Goal: Task Accomplishment & Management: Complete application form

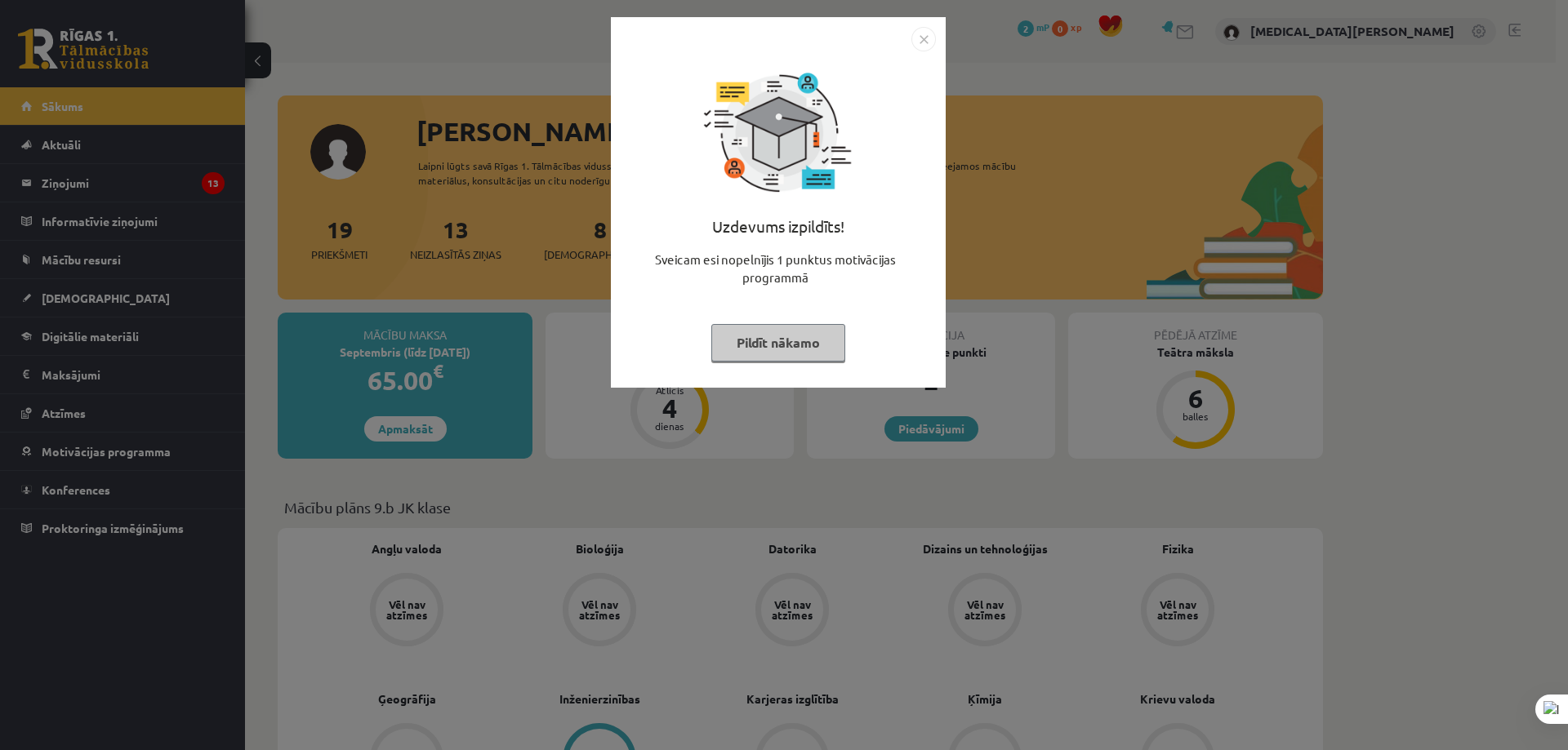
click at [916, 34] on img "Close" at bounding box center [923, 38] width 24 height 24
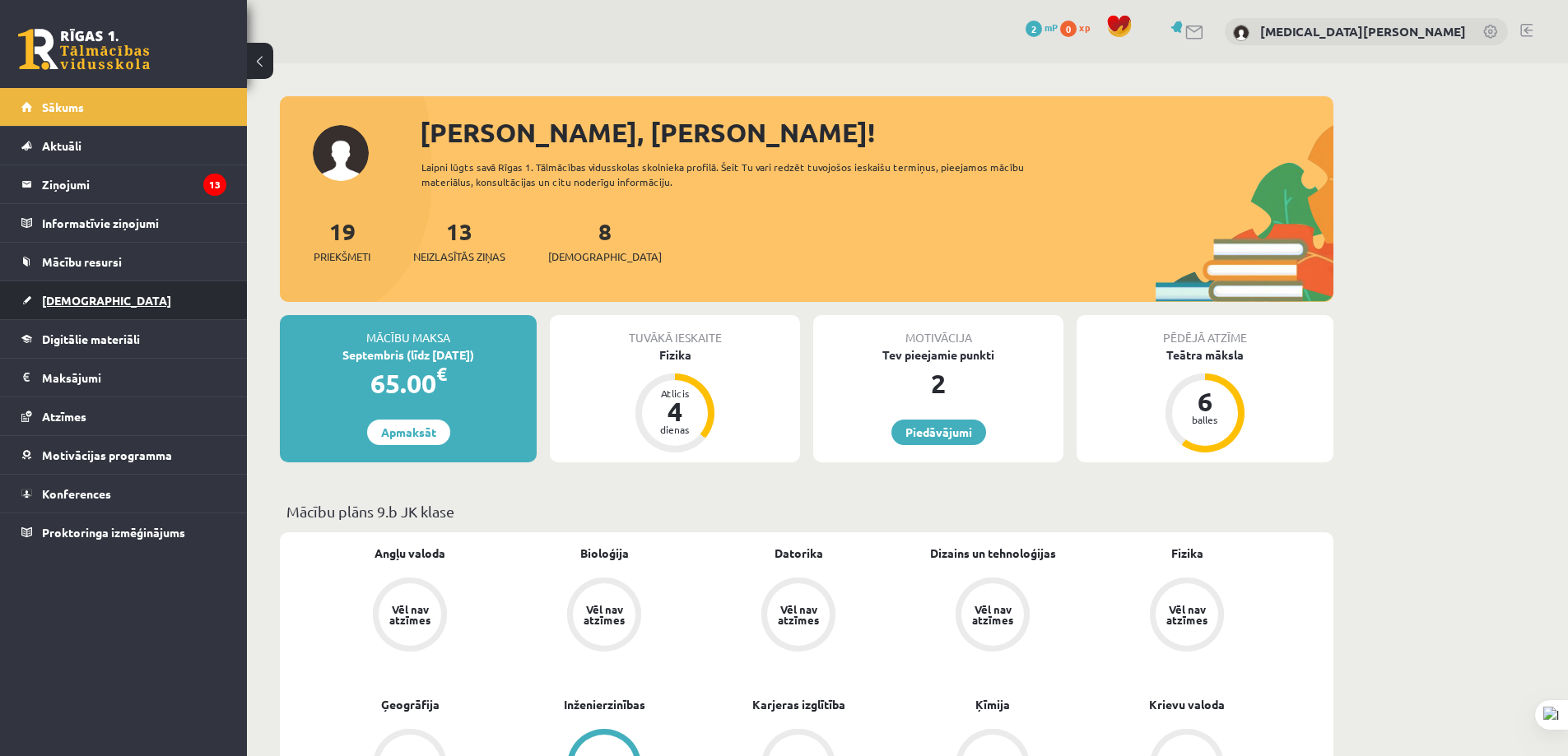
click at [176, 311] on link "[DEMOGRAPHIC_DATA]" at bounding box center [124, 300] width 205 height 38
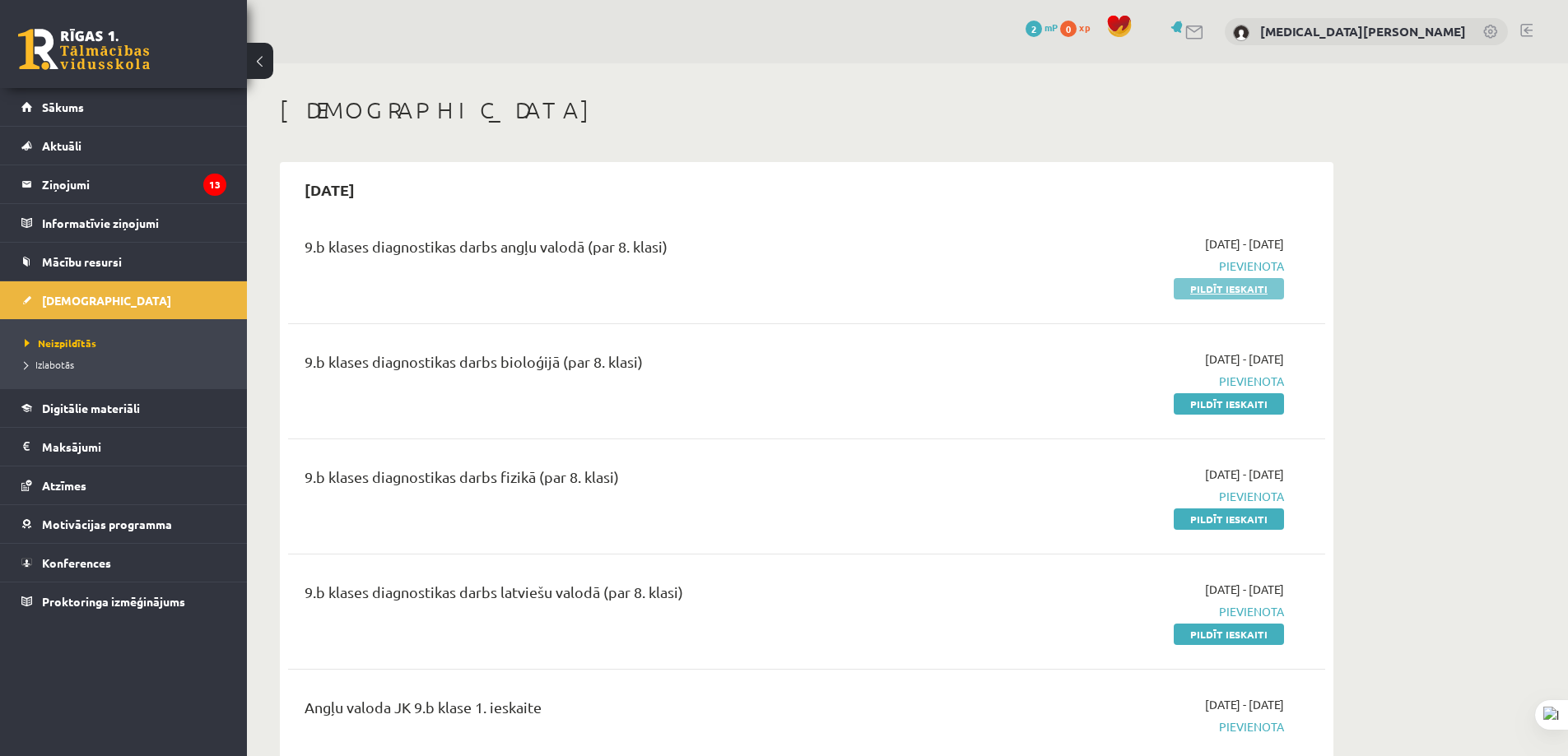
click at [1191, 287] on link "Pildīt ieskaiti" at bounding box center [1228, 288] width 110 height 21
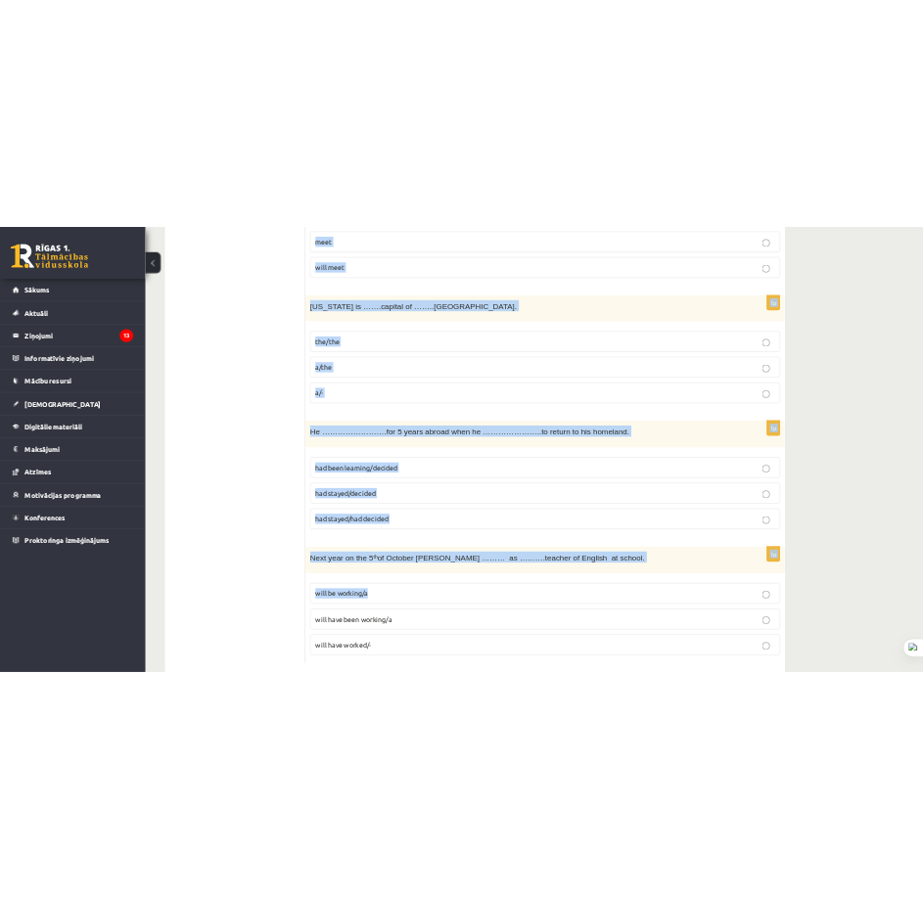
scroll to position [6890, 0]
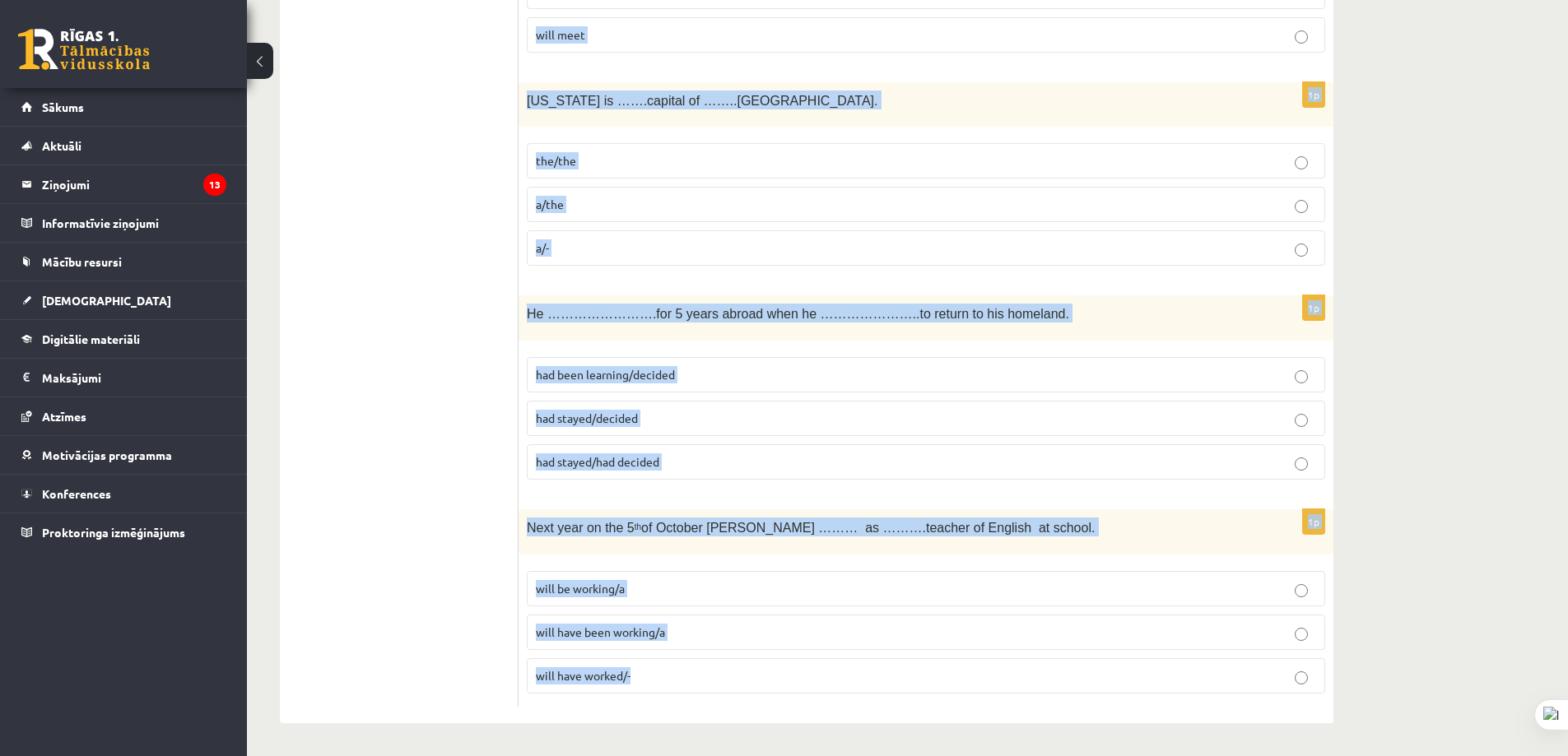
drag, startPoint x: 525, startPoint y: 326, endPoint x: 882, endPoint y: 693, distance: 512.0
copy form "There are ……drops of water on…..table. -/a the/the -/the 1p Look at the car ove…"
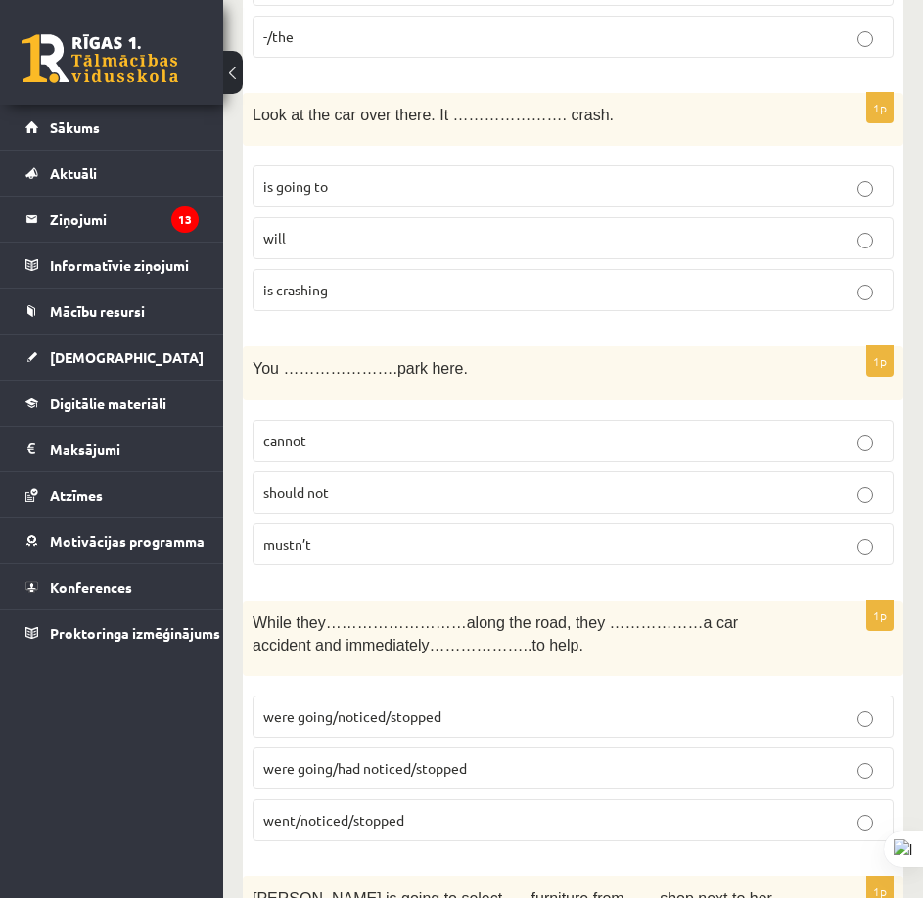
scroll to position [0, 0]
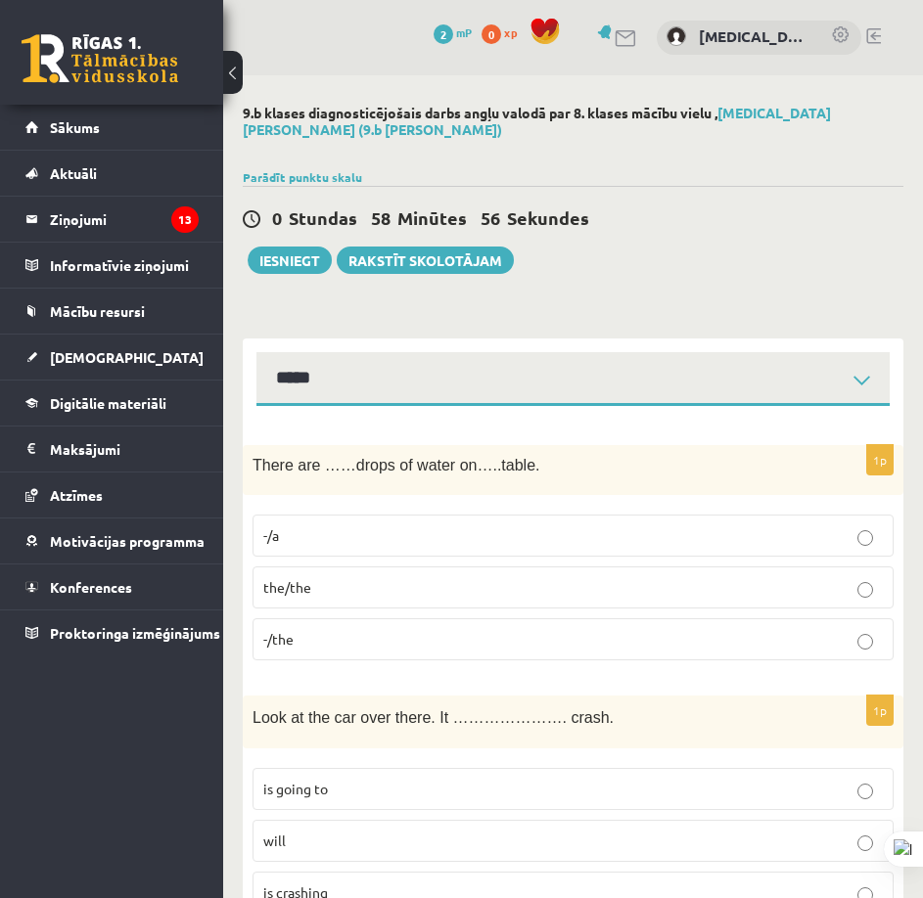
click at [617, 633] on p "-/the" at bounding box center [572, 639] width 619 height 21
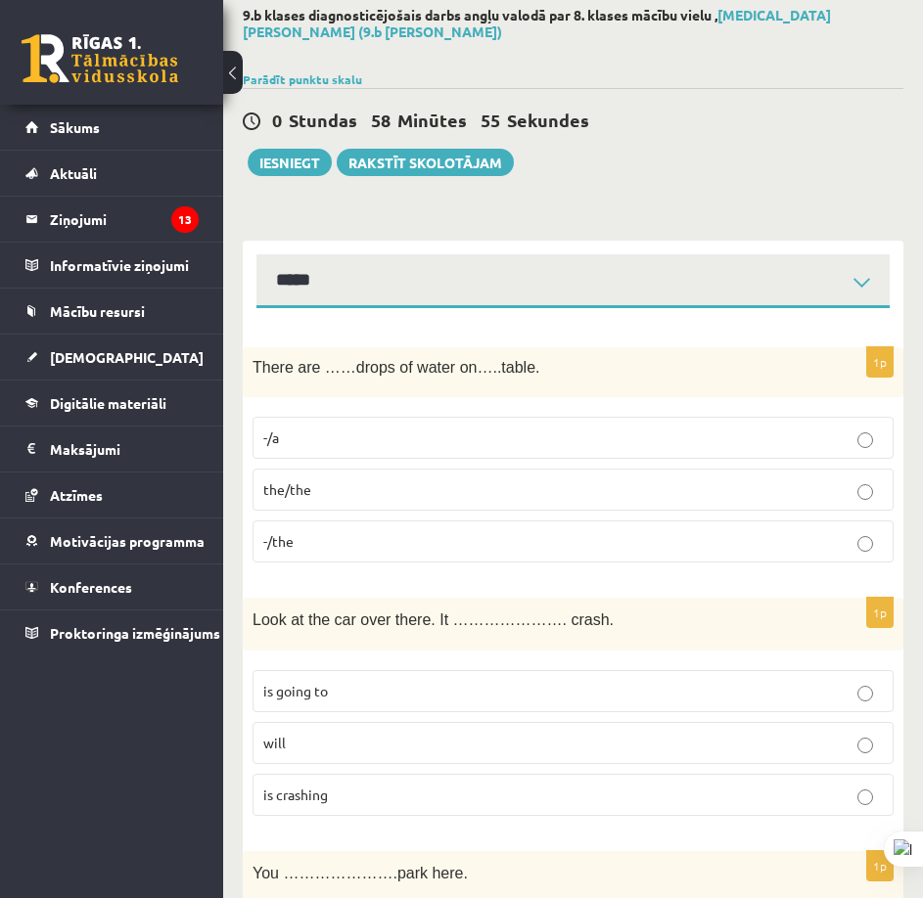
scroll to position [294, 0]
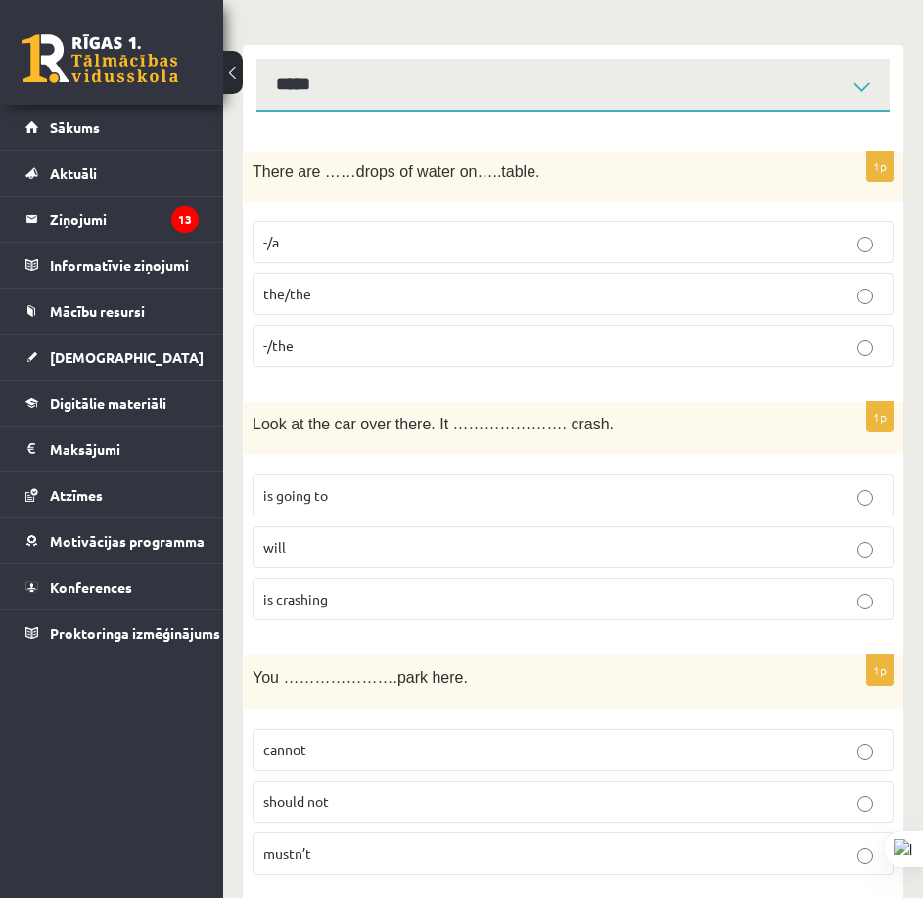
click at [534, 500] on p "is going to" at bounding box center [572, 495] width 619 height 21
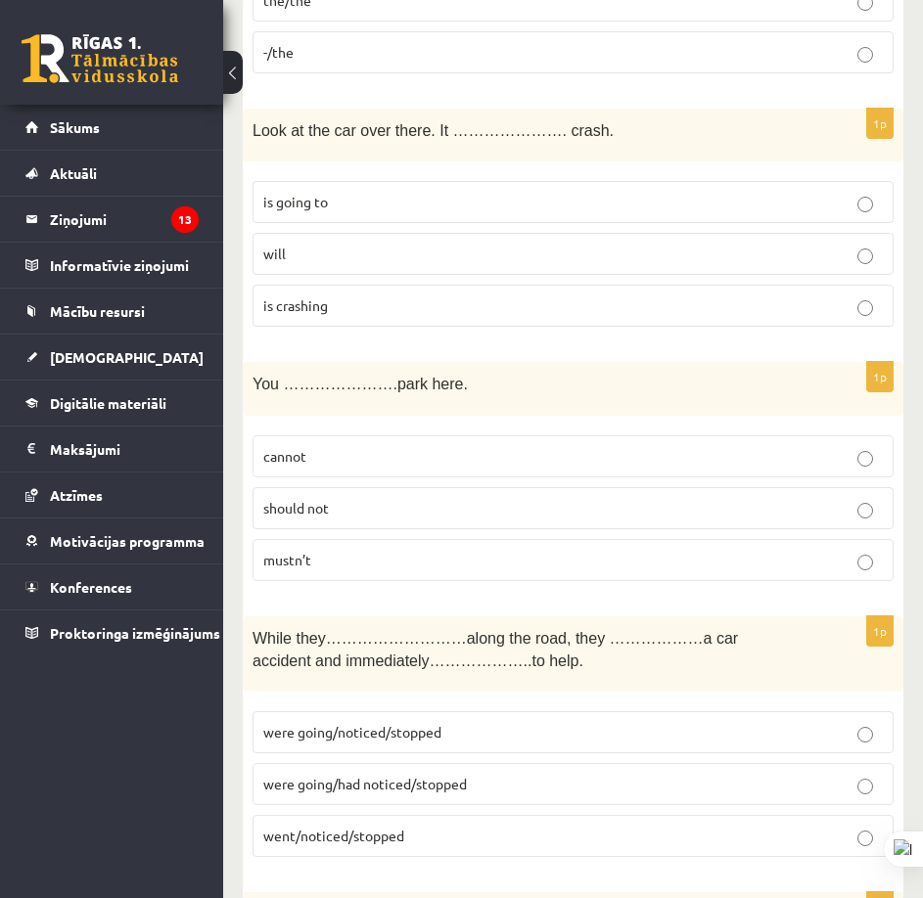
click at [408, 577] on label "mustn’t" at bounding box center [572, 560] width 641 height 42
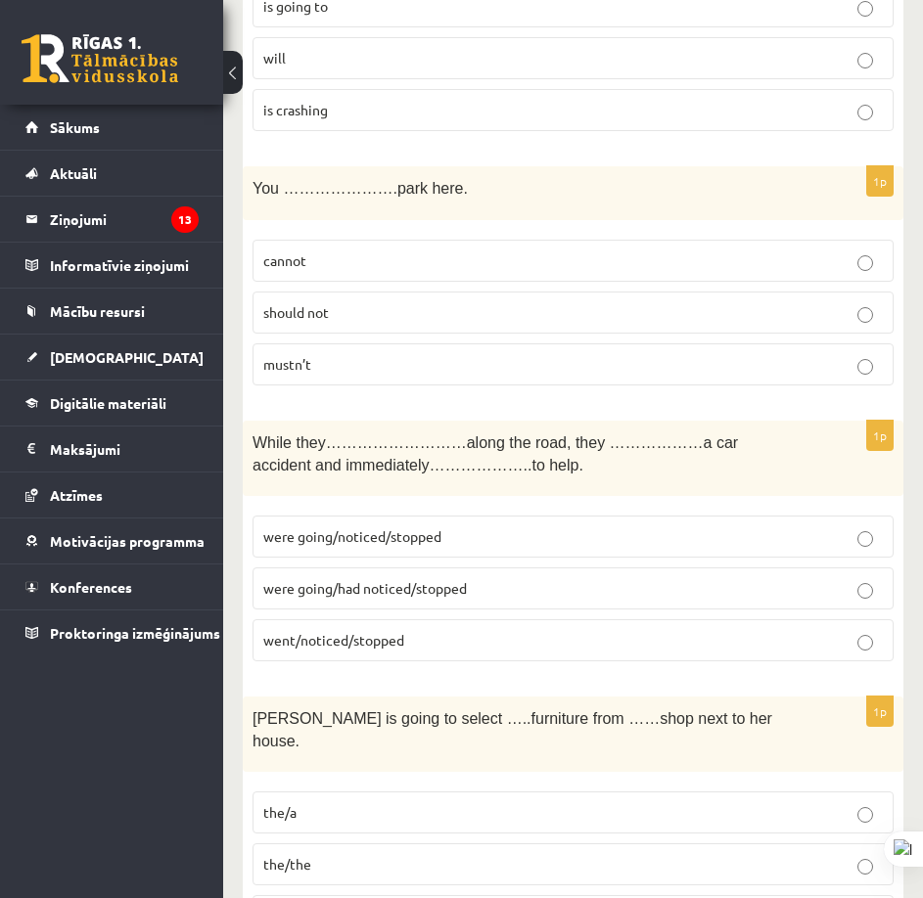
scroll to position [881, 0]
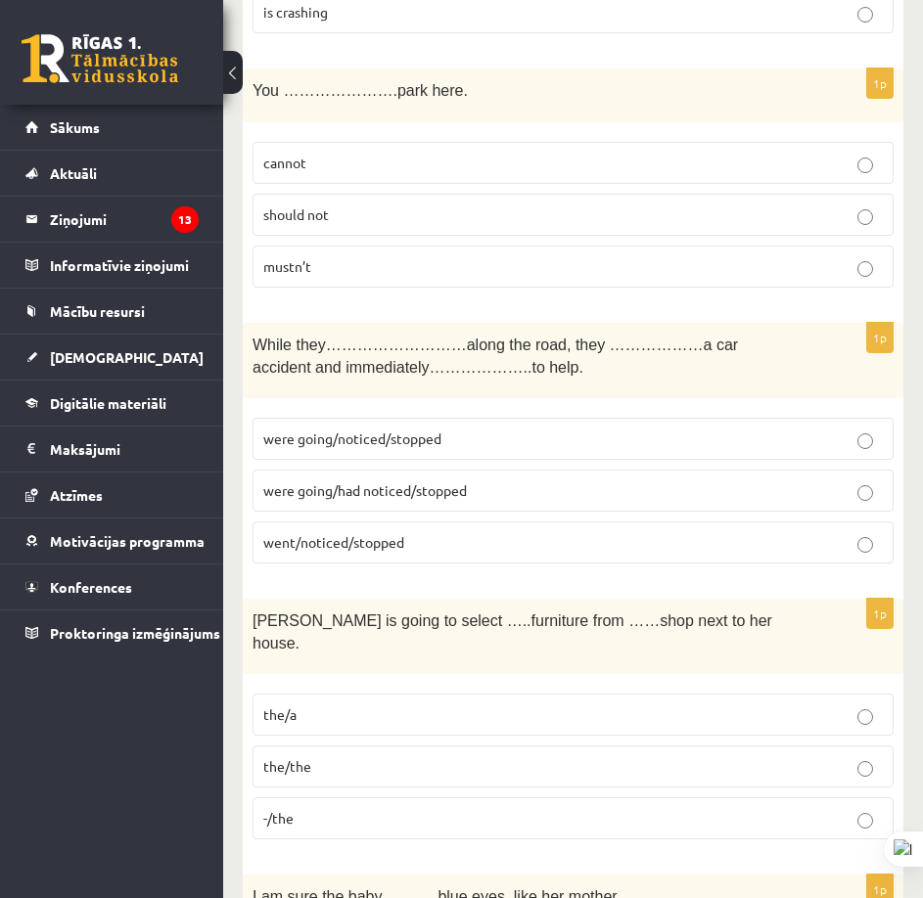
click at [447, 448] on p "were going/noticed/stopped" at bounding box center [572, 439] width 619 height 21
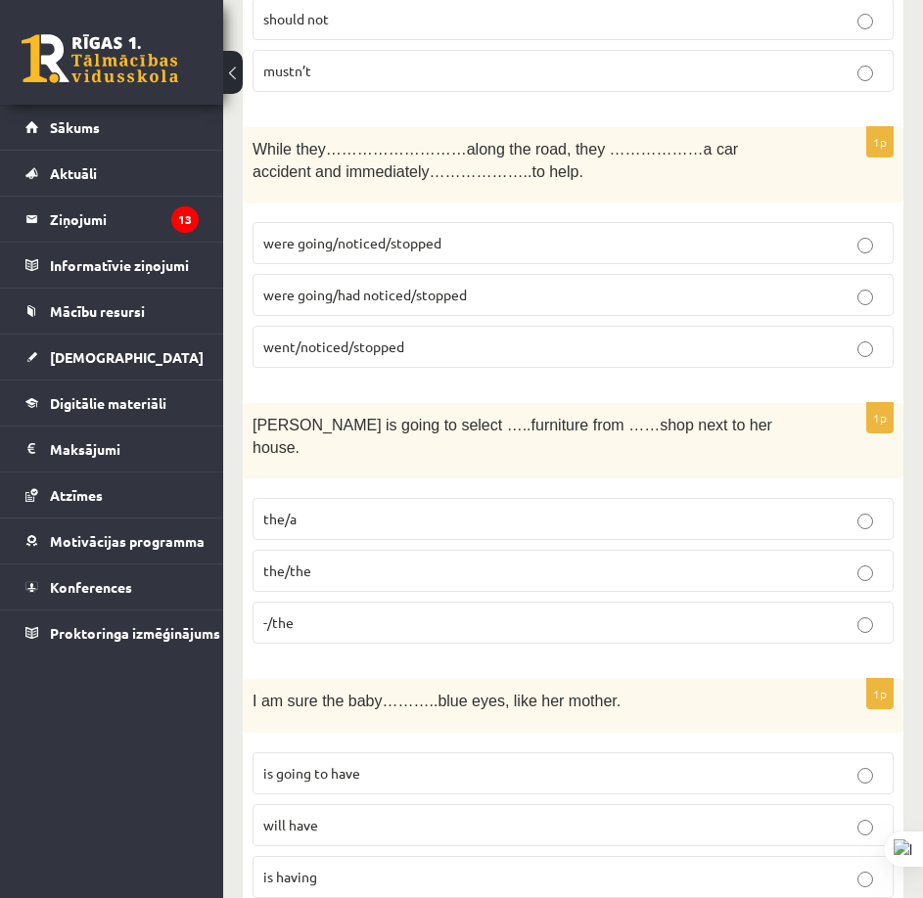
click at [595, 309] on label "were going/had noticed/stopped" at bounding box center [572, 295] width 641 height 42
click at [609, 255] on label "were going/noticed/stopped" at bounding box center [572, 243] width 641 height 42
click at [432, 613] on p "-/the" at bounding box center [572, 623] width 619 height 21
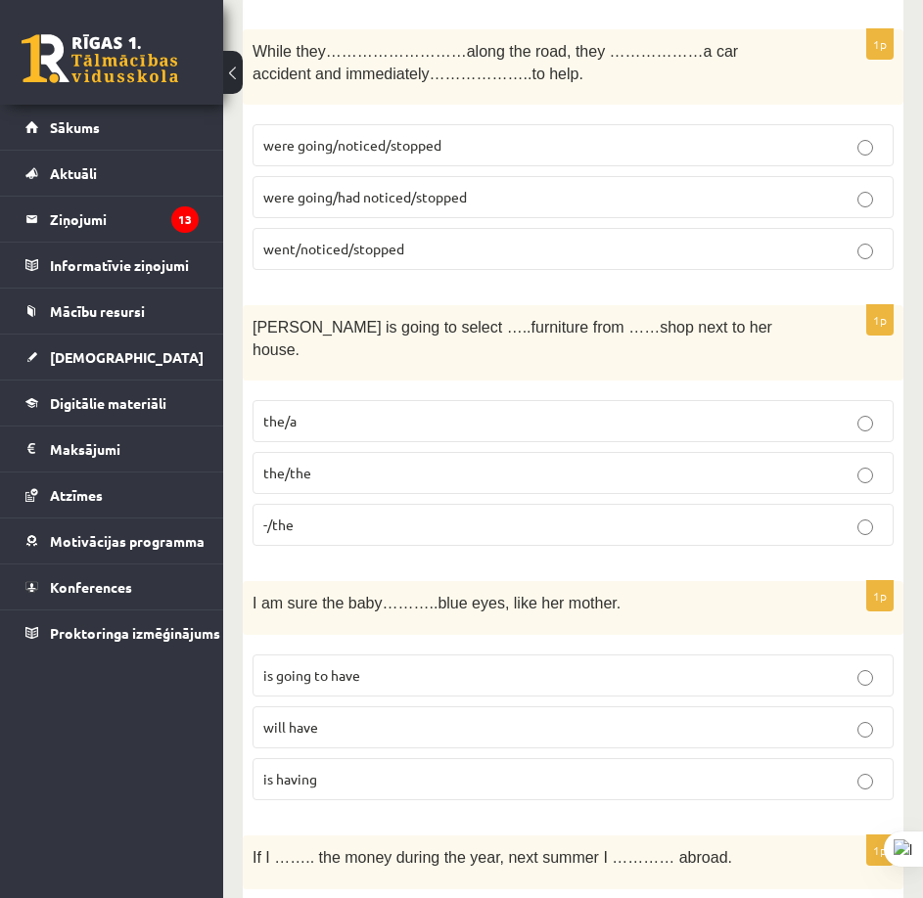
click at [394, 719] on label "will have" at bounding box center [572, 727] width 641 height 42
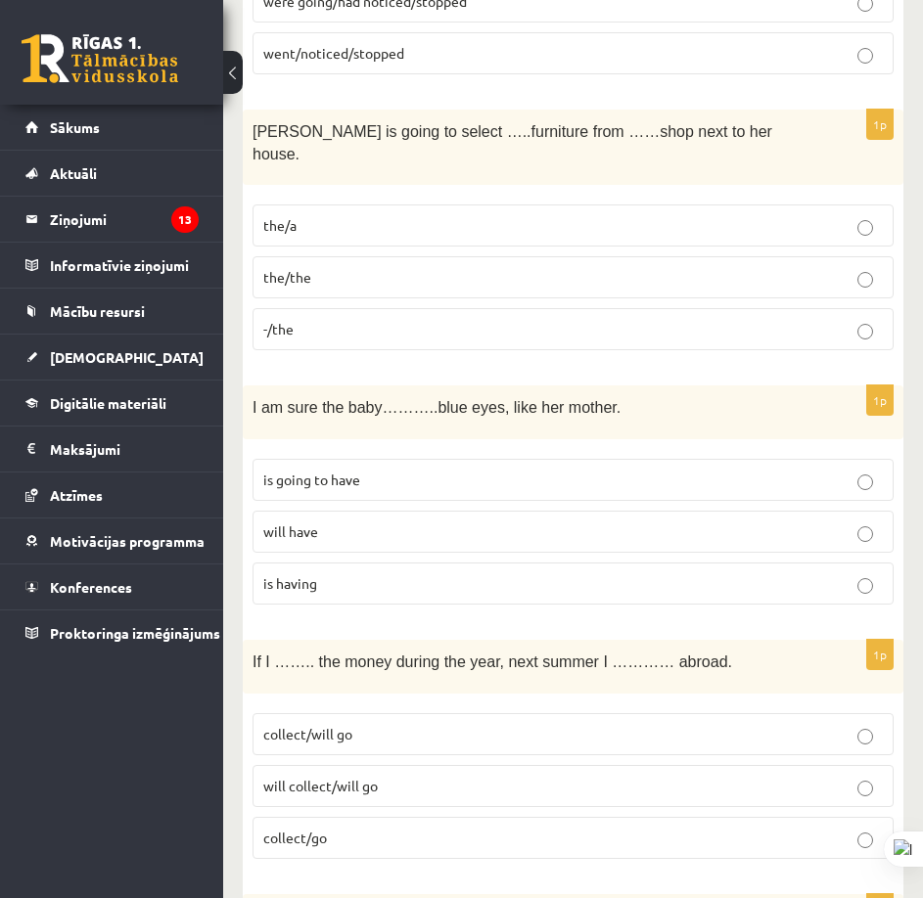
scroll to position [1566, 0]
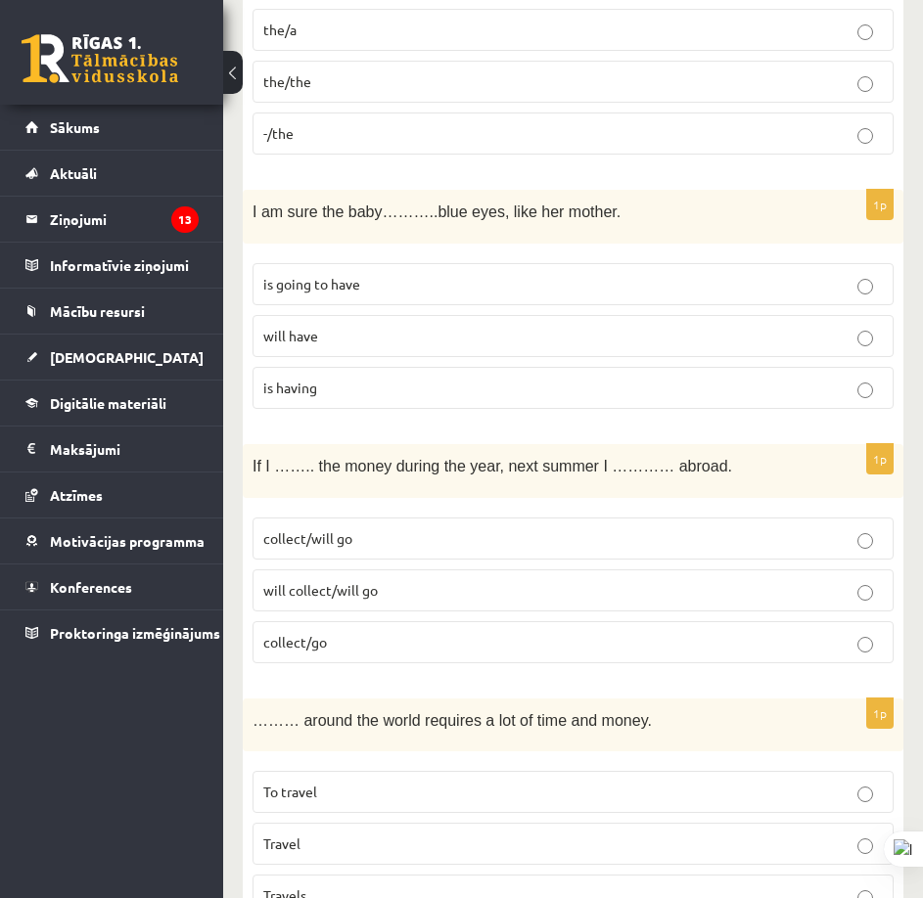
click at [387, 526] on label "collect/will go" at bounding box center [572, 539] width 641 height 42
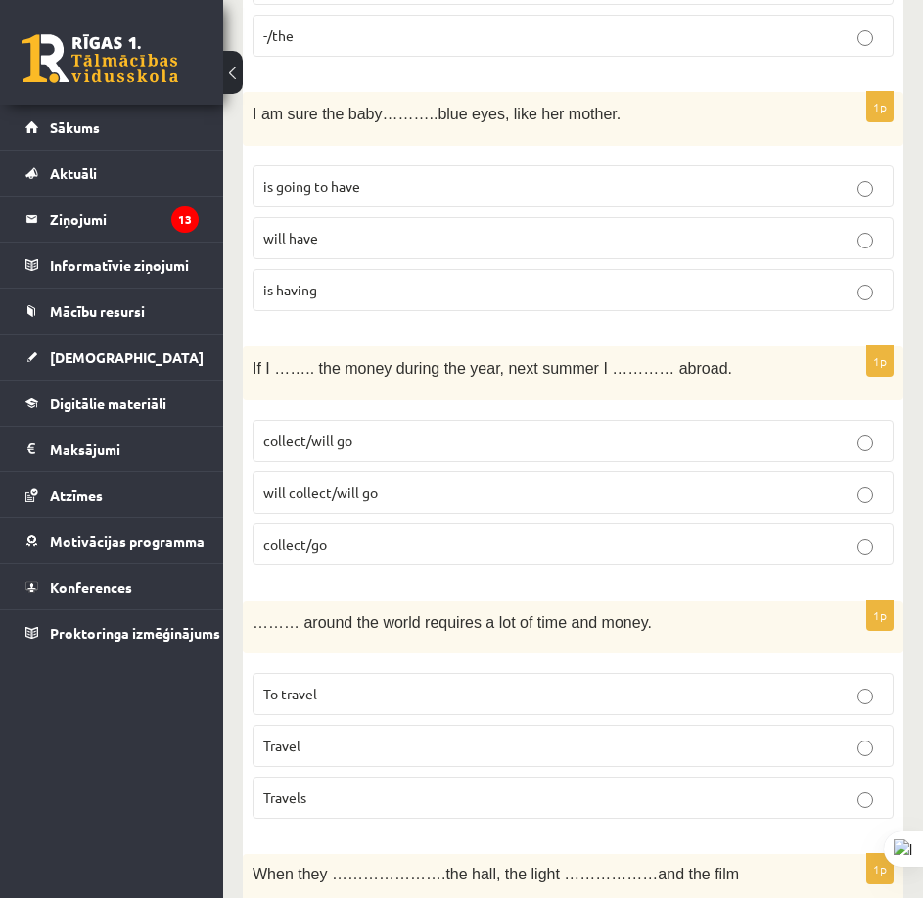
scroll to position [1761, 0]
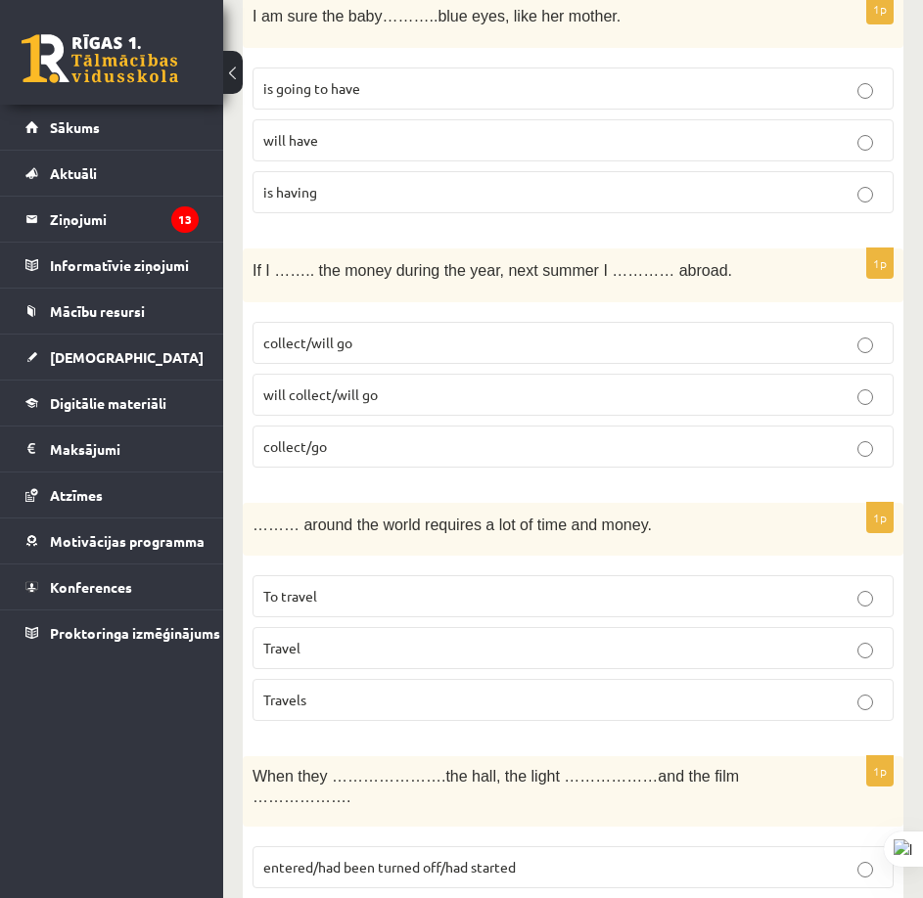
click at [363, 586] on p "To travel" at bounding box center [572, 596] width 619 height 21
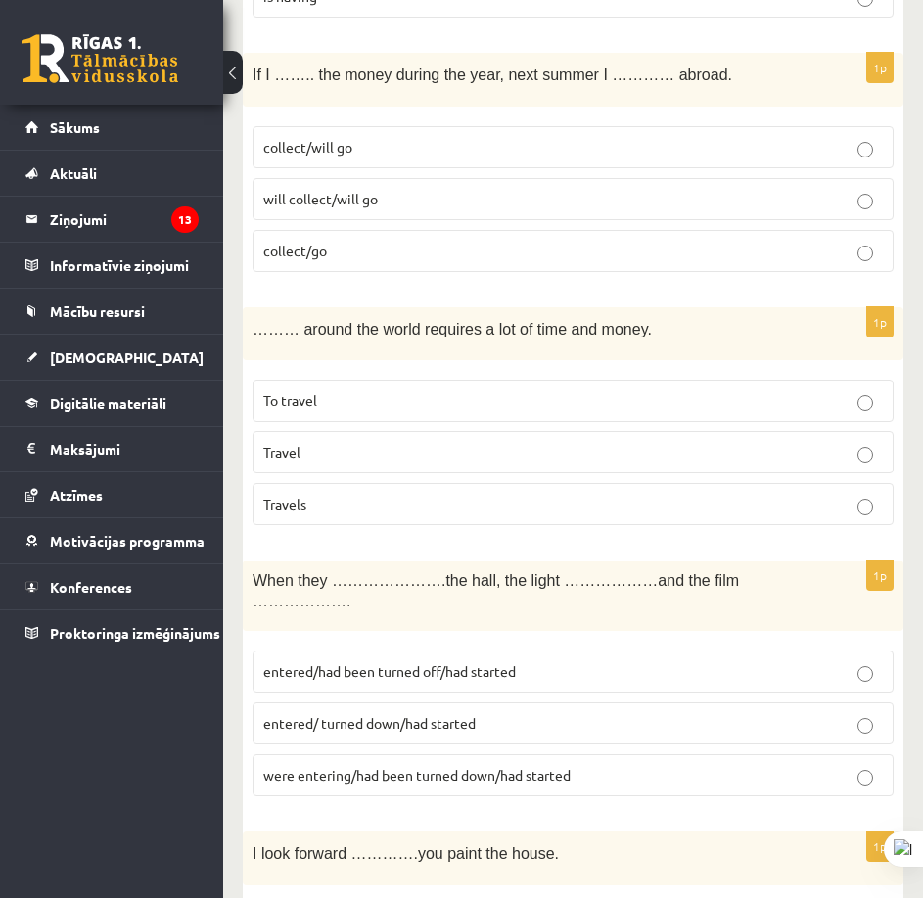
click at [480, 651] on label "entered/had been turned off/had started" at bounding box center [572, 672] width 641 height 42
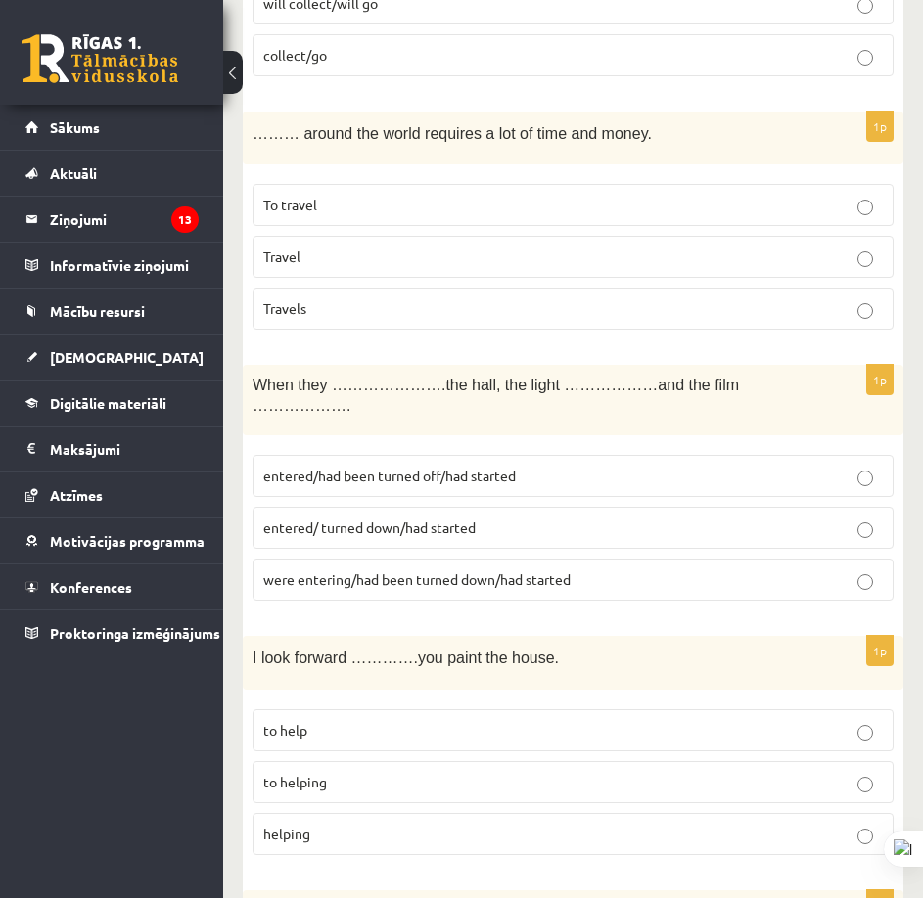
scroll to position [2251, 0]
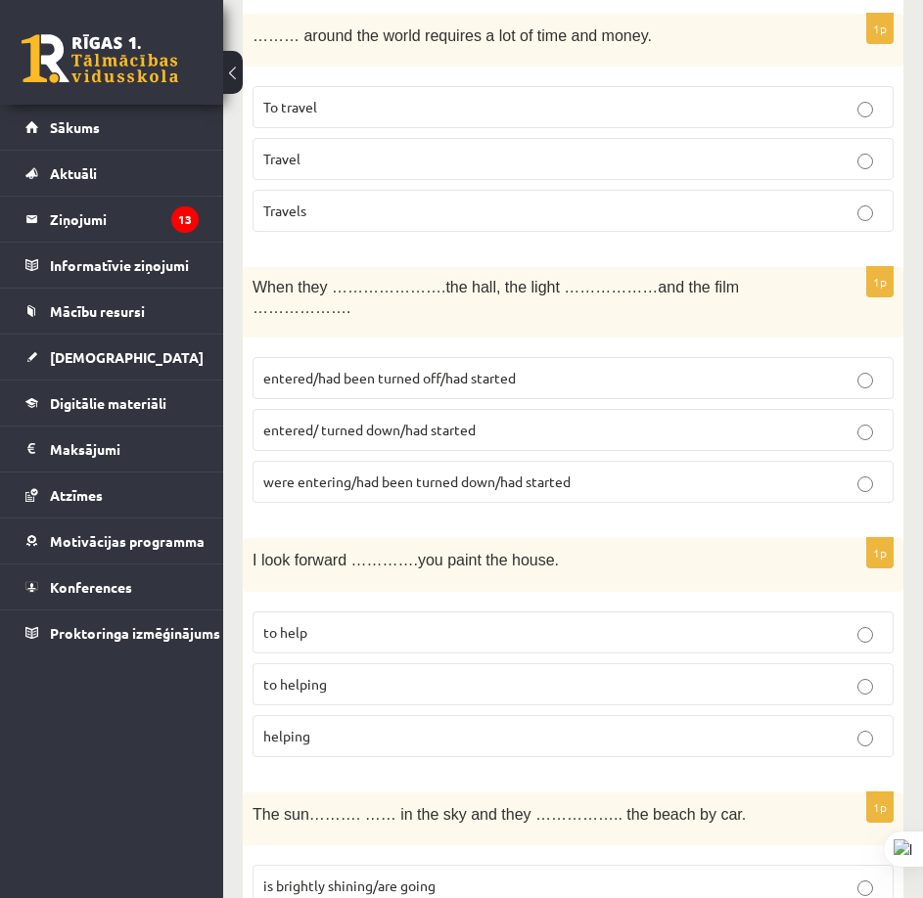
click at [352, 674] on p "to helping" at bounding box center [572, 684] width 619 height 21
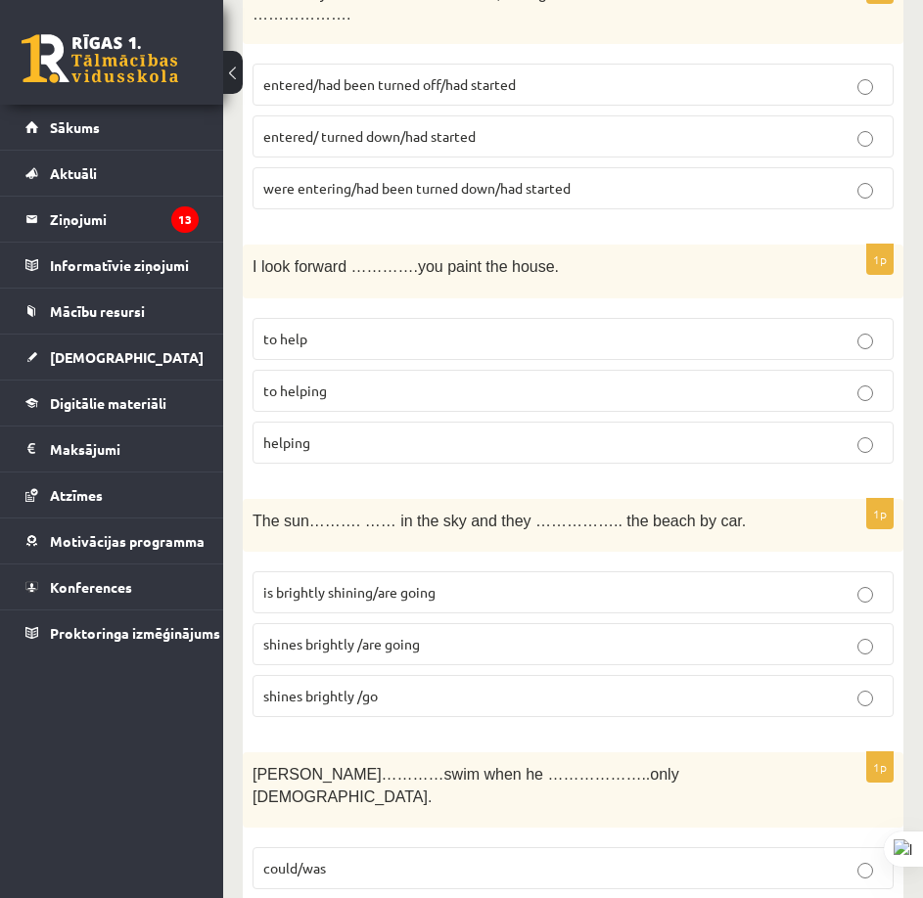
click at [417, 623] on label "shines brightly /are going" at bounding box center [572, 644] width 641 height 42
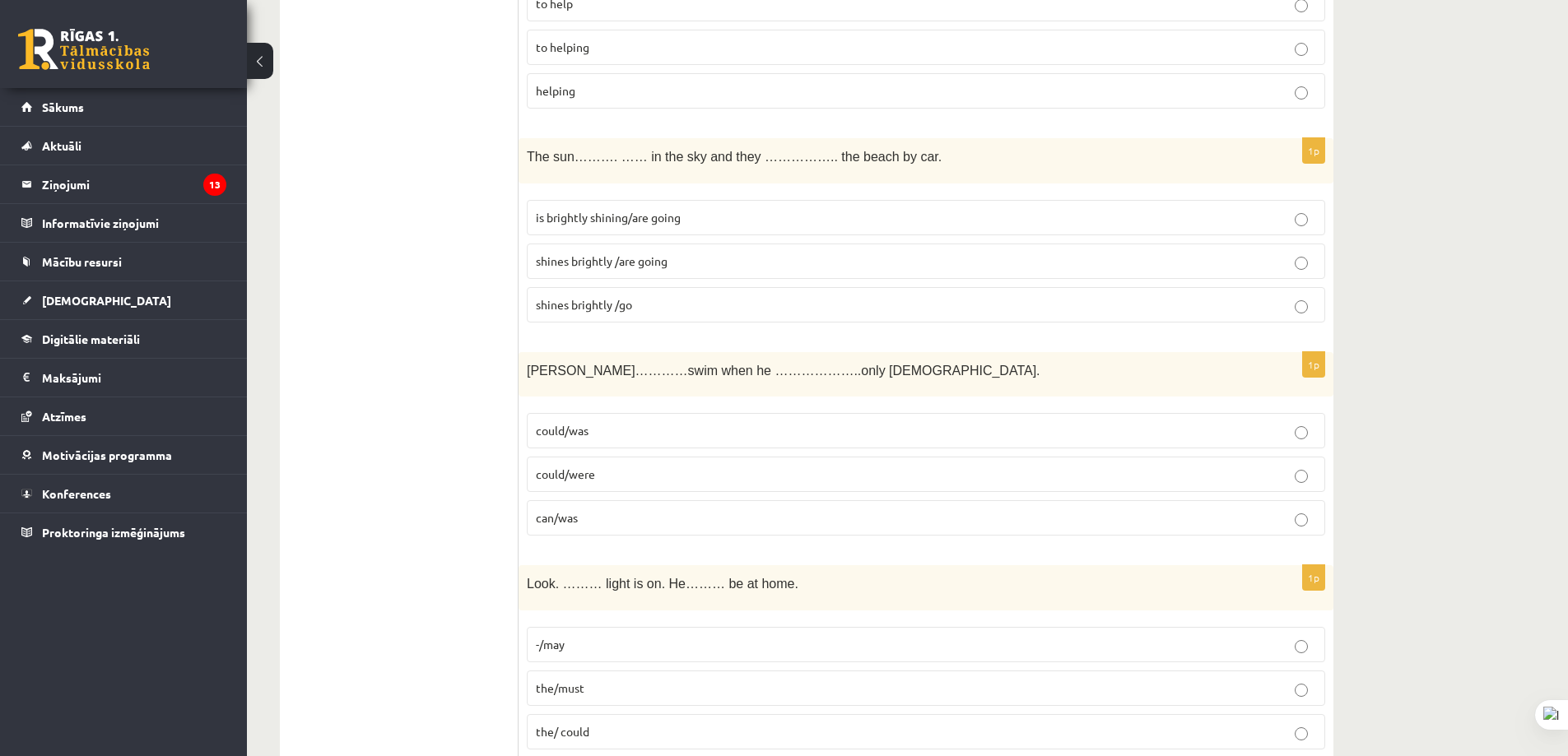
scroll to position [2290, 0]
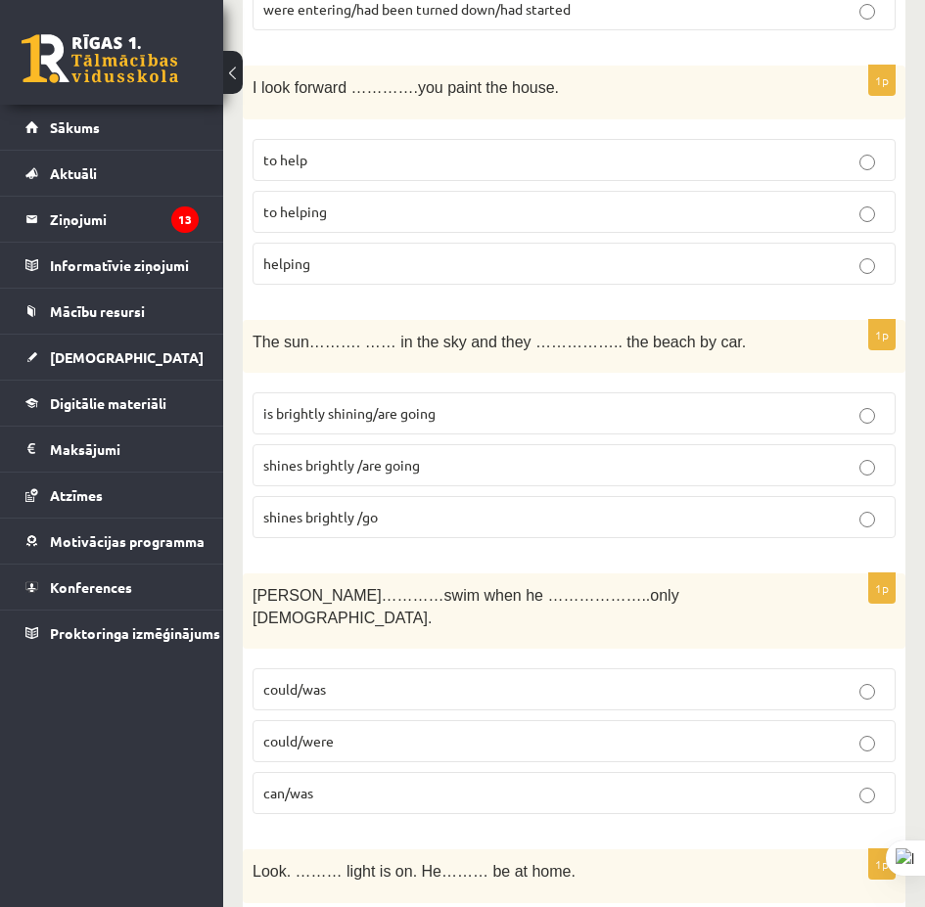
click at [422, 668] on label "could/was" at bounding box center [573, 689] width 643 height 42
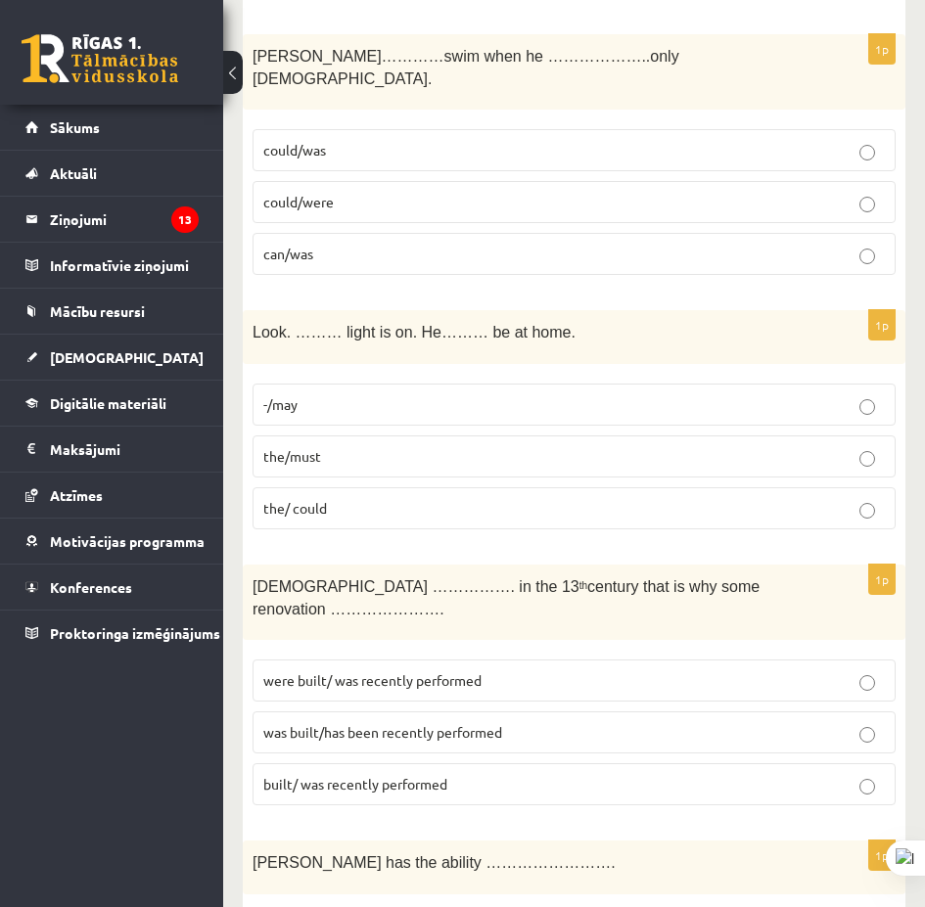
scroll to position [3360, 0]
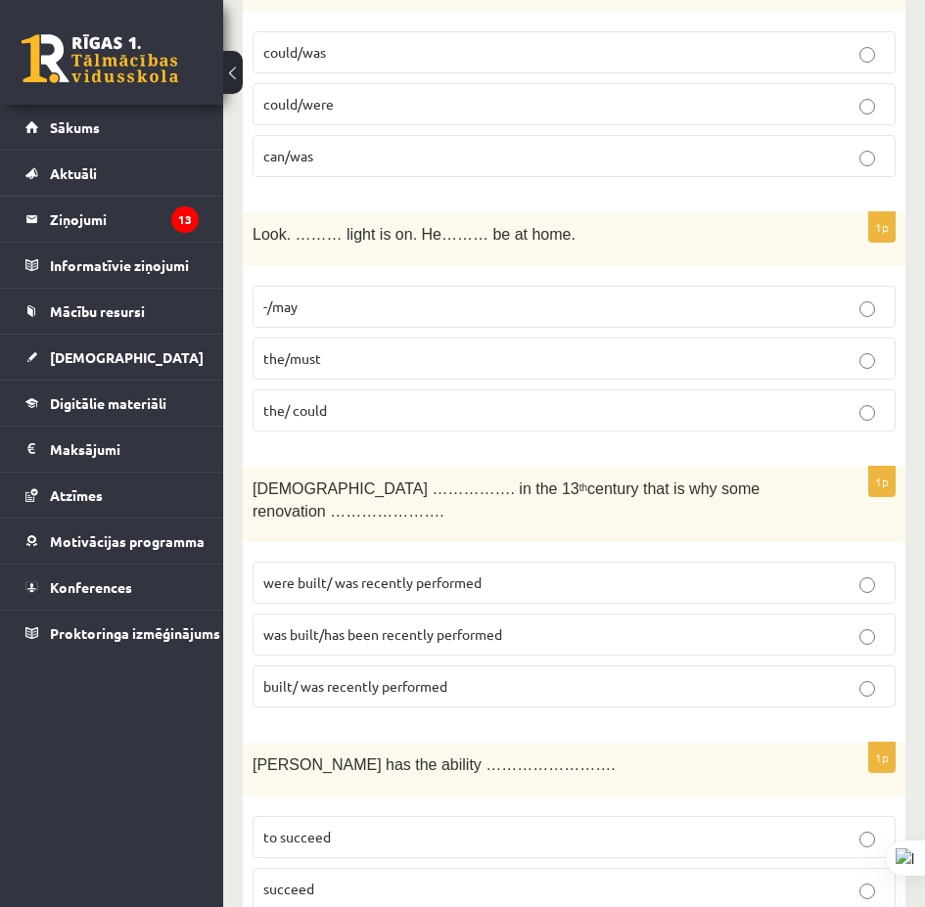
click at [432, 348] on p "the/must" at bounding box center [573, 358] width 621 height 21
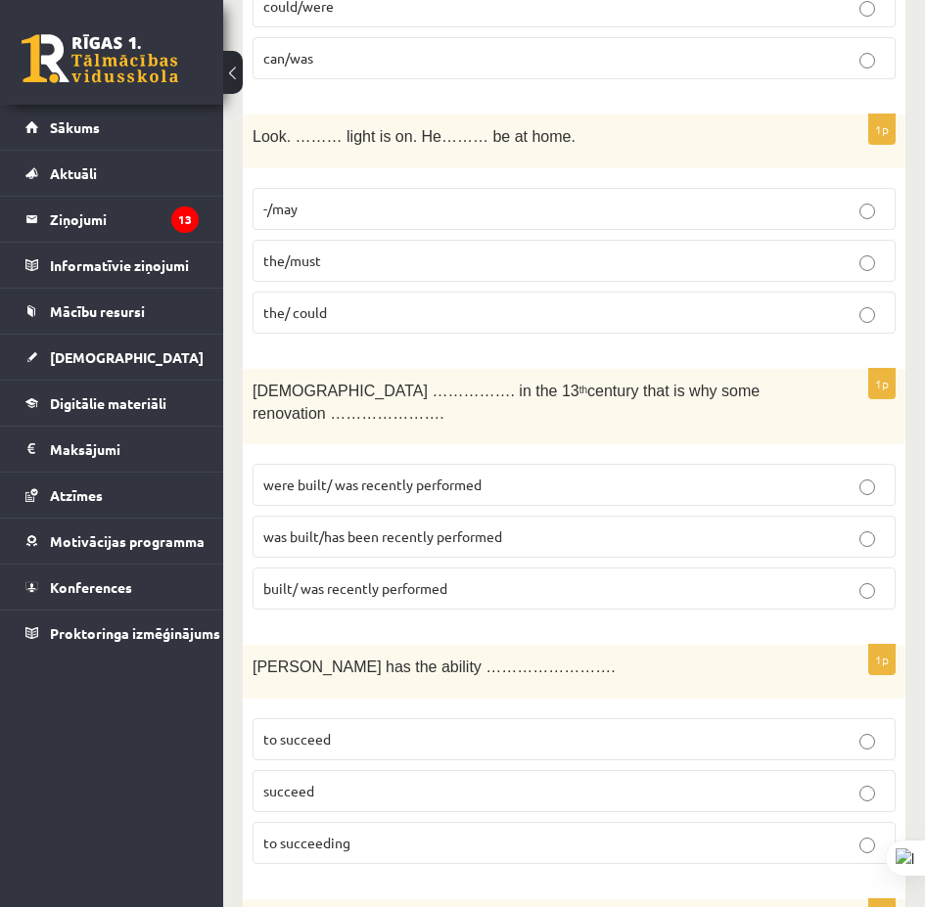
click at [443, 527] on span "was built/has been recently performed" at bounding box center [382, 536] width 239 height 18
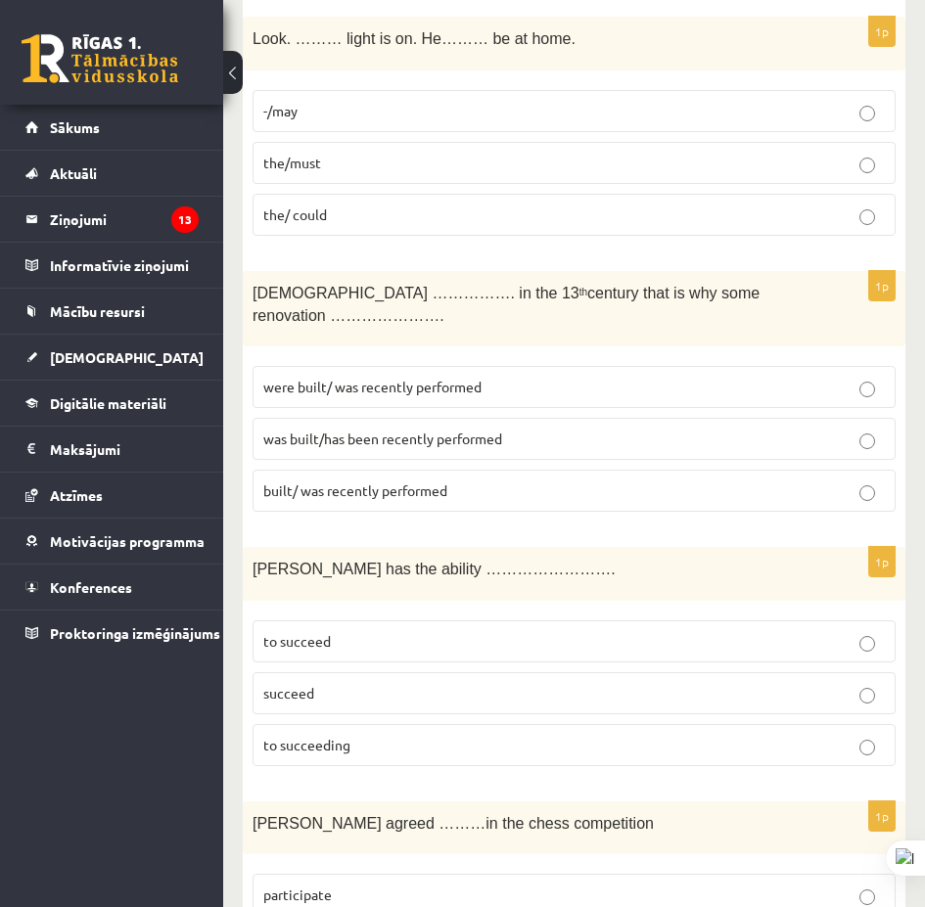
click at [386, 631] on p "to succeed" at bounding box center [573, 641] width 621 height 21
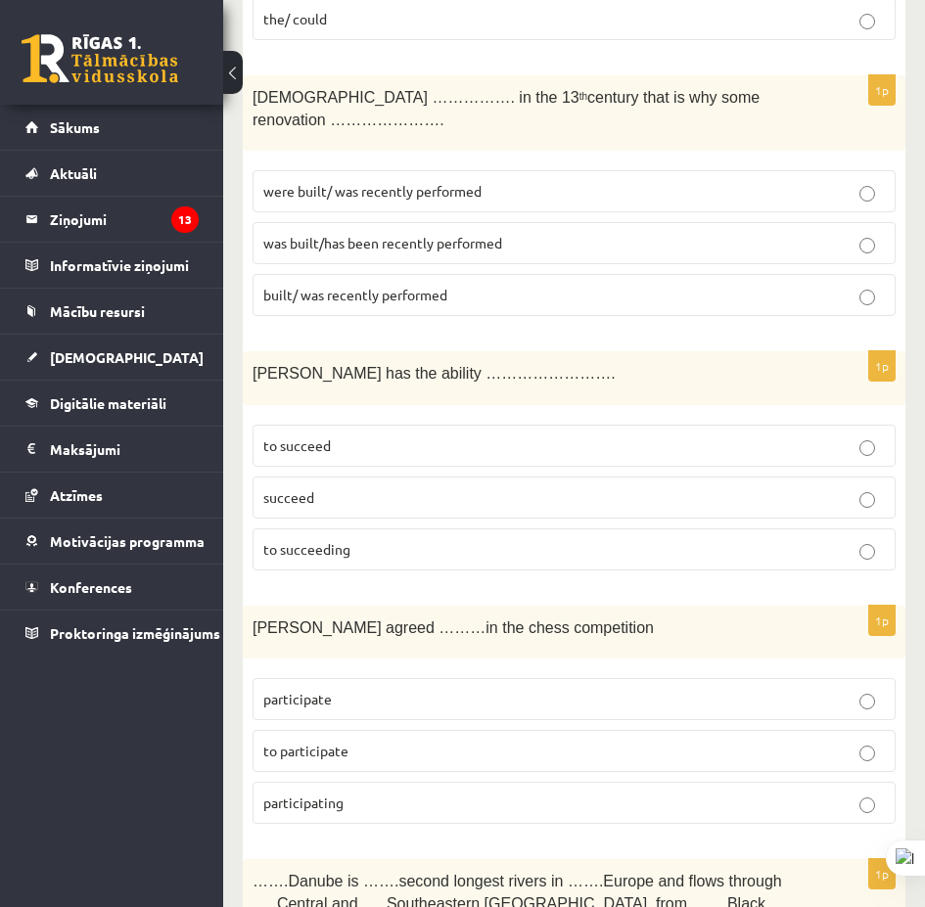
click at [406, 741] on p "to participate" at bounding box center [573, 751] width 621 height 21
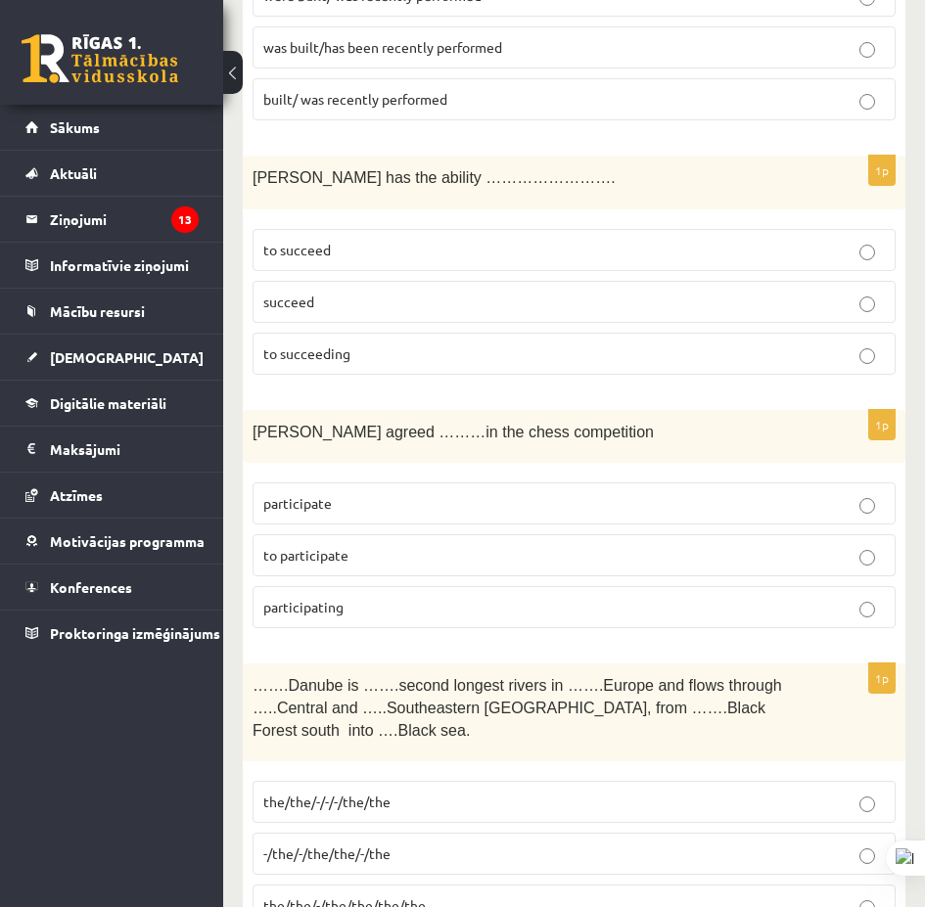
click at [425, 792] on p "the/the/-/-/-/the/the" at bounding box center [573, 802] width 621 height 21
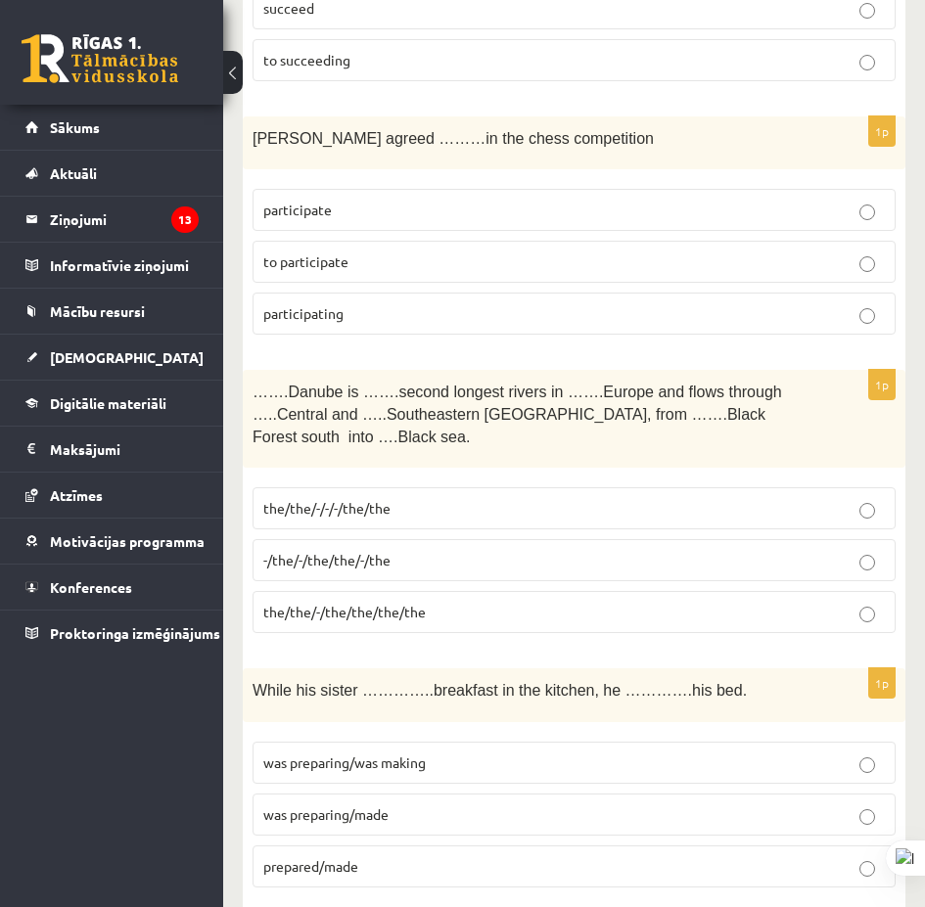
click at [460, 804] on p "was preparing/made" at bounding box center [573, 814] width 621 height 21
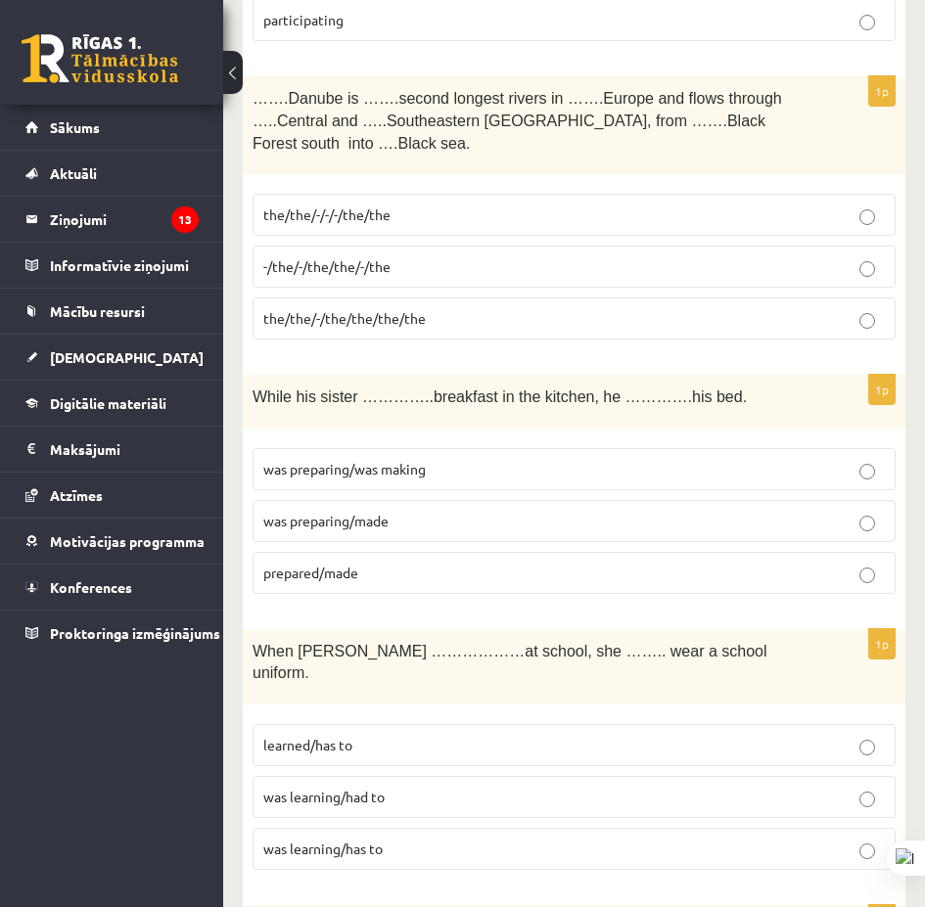
click at [472, 776] on label "was learning/had to" at bounding box center [573, 797] width 643 height 42
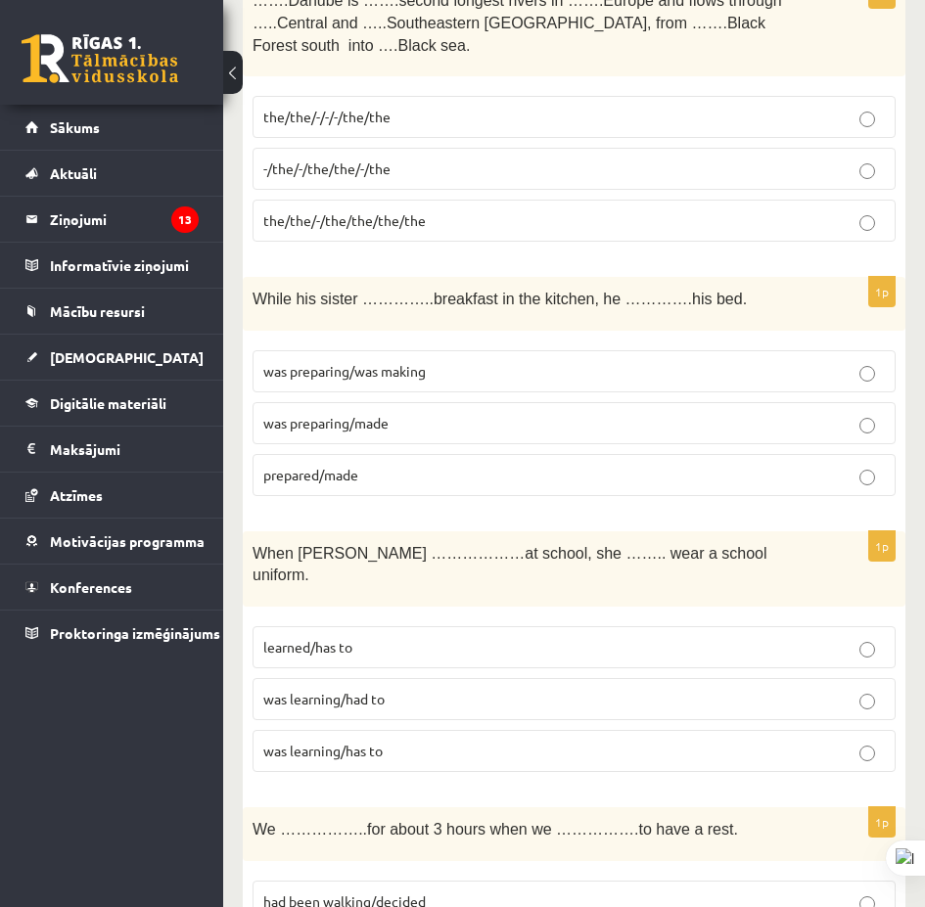
scroll to position [4730, 0]
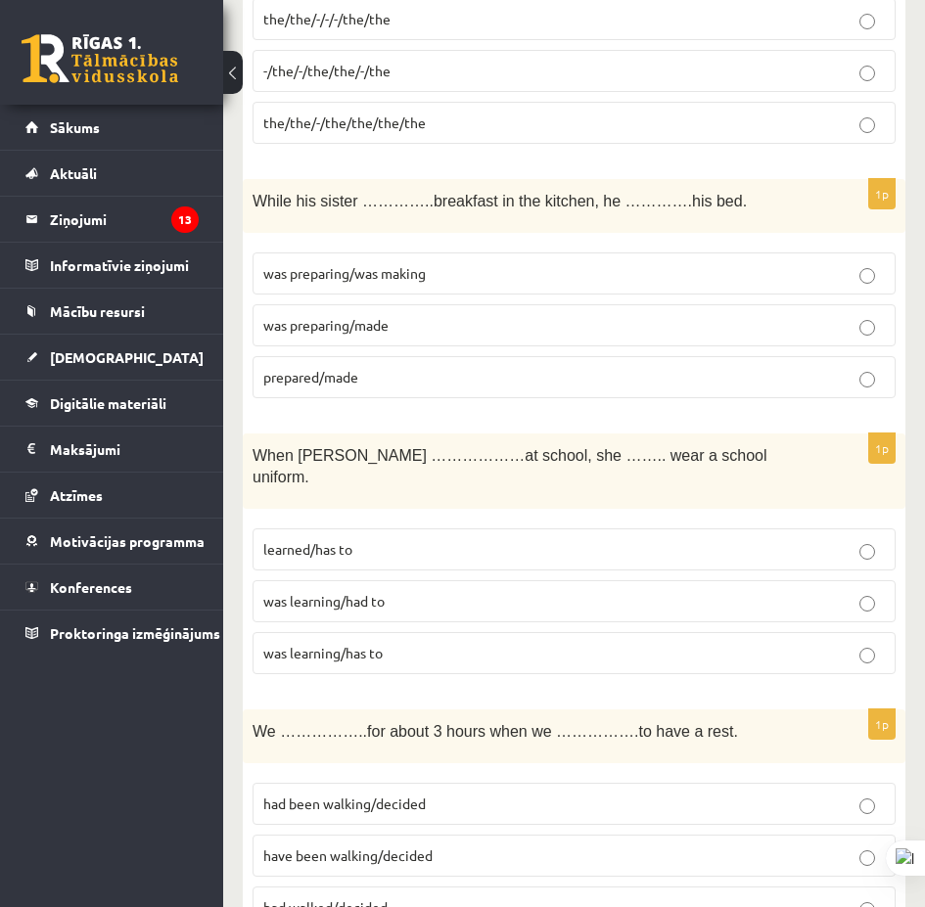
click at [466, 783] on label "had been walking/decided" at bounding box center [573, 804] width 643 height 42
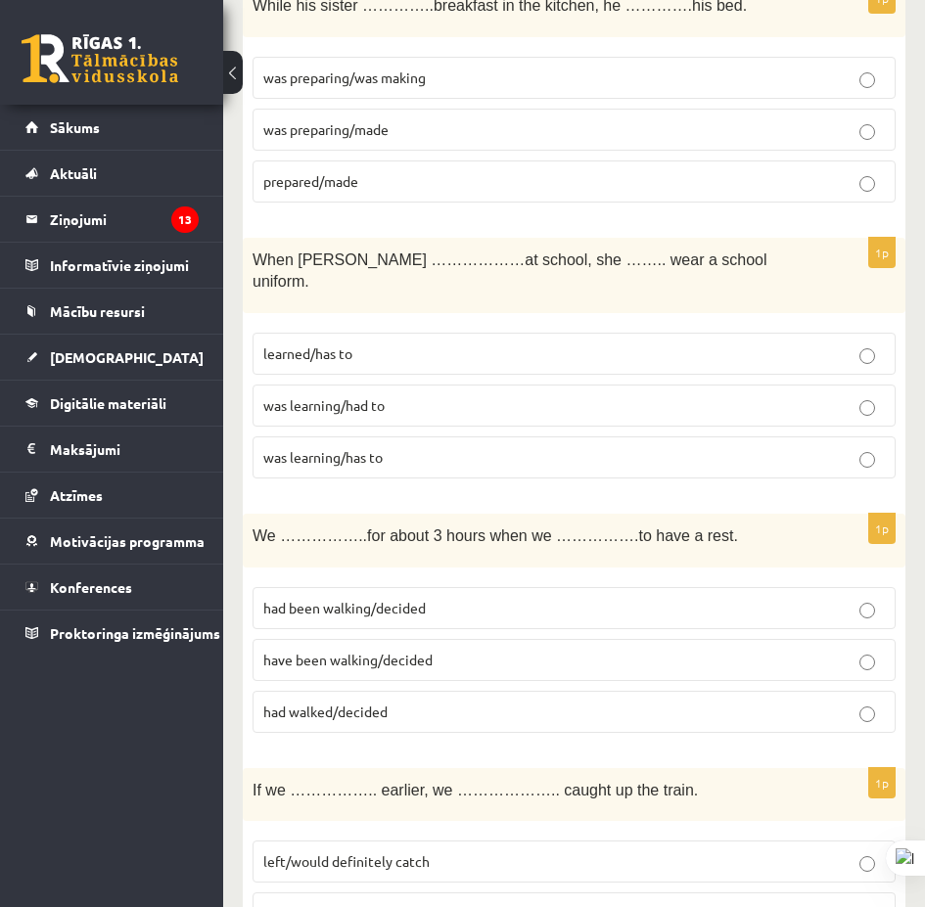
scroll to position [5121, 0]
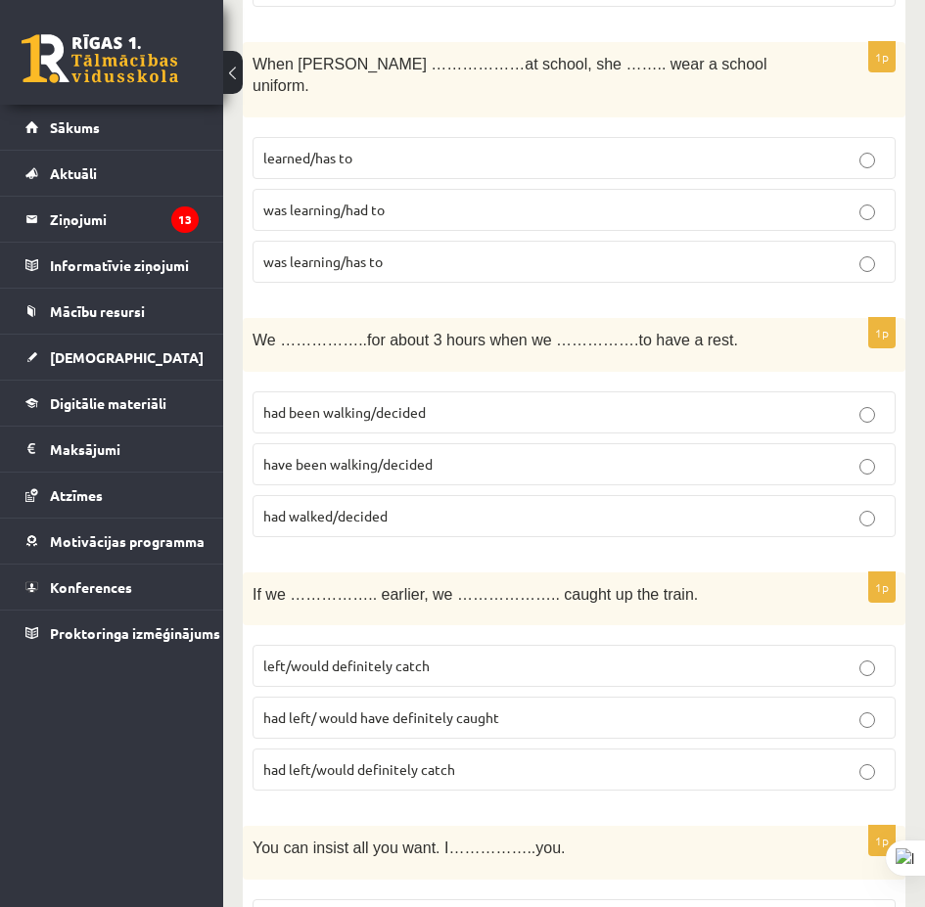
click at [436, 697] on label "had left/ would have definitely caught" at bounding box center [573, 718] width 643 height 42
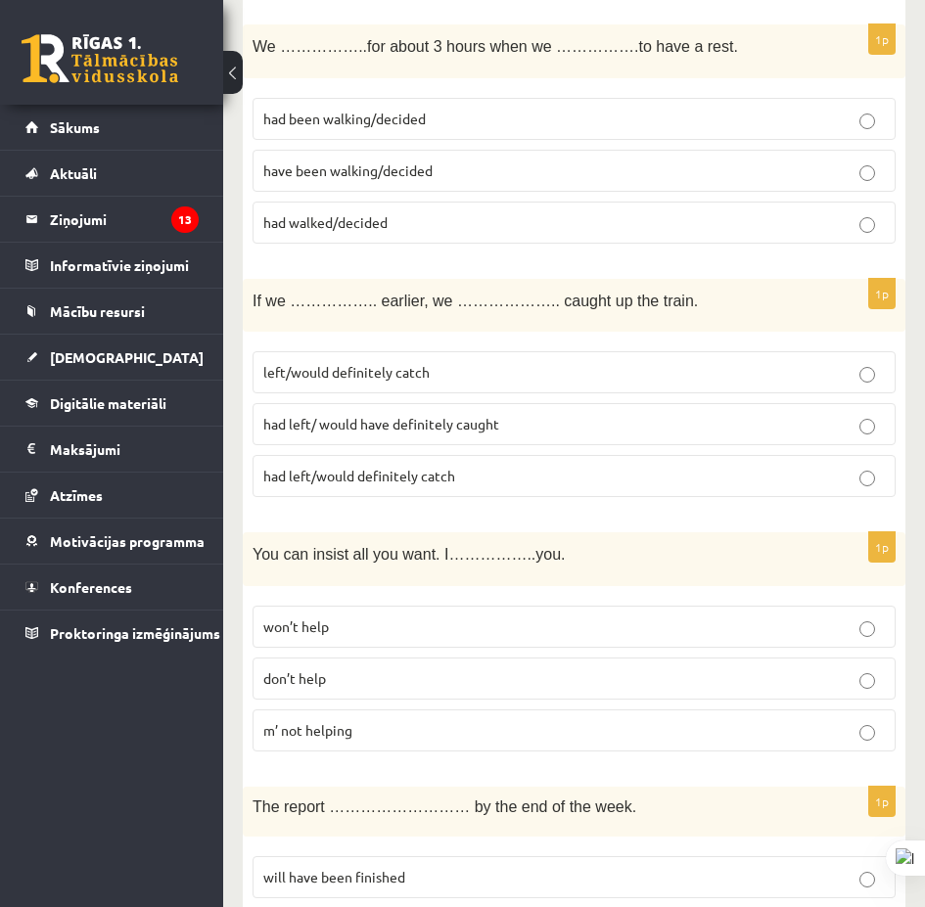
click at [438, 606] on label "won’t help" at bounding box center [573, 627] width 643 height 42
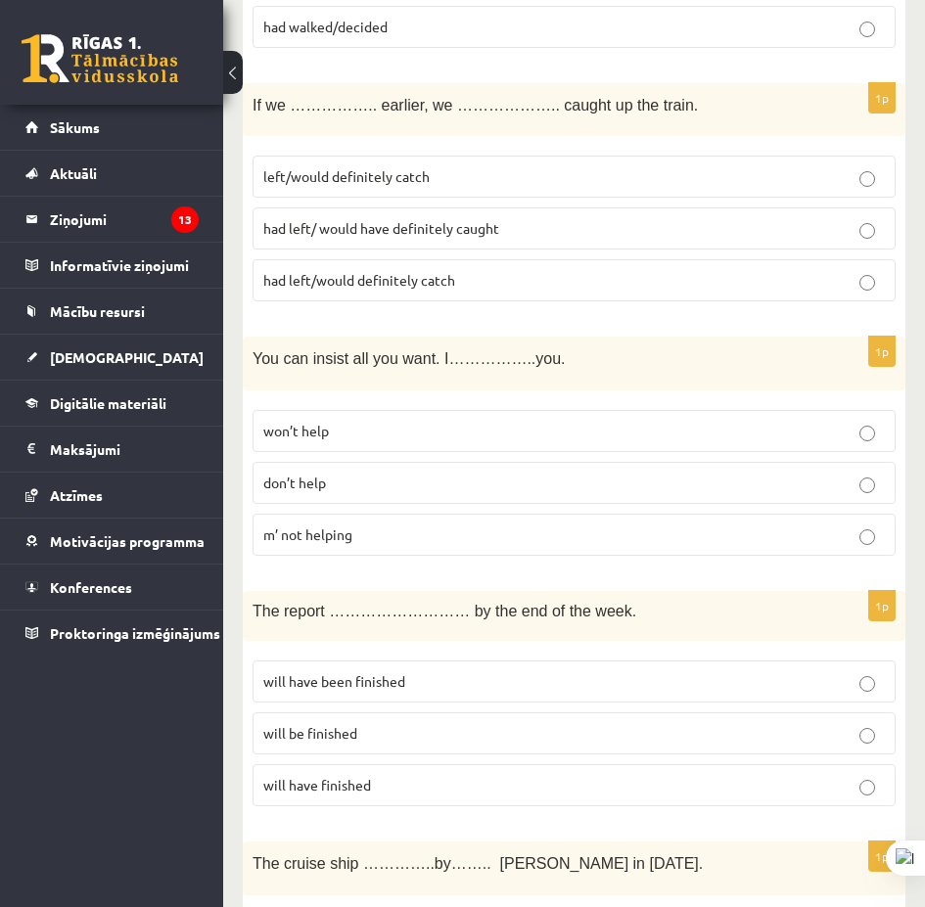
click at [452, 660] on label "will have been finished" at bounding box center [573, 681] width 643 height 42
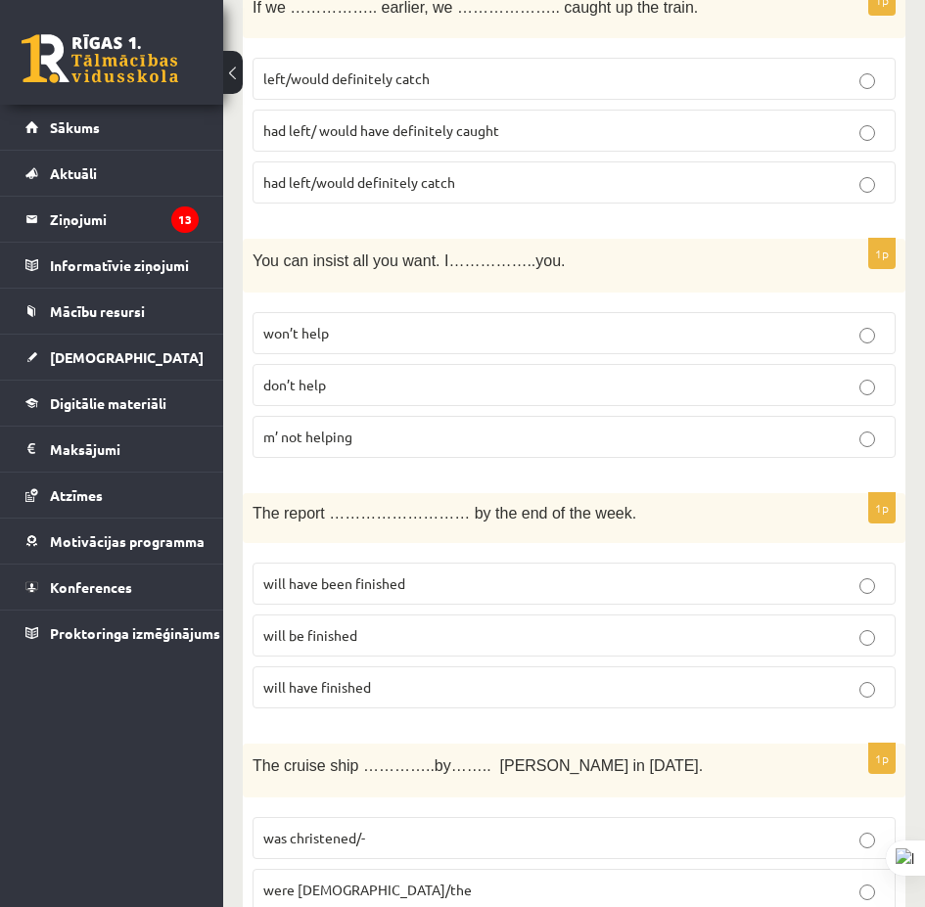
click at [484, 828] on p "was christened/-" at bounding box center [573, 838] width 621 height 21
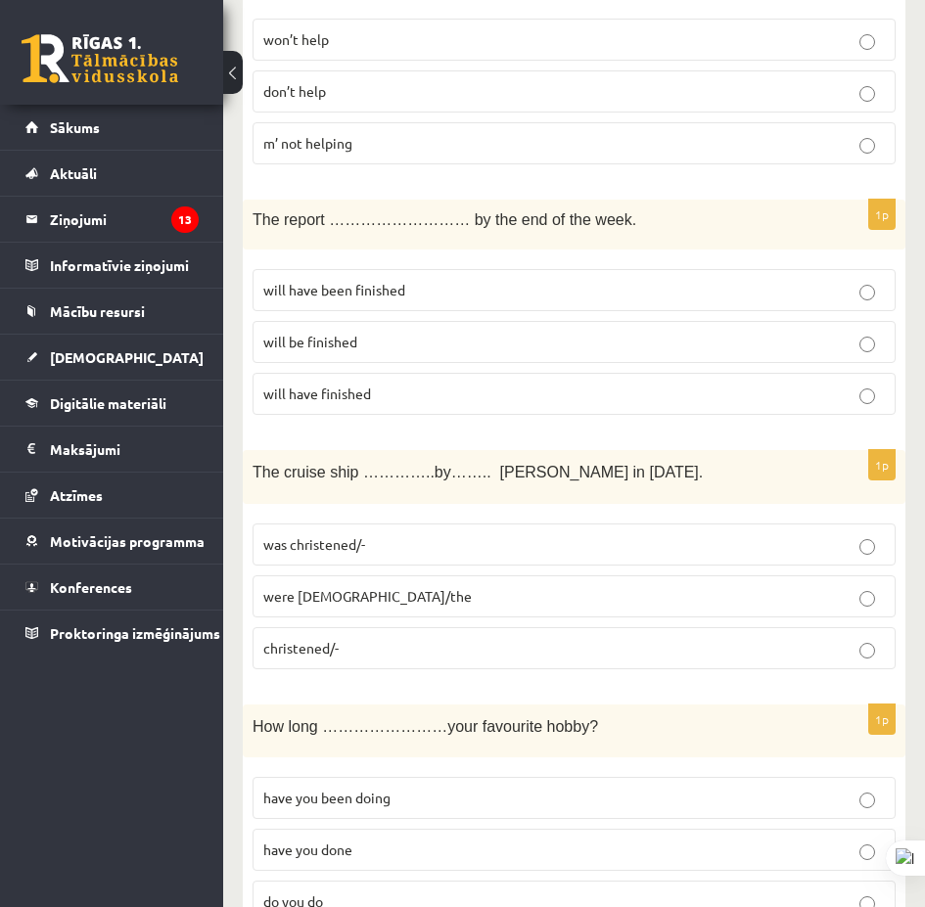
click at [468, 788] on p "have you been doing" at bounding box center [573, 798] width 621 height 21
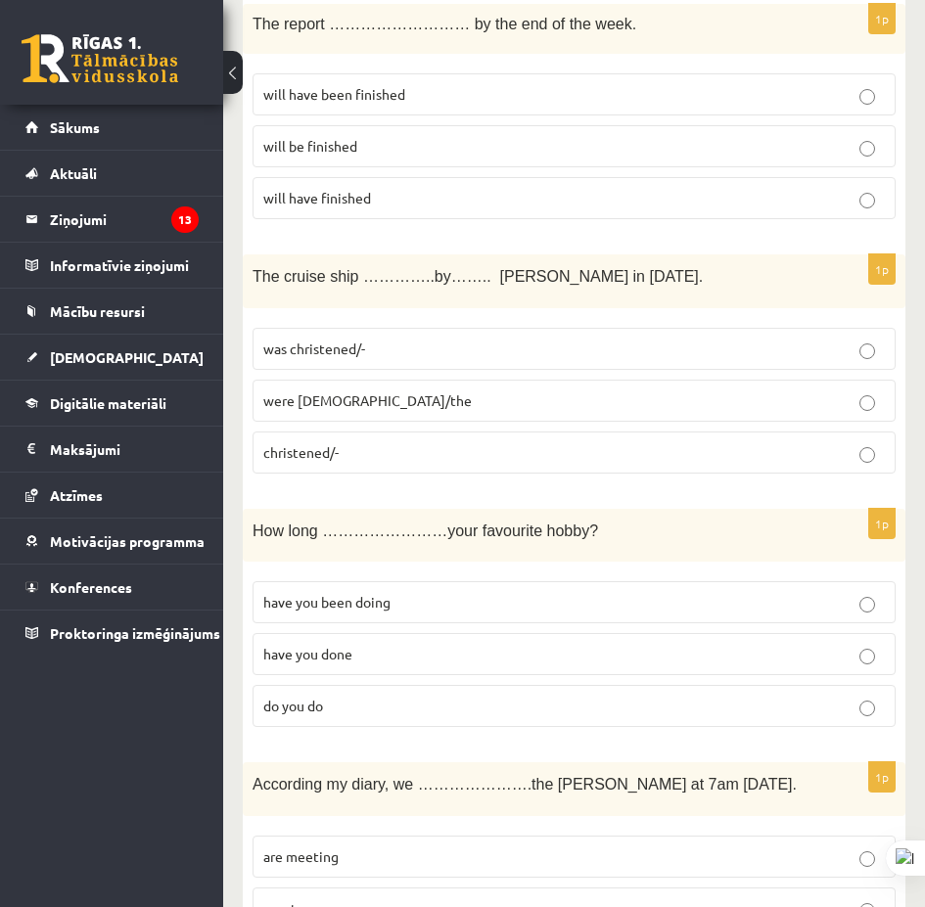
scroll to position [6393, 0]
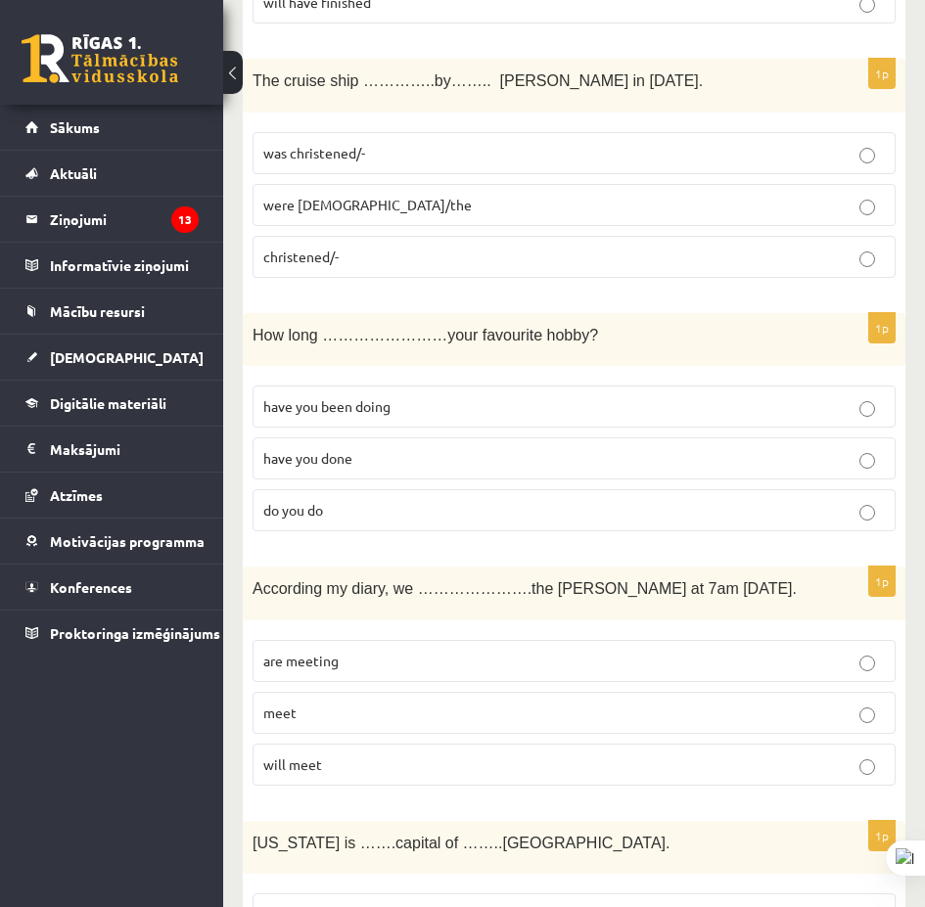
click at [426, 651] on p "are meeting" at bounding box center [573, 661] width 621 height 21
click at [399, 898] on p "the/the" at bounding box center [573, 914] width 621 height 21
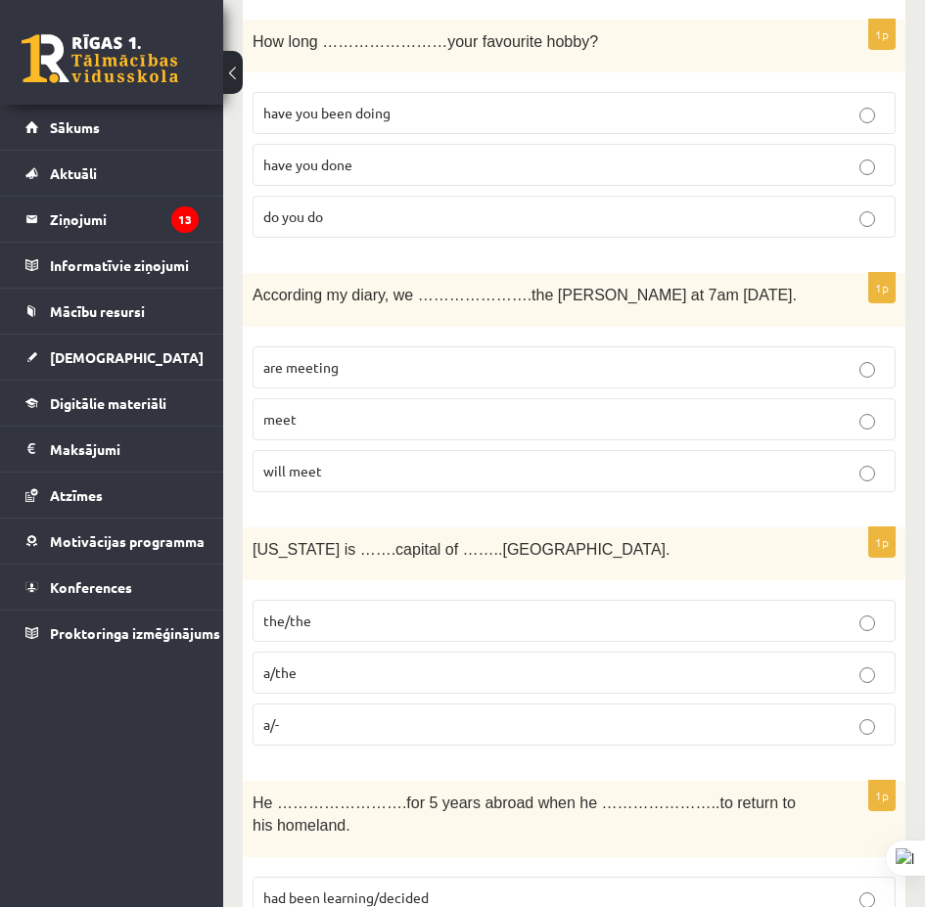
scroll to position [6785, 0]
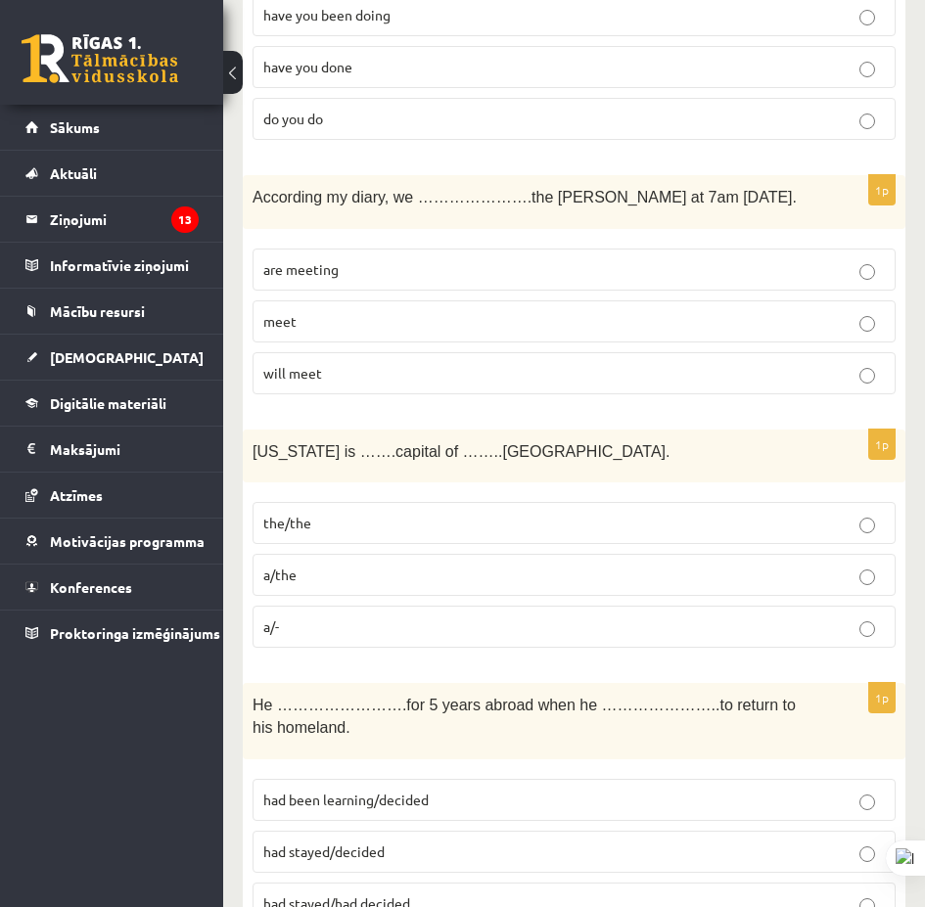
click at [416, 842] on p "had stayed/decided" at bounding box center [573, 852] width 621 height 21
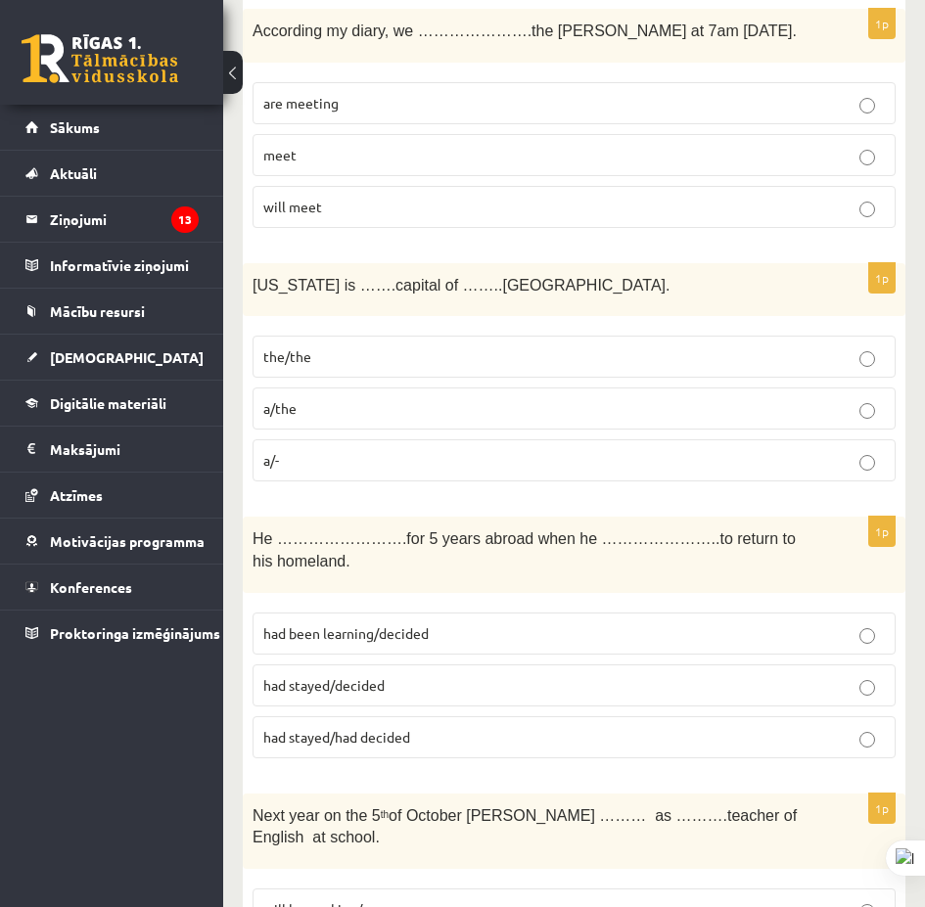
click at [435, 898] on p "will be working/a" at bounding box center [573, 909] width 621 height 21
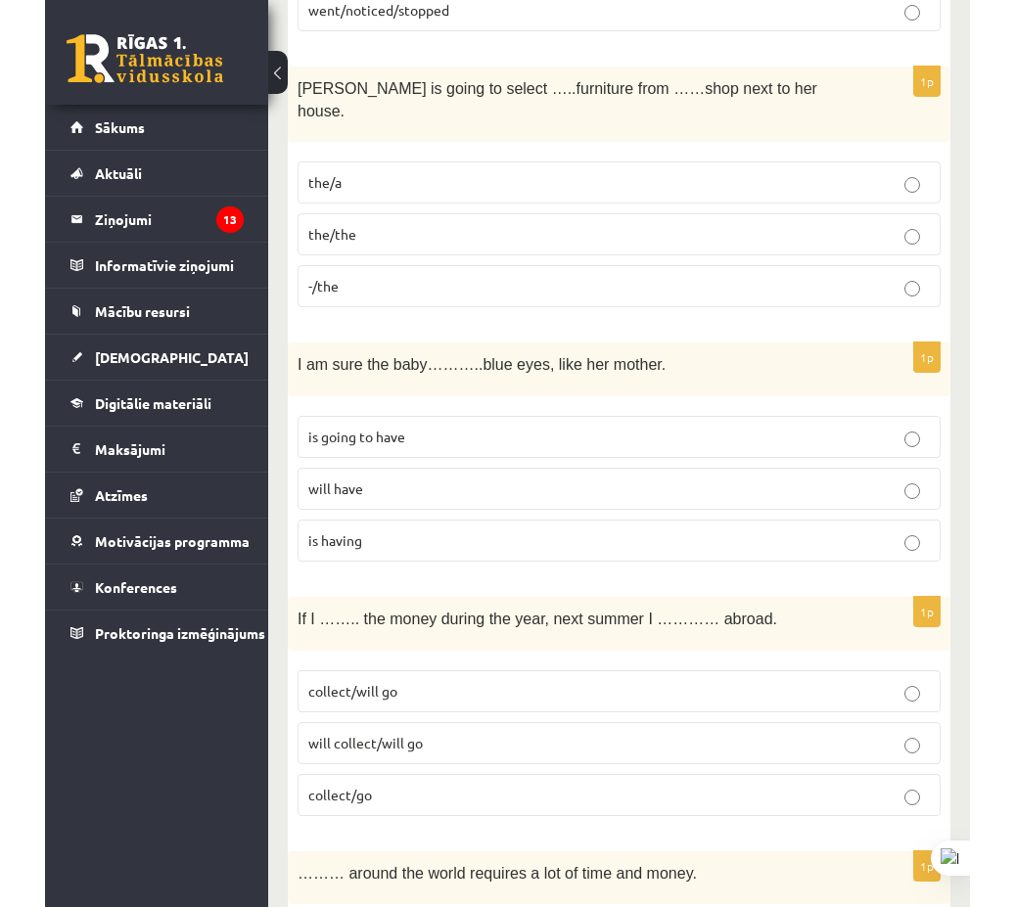
scroll to position [0, 0]
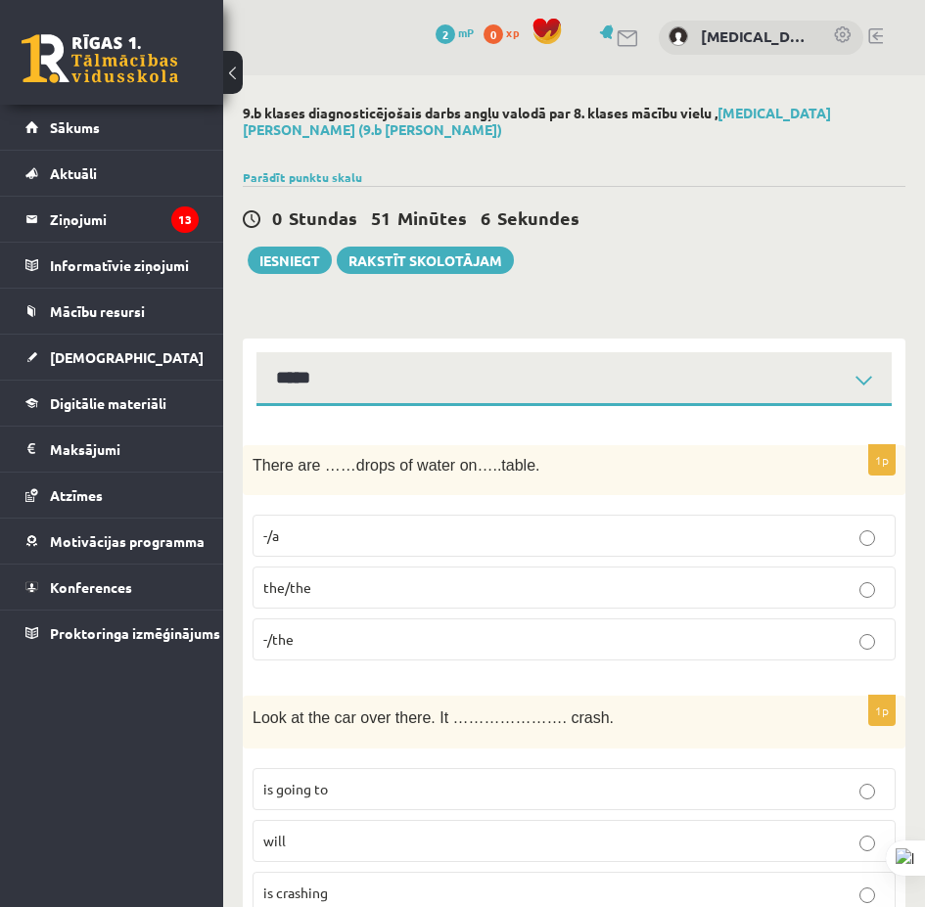
drag, startPoint x: 910, startPoint y: 709, endPoint x: 750, endPoint y: 333, distance: 409.5
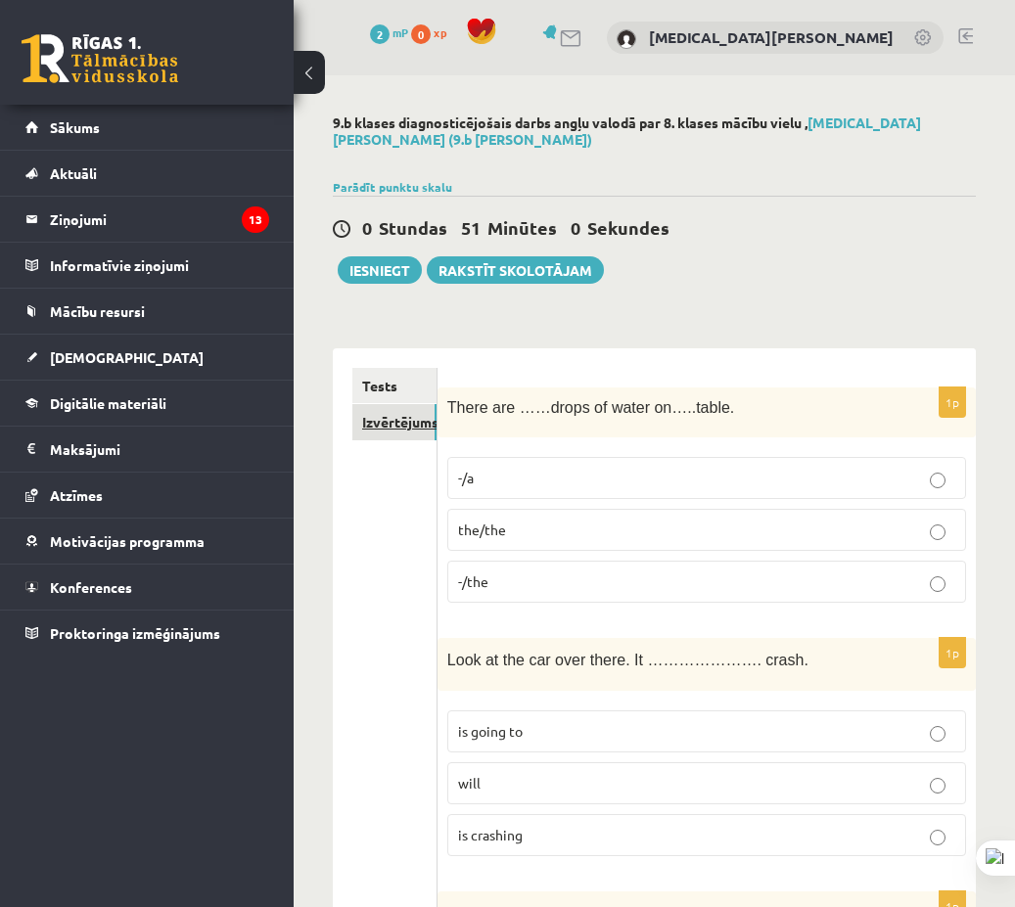
click at [381, 438] on link "Izvērtējums!" at bounding box center [394, 422] width 84 height 36
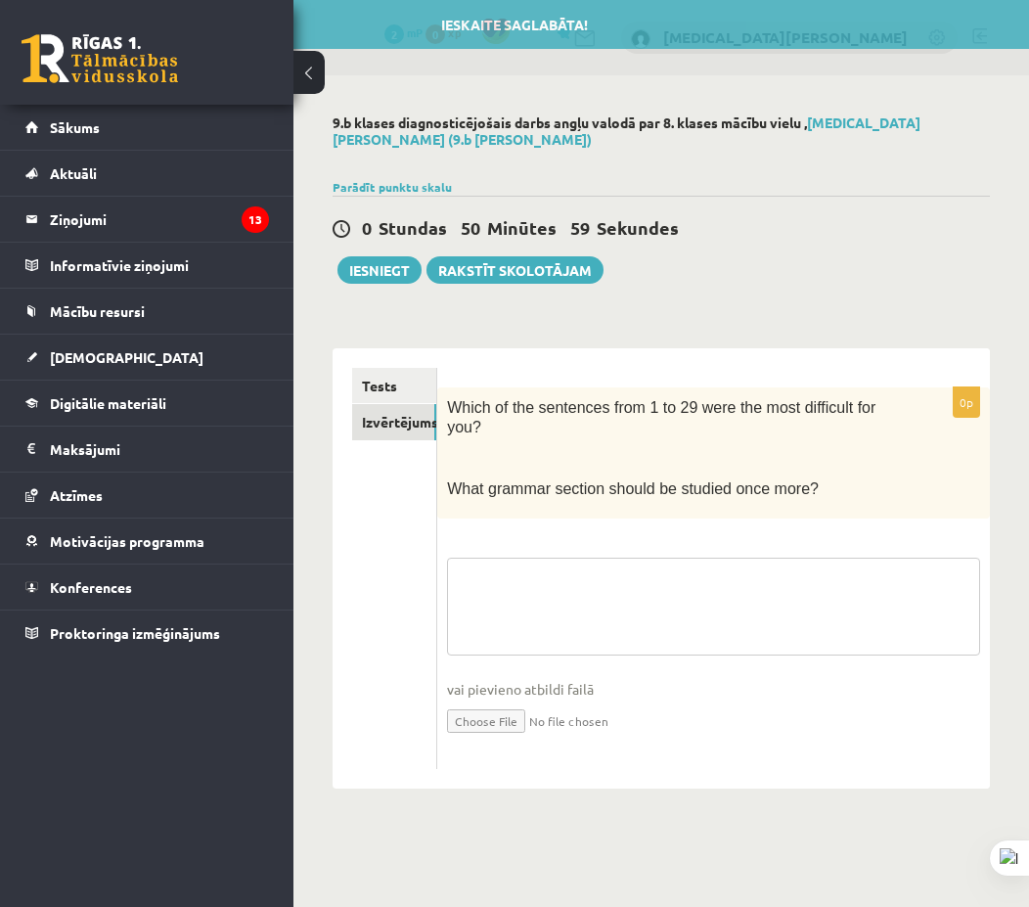
click at [559, 565] on textarea at bounding box center [713, 607] width 533 height 98
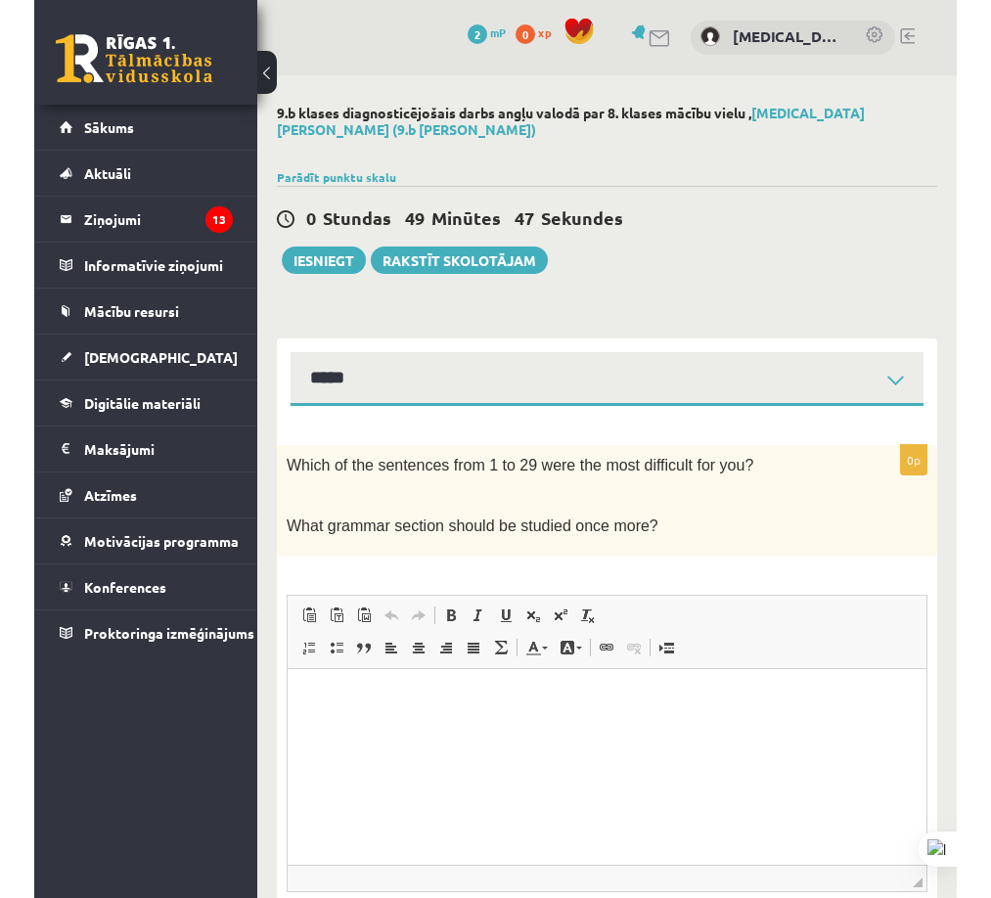
scroll to position [98, 0]
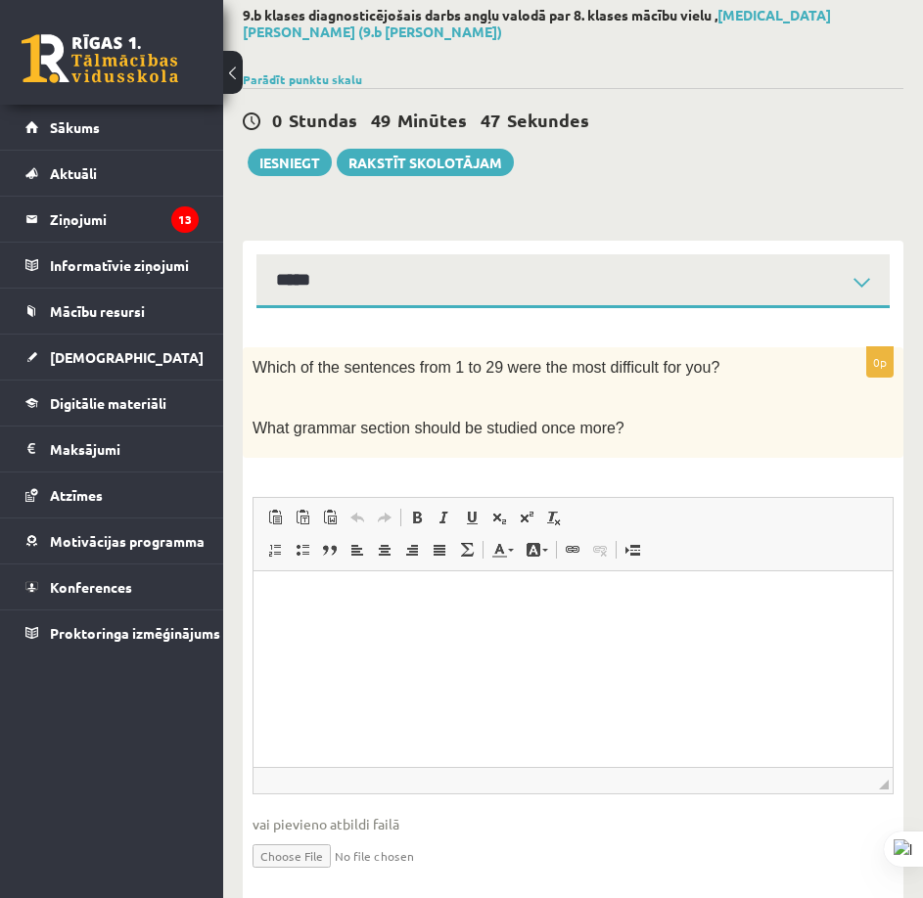
click at [408, 592] on p "Визуальный текстовый редактор, wiswyg-editor-user-answer-47024815882300" at bounding box center [573, 601] width 600 height 21
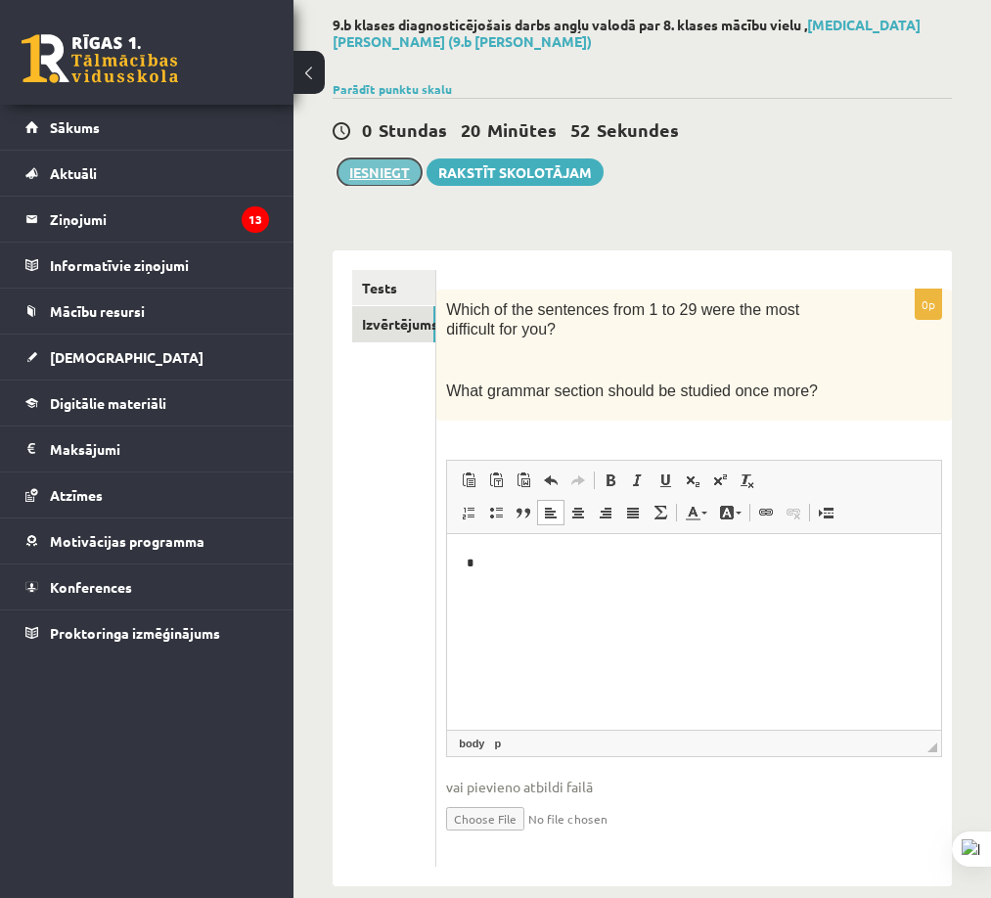
click at [390, 166] on button "Iesniegt" at bounding box center [380, 172] width 84 height 27
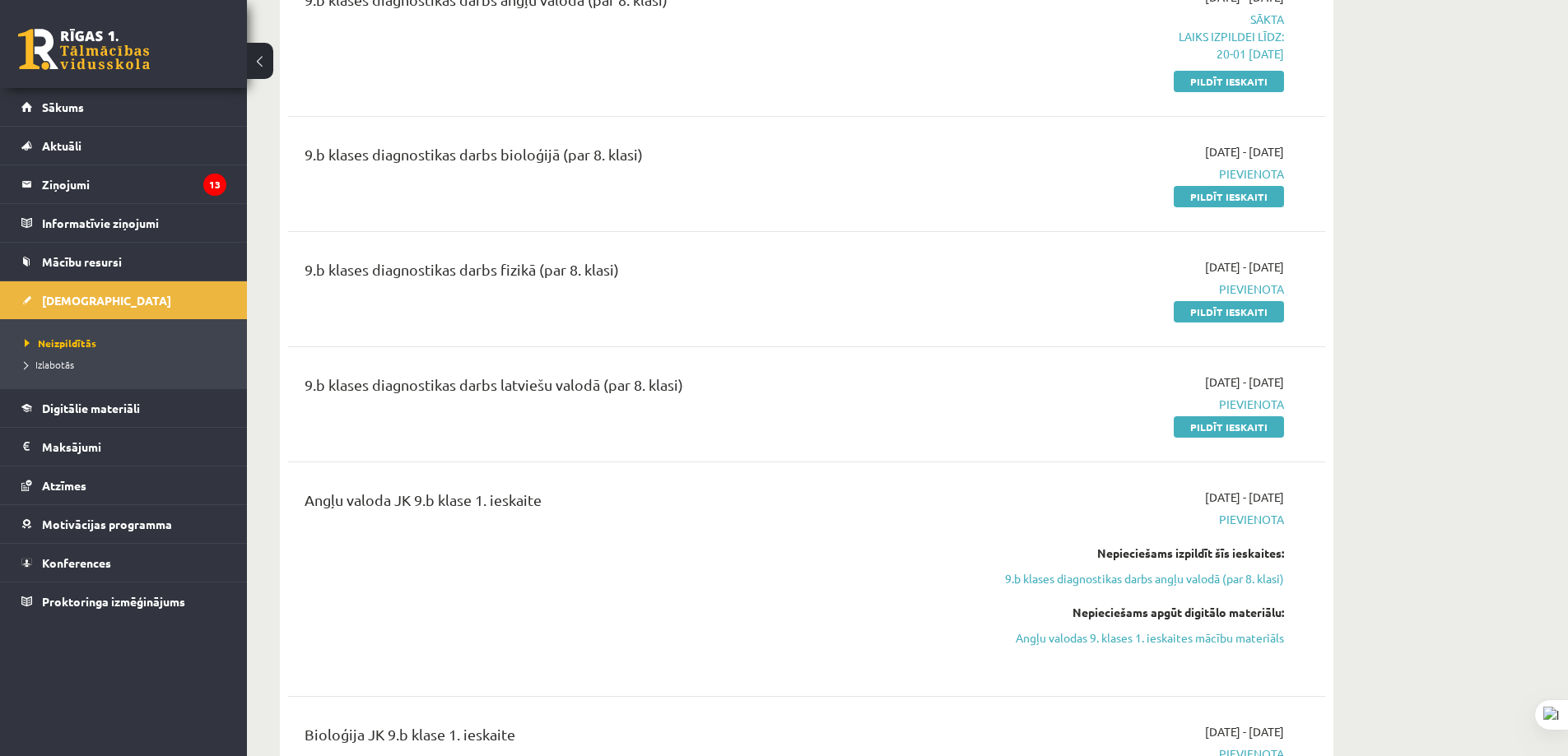
scroll to position [329, 0]
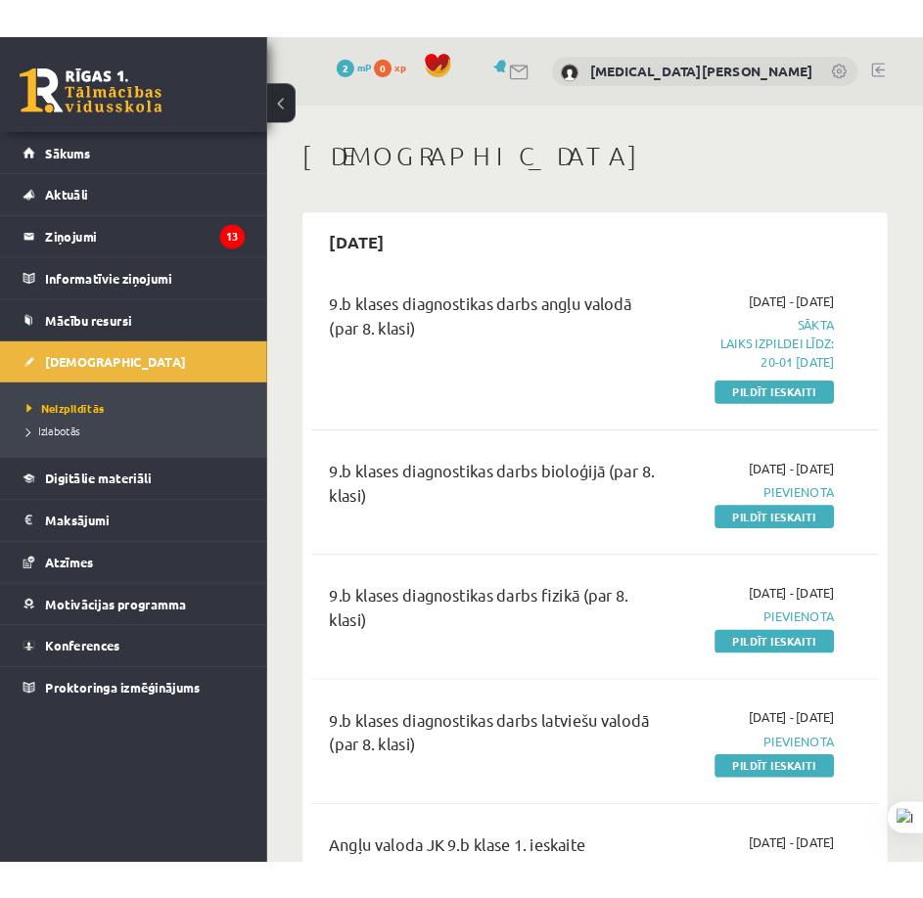
scroll to position [98, 0]
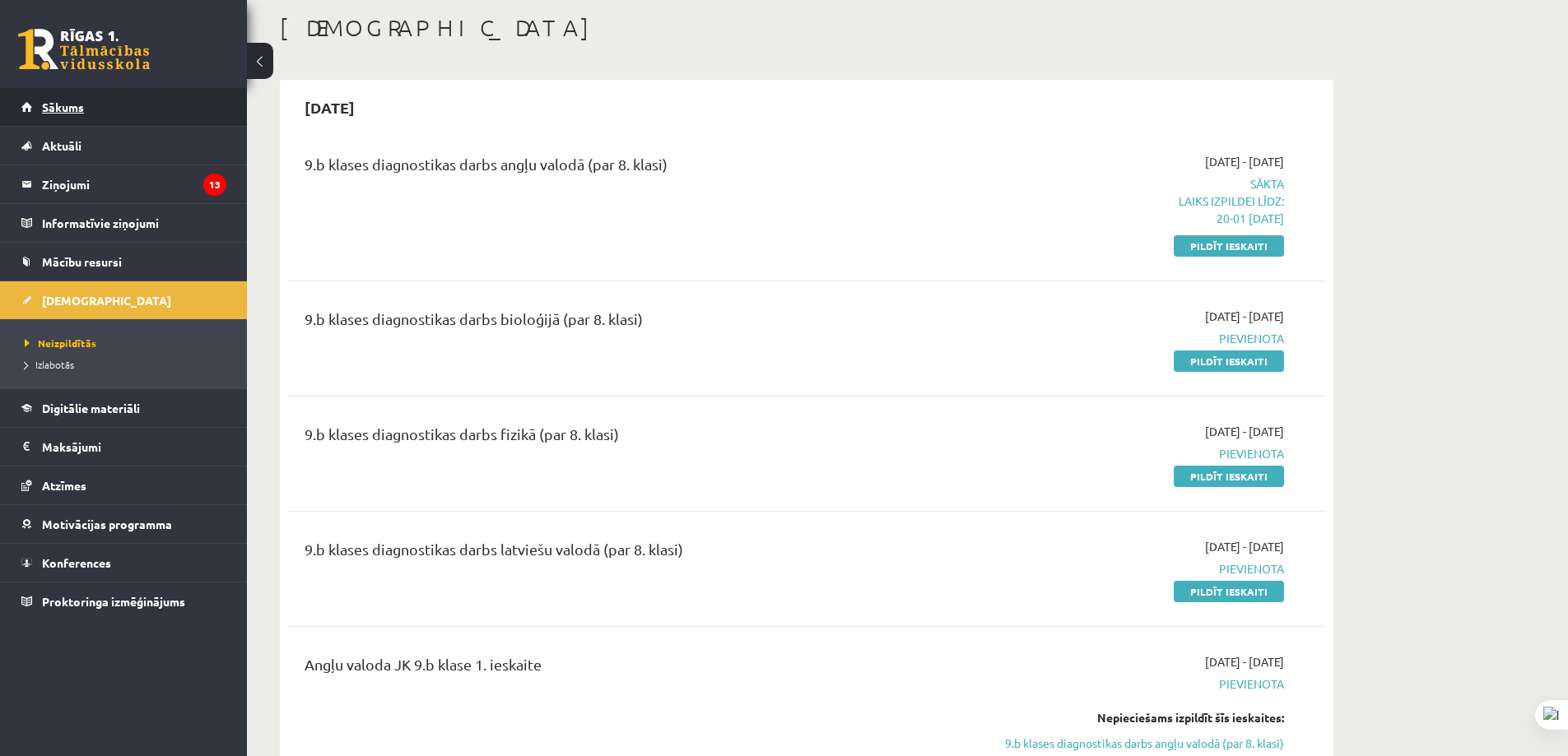
drag, startPoint x: 124, startPoint y: 102, endPoint x: 167, endPoint y: 69, distance: 54.2
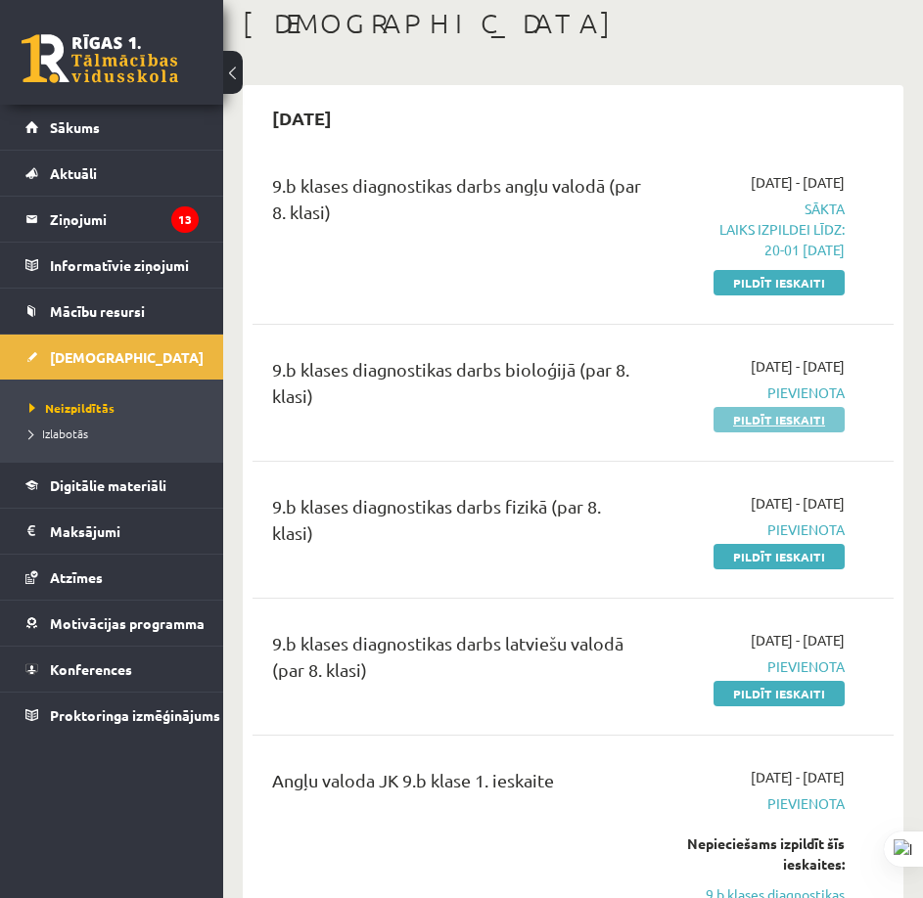
click at [757, 427] on link "Pildīt ieskaiti" at bounding box center [778, 419] width 131 height 25
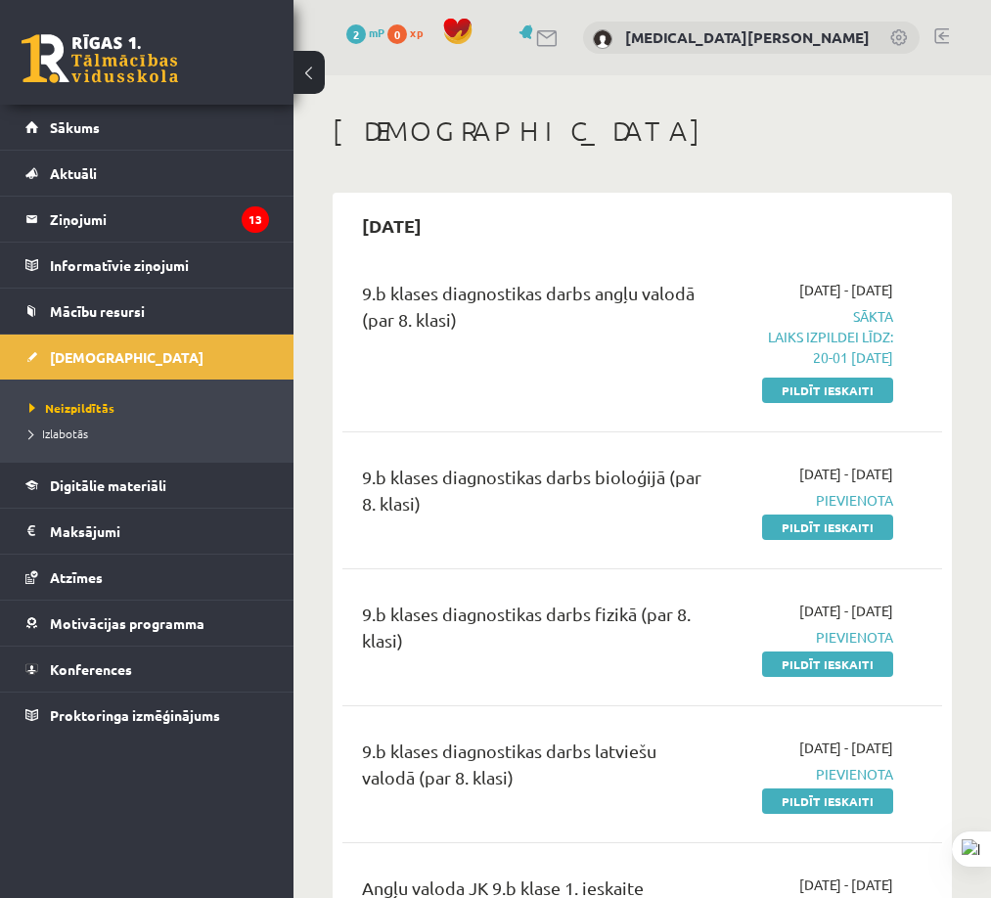
scroll to position [294, 0]
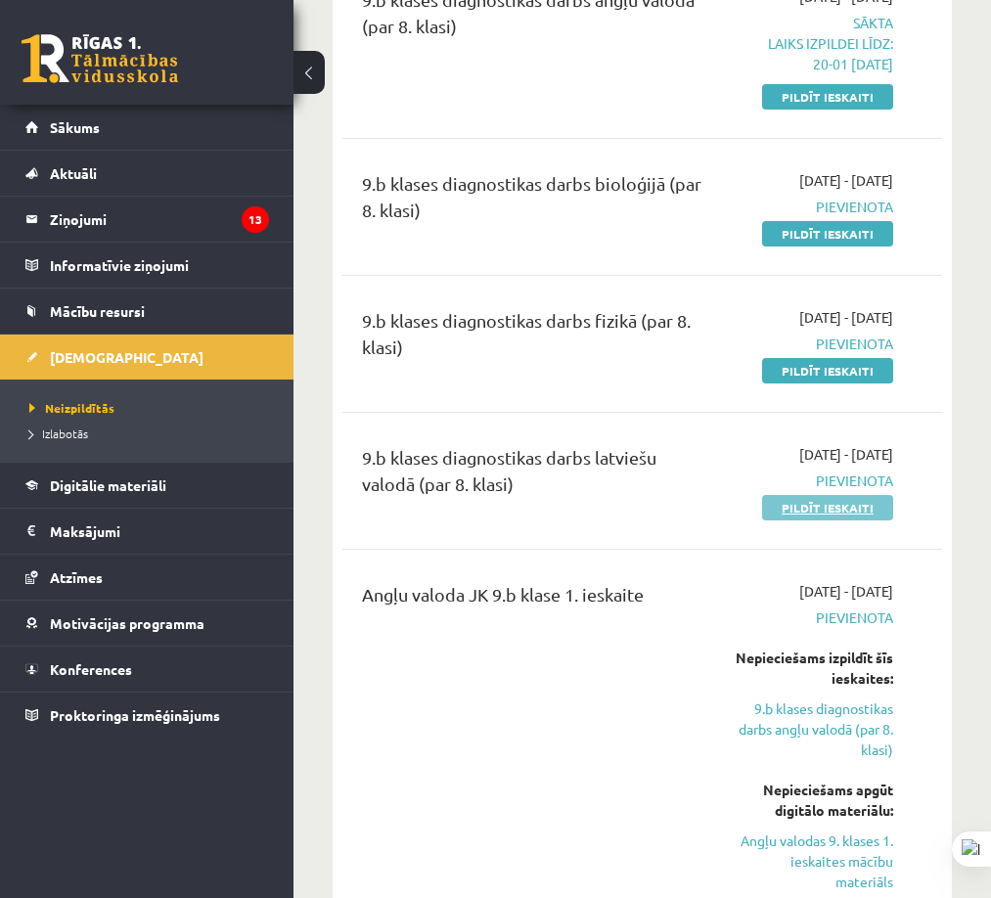
click at [807, 516] on link "Pildīt ieskaiti" at bounding box center [827, 507] width 131 height 25
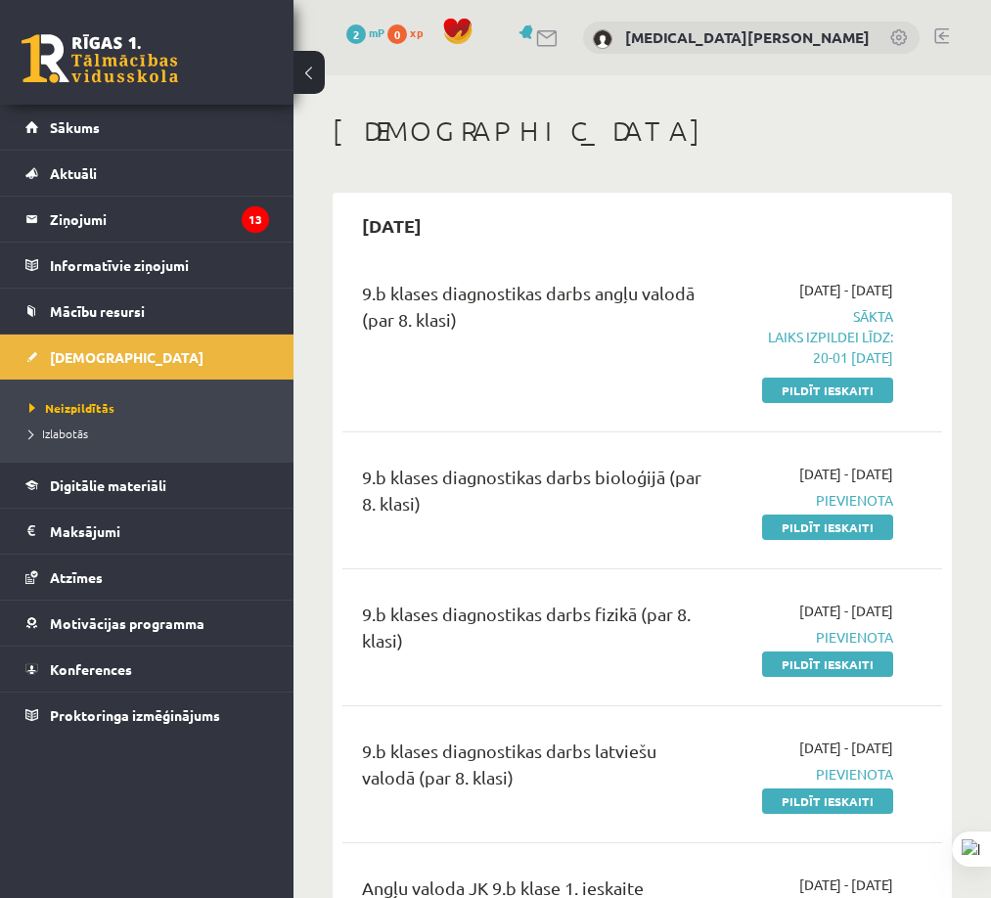
scroll to position [196, 0]
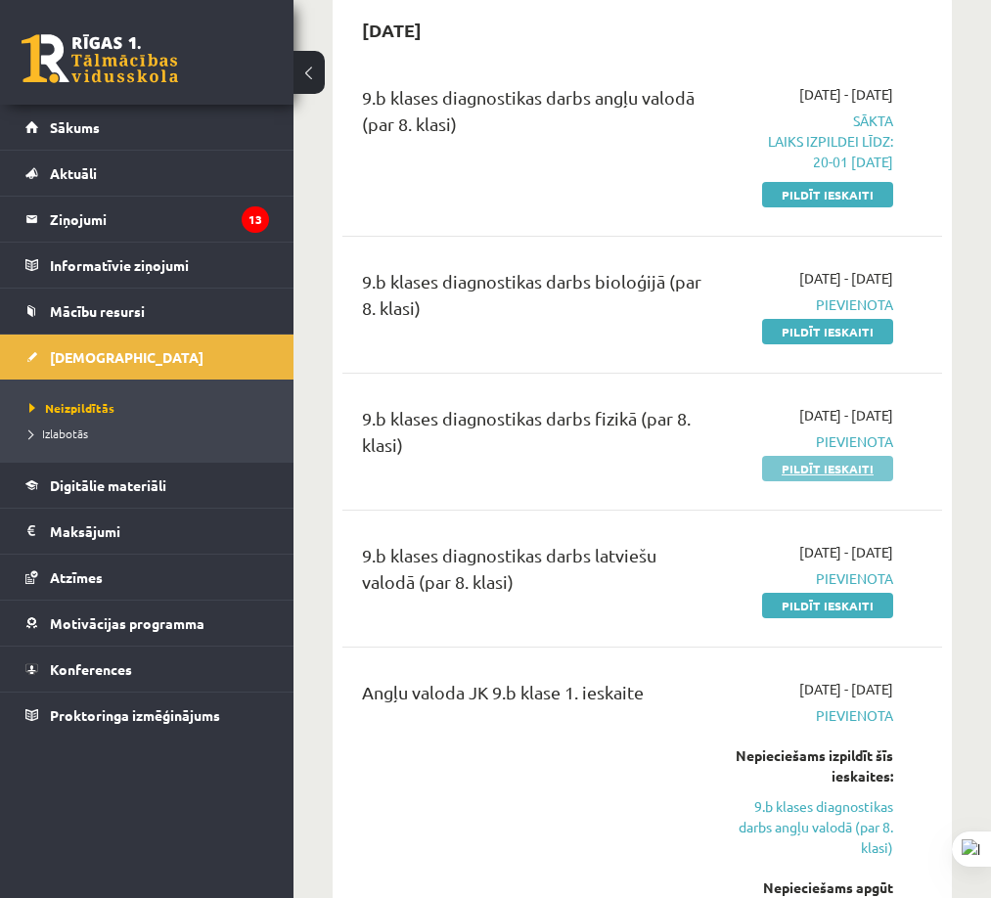
click at [809, 476] on link "Pildīt ieskaiti" at bounding box center [827, 468] width 131 height 25
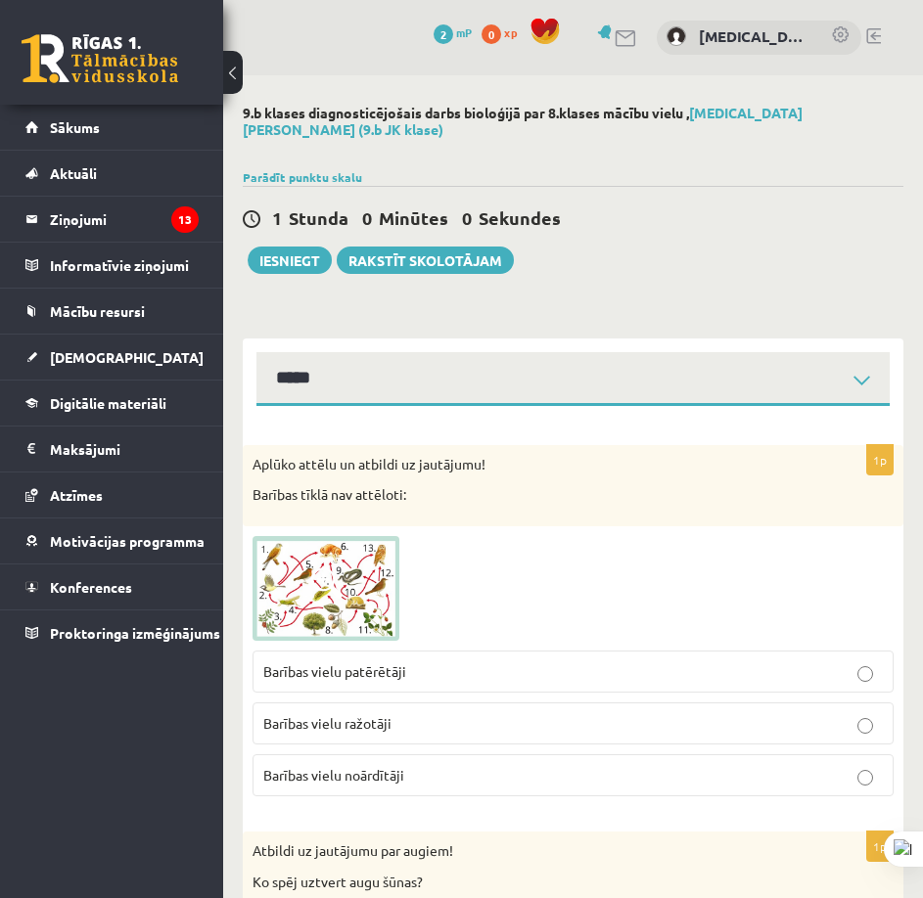
select select "**********"
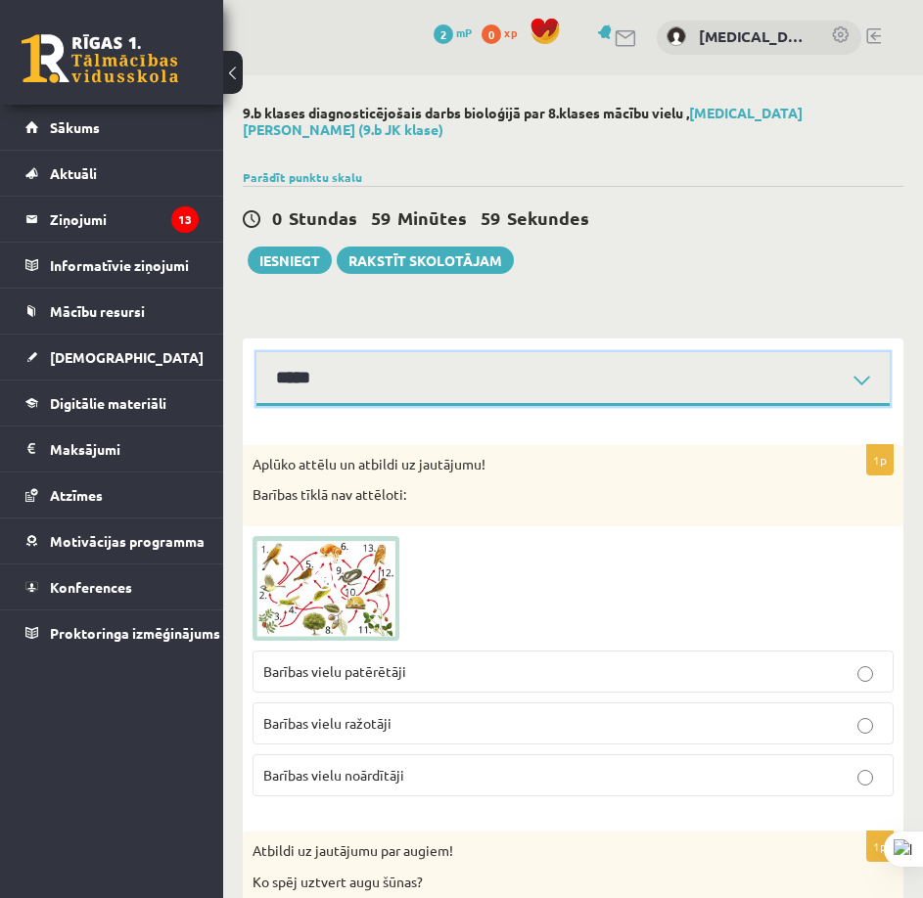
click at [522, 352] on select "**********" at bounding box center [572, 379] width 633 height 54
click at [523, 352] on select "**********" at bounding box center [572, 379] width 633 height 54
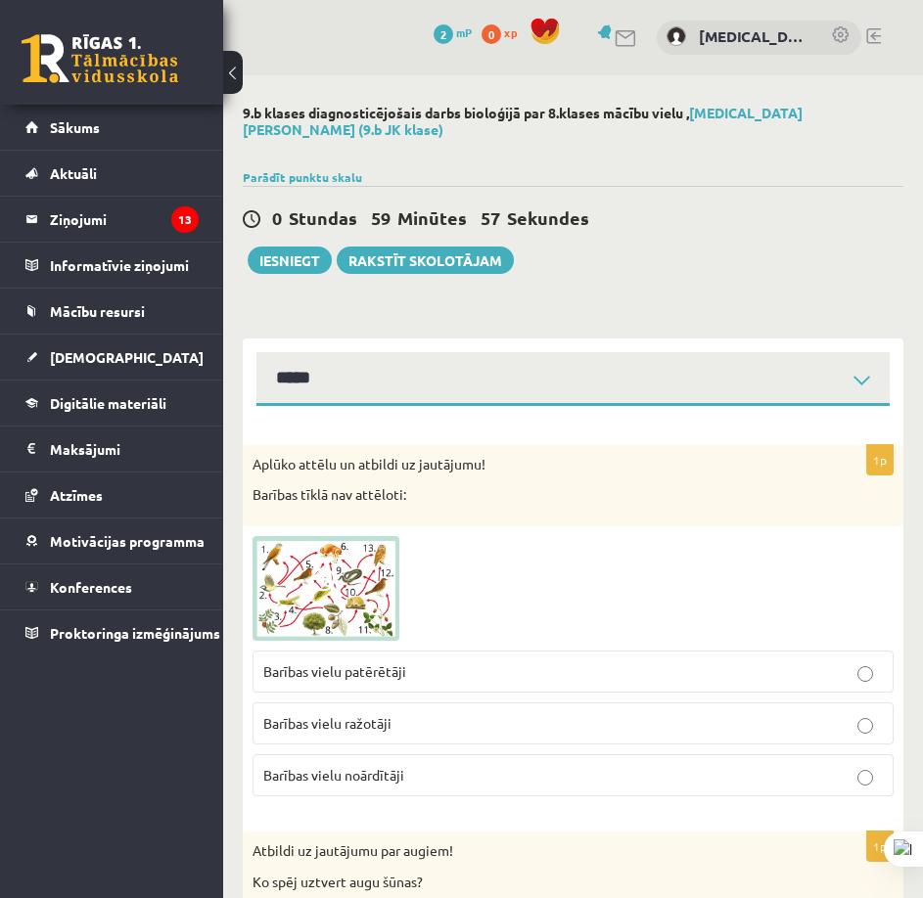
click at [525, 339] on div "**********" at bounding box center [573, 373] width 660 height 68
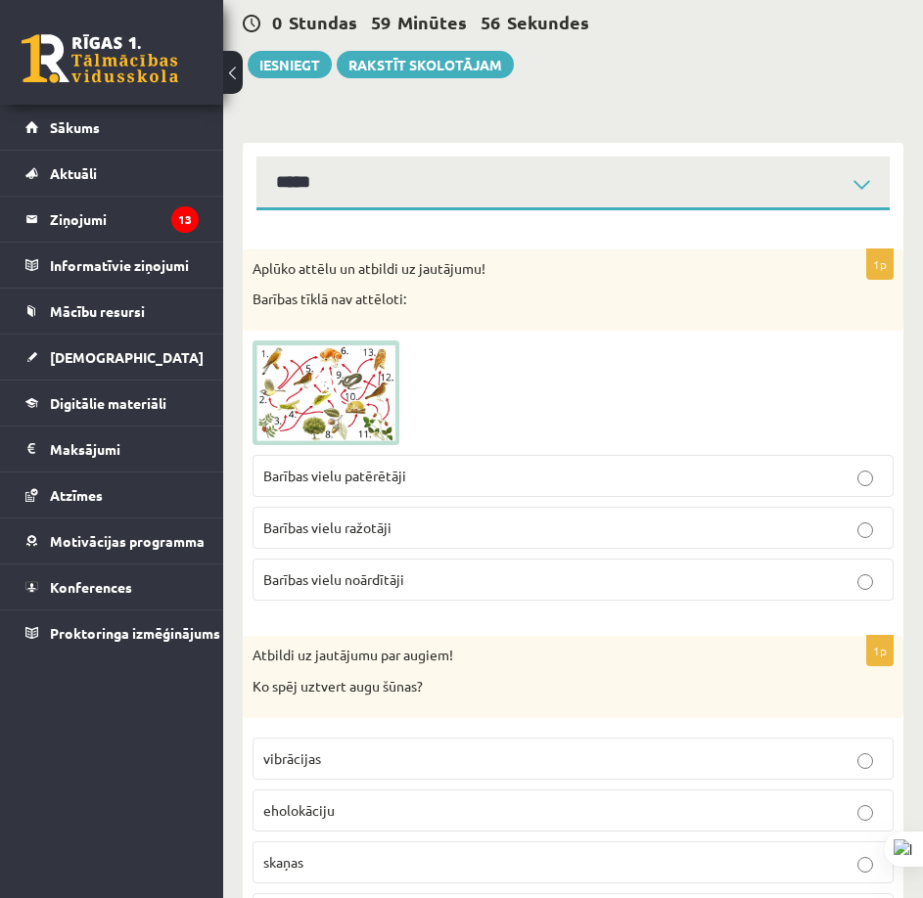
click at [322, 389] on img at bounding box center [325, 394] width 147 height 106
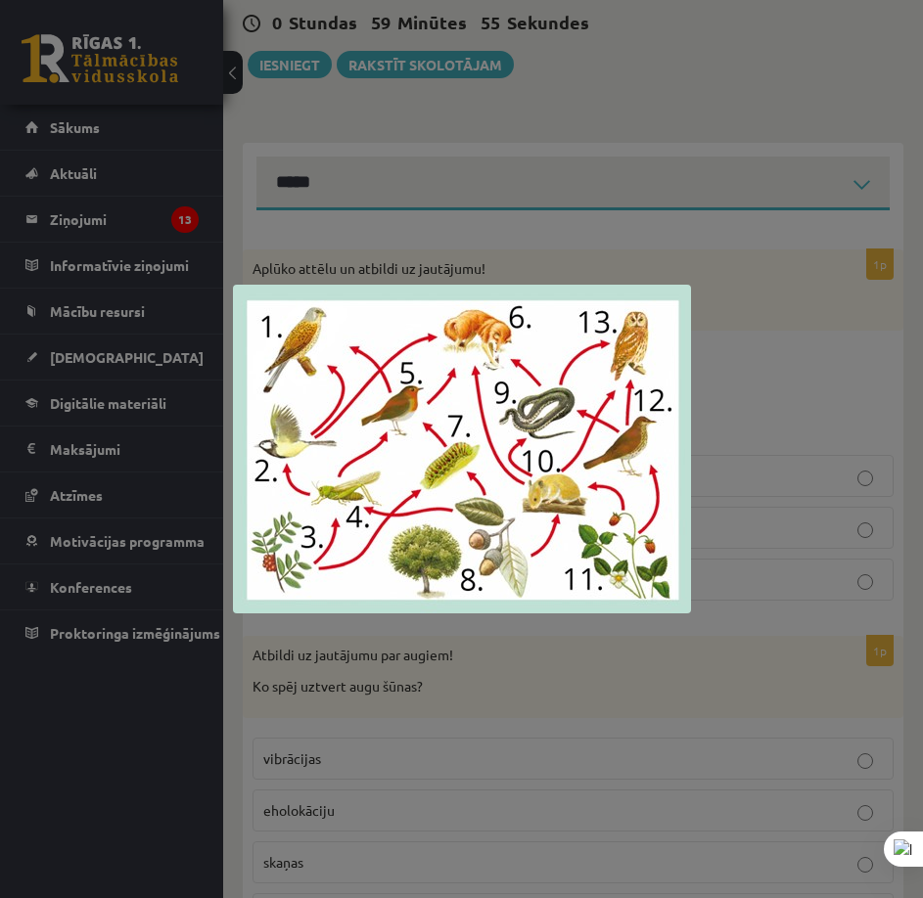
click at [373, 241] on div at bounding box center [461, 449] width 923 height 898
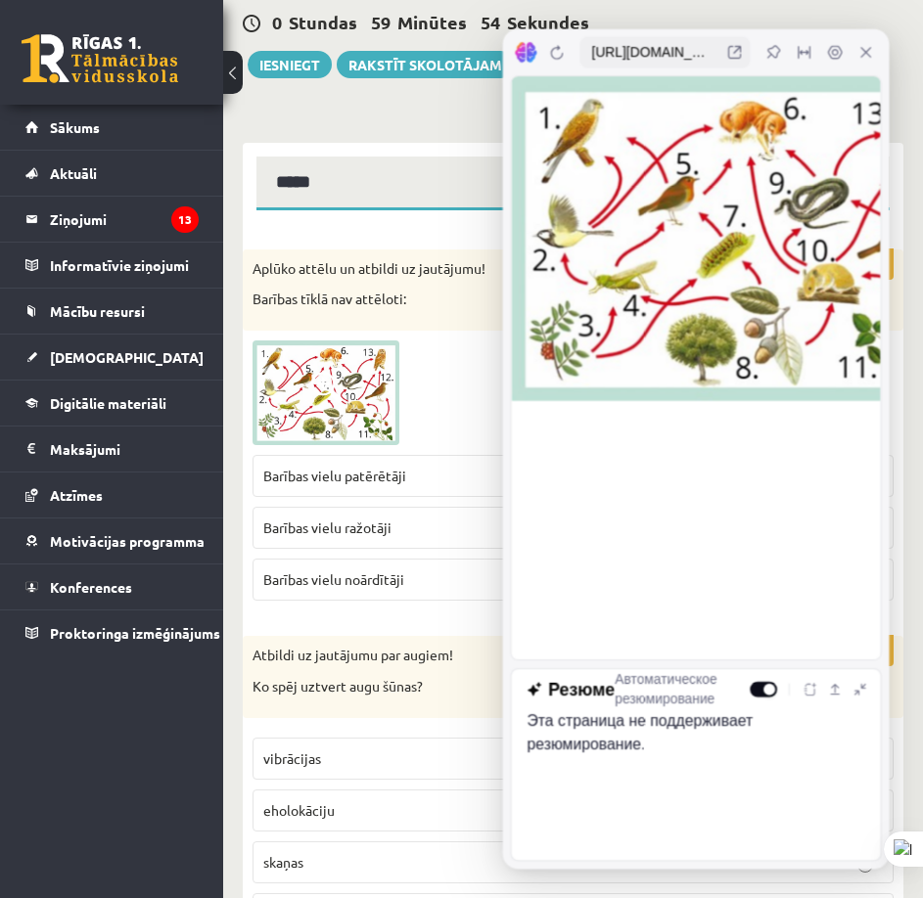
scroll to position [0, 0]
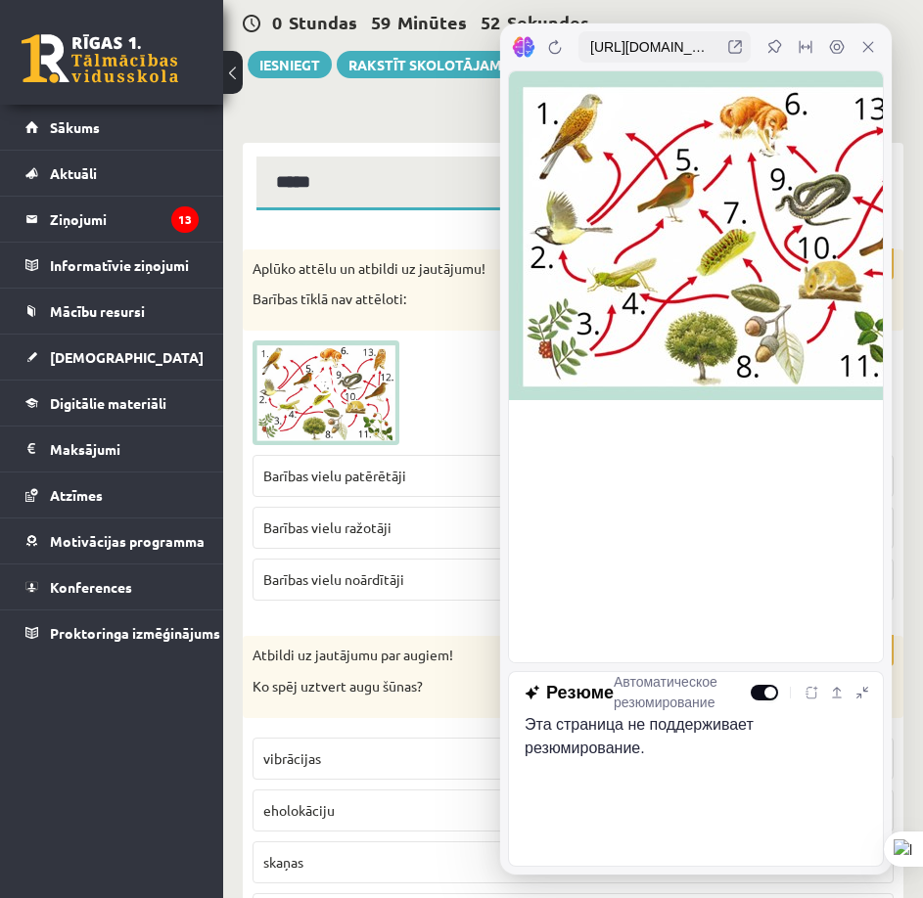
click at [424, 318] on div "1p Aplūko attēlu un atbildi uz jautājumu! Barības tīklā nav attēloti: Barības v…" at bounding box center [573, 434] width 660 height 368
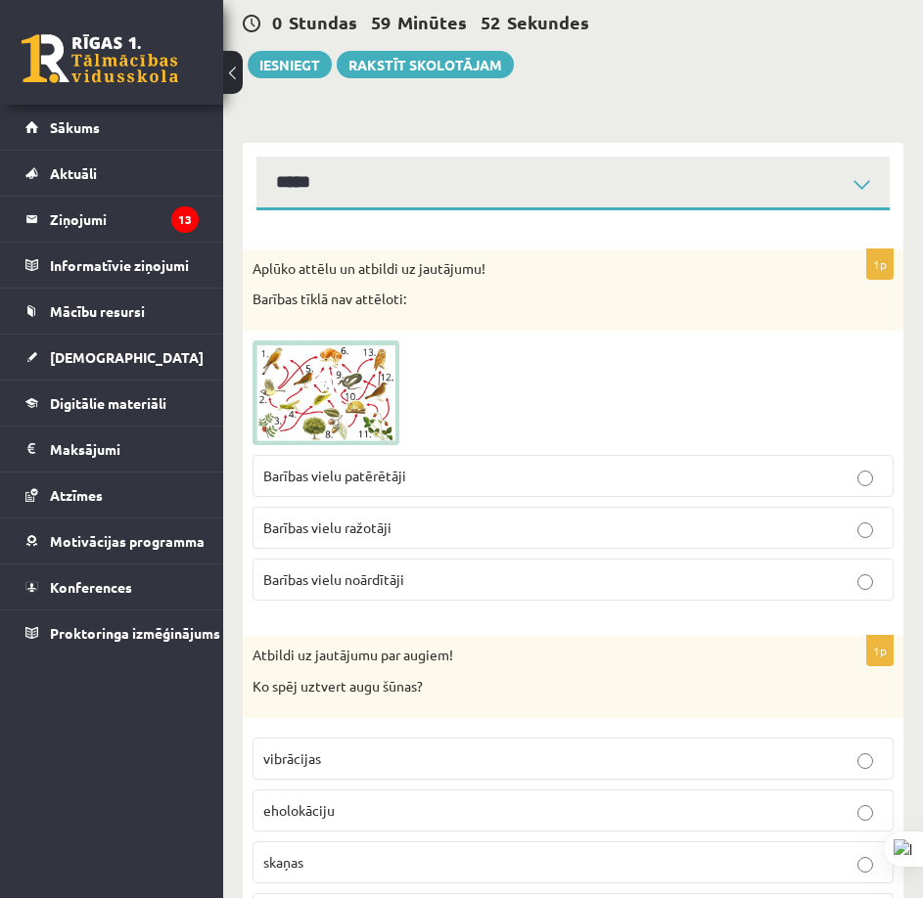
click at [322, 372] on span at bounding box center [326, 387] width 31 height 31
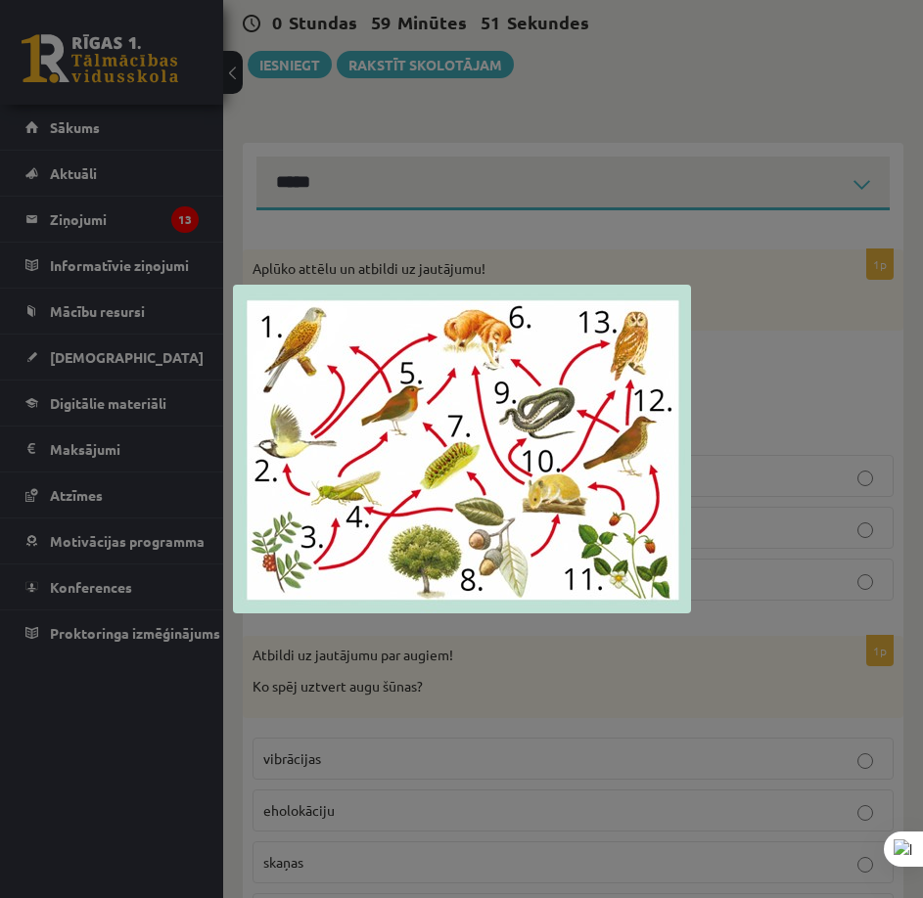
click at [689, 219] on div at bounding box center [461, 449] width 923 height 898
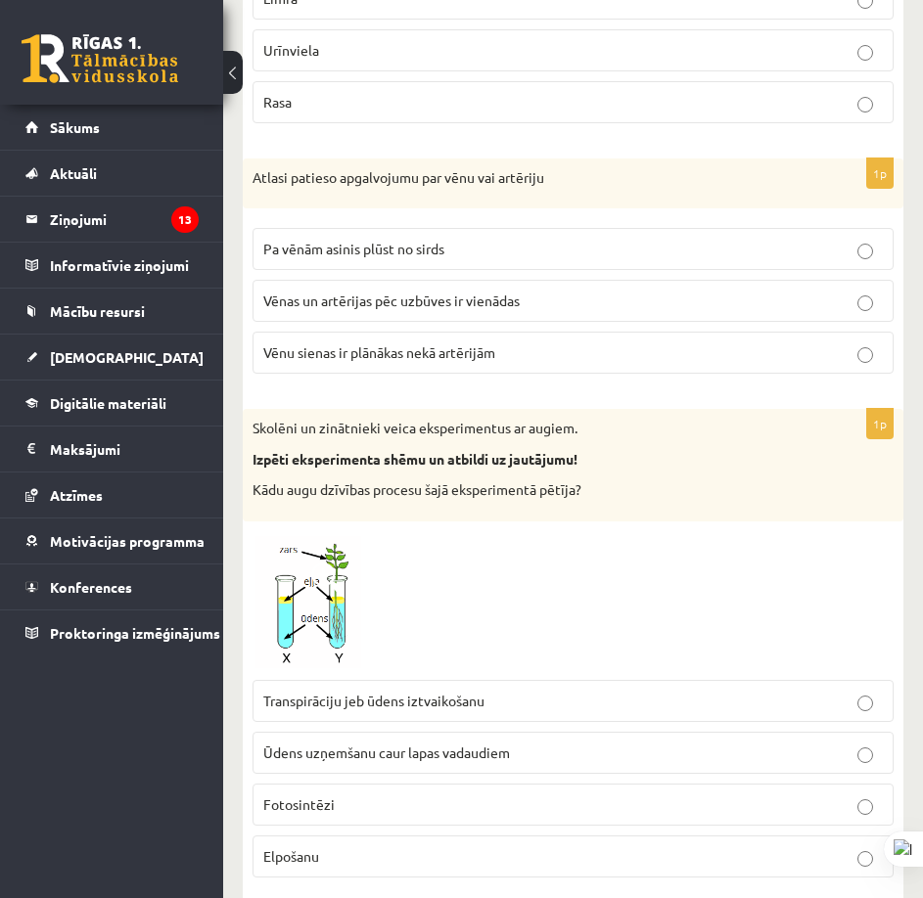
scroll to position [2544, 0]
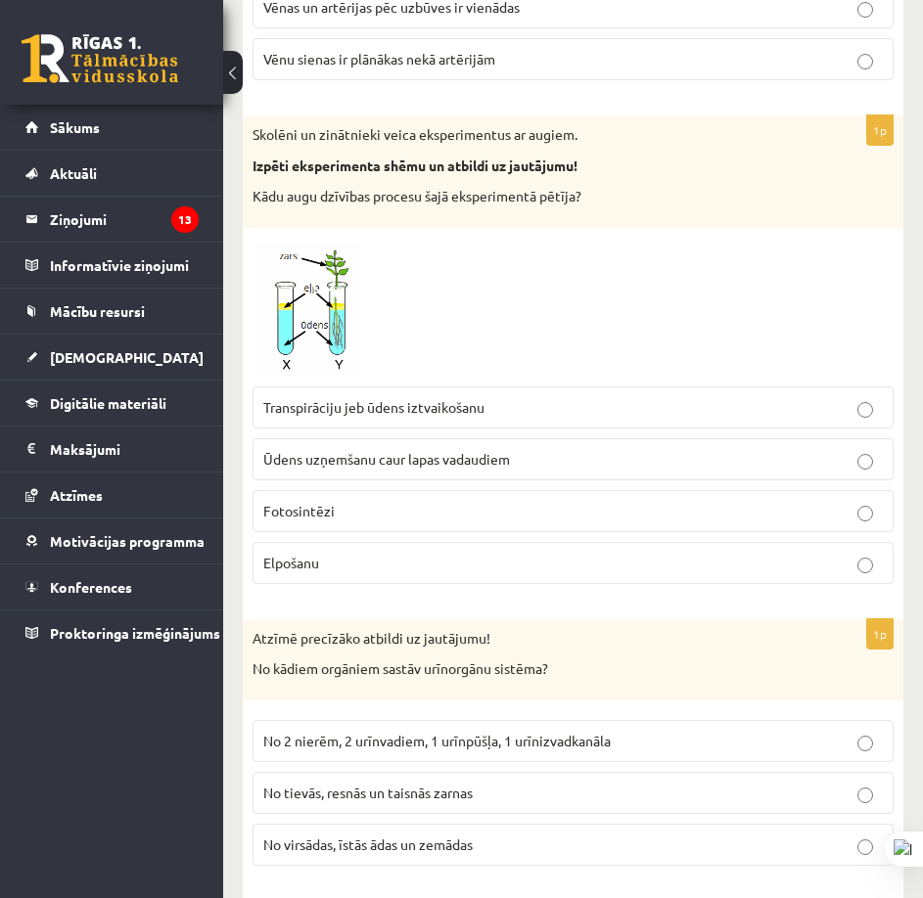
click at [297, 331] on img at bounding box center [325, 307] width 147 height 139
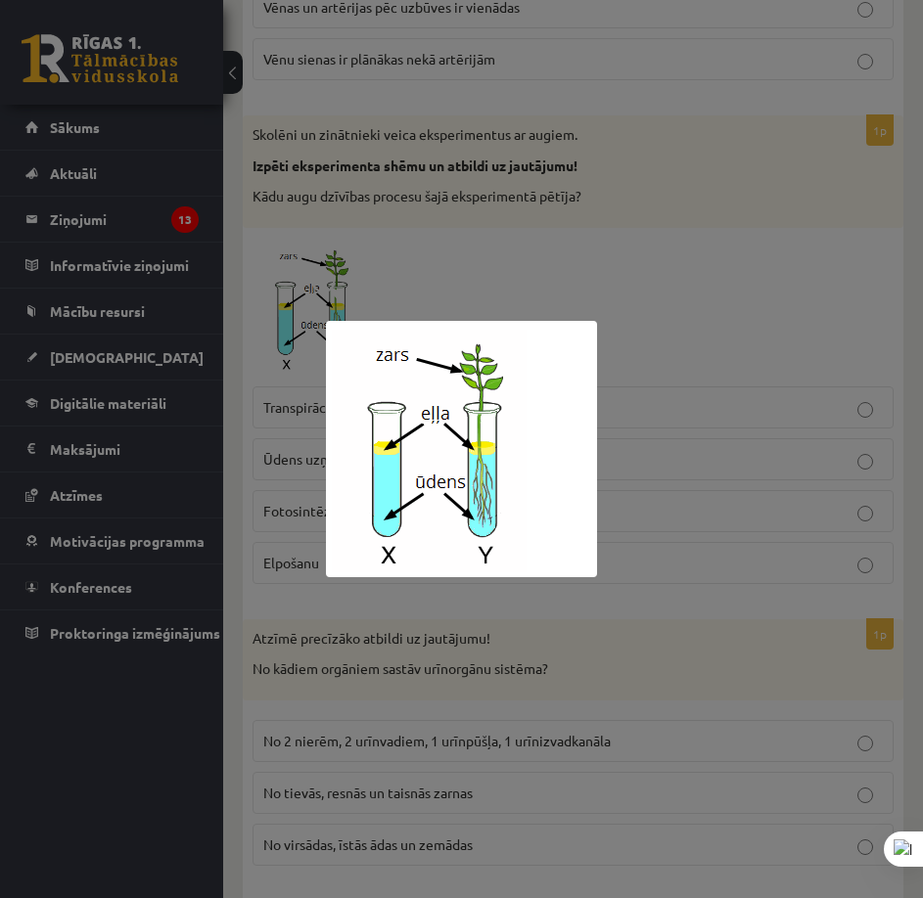
drag, startPoint x: 725, startPoint y: 273, endPoint x: 800, endPoint y: 302, distance: 80.9
click at [738, 274] on div at bounding box center [461, 449] width 923 height 898
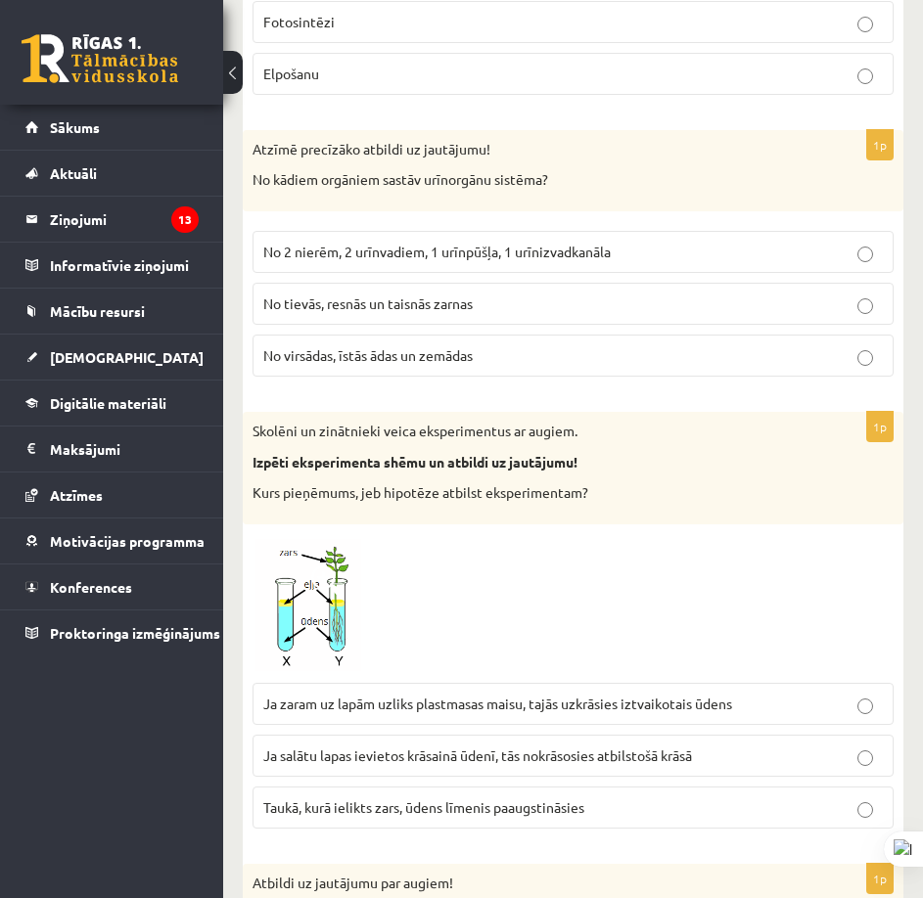
scroll to position [3131, 0]
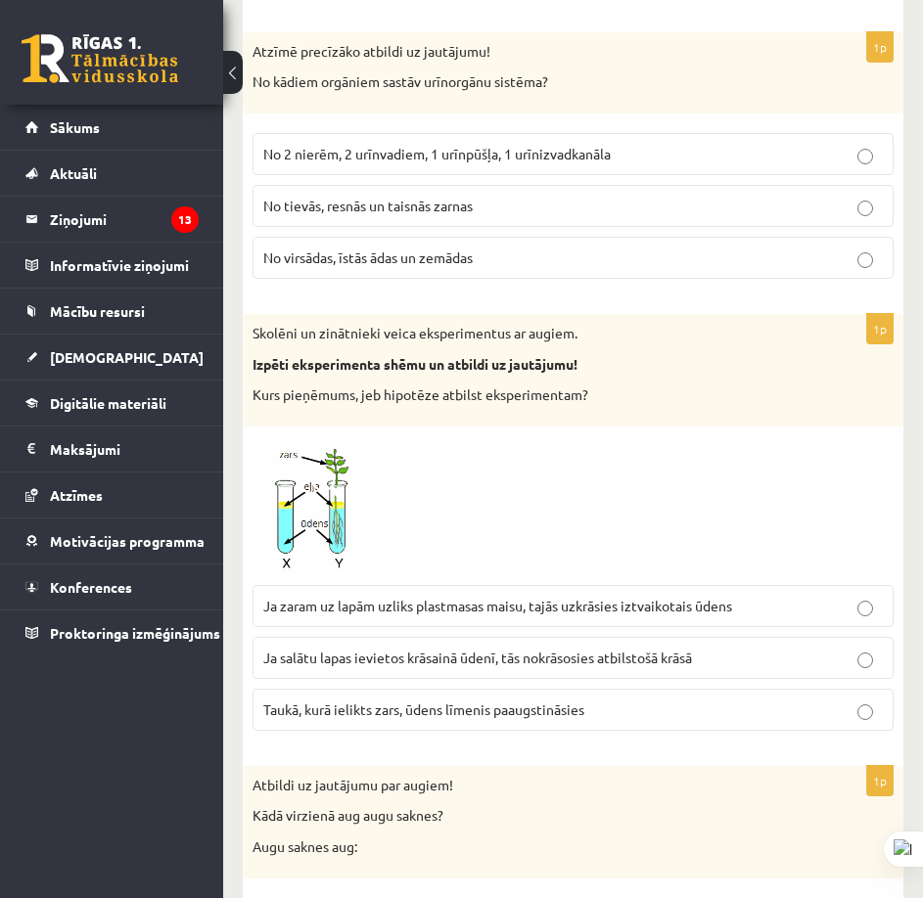
click at [312, 468] on span at bounding box center [326, 483] width 31 height 31
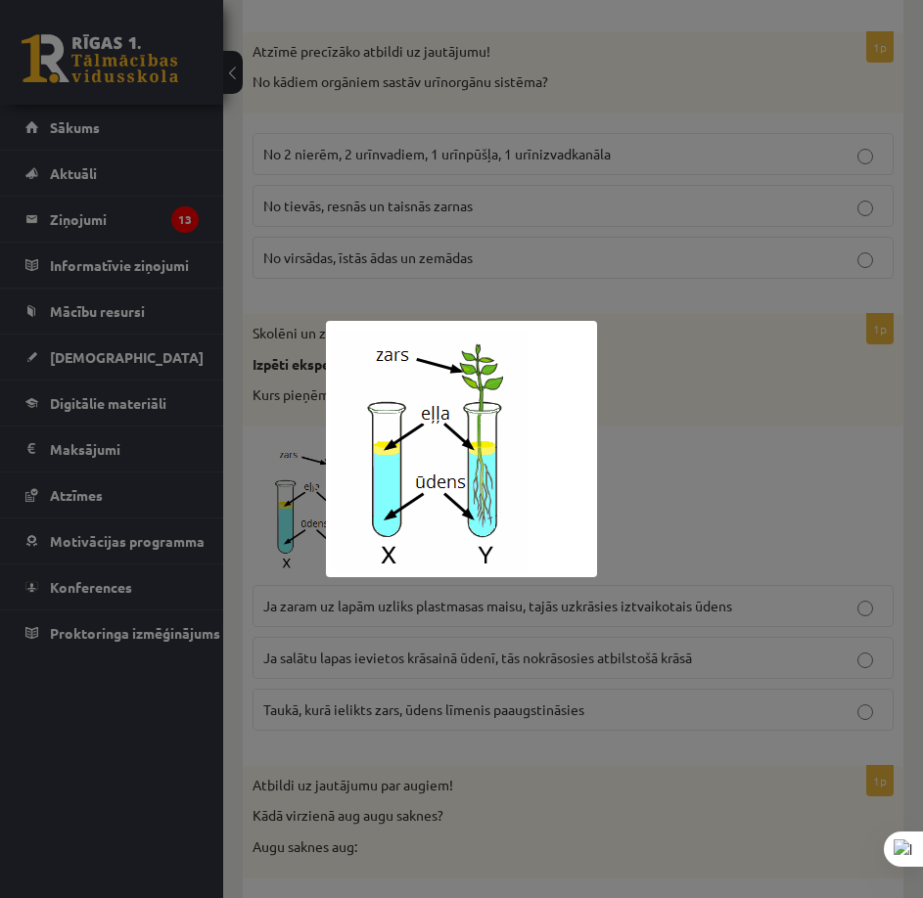
click at [751, 367] on div at bounding box center [461, 449] width 923 height 898
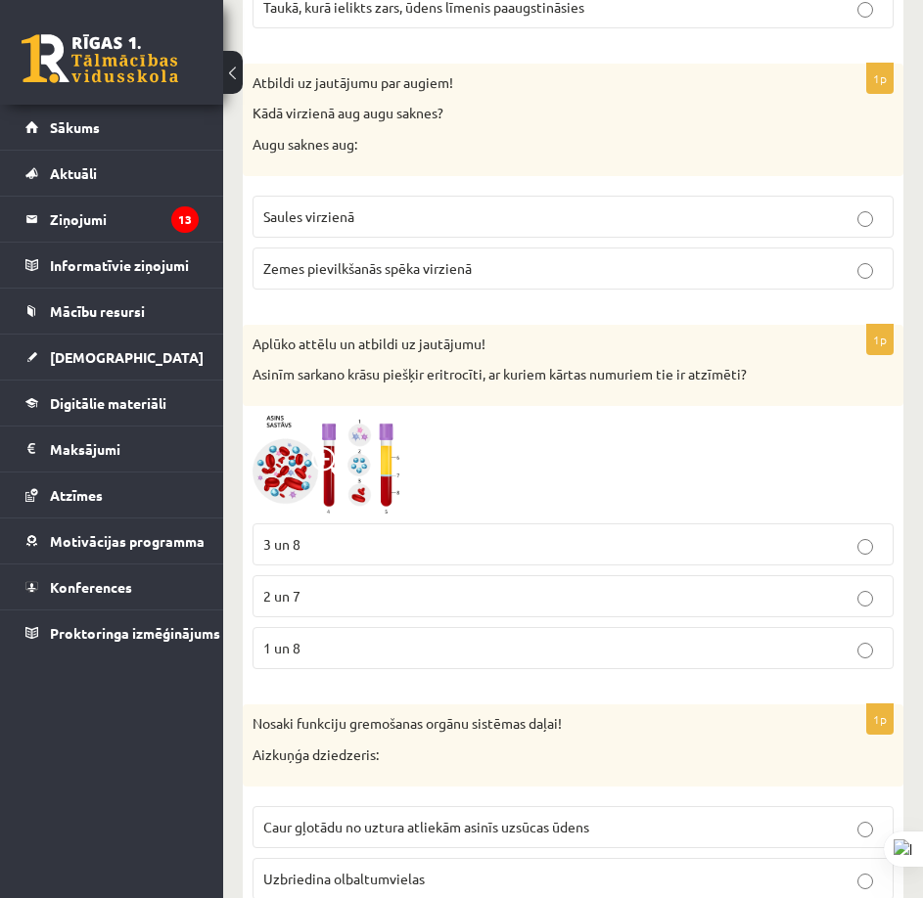
scroll to position [3799, 0]
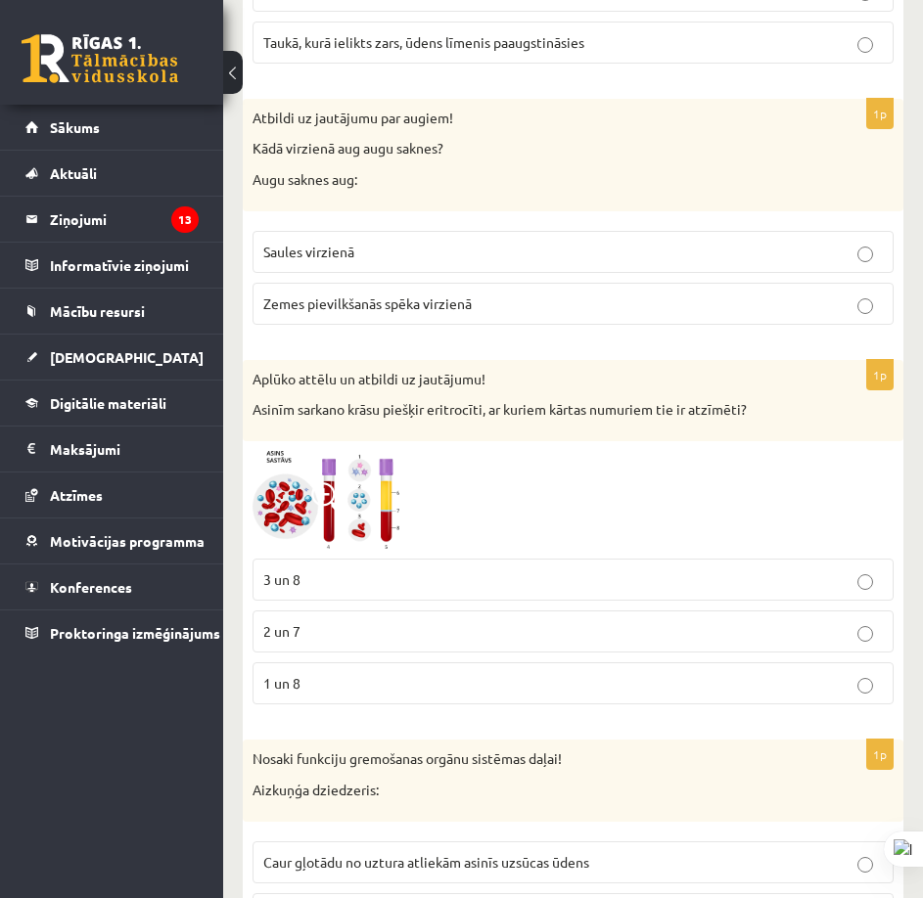
click at [372, 484] on img at bounding box center [325, 500] width 147 height 99
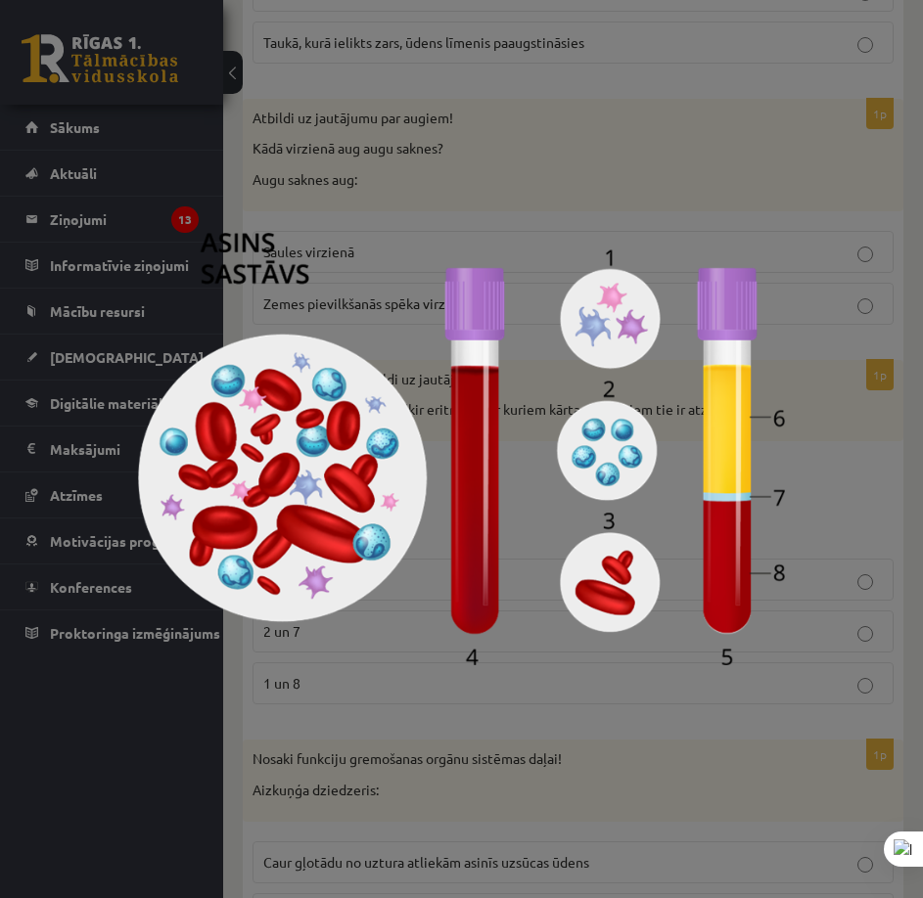
drag, startPoint x: 848, startPoint y: 353, endPoint x: 802, endPoint y: 381, distance: 53.5
click at [848, 353] on div at bounding box center [461, 449] width 923 height 898
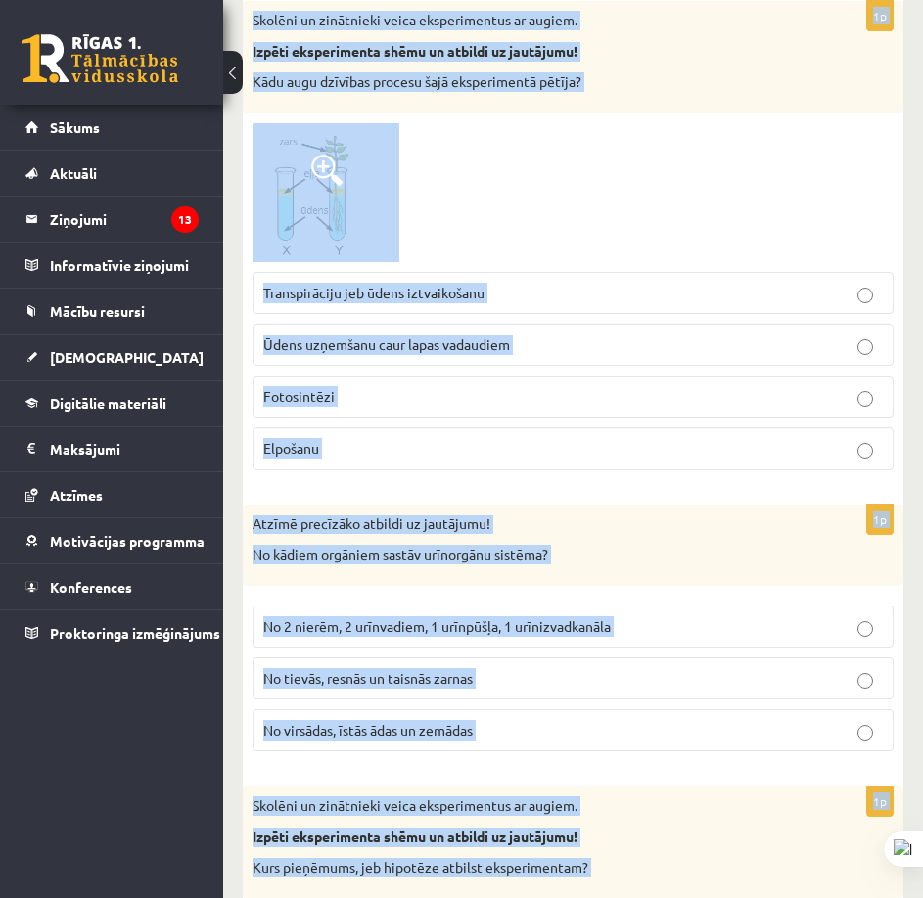
scroll to position [0, 0]
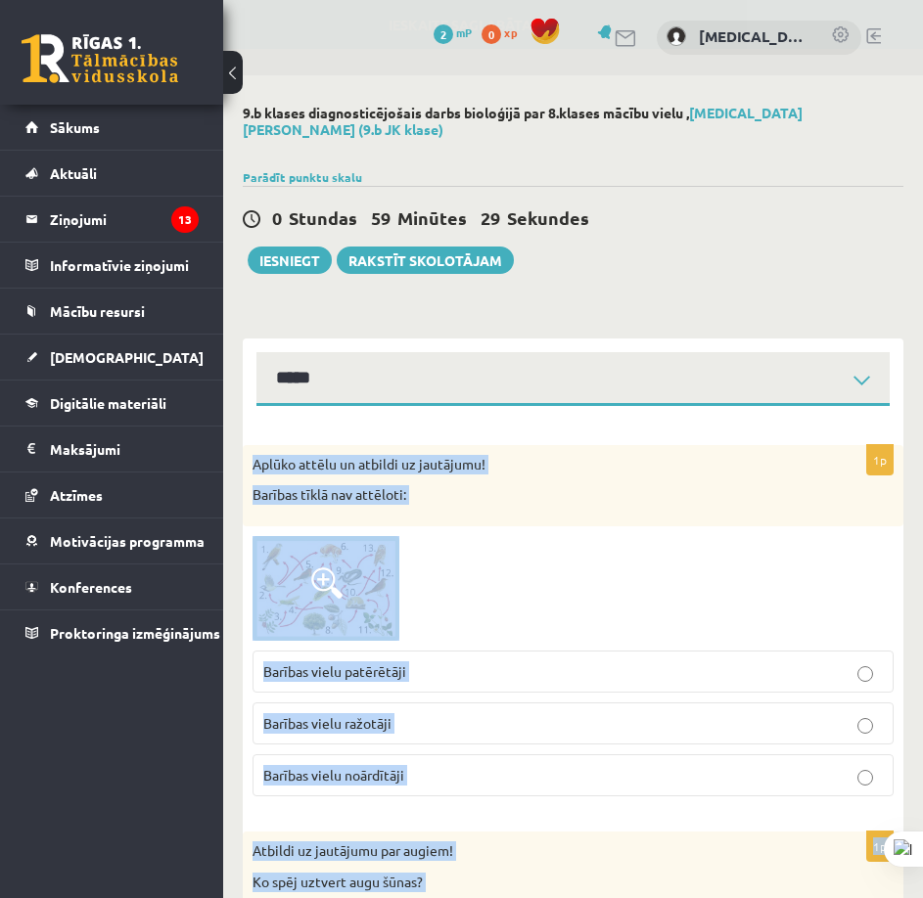
drag, startPoint x: 556, startPoint y: 439, endPoint x: 246, endPoint y: 443, distance: 310.2
copy form "Aplūko attēlu un atbildi uz jautājumu! Barības tīklā nav attēloti: Barības viel…"
click at [523, 536] on div at bounding box center [572, 589] width 641 height 106
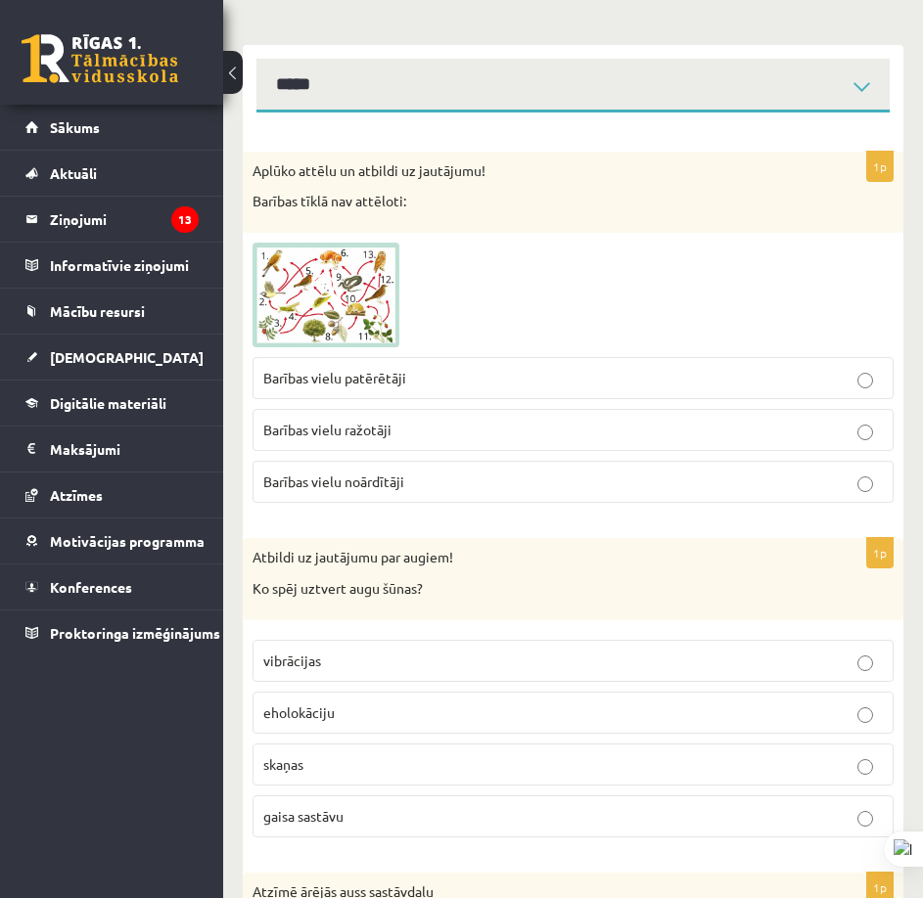
scroll to position [391, 0]
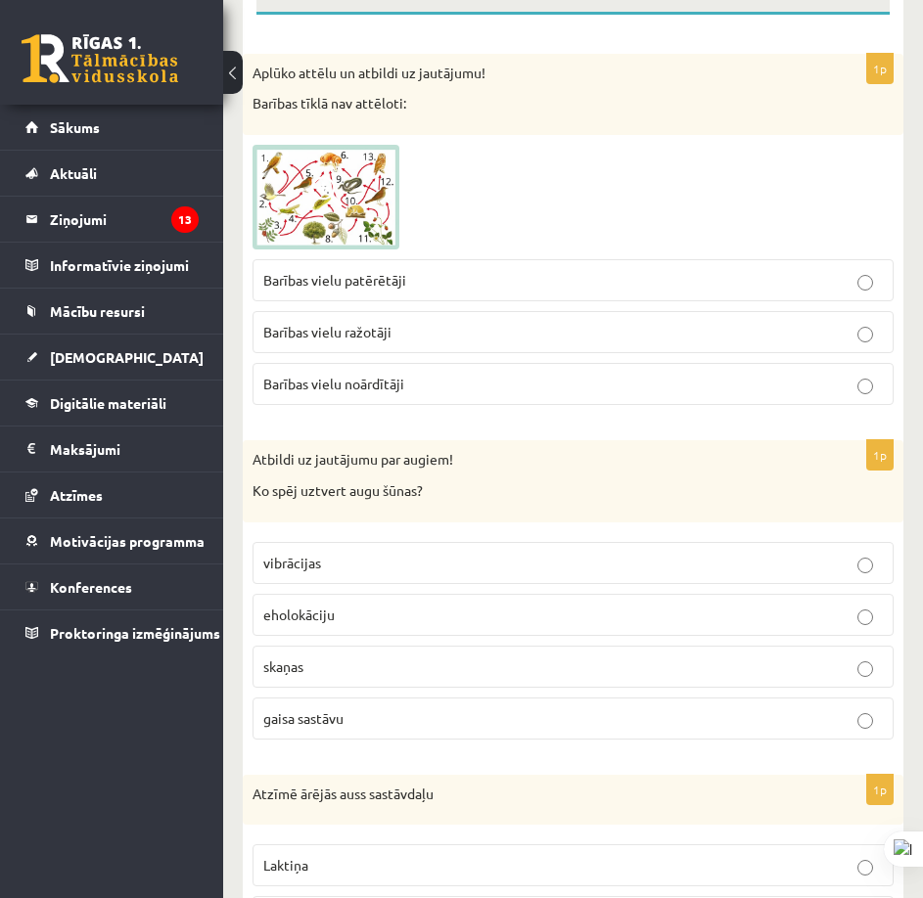
click at [472, 379] on label "Barības vielu noārdītāji" at bounding box center [572, 384] width 641 height 42
click at [334, 176] on span at bounding box center [326, 191] width 31 height 31
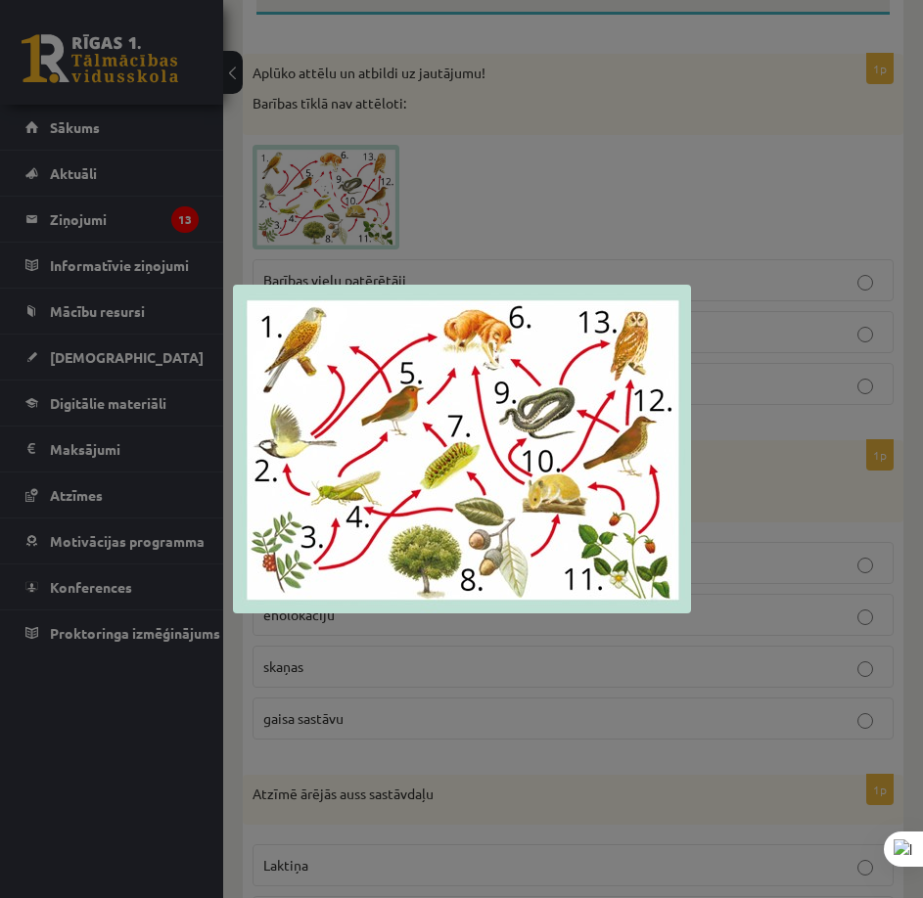
click at [348, 171] on div at bounding box center [461, 449] width 923 height 898
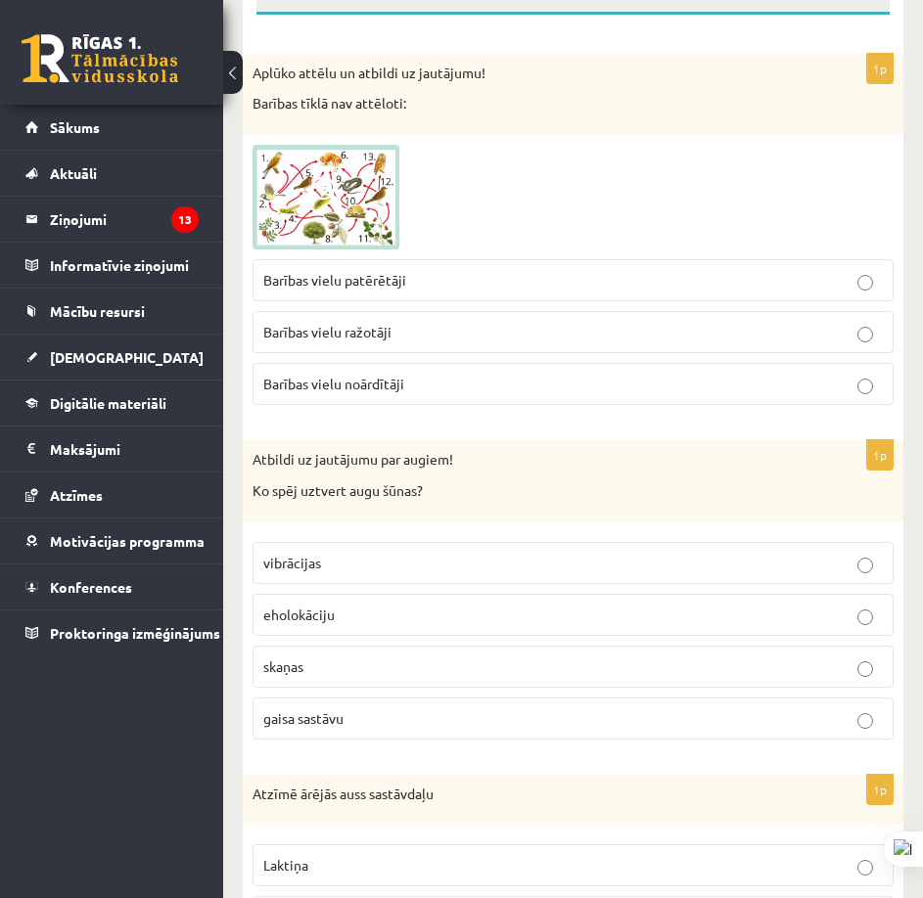
click at [438, 715] on label "gaisa sastāvu" at bounding box center [572, 719] width 641 height 42
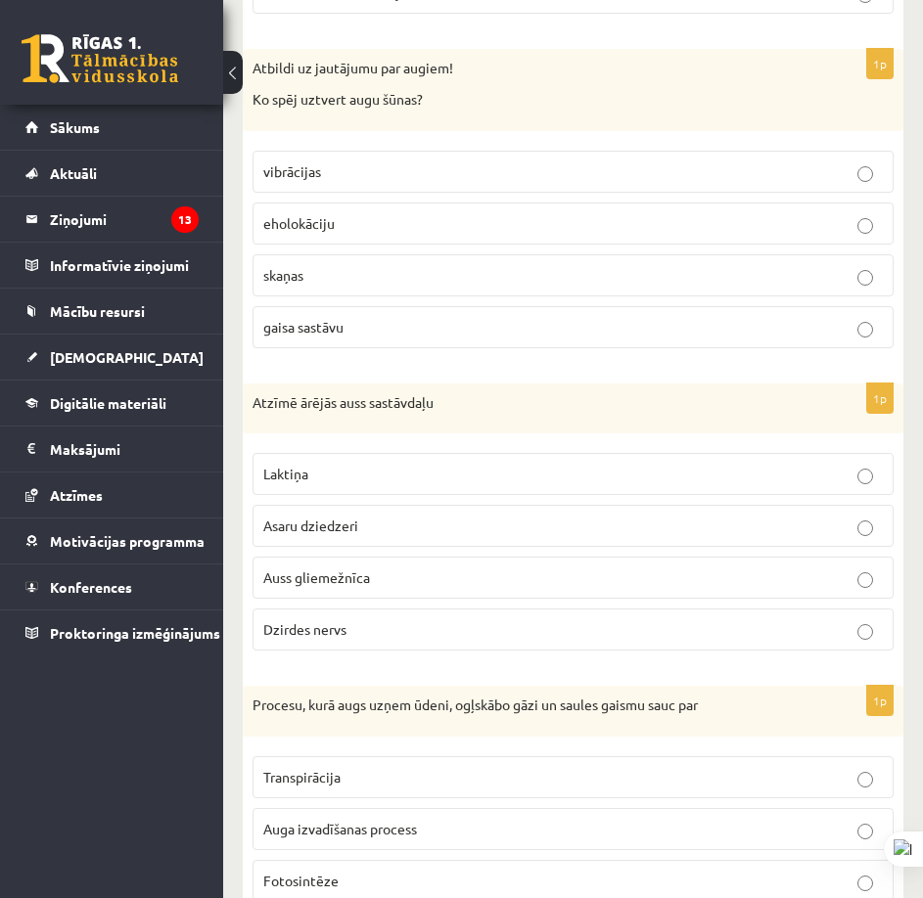
drag, startPoint x: 394, startPoint y: 536, endPoint x: 392, endPoint y: 551, distance: 14.8
click at [393, 536] on fieldset "Laktiņa Asaru dziedzeri Auss gliemežnīca Dzirdes nervs" at bounding box center [572, 549] width 641 height 213
click at [391, 568] on p "Auss gliemežnīca" at bounding box center [572, 578] width 619 height 21
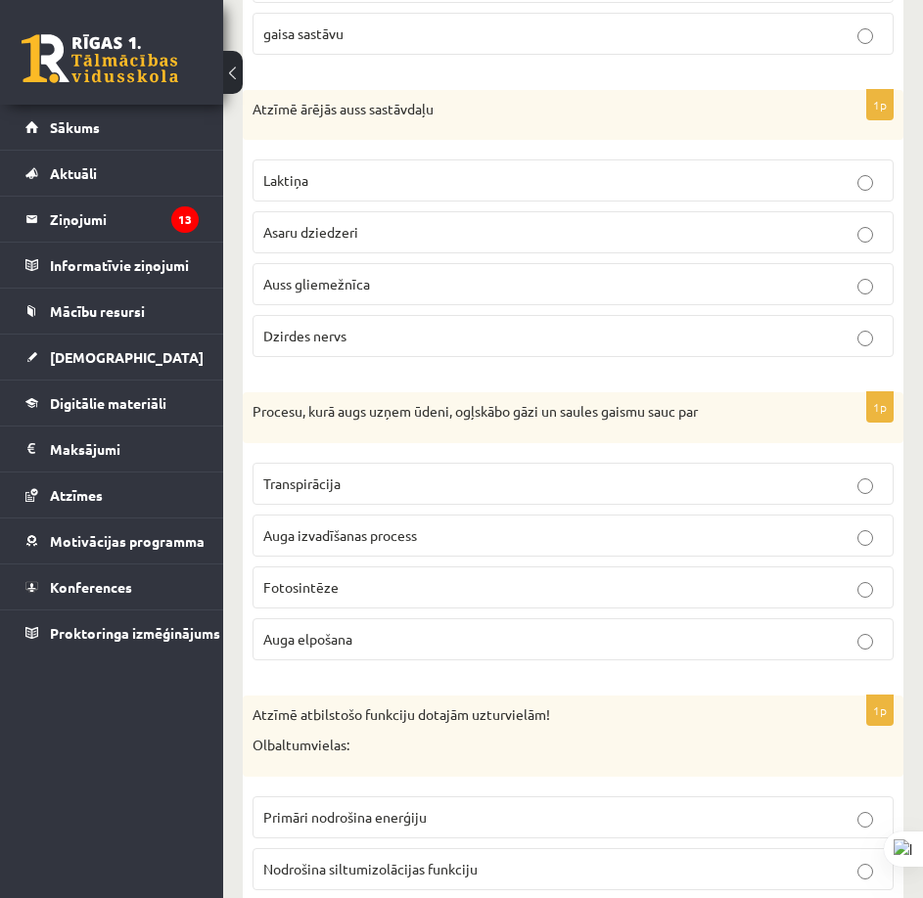
scroll to position [1174, 0]
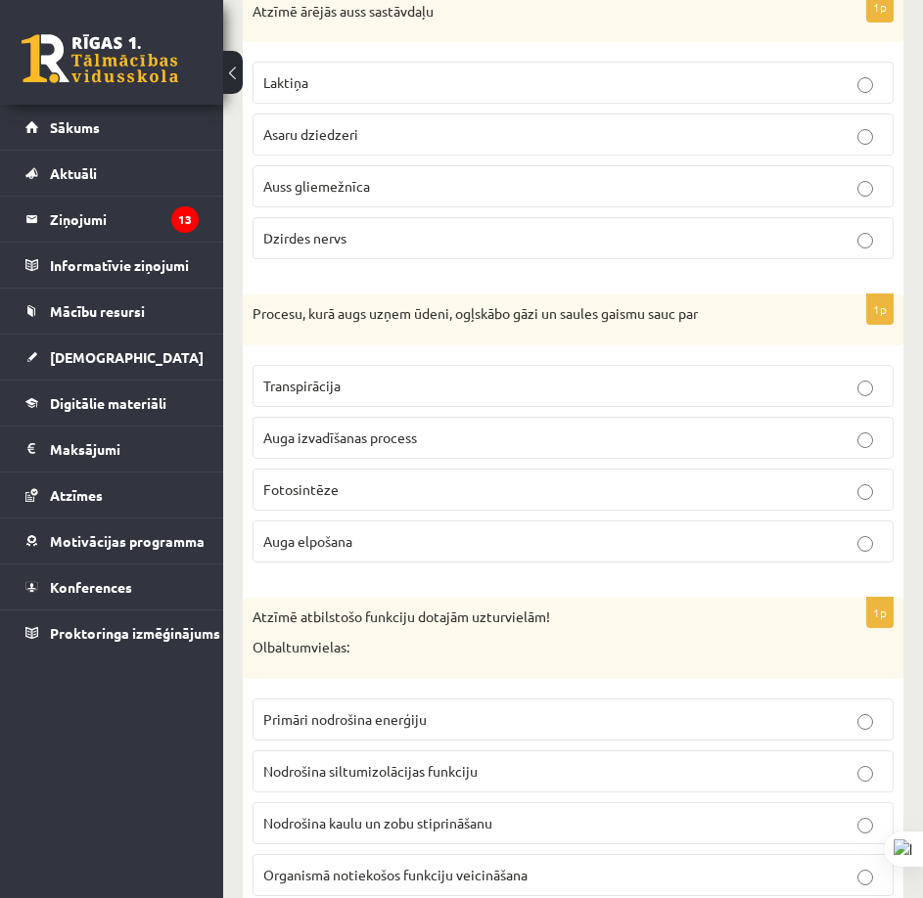
drag, startPoint x: 394, startPoint y: 485, endPoint x: 710, endPoint y: 563, distance: 325.4
click at [394, 484] on label "Fotosintēze" at bounding box center [572, 490] width 641 height 42
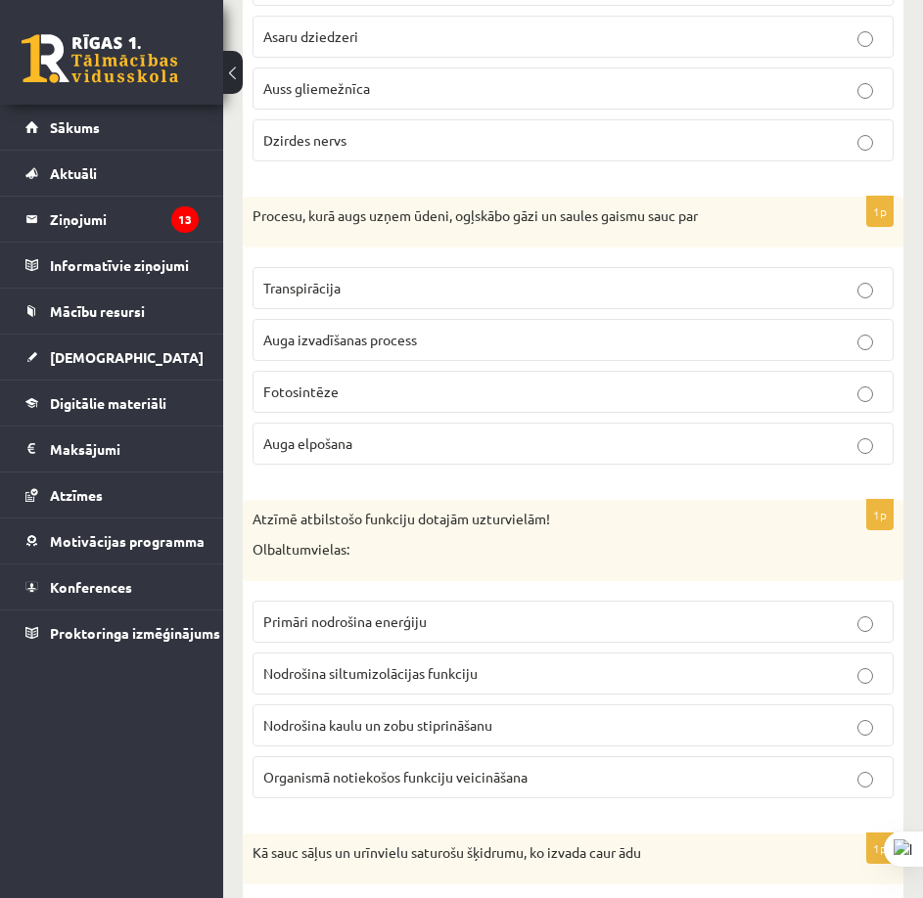
scroll to position [1468, 0]
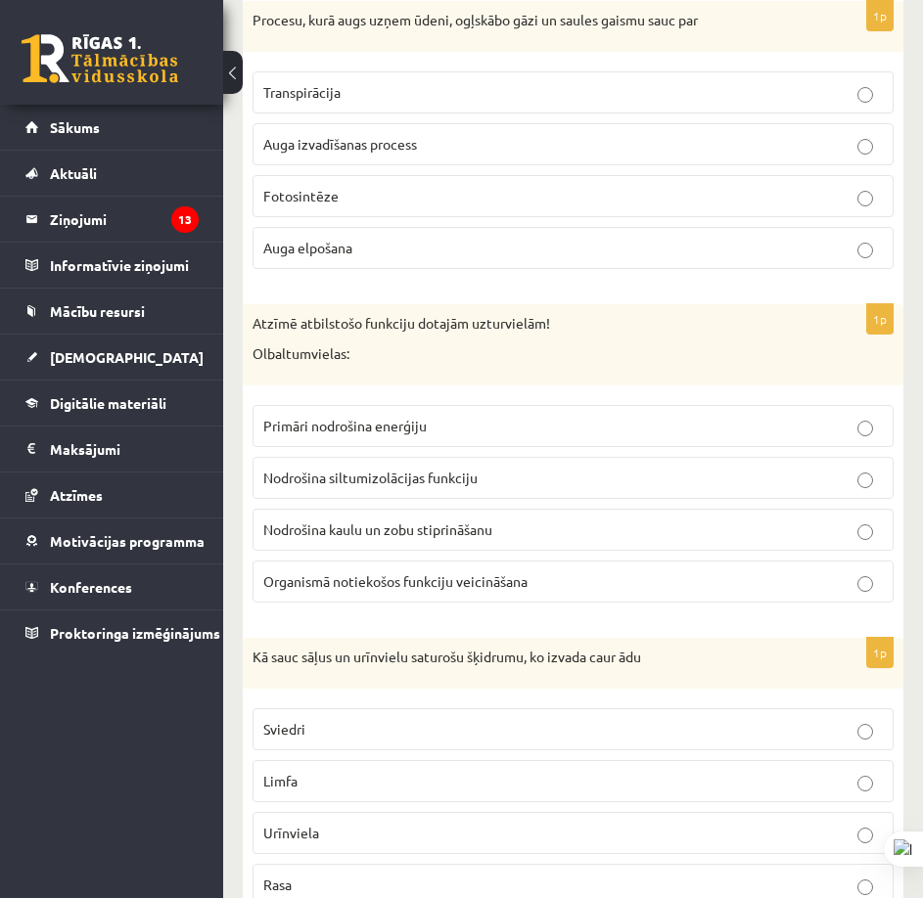
click at [359, 572] on span "Organismā notiekošos funkciju veicināšana" at bounding box center [395, 581] width 264 height 18
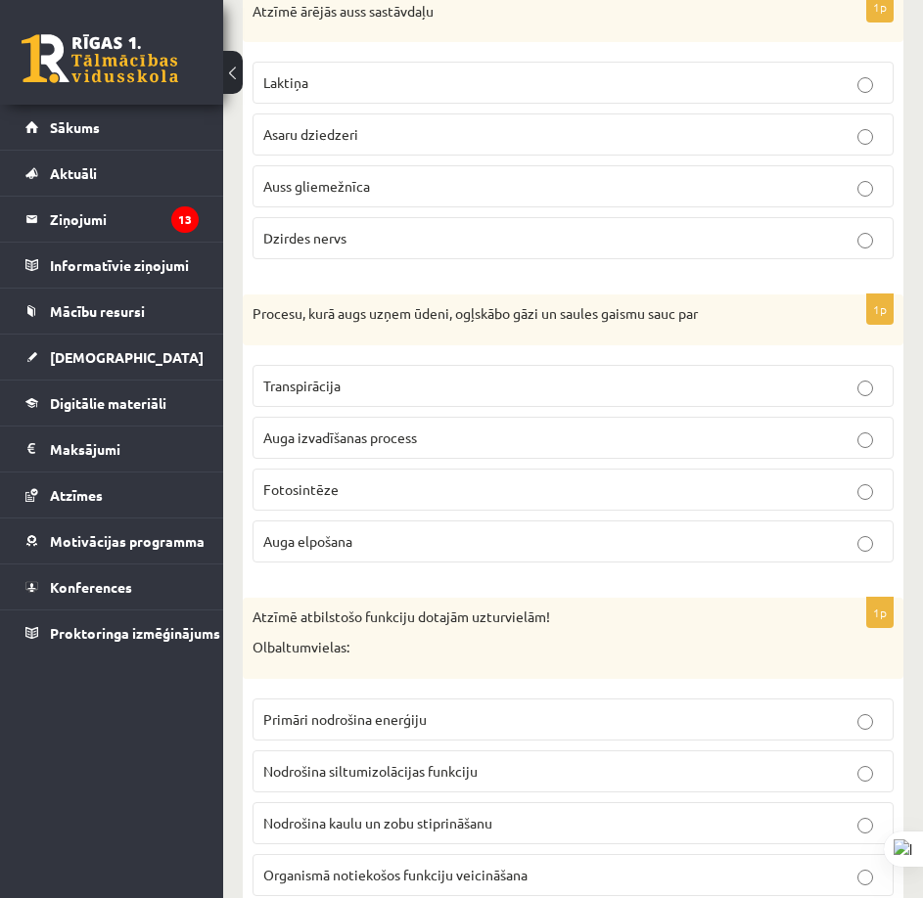
scroll to position [1370, 0]
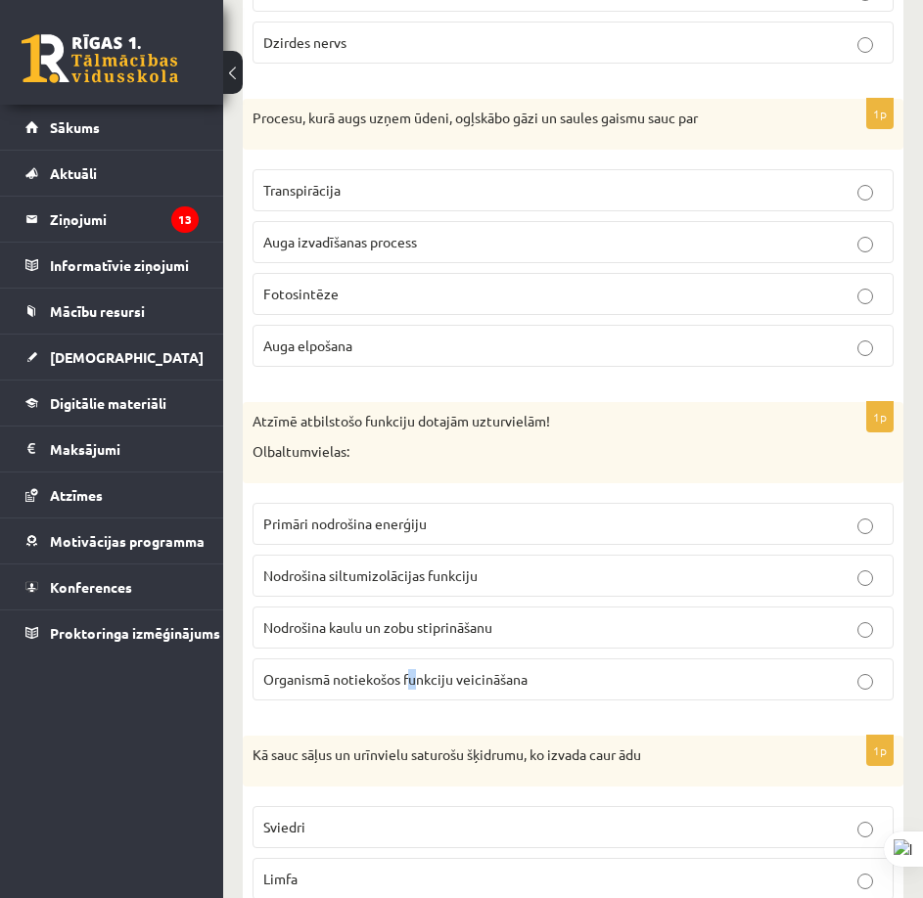
drag, startPoint x: 413, startPoint y: 657, endPoint x: 402, endPoint y: 656, distance: 10.8
click at [404, 670] on span "Organismā notiekošos funkciju veicināšana" at bounding box center [395, 679] width 264 height 18
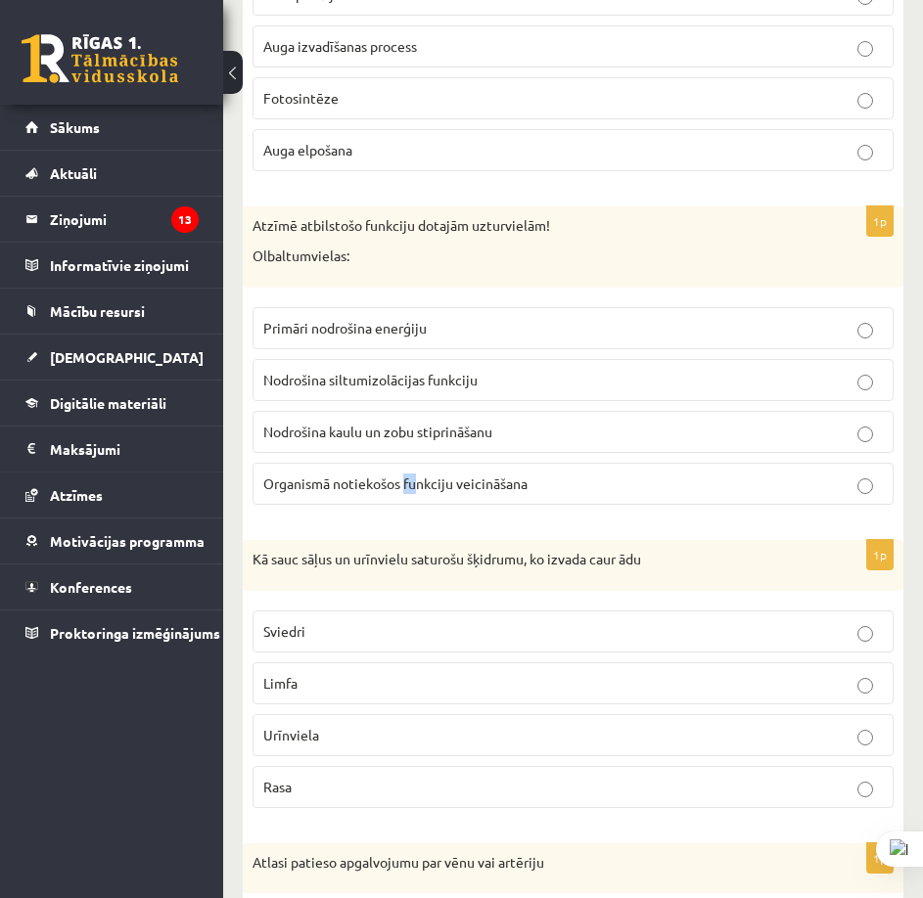
scroll to position [1663, 0]
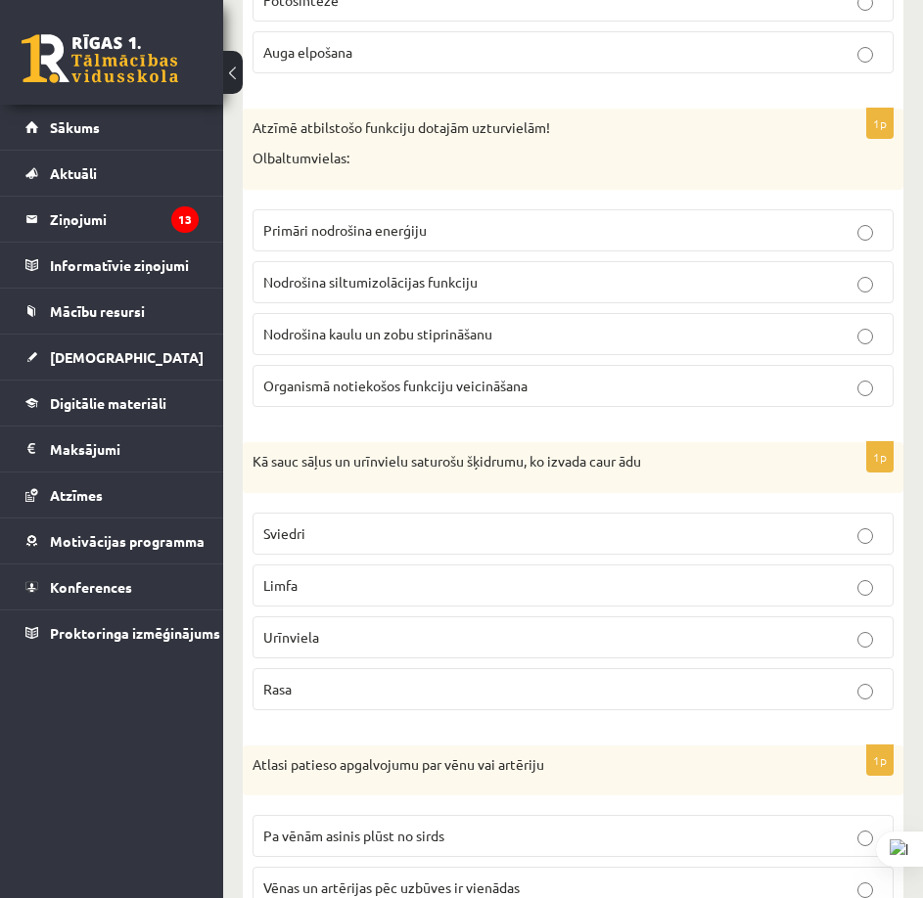
click at [412, 523] on p "Sviedri" at bounding box center [572, 533] width 619 height 21
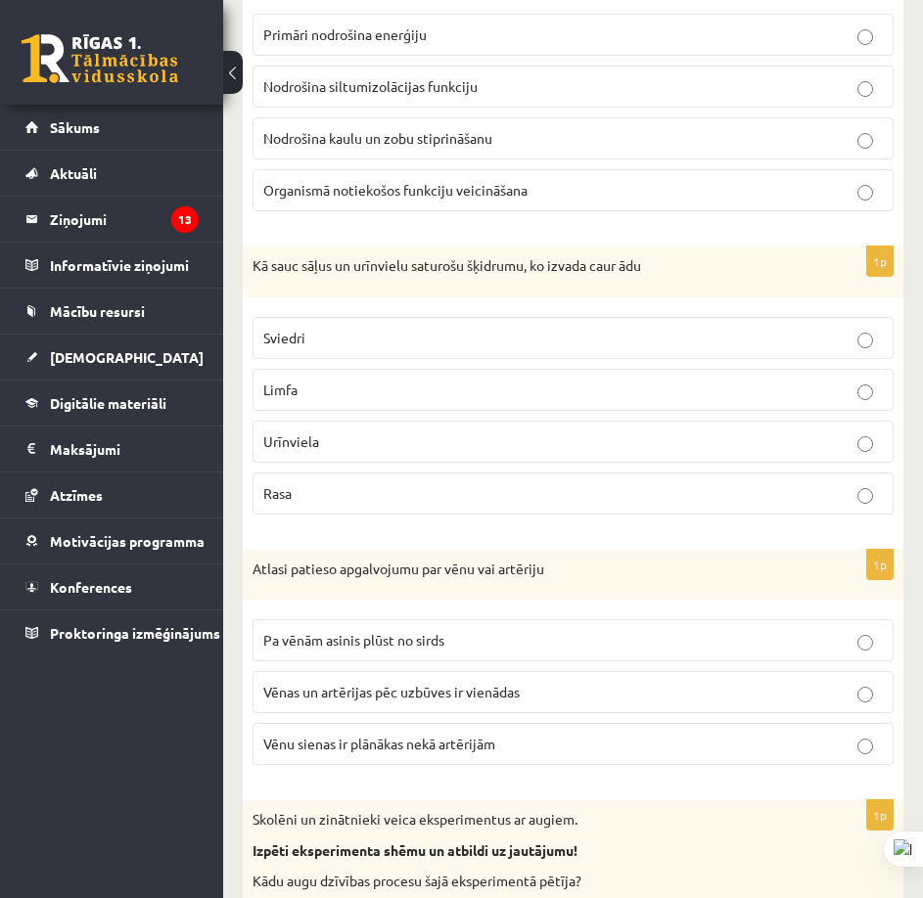
click at [454, 746] on label "Vēnu sienas ir plānākas nekā artērijām" at bounding box center [572, 744] width 641 height 42
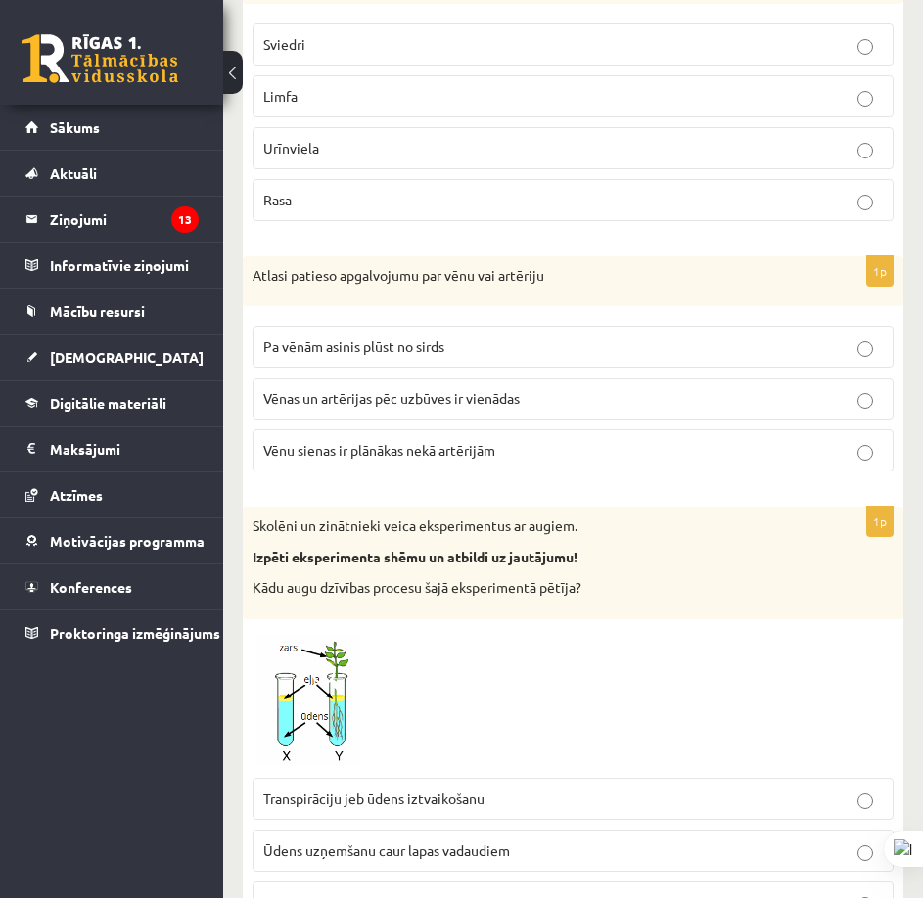
scroll to position [2348, 0]
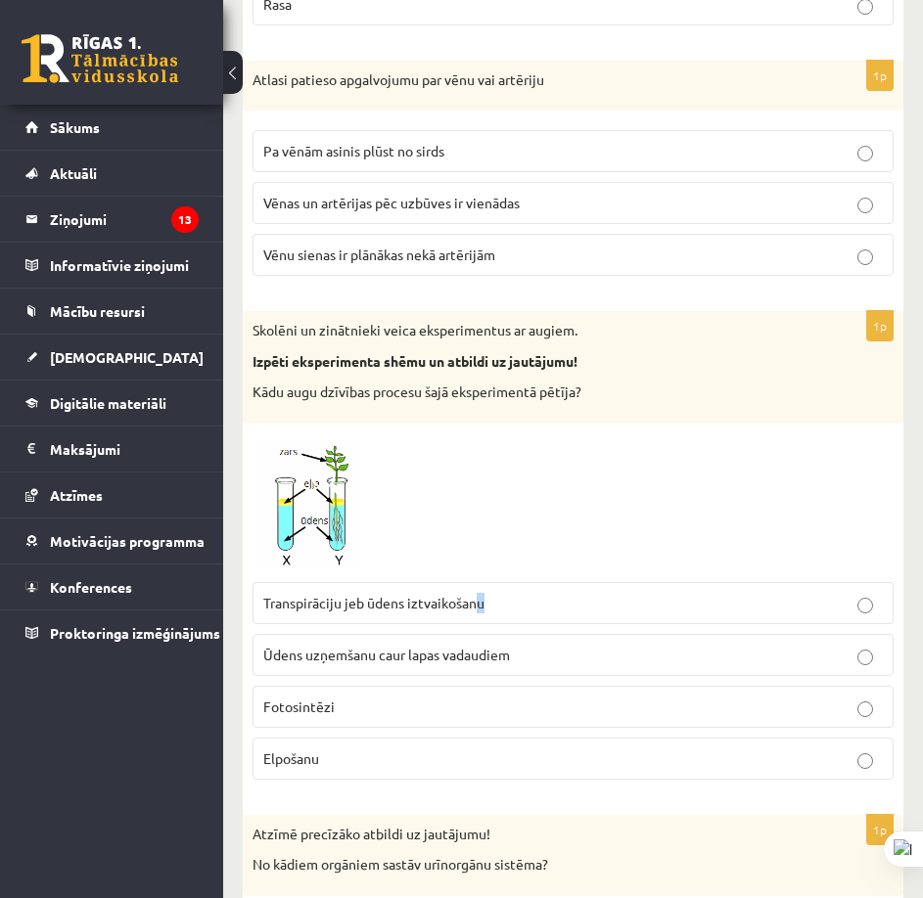
click at [475, 594] on span "Transpirāciju jeb ūdens iztvaikošanu" at bounding box center [373, 603] width 221 height 18
click at [491, 593] on p "Transpirāciju jeb ūdens iztvaikošanu" at bounding box center [572, 603] width 619 height 21
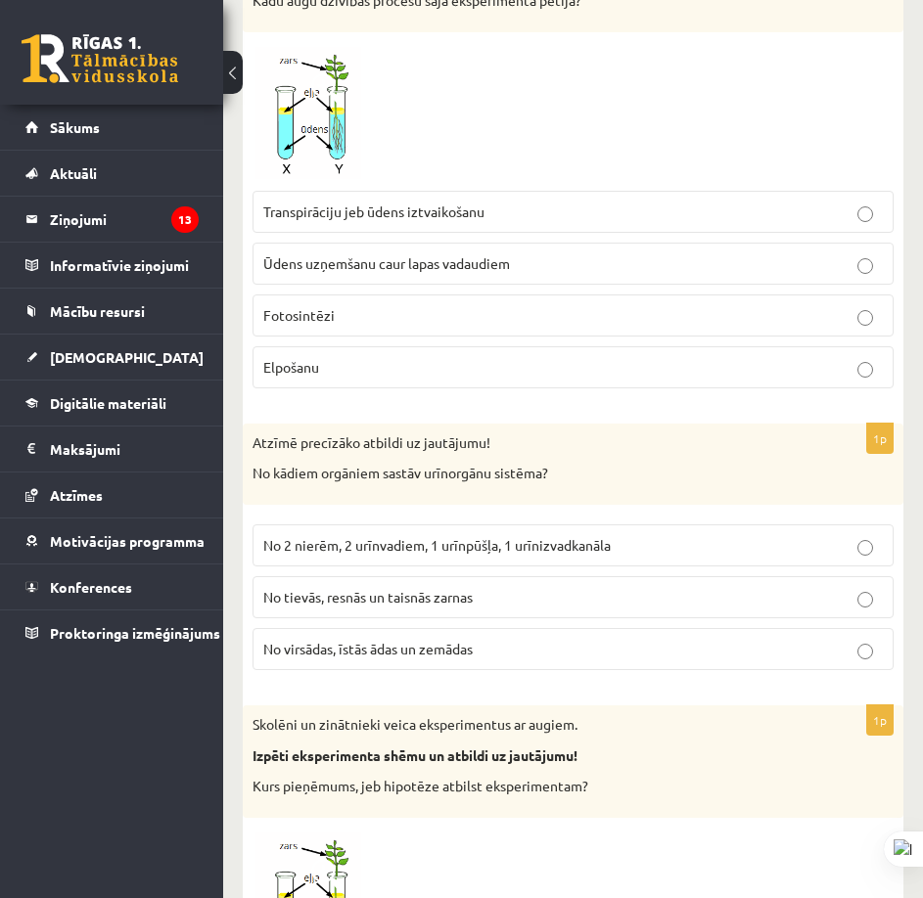
scroll to position [2838, 0]
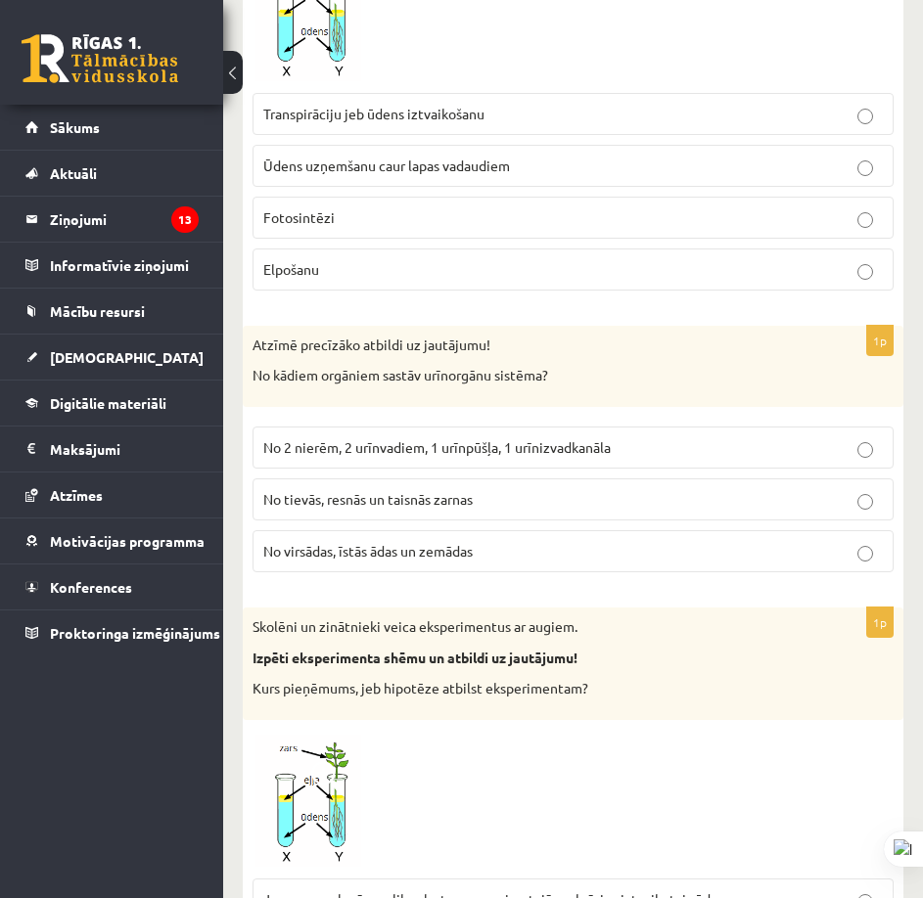
click at [409, 438] on span "No 2 nierēm, 2 urīnvadiem, 1 urīnpūšļa, 1 urīnizvadkanāla" at bounding box center [436, 447] width 347 height 18
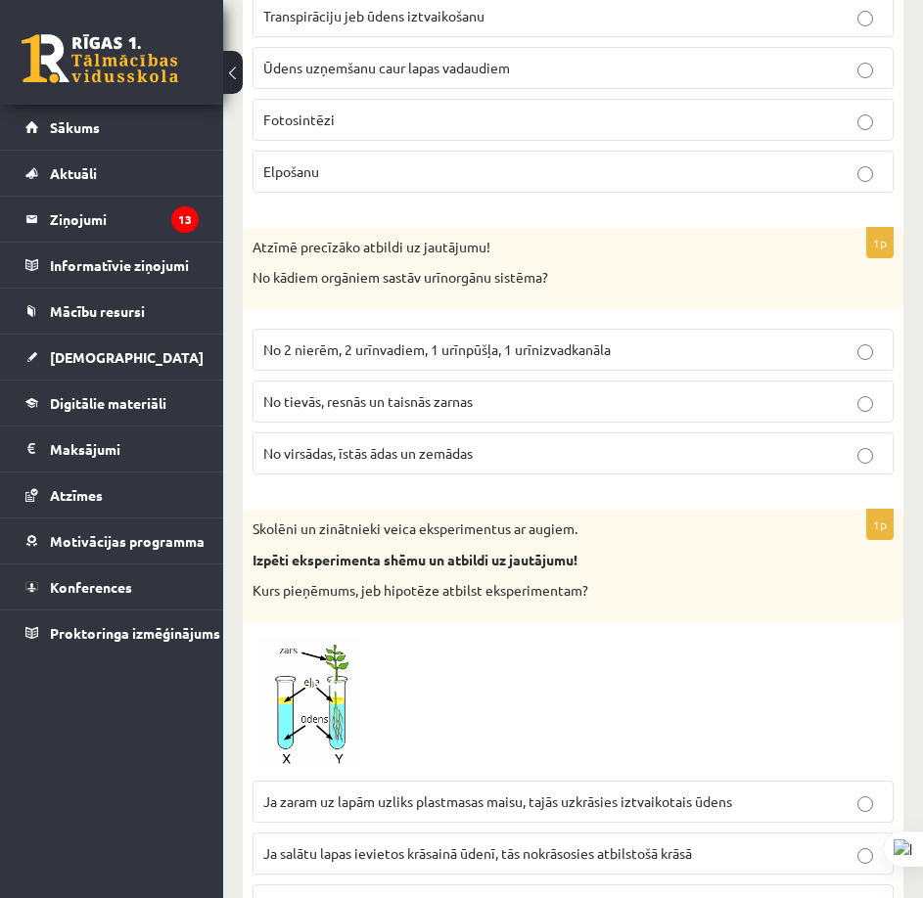
scroll to position [3131, 0]
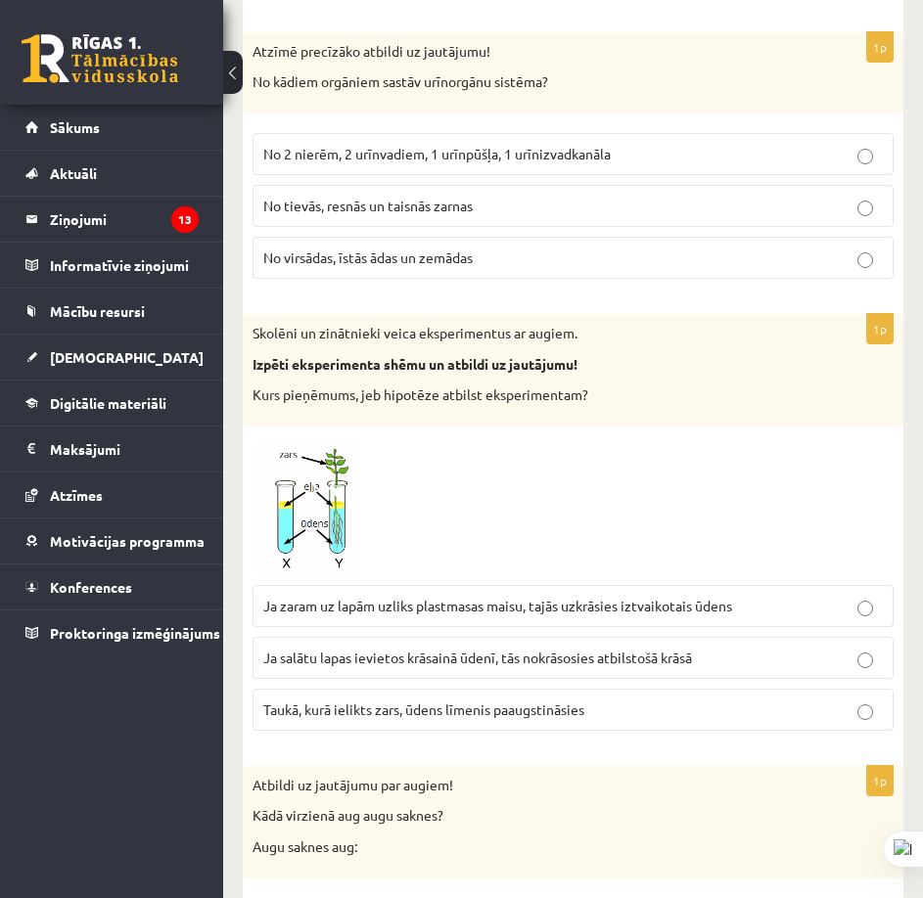
click at [434, 701] on span "Taukā, kurā ielikts zars, ūdens līmenis paaugstināsies" at bounding box center [423, 710] width 321 height 18
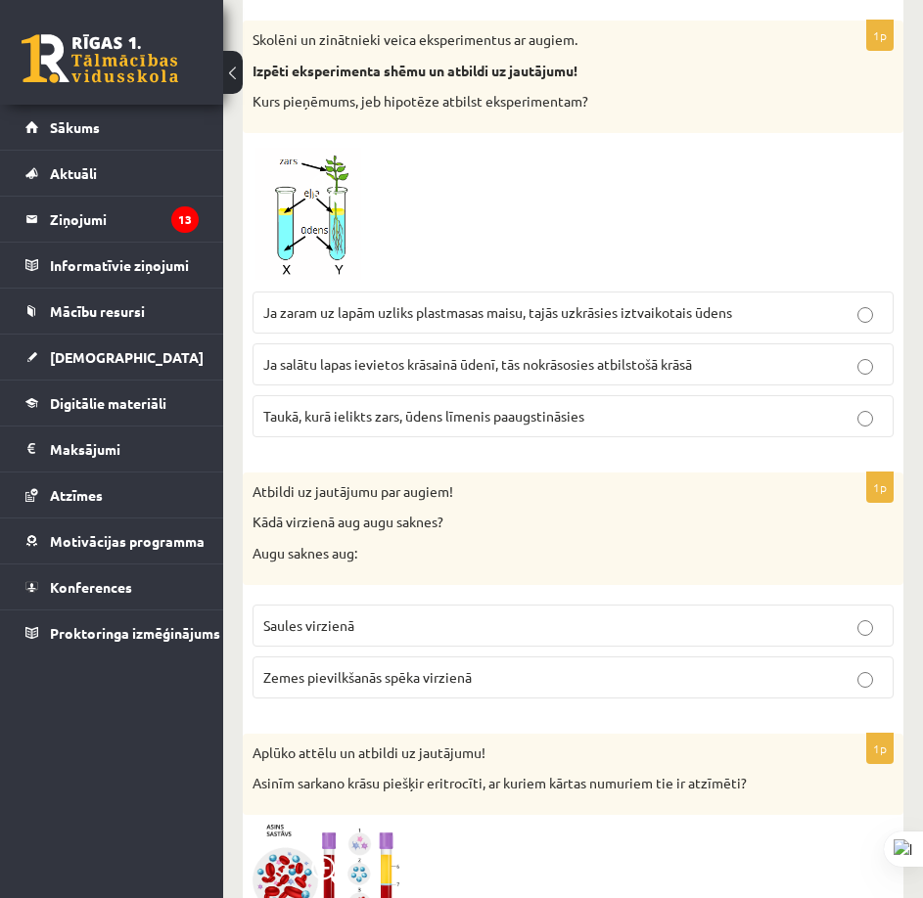
click at [443, 671] on label "Zemes pievilkšanās spēka virzienā" at bounding box center [572, 678] width 641 height 42
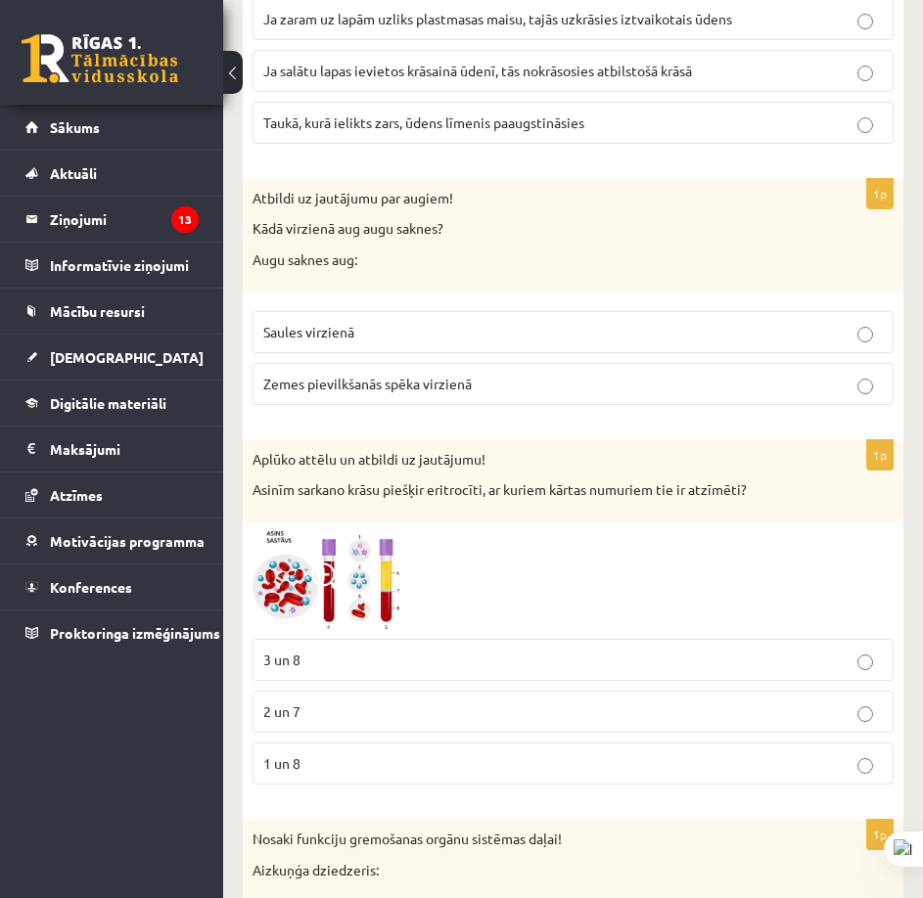
scroll to position [3914, 0]
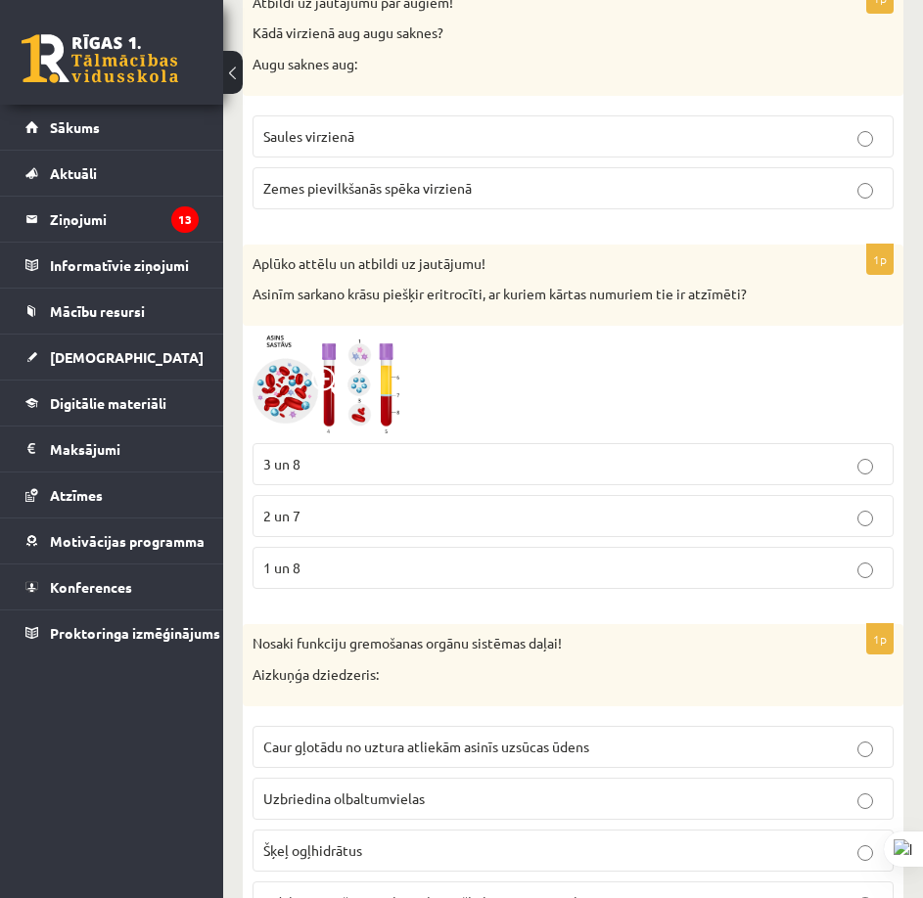
click at [356, 366] on img at bounding box center [325, 385] width 147 height 99
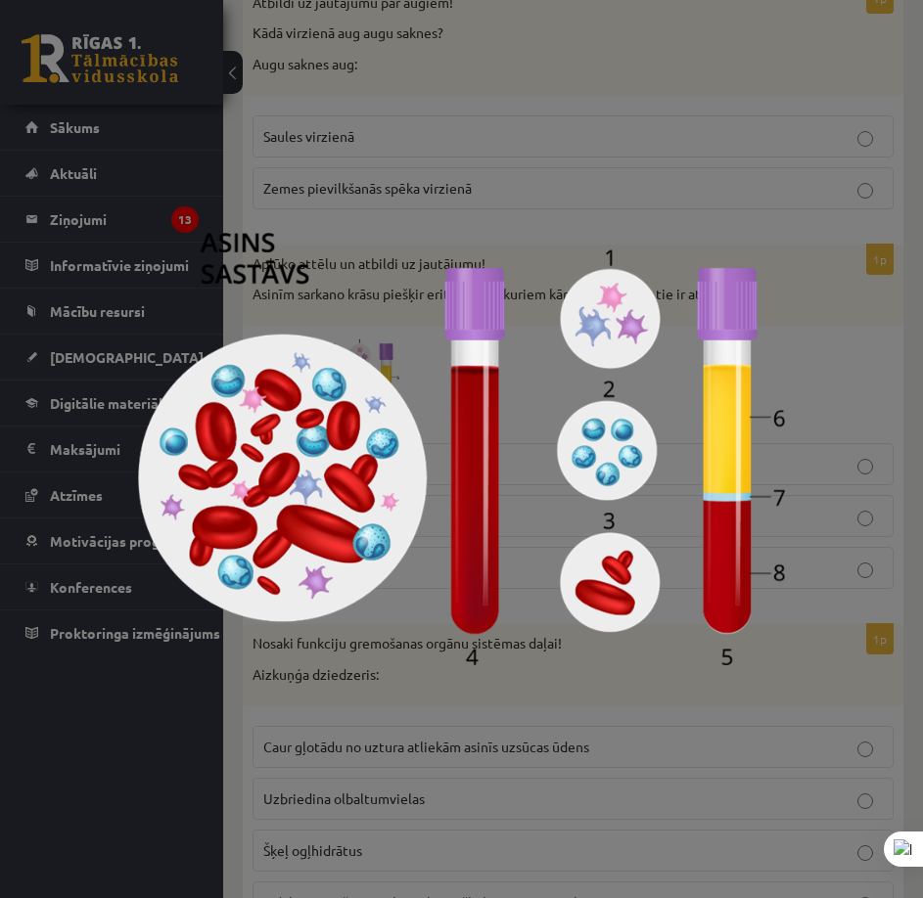
click at [543, 799] on div at bounding box center [461, 449] width 923 height 898
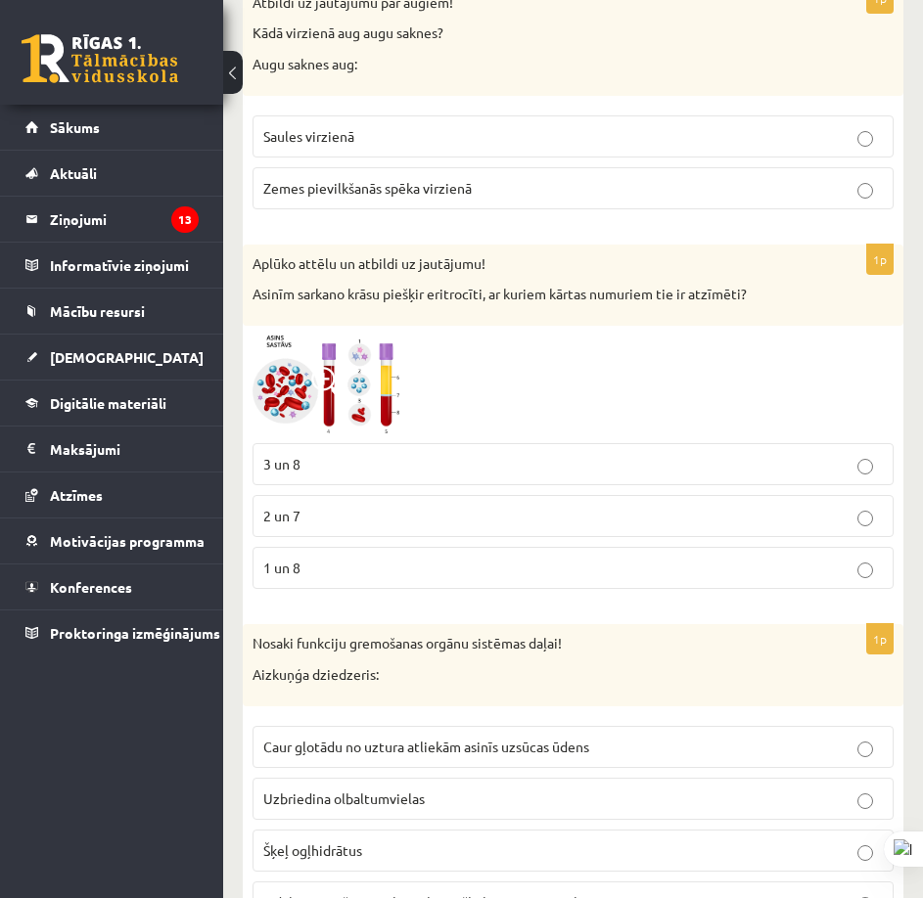
click at [314, 367] on span at bounding box center [326, 382] width 31 height 31
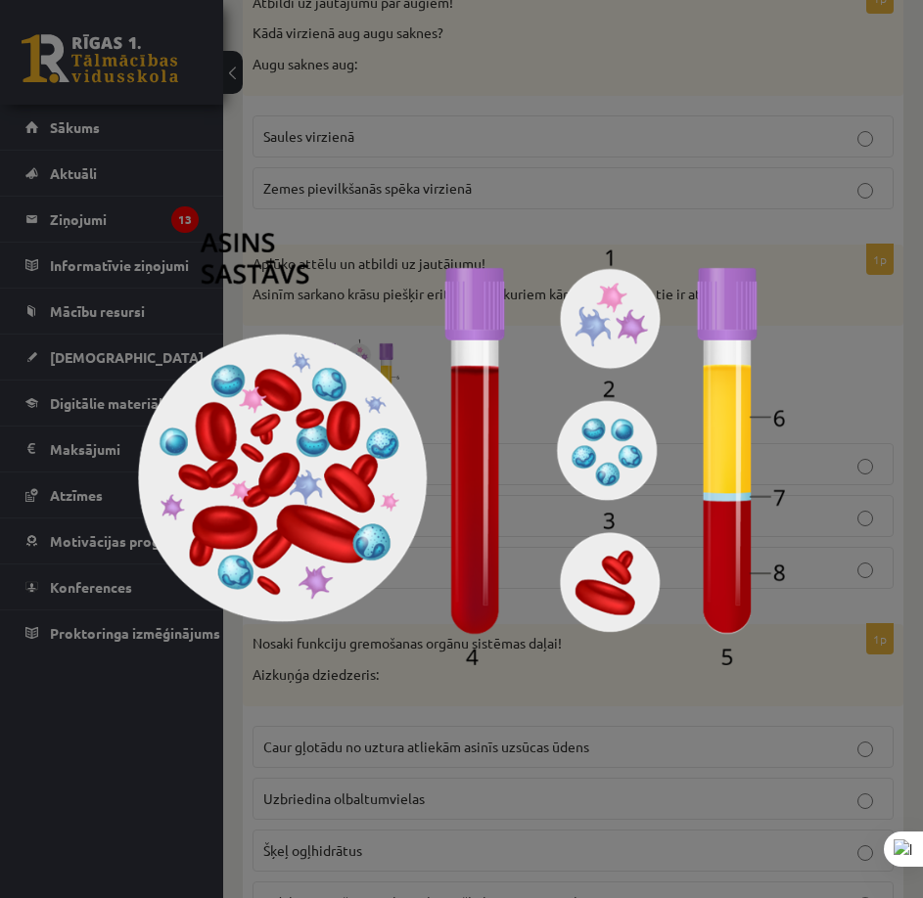
click at [528, 203] on div at bounding box center [461, 449] width 923 height 898
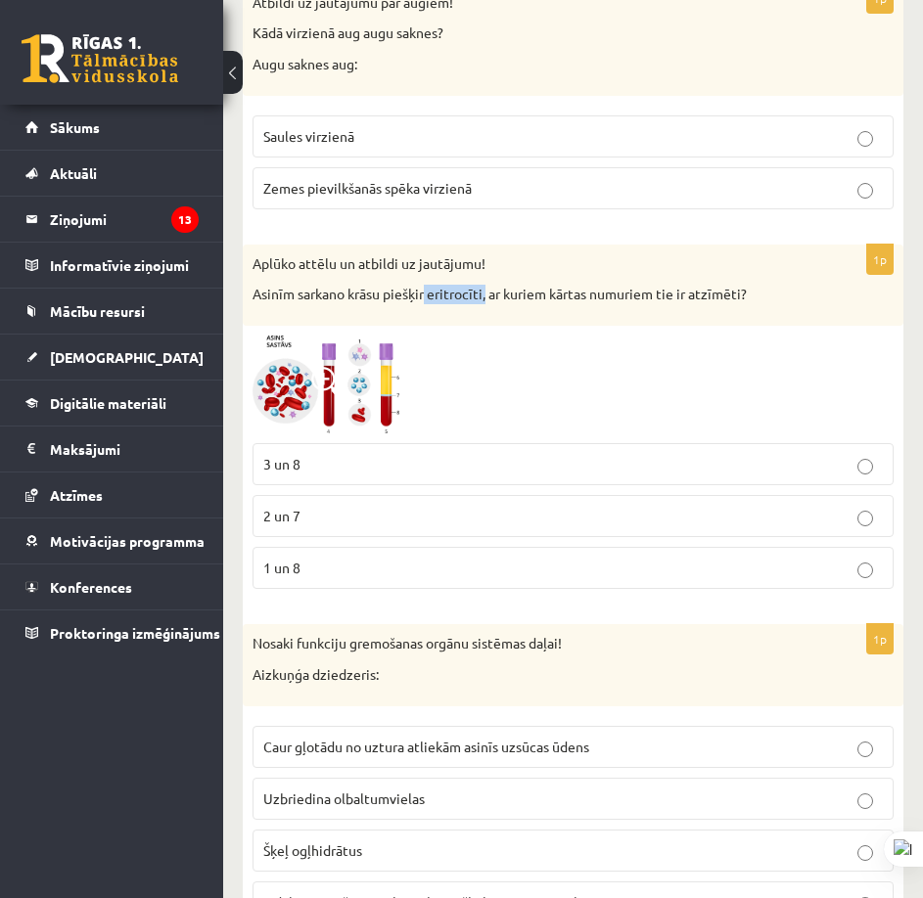
drag, startPoint x: 422, startPoint y: 280, endPoint x: 478, endPoint y: 287, distance: 57.2
click at [478, 287] on p "Asinīm sarkano krāsu piešķir eritrocīti, ar kuriem kārtas numuriem tie ir atzīm…" at bounding box center [523, 295] width 543 height 20
copy p "eritrocīti,"
click at [502, 245] on div "Aplūko attēlu un atbildi uz jautājumu! Asinīm sarkano krāsu piešķir eritrocīti,…" at bounding box center [573, 285] width 660 height 81
click at [421, 363] on div at bounding box center [572, 385] width 641 height 99
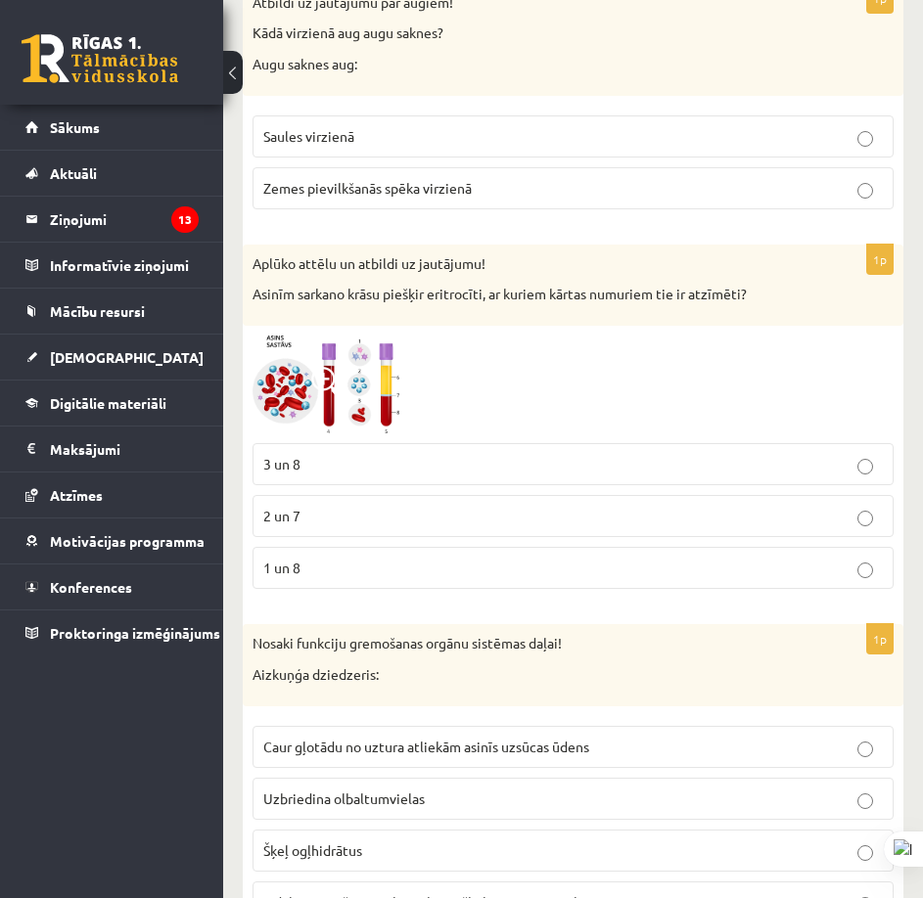
click at [368, 371] on img at bounding box center [325, 385] width 147 height 99
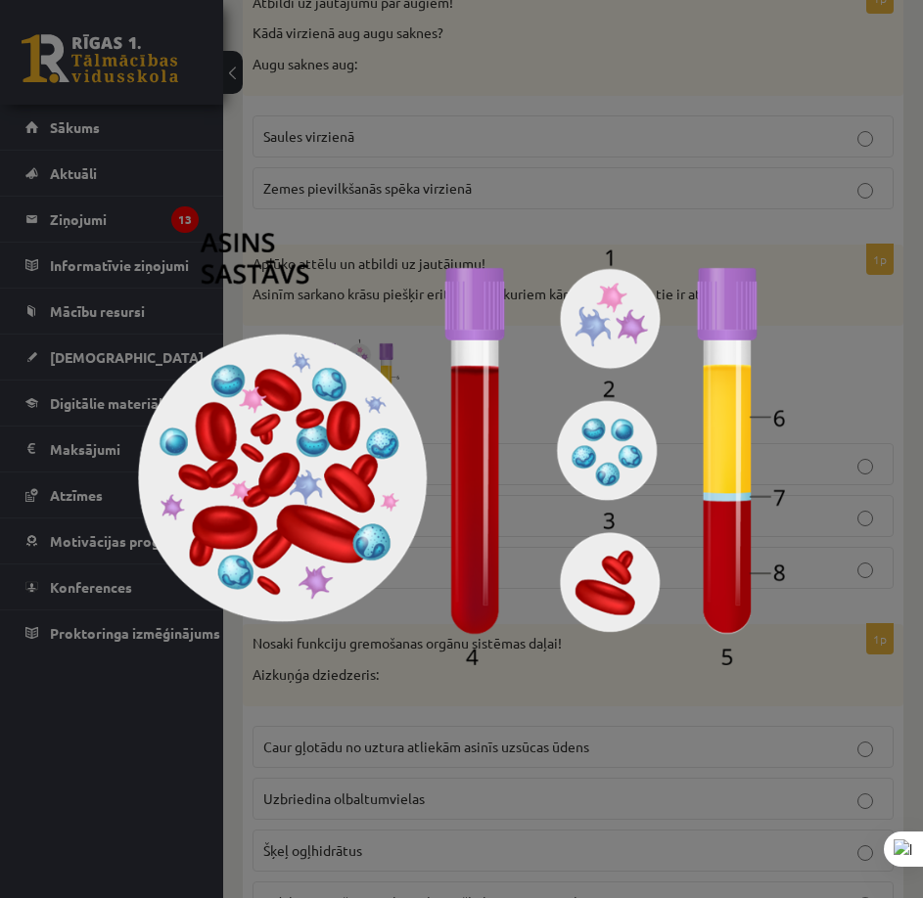
click at [691, 114] on div at bounding box center [461, 449] width 923 height 898
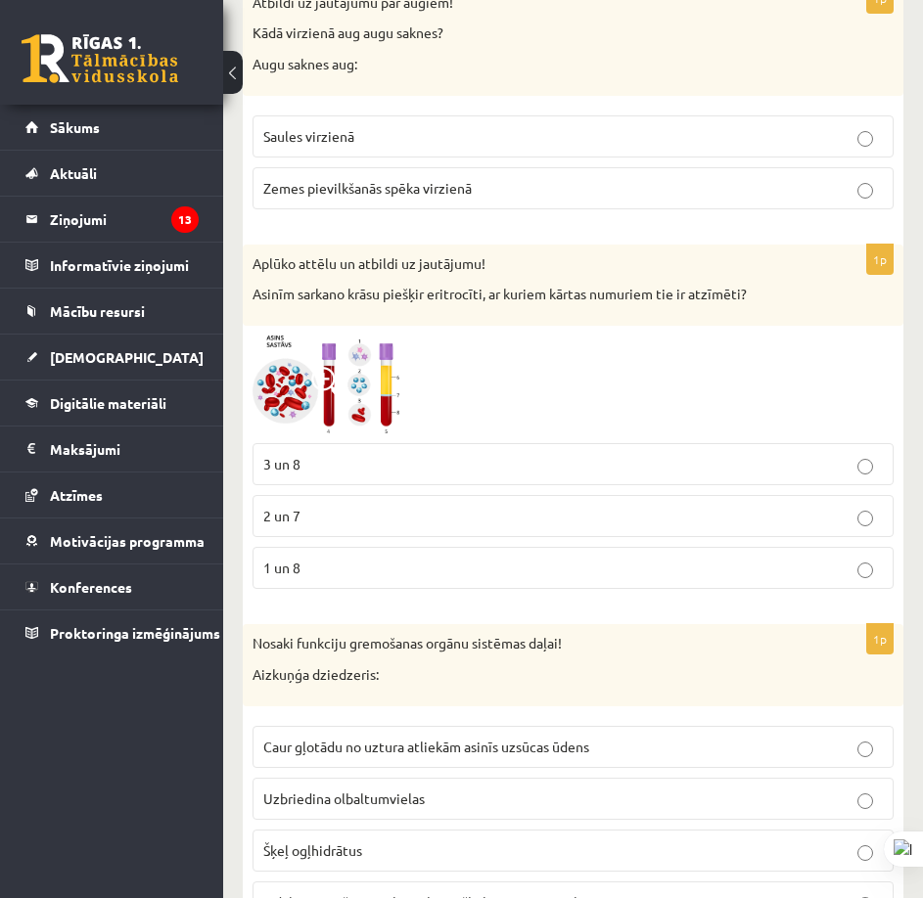
click at [386, 361] on img at bounding box center [325, 385] width 147 height 99
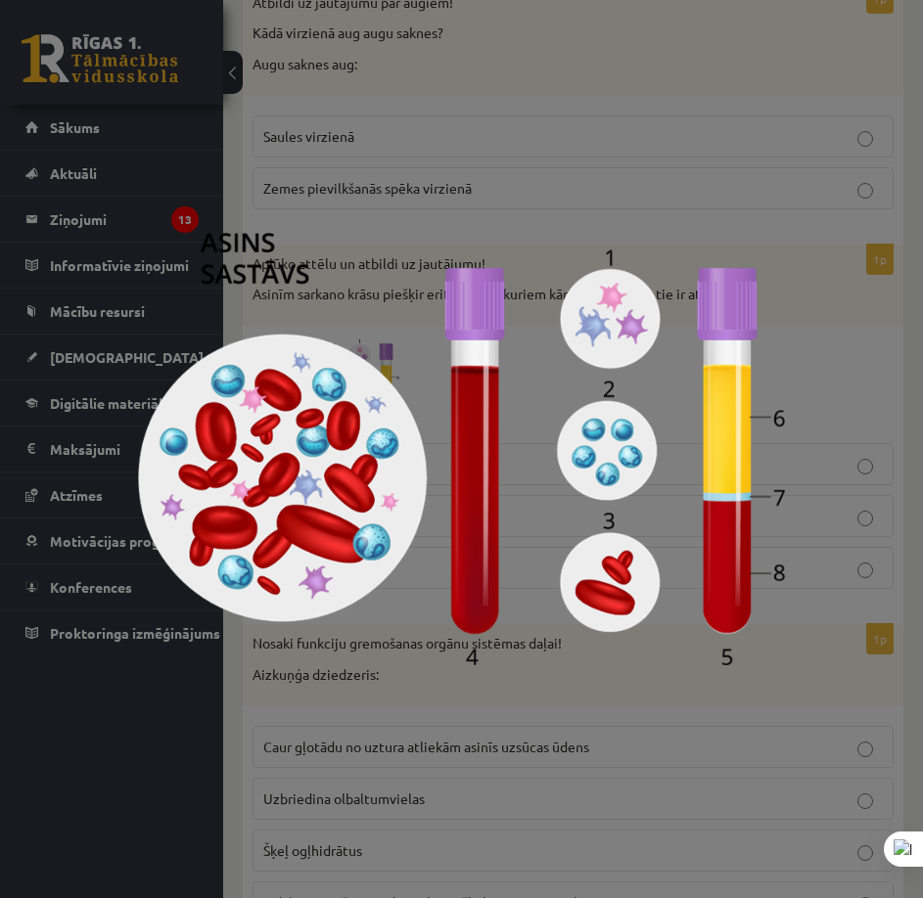
drag, startPoint x: 488, startPoint y: 140, endPoint x: 525, endPoint y: 152, distance: 39.0
click at [525, 151] on div at bounding box center [461, 449] width 923 height 898
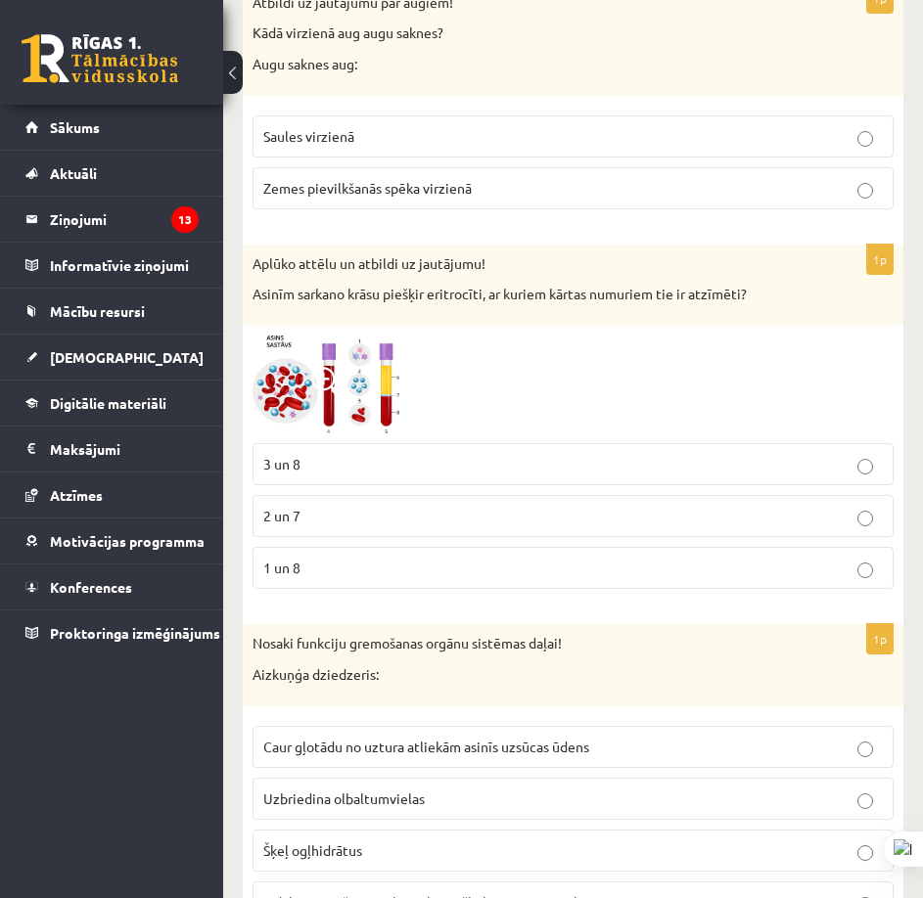
click at [371, 387] on img at bounding box center [325, 385] width 147 height 99
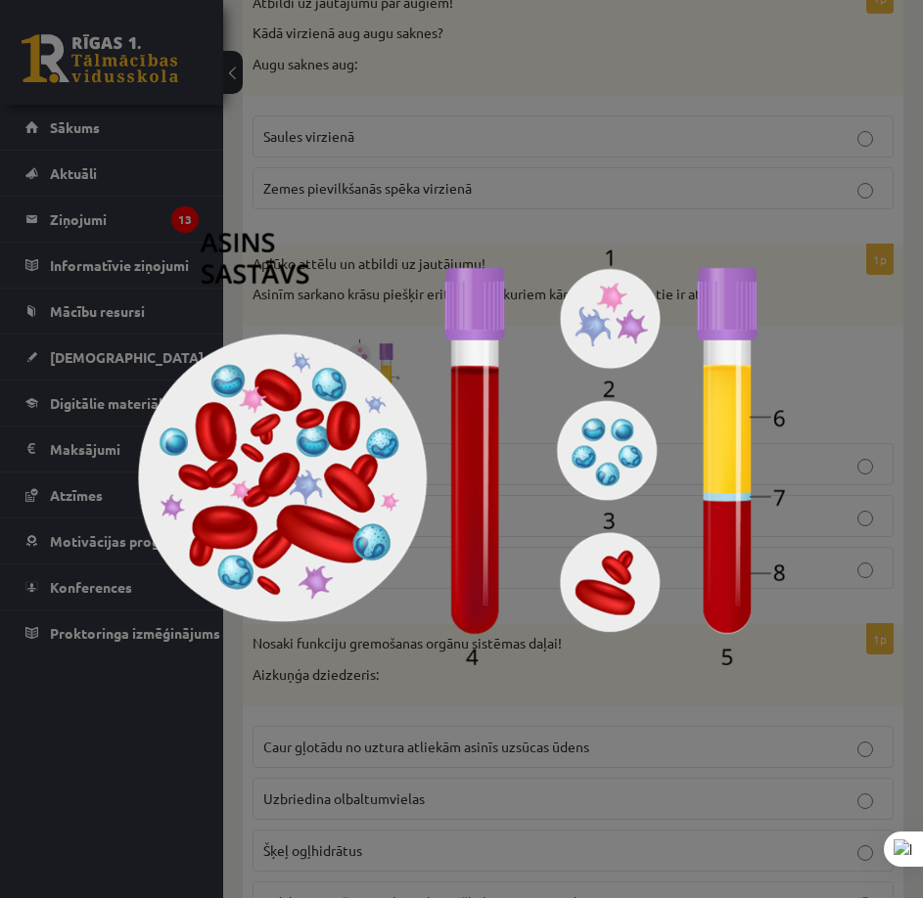
click at [489, 112] on div at bounding box center [461, 449] width 923 height 898
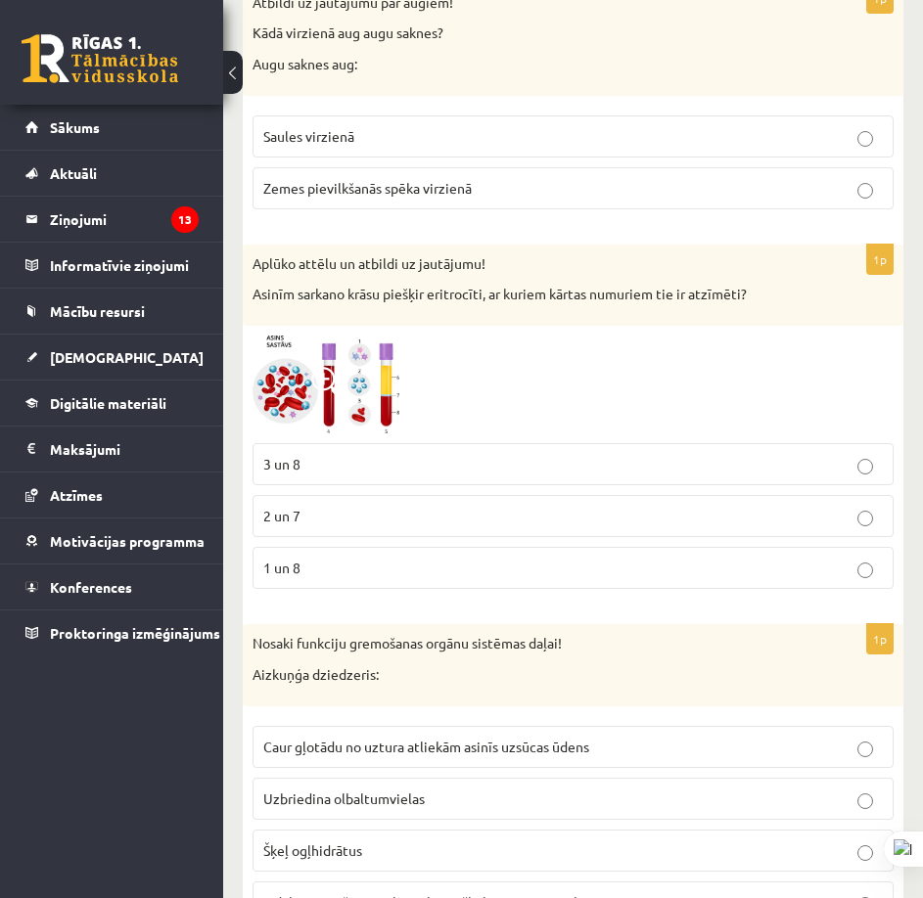
click at [372, 454] on p "3 un 8" at bounding box center [572, 464] width 619 height 21
click at [345, 372] on img at bounding box center [325, 385] width 147 height 99
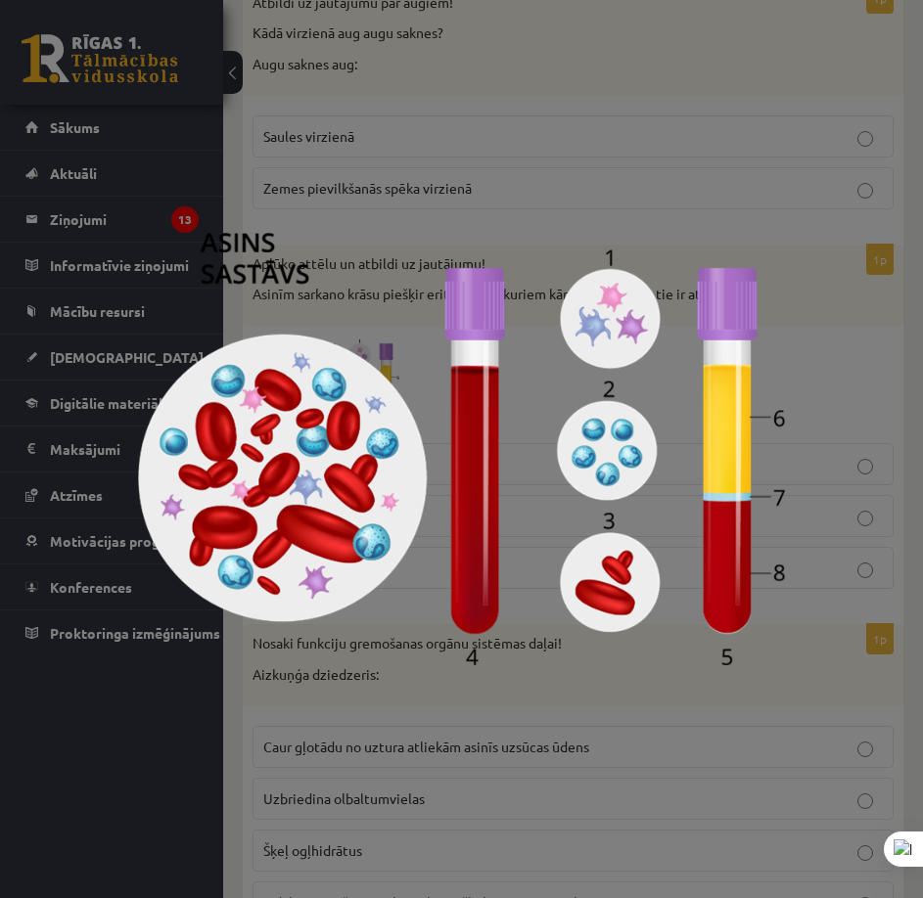
click at [391, 134] on div at bounding box center [461, 449] width 923 height 898
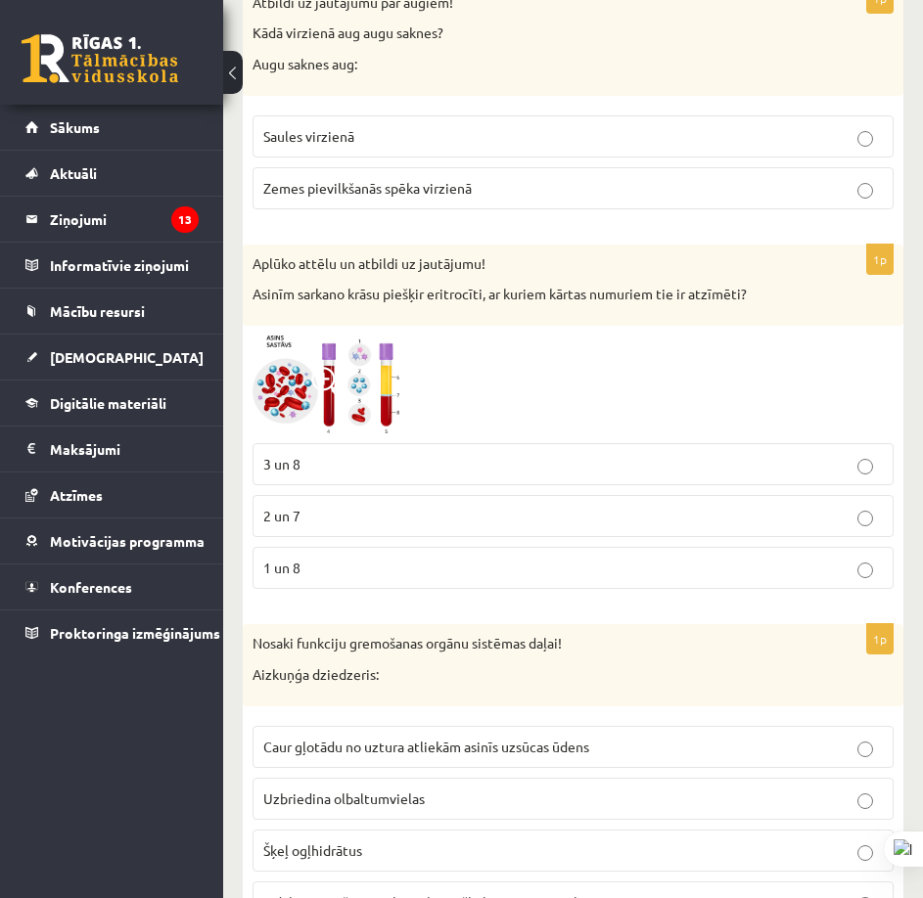
scroll to position [4208, 0]
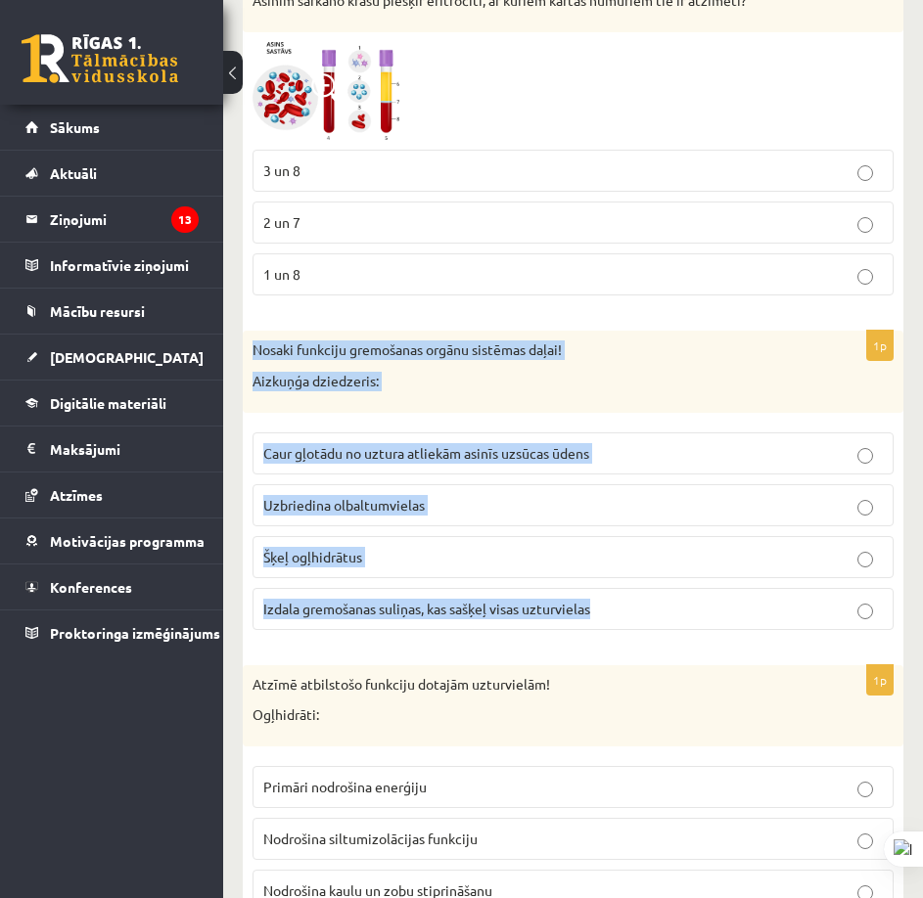
drag, startPoint x: 237, startPoint y: 334, endPoint x: 628, endPoint y: 594, distance: 470.0
copy div "Nosaki funkciju gremošanas orgānu sistēmas daļai! Aizkuņģa dziedzeris: Caur gļo…"
click at [730, 383] on div "Nosaki funkciju gremošanas orgānu sistēmas daļai! Aizkuņģa dziedzeris:" at bounding box center [573, 371] width 660 height 81
click at [398, 341] on p "Nosaki funkciju gremošanas orgānu sistēmas daļai!" at bounding box center [523, 351] width 543 height 20
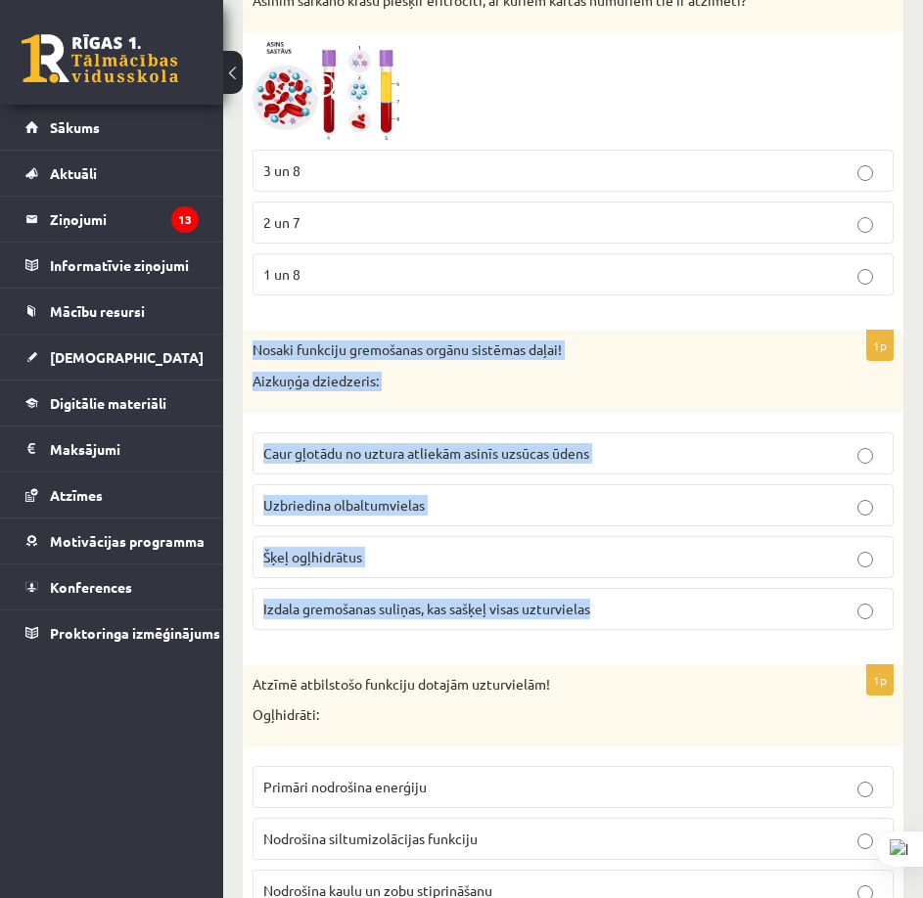
click at [284, 341] on p "Nosaki funkciju gremošanas orgānu sistēmas daļai!" at bounding box center [523, 351] width 543 height 20
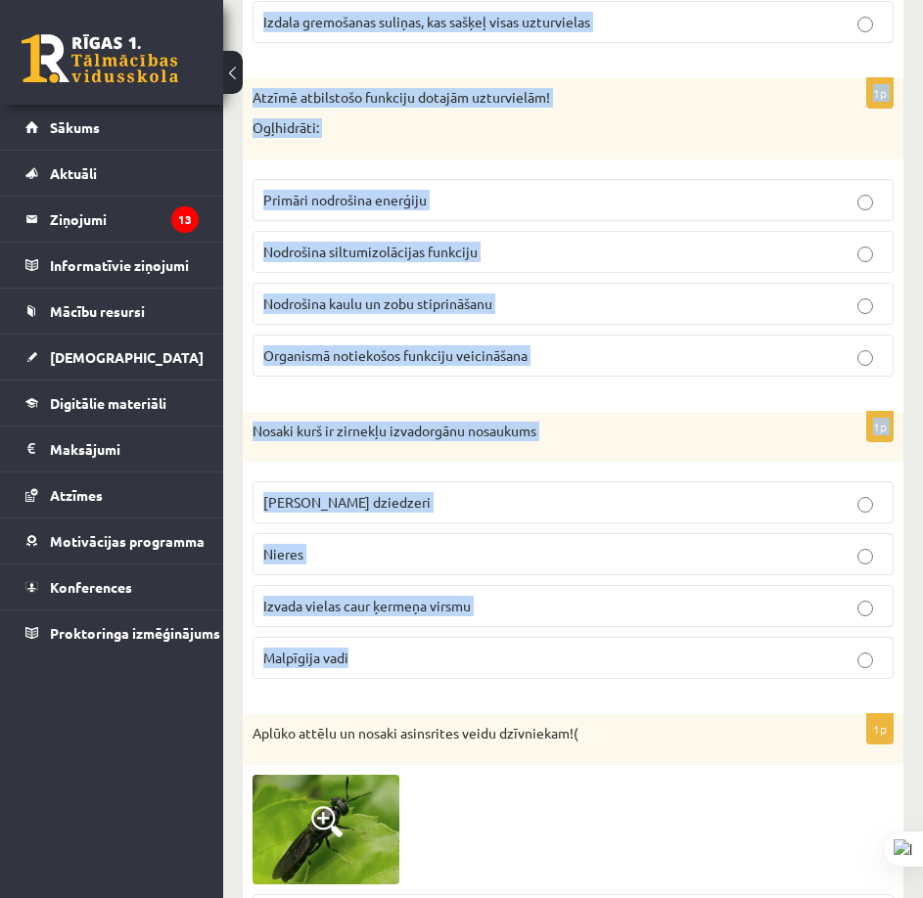
scroll to position [4990, 0]
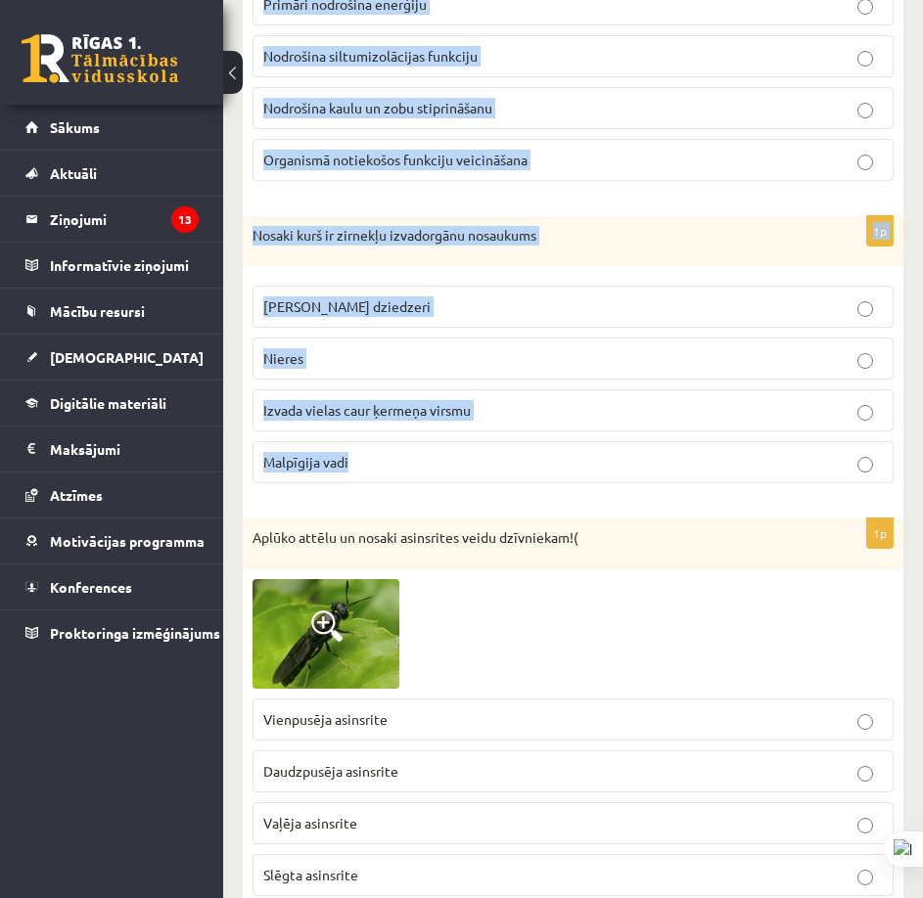
drag, startPoint x: 342, startPoint y: 379, endPoint x: 533, endPoint y: 462, distance: 208.1
click at [533, 462] on form "1p Aplūko attēlu un atbildi uz jautājumu! Barības tīklā nav attēloti: Barības v…" at bounding box center [572, 296] width 621 height 9723
copy form "Nosaki funkciju gremošanas orgānu sistēmas daļai! Aizkuņģa dziedzeris: Caur gļo…"
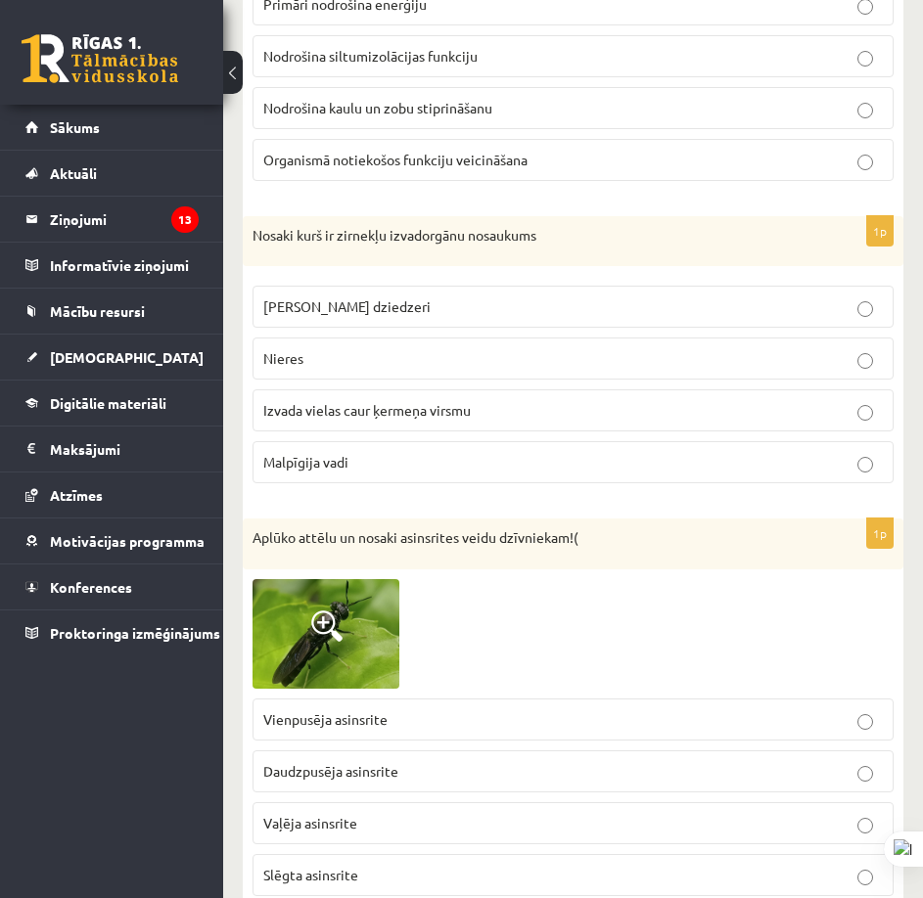
click at [241, 632] on div "9.b klases diagnosticējošais darbs bioloģijā par 8.klases mācību vielu , Nikita…" at bounding box center [573, 146] width 700 height 10122
click at [309, 620] on img at bounding box center [325, 634] width 147 height 111
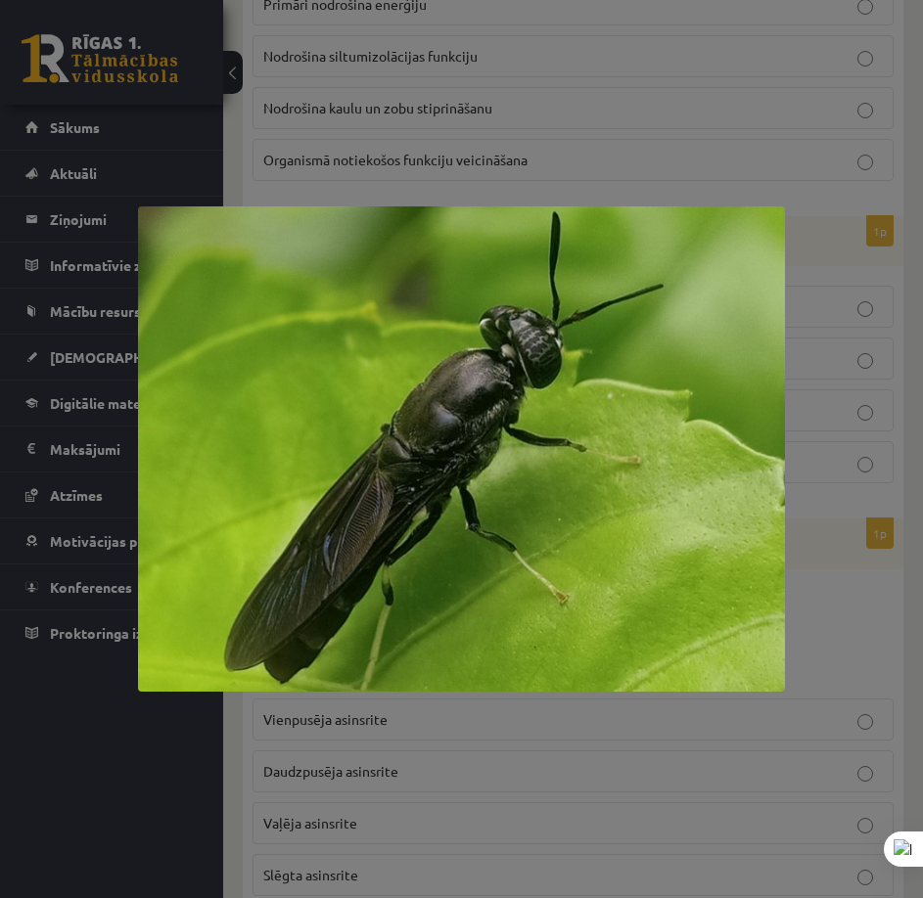
click at [646, 753] on div at bounding box center [461, 449] width 923 height 898
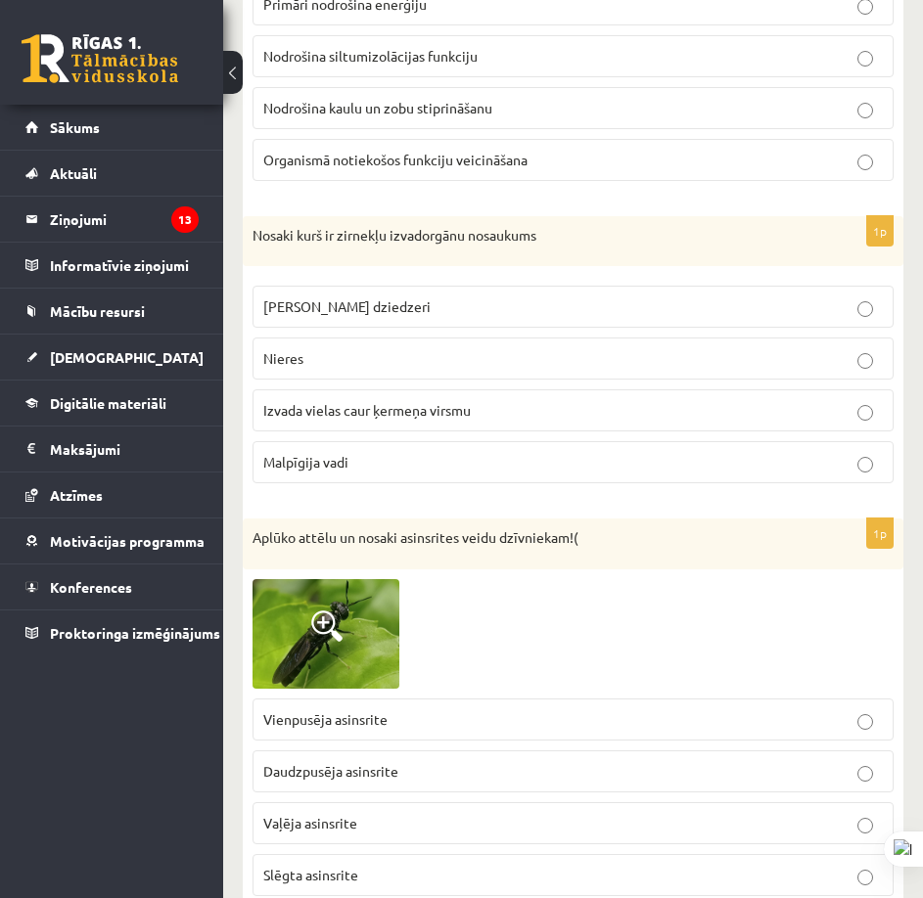
click at [375, 611] on img at bounding box center [325, 634] width 147 height 111
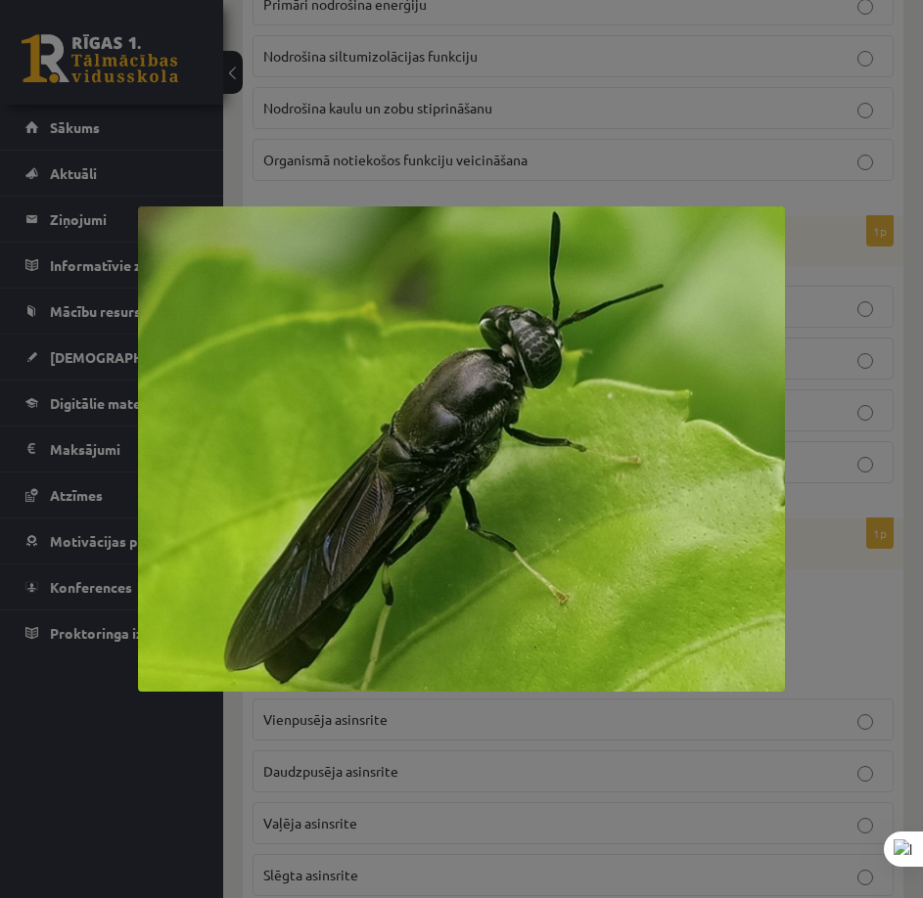
click at [497, 705] on div at bounding box center [461, 449] width 923 height 898
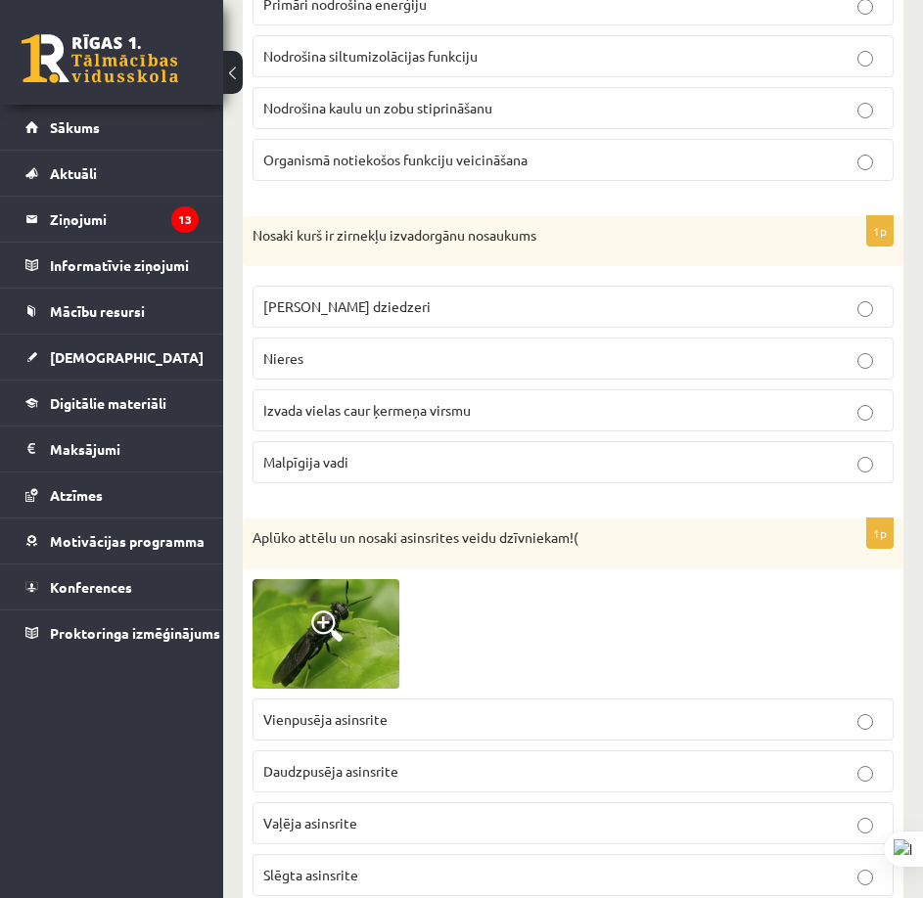
click at [348, 622] on img at bounding box center [325, 634] width 147 height 111
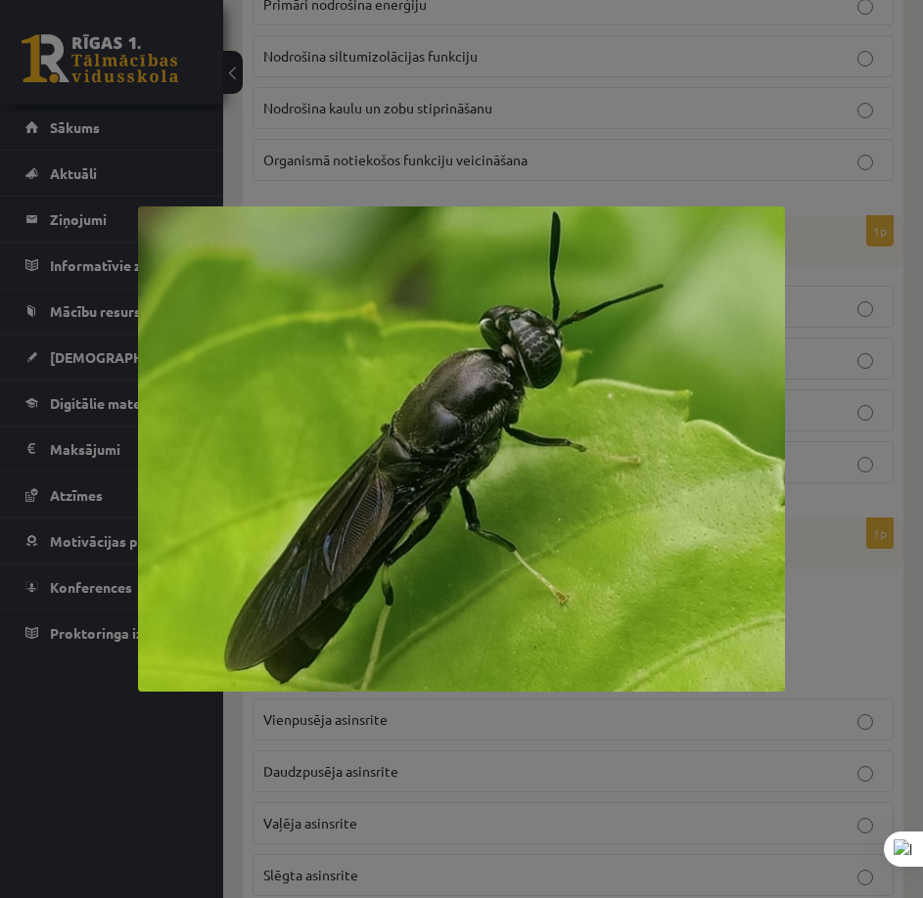
click at [428, 709] on div at bounding box center [461, 449] width 923 height 898
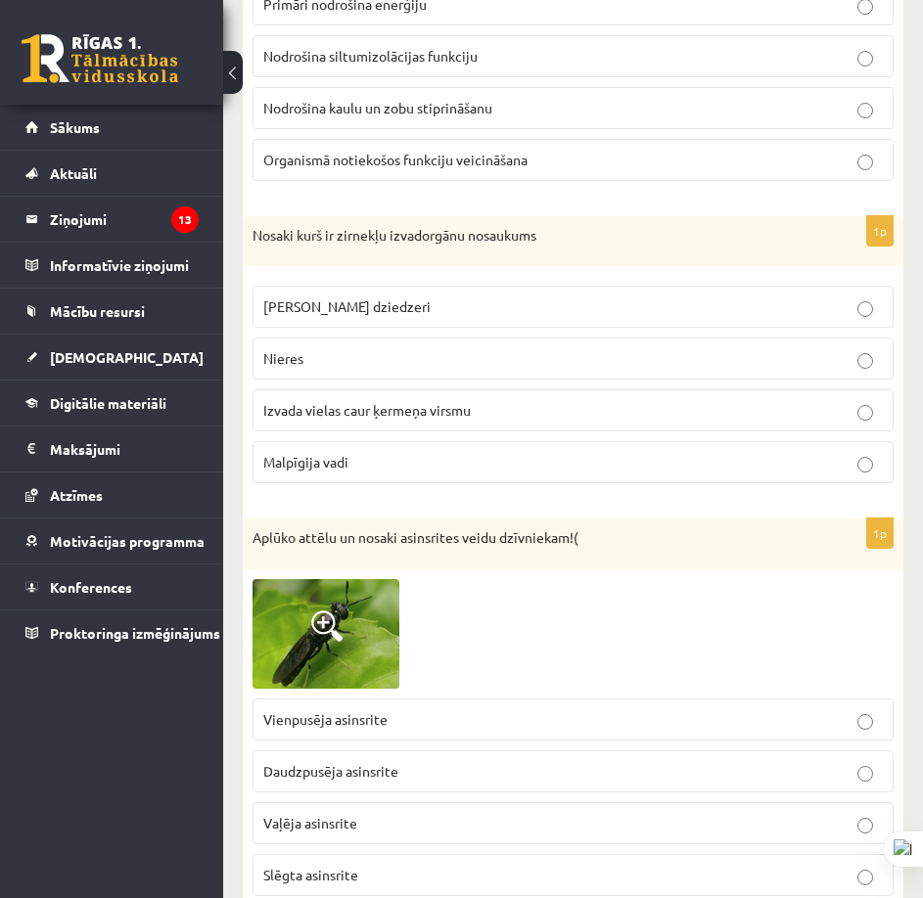
scroll to position [5088, 0]
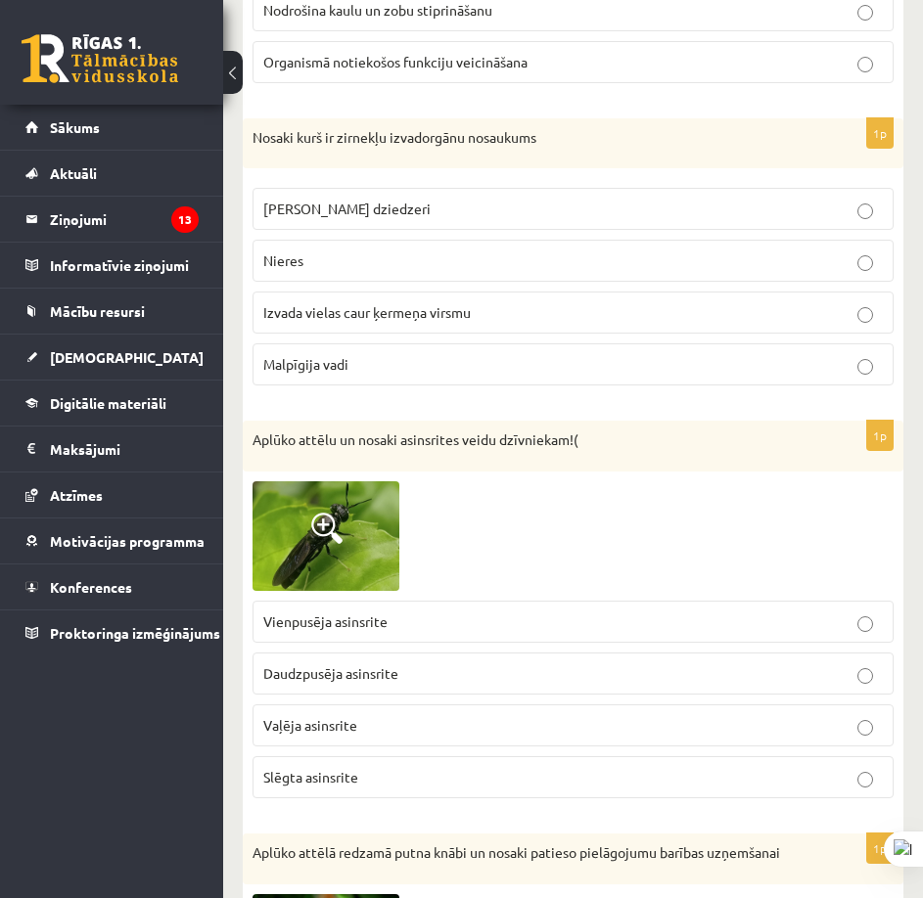
click at [374, 538] on img at bounding box center [325, 536] width 147 height 111
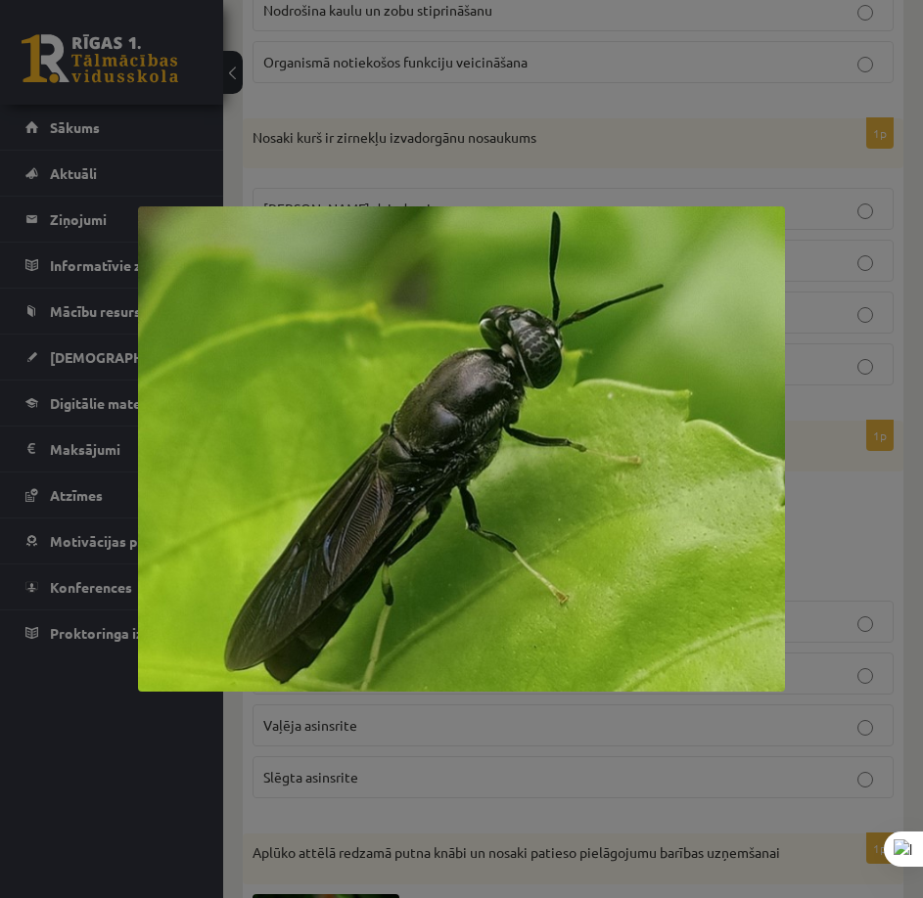
click at [566, 731] on div at bounding box center [461, 449] width 923 height 898
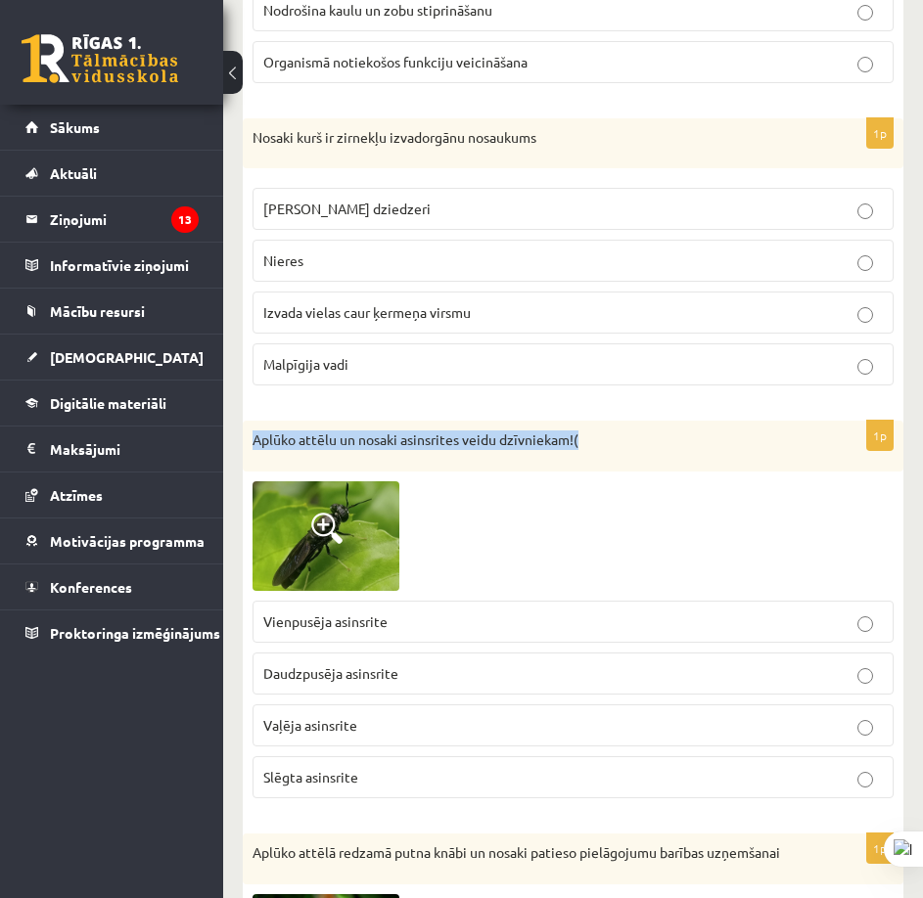
drag, startPoint x: 342, startPoint y: 430, endPoint x: 652, endPoint y: 421, distance: 309.3
click at [652, 421] on div "Aplūko attēlu un nosaki asinsrites veidu dzīvniekam!(" at bounding box center [573, 446] width 660 height 51
copy p "Aplūko attēlu un nosaki asinsrites veidu dzīvniekam!("
click at [583, 498] on div at bounding box center [572, 536] width 641 height 111
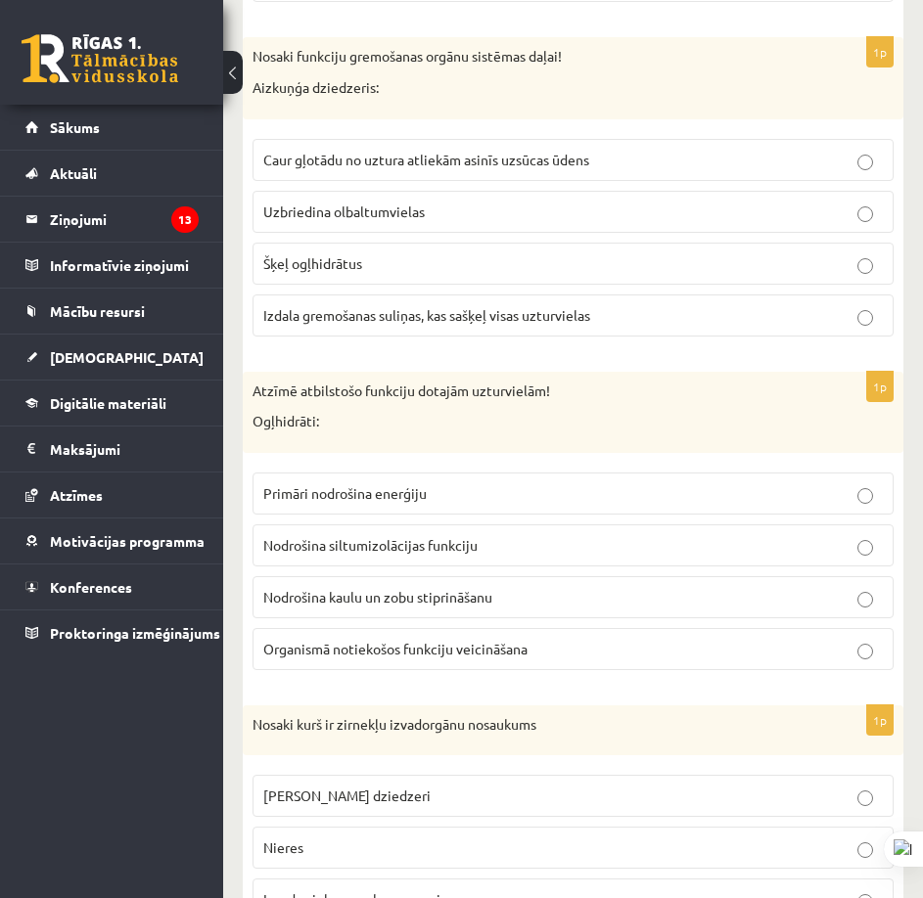
scroll to position [4208, 0]
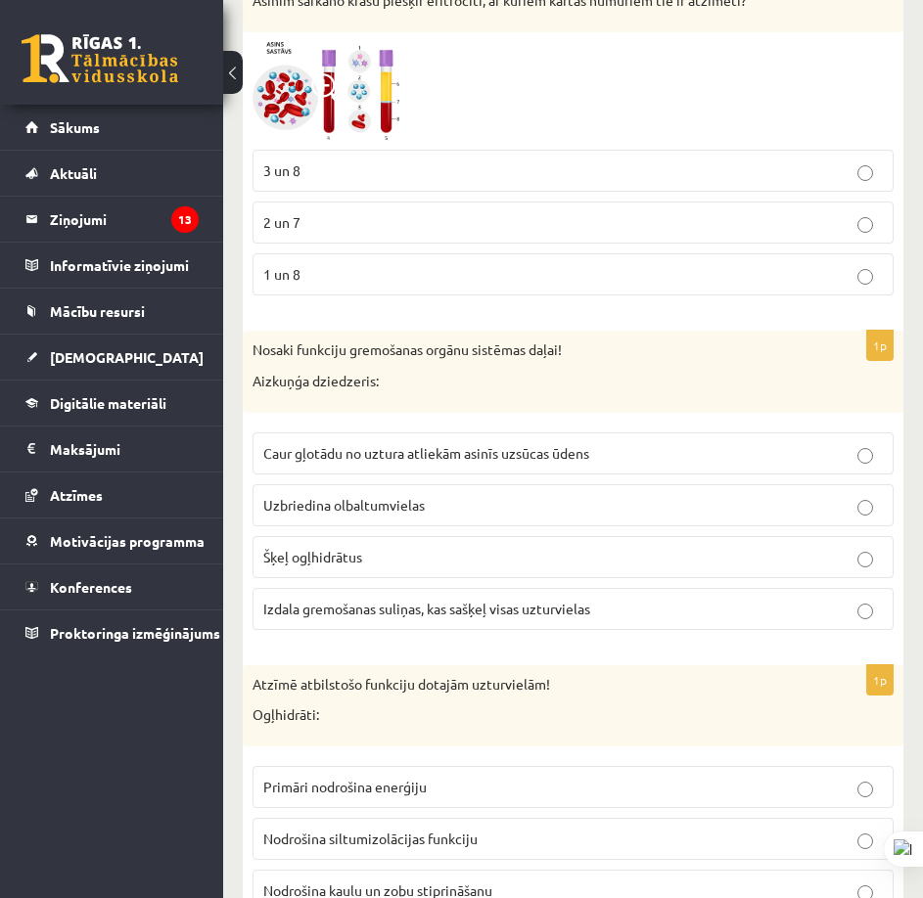
click at [446, 601] on p "Izdala gremošanas suliņas, kas sašķeļ visas uzturvielas" at bounding box center [572, 609] width 619 height 21
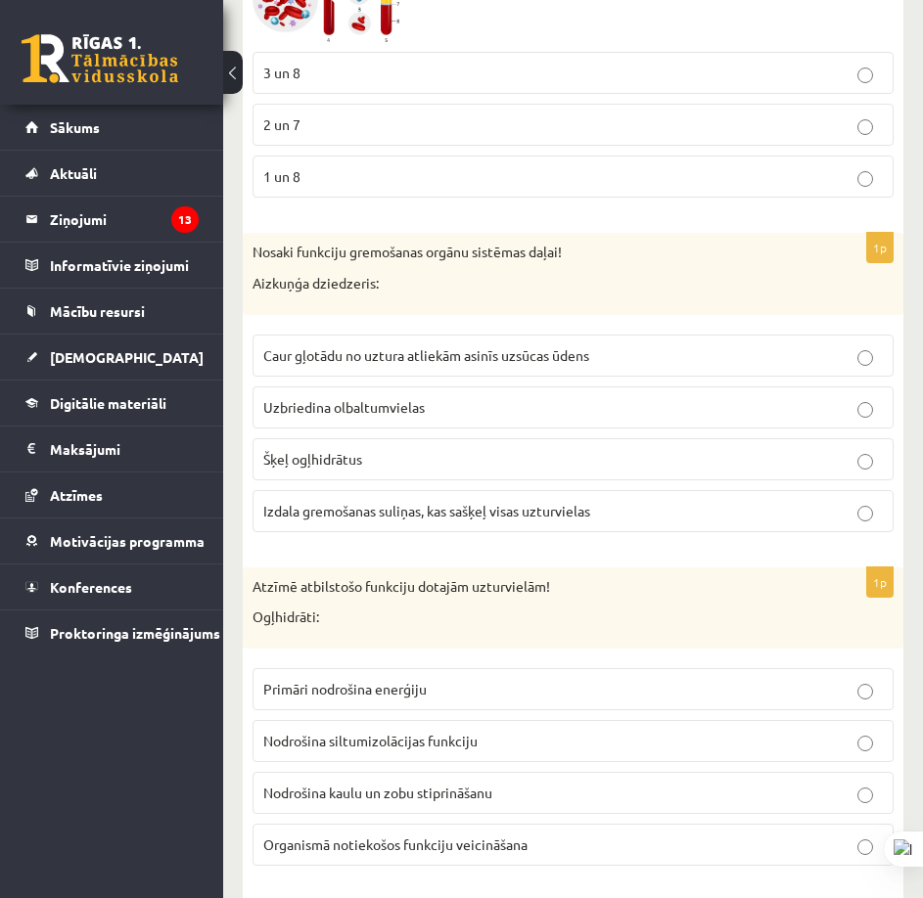
scroll to position [4501, 0]
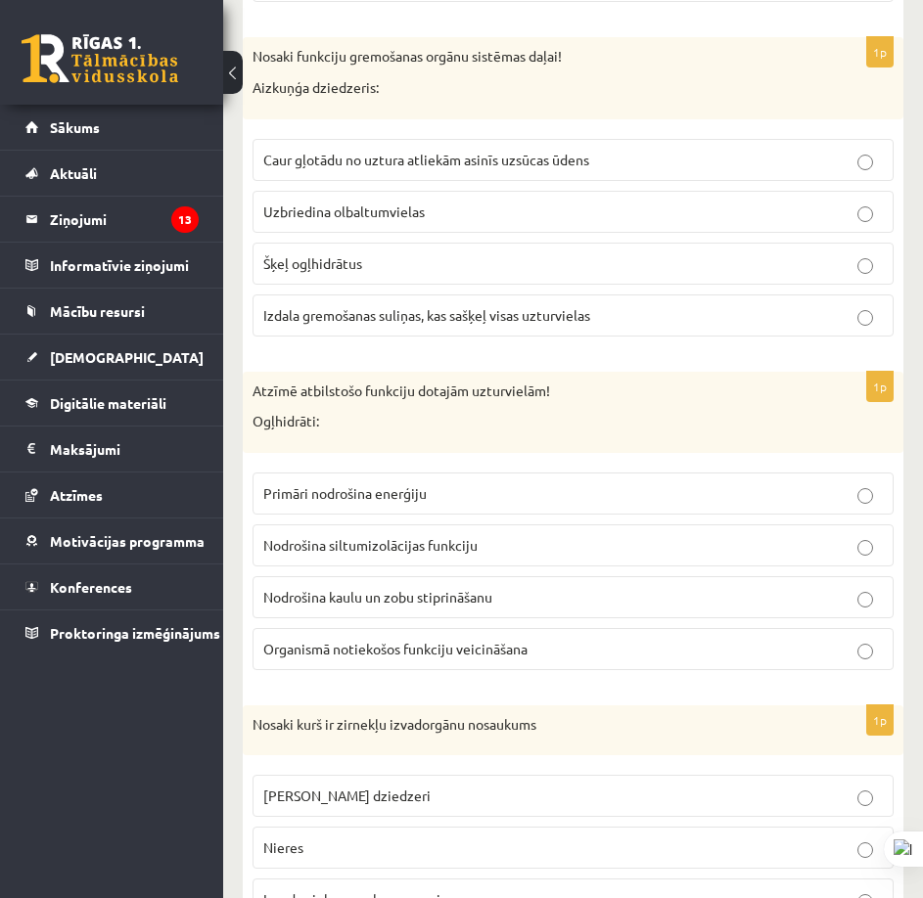
click at [435, 483] on p "Primāri nodrošina enerģiju" at bounding box center [572, 493] width 619 height 21
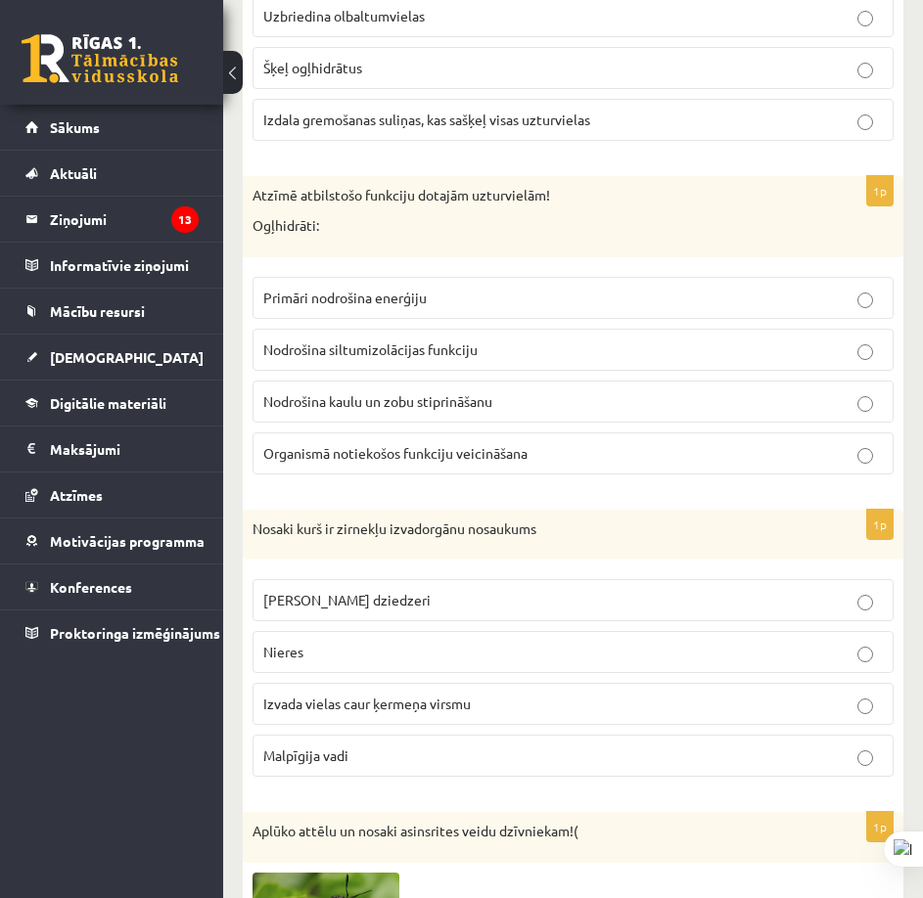
click at [400, 746] on p "Malpīgija vadi" at bounding box center [572, 756] width 619 height 21
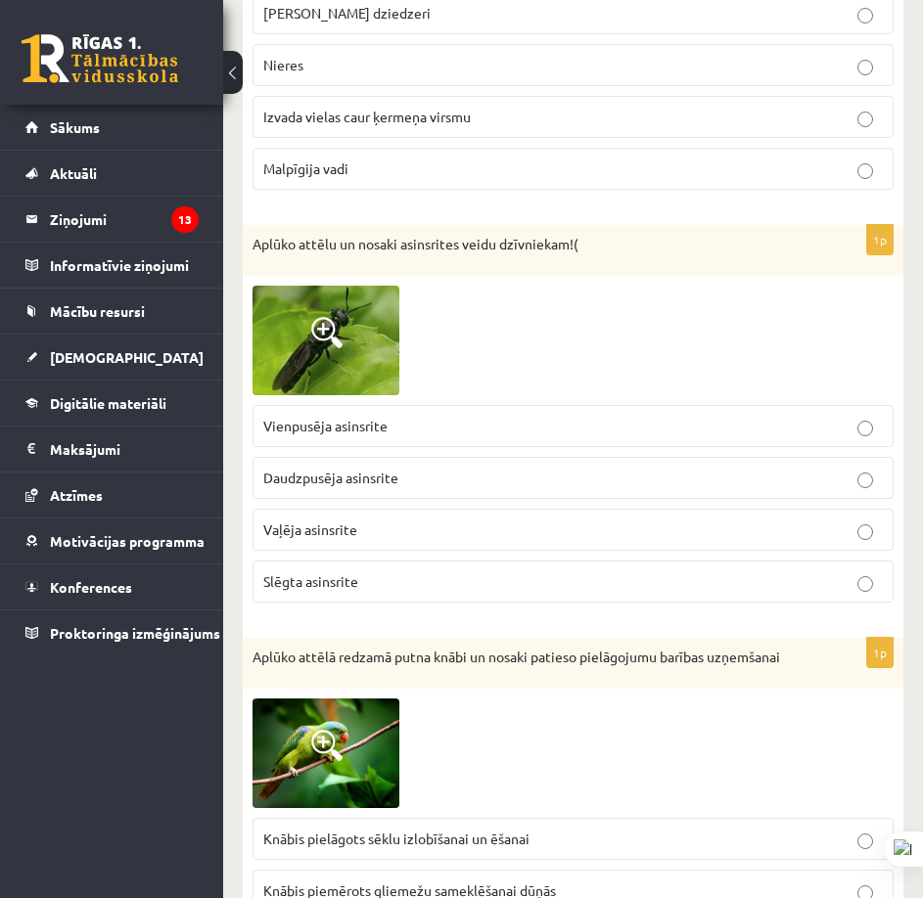
scroll to position [5480, 0]
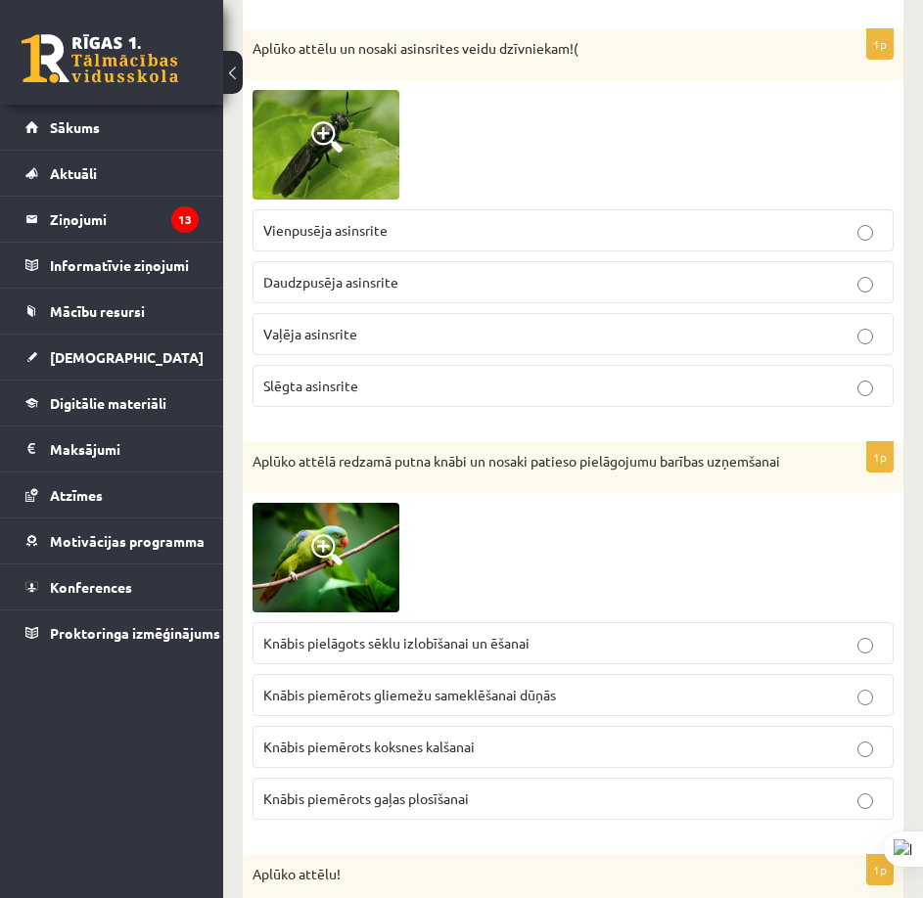
click at [350, 535] on img at bounding box center [325, 558] width 147 height 110
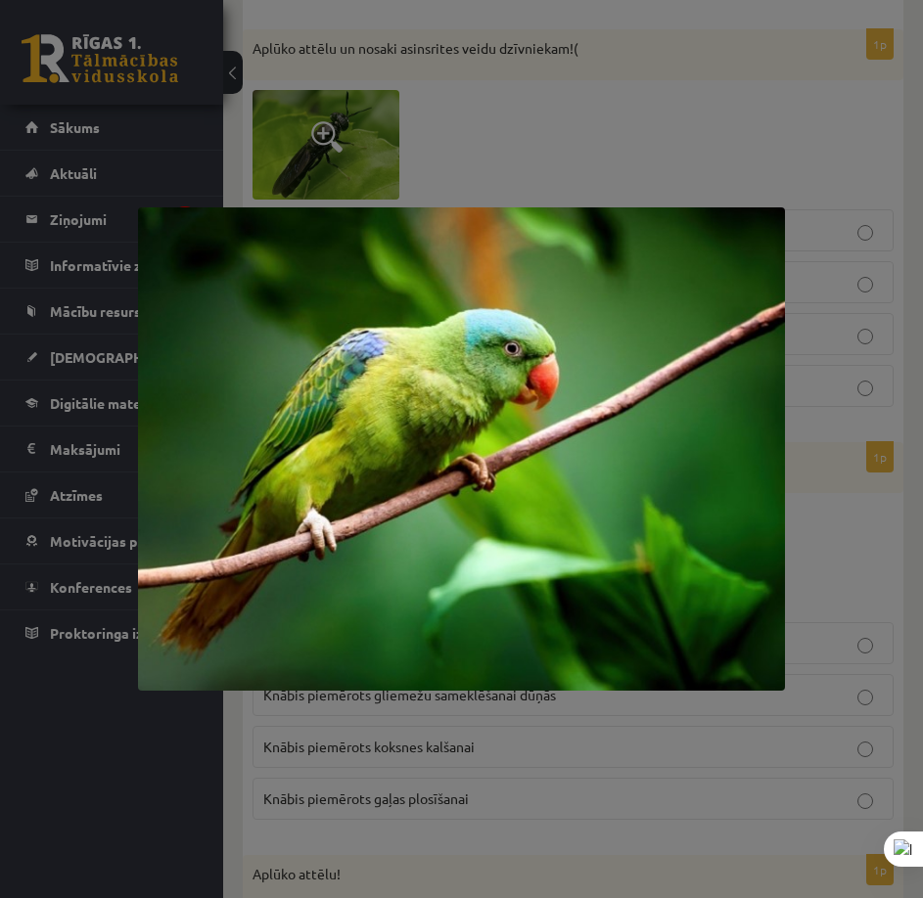
click at [833, 434] on div at bounding box center [461, 449] width 923 height 898
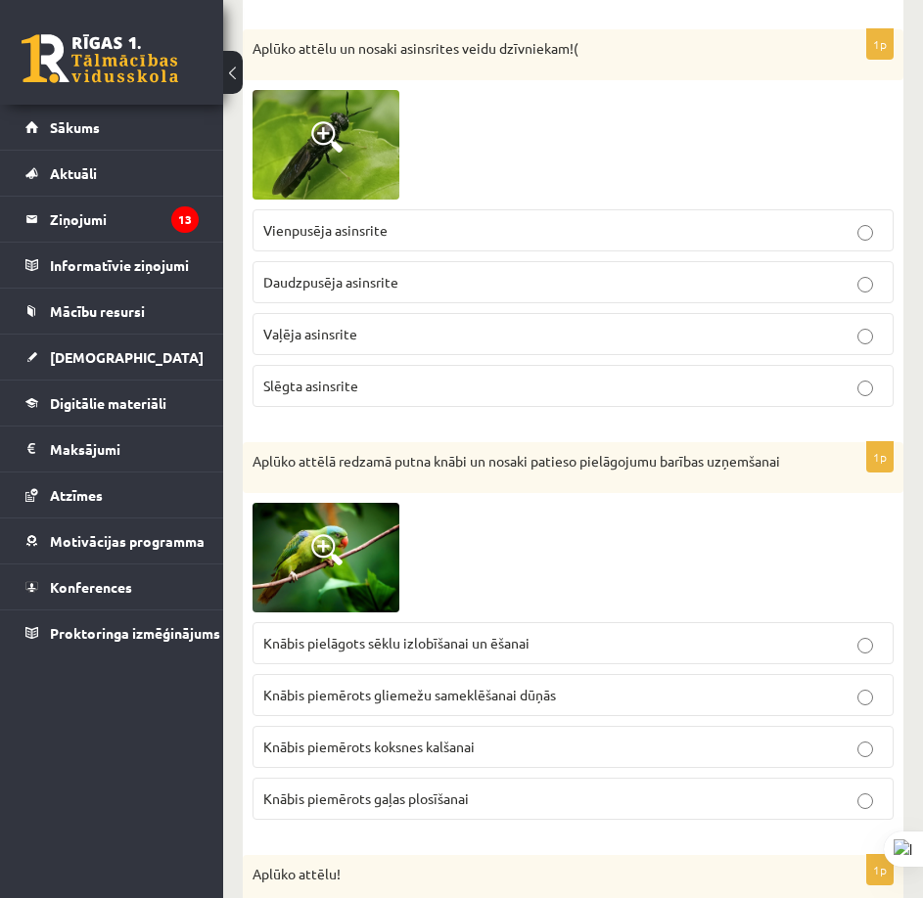
click at [345, 534] on img at bounding box center [325, 558] width 147 height 110
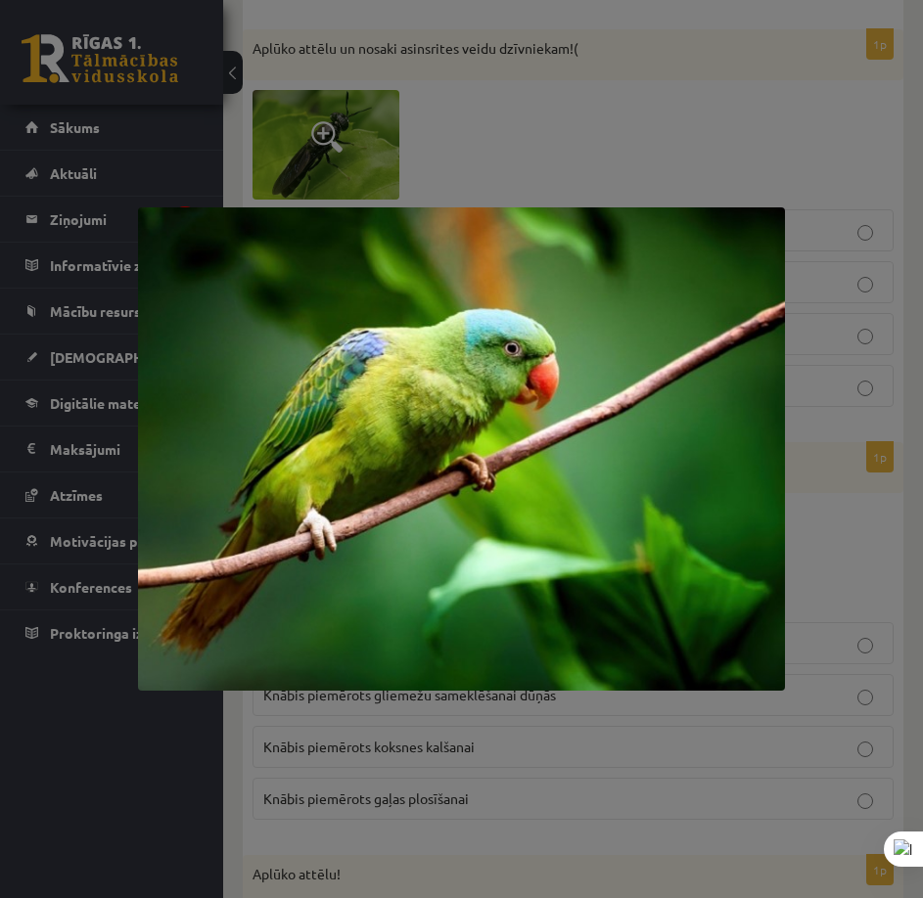
click at [790, 519] on div at bounding box center [461, 449] width 923 height 898
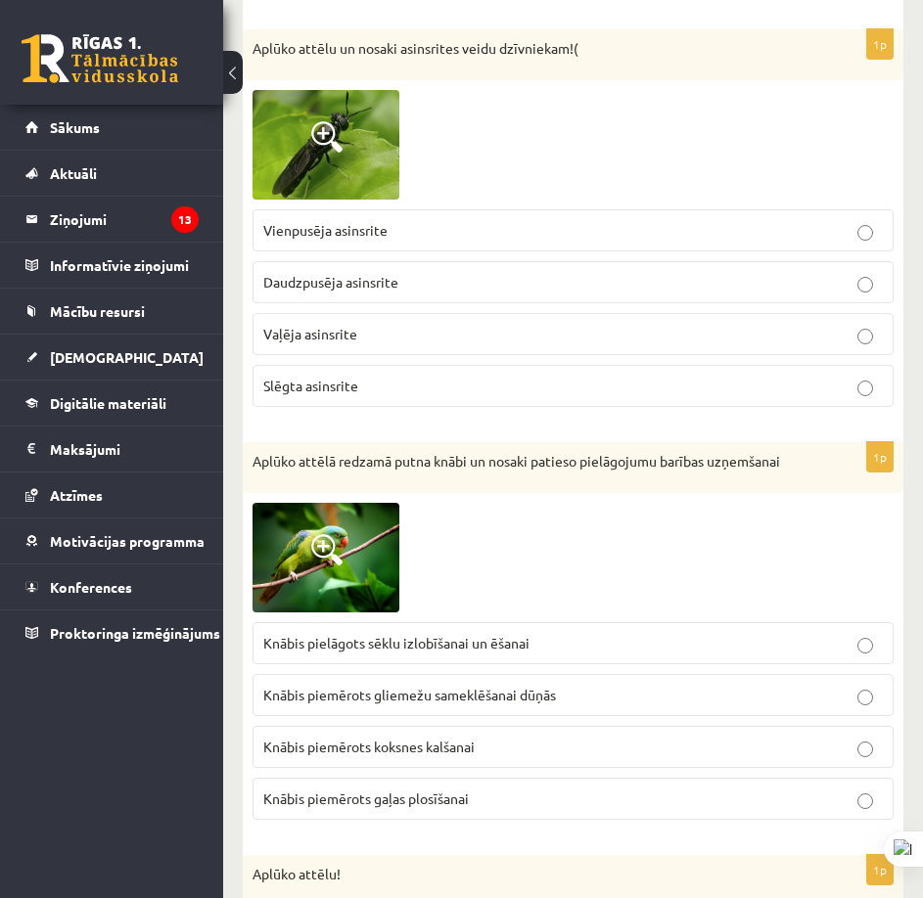
click at [357, 528] on img at bounding box center [325, 558] width 147 height 110
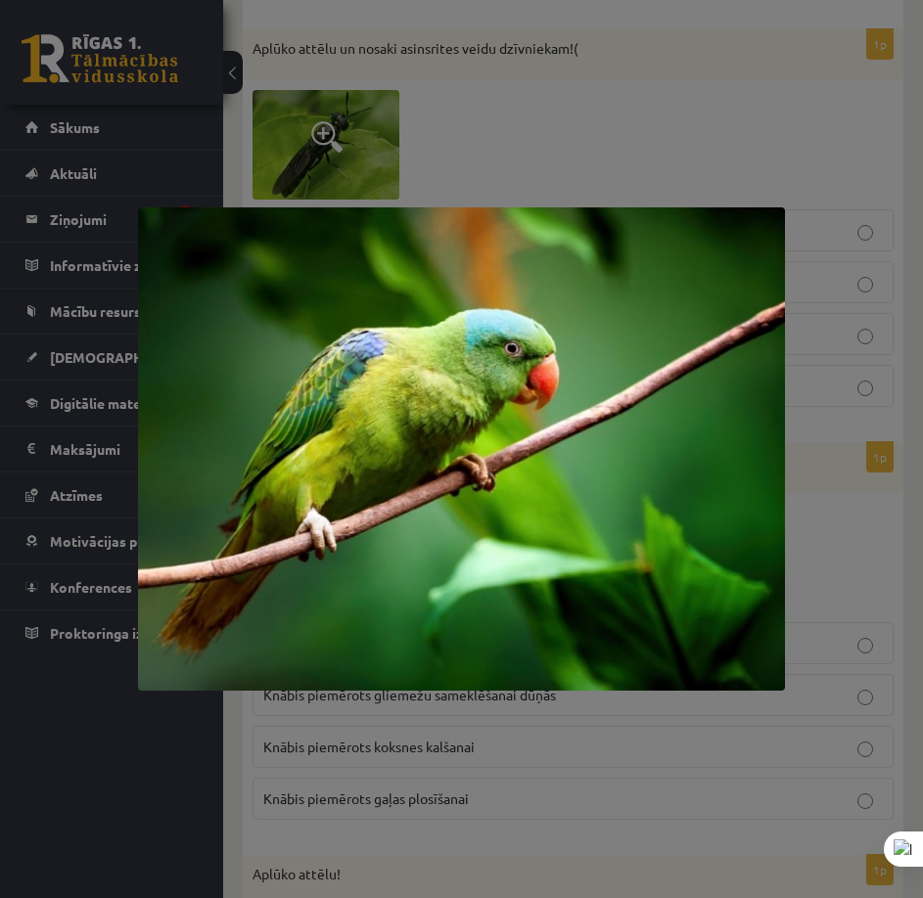
click at [822, 538] on div at bounding box center [461, 449] width 923 height 898
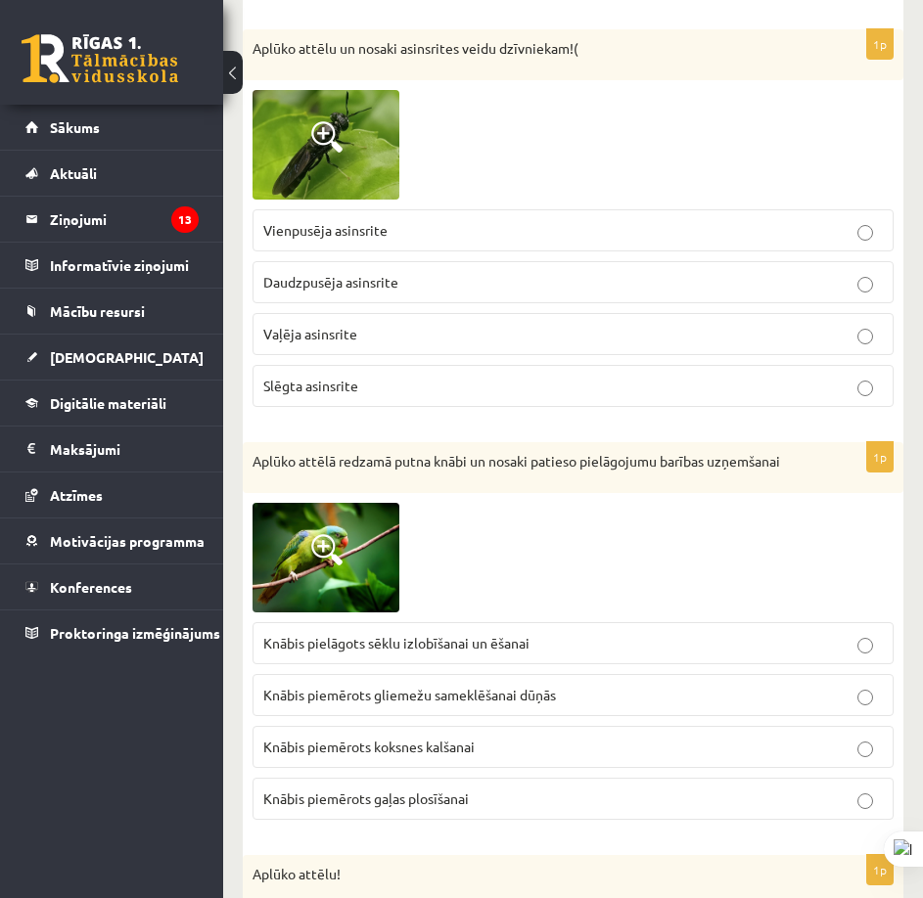
click at [505, 638] on label "Knābis pielāgots sēklu izlobīšanai un ēšanai" at bounding box center [572, 643] width 641 height 42
click at [380, 537] on img at bounding box center [325, 558] width 147 height 110
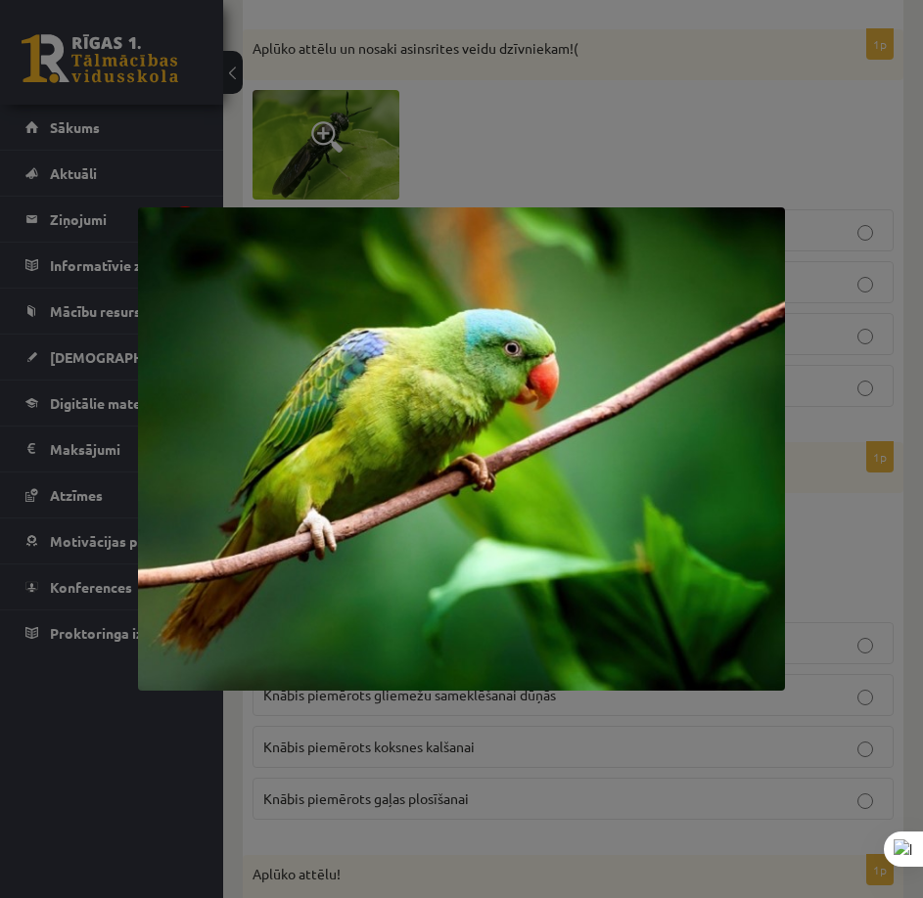
click at [819, 548] on div at bounding box center [461, 449] width 923 height 898
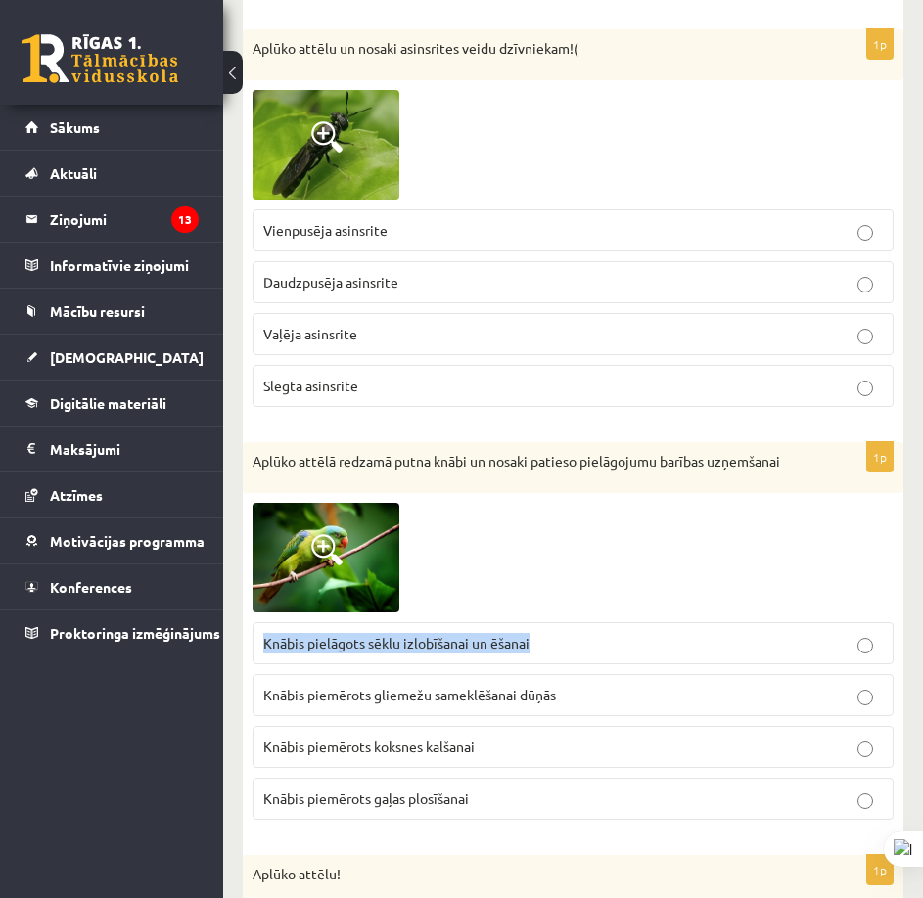
drag, startPoint x: 253, startPoint y: 628, endPoint x: 472, endPoint y: 626, distance: 218.2
click at [547, 627] on label "Knābis pielāgots sēklu izlobīšanai un ēšanai" at bounding box center [572, 643] width 641 height 42
copy span "Knābis pielāgots sēklu izlobīšanai un ēšanai"
click at [557, 555] on div at bounding box center [572, 558] width 641 height 110
click at [460, 795] on label "Knābis piemērots gaļas plosīšanai" at bounding box center [572, 799] width 641 height 42
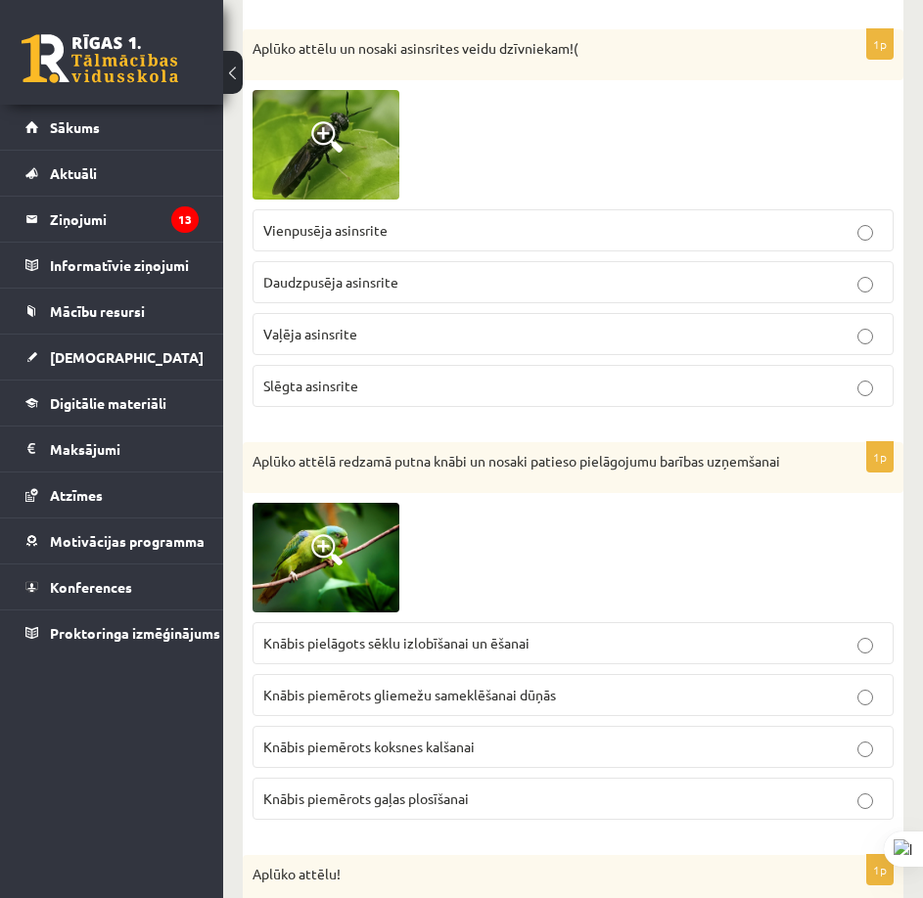
click at [388, 634] on span "Knābis pielāgots sēklu izlobīšanai un ēšanai" at bounding box center [396, 643] width 266 height 18
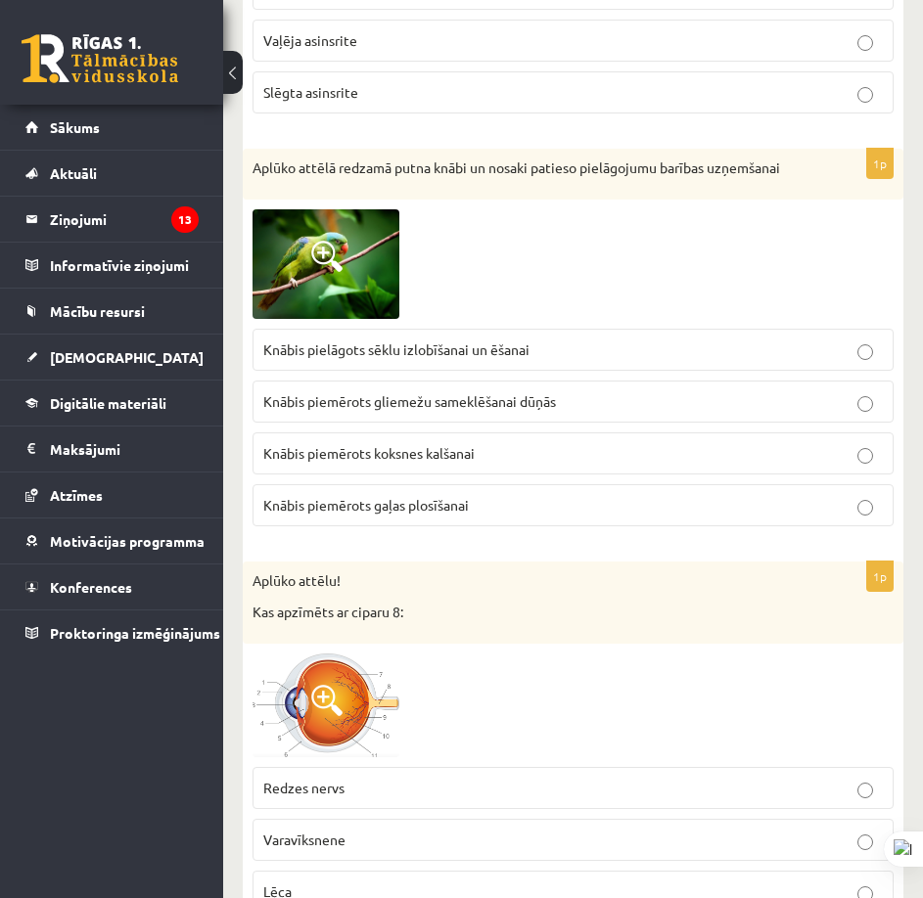
scroll to position [5871, 0]
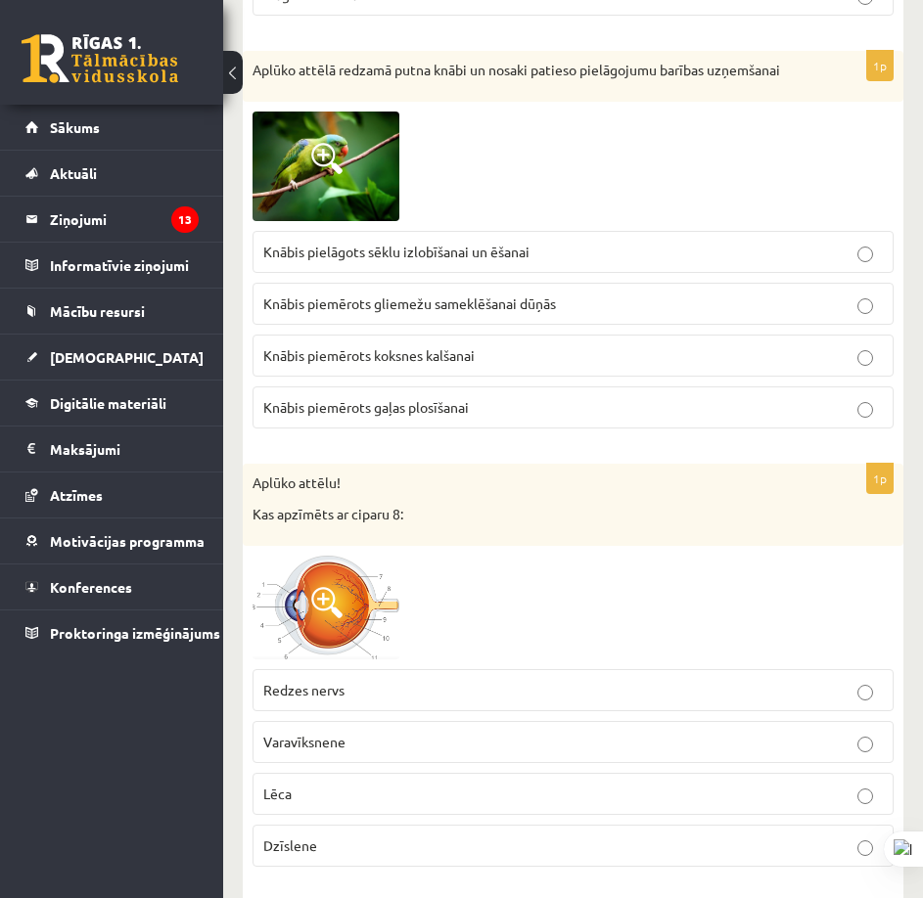
click at [329, 587] on span at bounding box center [326, 602] width 31 height 31
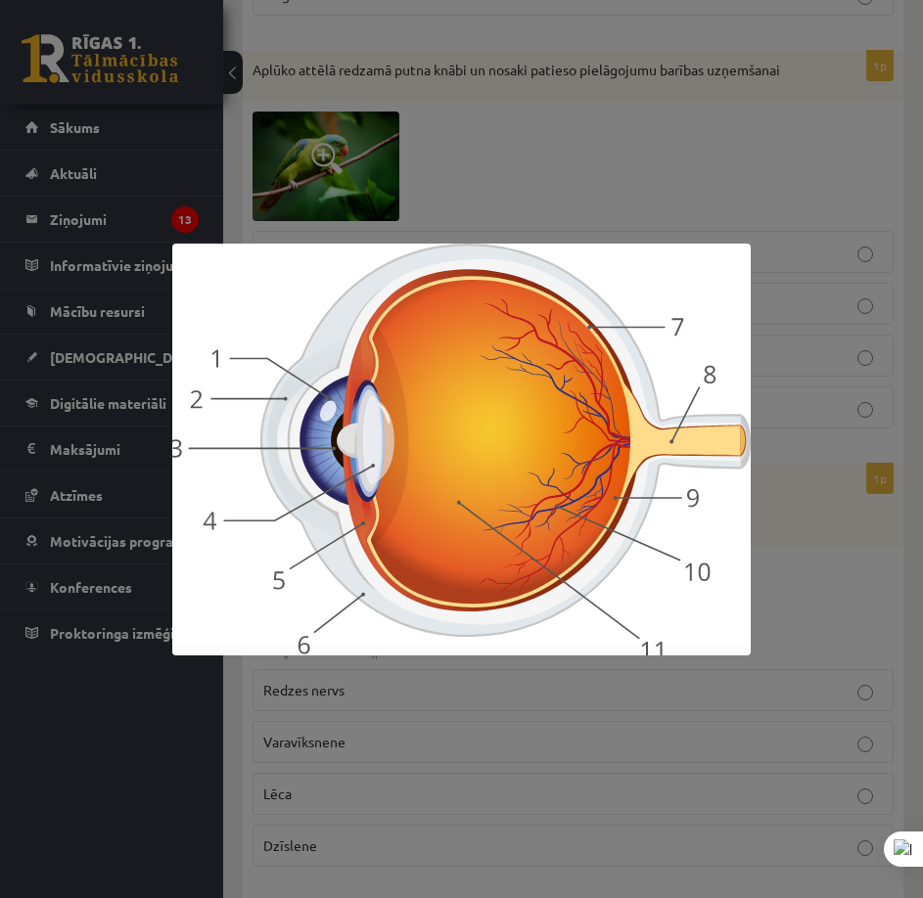
click at [843, 540] on div at bounding box center [461, 449] width 923 height 898
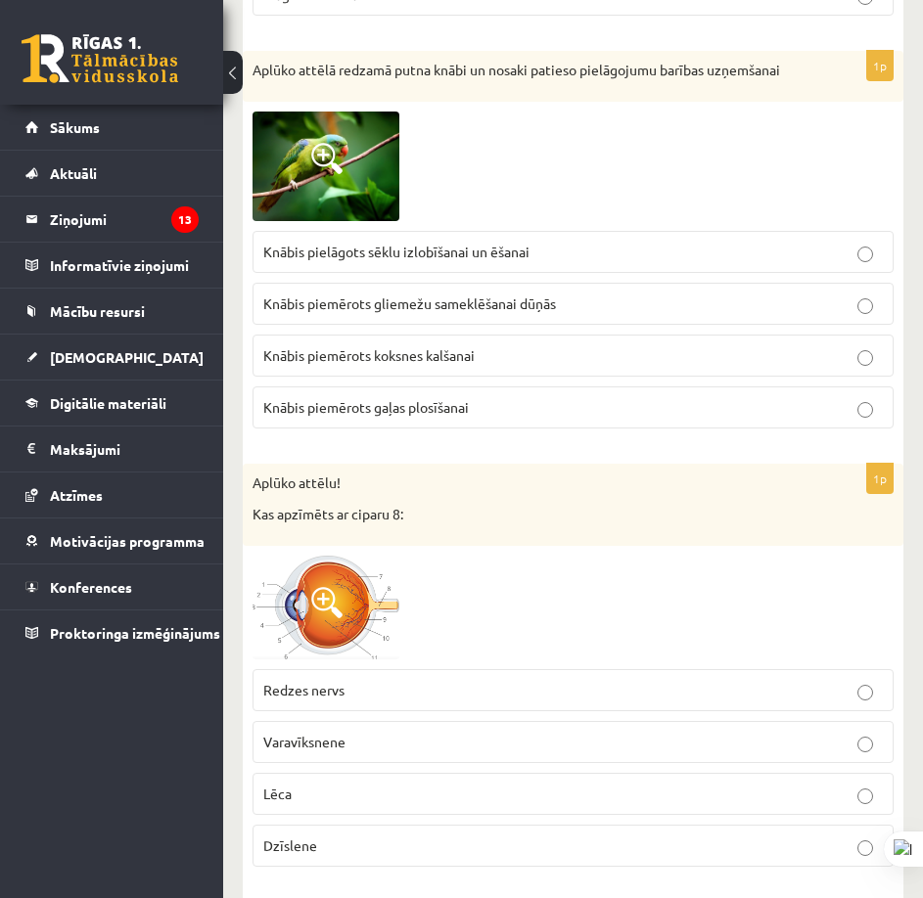
click at [531, 680] on p "Redzes nervs" at bounding box center [572, 690] width 619 height 21
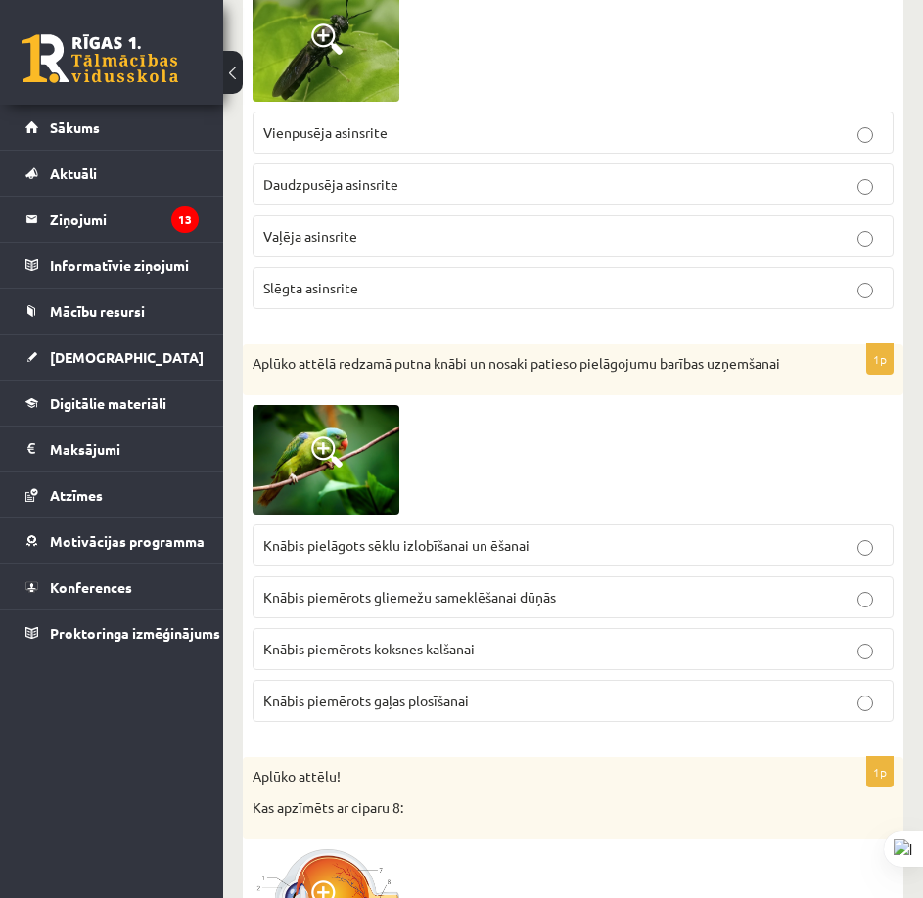
scroll to position [5480, 0]
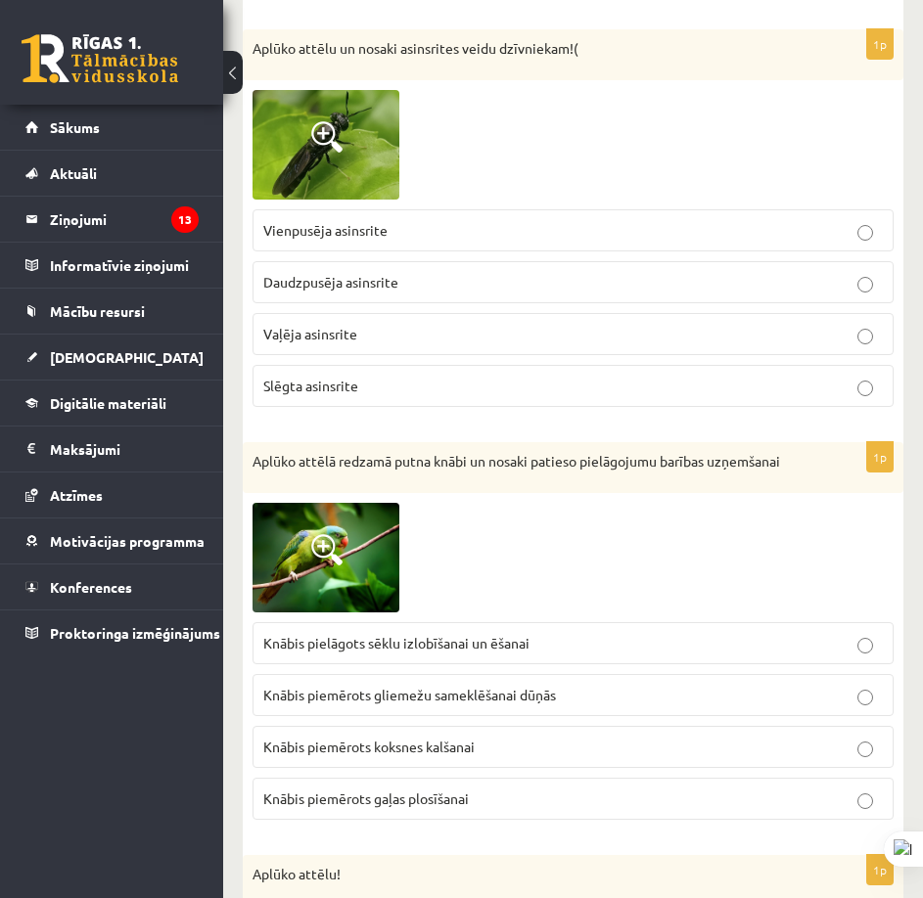
click at [386, 141] on img at bounding box center [325, 145] width 147 height 111
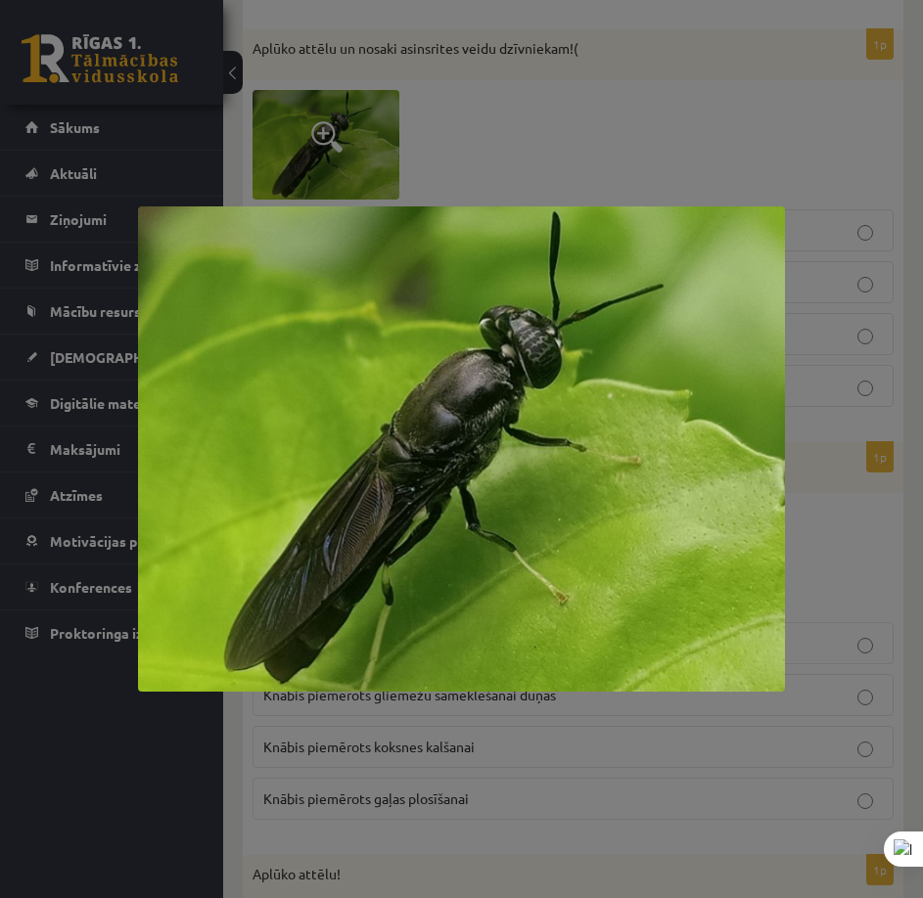
click at [496, 125] on div at bounding box center [461, 449] width 923 height 898
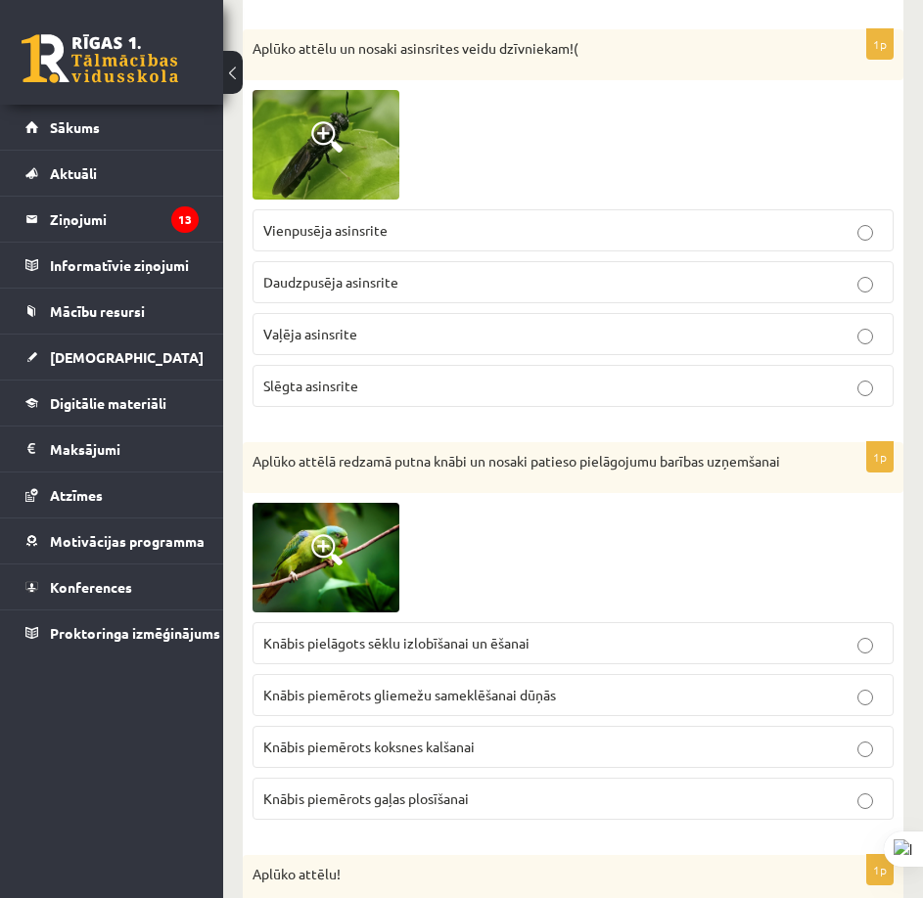
scroll to position [5284, 0]
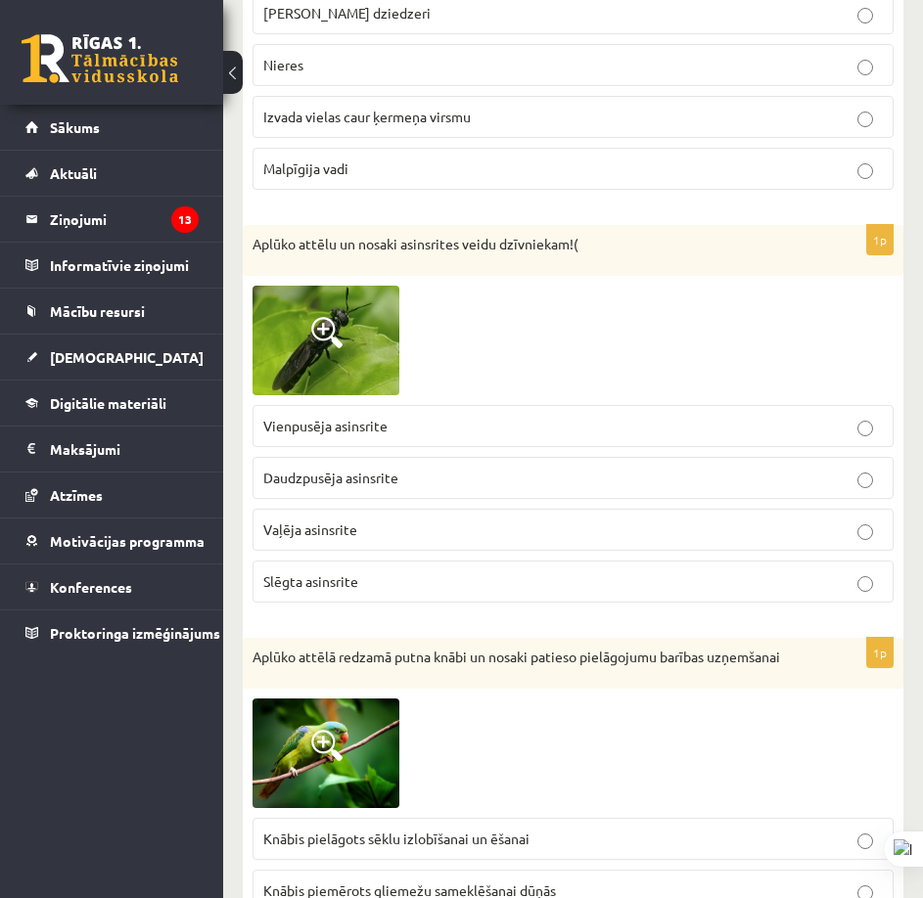
click at [333, 317] on span at bounding box center [326, 332] width 31 height 31
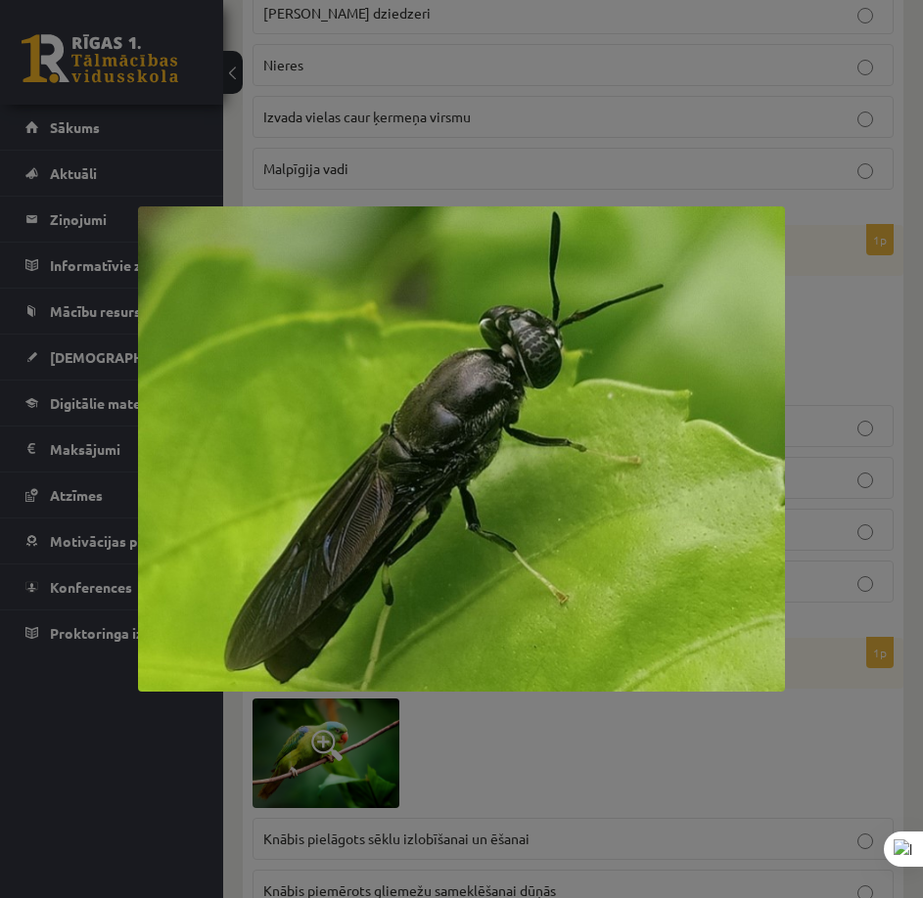
click at [386, 121] on div at bounding box center [461, 449] width 923 height 898
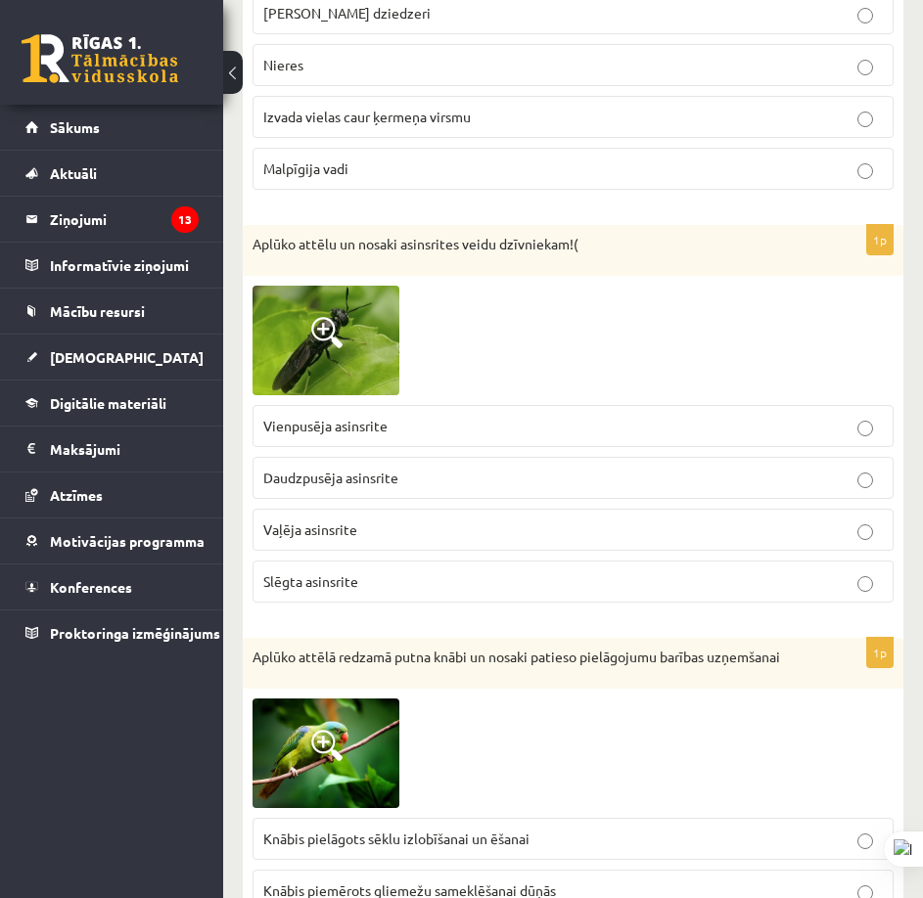
click at [409, 468] on p "Daudzpusēja asinsrite" at bounding box center [572, 478] width 619 height 21
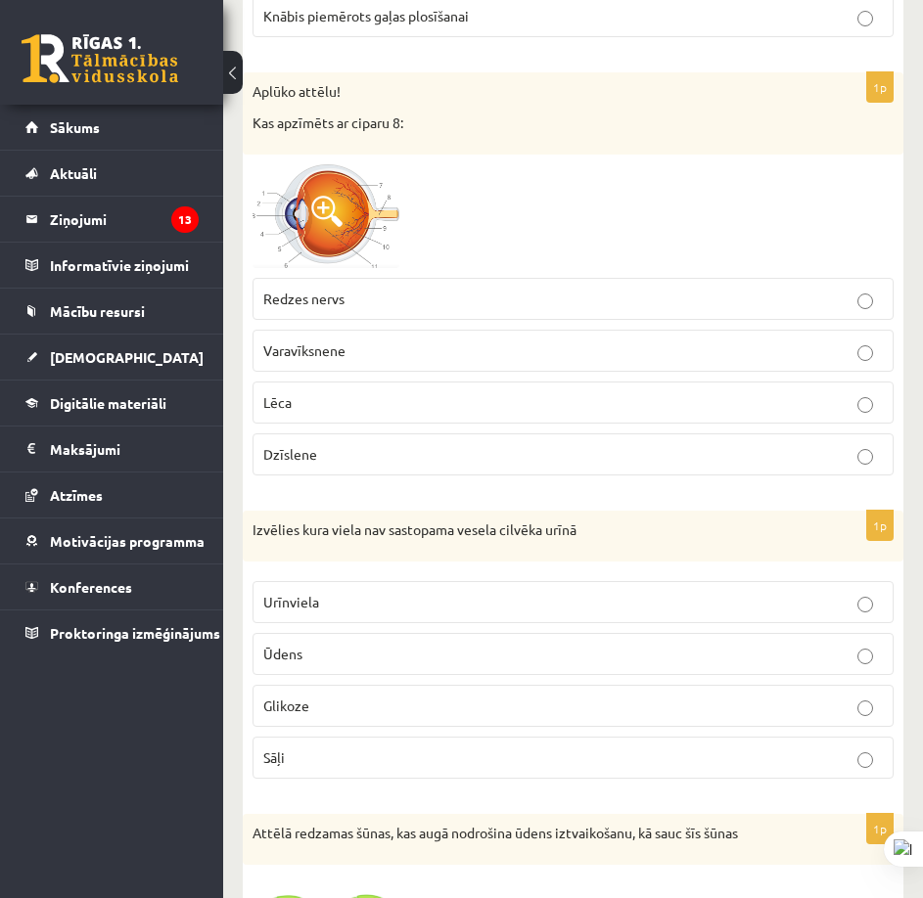
scroll to position [6360, 0]
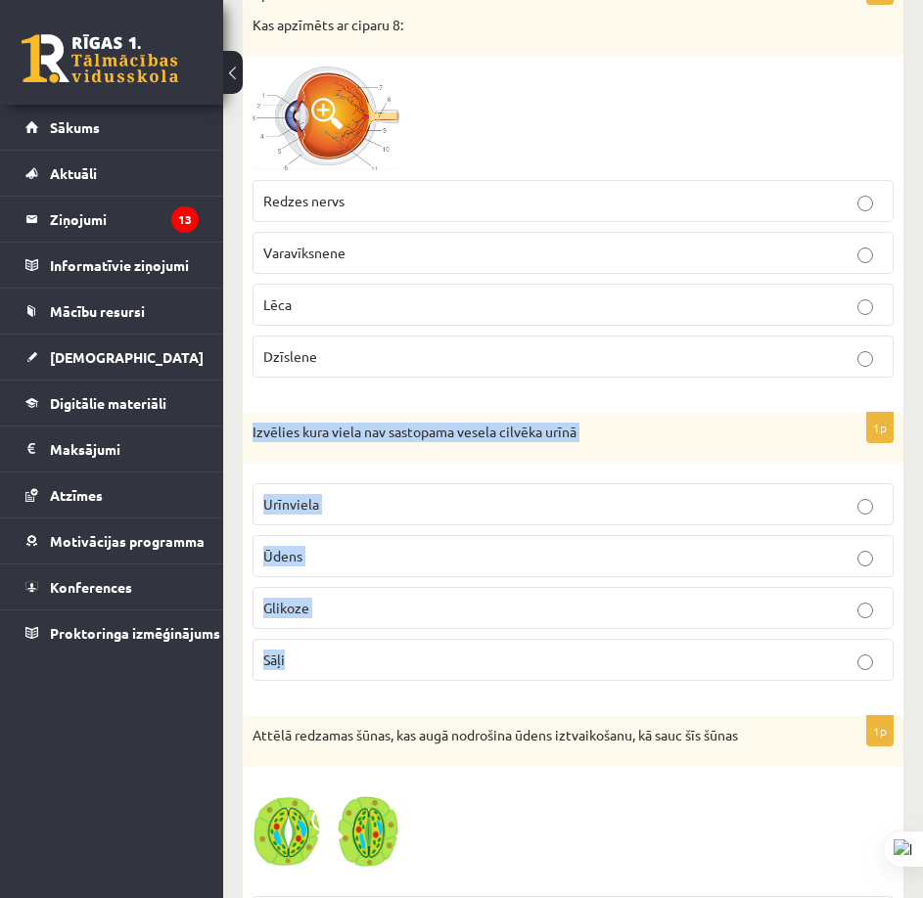
drag, startPoint x: 242, startPoint y: 416, endPoint x: 377, endPoint y: 530, distance: 177.0
copy div "Izvēlies kura viela nav sastopama vesela cilvēka urīnā Urīnviela Ūdens Glikoze …"
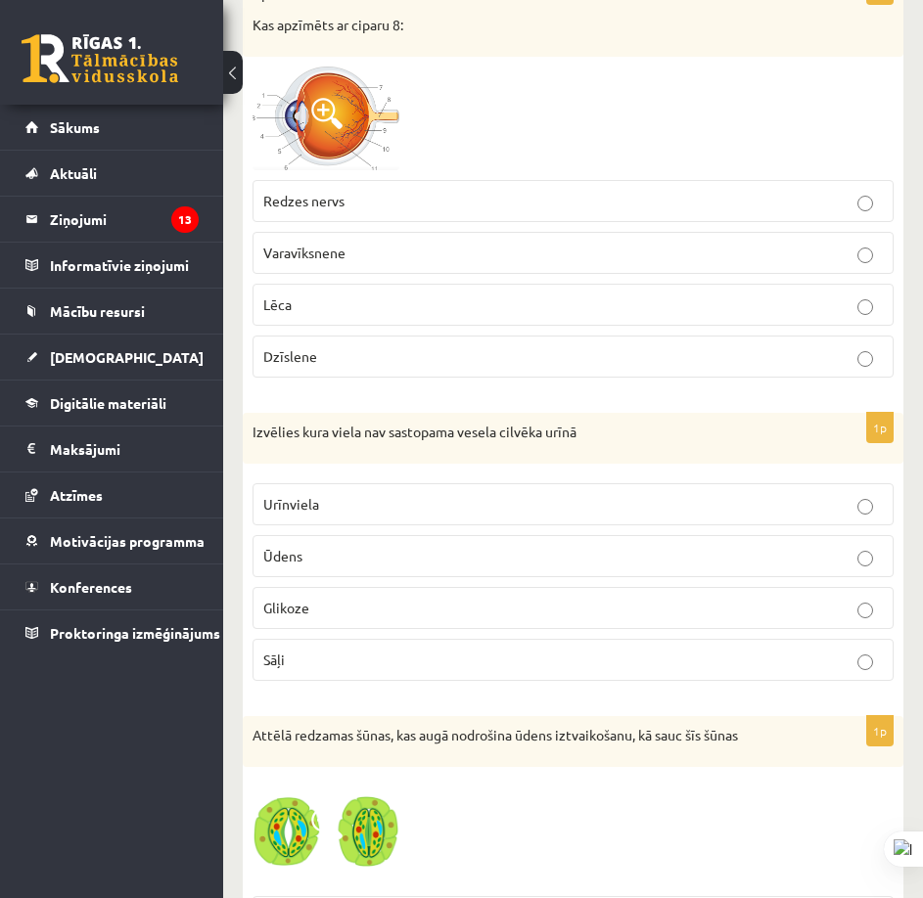
scroll to position [6654, 0]
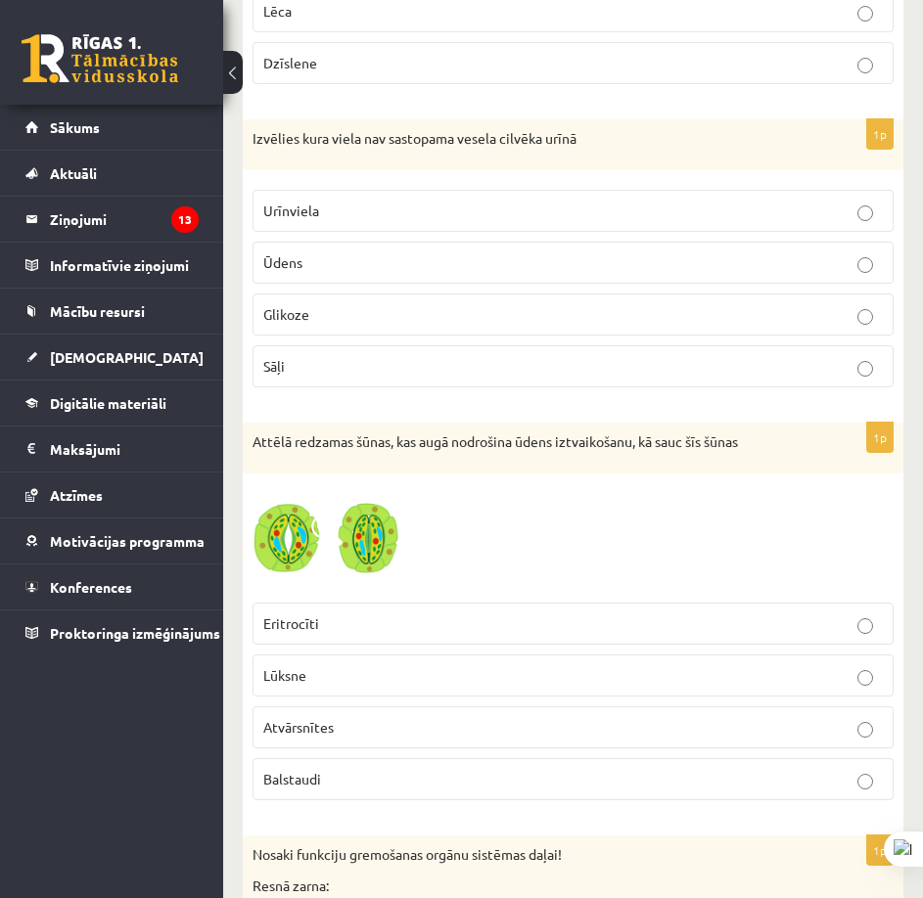
click at [376, 512] on img at bounding box center [325, 538] width 147 height 111
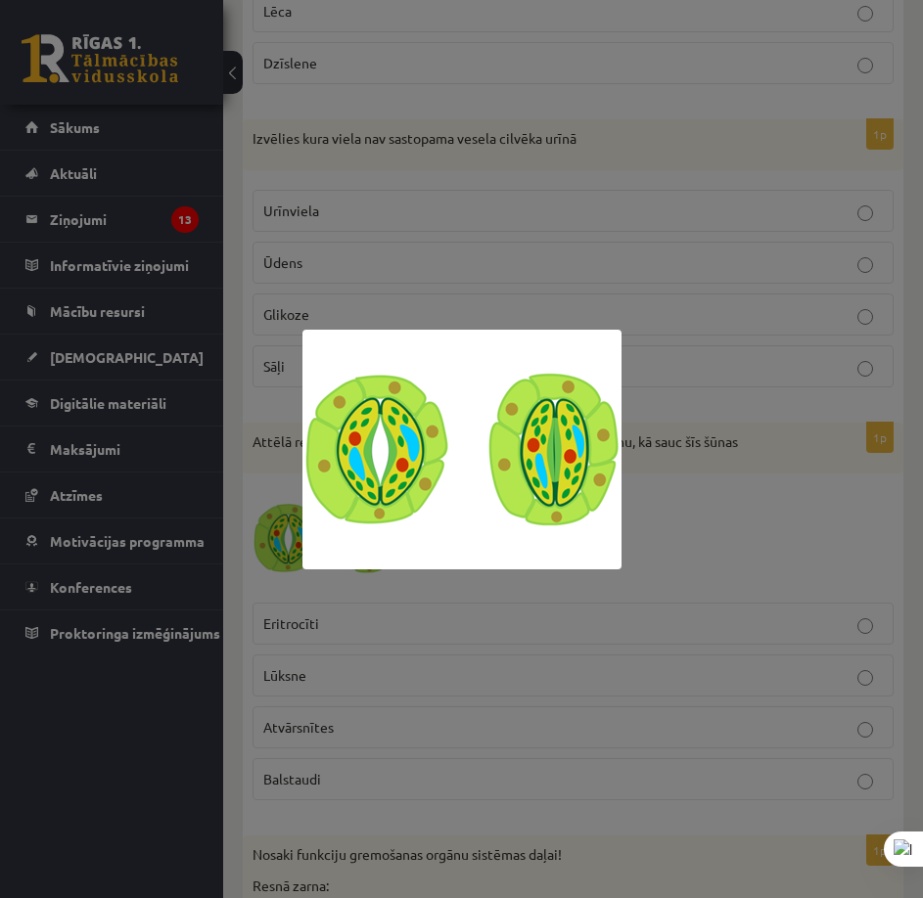
click at [652, 523] on div at bounding box center [461, 449] width 923 height 898
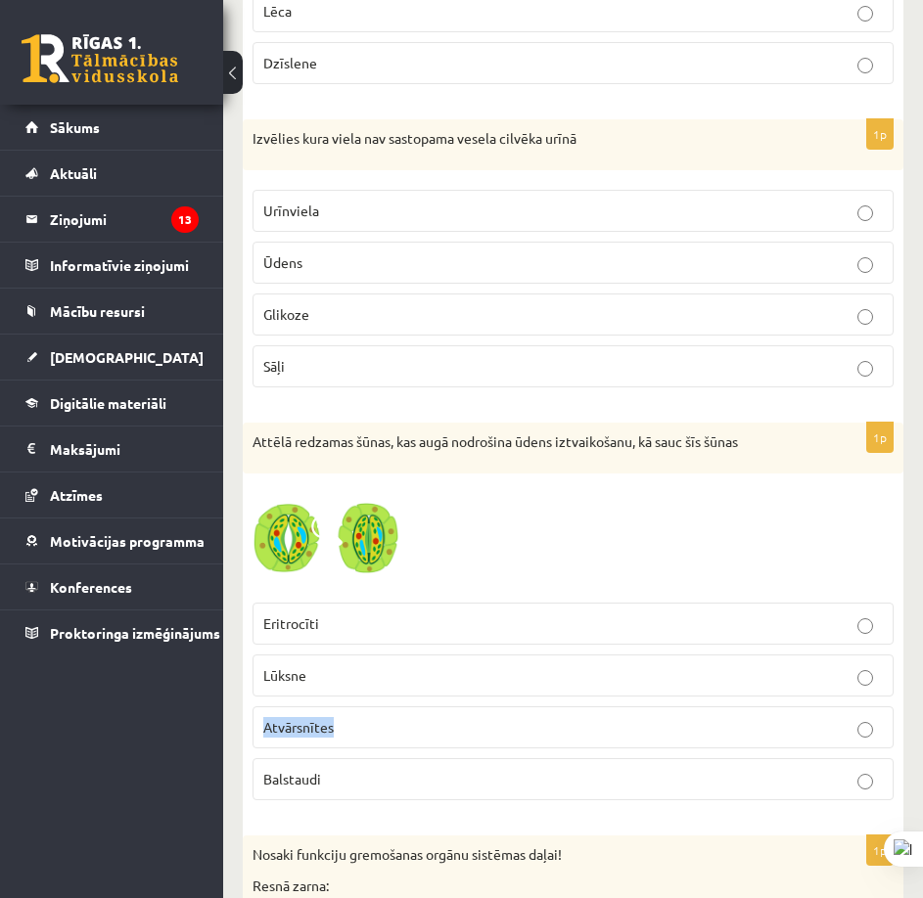
drag, startPoint x: 251, startPoint y: 708, endPoint x: 303, endPoint y: 712, distance: 52.0
copy span "Atvārsnītes"
click at [480, 510] on div at bounding box center [572, 538] width 641 height 111
click at [461, 731] on label "Atvārsnītes" at bounding box center [572, 727] width 641 height 42
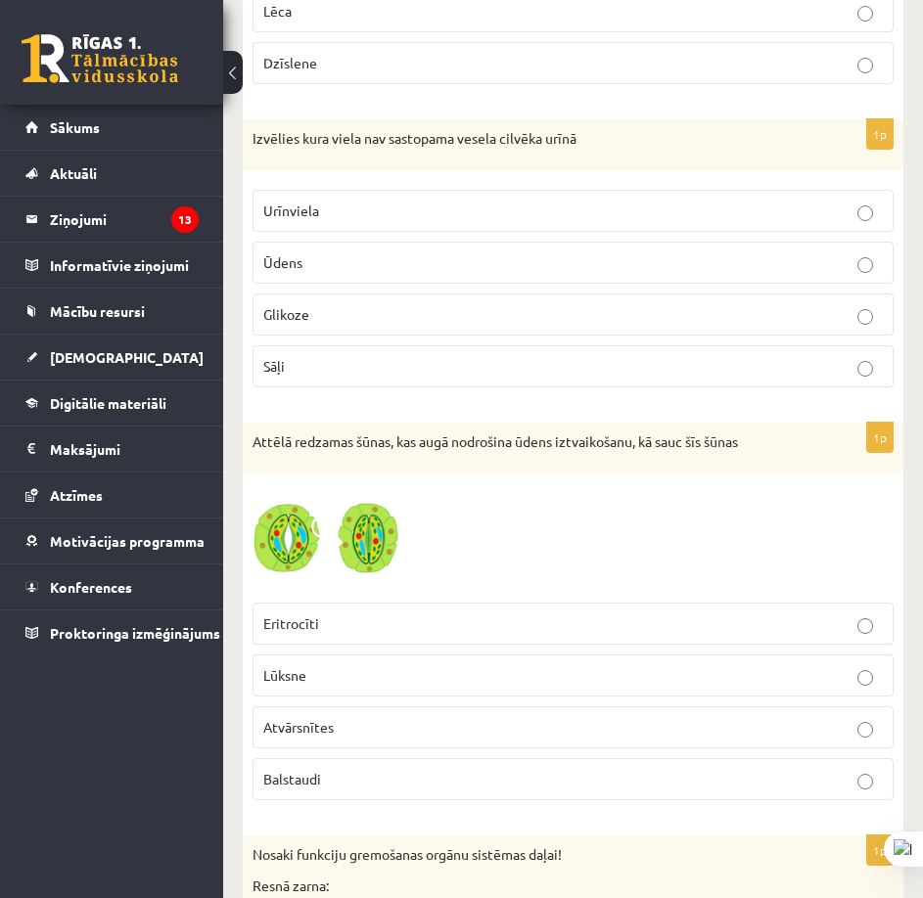
click at [423, 304] on p "Glikoze" at bounding box center [572, 314] width 619 height 21
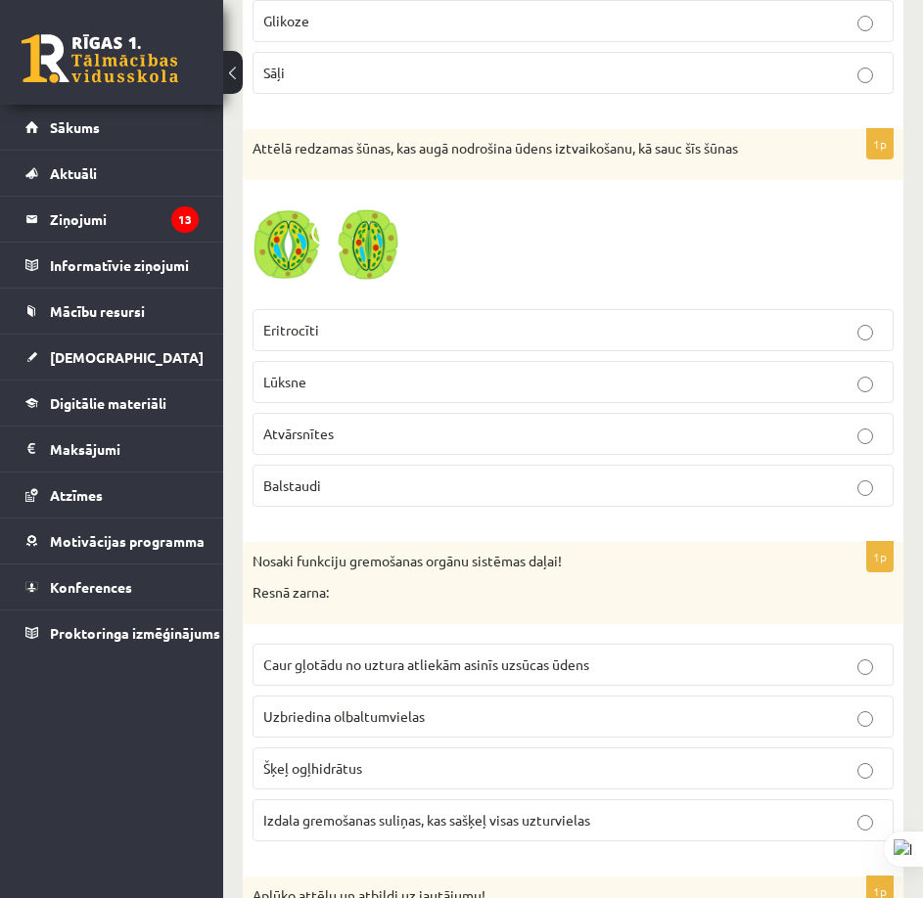
scroll to position [7045, 0]
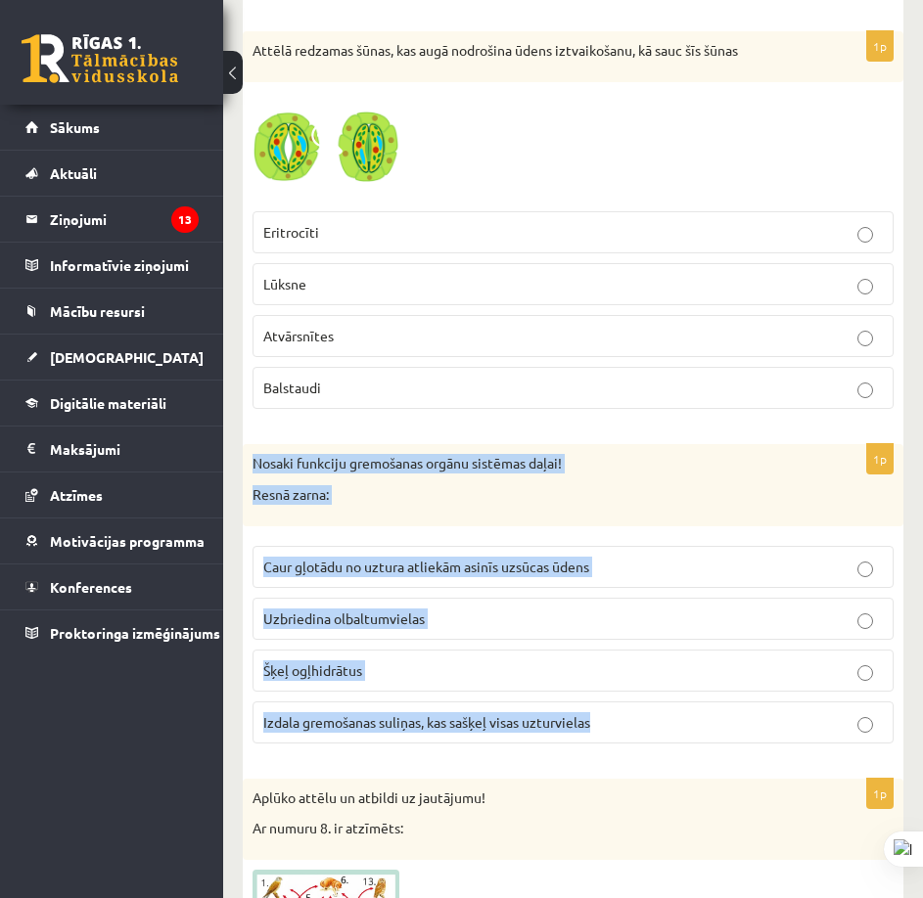
drag, startPoint x: 251, startPoint y: 444, endPoint x: 629, endPoint y: 713, distance: 463.7
click at [630, 717] on div "1p Nosaki funkciju gremošanas orgānu sistēmas daļai! Resnā zarna: Caur gļotādu …" at bounding box center [573, 601] width 660 height 314
copy div "Nosaki funkciju gremošanas orgānu sistēmas daļai! Resnā zarna: Caur gļotādu no …"
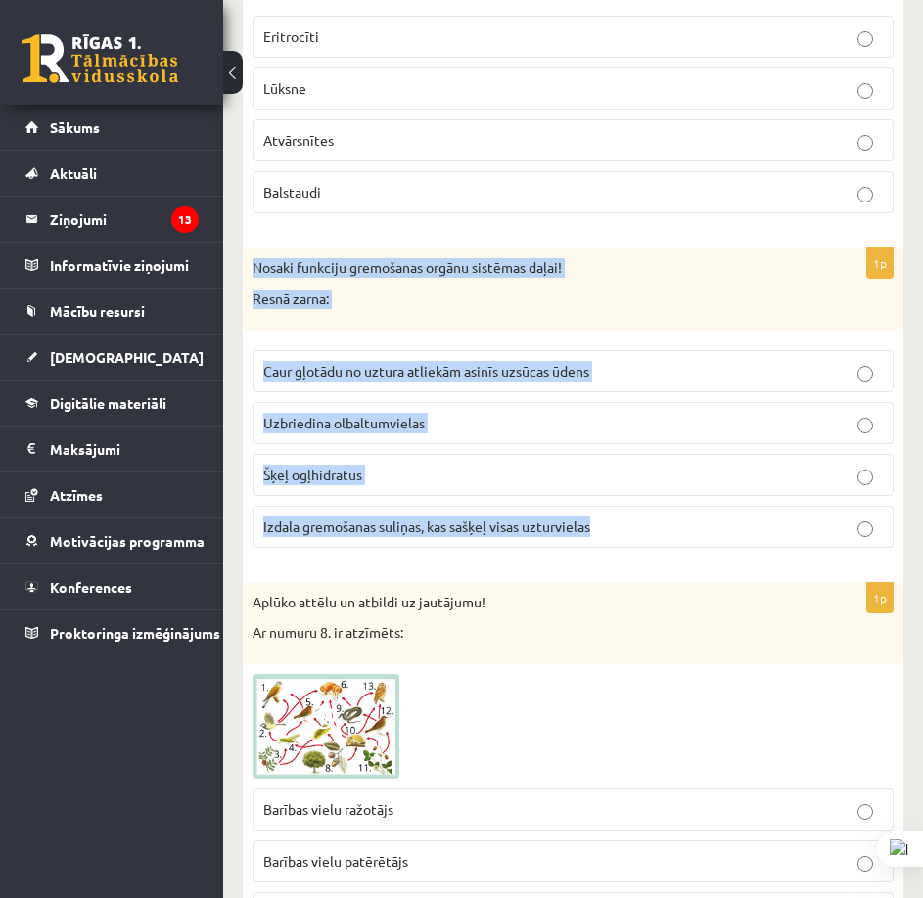
scroll to position [7437, 0]
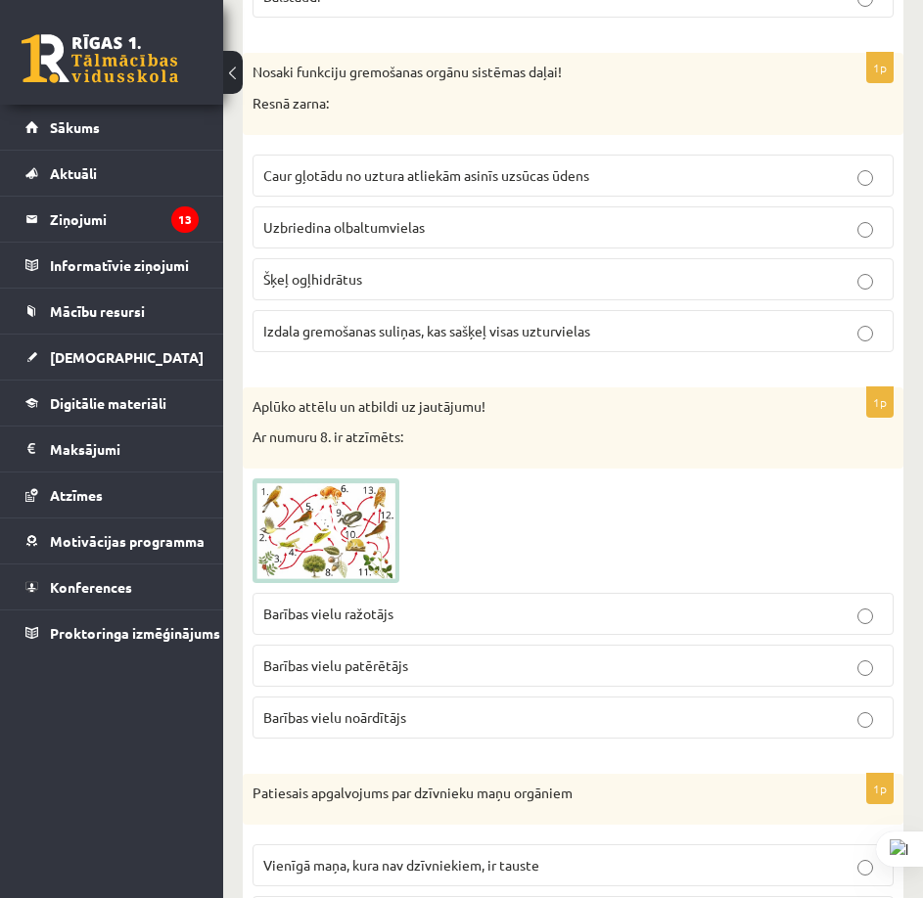
click at [646, 428] on p "Ar numuru 8. ir atzīmēts:" at bounding box center [523, 438] width 543 height 20
click at [306, 478] on img at bounding box center [325, 531] width 147 height 106
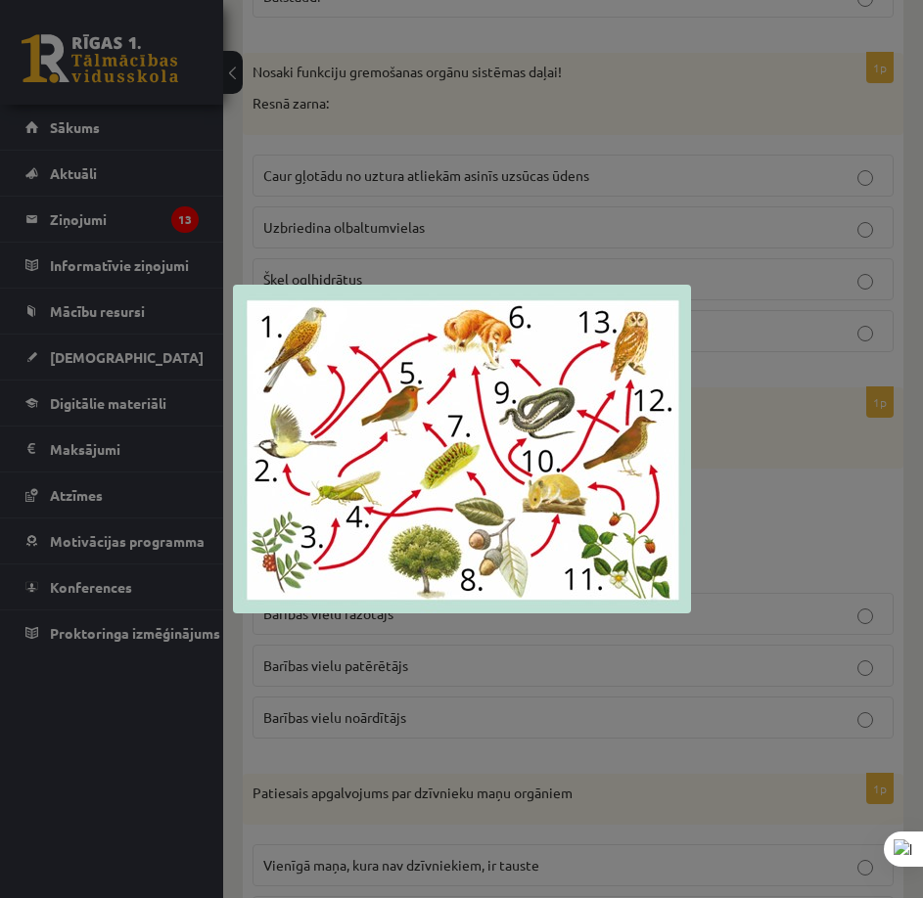
click at [829, 449] on div at bounding box center [461, 449] width 923 height 898
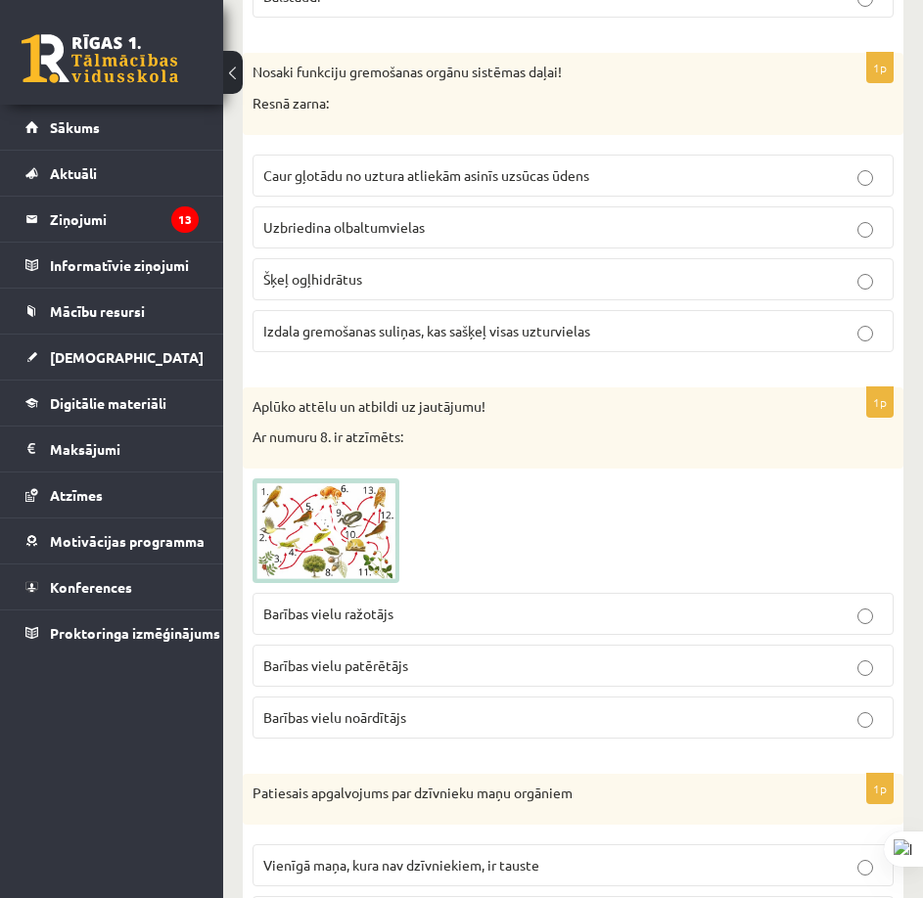
click at [317, 533] on img at bounding box center [325, 531] width 147 height 106
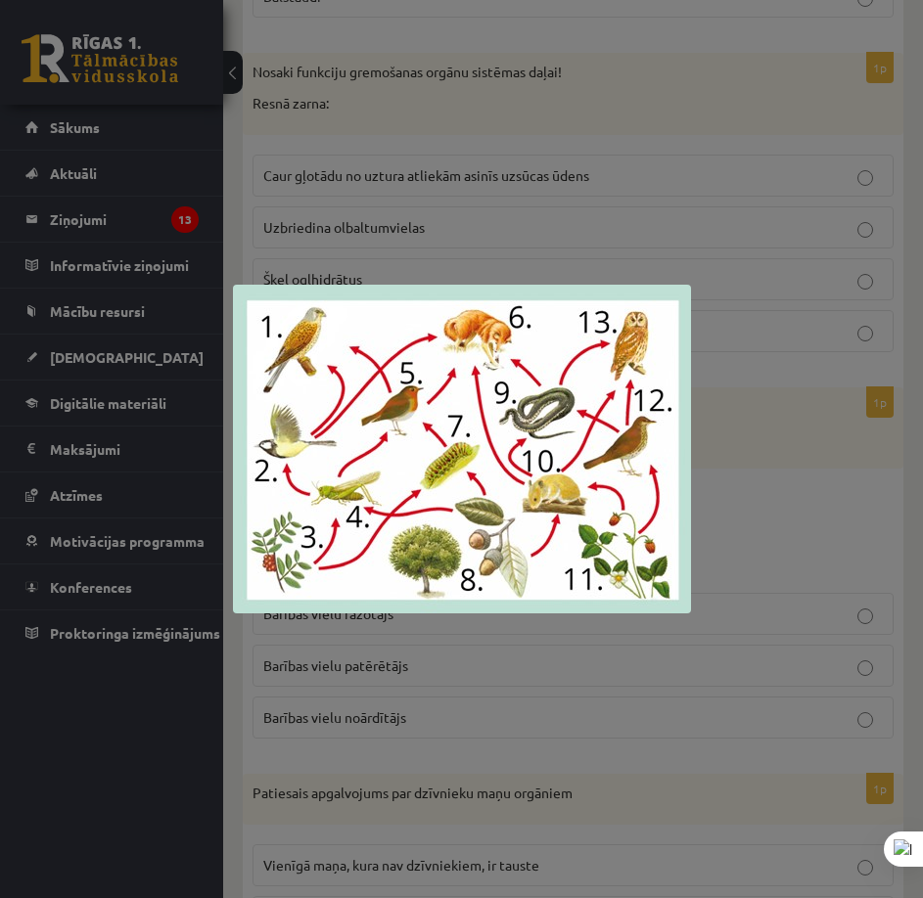
click at [792, 528] on div at bounding box center [461, 449] width 923 height 898
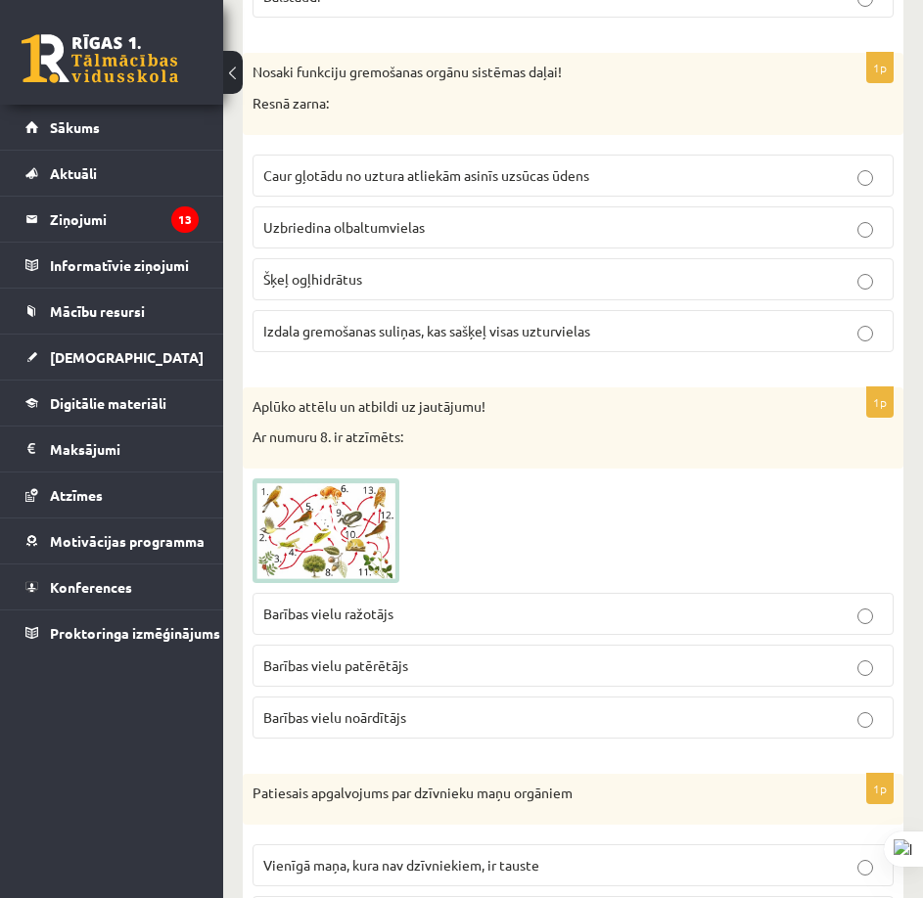
click at [386, 521] on img at bounding box center [325, 531] width 147 height 106
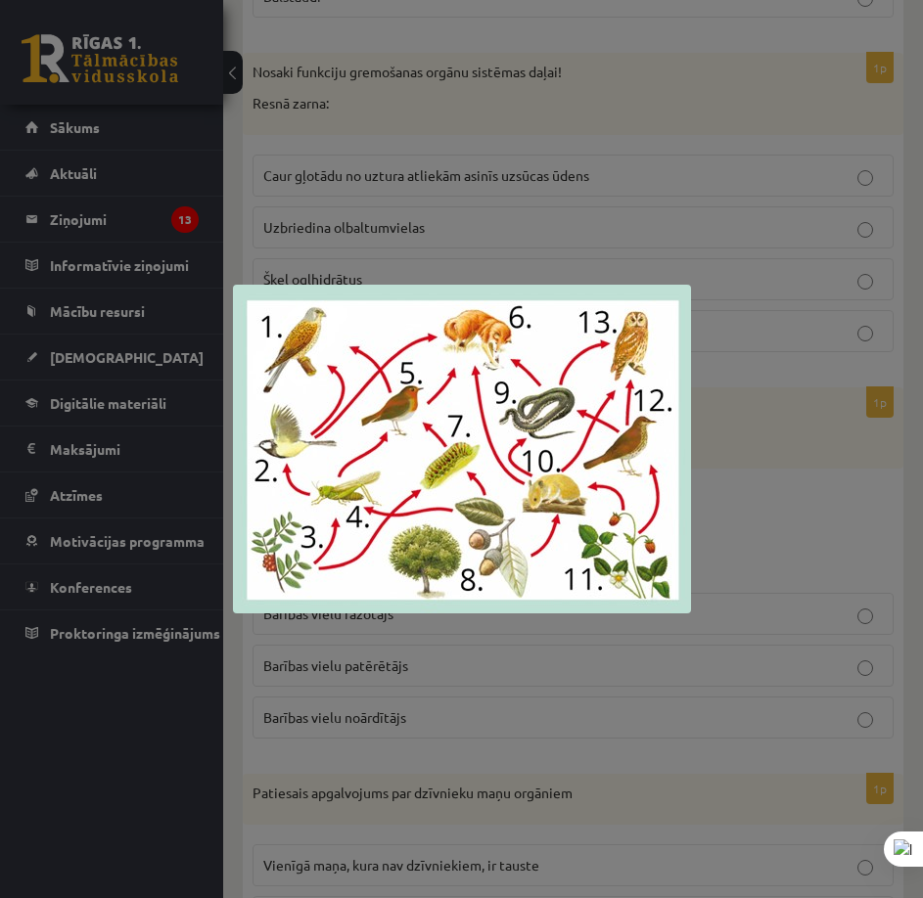
click at [739, 527] on div at bounding box center [461, 449] width 923 height 898
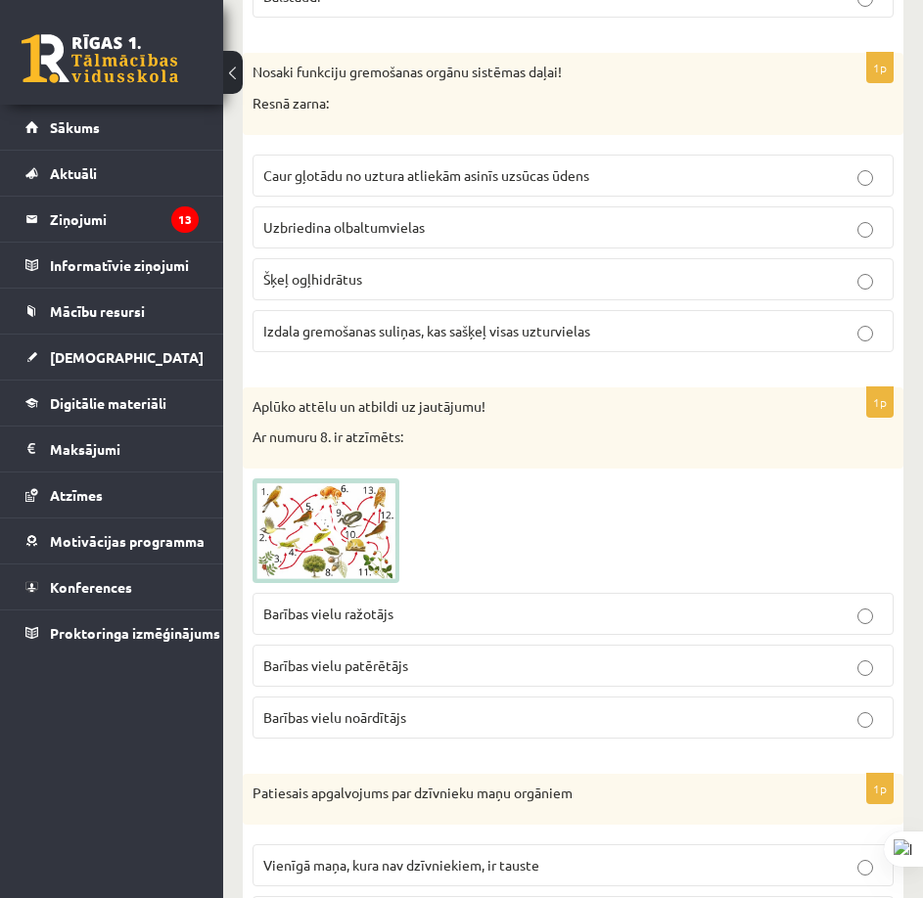
click at [437, 168] on p "Caur gļotādu no uztura atliekām asinīs uzsūcas ūdens" at bounding box center [572, 175] width 619 height 21
click at [384, 516] on img at bounding box center [325, 531] width 147 height 106
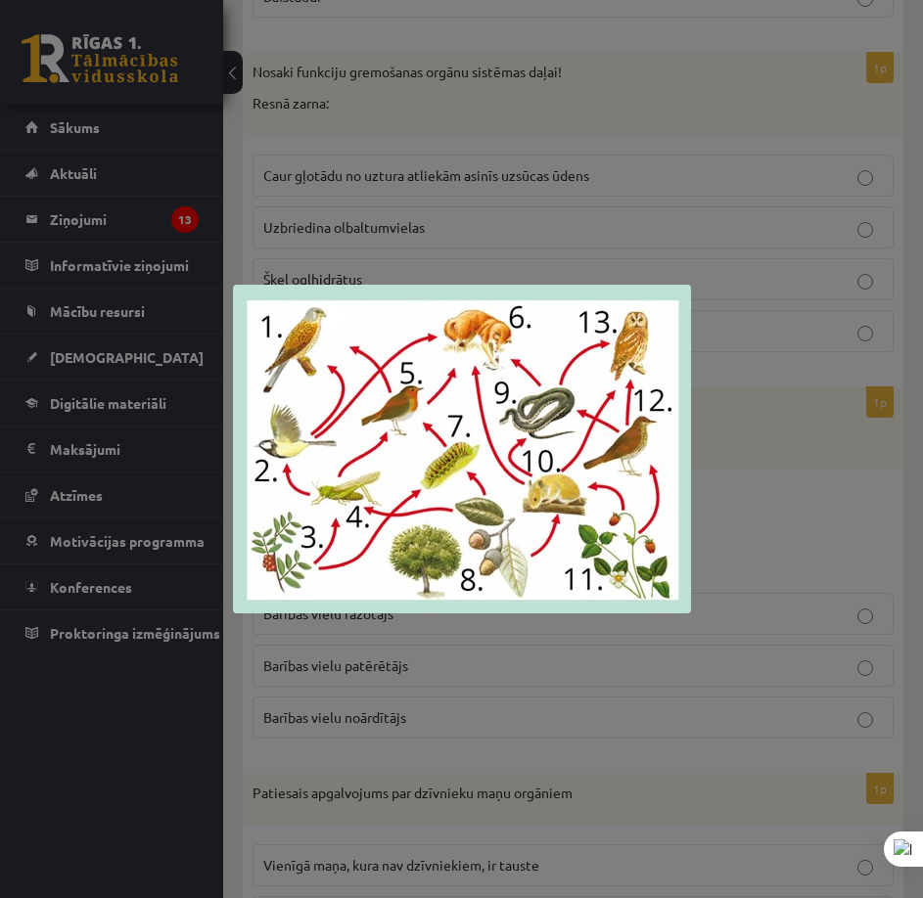
click at [766, 477] on div at bounding box center [461, 449] width 923 height 898
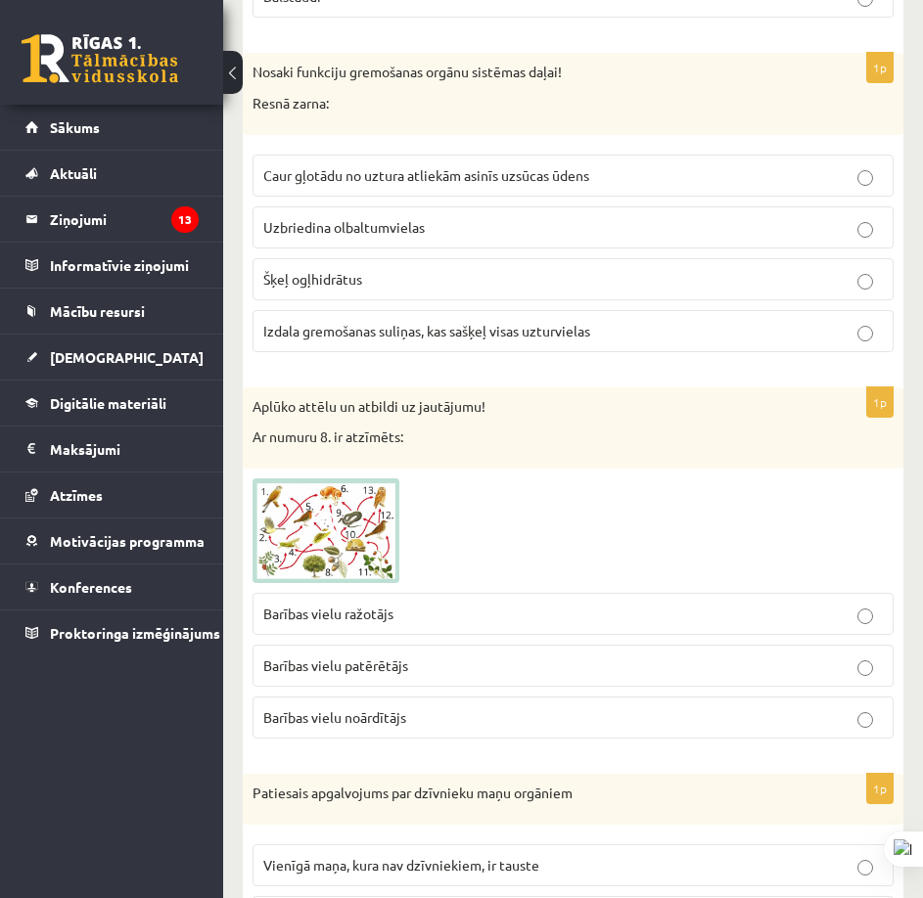
click at [357, 511] on img at bounding box center [325, 531] width 147 height 106
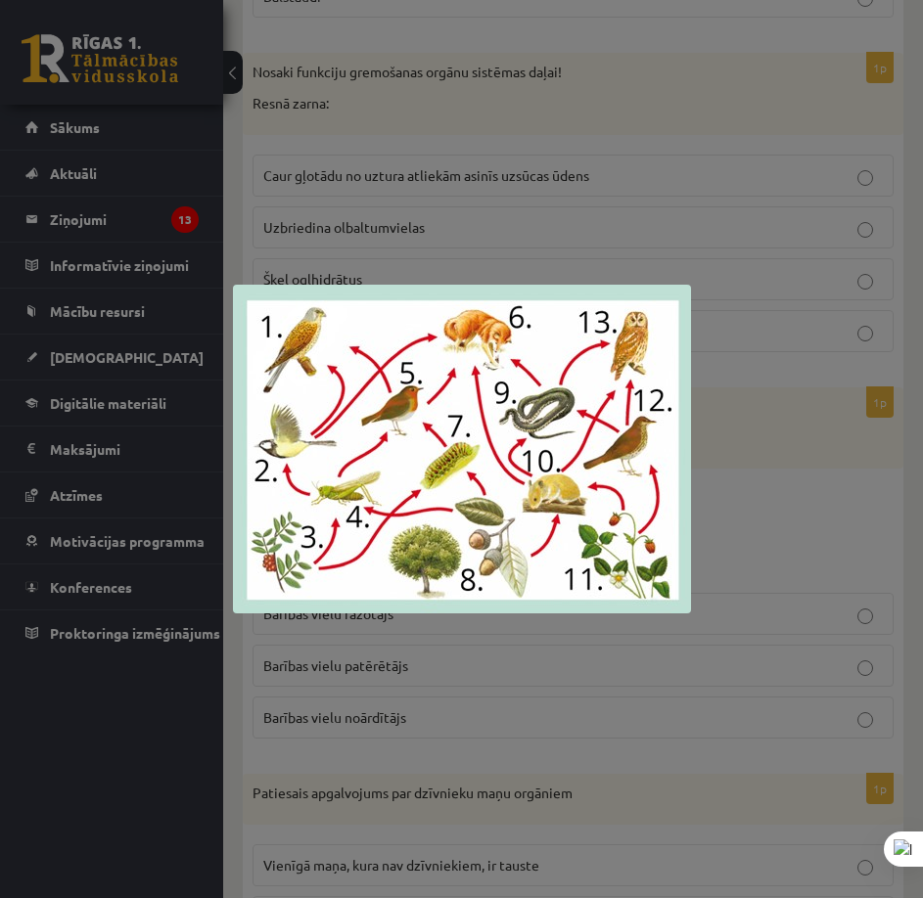
click at [700, 520] on div at bounding box center [461, 449] width 923 height 898
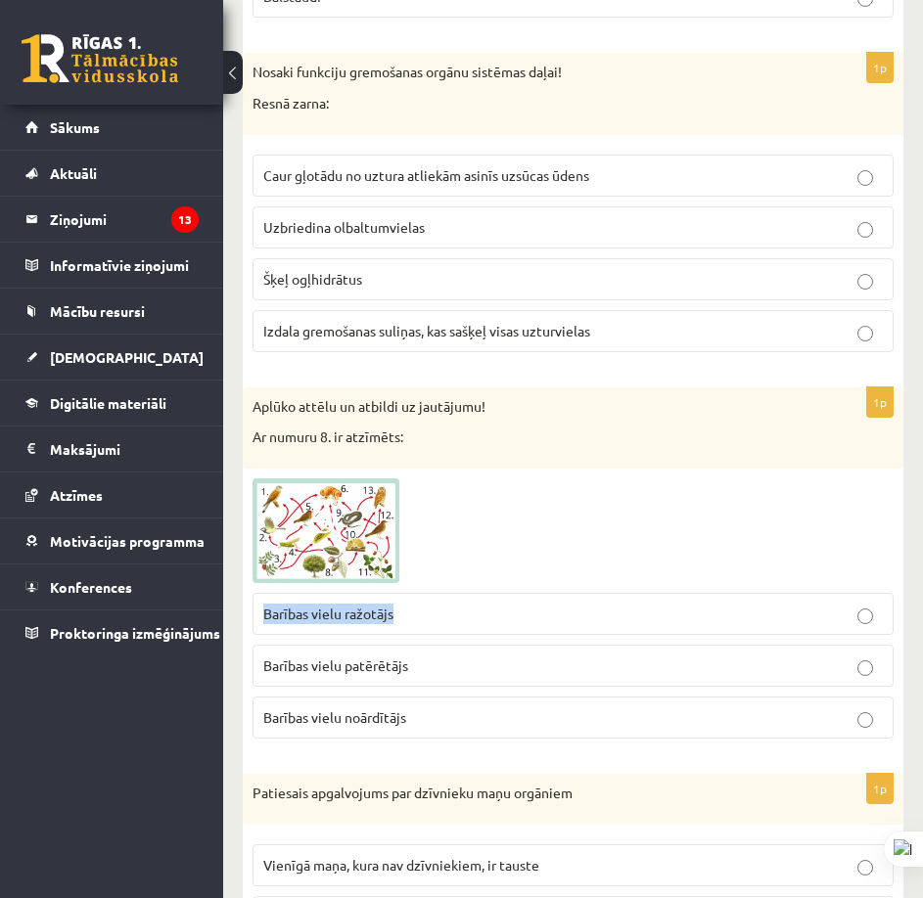
drag, startPoint x: 250, startPoint y: 609, endPoint x: 375, endPoint y: 625, distance: 126.3
click at [428, 585] on div "1p Aplūko attēlu un atbildi uz jautājumu! Ar numuru 8. ir atzīmēts: Barības vie…" at bounding box center [573, 571] width 660 height 368
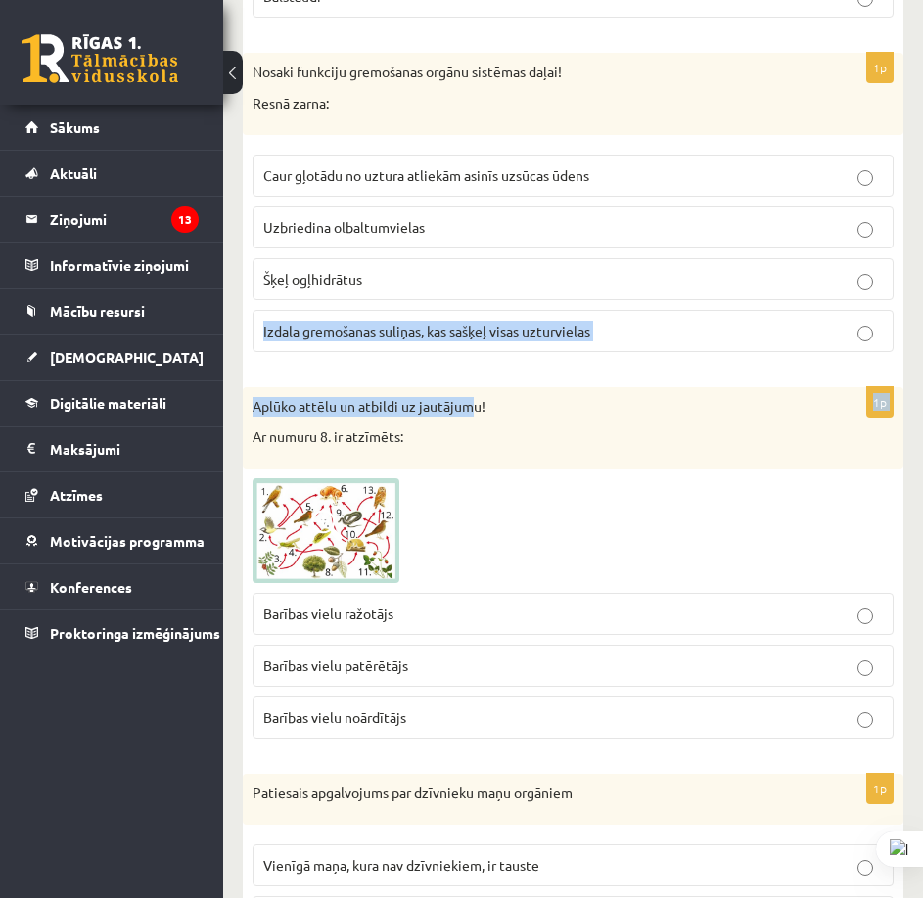
drag, startPoint x: 332, startPoint y: 585, endPoint x: 466, endPoint y: 383, distance: 242.9
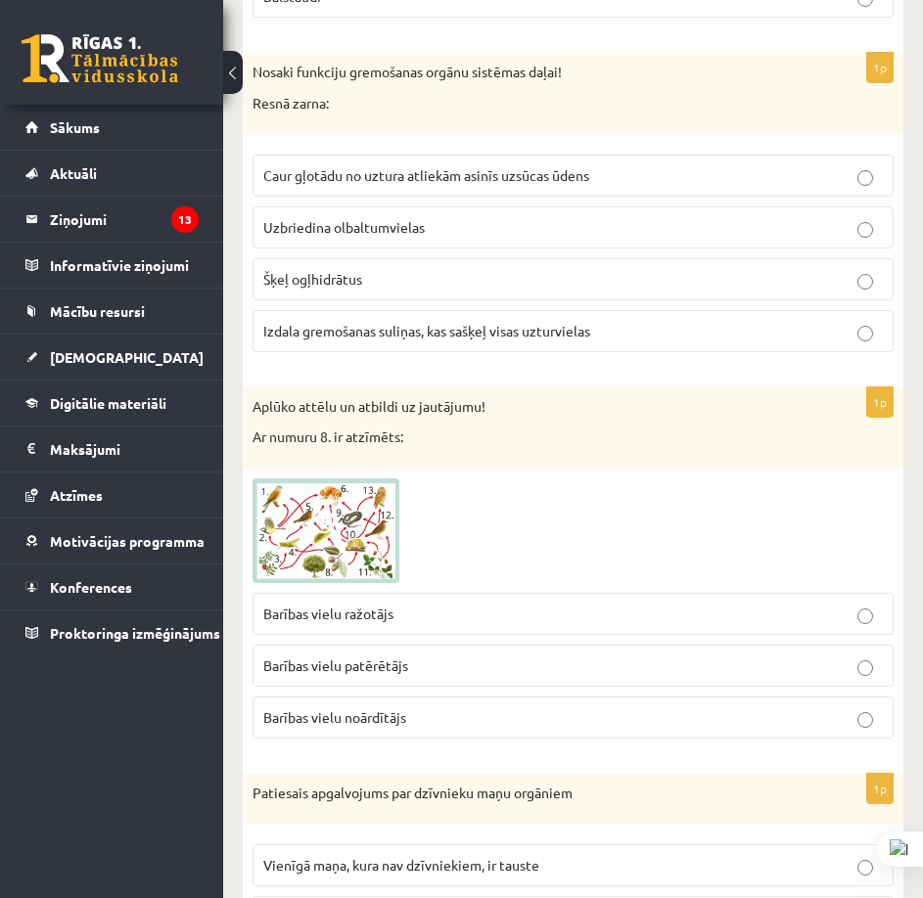
click at [506, 428] on p "Ar numuru 8. ir atzīmēts:" at bounding box center [523, 438] width 543 height 20
drag, startPoint x: 249, startPoint y: 599, endPoint x: 350, endPoint y: 594, distance: 101.9
click at [417, 597] on div "1p Aplūko attēlu un atbildi uz jautājumu! Ar numuru 8. ir atzīmēts: Barības vie…" at bounding box center [573, 571] width 660 height 368
drag, startPoint x: 350, startPoint y: 594, endPoint x: 361, endPoint y: 594, distance: 10.8
copy span "Barības vielu ražotājs"
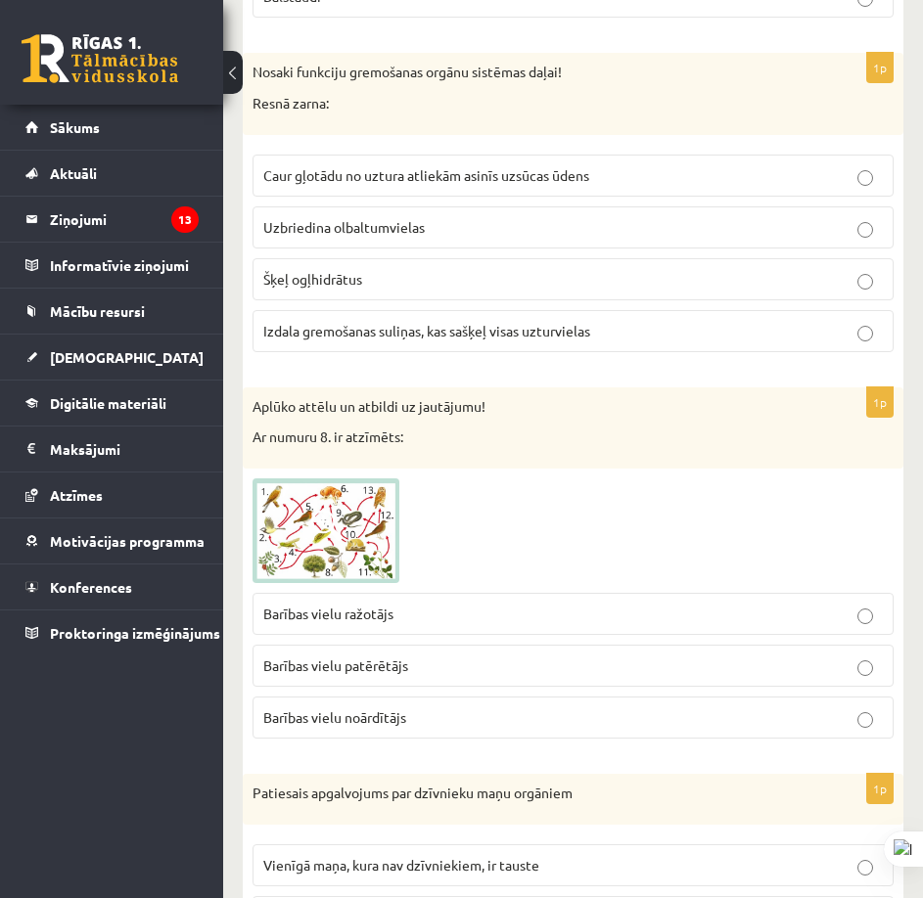
click at [493, 523] on div at bounding box center [572, 531] width 641 height 106
drag, startPoint x: 252, startPoint y: 655, endPoint x: 369, endPoint y: 645, distance: 116.9
click at [439, 646] on label "Barības vielu patērētājs" at bounding box center [572, 666] width 641 height 42
click at [301, 538] on img at bounding box center [325, 531] width 147 height 106
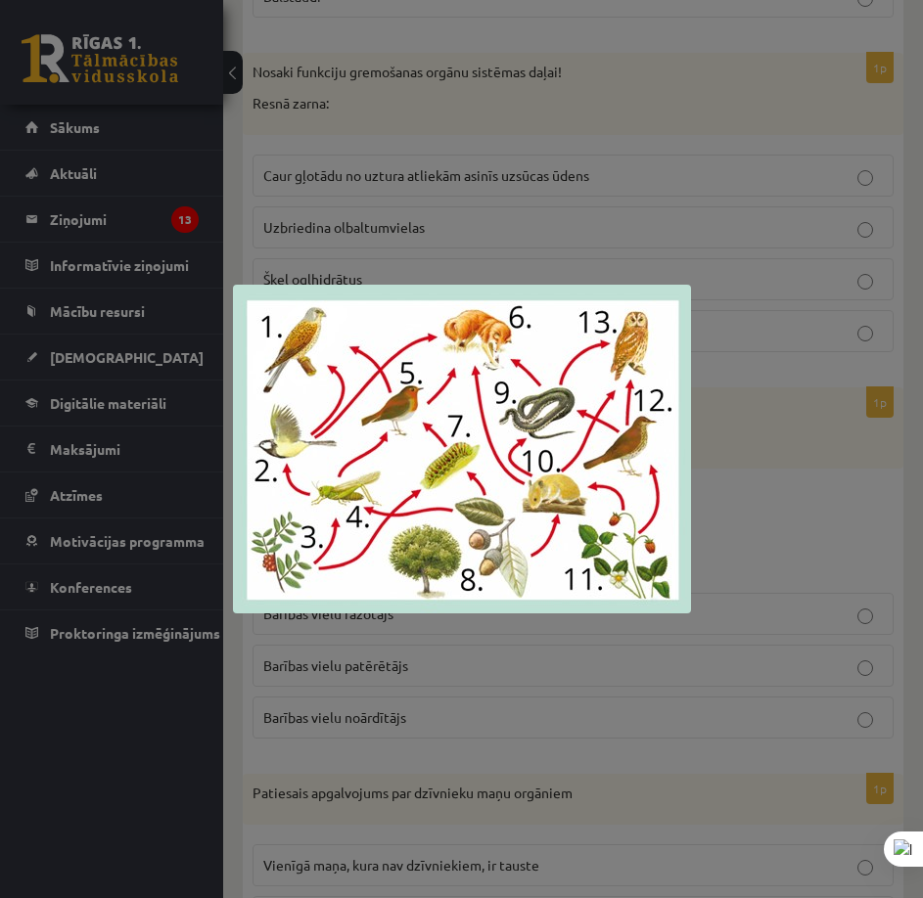
click at [753, 540] on div at bounding box center [461, 449] width 923 height 898
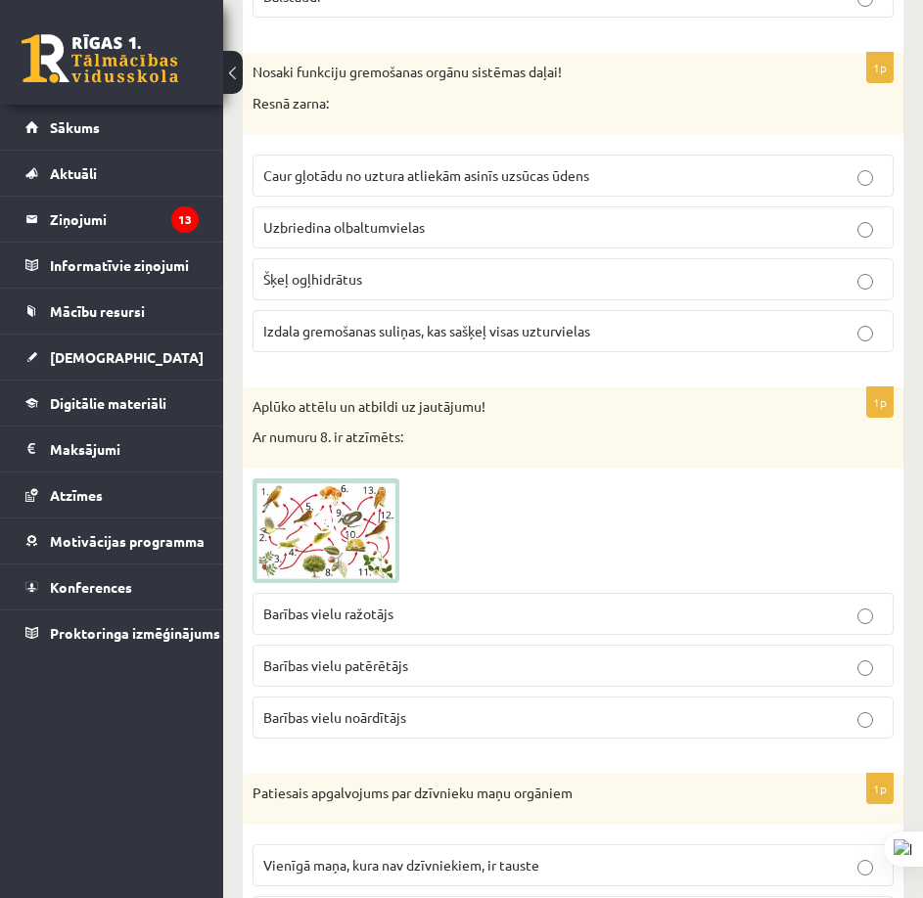
click at [363, 503] on img at bounding box center [325, 531] width 147 height 106
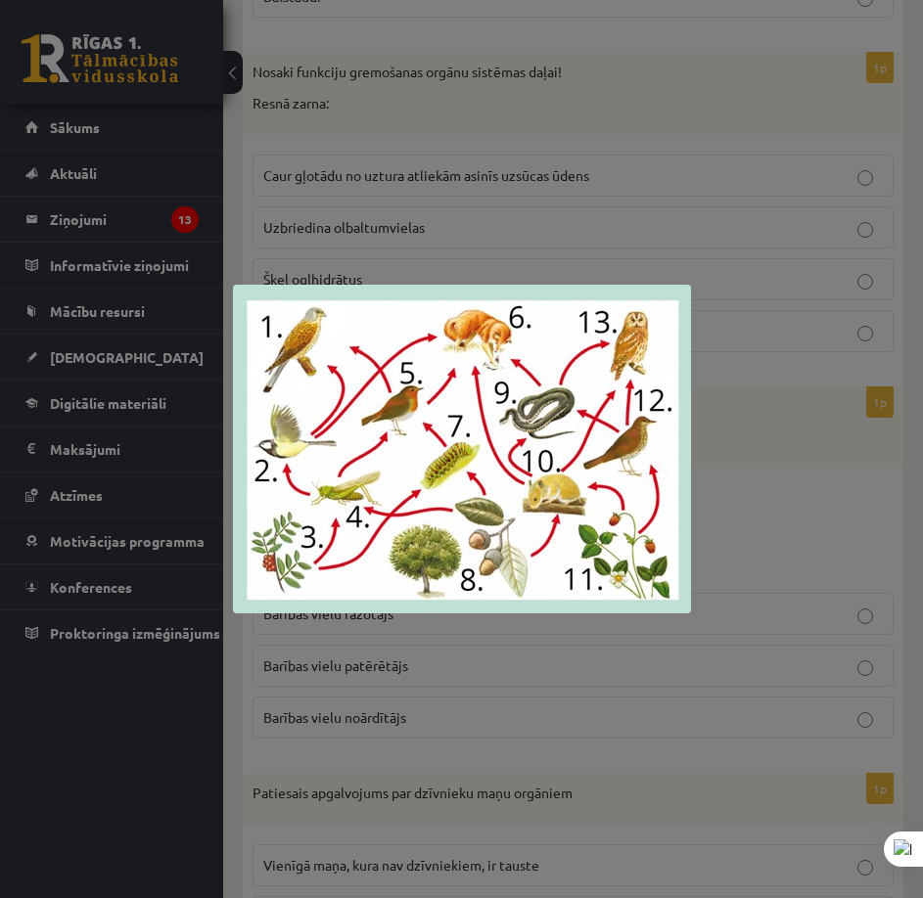
click at [750, 450] on div at bounding box center [461, 449] width 923 height 898
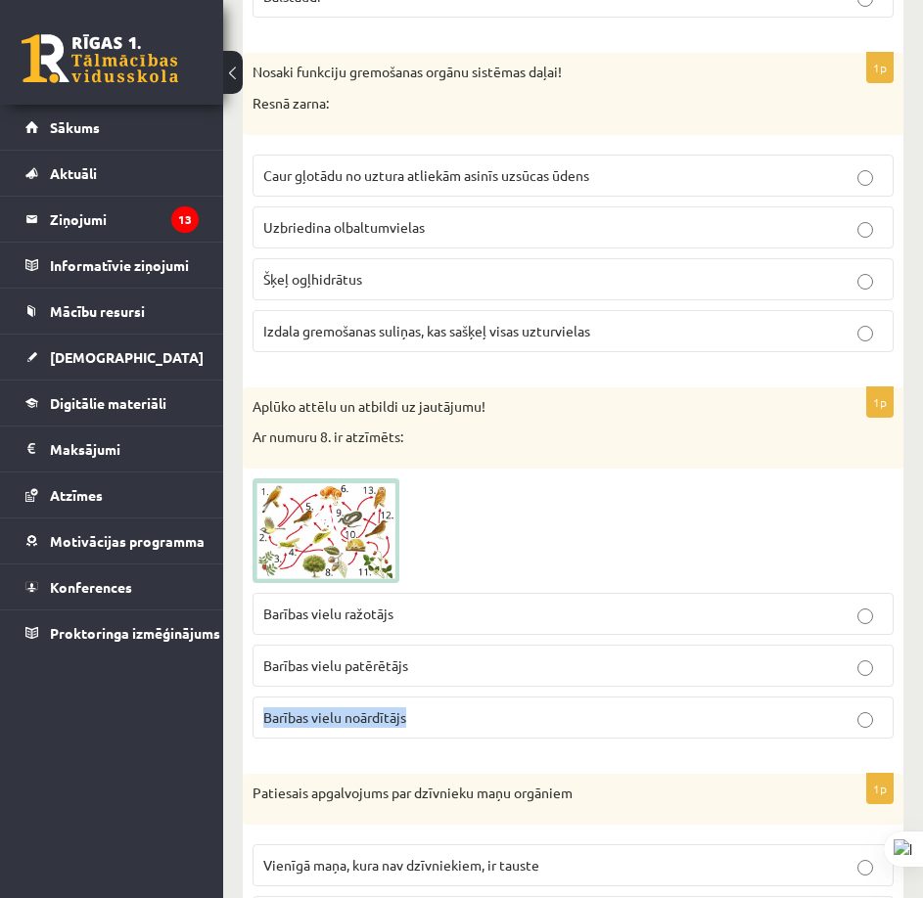
drag, startPoint x: 242, startPoint y: 704, endPoint x: 850, endPoint y: 360, distance: 698.8
click at [601, 658] on p "Barības vielu patērētājs" at bounding box center [572, 666] width 619 height 21
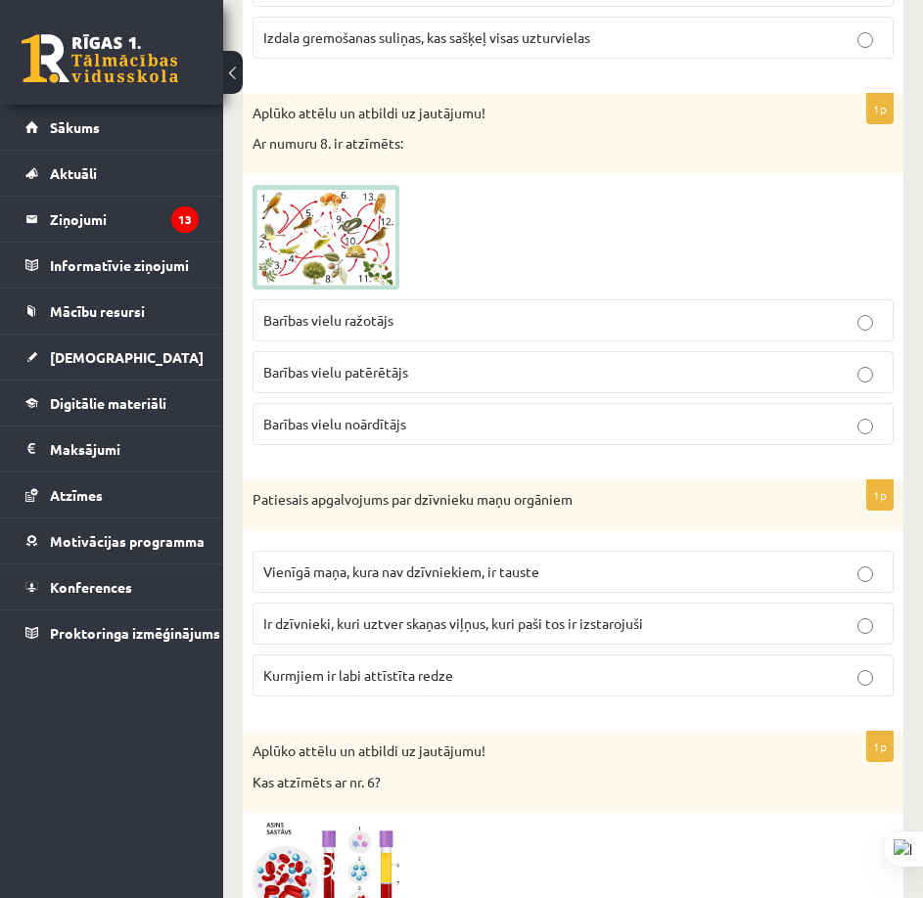
scroll to position [8024, 0]
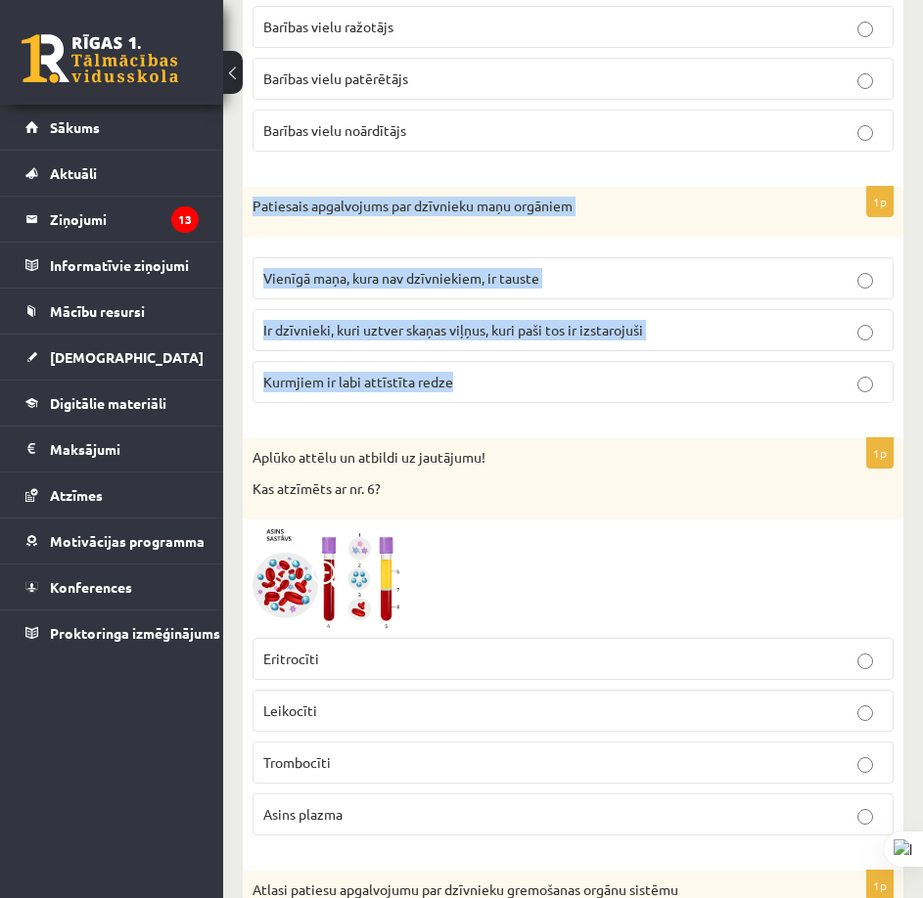
drag, startPoint x: 252, startPoint y: 184, endPoint x: 936, endPoint y: 145, distance: 685.1
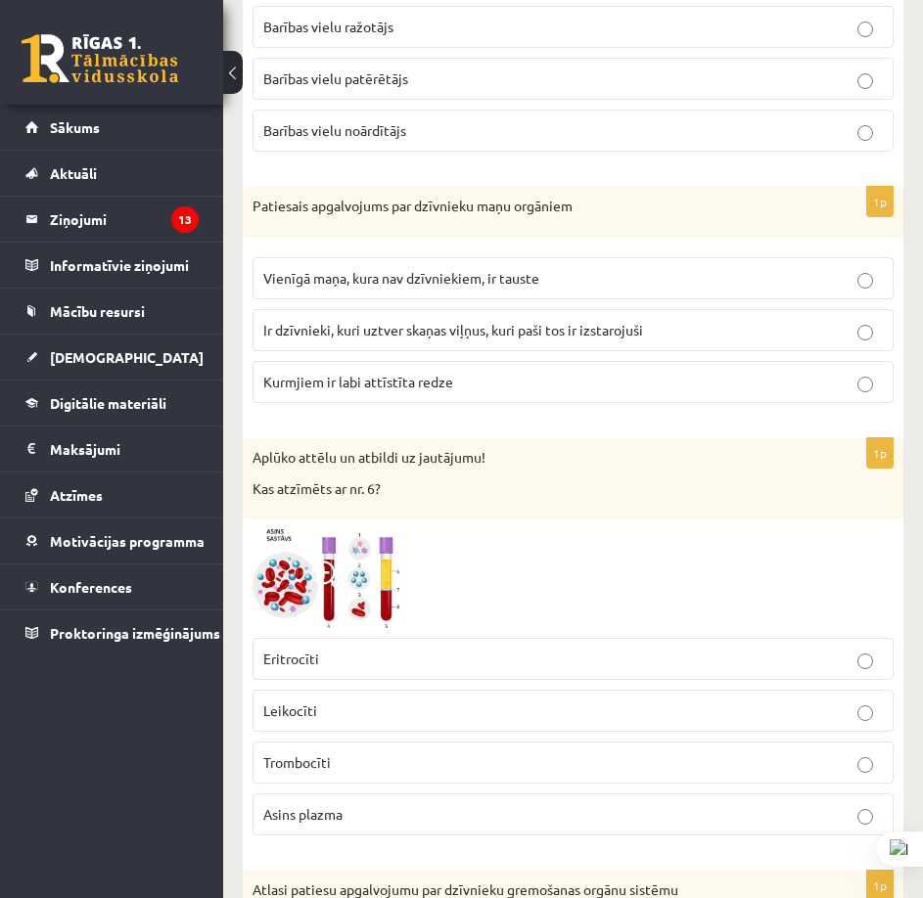
click at [492, 484] on div "Aplūko attēlu un atbildi uz jautājumu! Kas atzīmēts ar nr. 6?" at bounding box center [573, 478] width 660 height 81
click at [301, 544] on img at bounding box center [325, 578] width 147 height 99
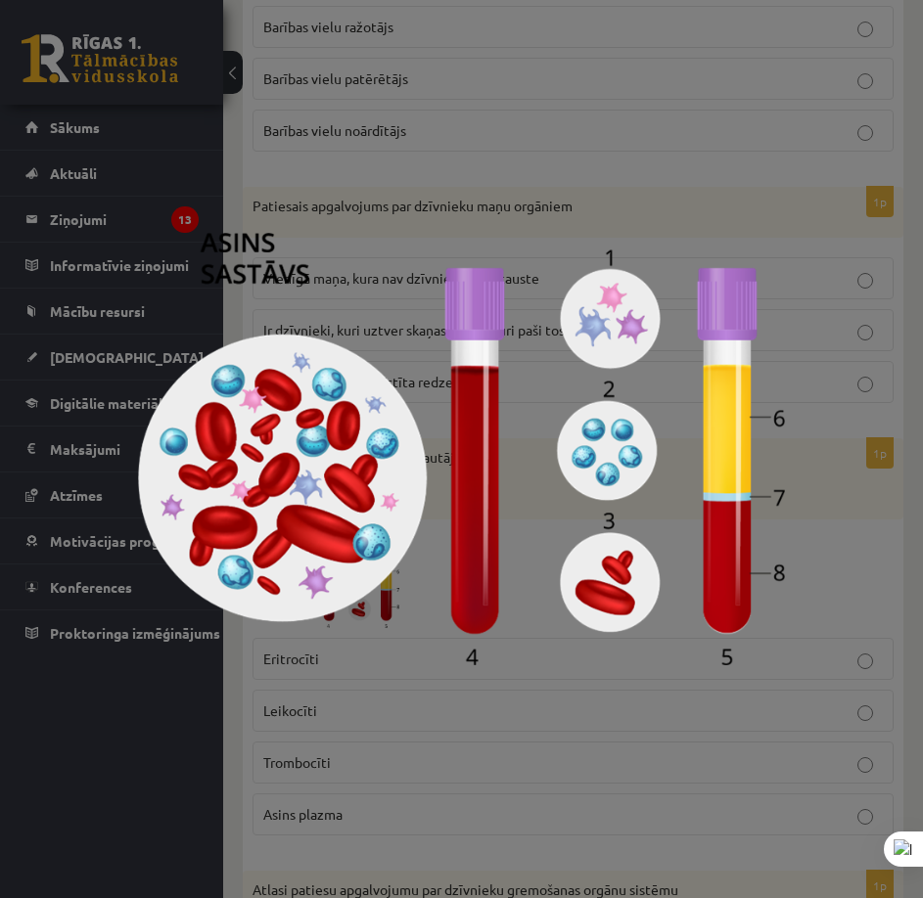
click at [863, 463] on div at bounding box center [461, 449] width 923 height 898
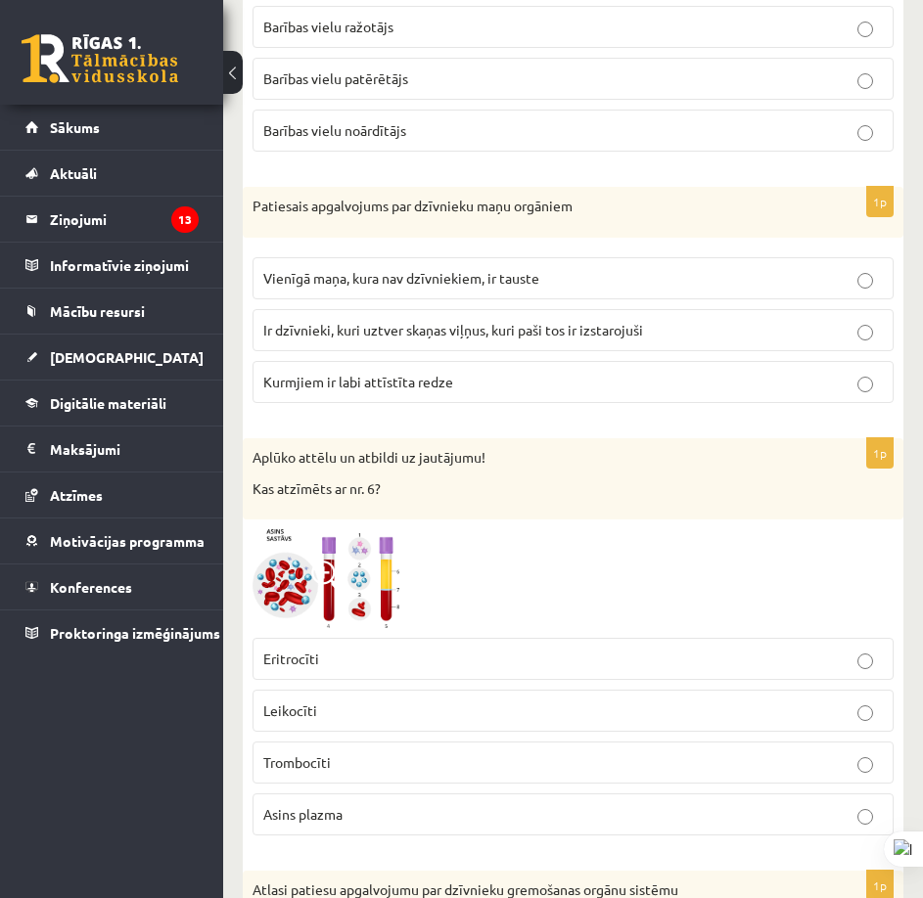
click at [334, 573] on span at bounding box center [326, 576] width 31 height 31
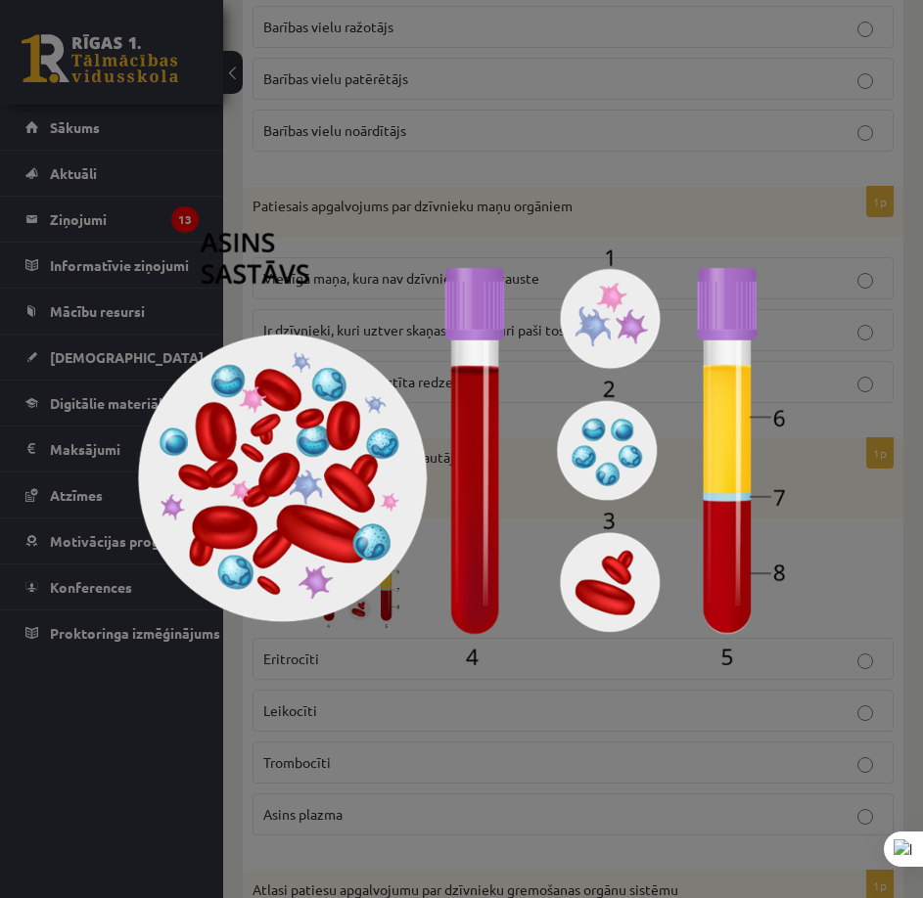
click at [874, 523] on div at bounding box center [461, 449] width 923 height 898
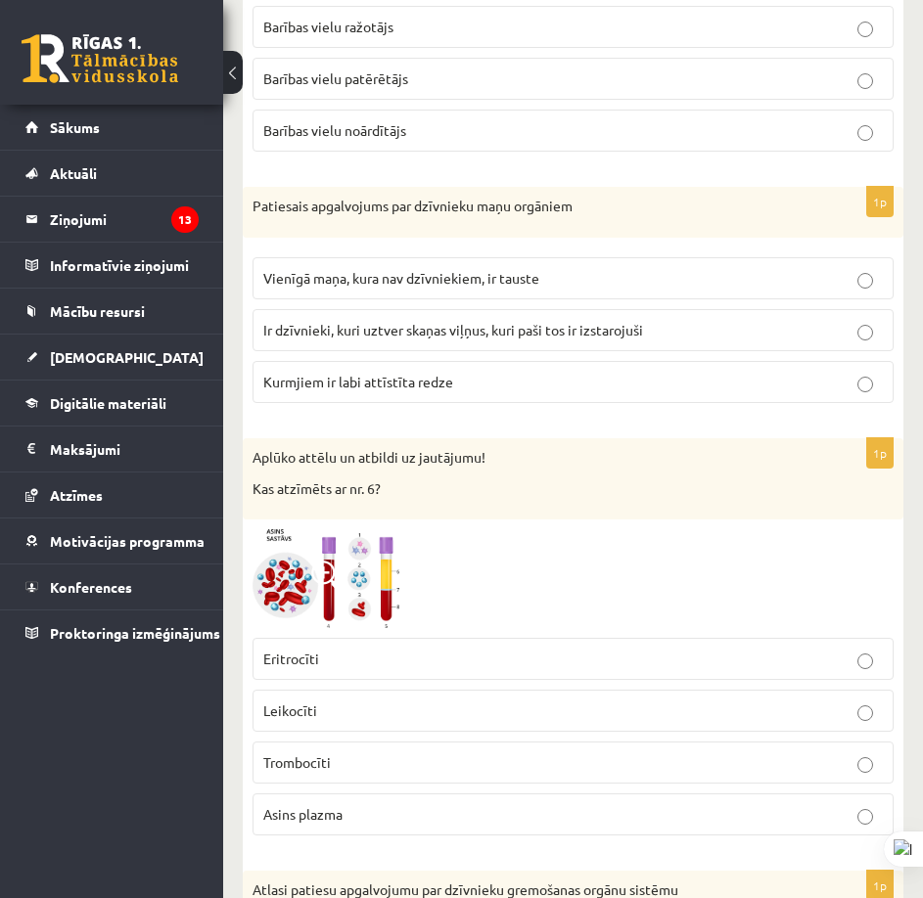
click at [391, 538] on img at bounding box center [325, 578] width 147 height 99
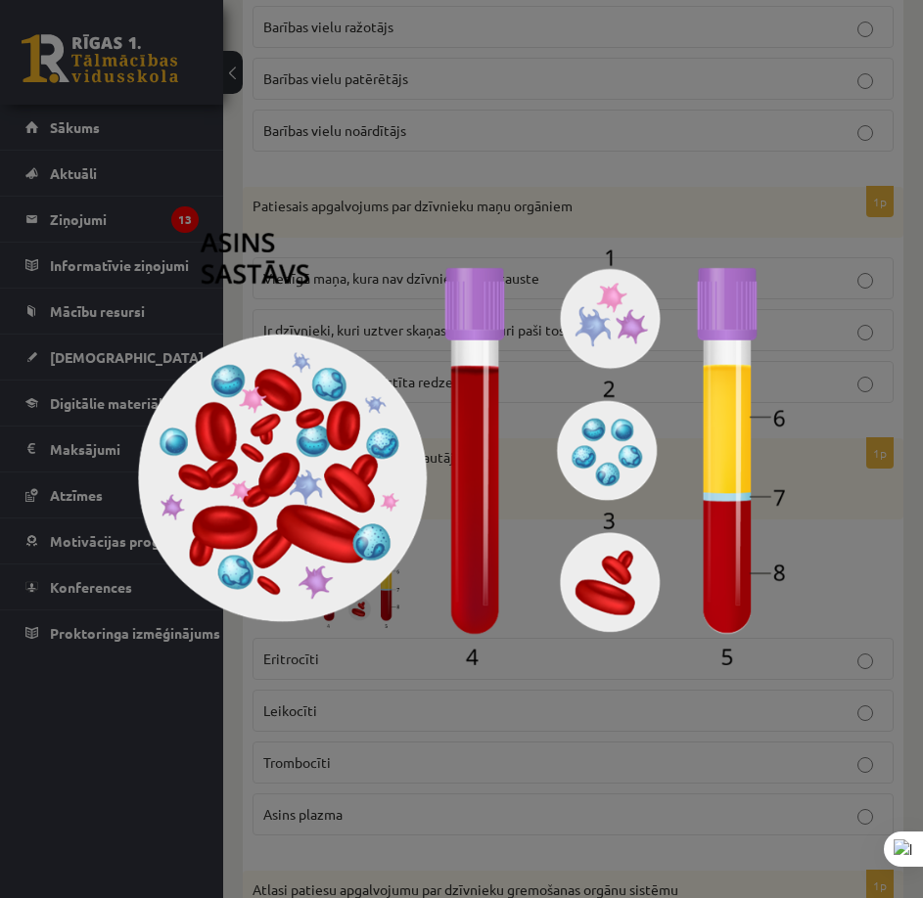
click at [833, 548] on div at bounding box center [461, 449] width 923 height 898
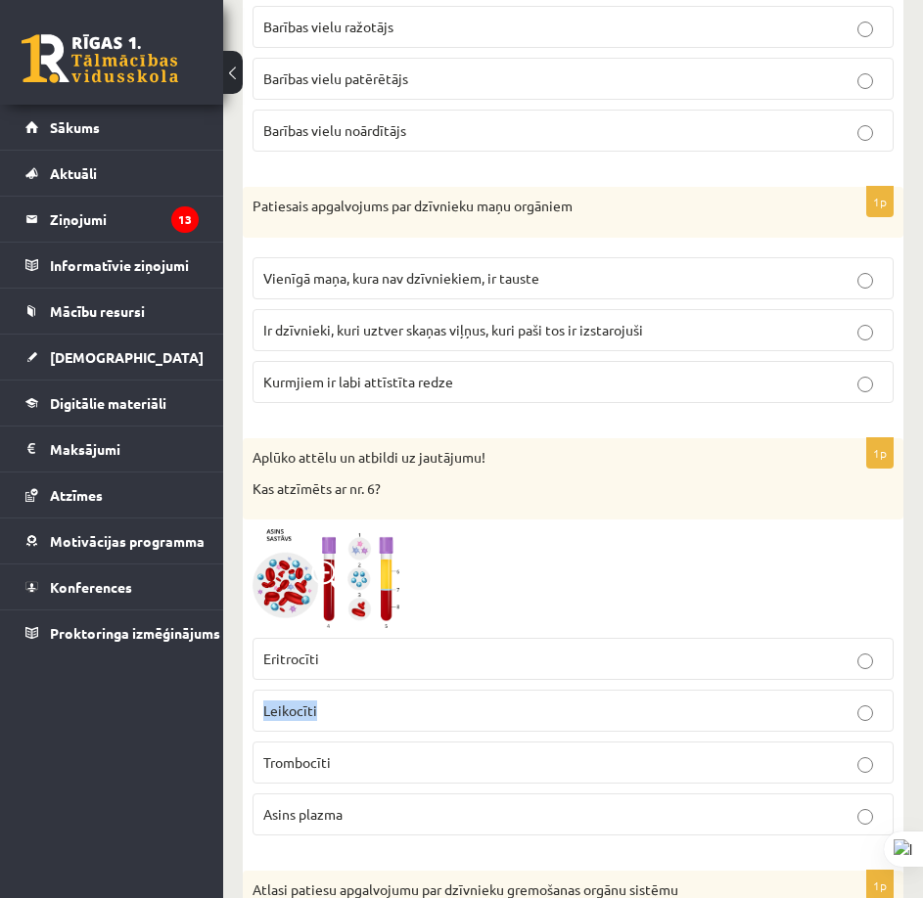
drag, startPoint x: 263, startPoint y: 692, endPoint x: 314, endPoint y: 691, distance: 50.9
click at [323, 691] on label "Leikocīti" at bounding box center [572, 711] width 641 height 42
click at [412, 361] on label "Kurmjiem ir labi attīstīta redze" at bounding box center [572, 382] width 641 height 42
click at [412, 327] on label "Ir dzīvnieki, kuri uztver skaņas viļņus, kuri paši tos ir izstarojuši" at bounding box center [572, 330] width 641 height 42
click at [393, 804] on p "Asins plazma" at bounding box center [572, 814] width 619 height 21
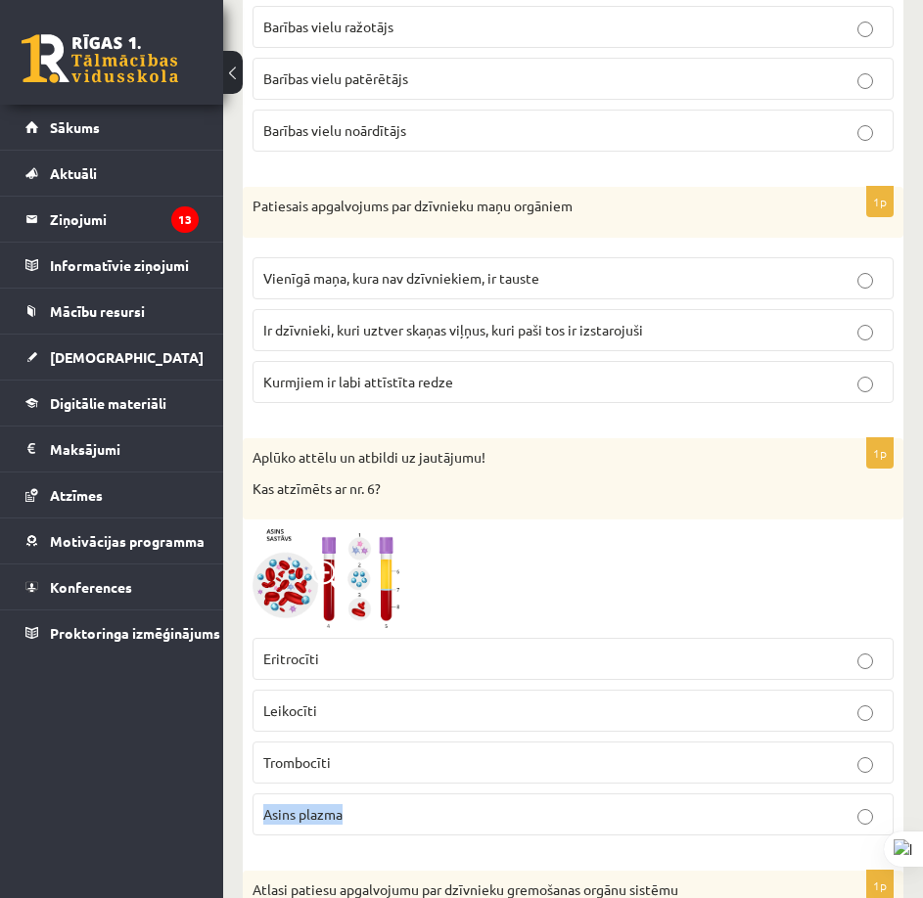
drag, startPoint x: 239, startPoint y: 797, endPoint x: 626, endPoint y: 572, distance: 448.1
click at [680, 573] on div at bounding box center [572, 578] width 641 height 99
drag, startPoint x: 678, startPoint y: 574, endPoint x: 501, endPoint y: 542, distance: 180.0
click at [500, 541] on div at bounding box center [572, 578] width 641 height 99
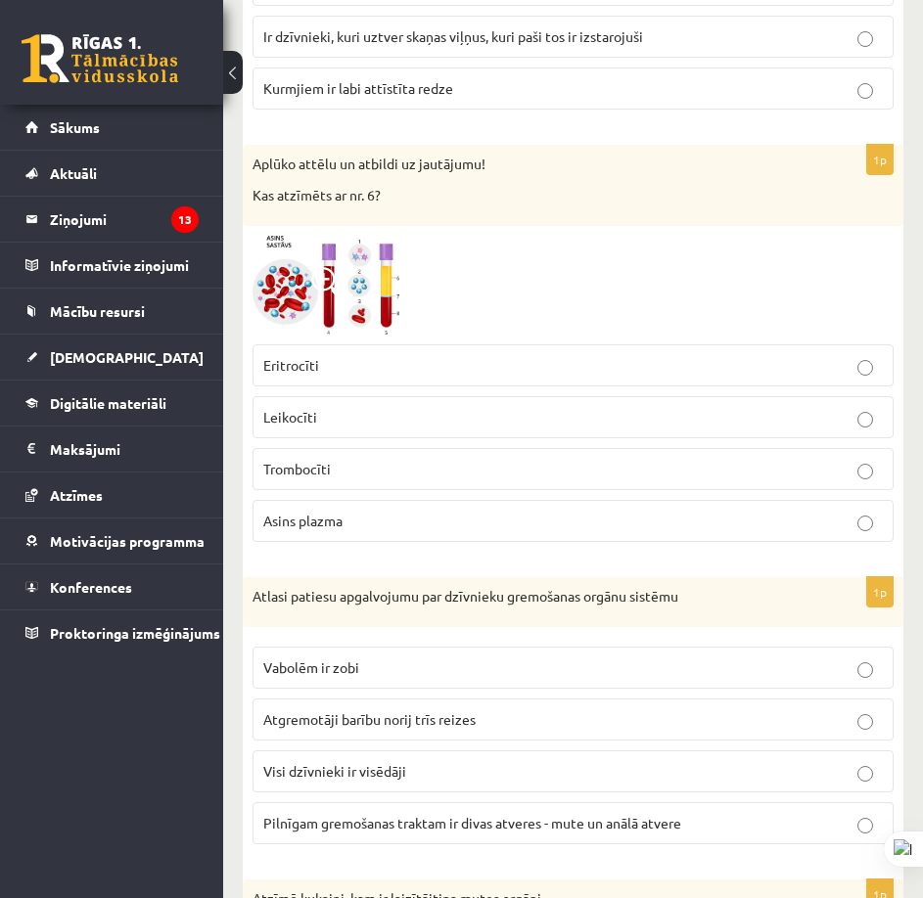
scroll to position [8415, 0]
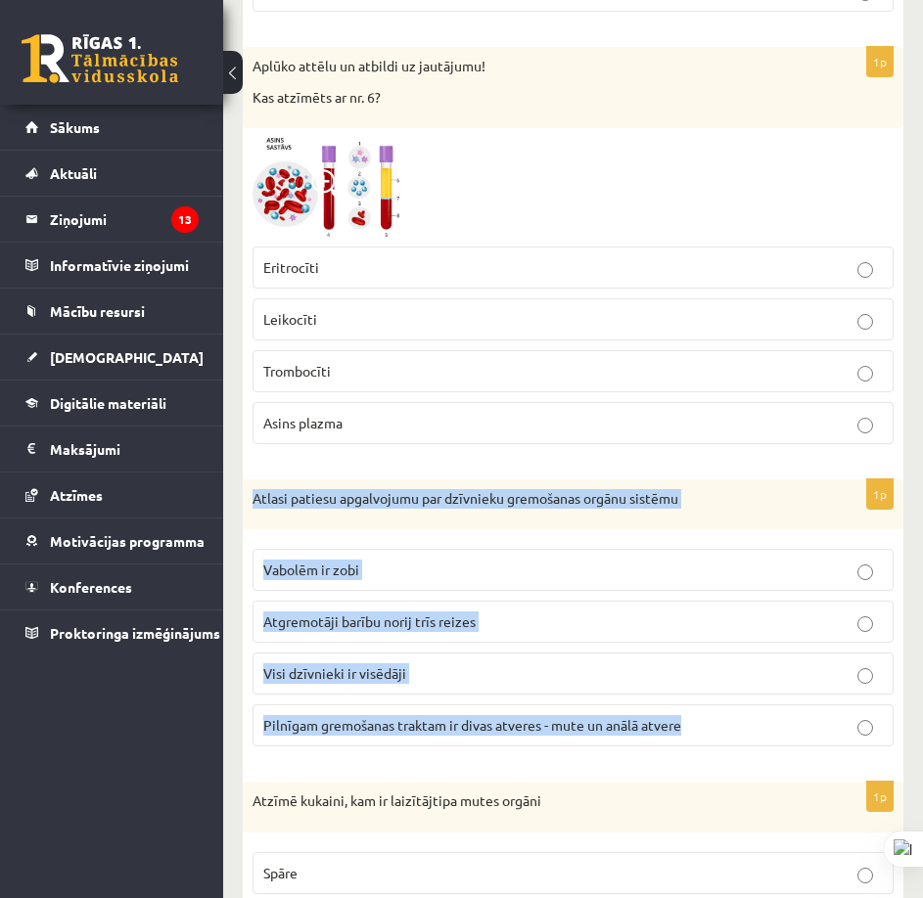
drag, startPoint x: 443, startPoint y: 610, endPoint x: 762, endPoint y: 656, distance: 322.3
click at [731, 720] on div "1p Atlasi patiesu apgalvojumu par dzīvnieku gremošanas orgānu sistēmu Vabolēm i…" at bounding box center [573, 621] width 660 height 284
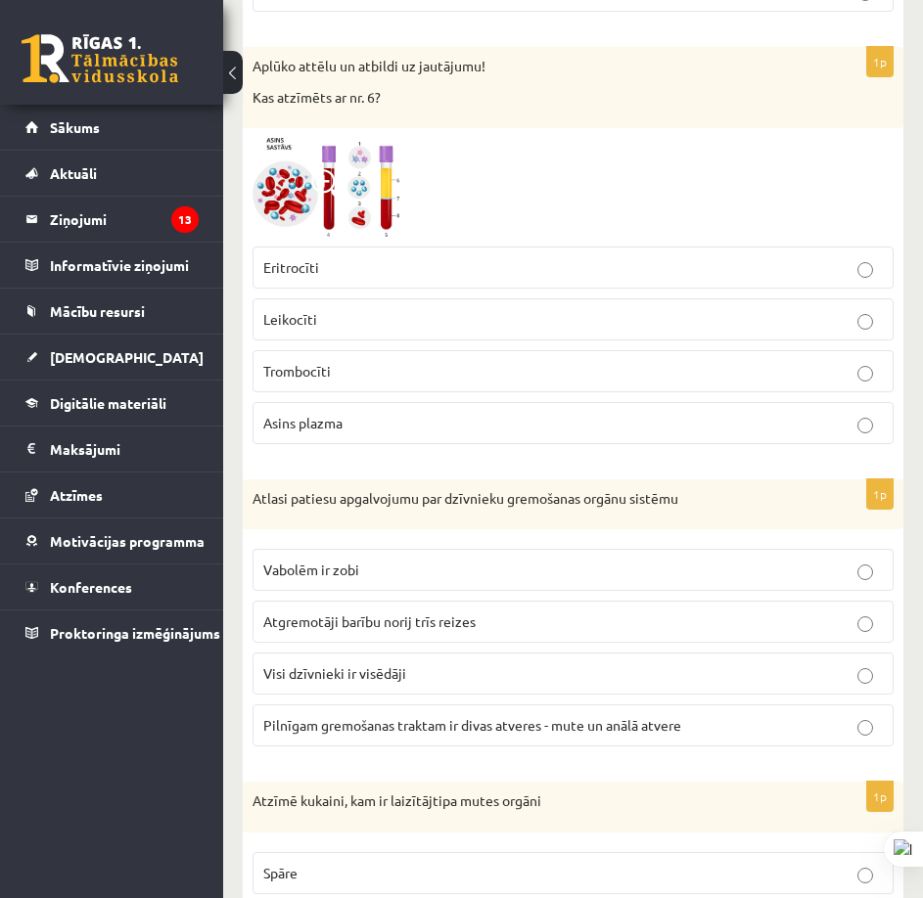
click at [635, 440] on div "1p Aplūko attēlu un atbildi uz jautājumu! Kas atzīmēts ar nr. 6? Eritrocīti Lei…" at bounding box center [573, 253] width 660 height 413
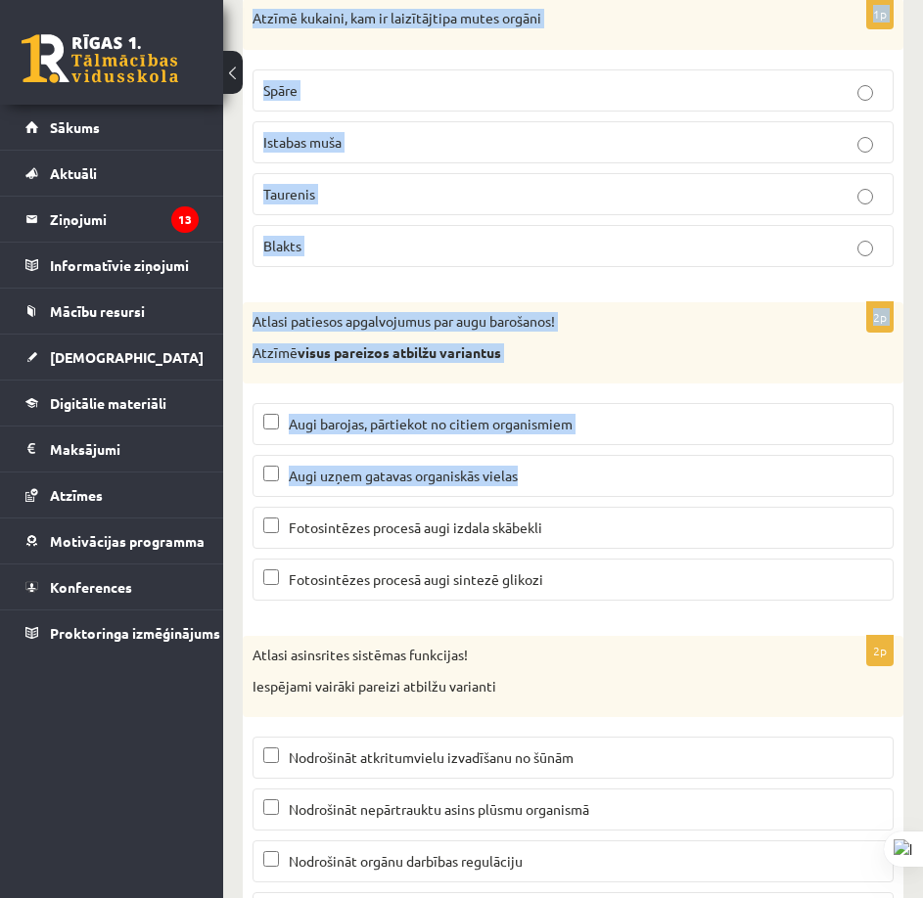
scroll to position [9283, 0]
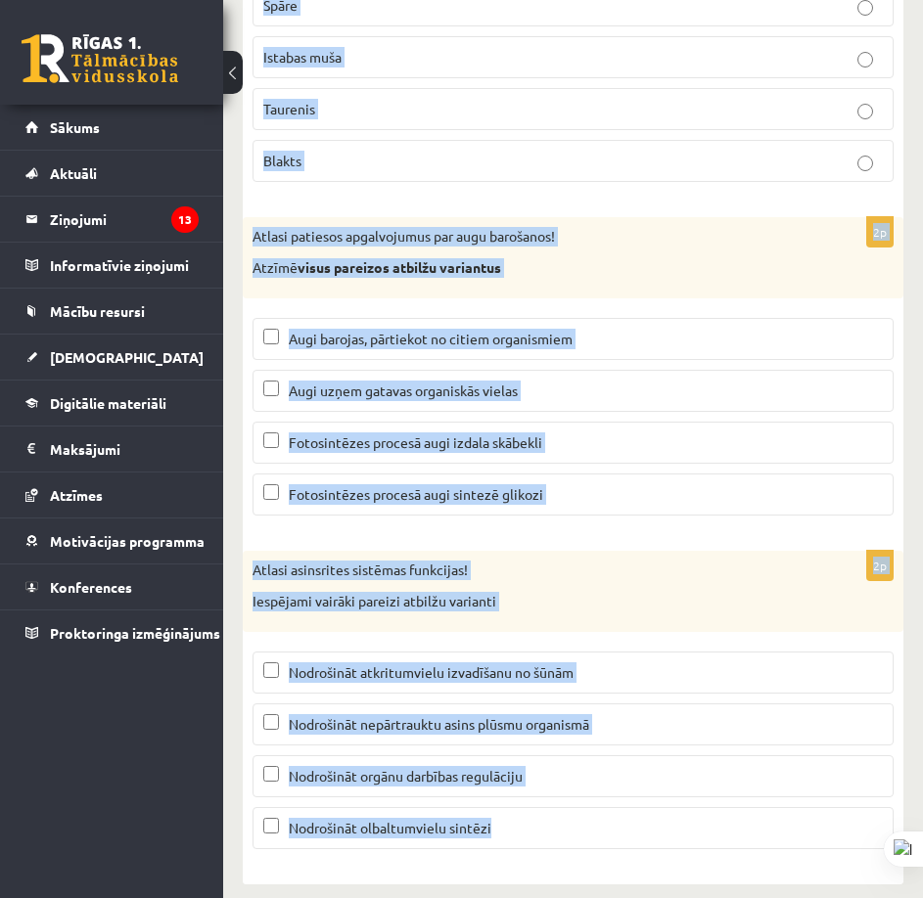
drag, startPoint x: 240, startPoint y: 482, endPoint x: 591, endPoint y: 608, distance: 372.9
click at [764, 285] on div "2p Atlasi patiesos apgalvojumus par augu barošanos! Atzīmē visus pareizos atbil…" at bounding box center [573, 374] width 660 height 314
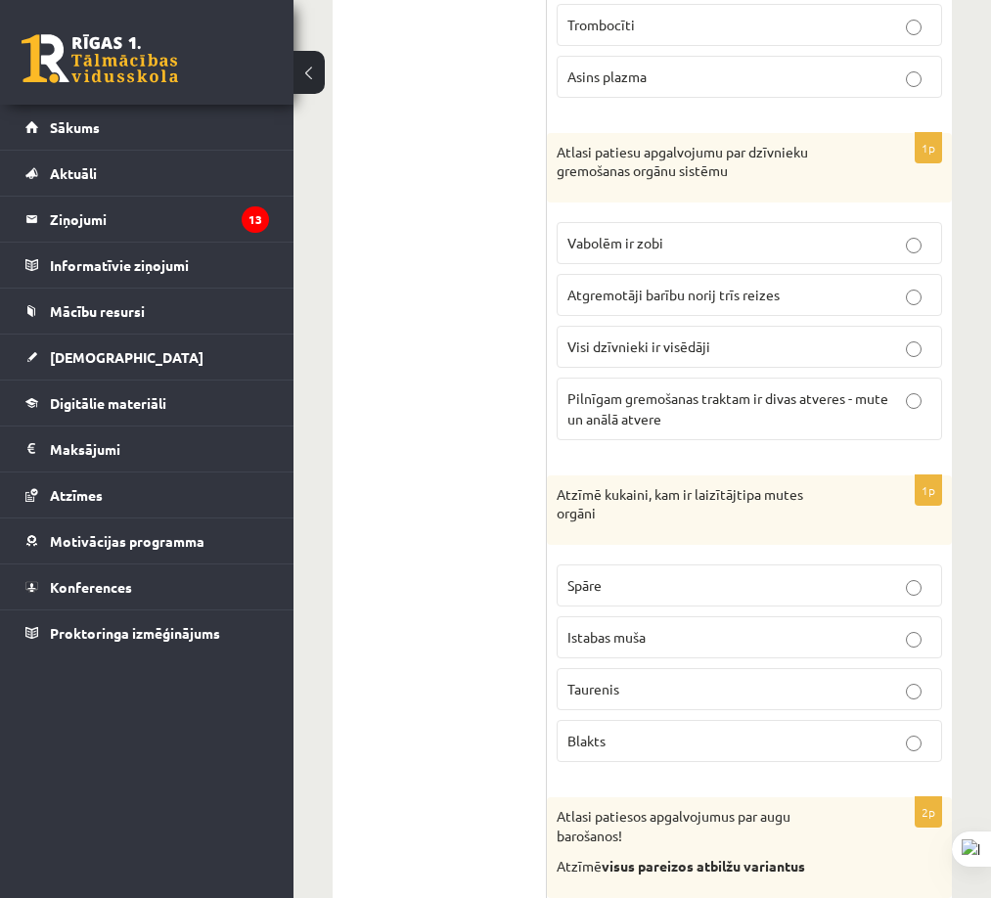
scroll to position [9072, 0]
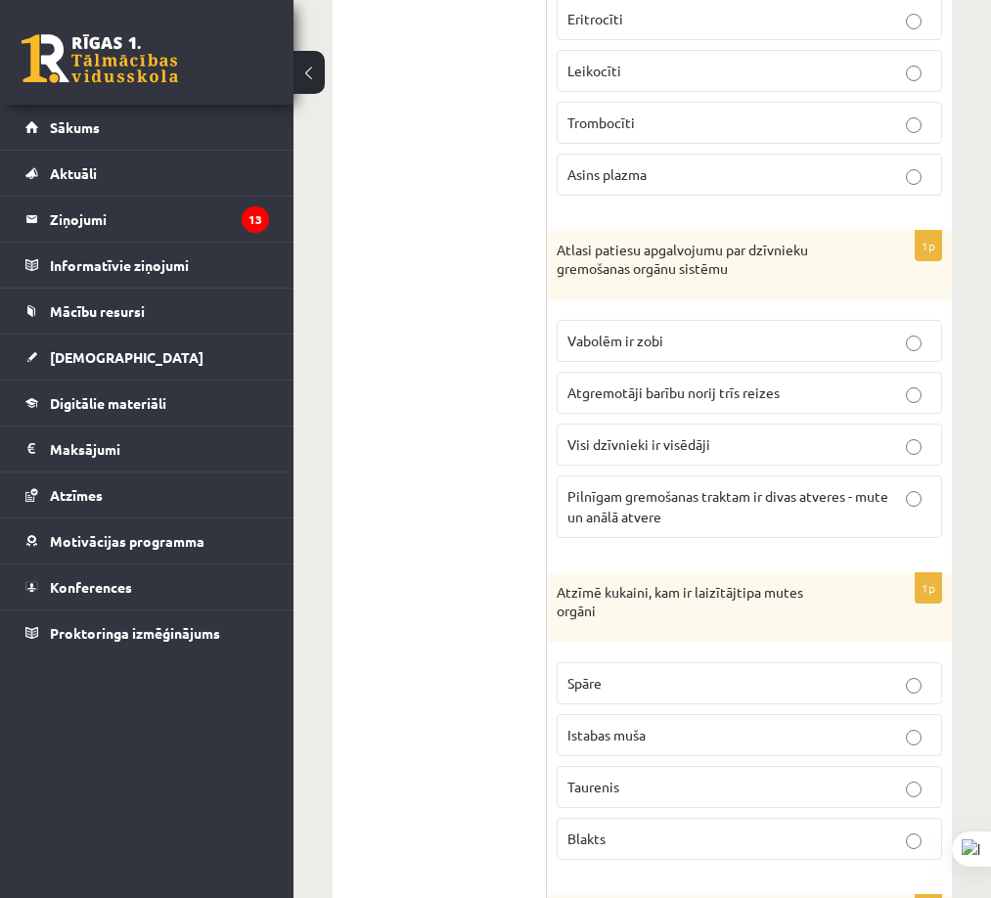
click at [679, 491] on p "Pilnīgam gremošanas traktam ir divas atveres - mute un anālā atvere" at bounding box center [750, 506] width 364 height 41
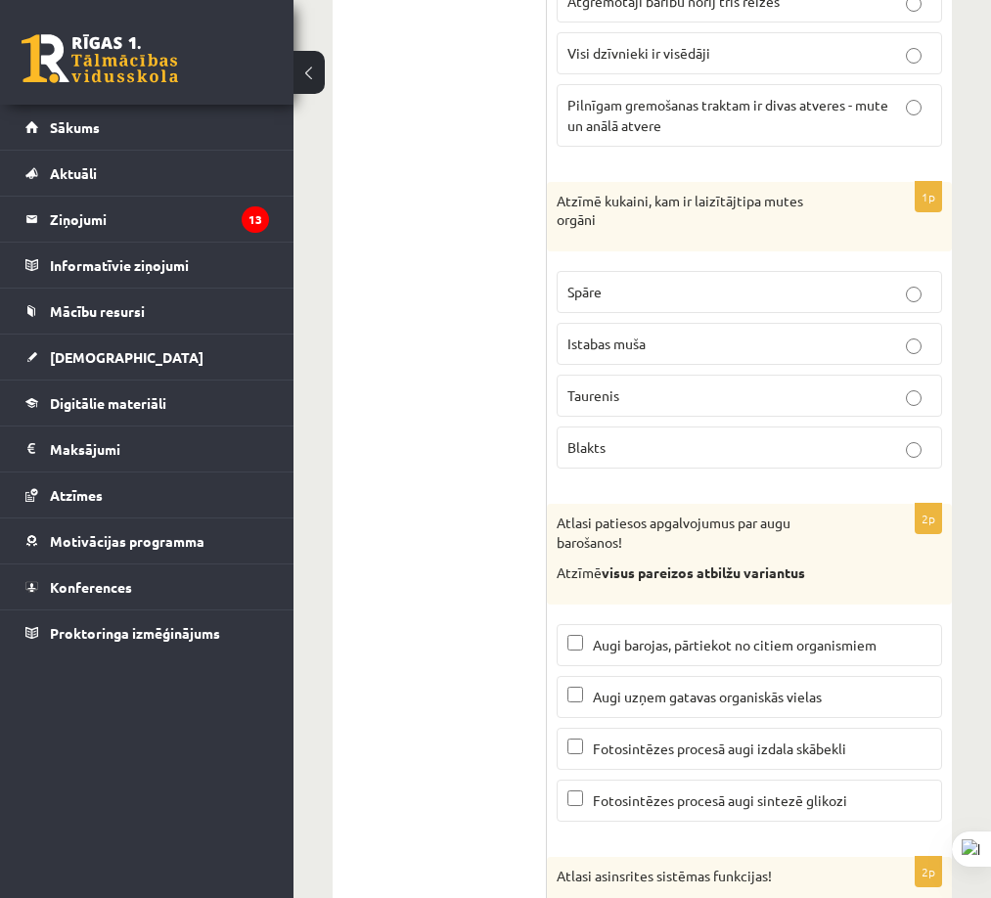
click at [695, 323] on label "Istabas muša" at bounding box center [750, 344] width 386 height 42
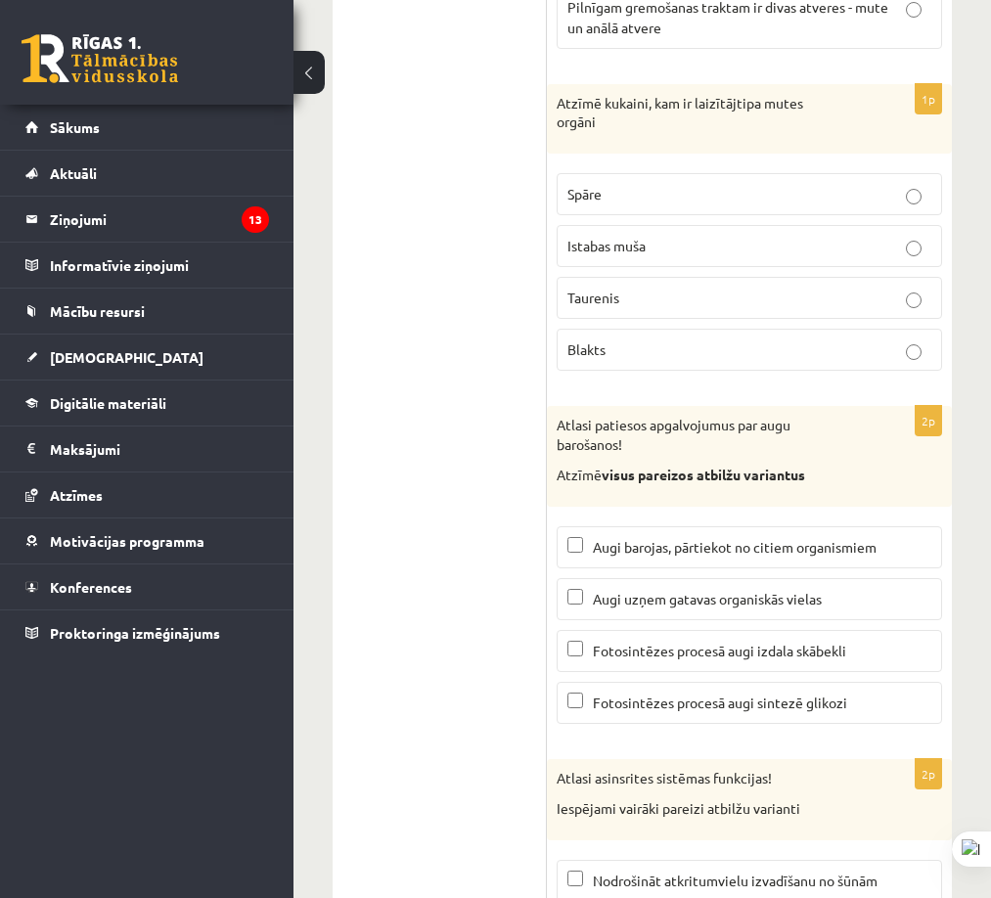
drag, startPoint x: 694, startPoint y: 618, endPoint x: 678, endPoint y: 657, distance: 41.2
click at [694, 630] on label "Fotosintēzes procesā augi izdala skābekli" at bounding box center [750, 651] width 386 height 42
click at [676, 694] on span "Fotosintēzes procesā augi sintezē glikozi" at bounding box center [720, 703] width 254 height 18
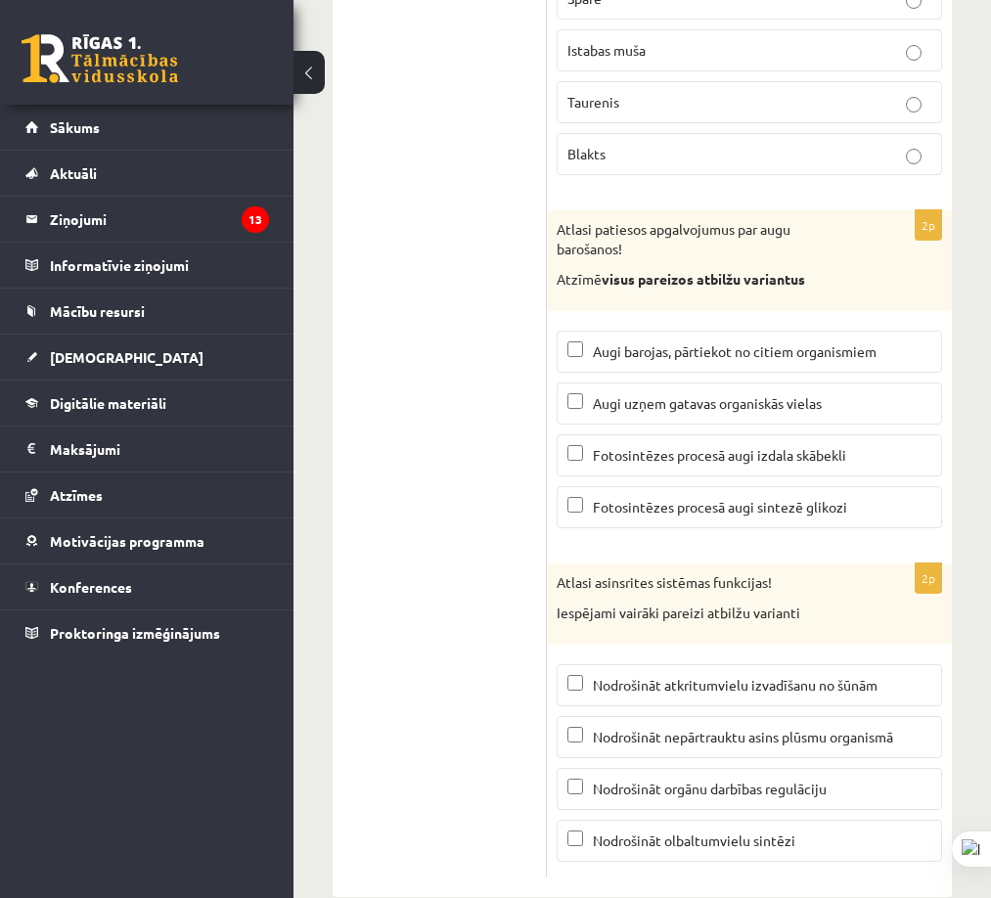
click at [735, 675] on p "Nodrošināt atkritumvielu izvadīšanu no šūnām" at bounding box center [750, 685] width 364 height 21
click at [735, 727] on p "Nodrošināt nepārtrauktu asins plūsmu organismā" at bounding box center [750, 737] width 364 height 21
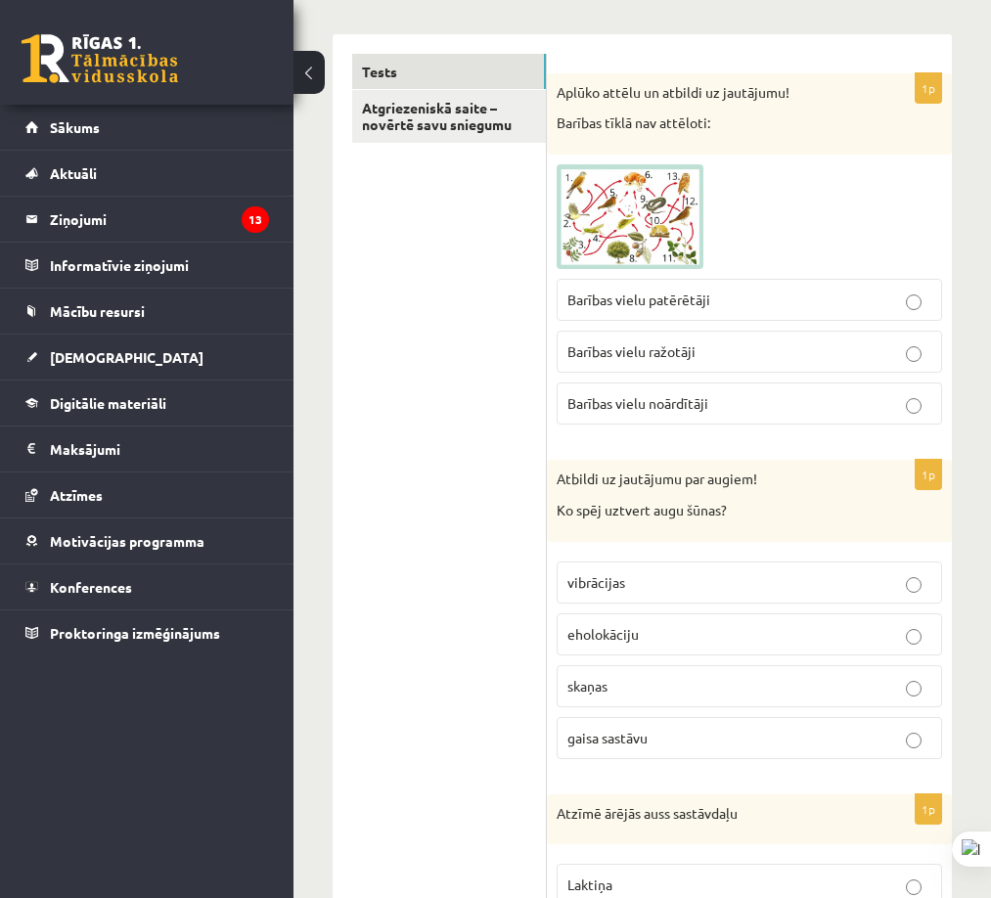
scroll to position [0, 0]
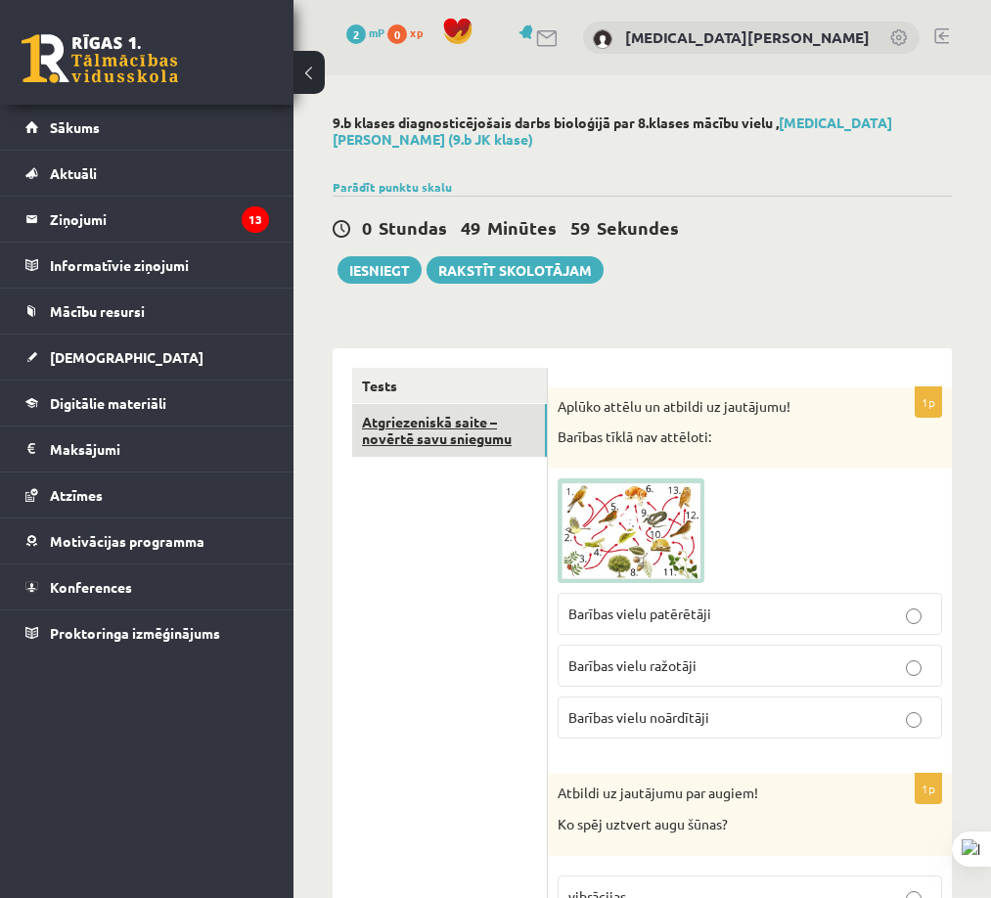
click at [504, 434] on link "Atgriezeniskā saite – novērtē savu sniegumu" at bounding box center [449, 430] width 195 height 53
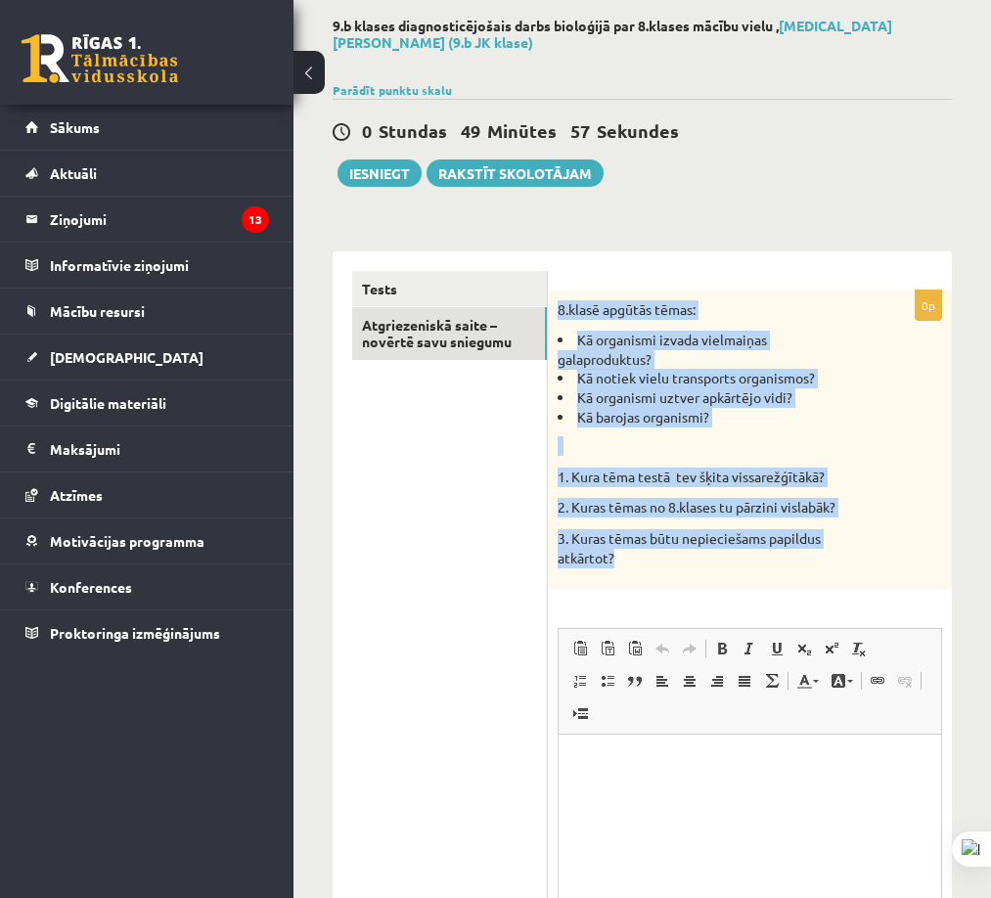
drag, startPoint x: 614, startPoint y: 329, endPoint x: 864, endPoint y: 547, distance: 332.2
click at [868, 552] on div "8.klasē apgūtās tēmas: Kā organismi izvada vielmaiņas galaproduktus? Kā notiek …" at bounding box center [750, 440] width 404 height 299
click at [384, 168] on button "Iesniegt" at bounding box center [380, 172] width 84 height 27
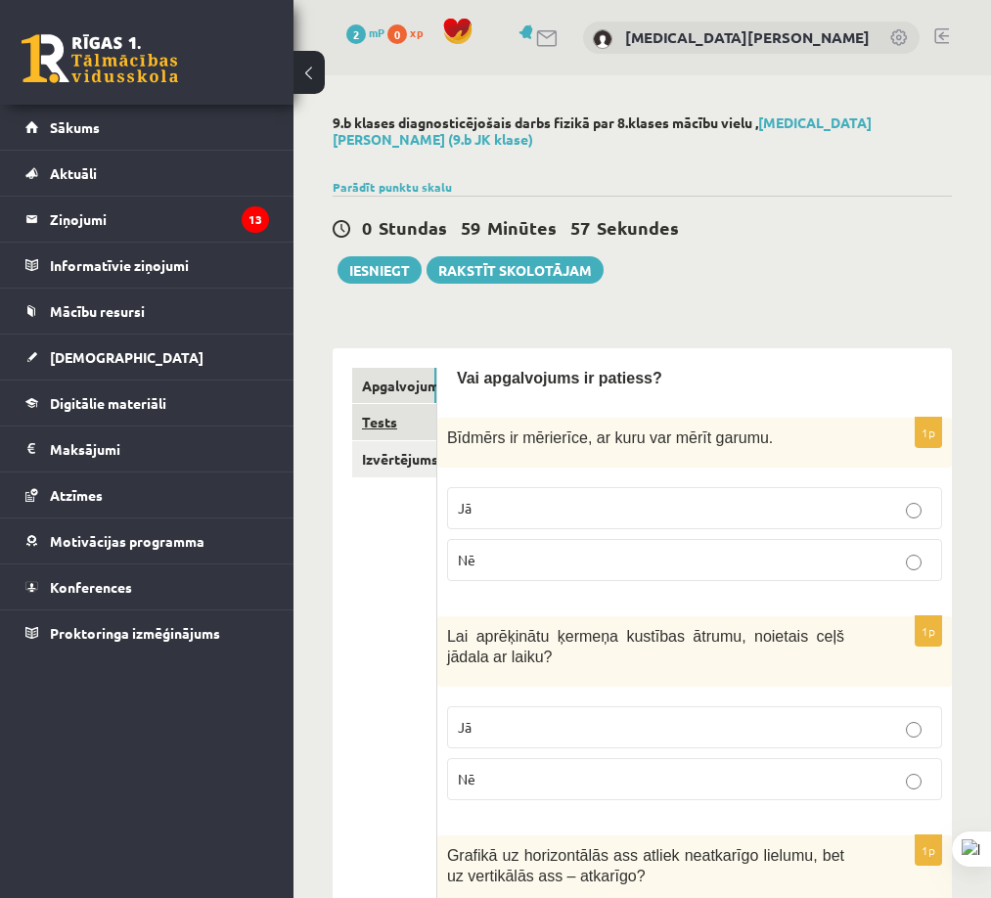
click at [416, 409] on link "Tests" at bounding box center [394, 422] width 84 height 36
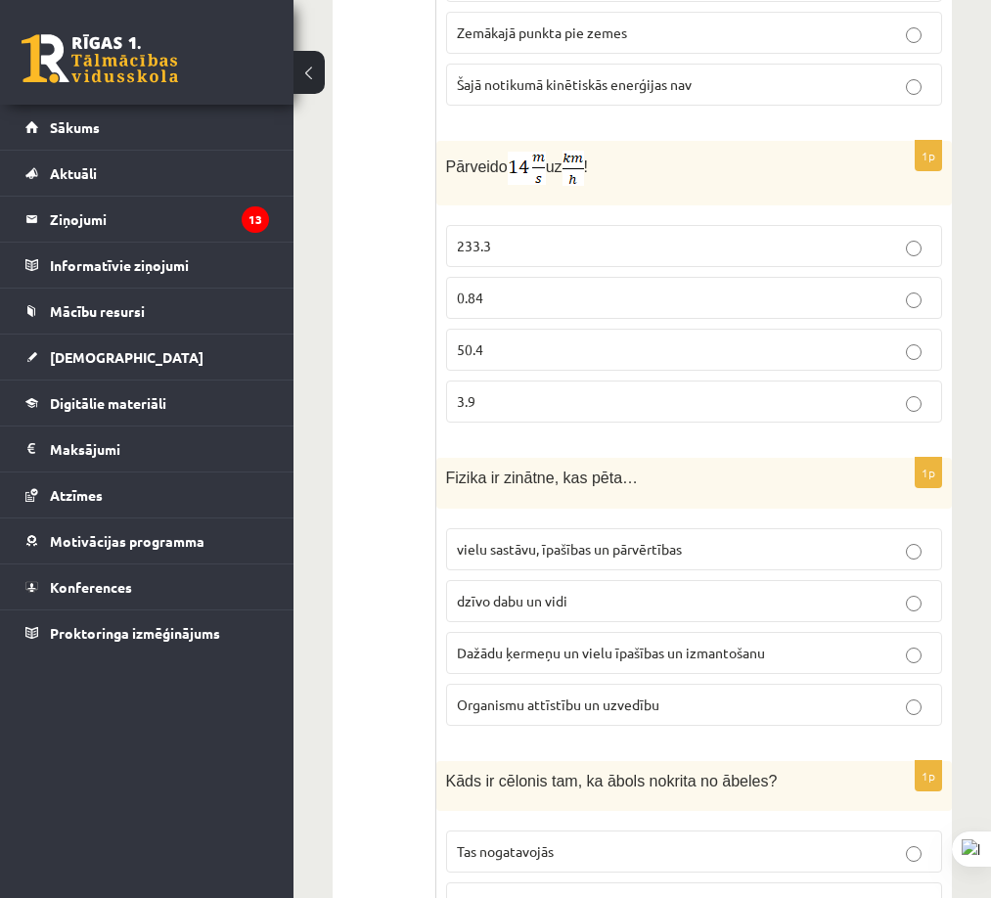
scroll to position [4104, 0]
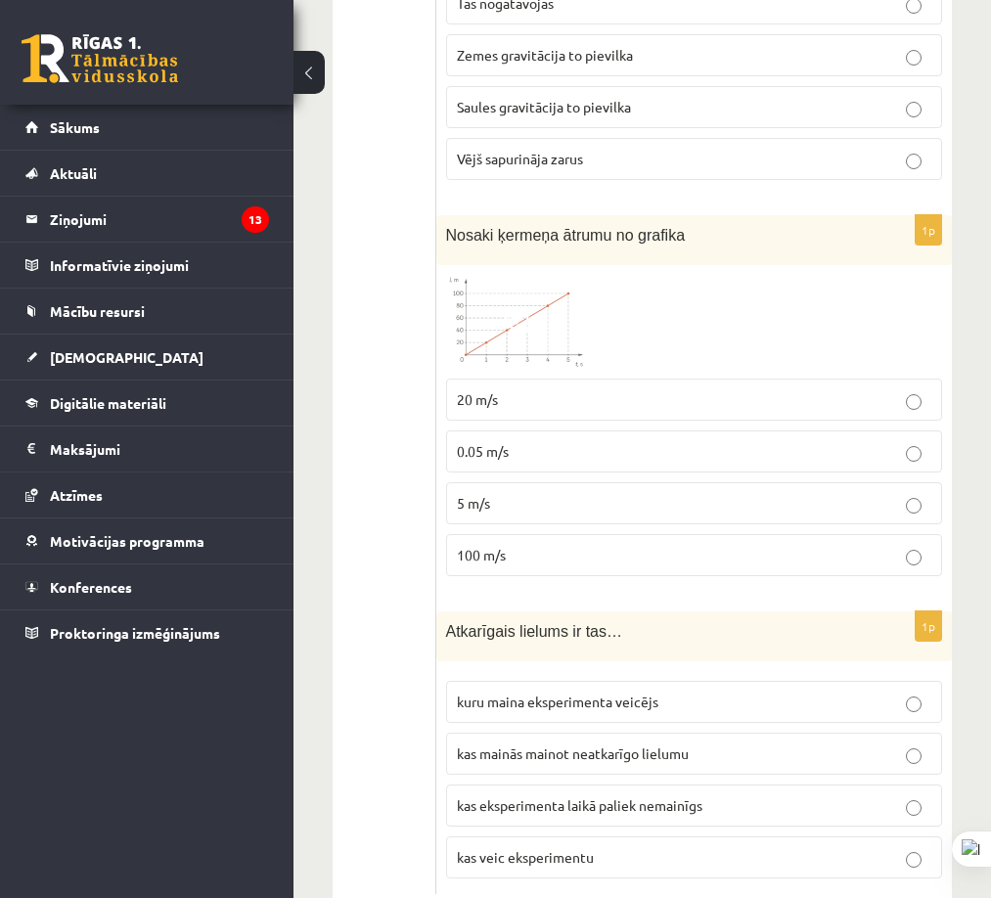
click at [538, 275] on img at bounding box center [519, 322] width 147 height 94
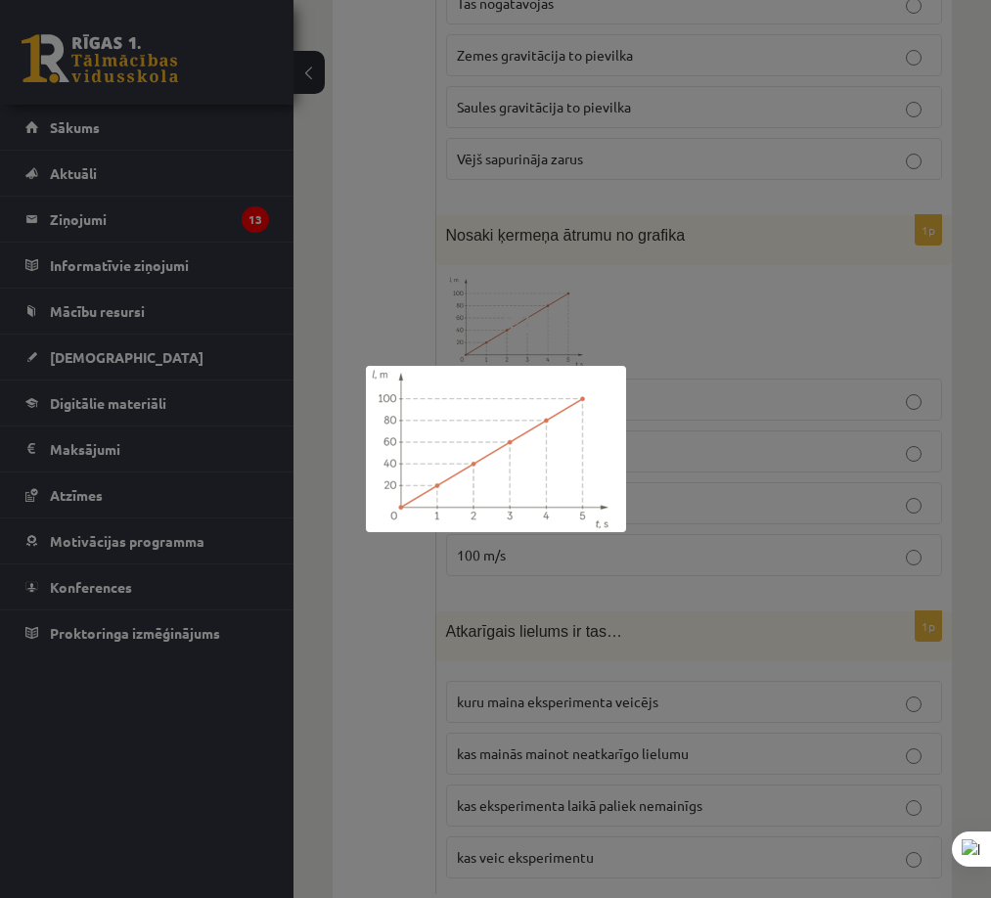
click at [760, 274] on div at bounding box center [495, 449] width 991 height 898
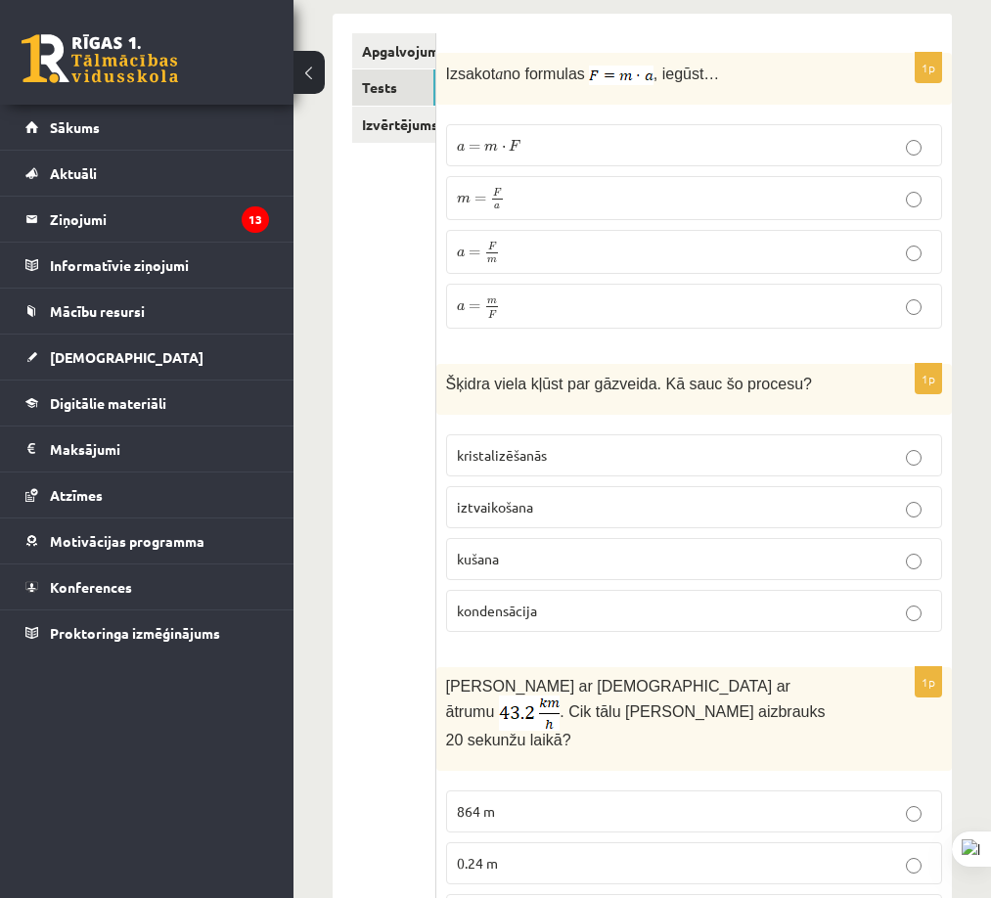
scroll to position [0, 0]
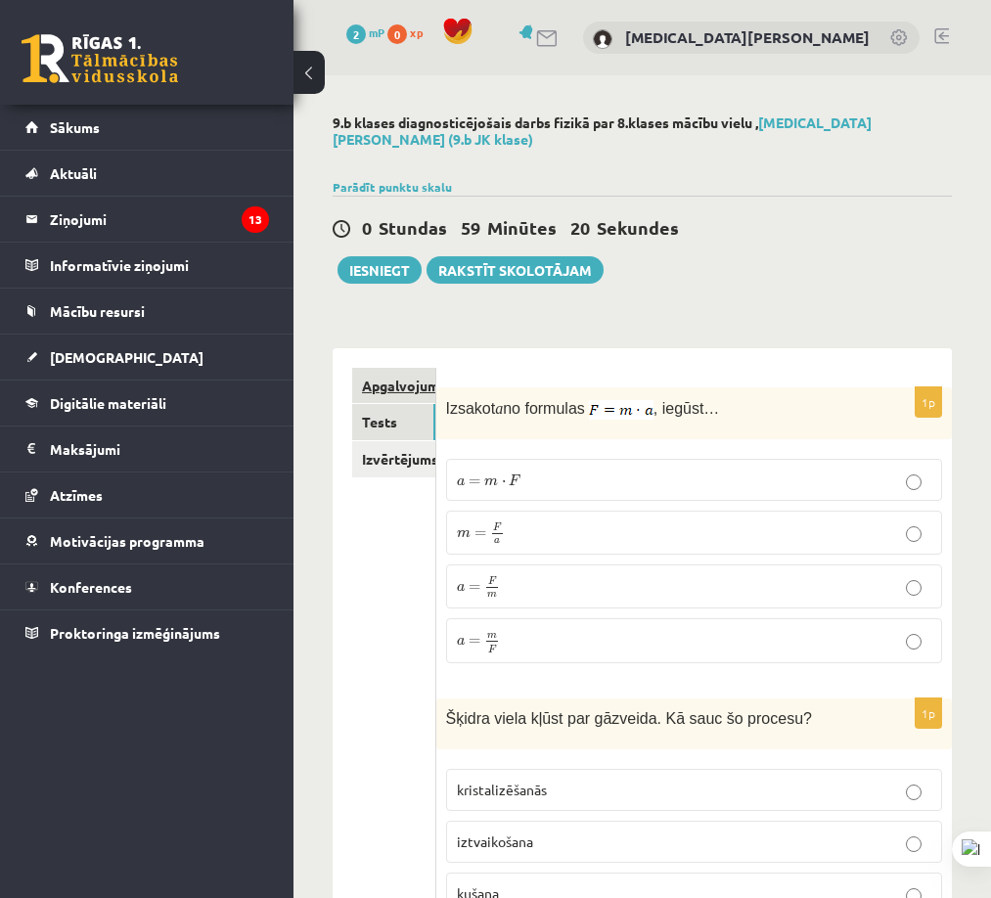
click at [417, 368] on link "Apgalvojumi" at bounding box center [393, 386] width 83 height 36
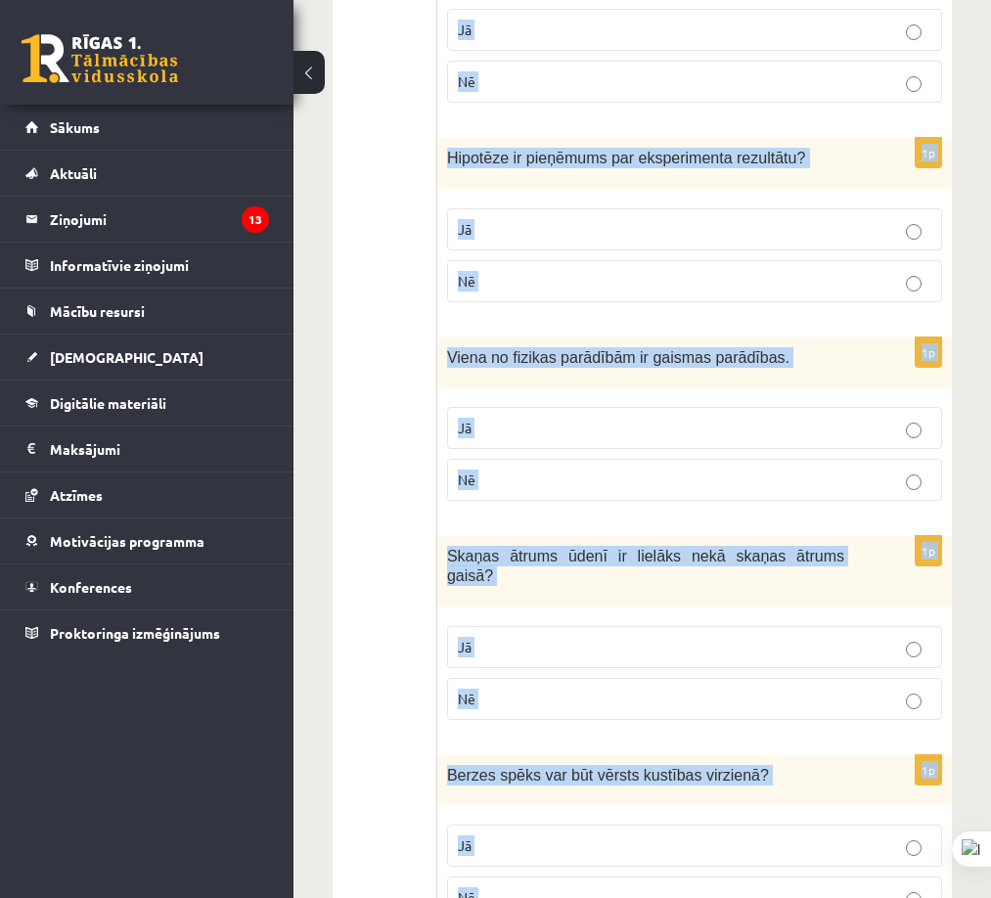
scroll to position [3186, 0]
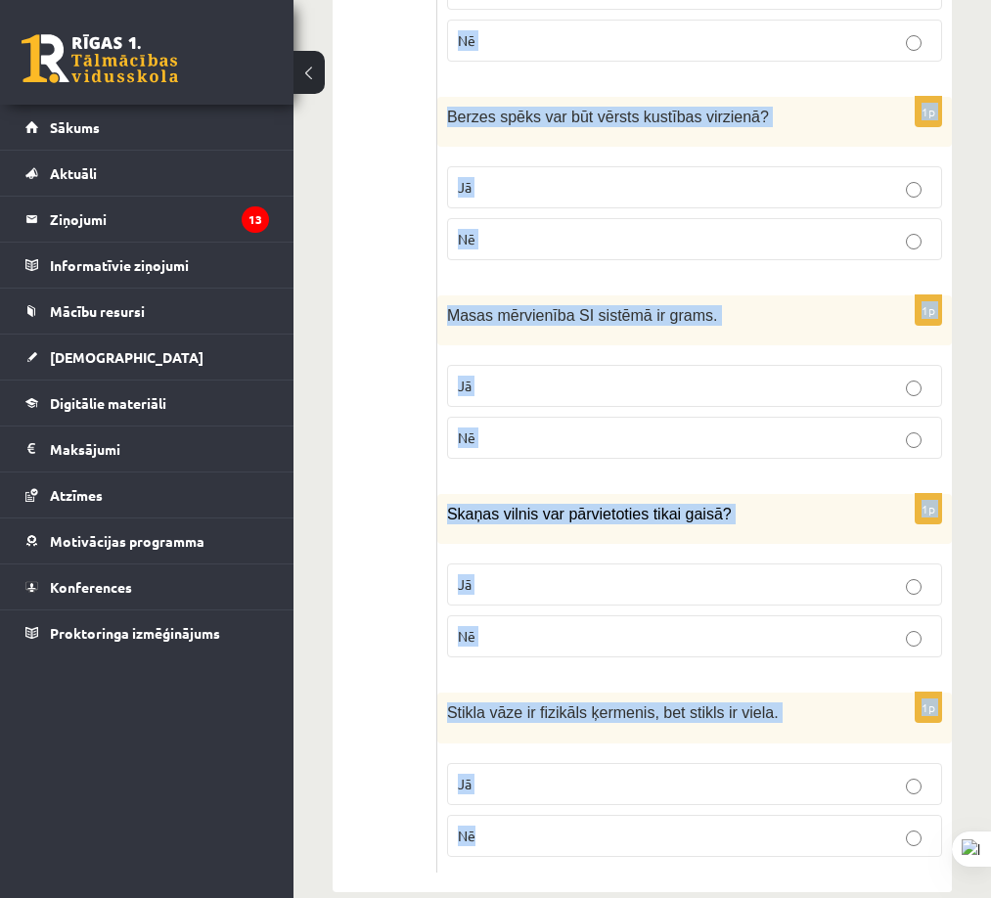
drag, startPoint x: 500, startPoint y: 369, endPoint x: 660, endPoint y: 575, distance: 260.9
drag, startPoint x: 592, startPoint y: 468, endPoint x: 605, endPoint y: 478, distance: 16.0
copy form "Vai apgalvojums ir patiess? 1p Bīdmērs ir mērierīce, ar kuru var mērīt garumu. …"
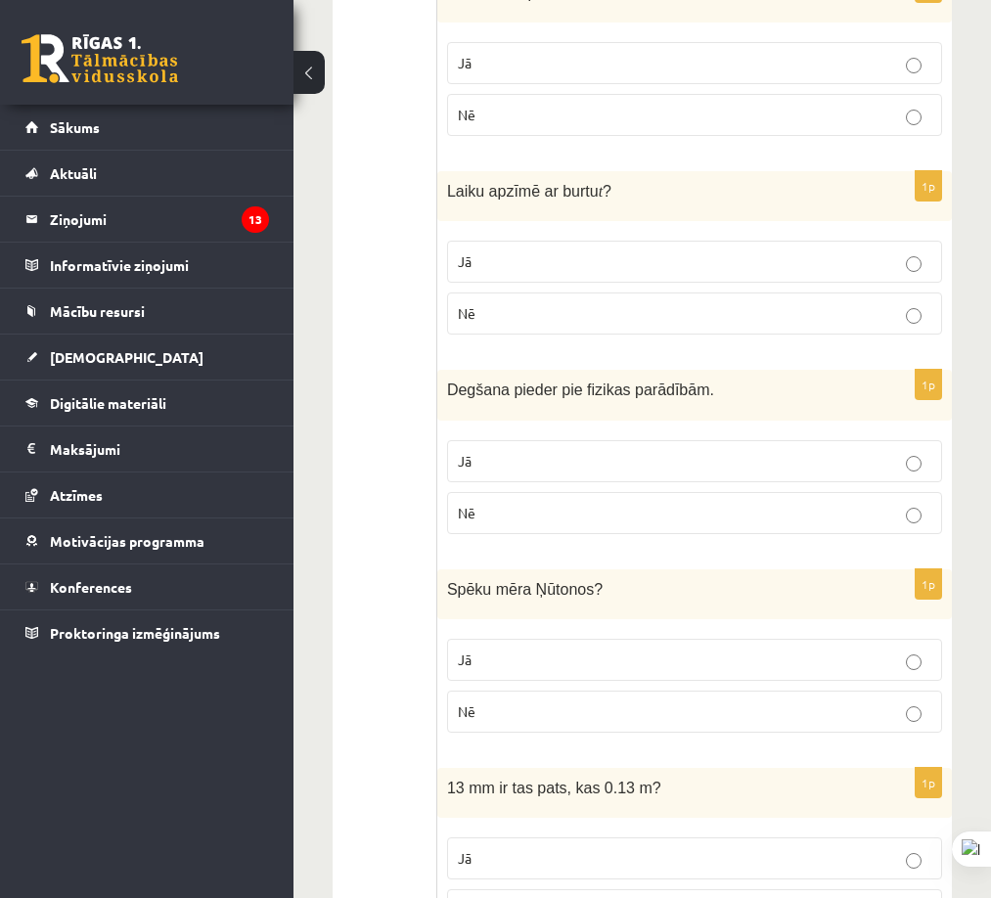
scroll to position [0, 0]
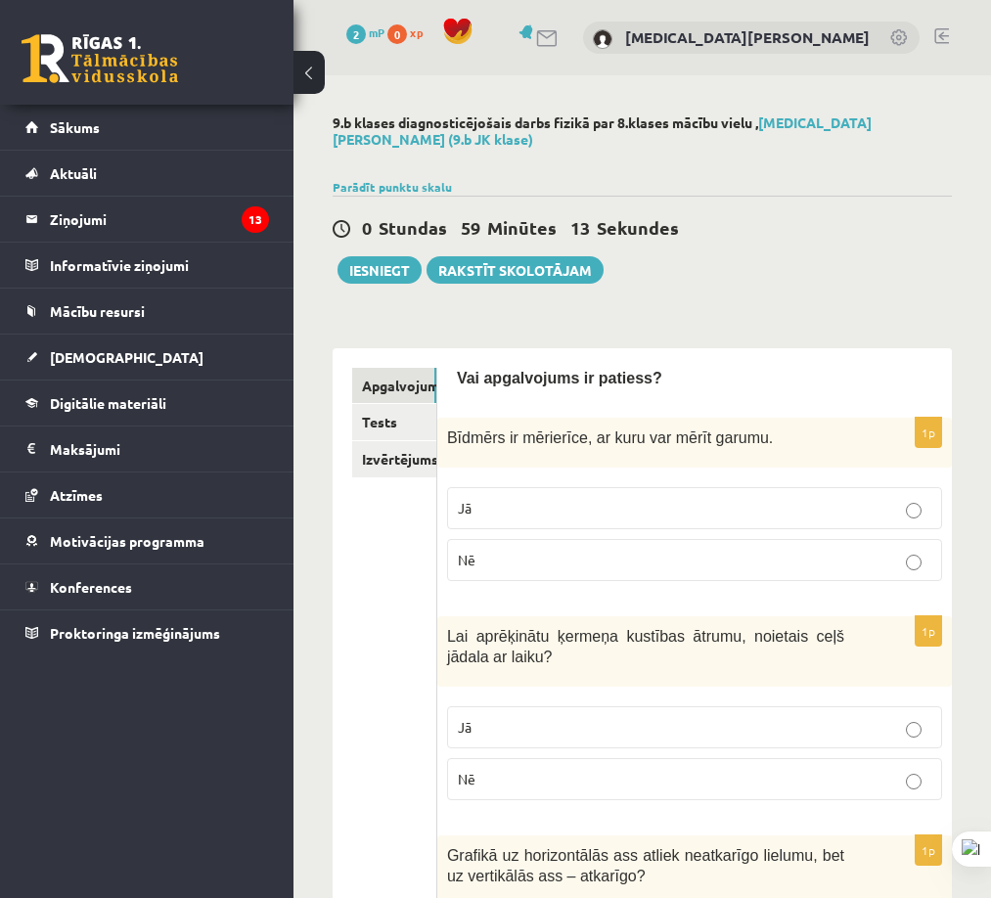
drag, startPoint x: 360, startPoint y: 381, endPoint x: 332, endPoint y: 17, distance: 365.1
click at [553, 487] on label "Jā" at bounding box center [694, 508] width 495 height 42
click at [531, 717] on p "Jā" at bounding box center [695, 727] width 474 height 21
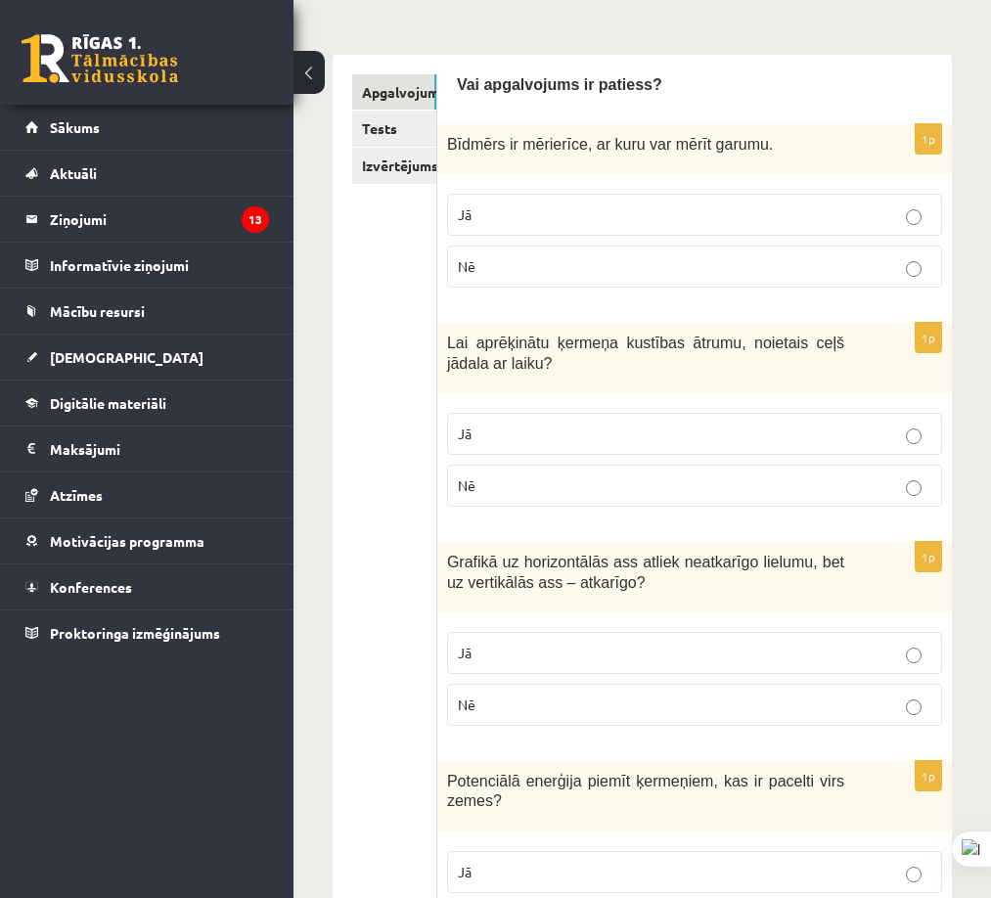
scroll to position [489, 0]
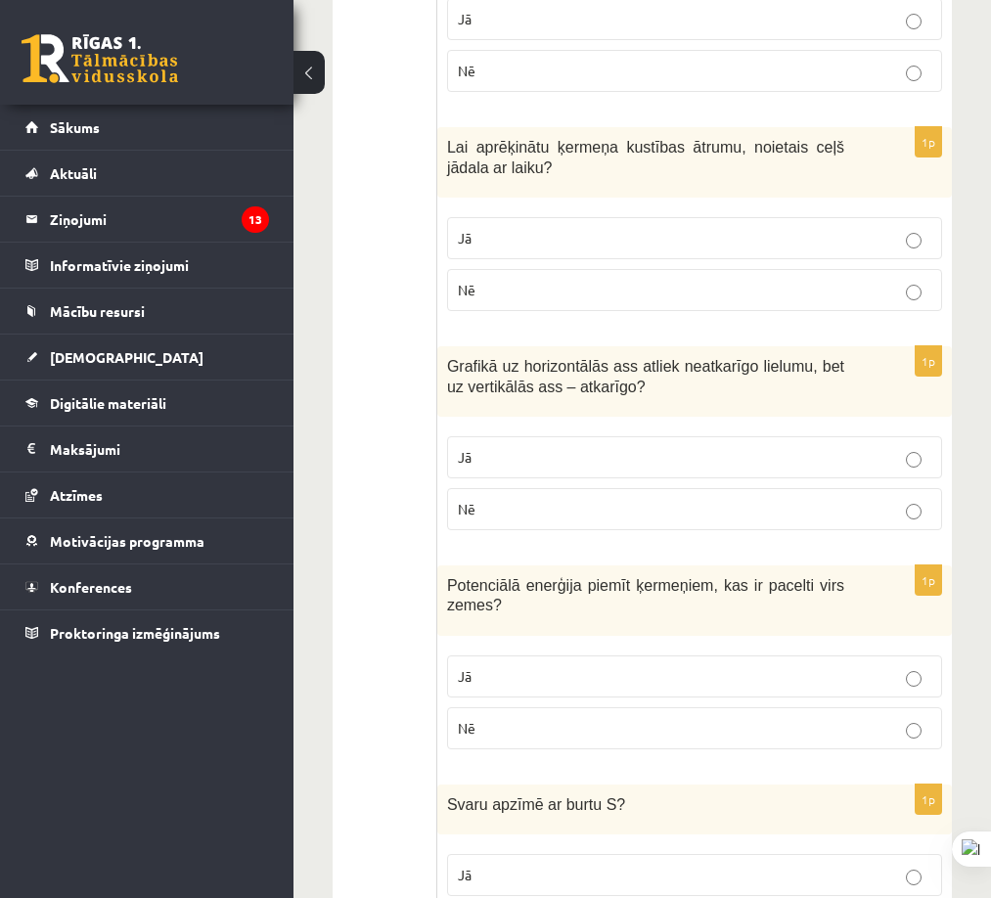
click at [624, 447] on p "Jā" at bounding box center [695, 457] width 474 height 21
click at [564, 666] on p "Jā" at bounding box center [695, 676] width 474 height 21
click at [645, 865] on p "Jā" at bounding box center [695, 875] width 474 height 21
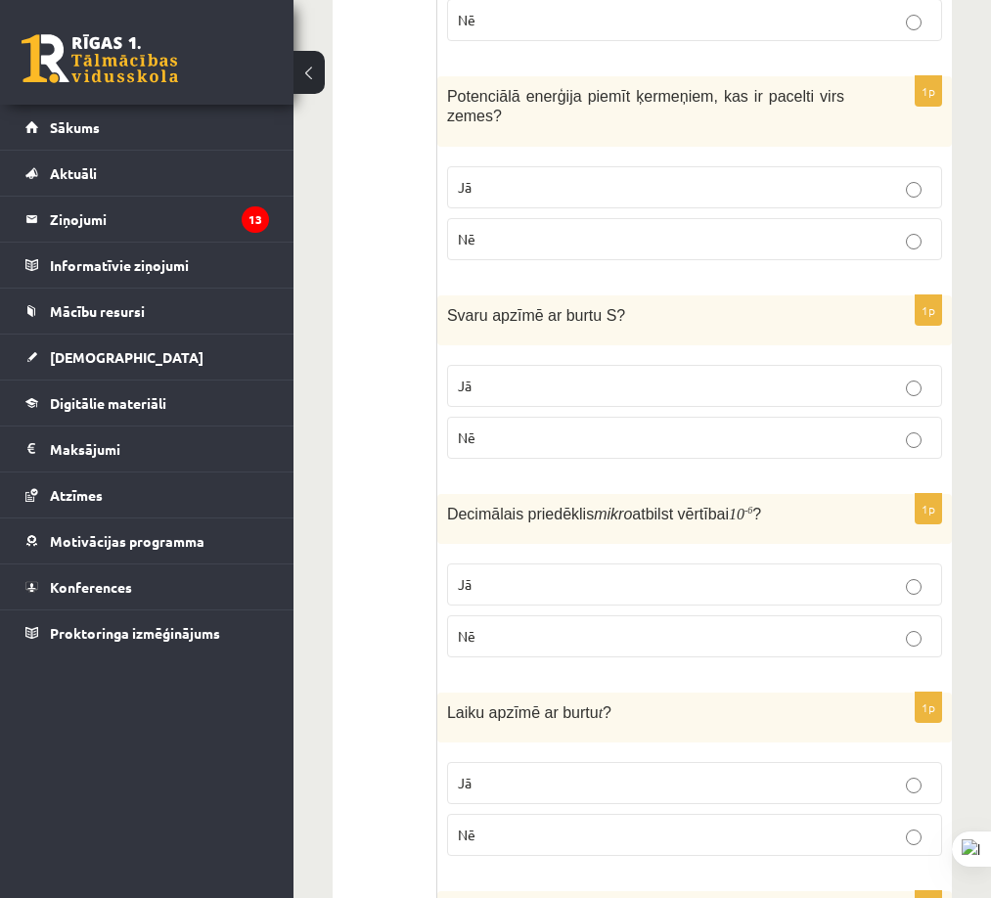
scroll to position [1076, 0]
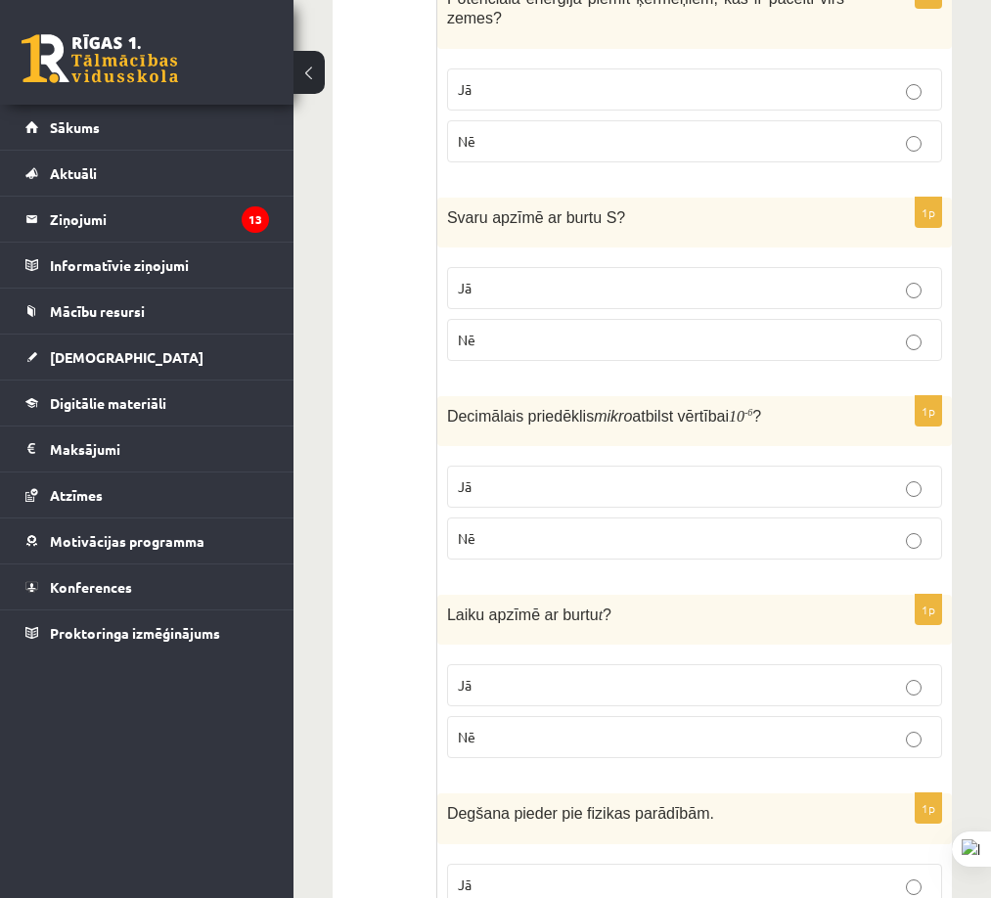
click at [614, 481] on p "Jā" at bounding box center [695, 487] width 474 height 21
click at [574, 679] on p "Jā" at bounding box center [695, 685] width 474 height 21
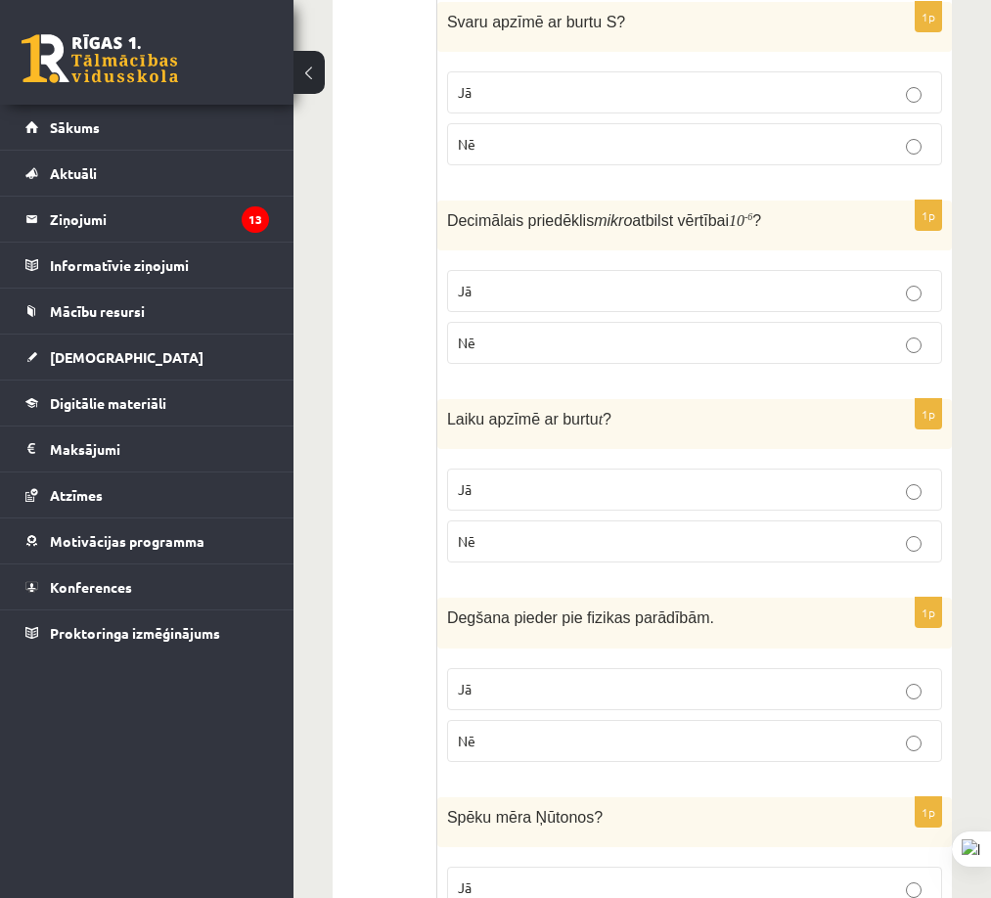
click at [566, 731] on p "Nē" at bounding box center [695, 741] width 474 height 21
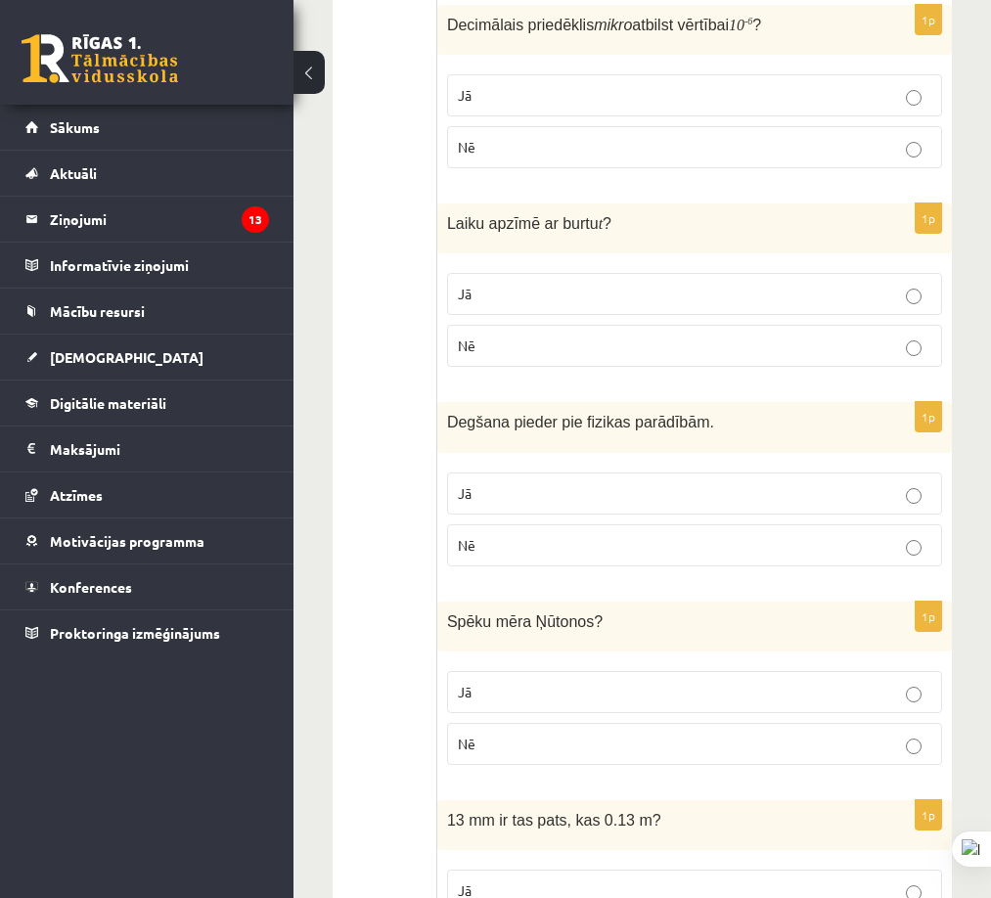
click at [716, 682] on p "Jā" at bounding box center [695, 692] width 474 height 21
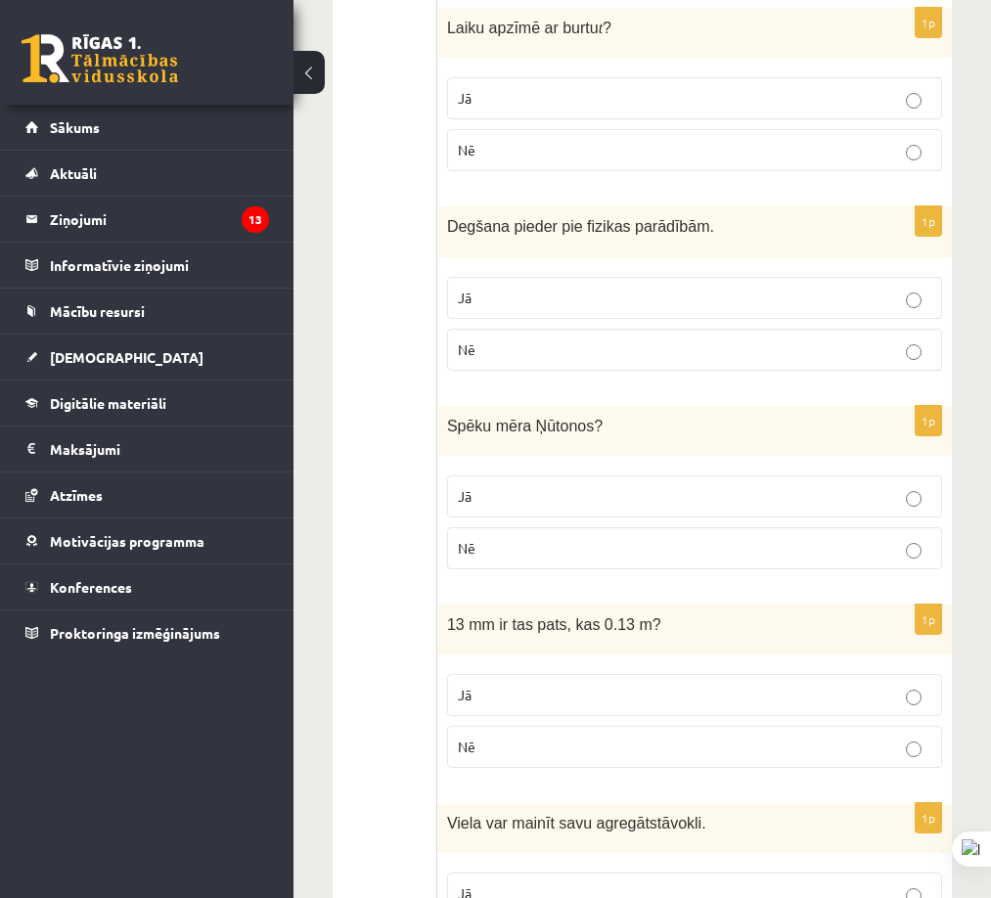
click at [627, 742] on p "Nē" at bounding box center [695, 747] width 474 height 21
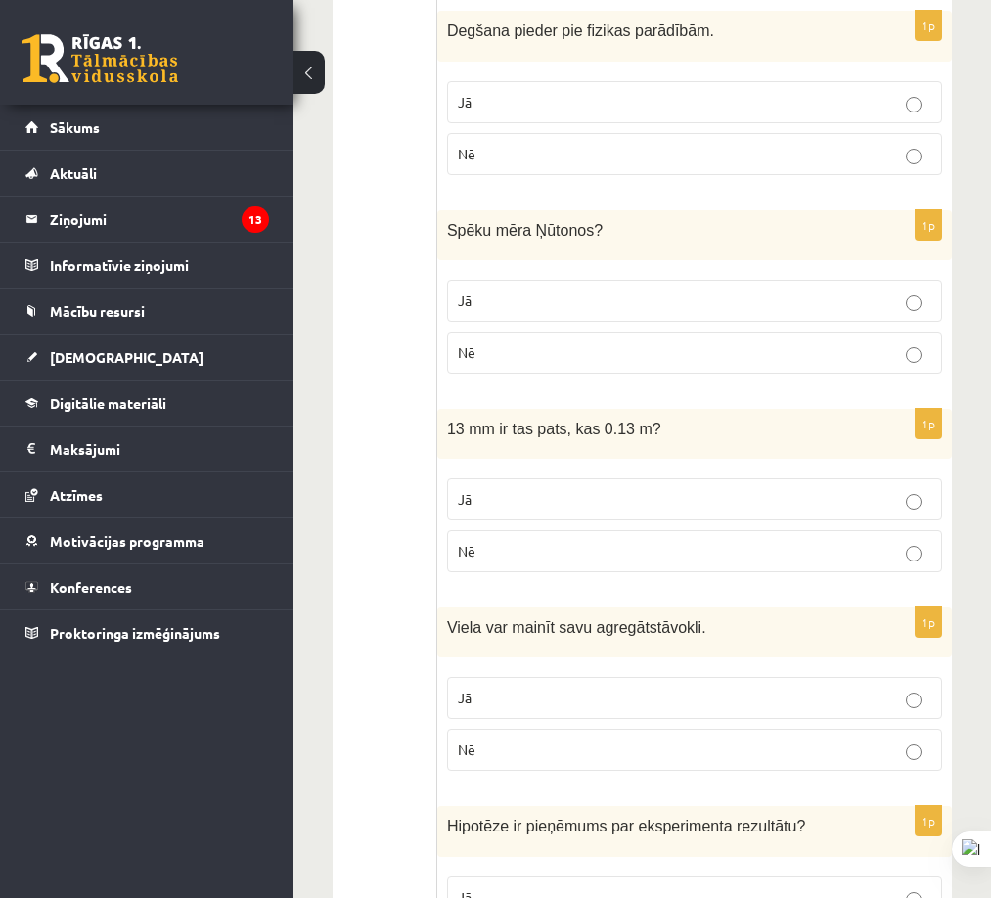
click at [570, 688] on p "Jā" at bounding box center [695, 698] width 474 height 21
click at [660, 688] on p "Jā" at bounding box center [695, 698] width 474 height 21
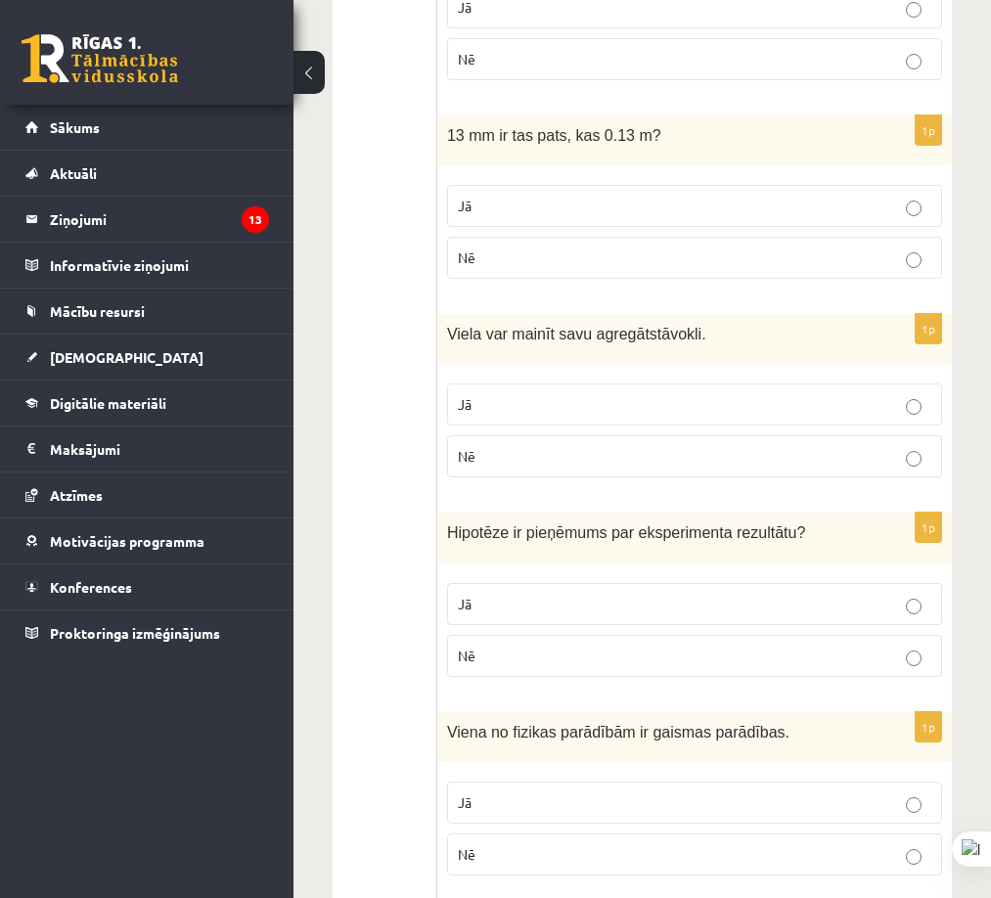
click at [714, 594] on p "Jā" at bounding box center [695, 604] width 474 height 21
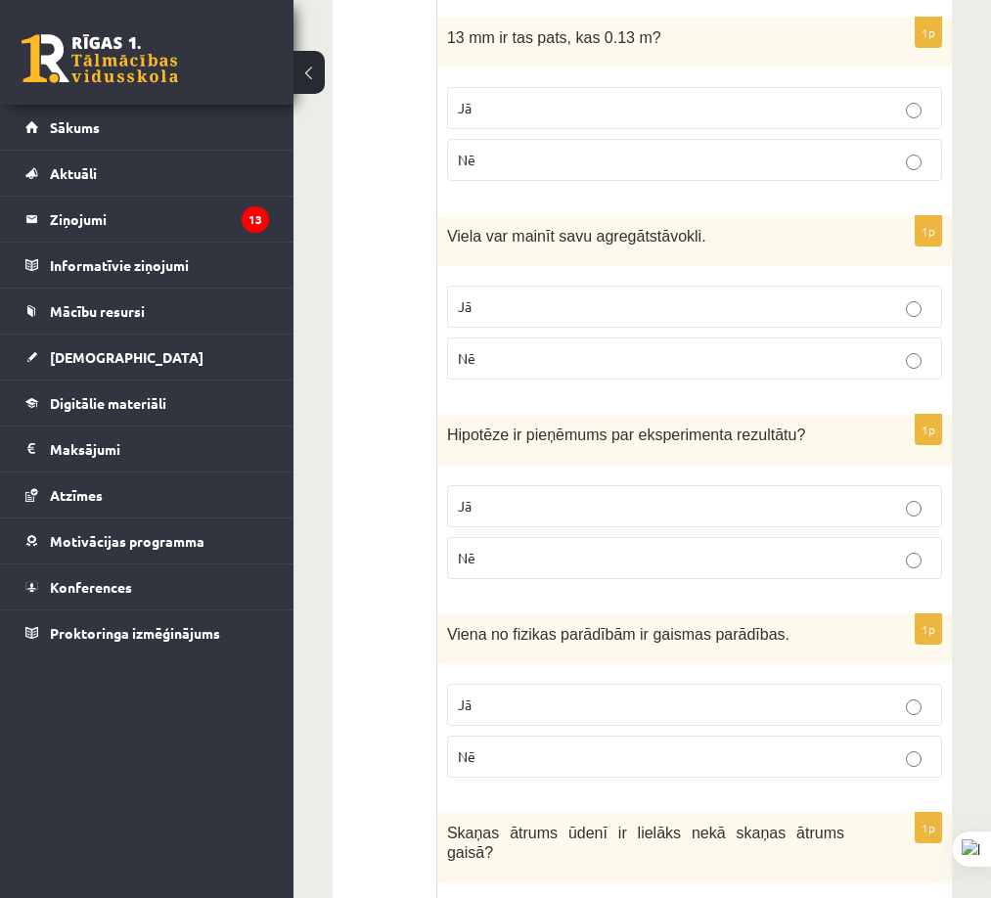
click at [654, 695] on p "Jā" at bounding box center [695, 705] width 474 height 21
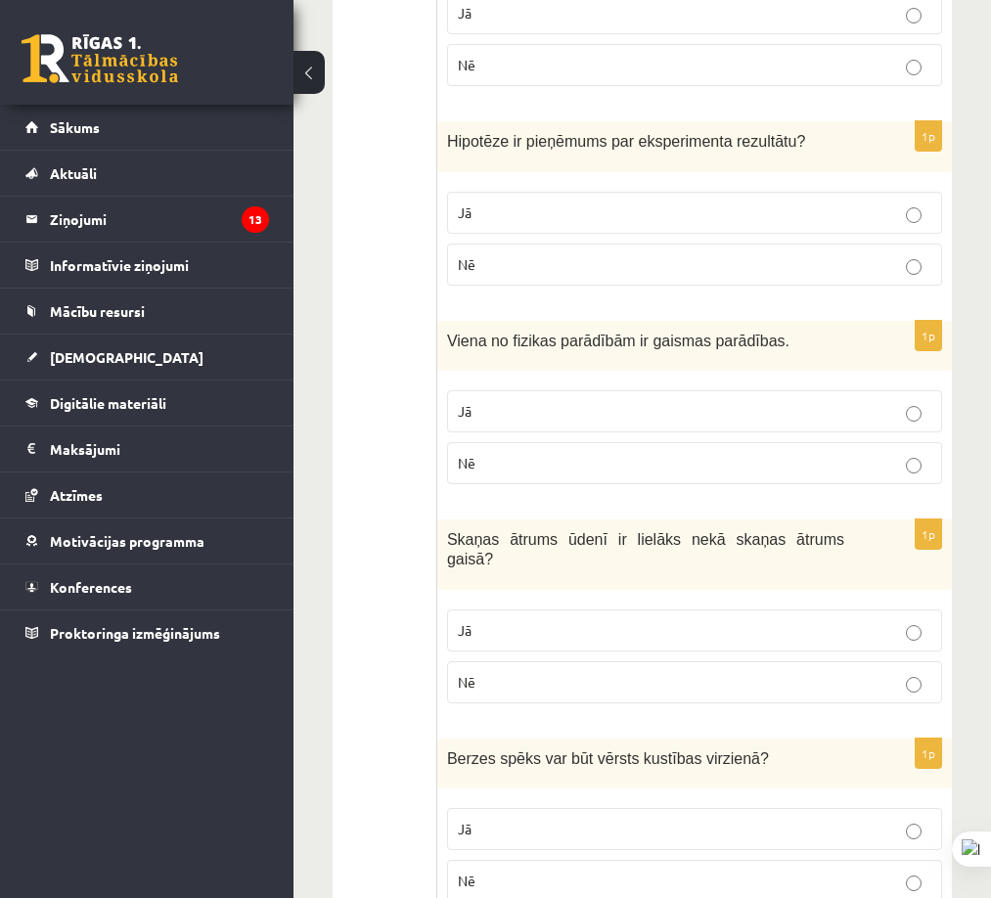
click at [647, 610] on label "Jā" at bounding box center [694, 631] width 495 height 42
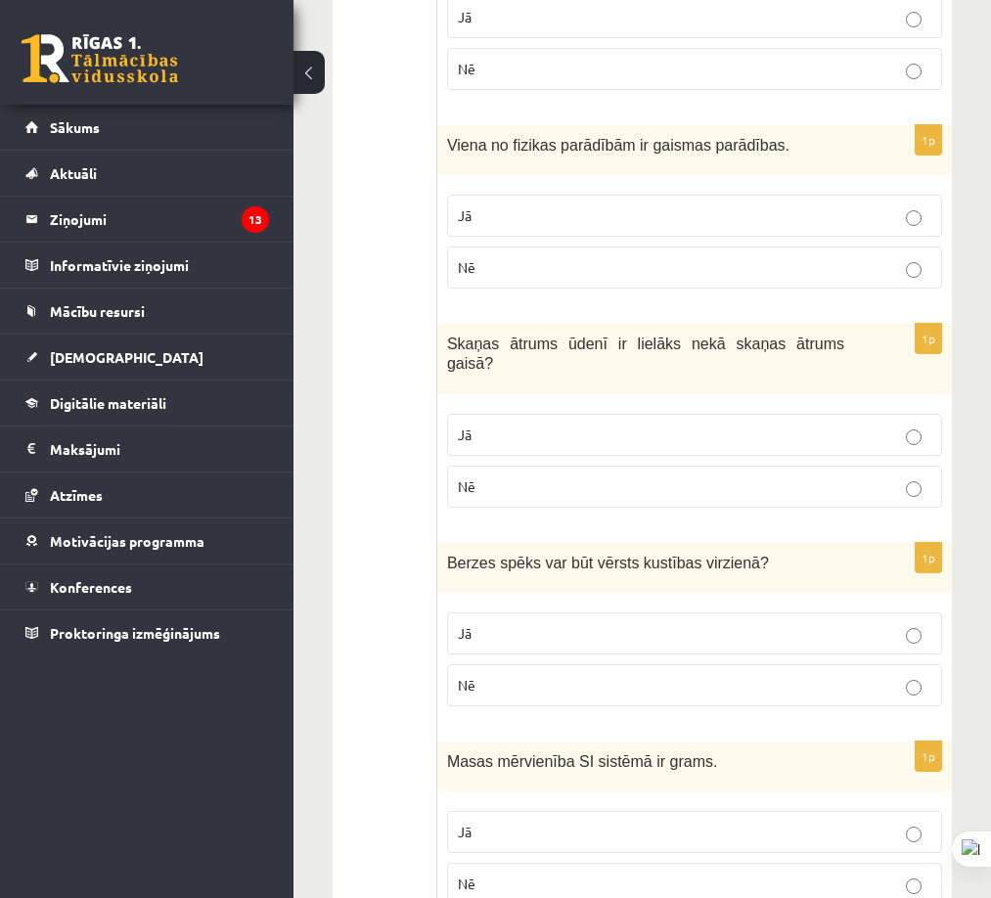
click at [662, 665] on label "Nē" at bounding box center [694, 685] width 495 height 42
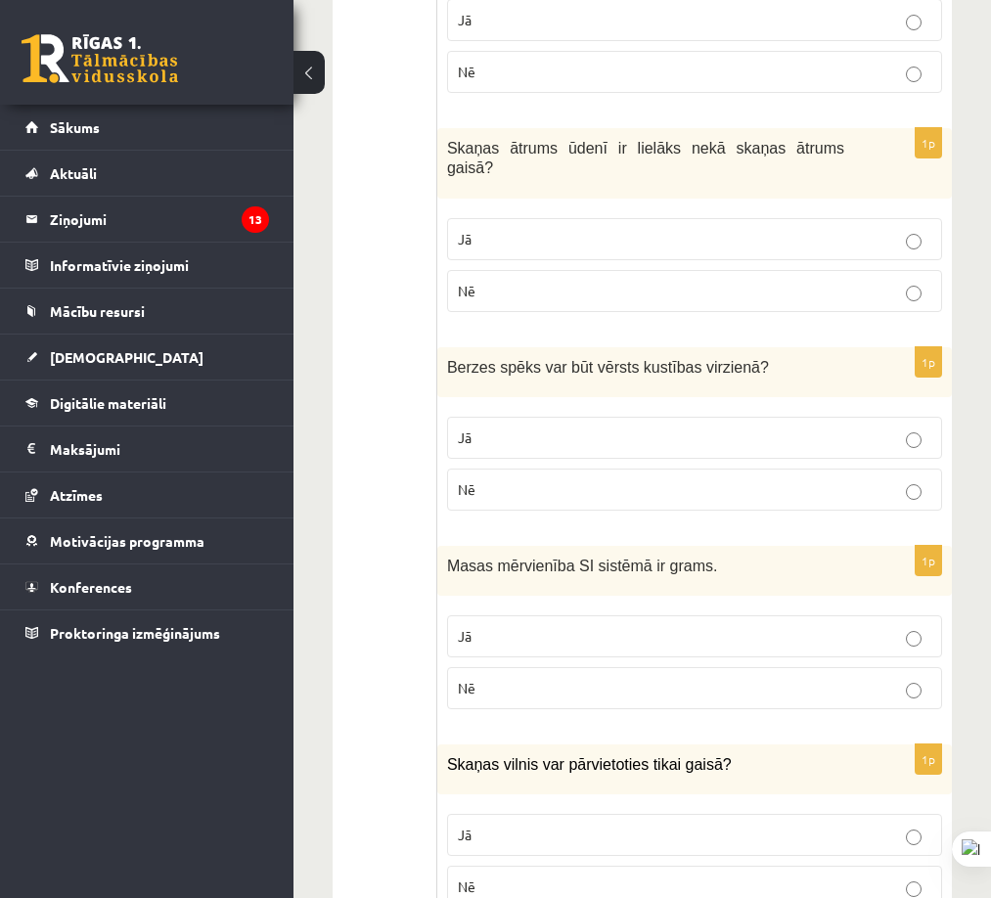
scroll to position [3033, 0]
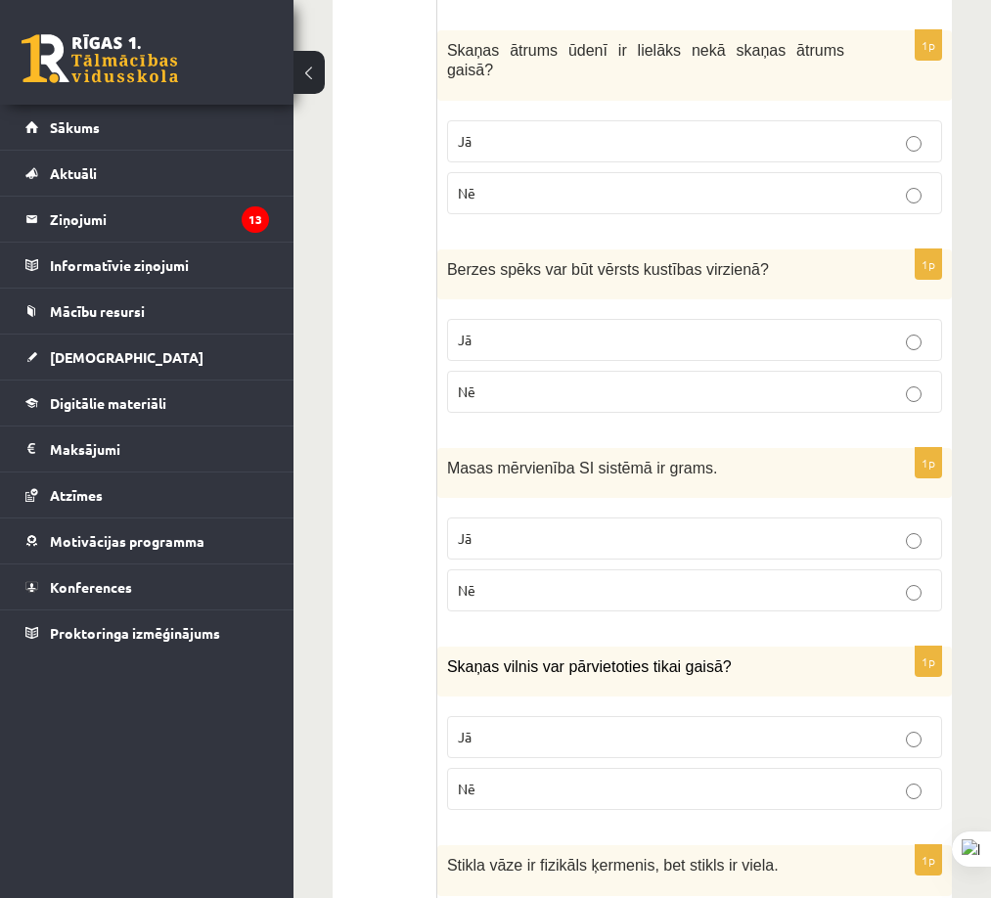
click at [602, 569] on label "Nē" at bounding box center [694, 590] width 495 height 42
click at [566, 779] on p "Nē" at bounding box center [695, 789] width 474 height 21
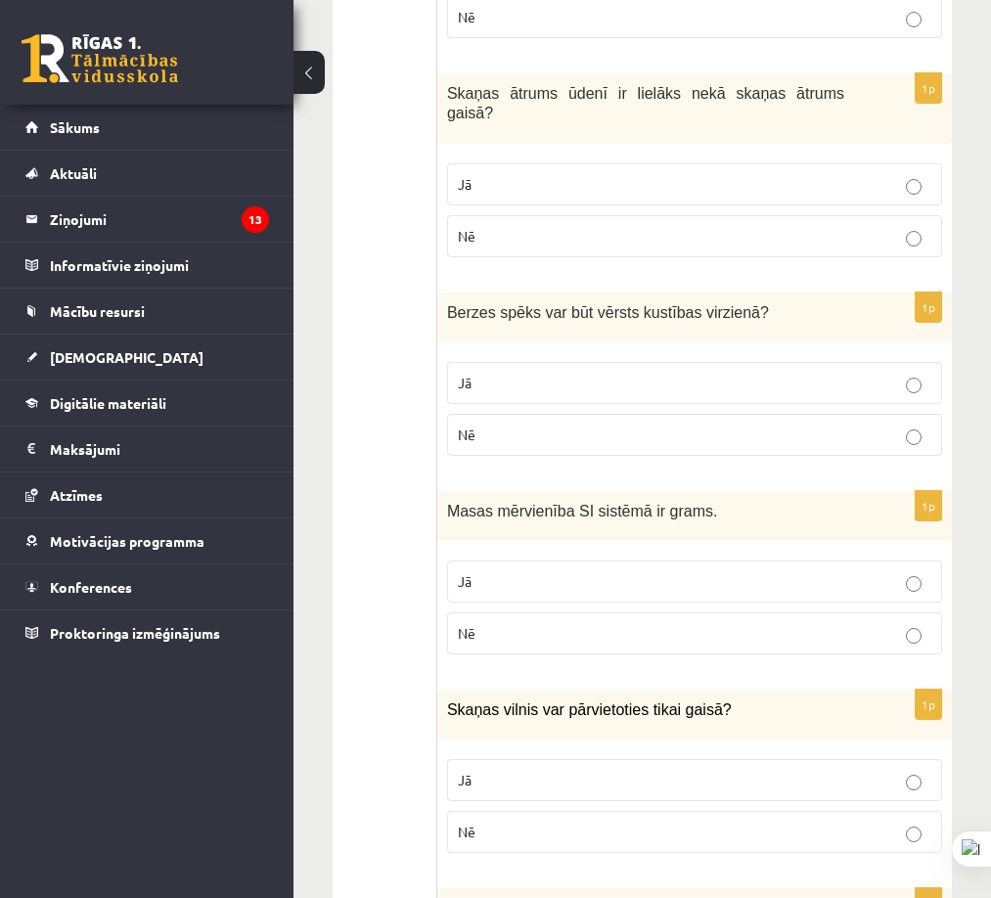
scroll to position [3186, 0]
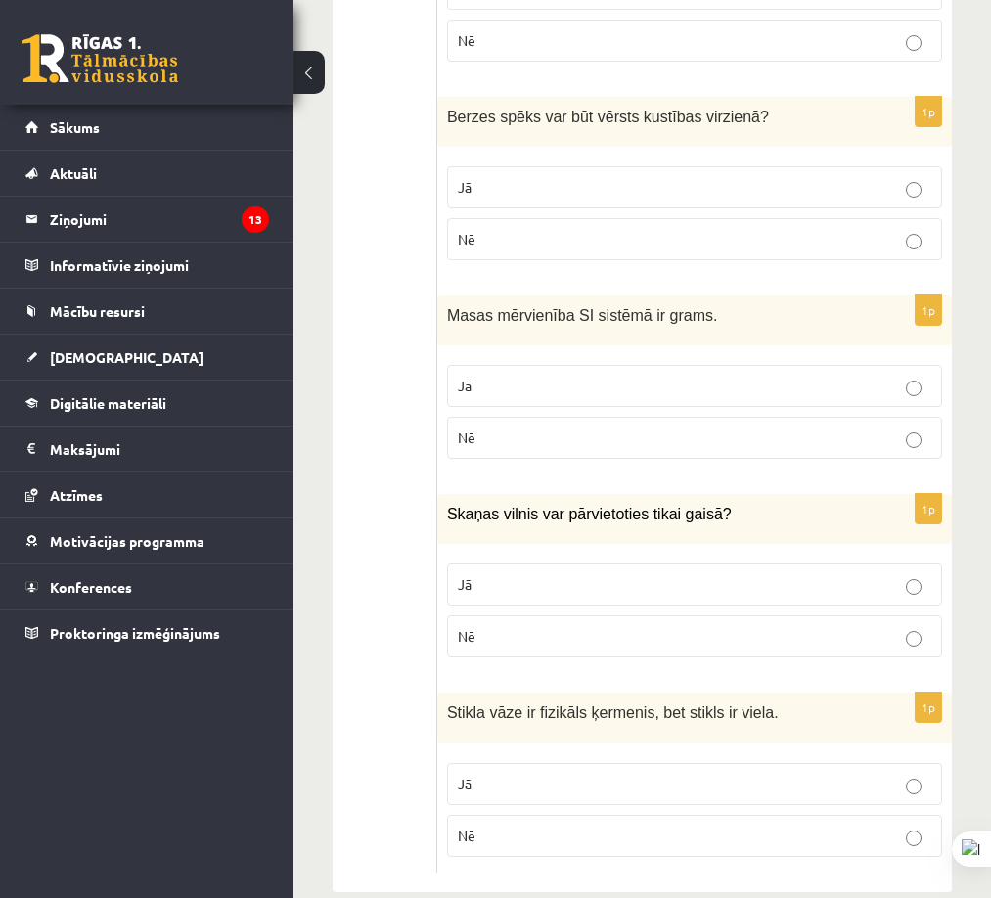
click at [585, 763] on label "Jā" at bounding box center [694, 784] width 495 height 42
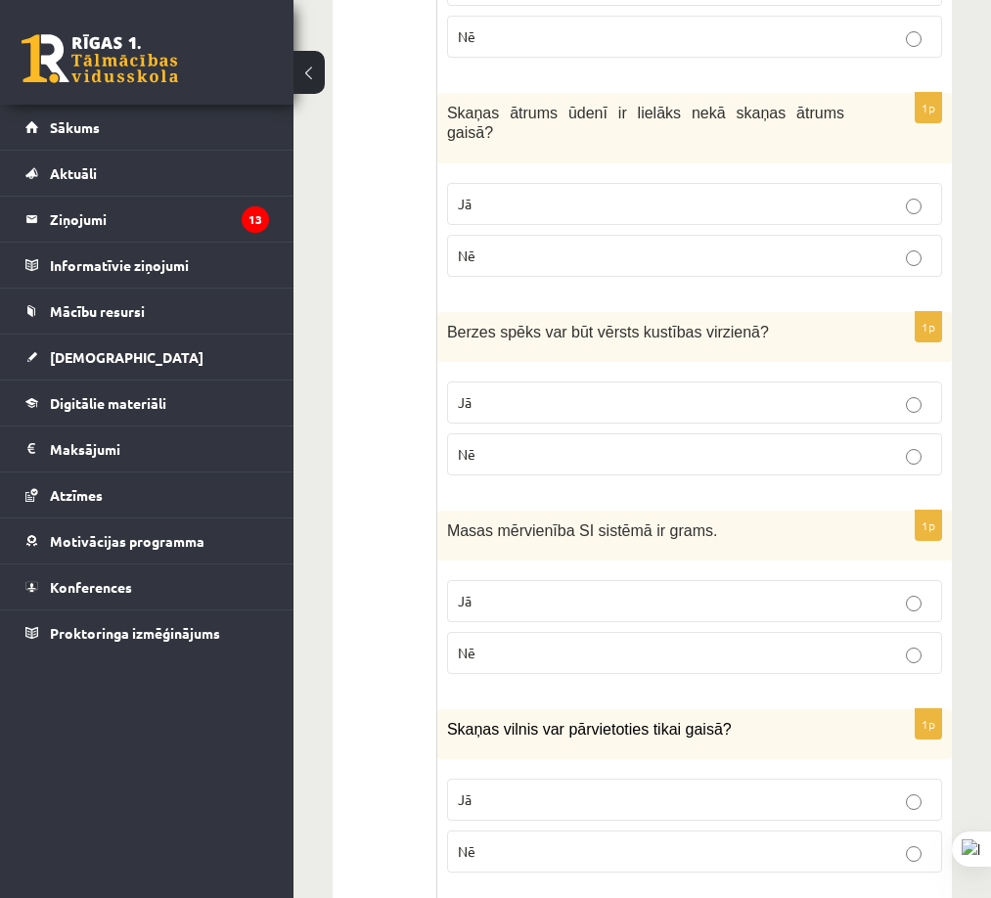
scroll to position [0, 0]
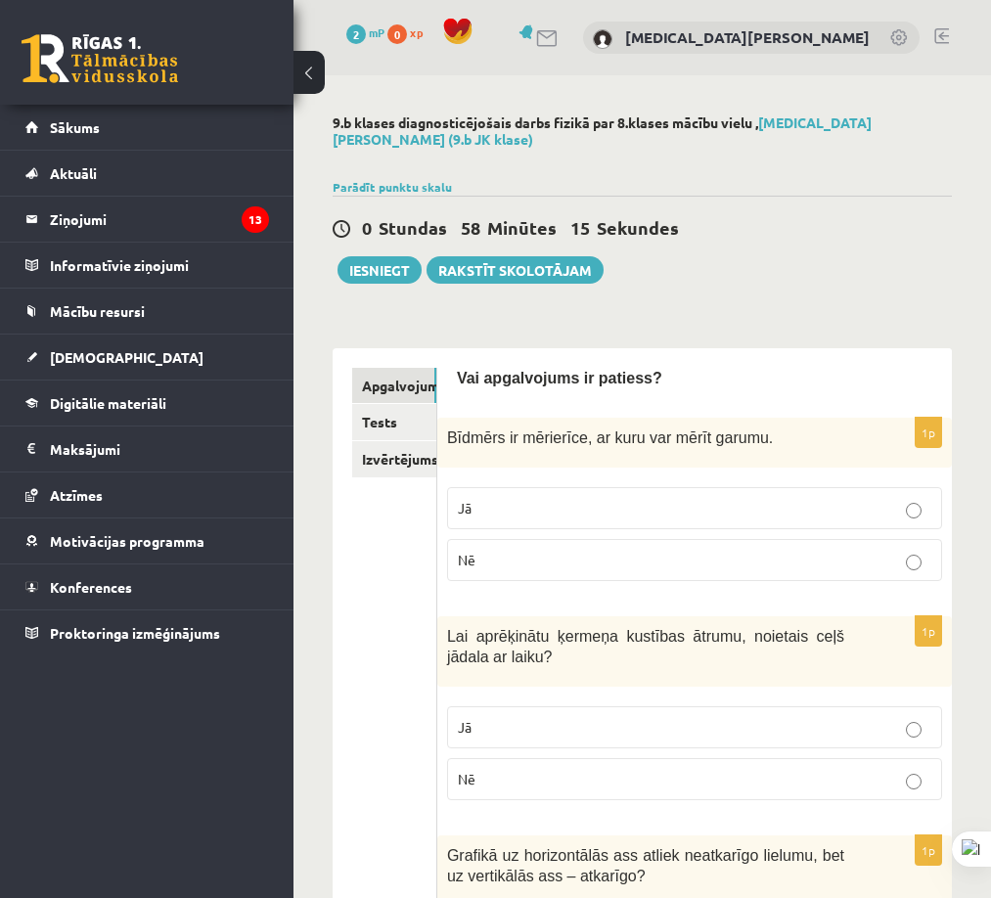
drag, startPoint x: 940, startPoint y: 468, endPoint x: 545, endPoint y: 299, distance: 429.6
click at [411, 406] on link "Tests" at bounding box center [394, 422] width 84 height 36
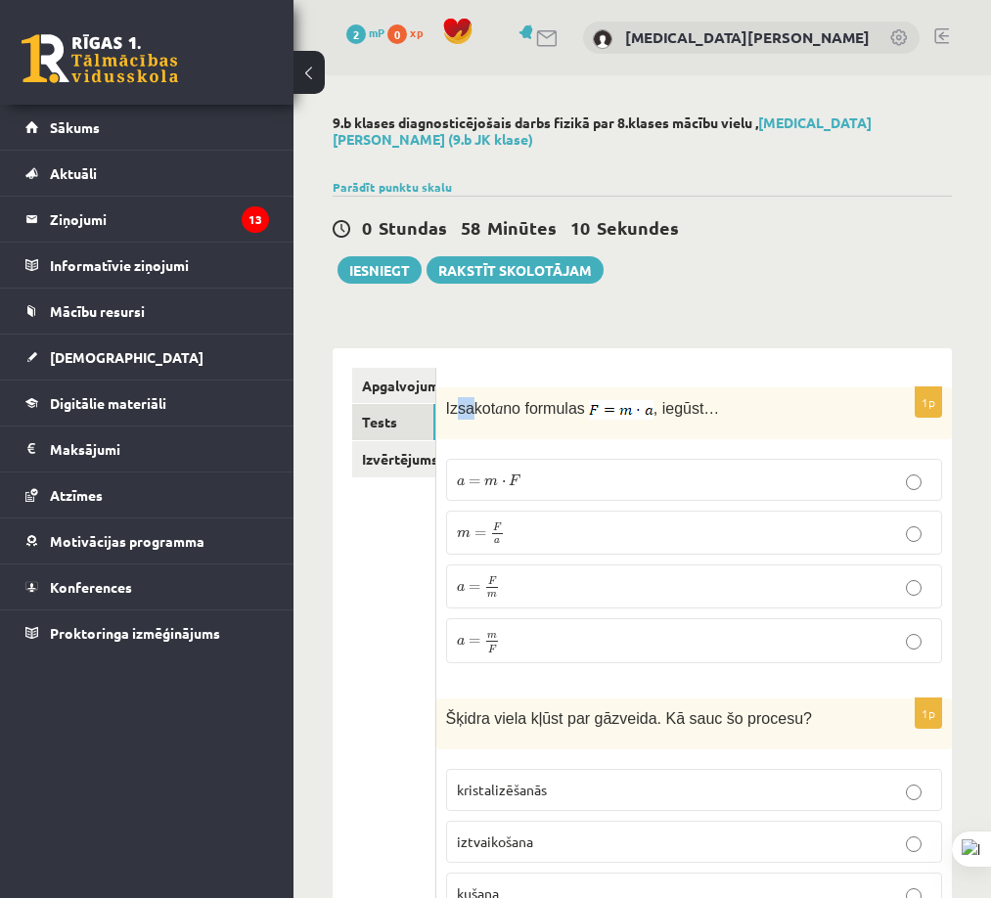
drag, startPoint x: 453, startPoint y: 389, endPoint x: 574, endPoint y: 402, distance: 122.0
click at [487, 400] on span "Izsakot" at bounding box center [471, 408] width 50 height 17
click at [630, 398] on span "Izsakot a no formulas , iegūst…" at bounding box center [583, 407] width 274 height 19
click at [621, 400] on img at bounding box center [621, 410] width 65 height 20
drag, startPoint x: 632, startPoint y: 398, endPoint x: 686, endPoint y: 389, distance: 54.5
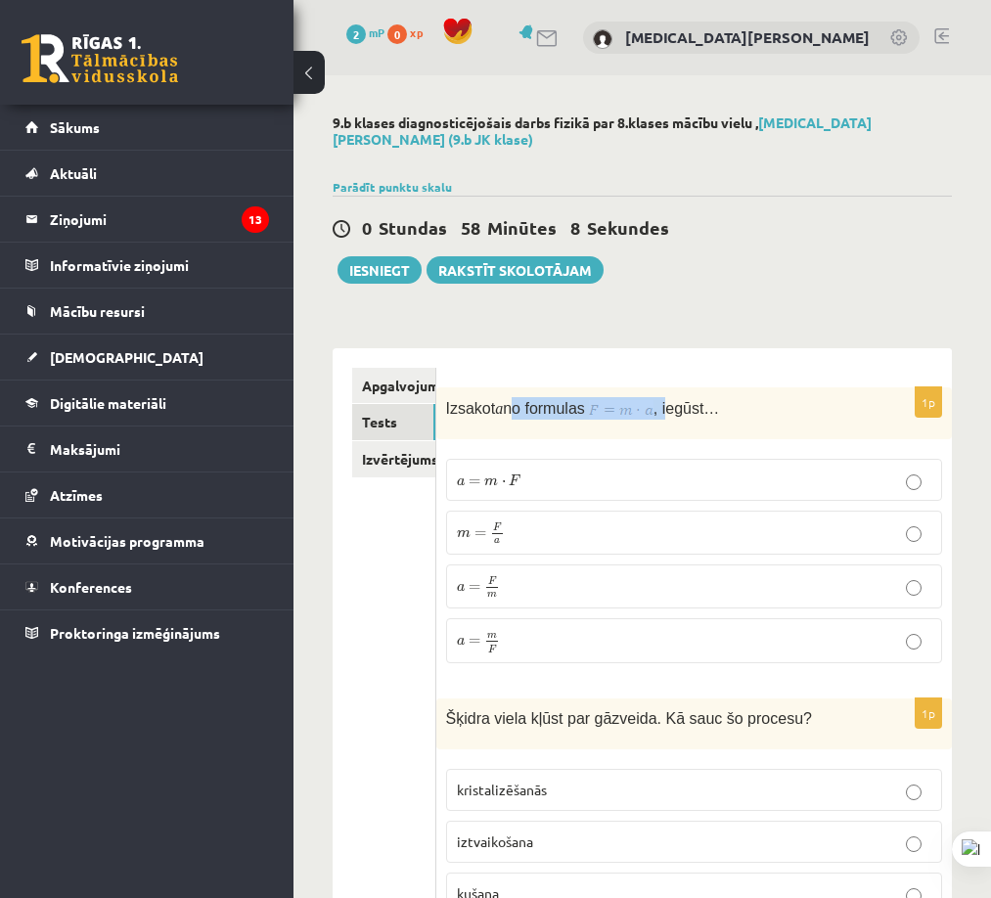
click at [673, 398] on span "Izsakot a no formulas , iegūst…" at bounding box center [583, 407] width 274 height 19
click at [687, 400] on span ", iegūst…" at bounding box center [687, 408] width 67 height 17
drag, startPoint x: 444, startPoint y: 391, endPoint x: 718, endPoint y: 585, distance: 335.6
click at [737, 614] on div "1p Izsakot a no formulas , iegūst… a = m ⋅ F a = m ⋅ F m = F a m = F a a = F m …" at bounding box center [694, 533] width 517 height 293
copy div "Izsakot a no formulas , iegūst… a = m ⋅ F a = m ⋅ F m = F a m = F a a = F m a =…"
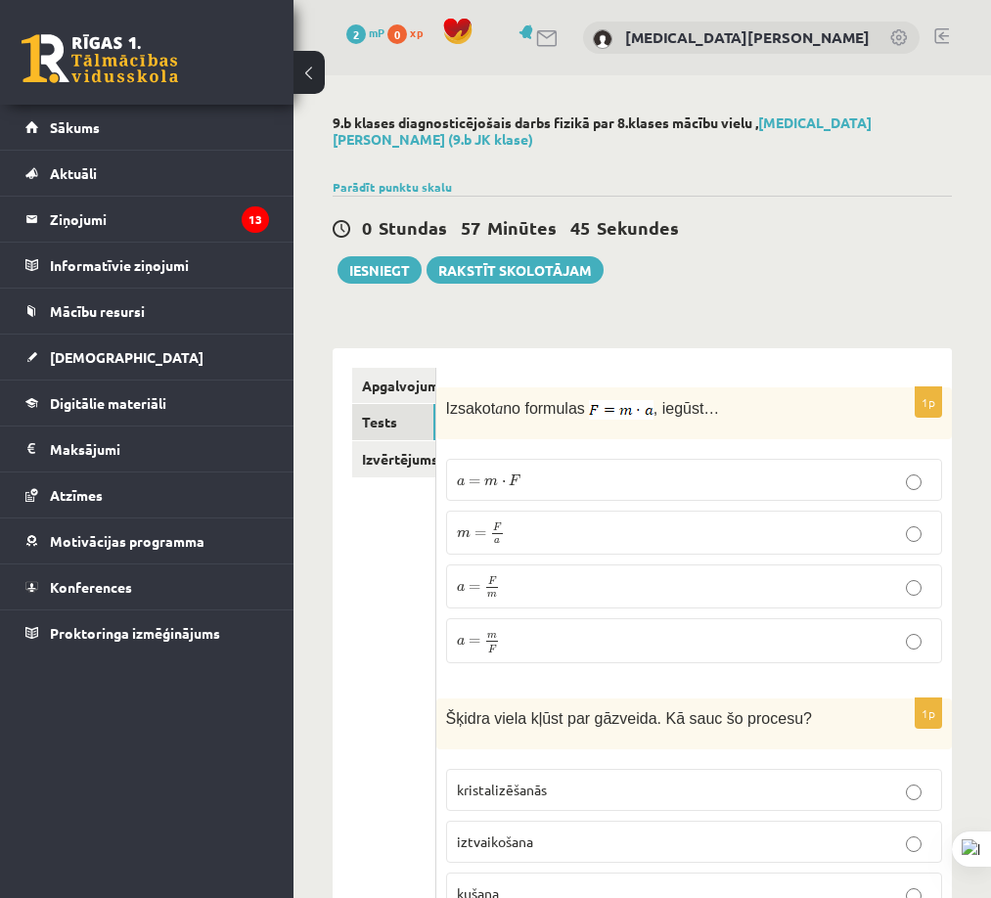
click at [608, 400] on img at bounding box center [621, 410] width 65 height 20
click at [626, 400] on img at bounding box center [621, 410] width 65 height 20
drag, startPoint x: 380, startPoint y: 288, endPoint x: 491, endPoint y: 225, distance: 127.9
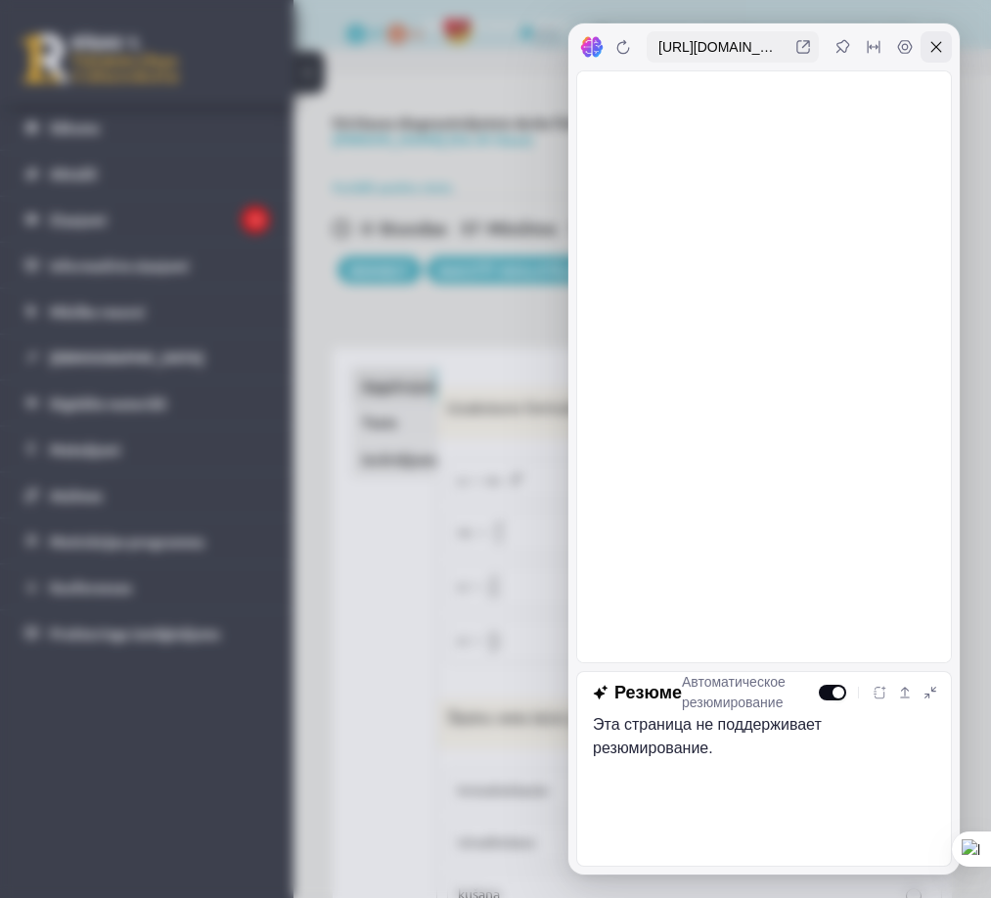
click at [942, 43] on icon at bounding box center [937, 47] width 16 height 16
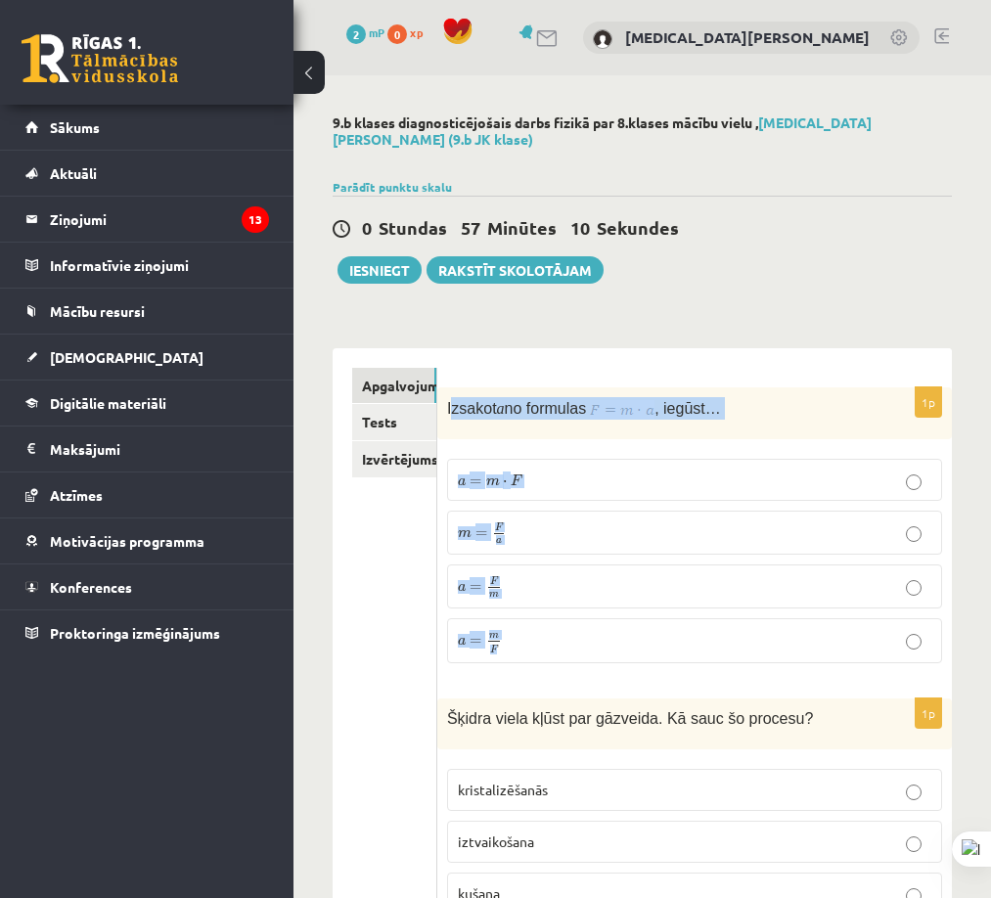
scroll to position [98, 0]
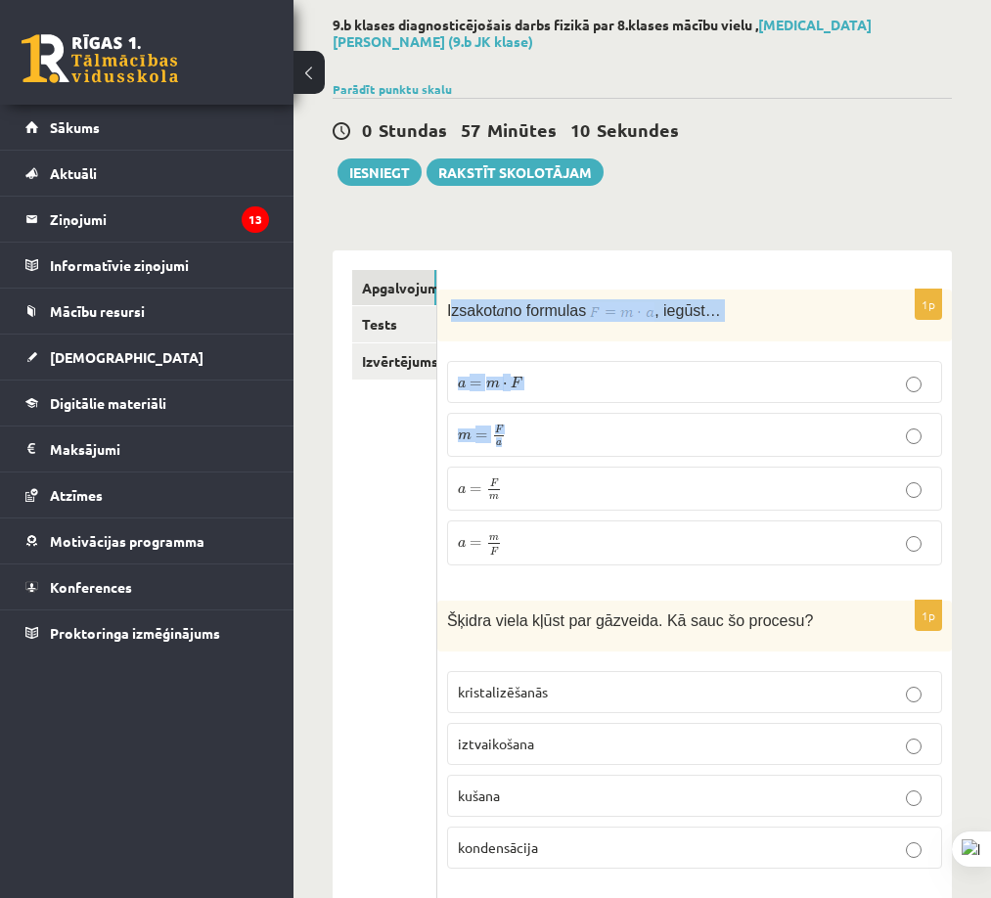
drag, startPoint x: 465, startPoint y: 393, endPoint x: 502, endPoint y: 302, distance: 98.3
click at [569, 385] on div "1p Izsakot a no formulas , iegūst… a = m ⋅ F a = m ⋅ F m = F a m = F a a = F m …" at bounding box center [694, 436] width 515 height 293
click at [448, 302] on span "Izsakot" at bounding box center [472, 310] width 50 height 17
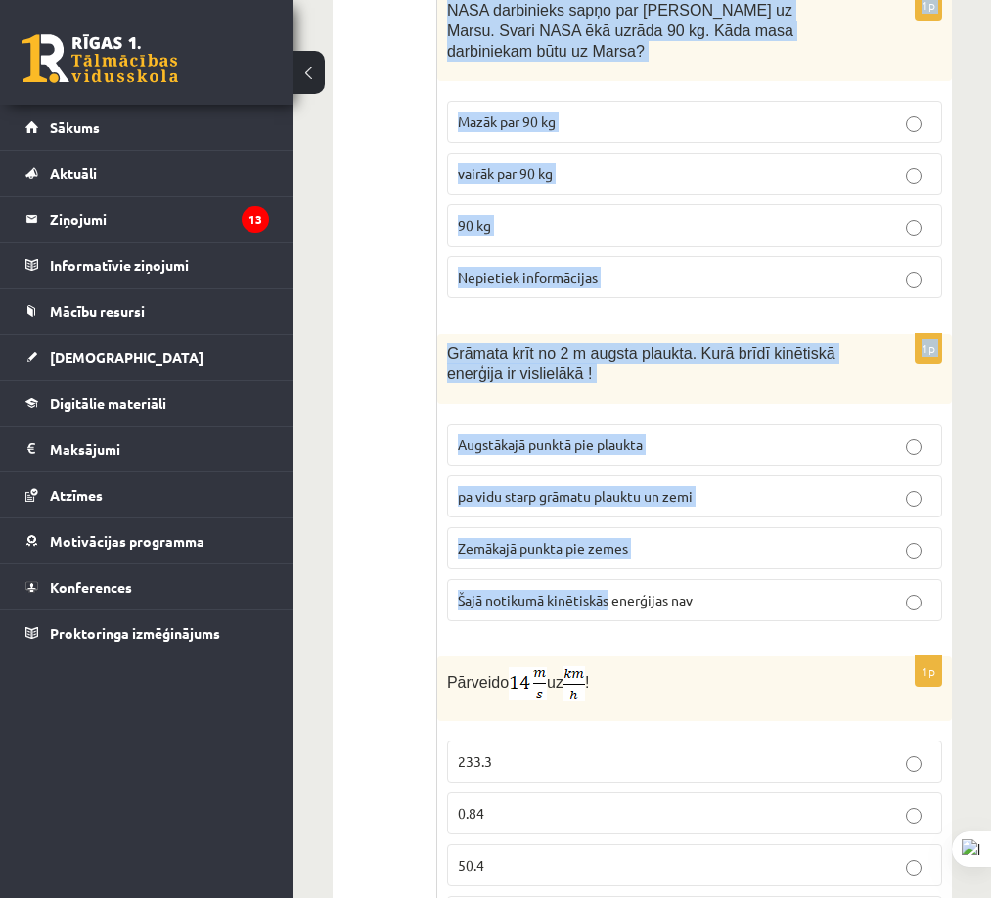
scroll to position [2935, 0]
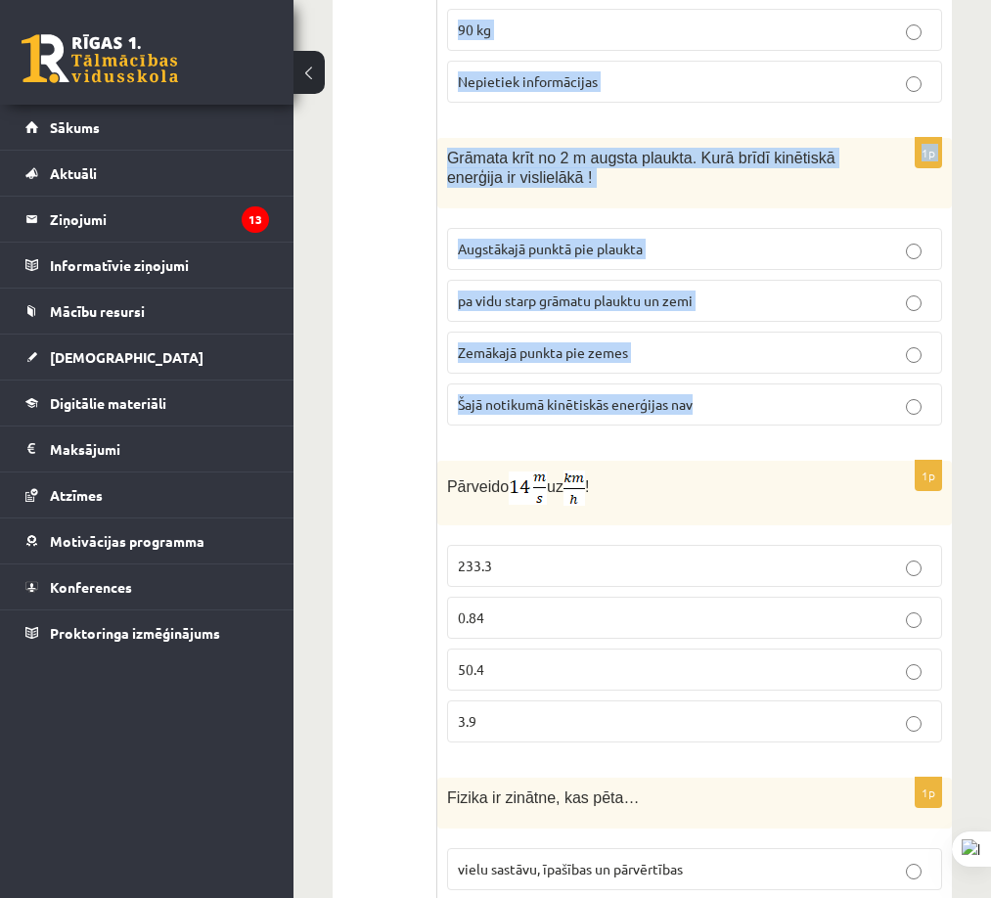
drag, startPoint x: 439, startPoint y: 292, endPoint x: 740, endPoint y: 364, distance: 309.0
copy form "Izsakot a no formulas , iegūst… a = m ⋅ F a = m ⋅ F m = F a m = F a a = F m a =…"
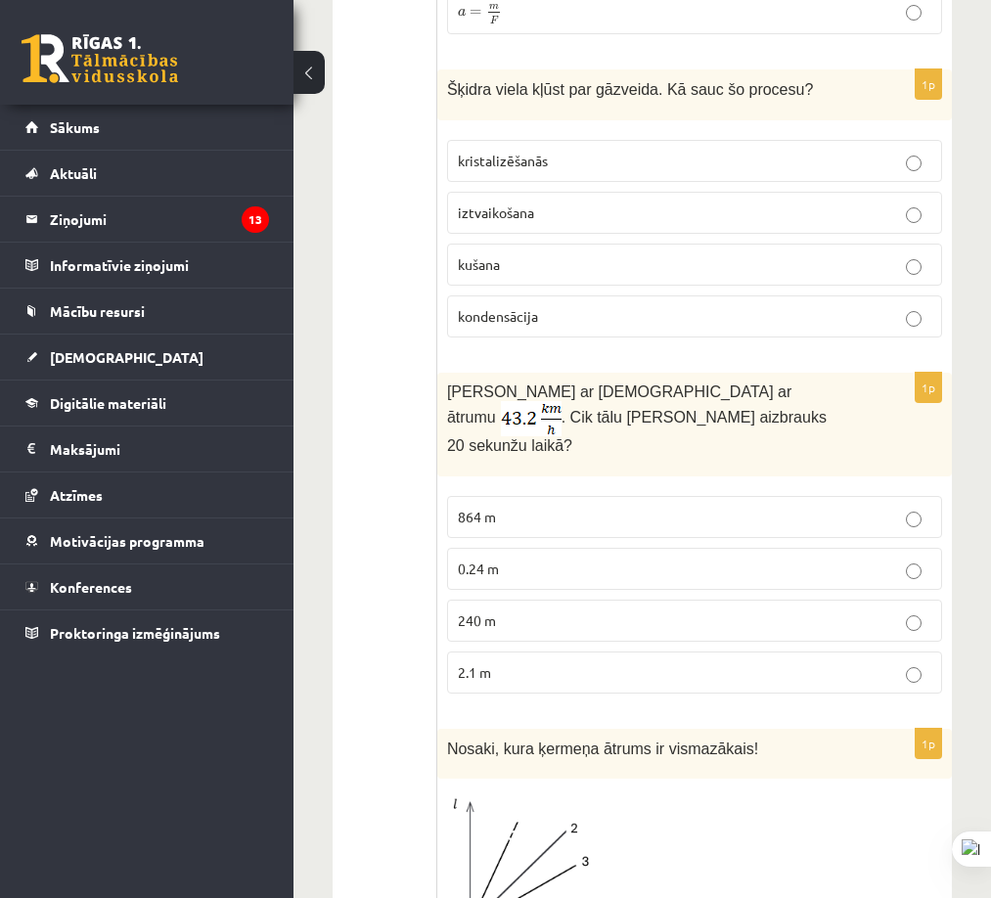
scroll to position [0, 0]
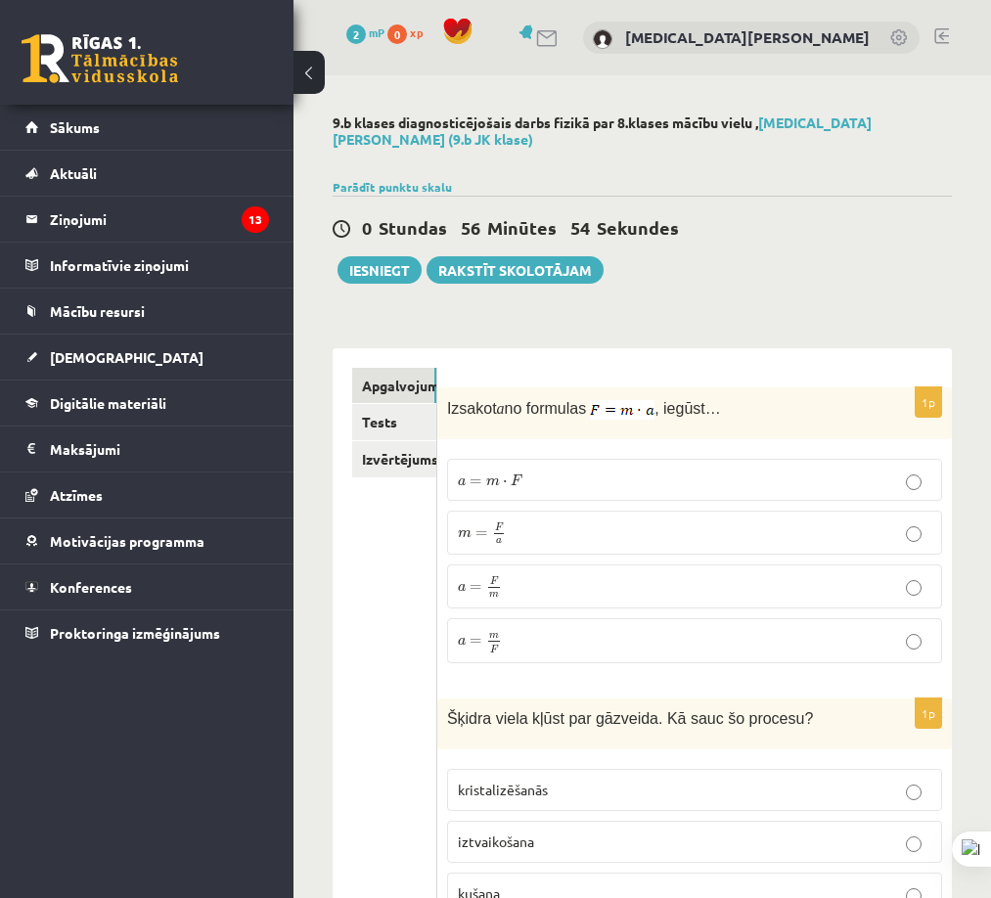
drag, startPoint x: 384, startPoint y: 211, endPoint x: 414, endPoint y: 109, distance: 107.1
click at [539, 584] on label "a = F m a = F m" at bounding box center [694, 587] width 495 height 44
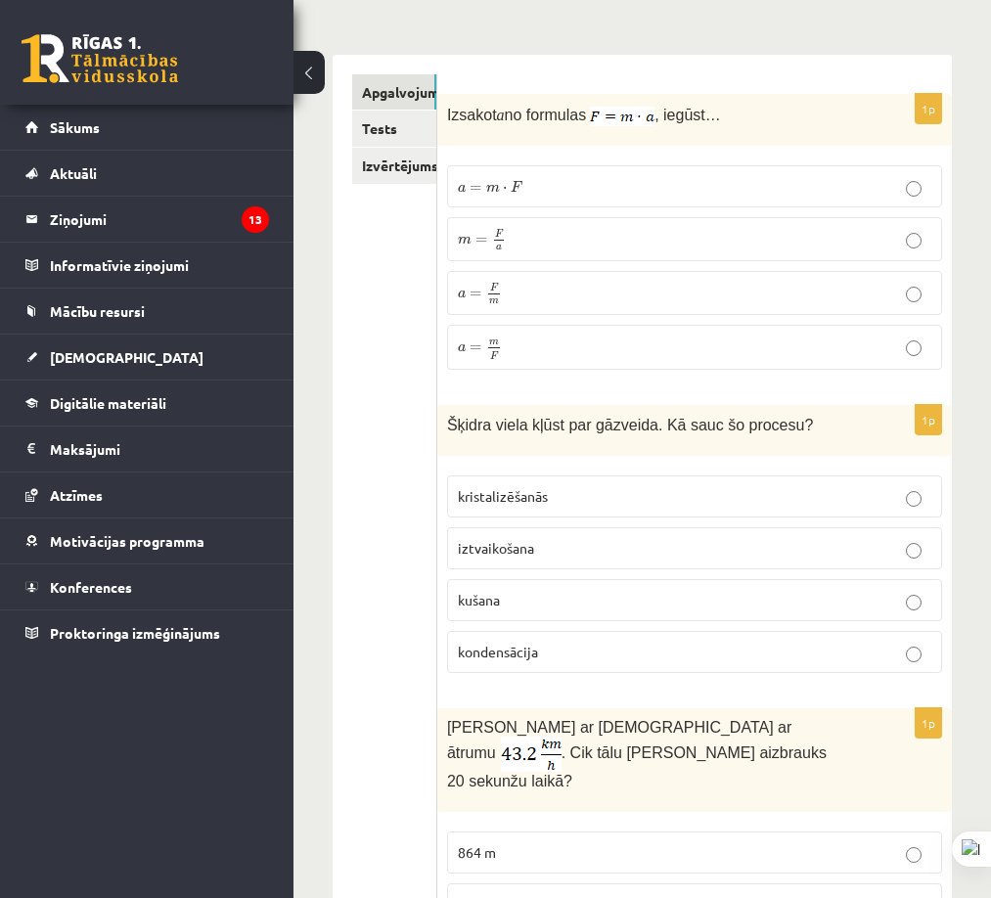
scroll to position [391, 0]
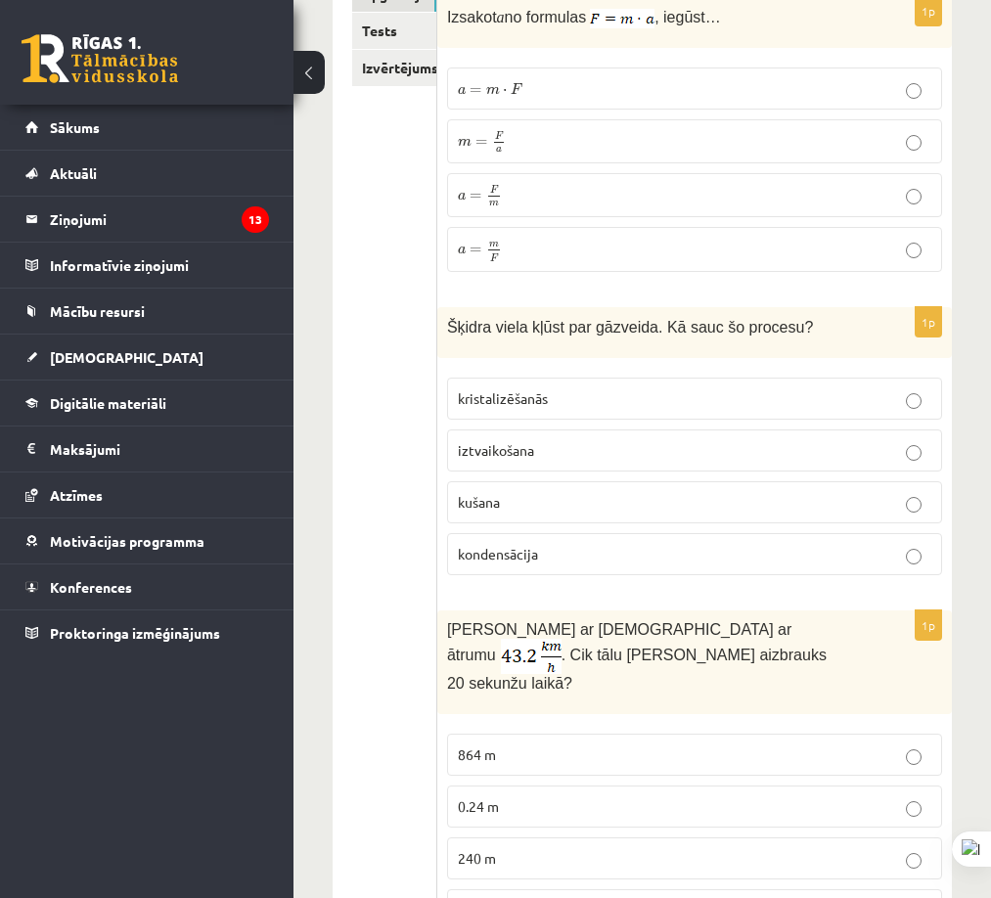
click at [582, 440] on p "iztvaikošana" at bounding box center [695, 450] width 474 height 21
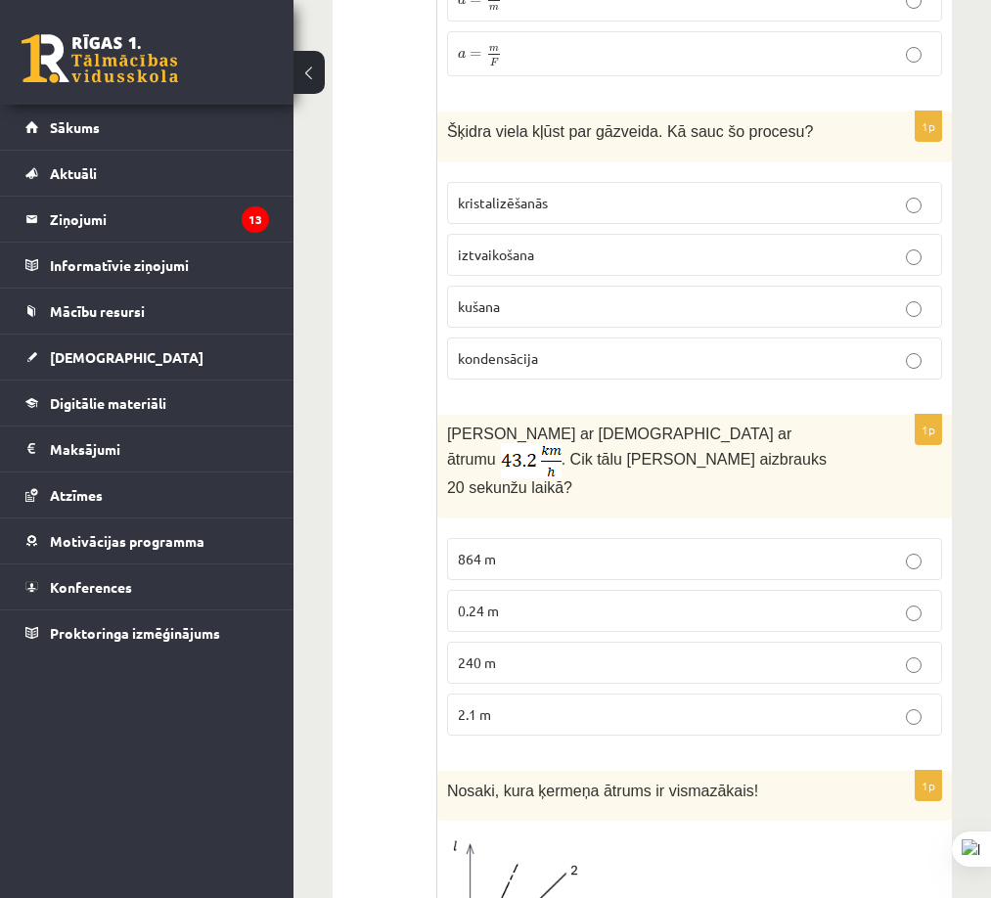
click at [545, 643] on label "240 m" at bounding box center [694, 663] width 495 height 42
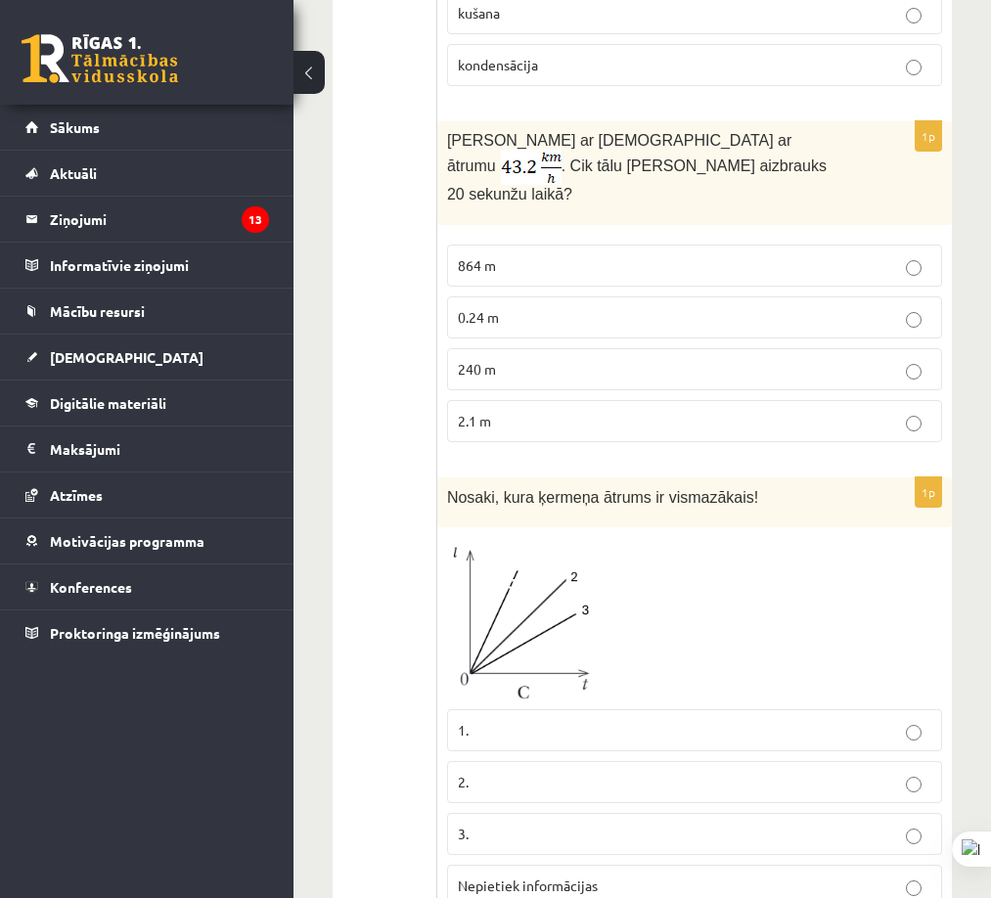
drag, startPoint x: 526, startPoint y: 775, endPoint x: 536, endPoint y: 767, distance: 12.5
click at [527, 775] on fieldset "1. 2. 3. Nepietiek informācijas" at bounding box center [694, 806] width 495 height 213
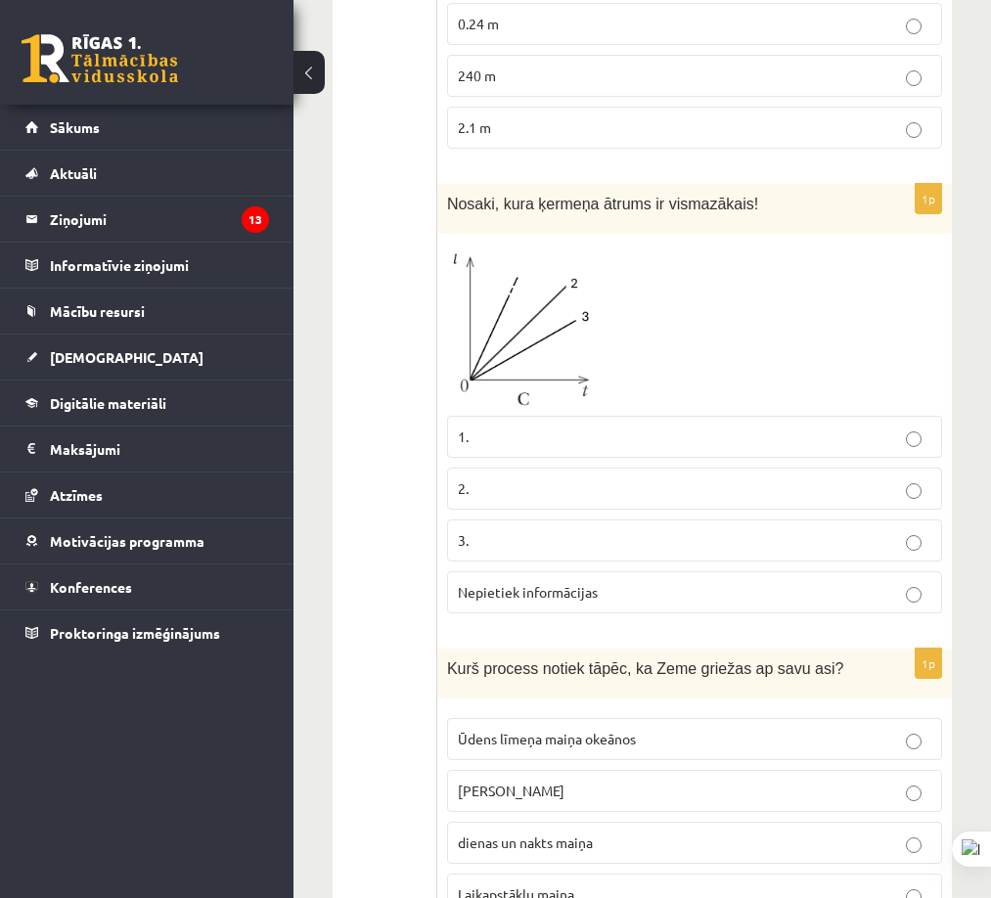
click at [546, 520] on label "3." at bounding box center [694, 541] width 495 height 42
click at [551, 305] on img at bounding box center [520, 325] width 147 height 162
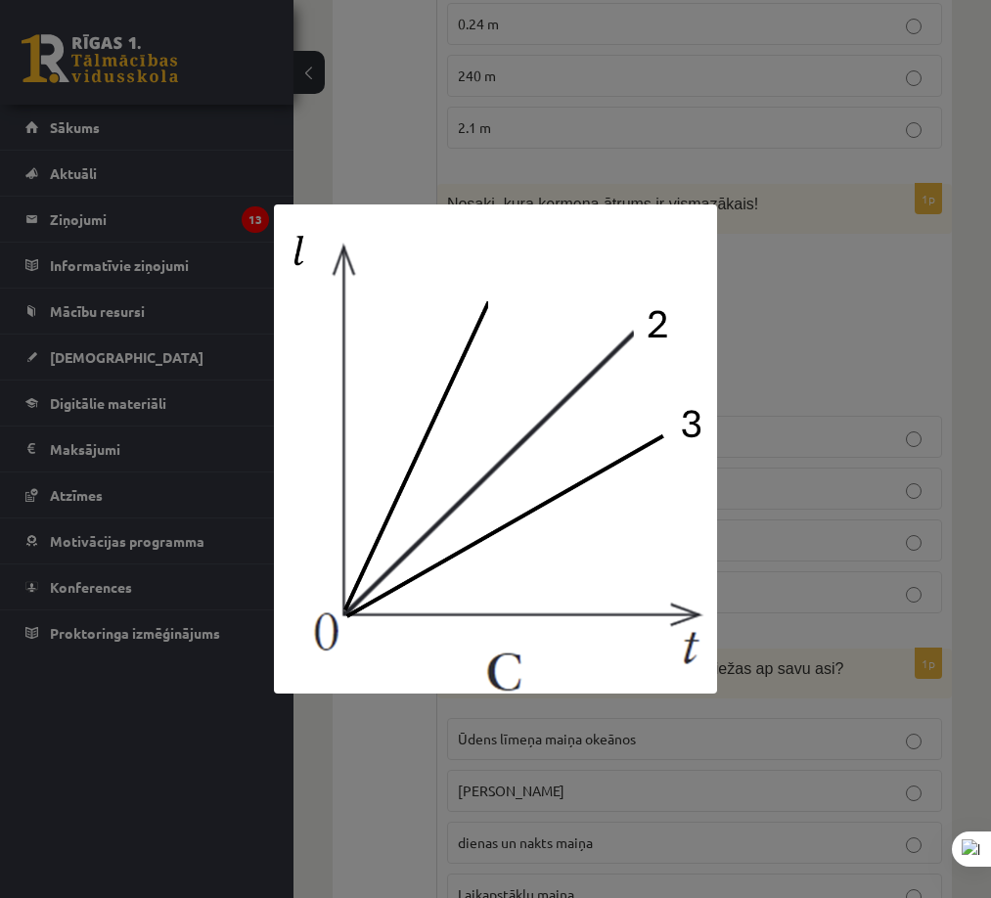
click at [834, 364] on div at bounding box center [495, 449] width 991 height 898
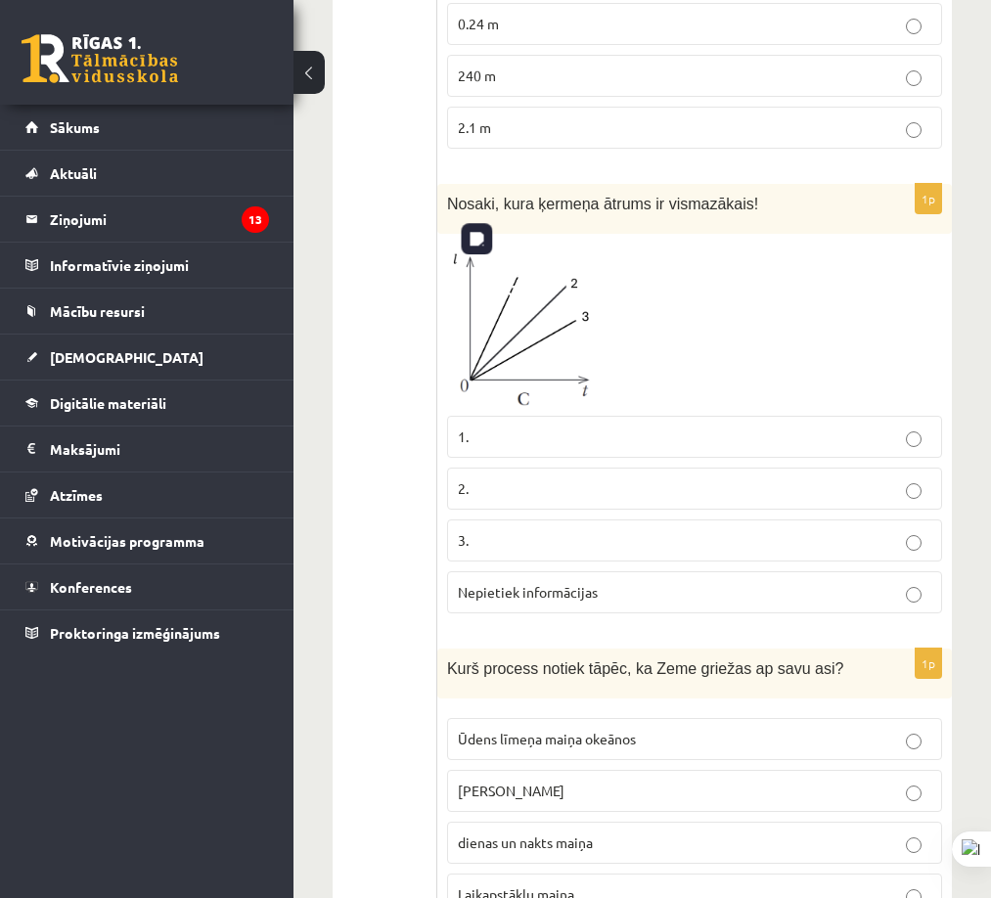
click at [561, 296] on img at bounding box center [520, 325] width 147 height 162
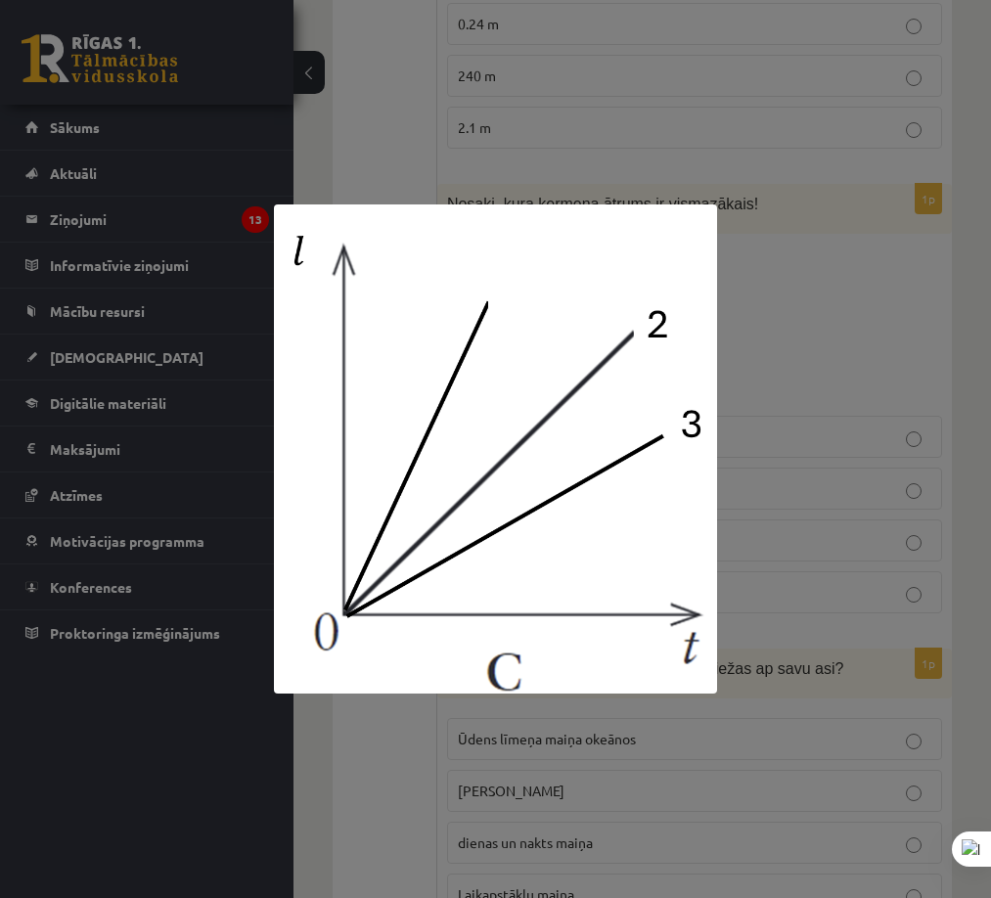
click at [803, 359] on div at bounding box center [495, 449] width 991 height 898
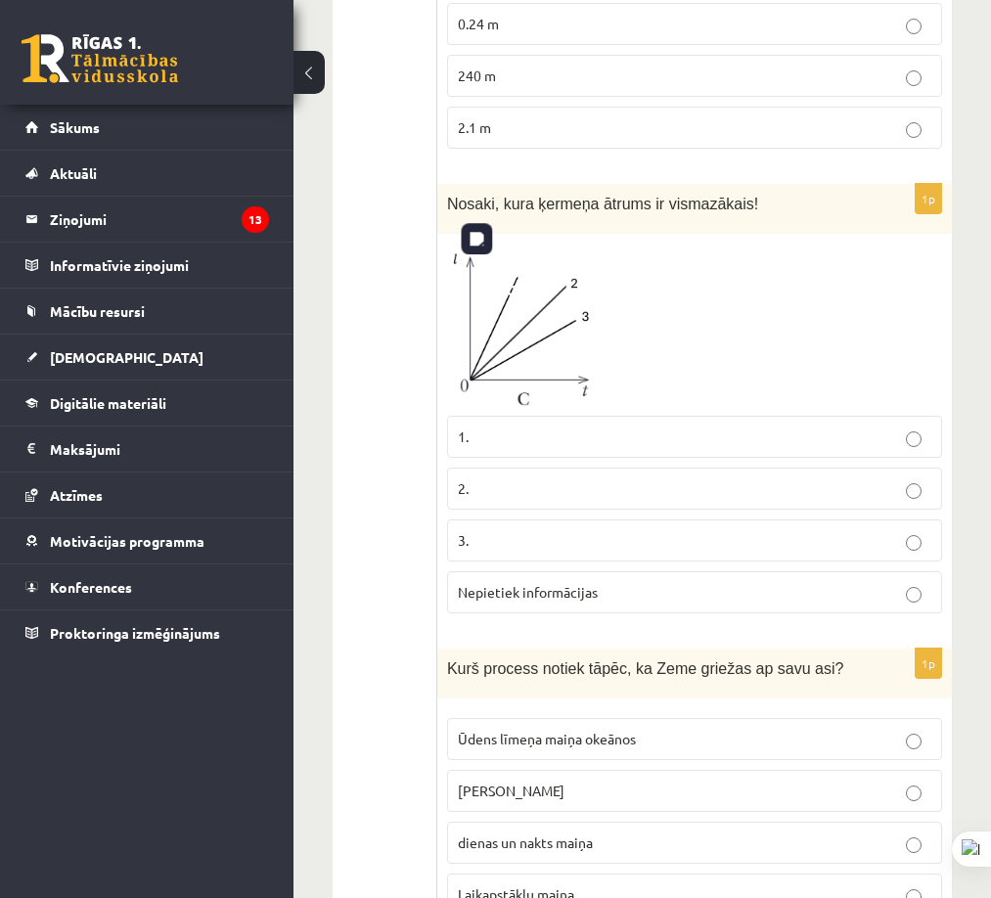
click at [548, 330] on img at bounding box center [520, 325] width 147 height 162
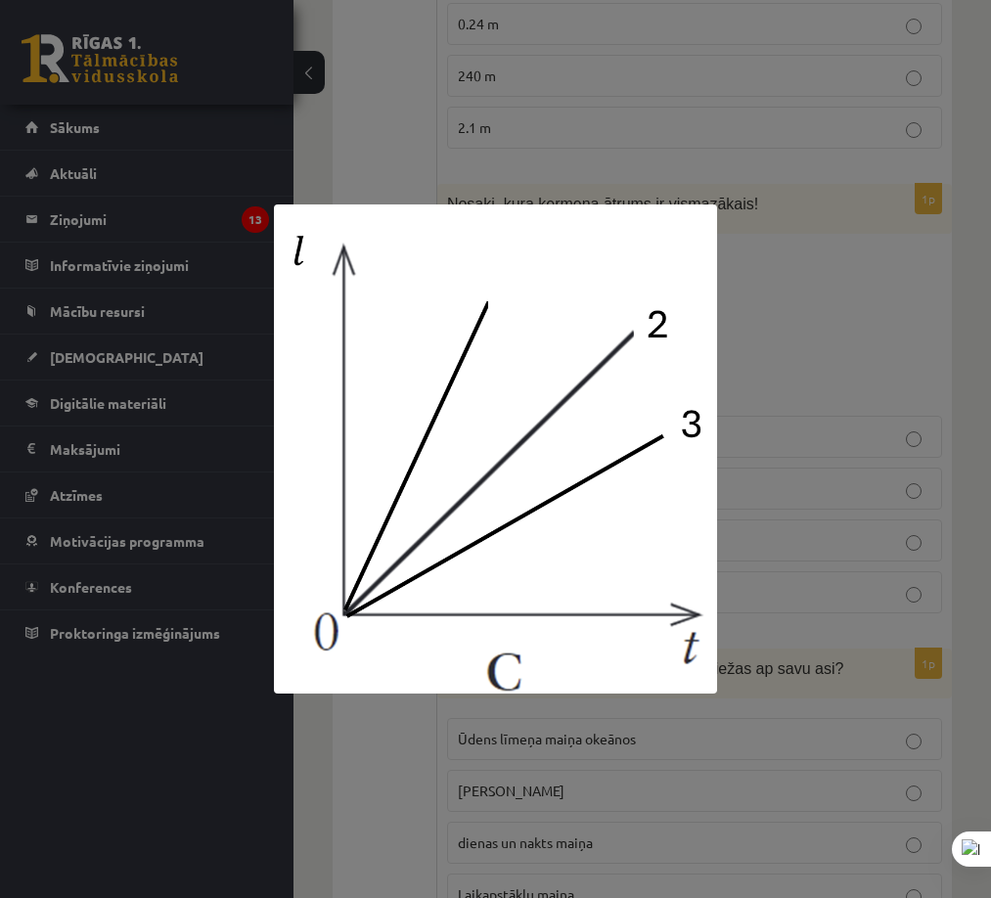
click at [858, 320] on div at bounding box center [495, 449] width 991 height 898
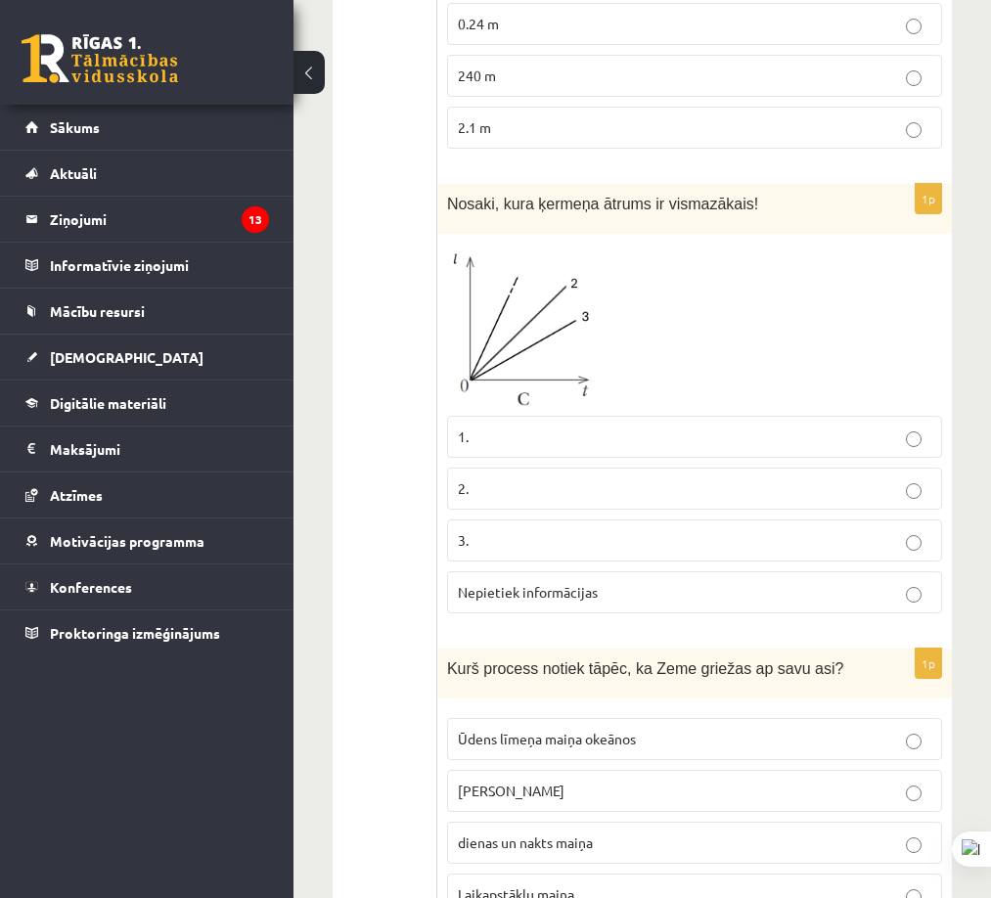
scroll to position [1370, 0]
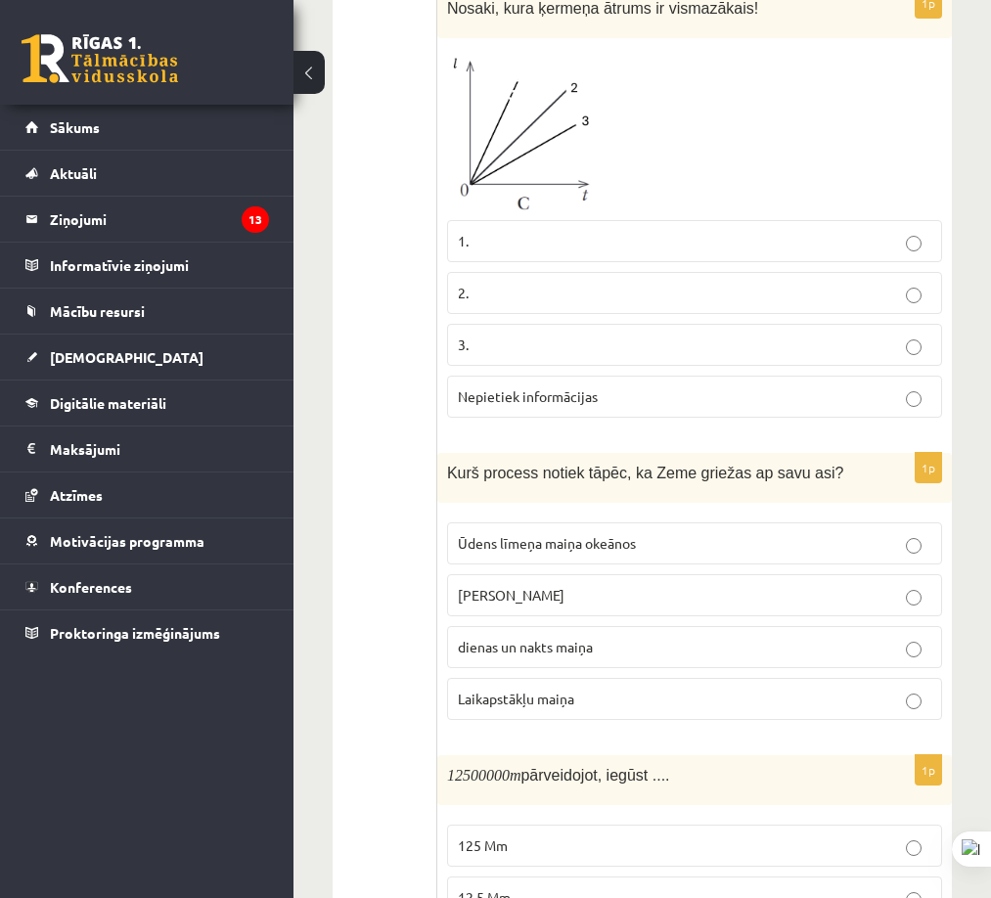
click at [563, 638] on span "dienas un nakts maiņa" at bounding box center [525, 647] width 135 height 18
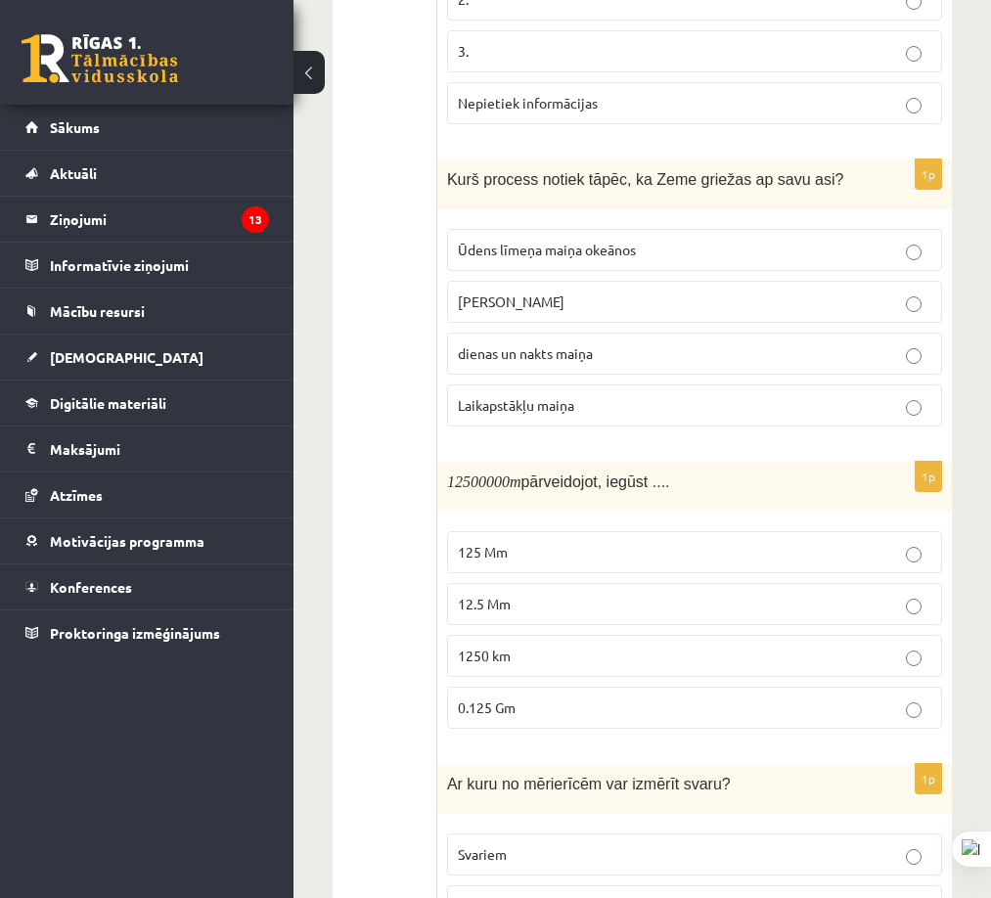
click at [574, 594] on p "12.5 Mm" at bounding box center [695, 604] width 474 height 21
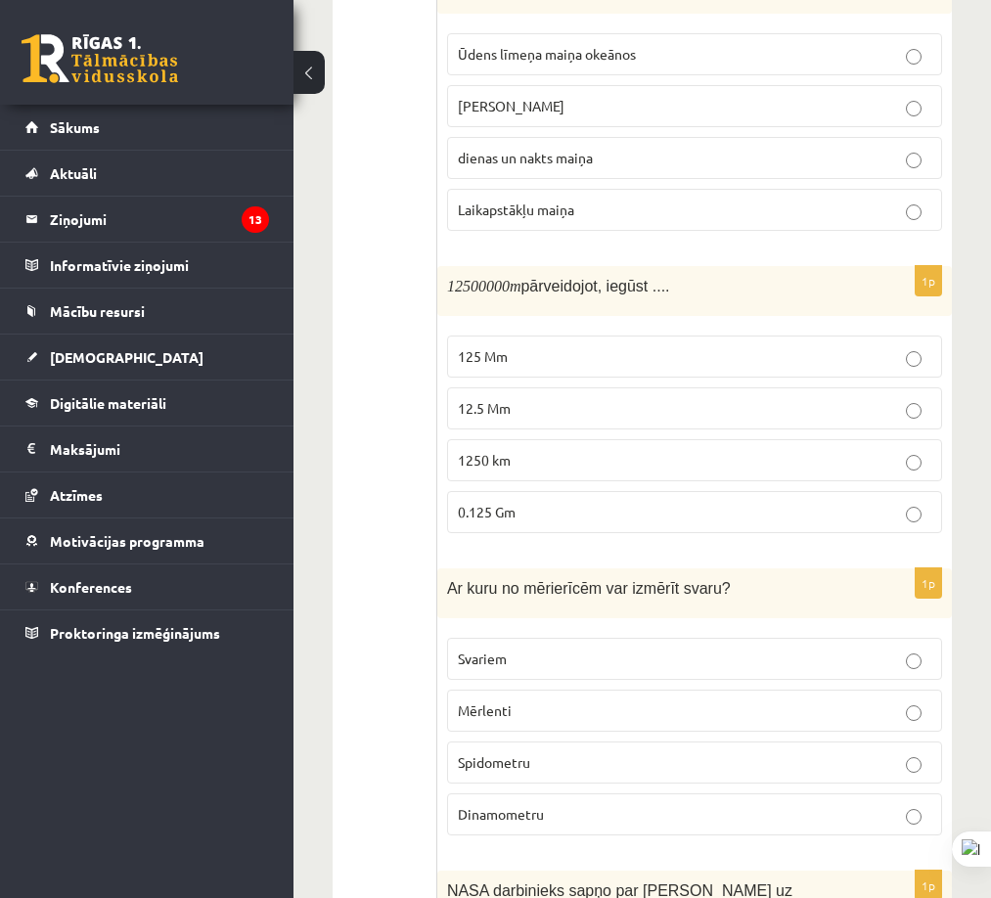
click at [563, 804] on p "Dinamometru" at bounding box center [695, 814] width 474 height 21
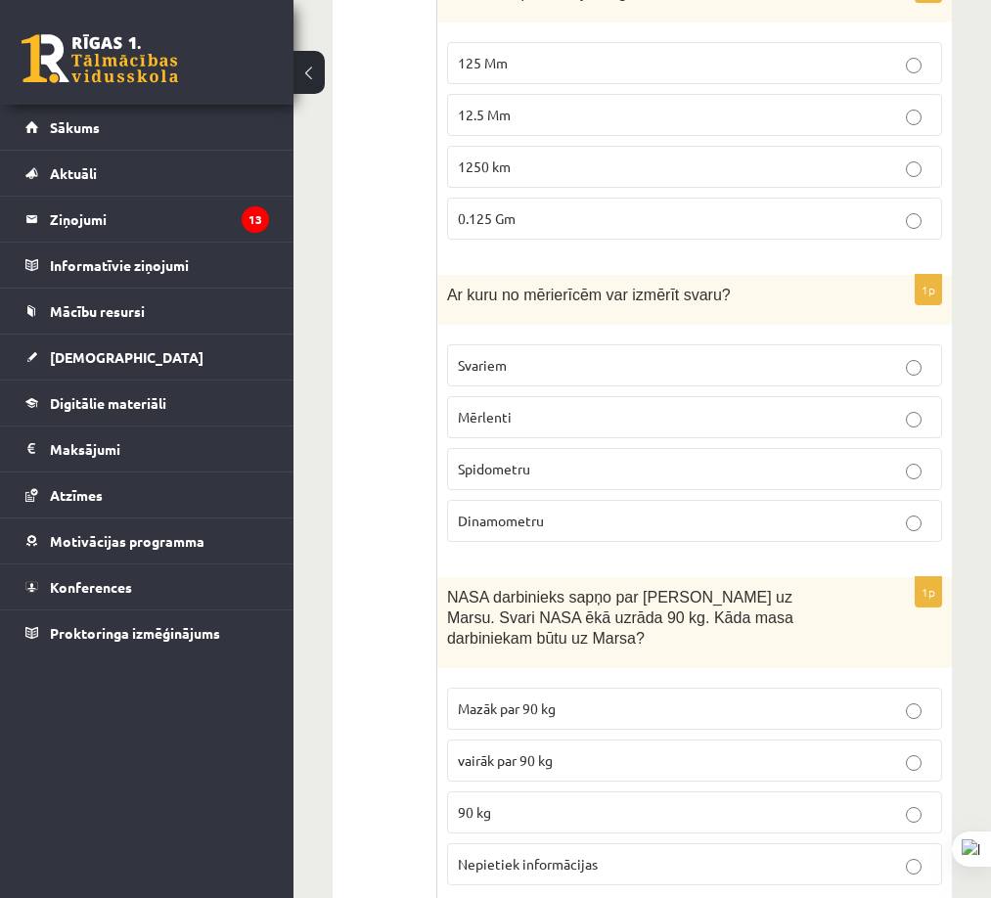
click at [564, 802] on p "90 kg" at bounding box center [695, 812] width 474 height 21
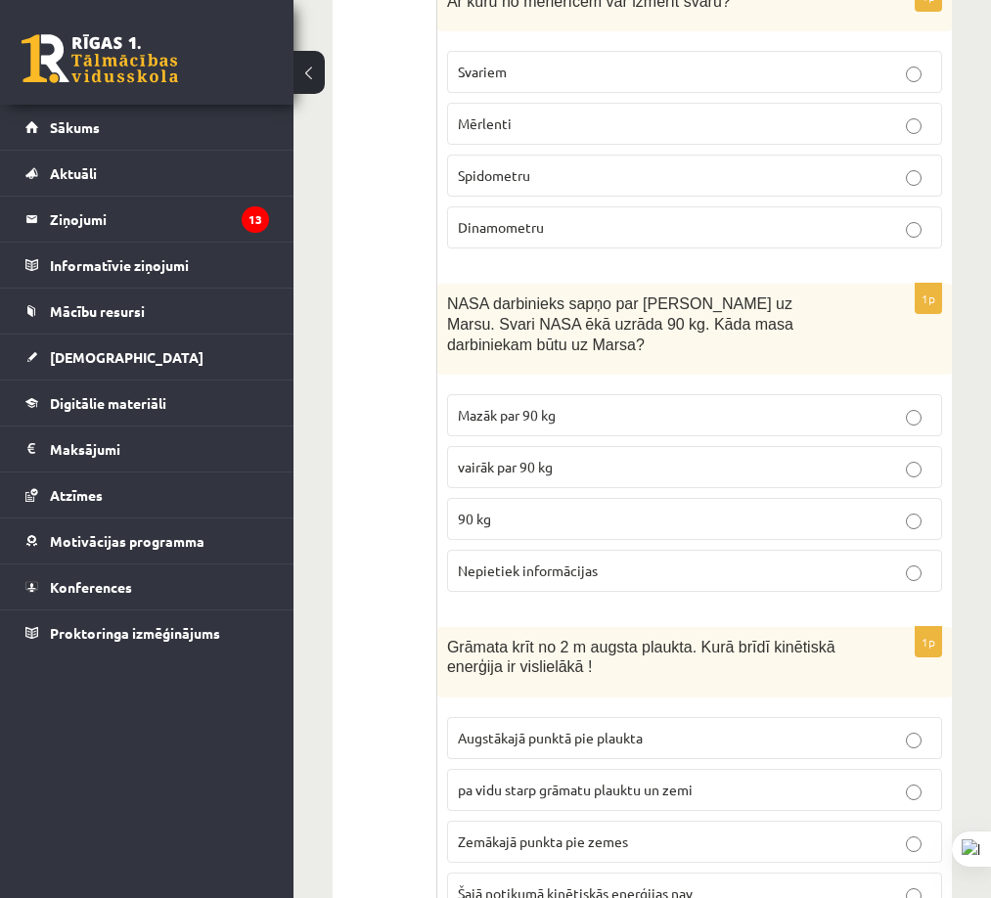
scroll to position [2544, 0]
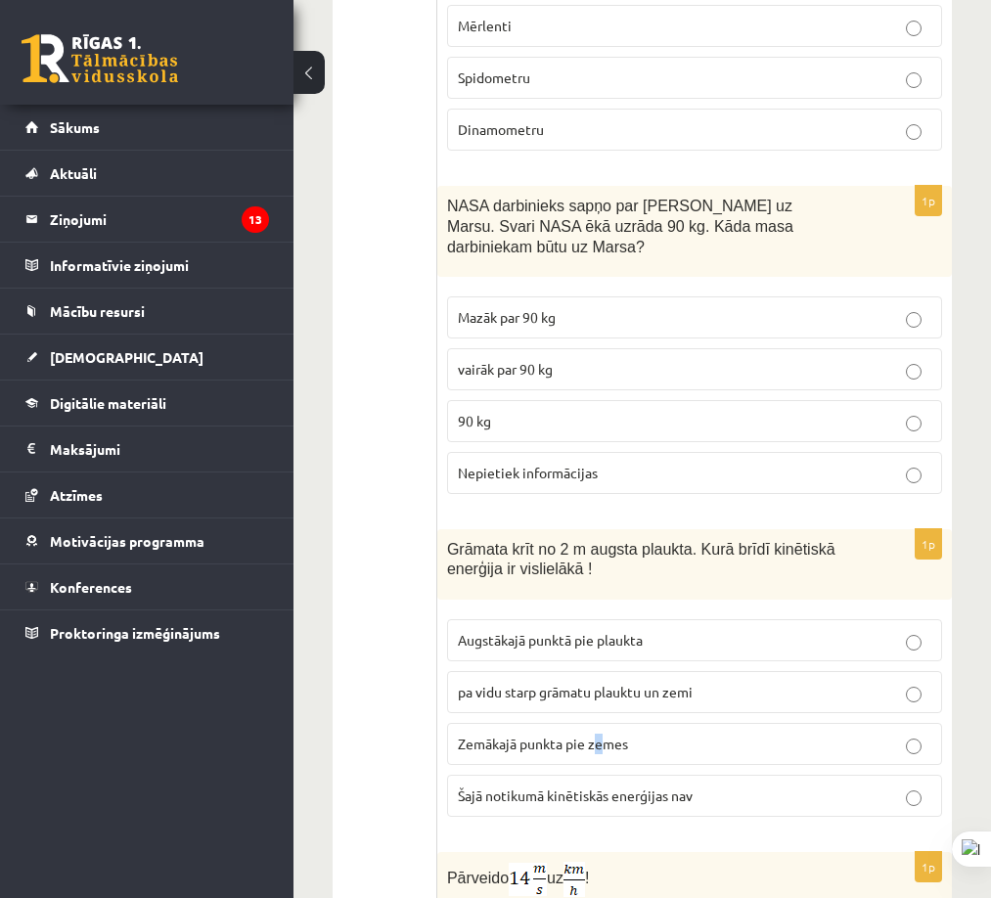
click at [597, 734] on p "Zemākajā punkta pie zemes" at bounding box center [695, 744] width 474 height 21
click at [540, 723] on label "Zemākajā punkta pie zemes" at bounding box center [694, 744] width 495 height 42
click at [766, 734] on p "Zemākajā punkta pie zemes" at bounding box center [695, 744] width 474 height 21
click at [406, 643] on ul "Apgalvojumi Tests Izvērtējums!" at bounding box center [394, 139] width 85 height 4631
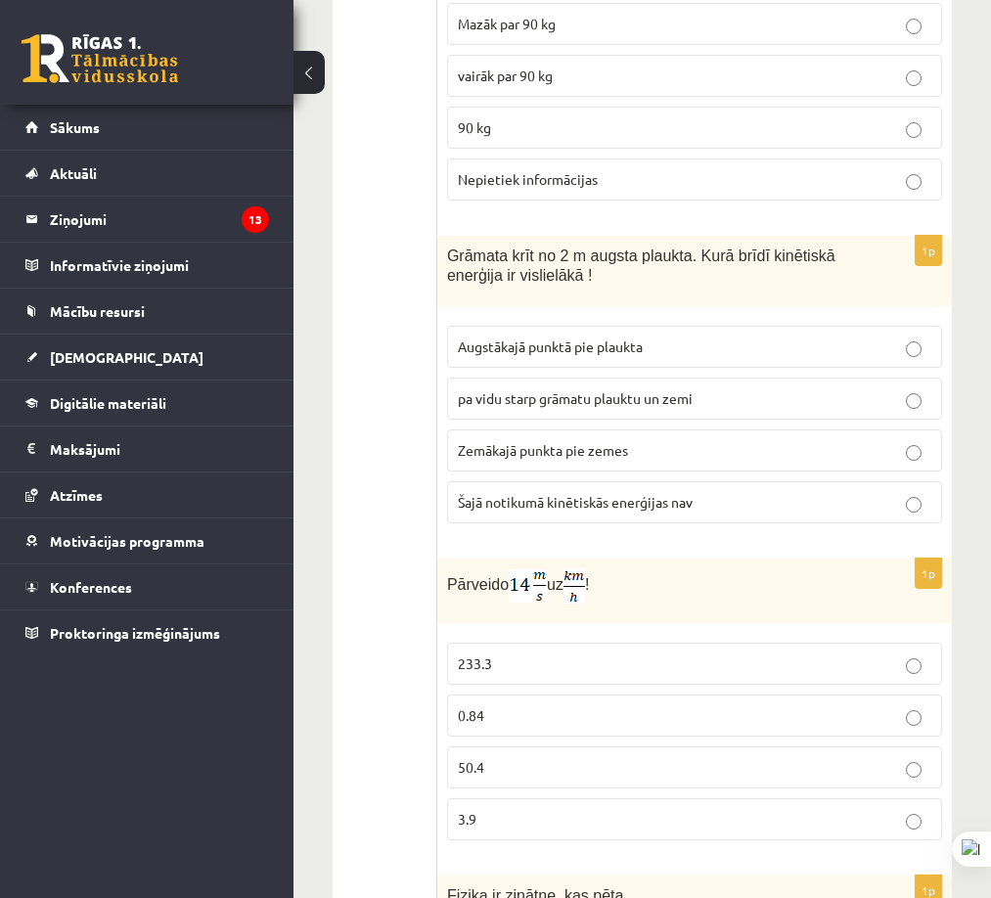
scroll to position [3033, 0]
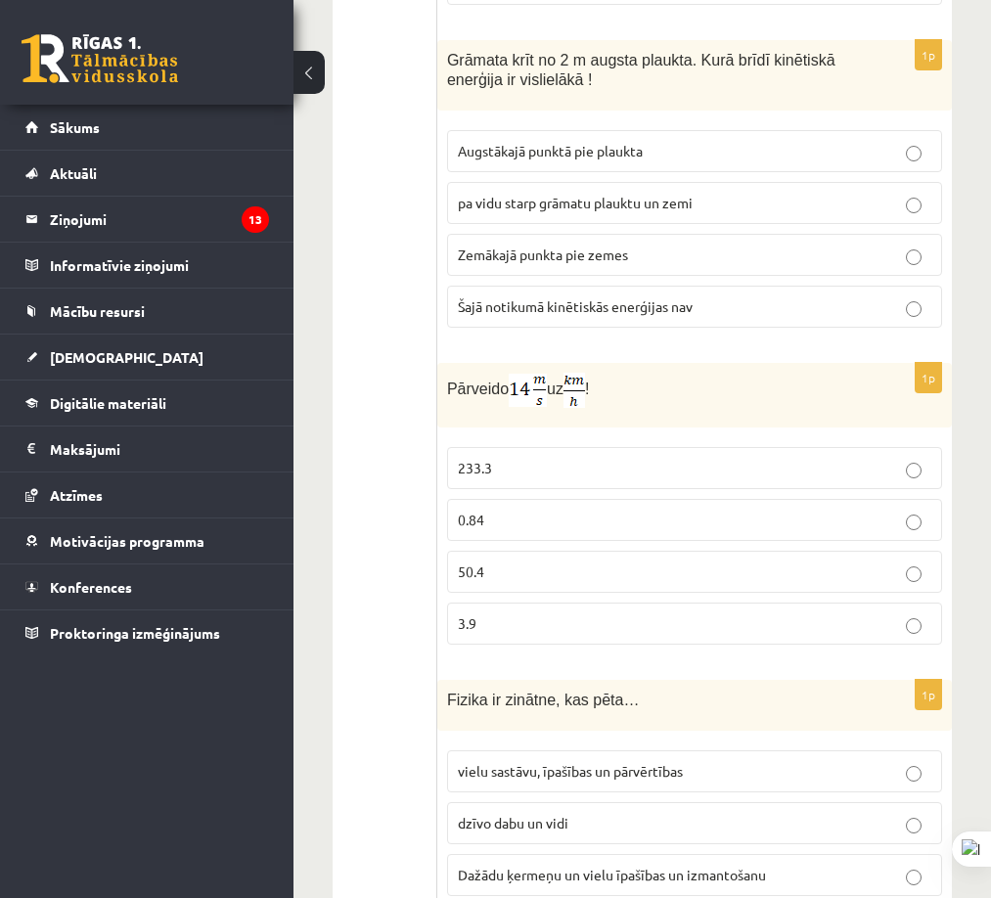
drag, startPoint x: 559, startPoint y: 329, endPoint x: 572, endPoint y: 332, distance: 14.0
click at [566, 382] on span "Pārveido uz !" at bounding box center [518, 390] width 143 height 16
click at [667, 373] on p "Pārveido uz !" at bounding box center [645, 390] width 397 height 35
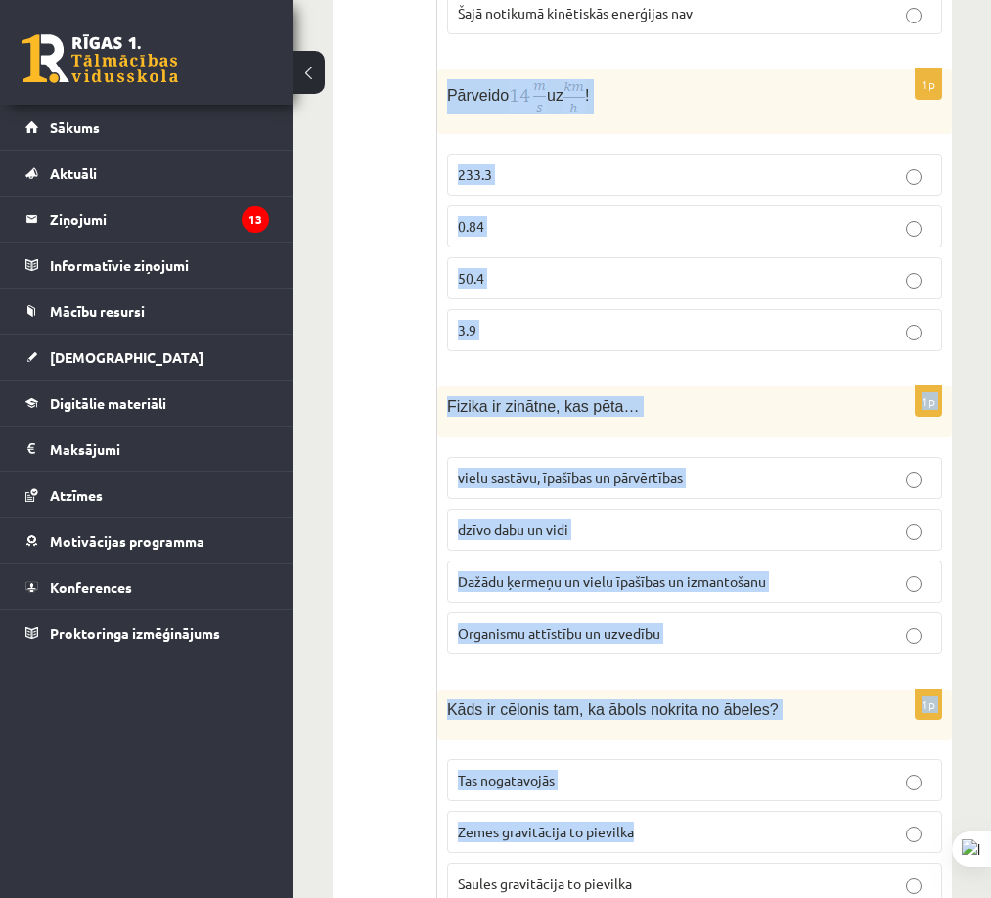
scroll to position [3718, 0]
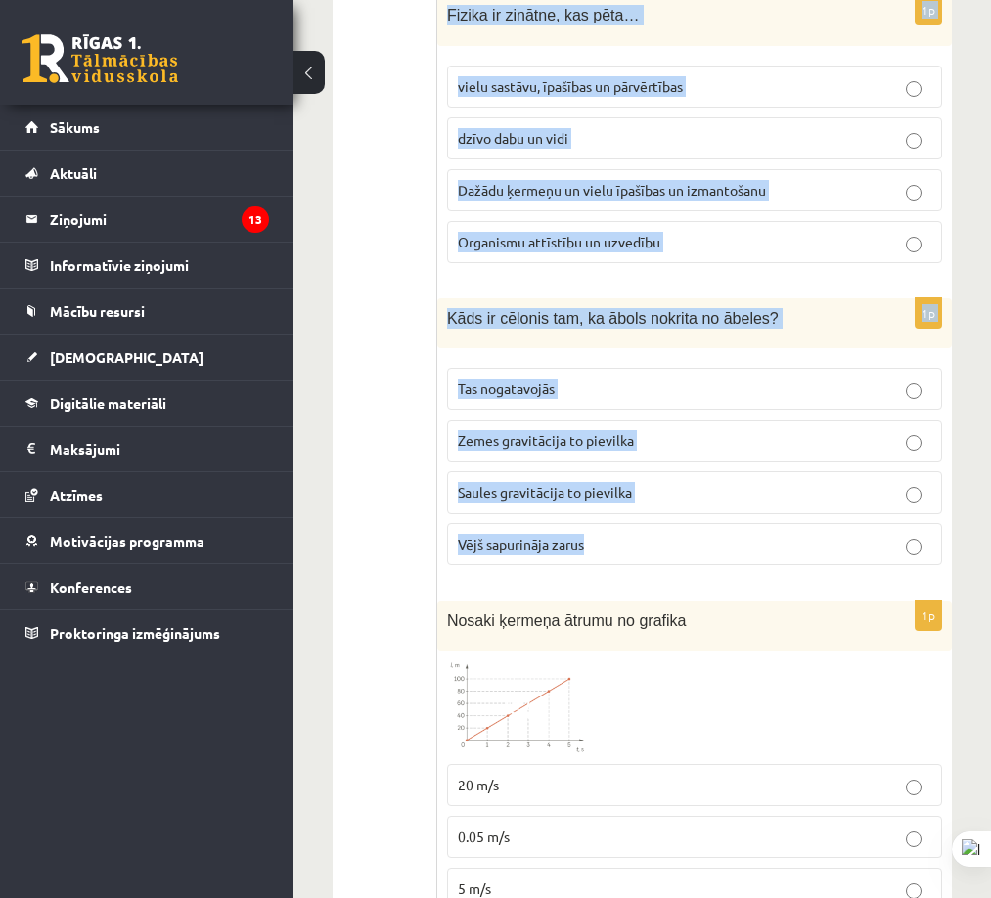
drag, startPoint x: 443, startPoint y: 327, endPoint x: 742, endPoint y: 516, distance: 353.2
copy form "Pārveido uz ! 233.3 0.84 50.4 3.9 1p Fizika ir zinātne, kas pēta… vielu sastāvu…"
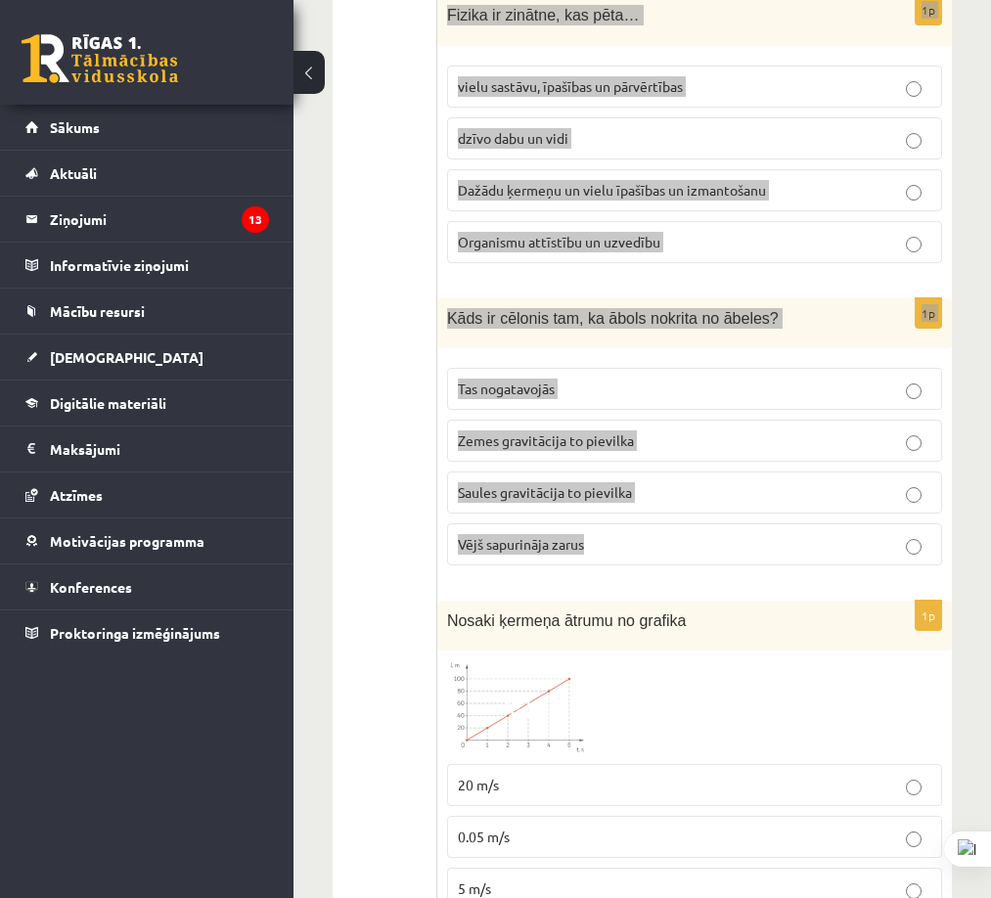
scroll to position [3033, 0]
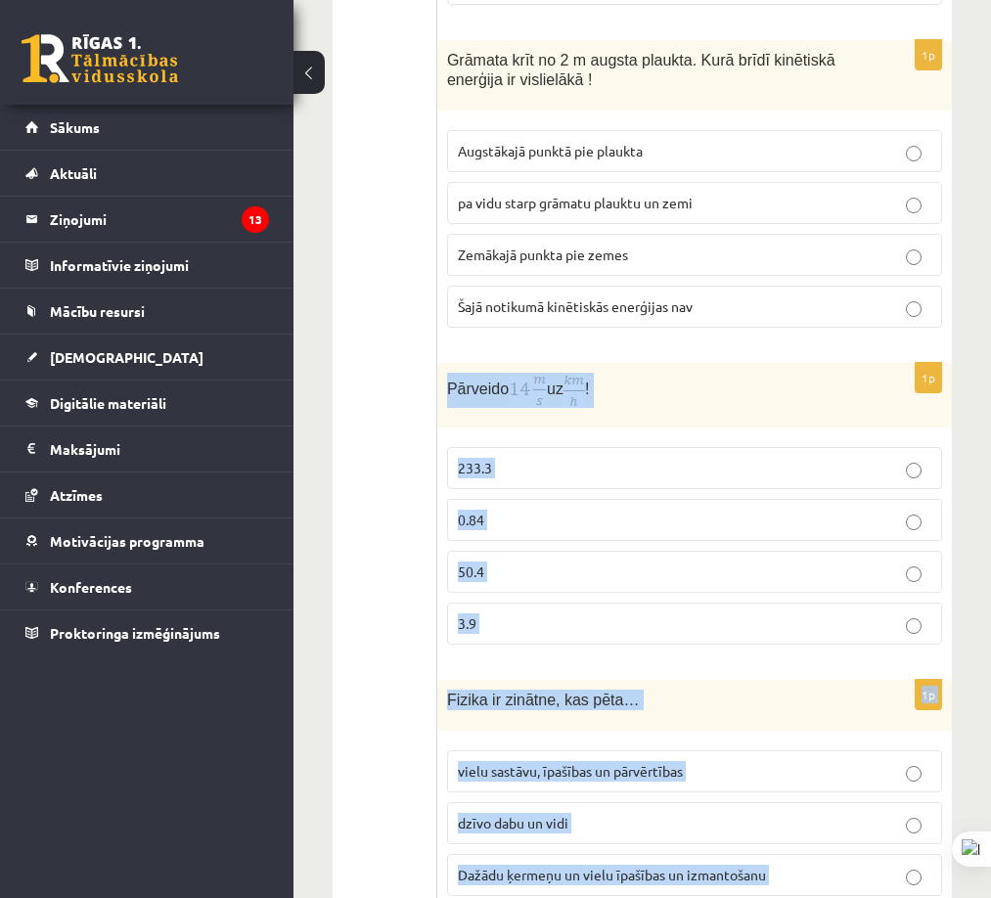
click at [738, 373] on p "Pārveido uz !" at bounding box center [645, 390] width 397 height 35
click at [740, 373] on p "Pārveido uz !" at bounding box center [645, 390] width 397 height 35
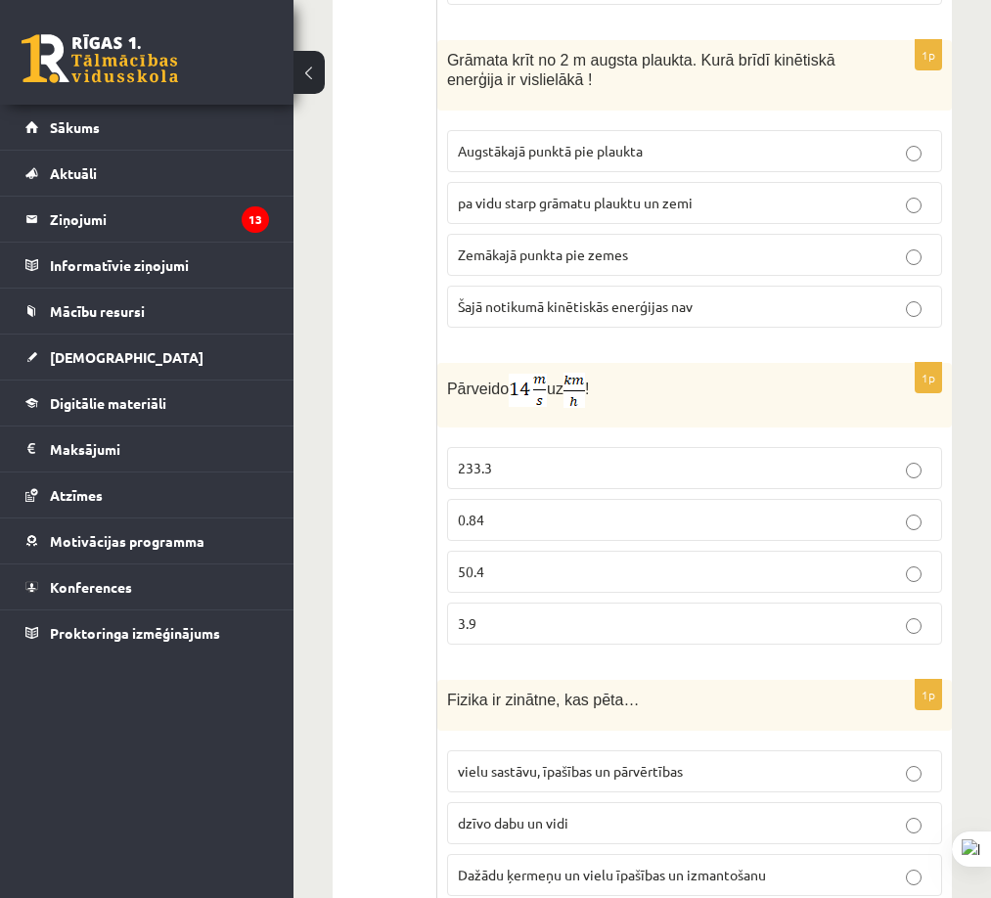
click at [573, 562] on p "50.4" at bounding box center [695, 572] width 474 height 21
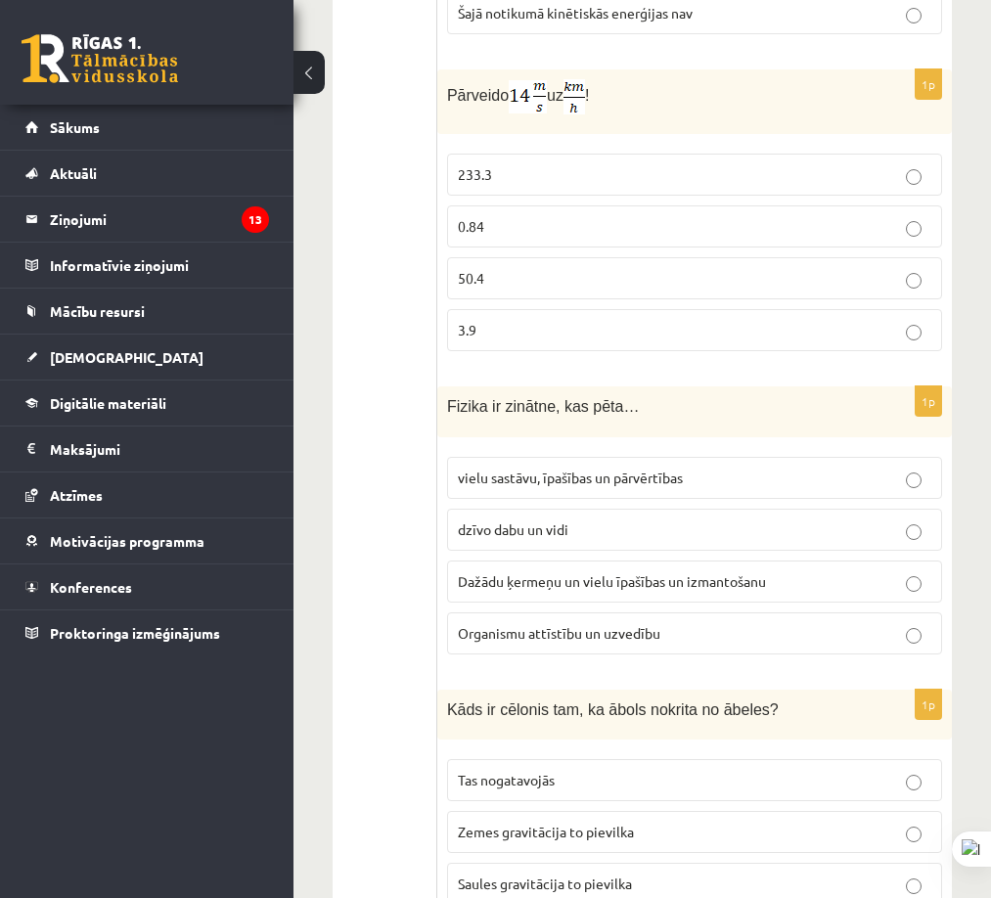
scroll to position [3425, 0]
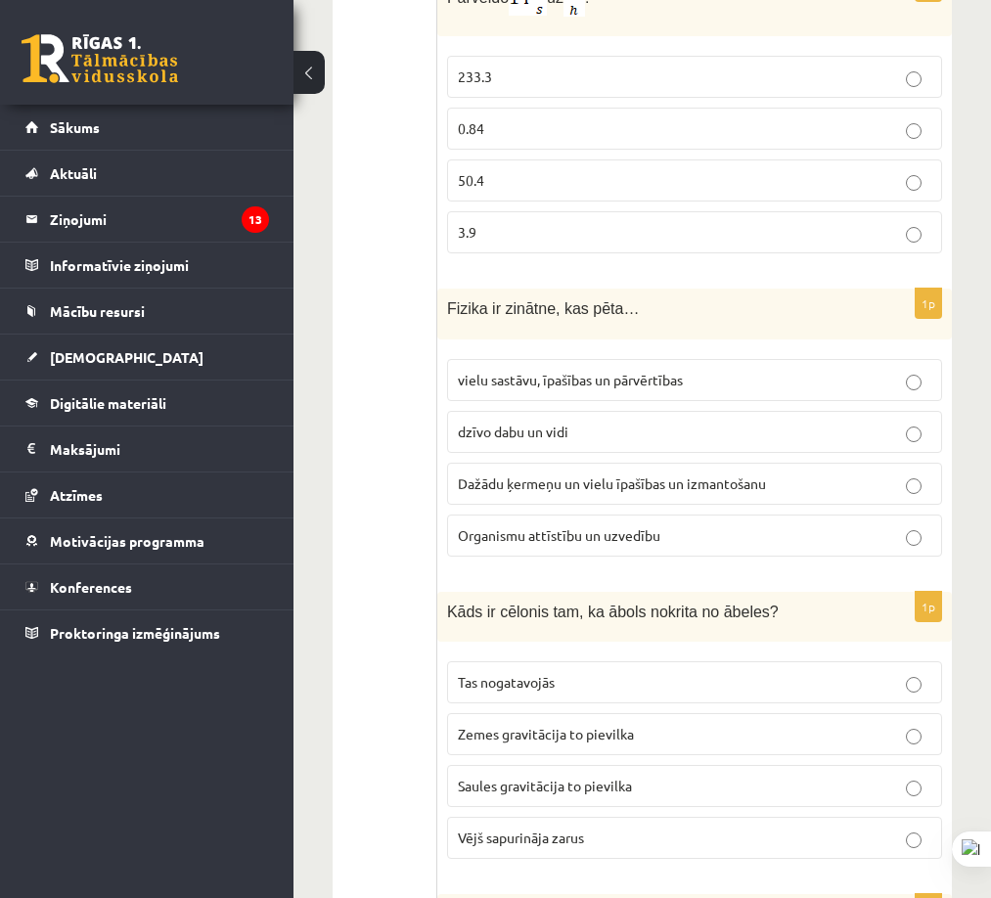
click at [620, 463] on label "Dažādu ķermeņu un vielu īpašības un izmantošanu" at bounding box center [694, 484] width 495 height 42
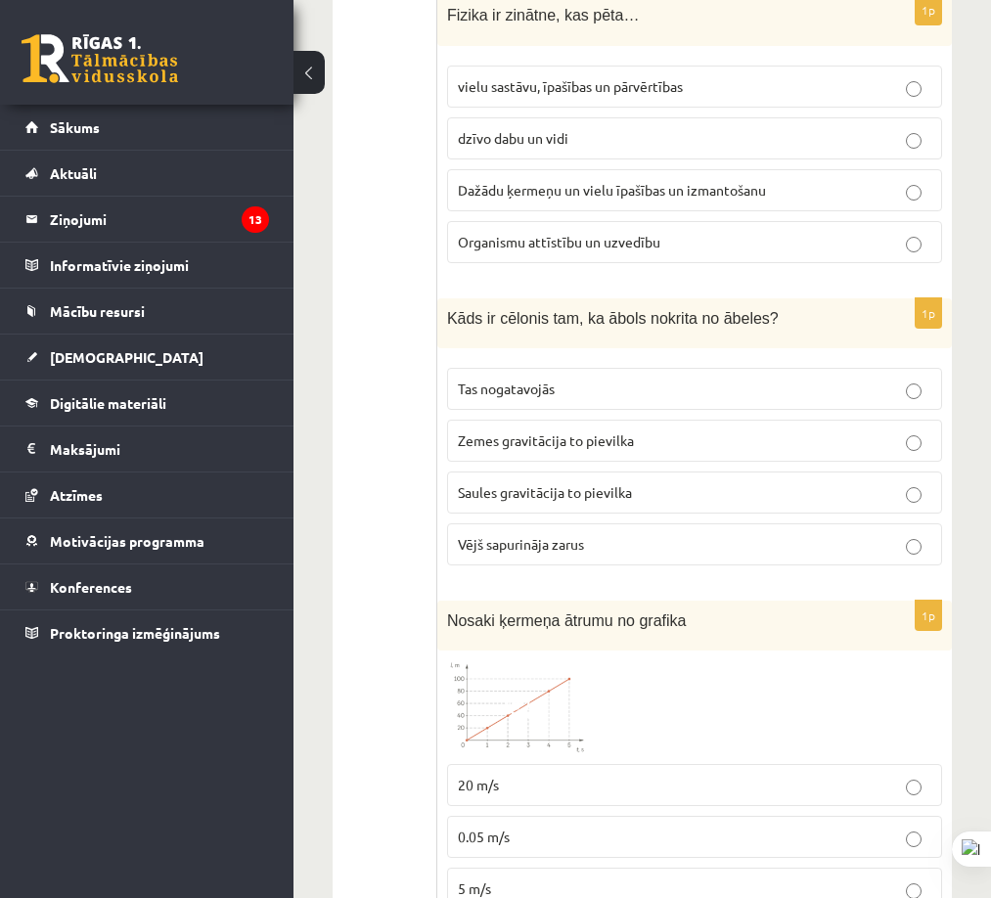
click at [587, 432] on span "Zemes gravitācija to pievilka" at bounding box center [546, 441] width 176 height 18
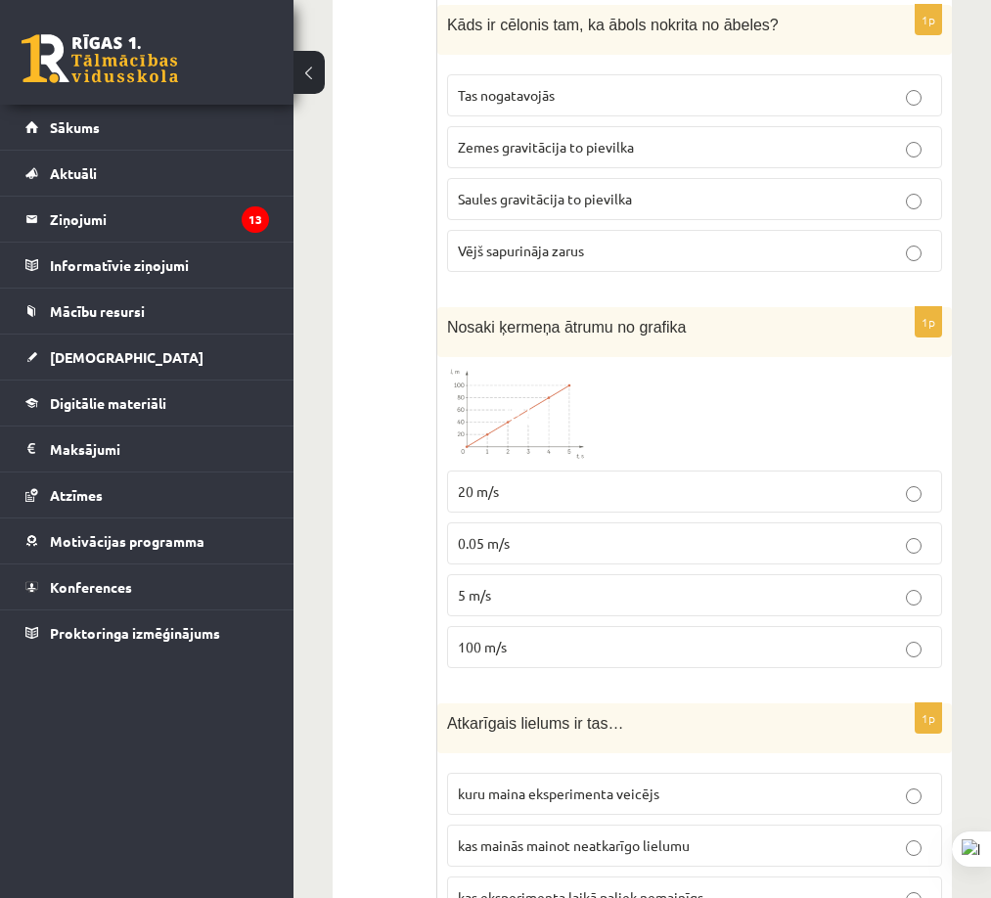
scroll to position [4104, 0]
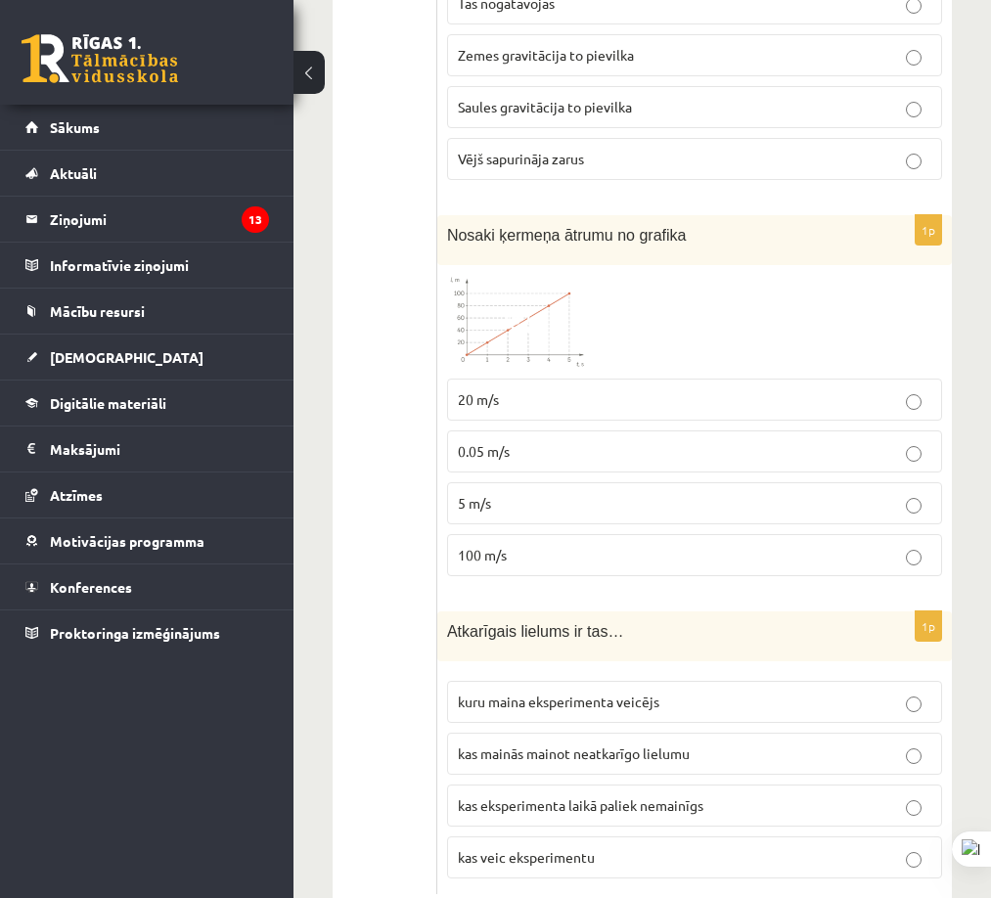
drag, startPoint x: 485, startPoint y: 193, endPoint x: 517, endPoint y: 275, distance: 88.0
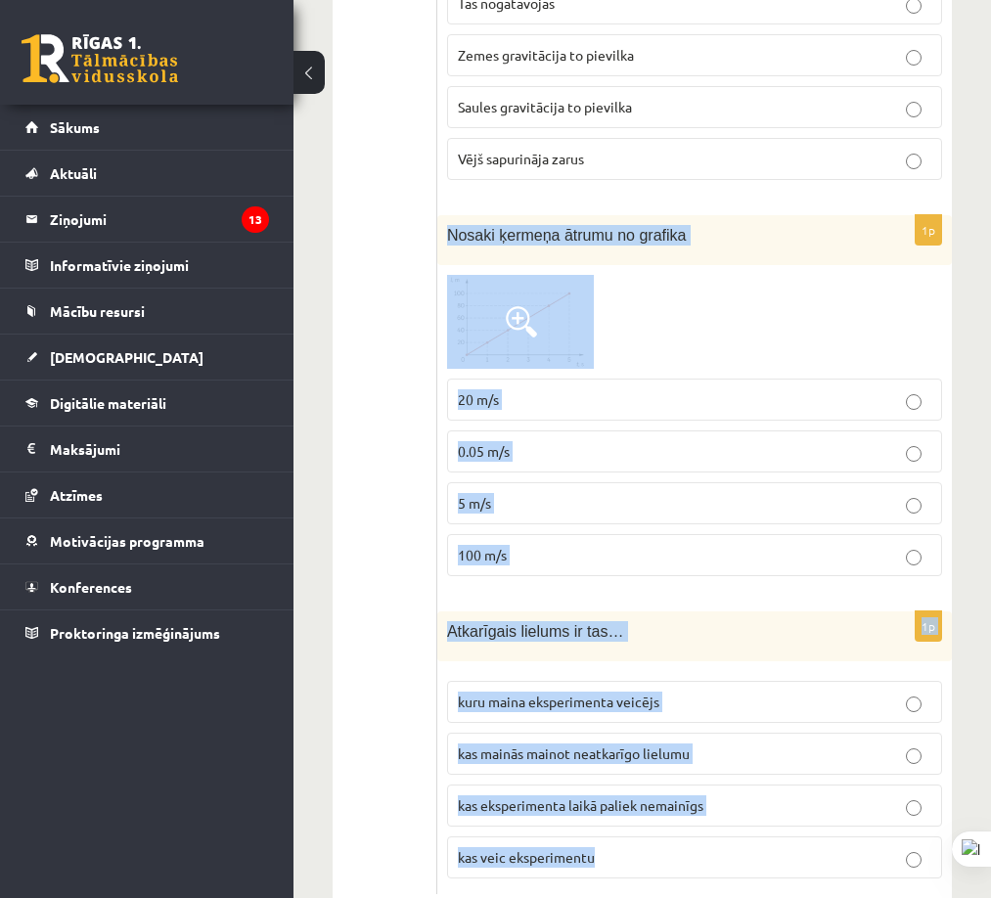
drag, startPoint x: 479, startPoint y: 202, endPoint x: 876, endPoint y: 810, distance: 726.3
copy form "Nosaki ķermeņa ātrumu no grafika 20 m/s 0.05 m/s 5 m/s 100 m/s 1p Atkarīgais li…"
click at [611, 545] on p "100 m/s" at bounding box center [695, 555] width 474 height 21
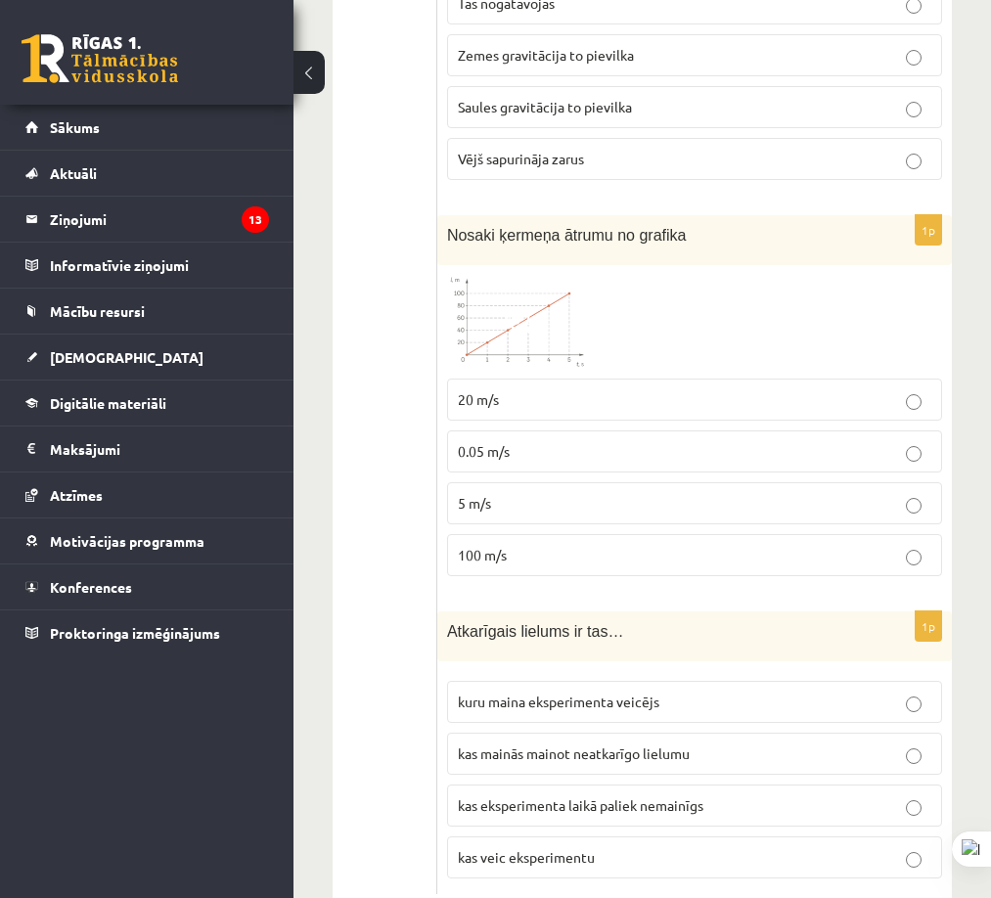
drag, startPoint x: 561, startPoint y: 348, endPoint x: 533, endPoint y: 294, distance: 61.3
click at [561, 389] on p "20 m/s" at bounding box center [695, 399] width 474 height 21
click at [512, 306] on span at bounding box center [521, 321] width 31 height 31
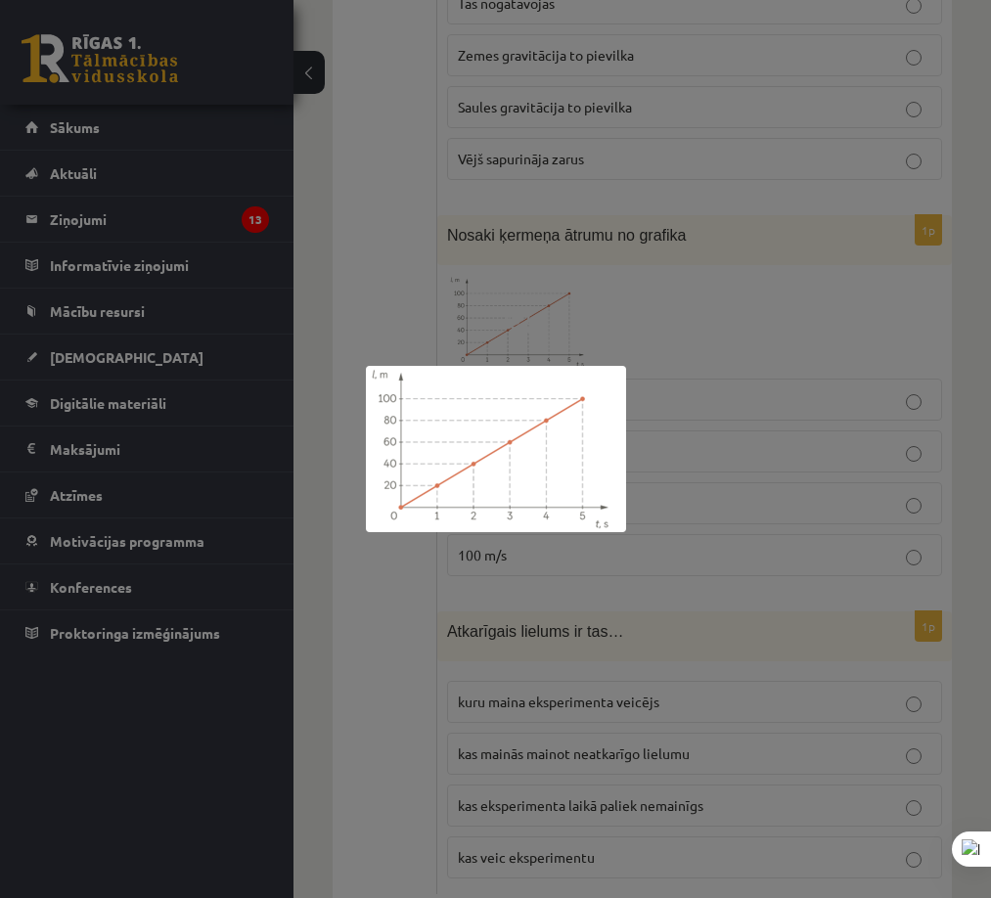
click at [514, 266] on div at bounding box center [495, 449] width 991 height 898
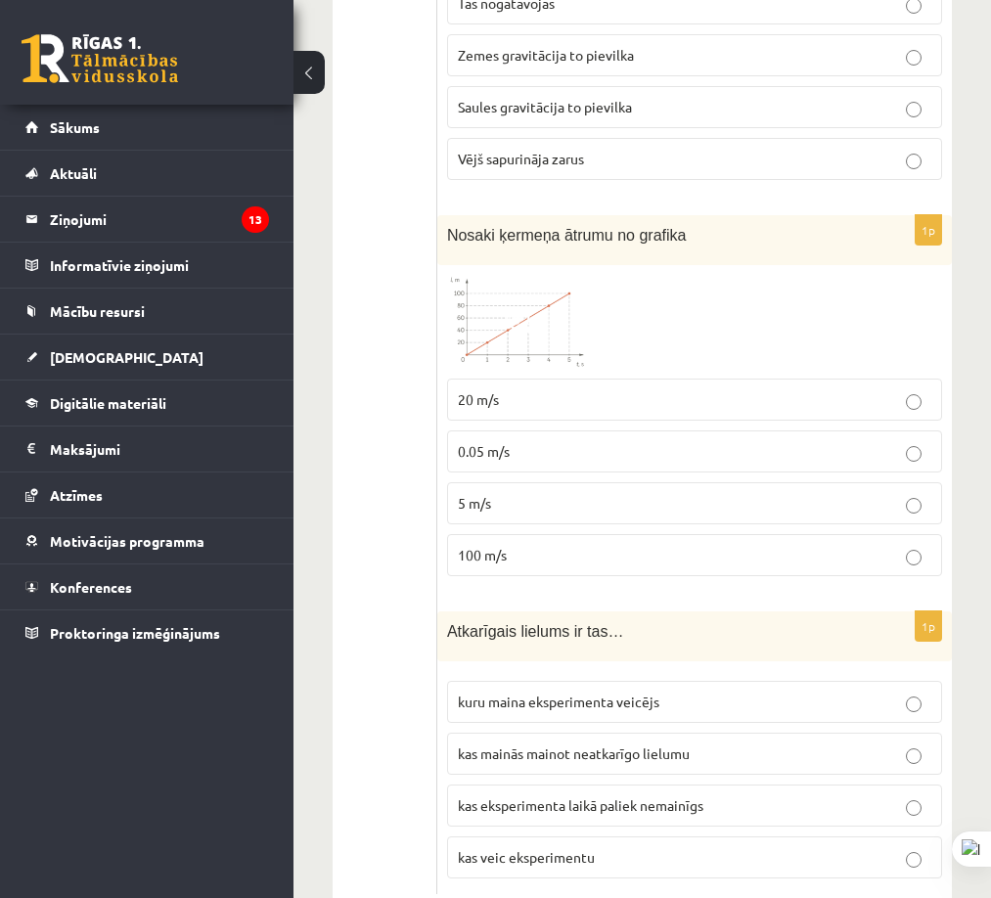
click at [551, 283] on img at bounding box center [520, 322] width 147 height 94
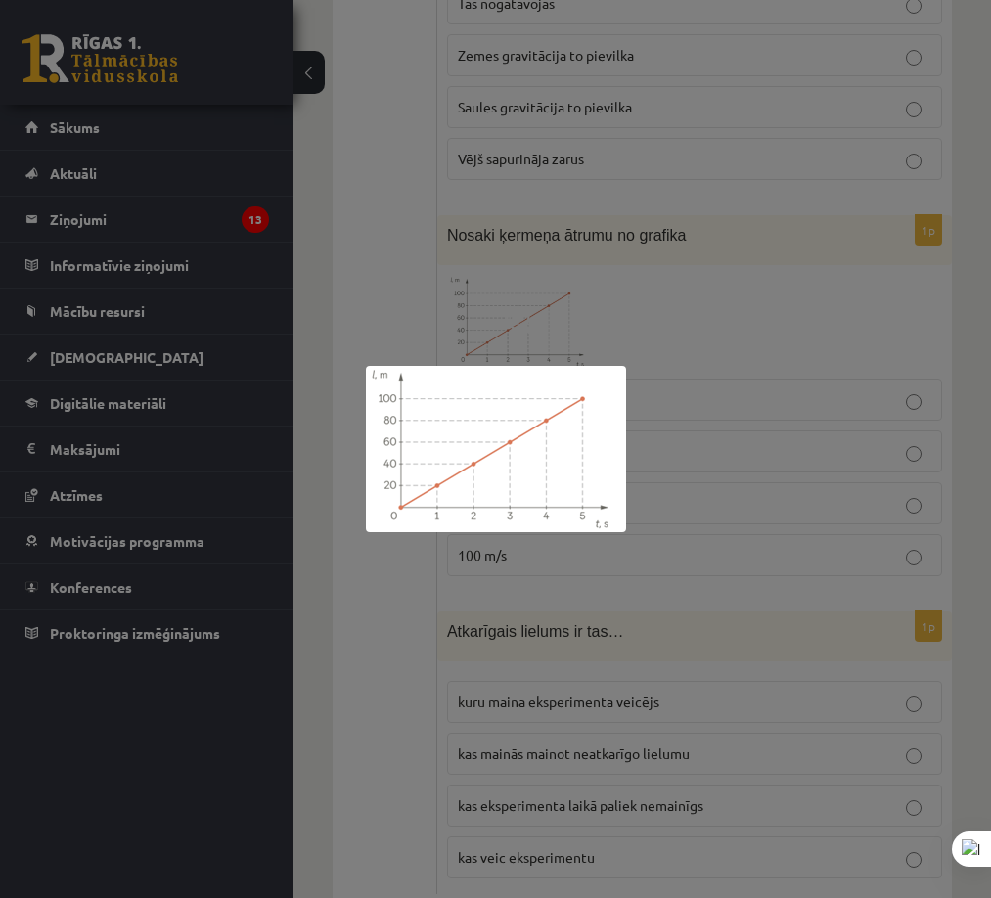
click at [833, 287] on div at bounding box center [495, 449] width 991 height 898
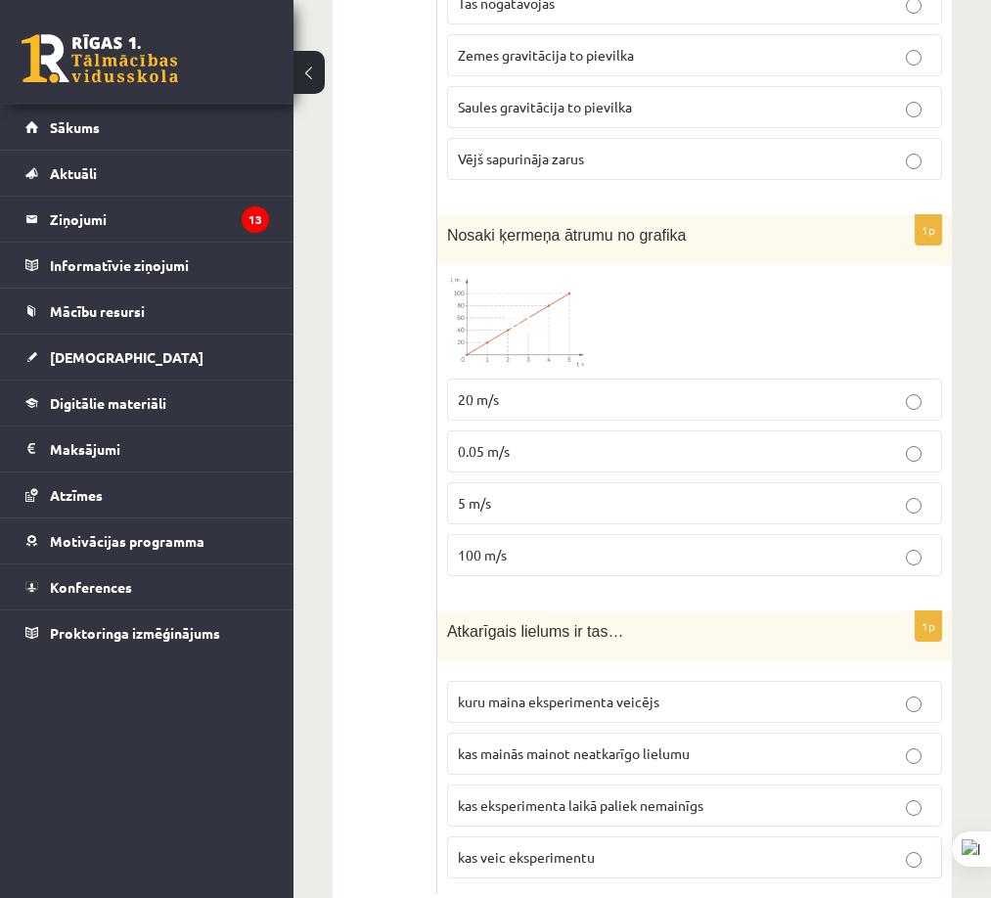
click at [461, 275] on img at bounding box center [520, 322] width 147 height 94
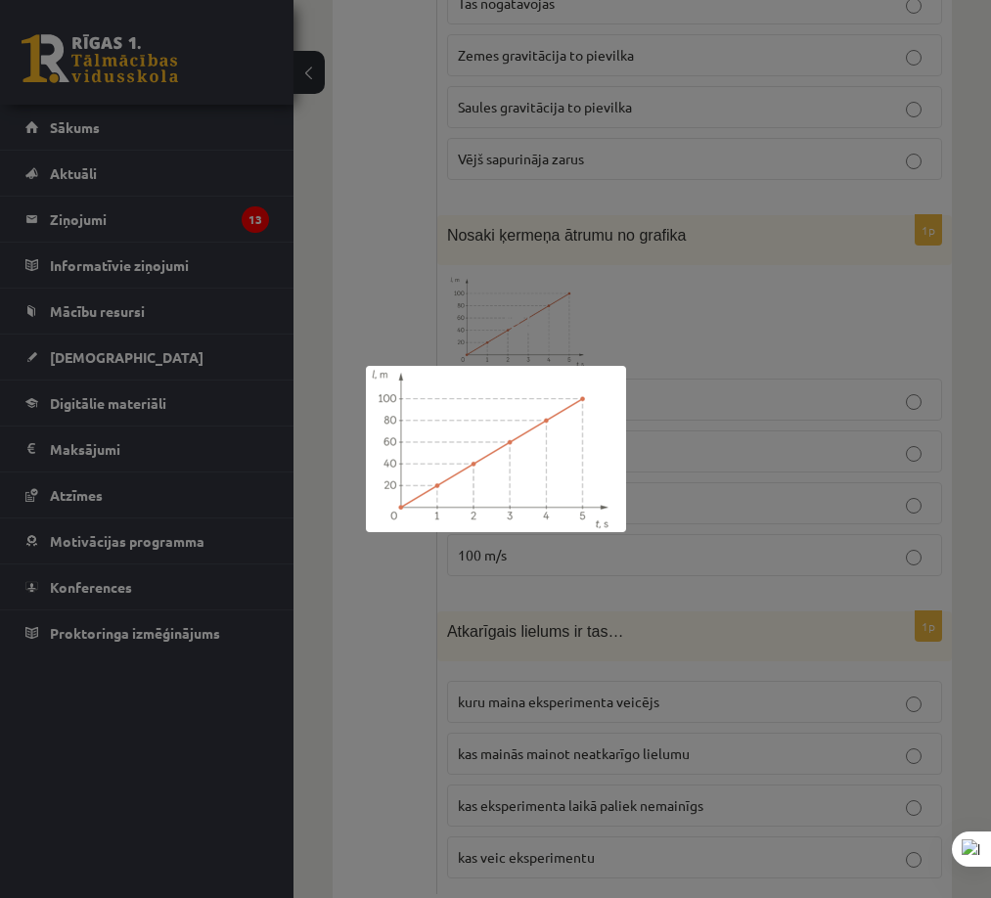
click at [807, 413] on div at bounding box center [495, 449] width 991 height 898
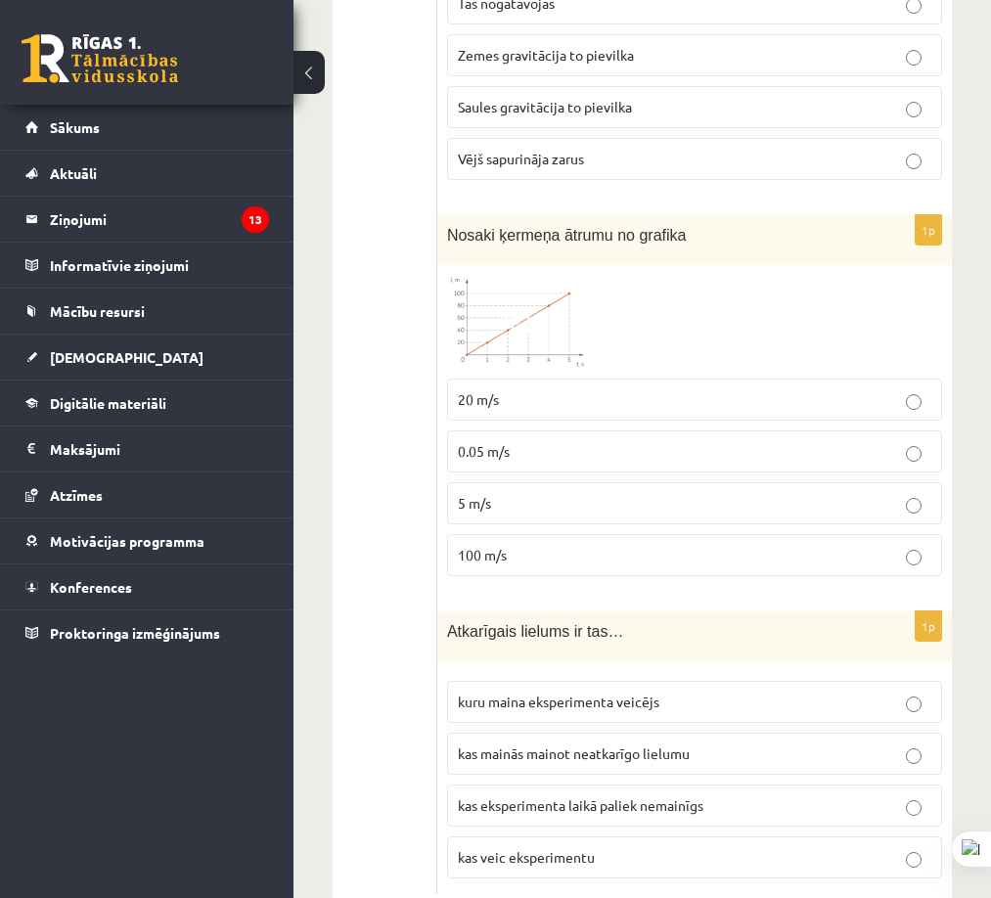
click at [568, 288] on img at bounding box center [520, 322] width 147 height 94
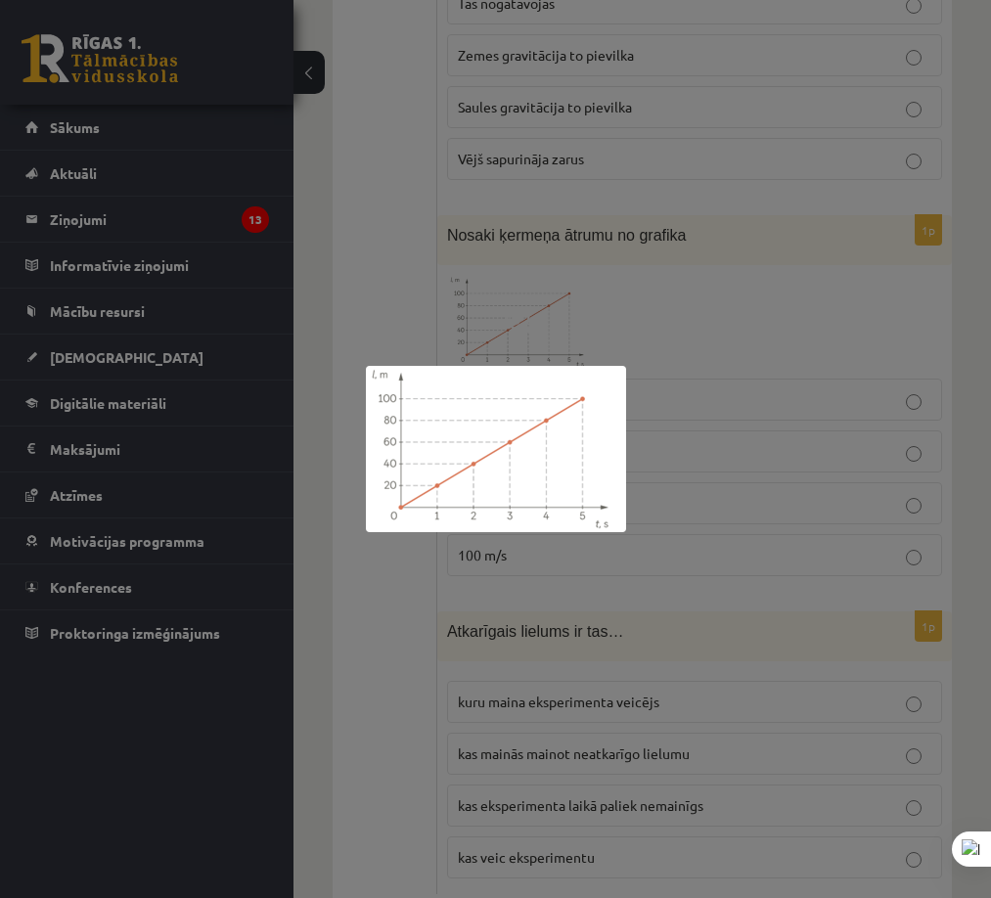
click at [732, 344] on div at bounding box center [495, 449] width 991 height 898
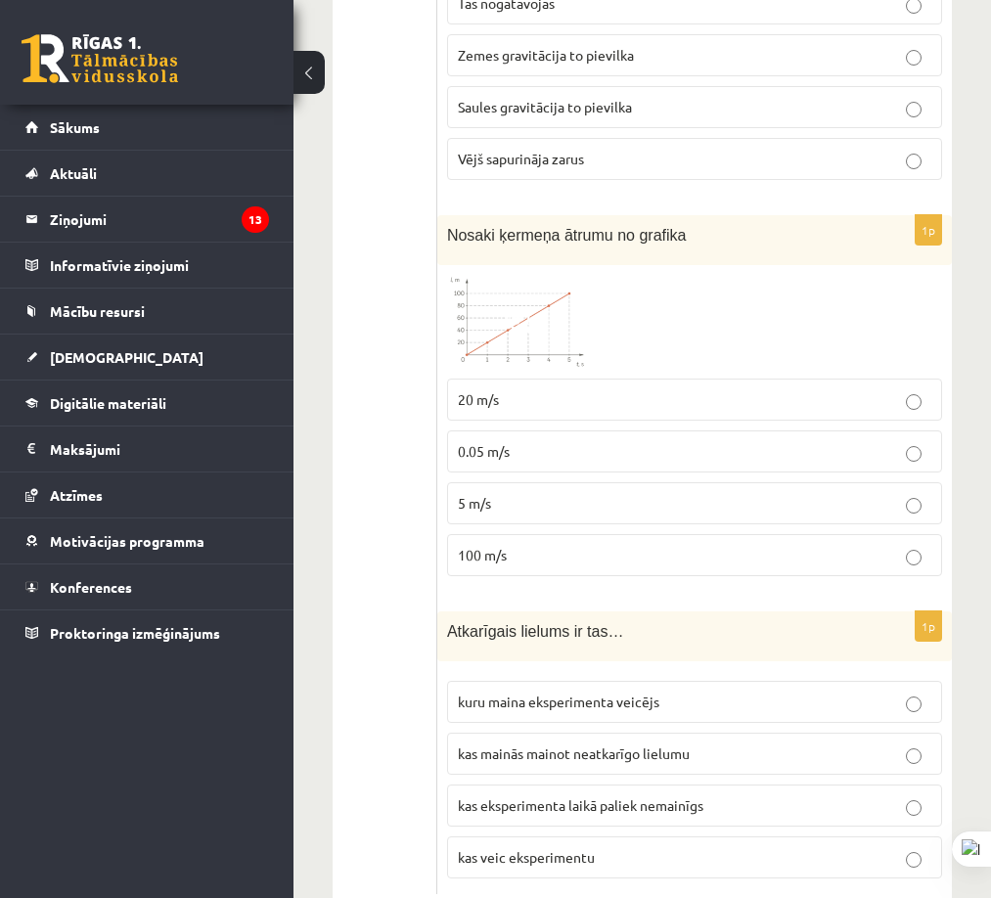
click at [554, 745] on span "kas mainās mainot neatkarīgo lielumu" at bounding box center [574, 754] width 232 height 18
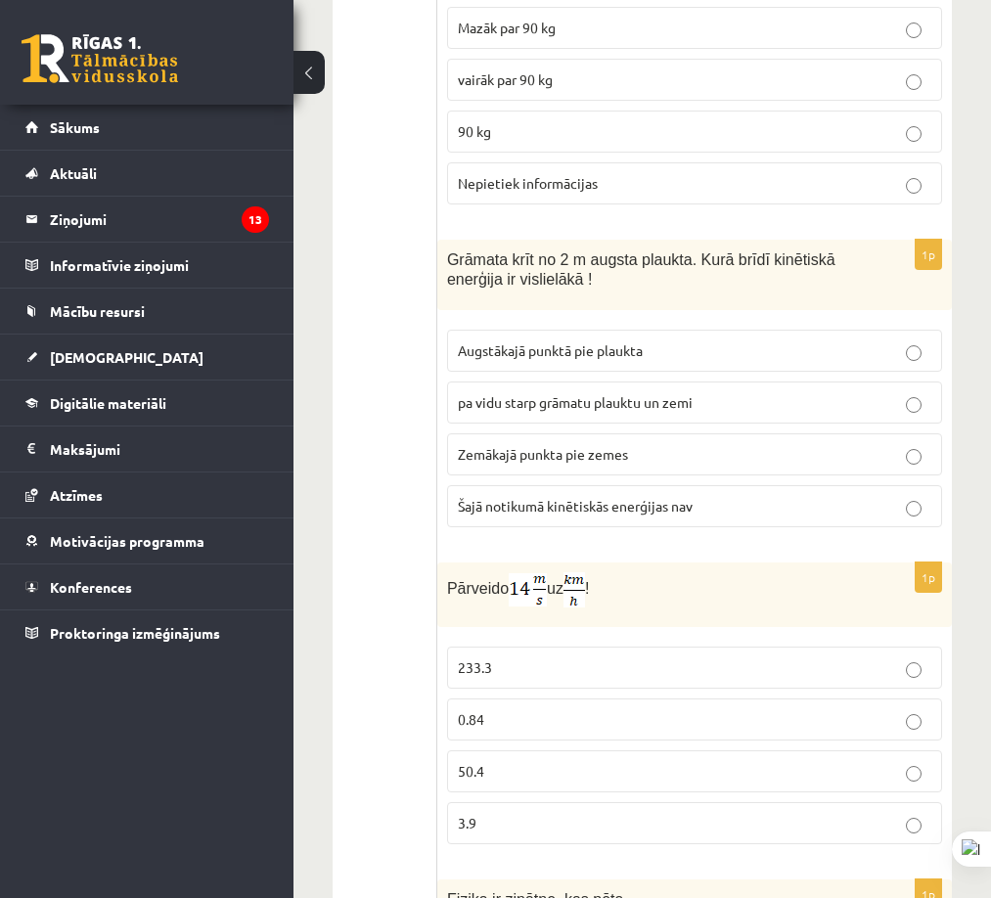
scroll to position [0, 0]
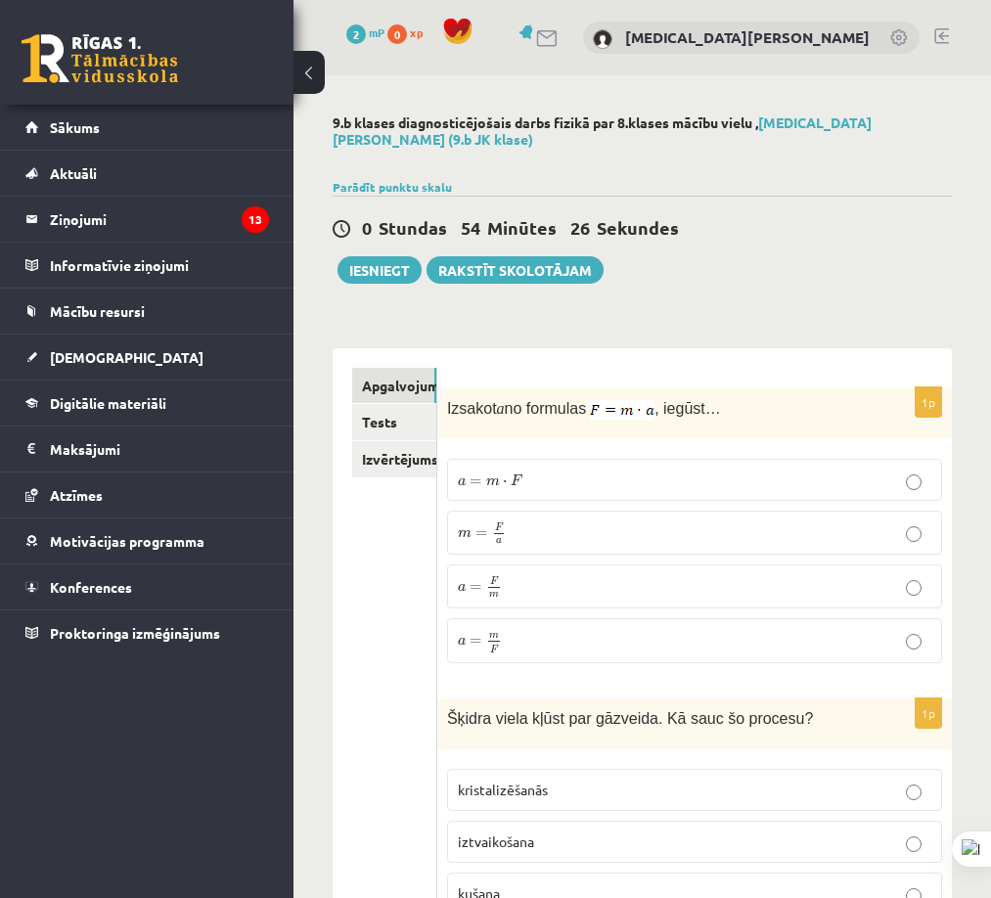
drag, startPoint x: 413, startPoint y: 582, endPoint x: 378, endPoint y: 125, distance: 458.3
click at [407, 455] on link "Izvērtējums!" at bounding box center [394, 459] width 84 height 36
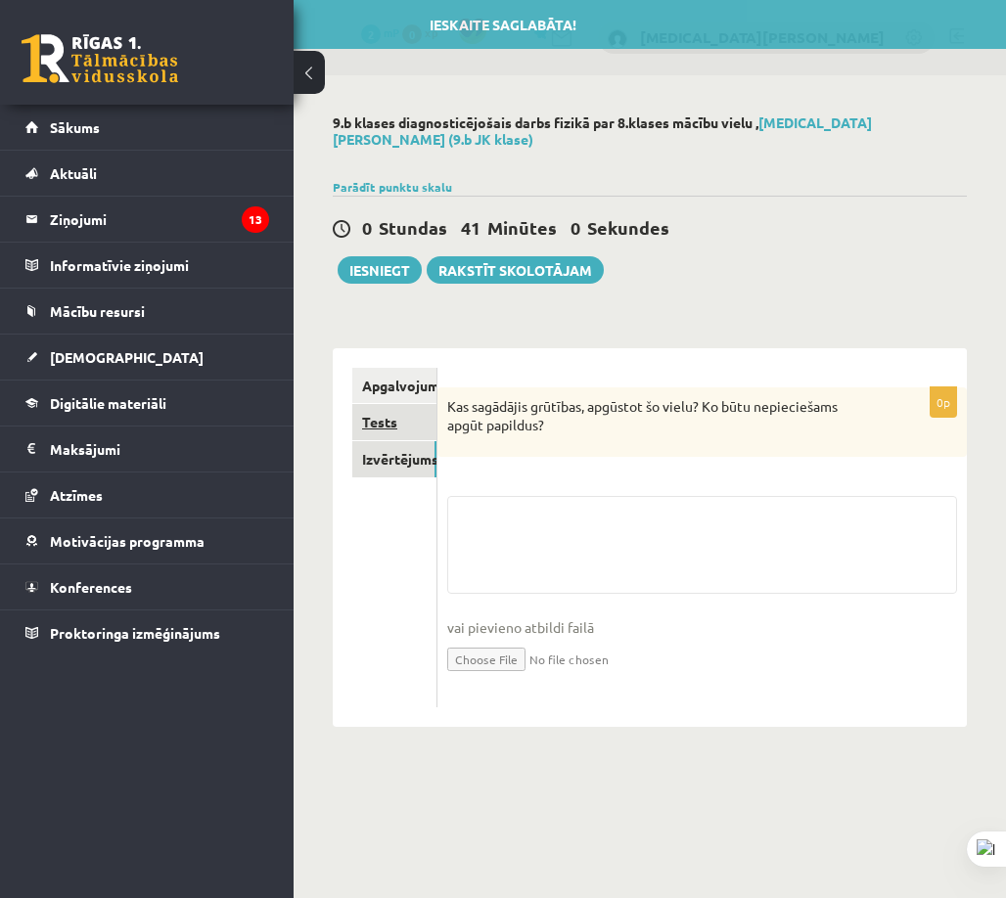
click at [417, 409] on link "Tests" at bounding box center [394, 422] width 84 height 36
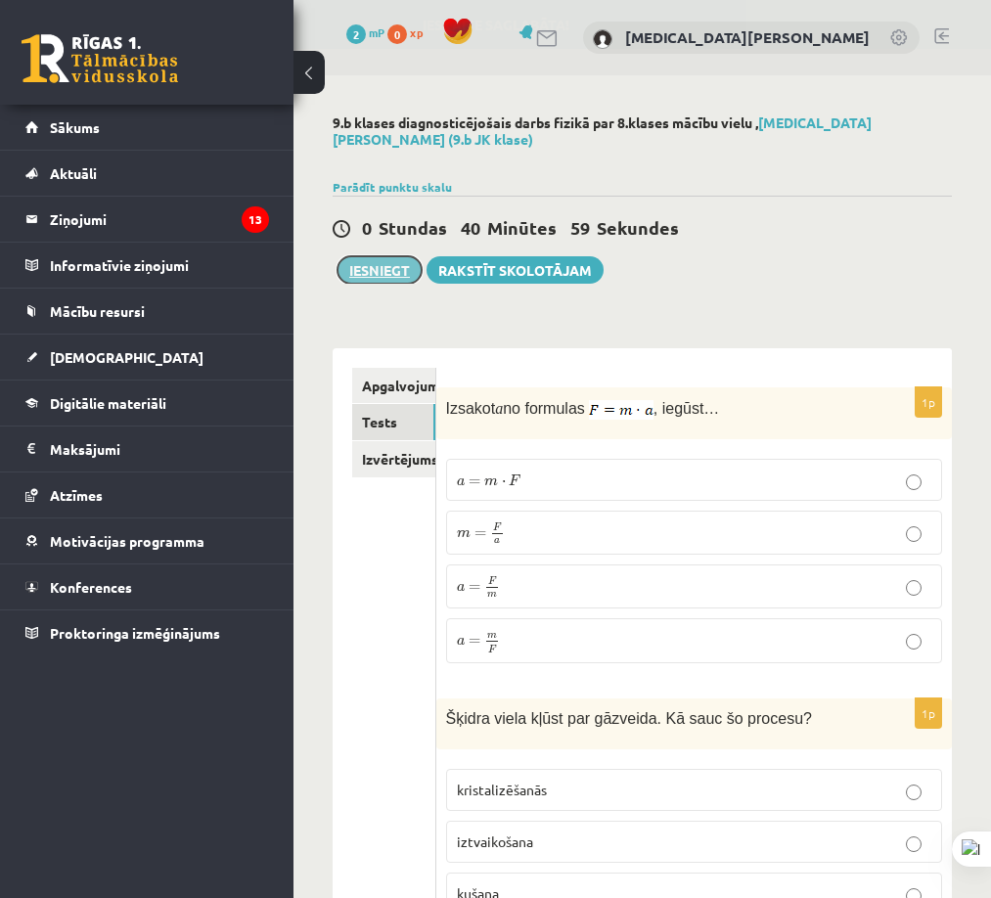
click at [378, 256] on button "Iesniegt" at bounding box center [380, 269] width 84 height 27
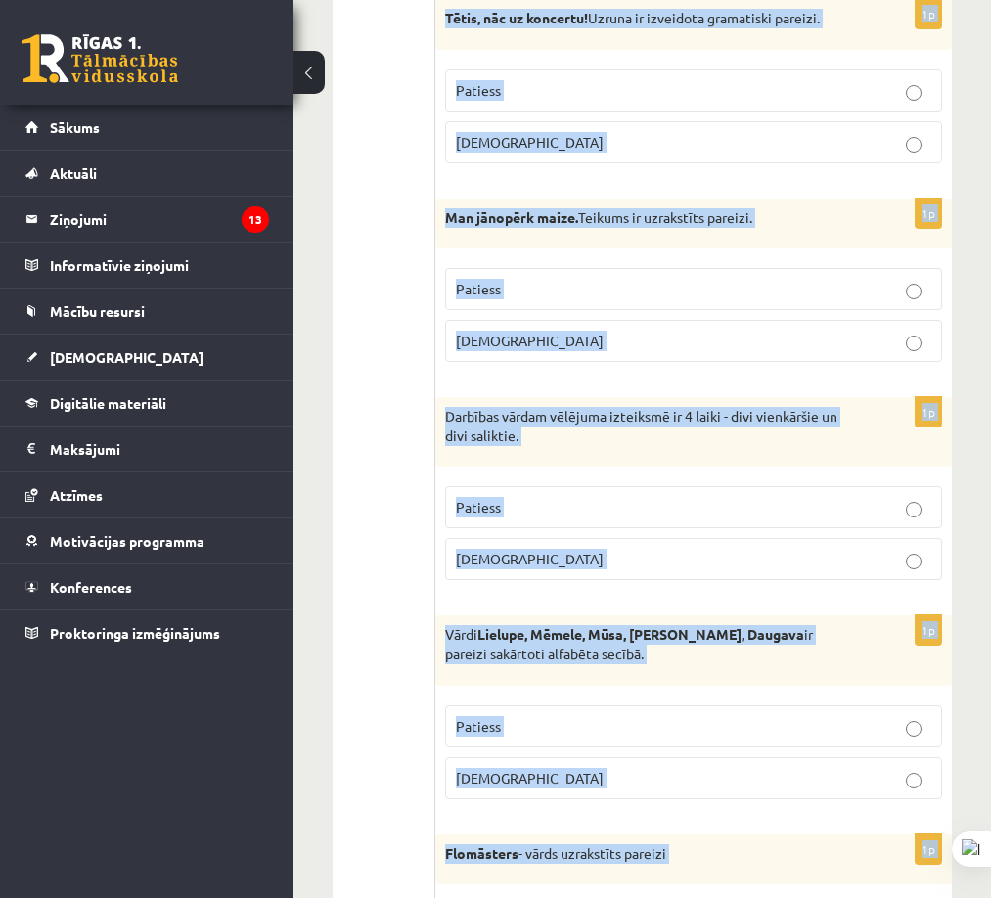
scroll to position [5881, 0]
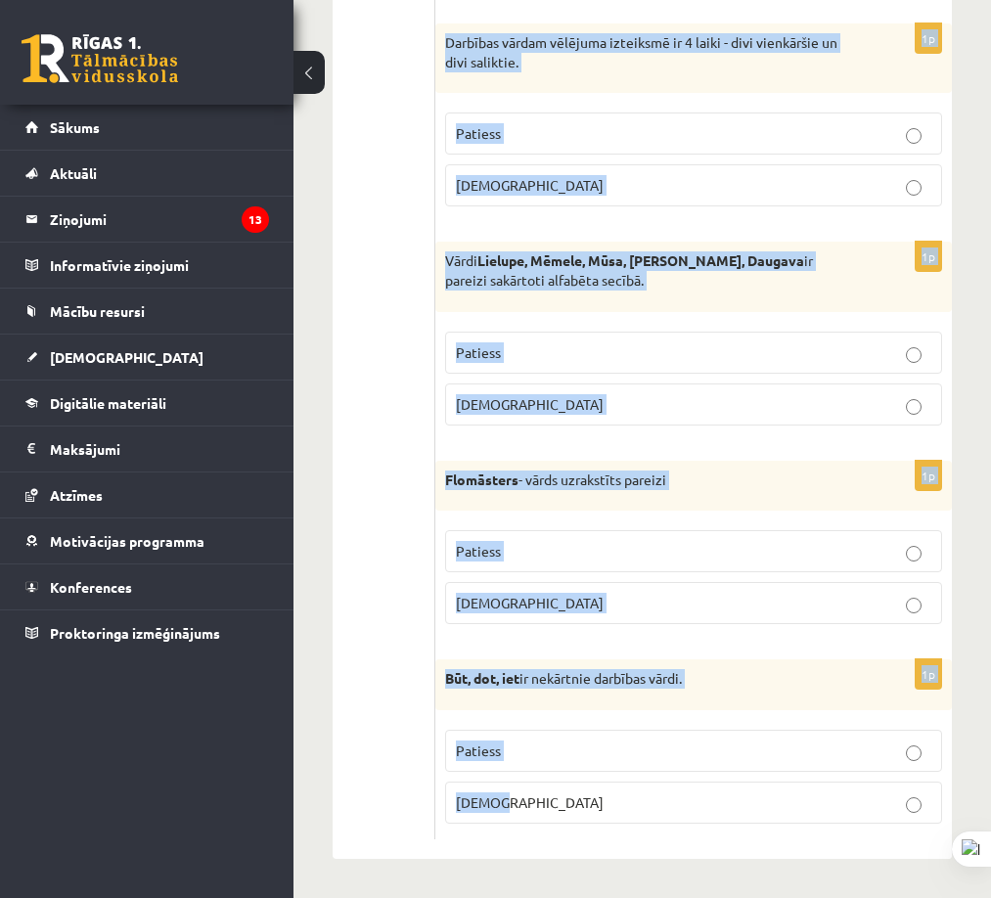
drag, startPoint x: 512, startPoint y: 405, endPoint x: 991, endPoint y: 779, distance: 607.9
copy form "Loremipsumd si ametcon adi elitse? 1d Eiusmo te 9. incididuntut laboreet dolor.…"
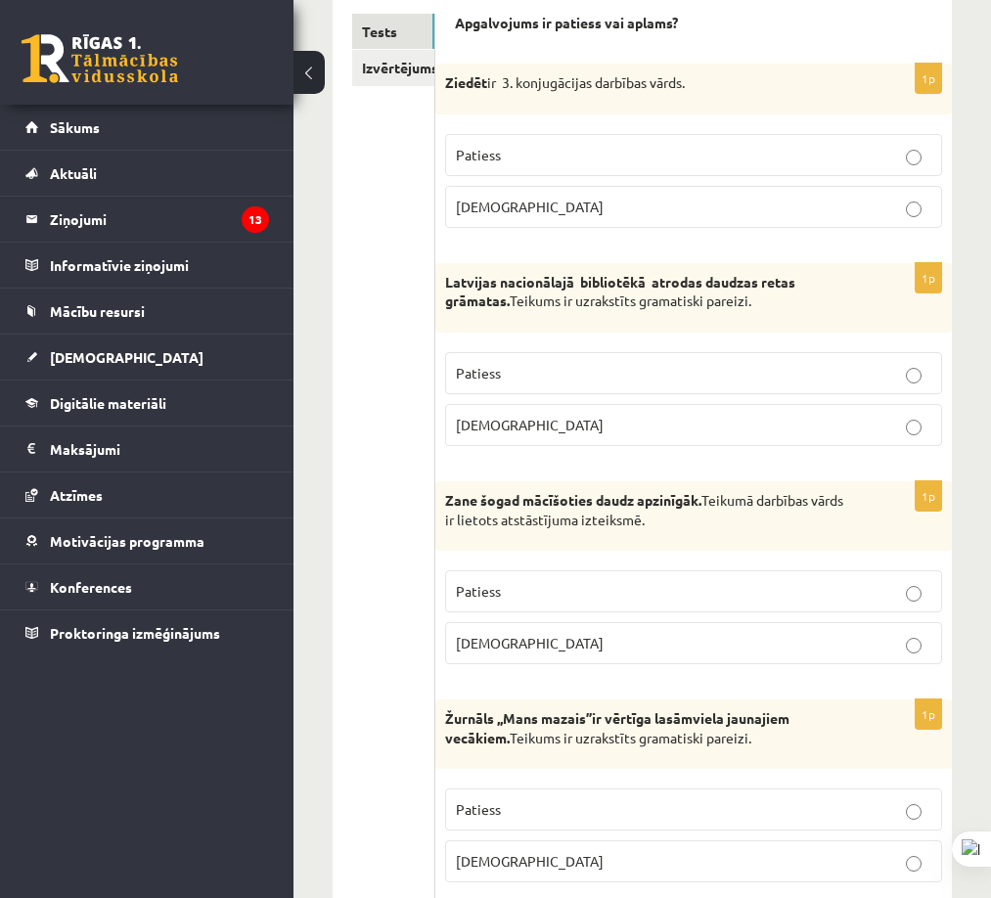
scroll to position [0, 0]
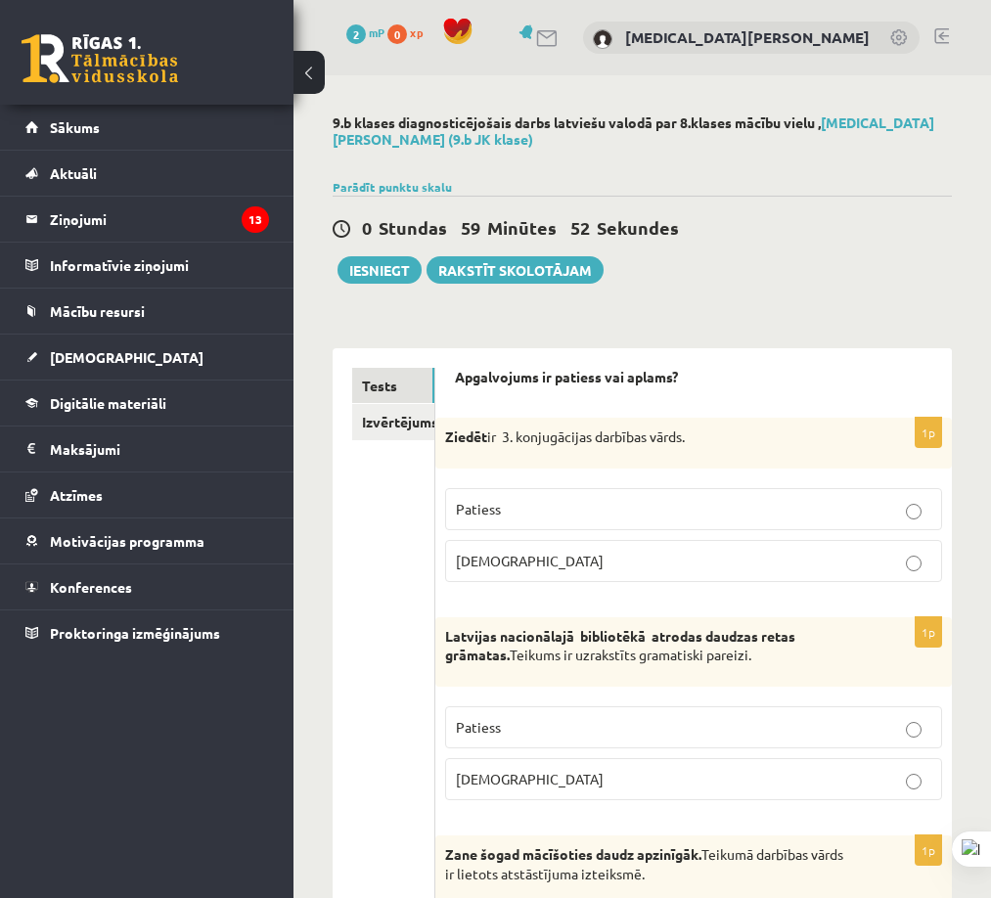
drag, startPoint x: 405, startPoint y: 443, endPoint x: 346, endPoint y: -61, distance: 507.3
click at [513, 563] on p "[DEMOGRAPHIC_DATA]" at bounding box center [694, 561] width 476 height 21
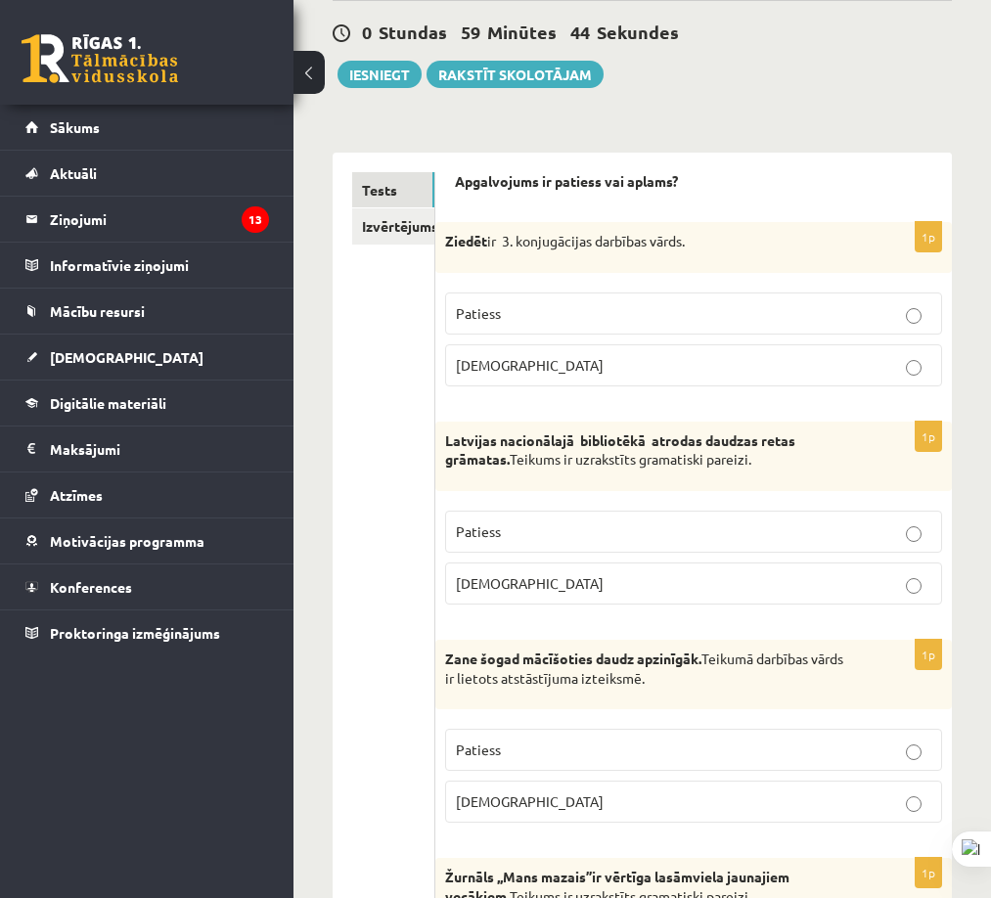
scroll to position [294, 0]
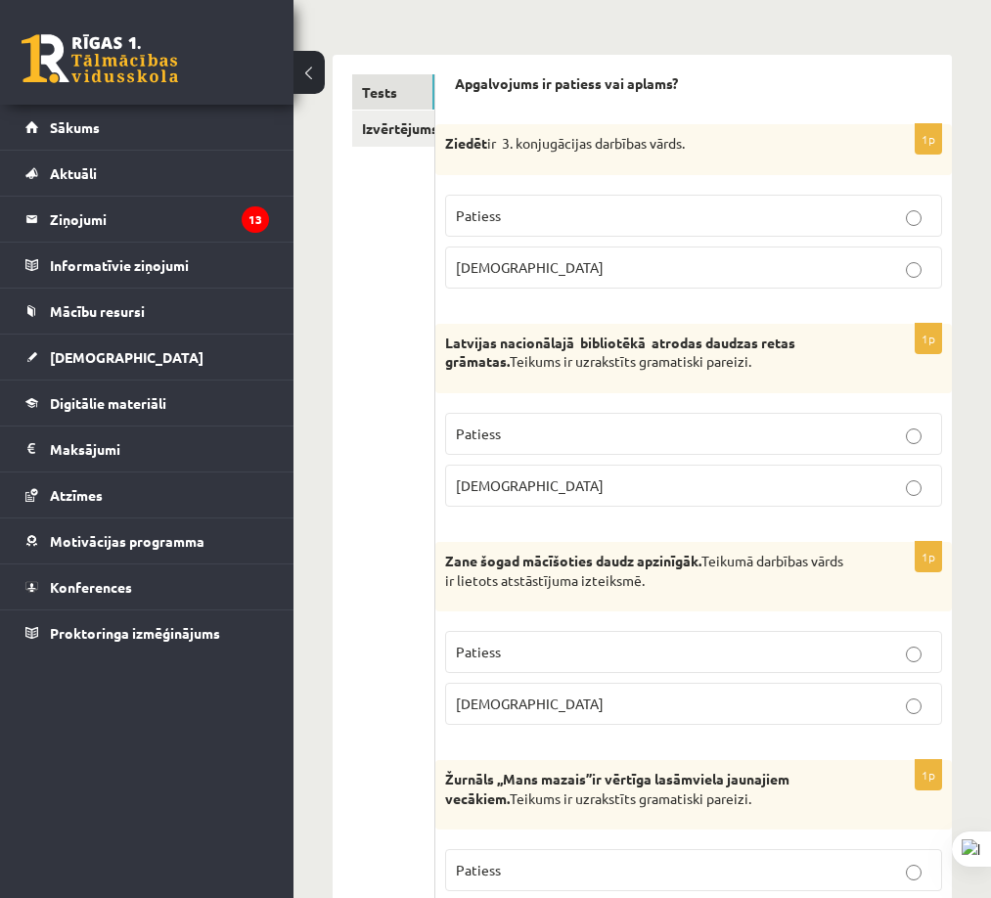
click at [565, 438] on p "Patiess" at bounding box center [694, 434] width 476 height 21
click at [606, 645] on p "Patiess" at bounding box center [694, 652] width 476 height 21
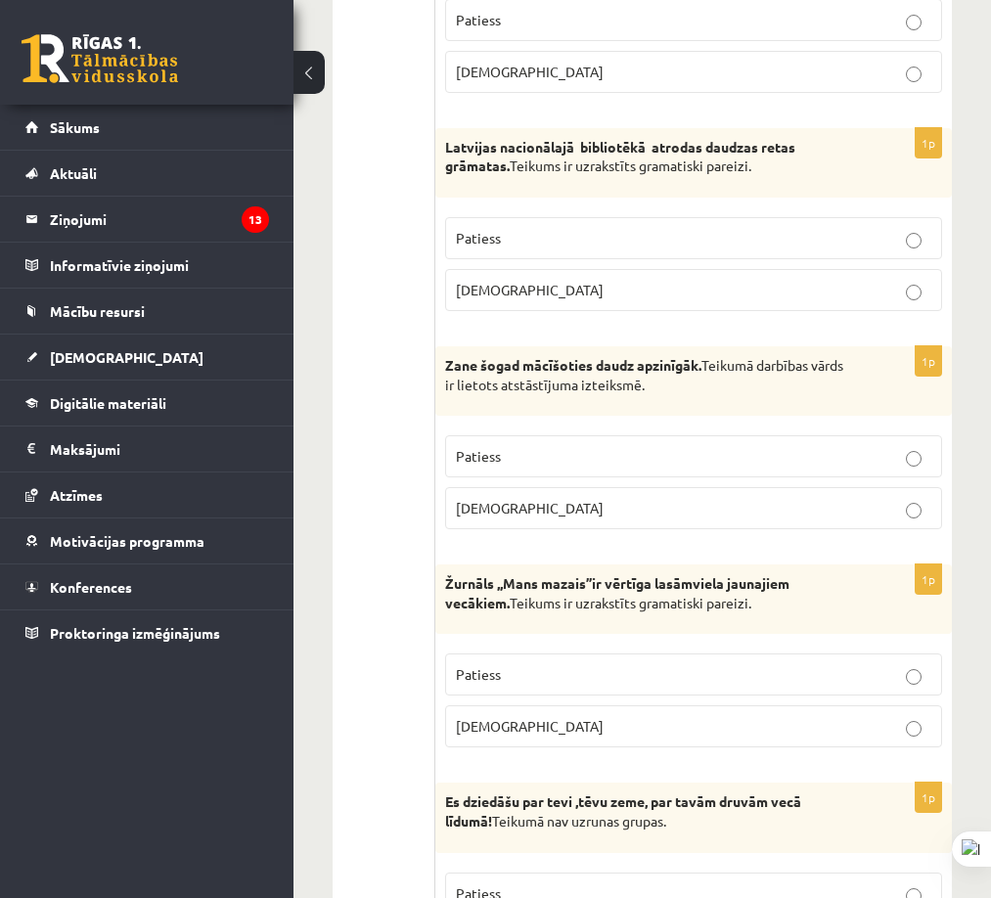
click at [684, 737] on p "[DEMOGRAPHIC_DATA]" at bounding box center [694, 726] width 476 height 21
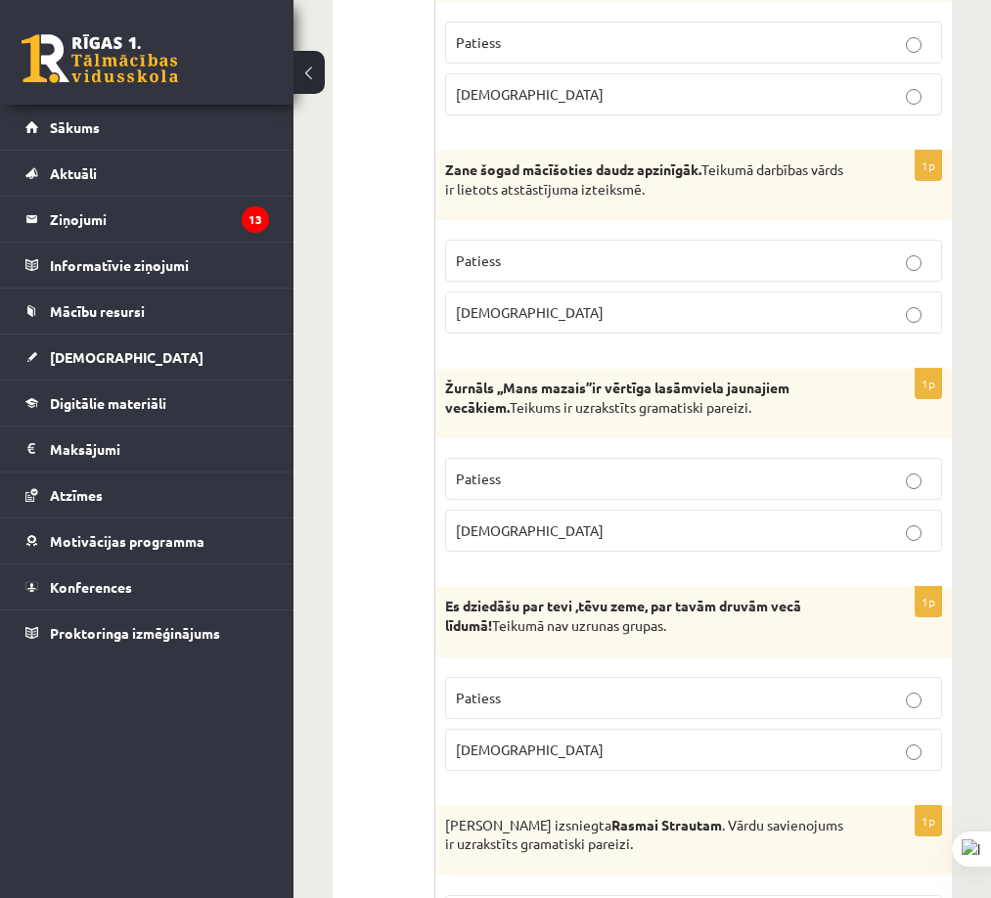
scroll to position [783, 0]
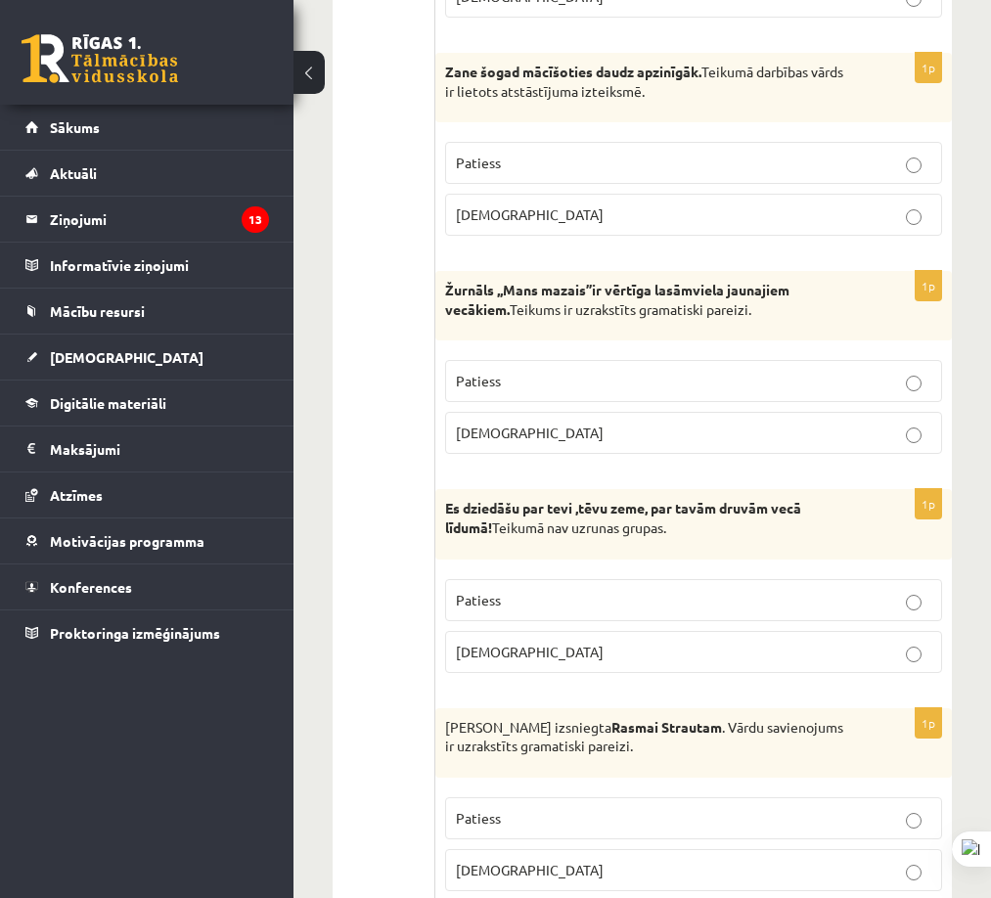
click at [654, 658] on p "[DEMOGRAPHIC_DATA]" at bounding box center [694, 652] width 476 height 21
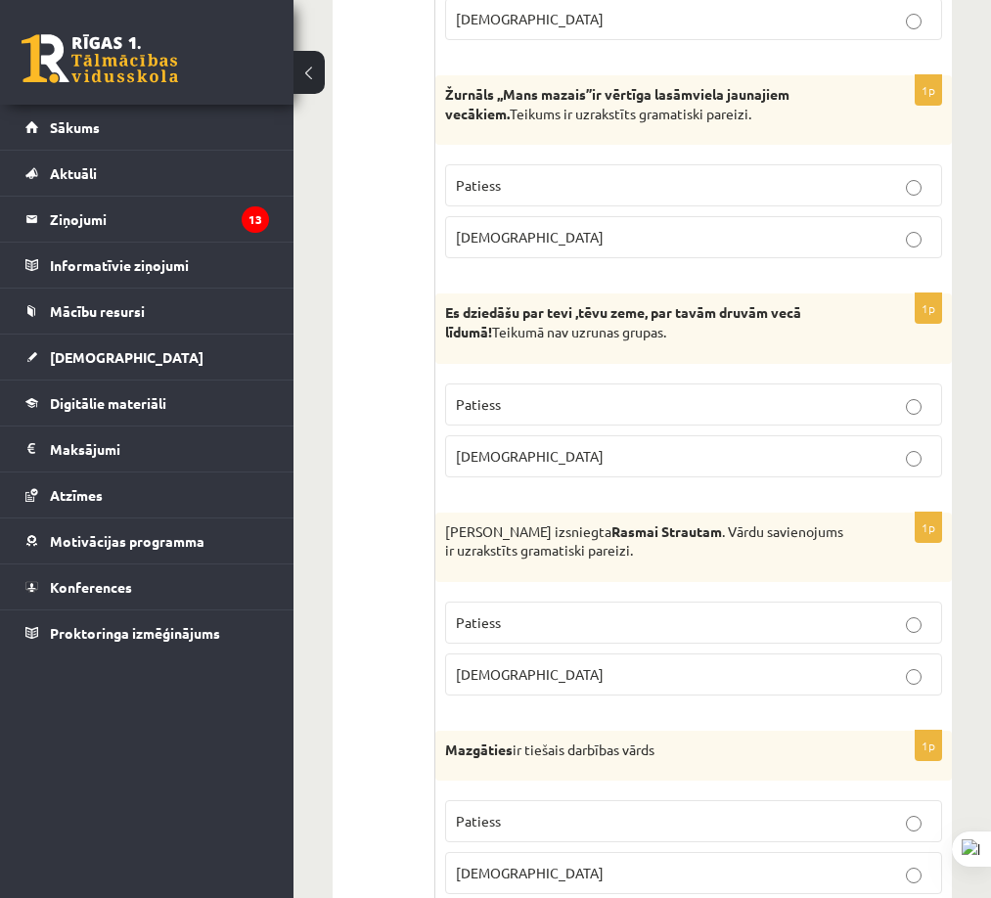
click at [700, 668] on p "[DEMOGRAPHIC_DATA]" at bounding box center [694, 674] width 476 height 21
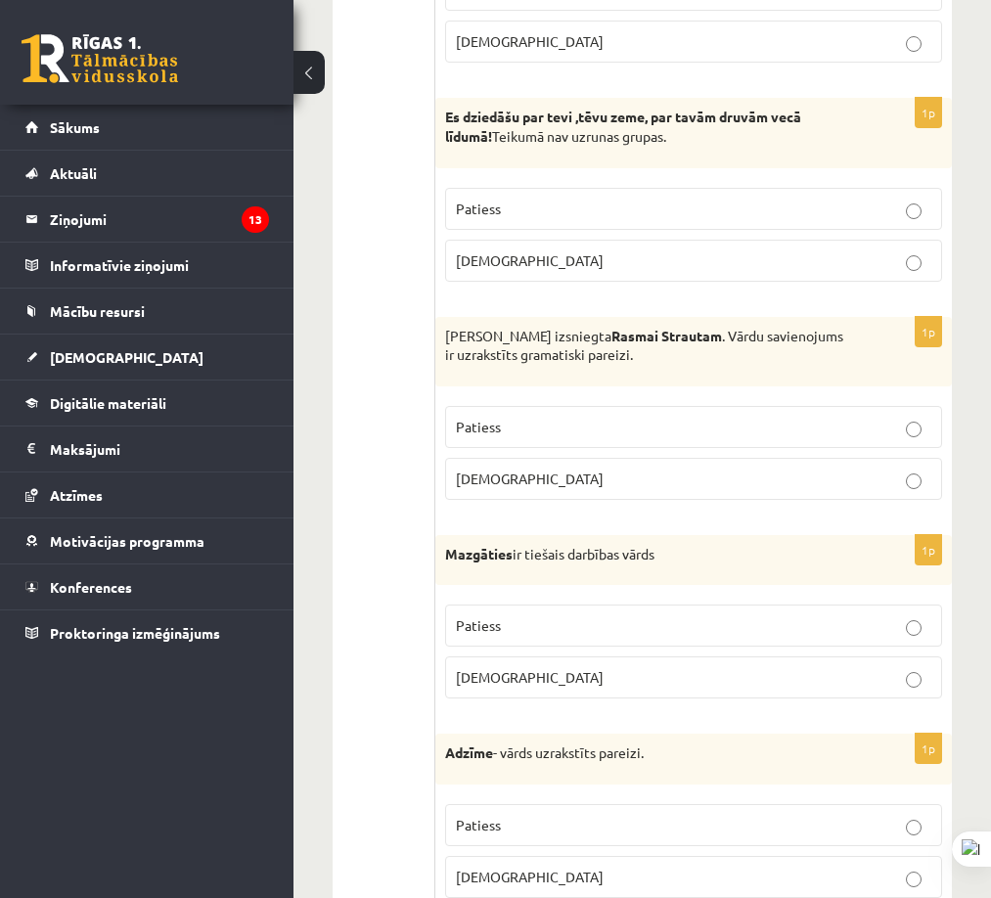
click at [715, 685] on p "[DEMOGRAPHIC_DATA]" at bounding box center [694, 677] width 476 height 21
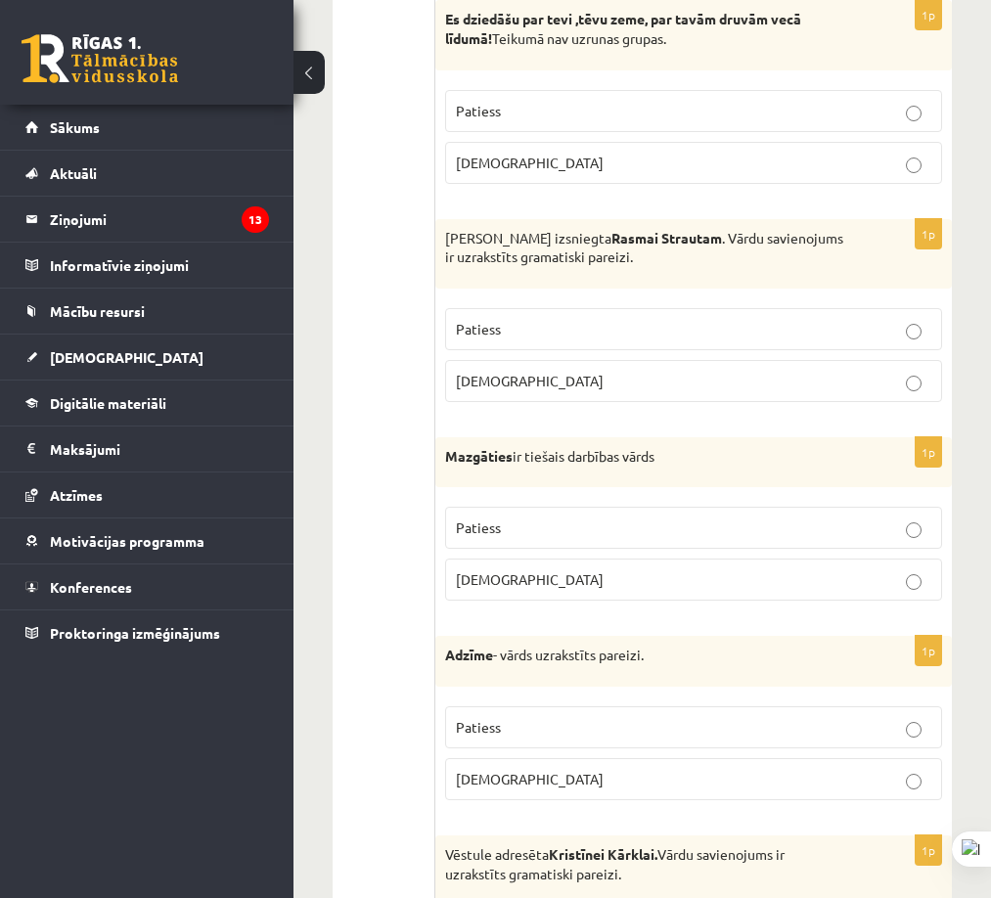
click at [738, 771] on p "[DEMOGRAPHIC_DATA]" at bounding box center [694, 779] width 476 height 21
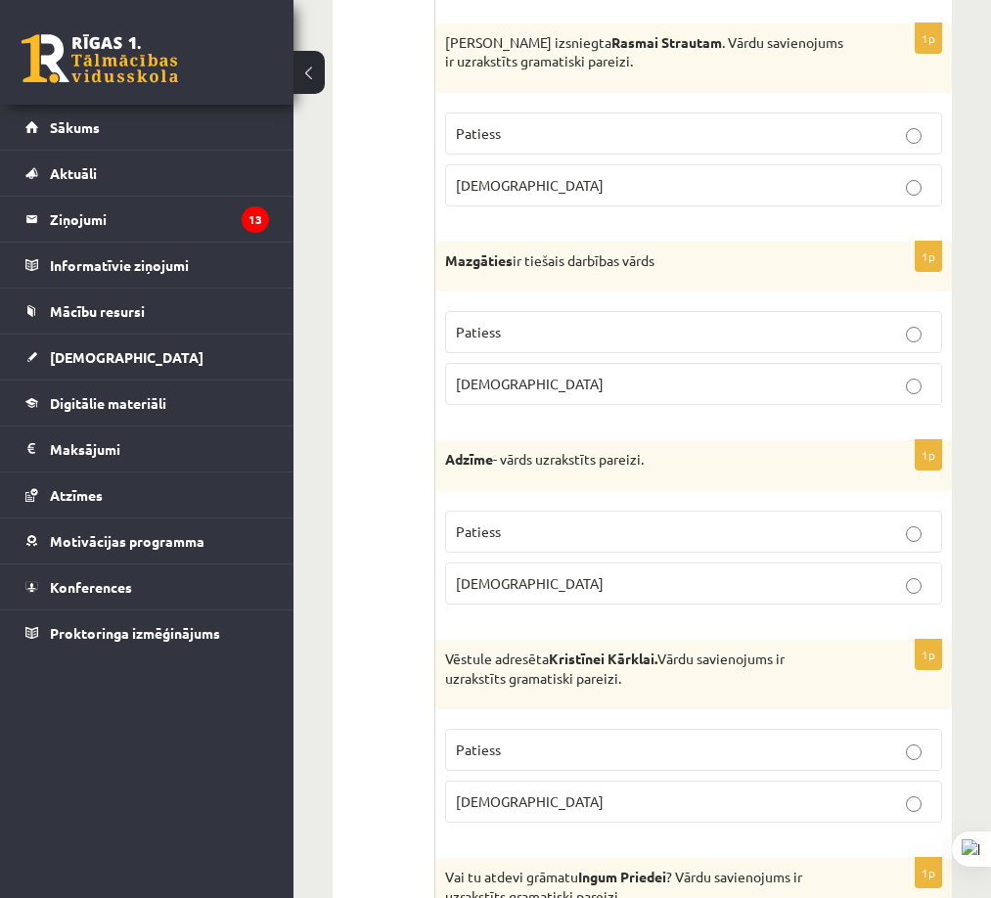
scroll to position [1761, 0]
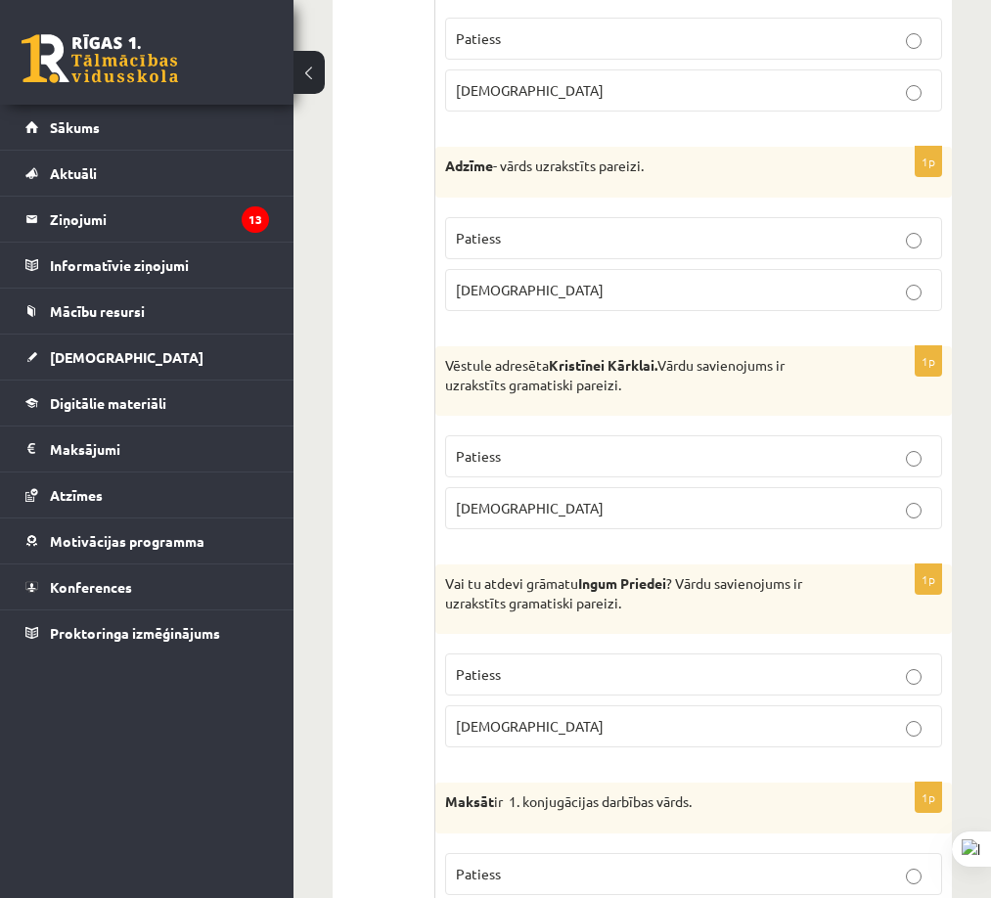
click at [734, 457] on p "Patiess" at bounding box center [694, 456] width 476 height 21
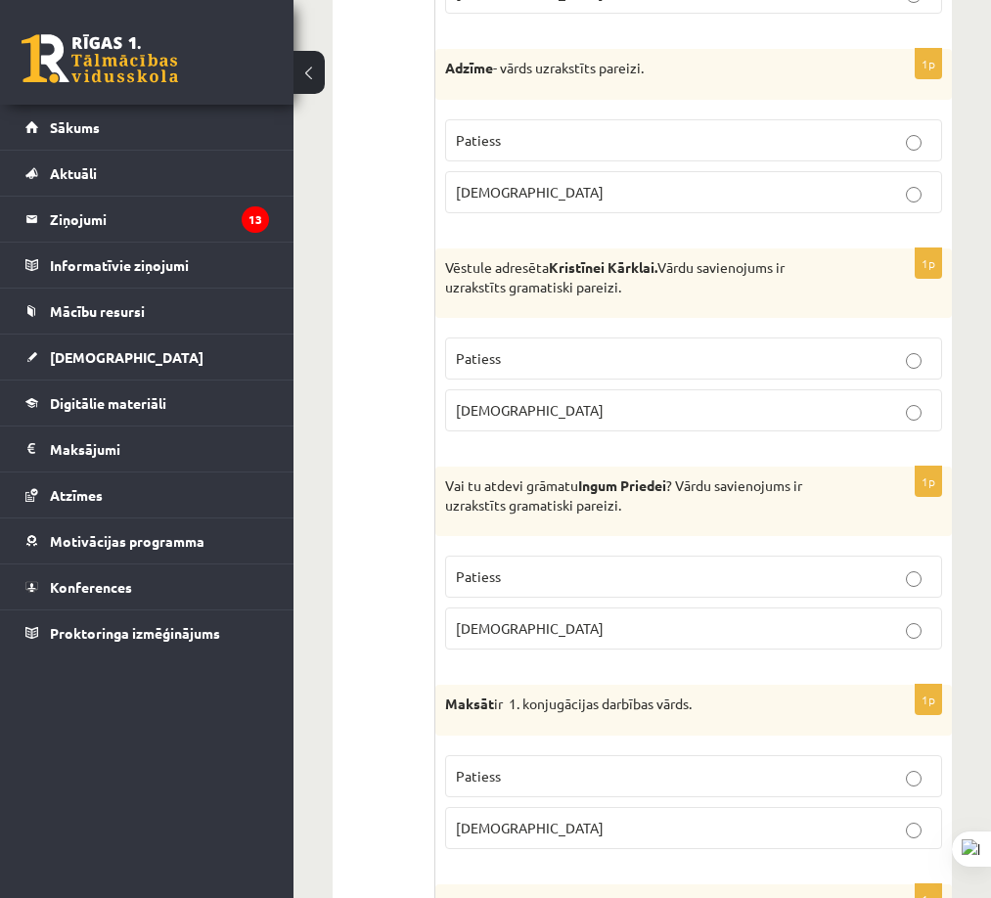
drag, startPoint x: 713, startPoint y: 652, endPoint x: 727, endPoint y: 631, distance: 24.7
click at [712, 651] on fieldset "Patiess [DEMOGRAPHIC_DATA]" at bounding box center [693, 601] width 497 height 110
click at [727, 631] on p "[DEMOGRAPHIC_DATA]" at bounding box center [694, 628] width 476 height 21
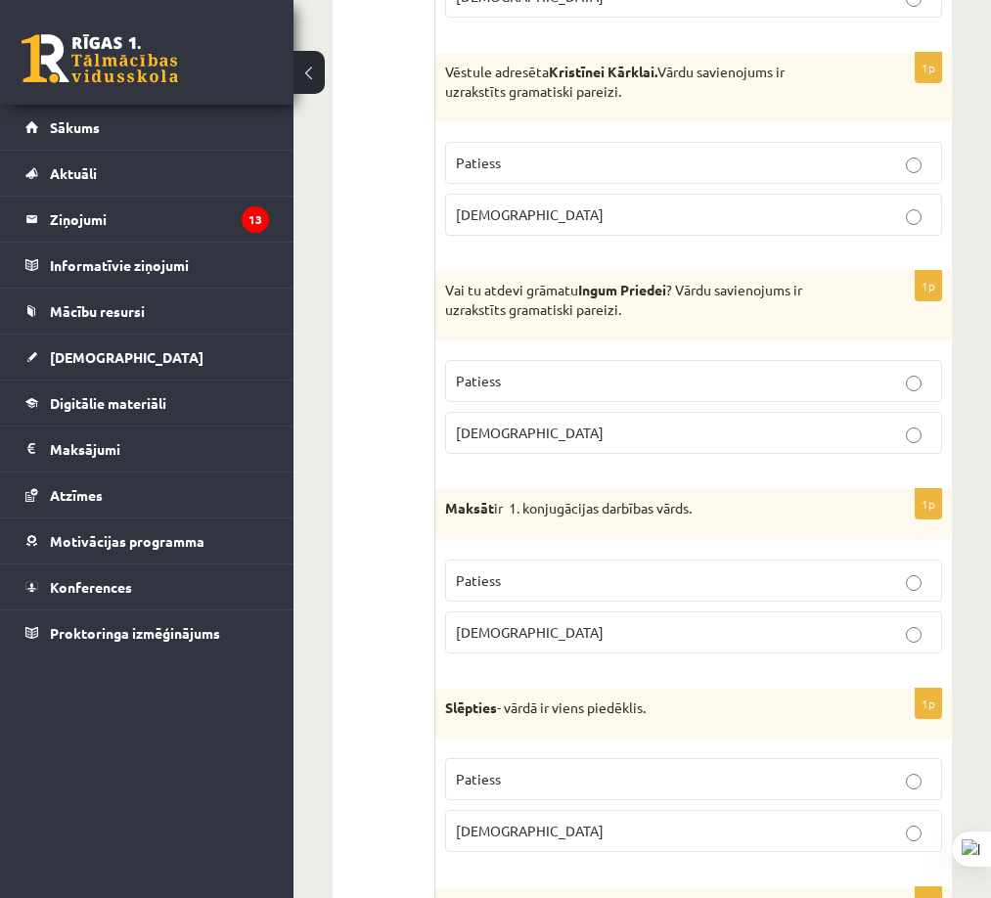
click at [778, 585] on p "Patiess" at bounding box center [694, 580] width 476 height 21
click at [739, 769] on p "Patiess" at bounding box center [694, 779] width 476 height 21
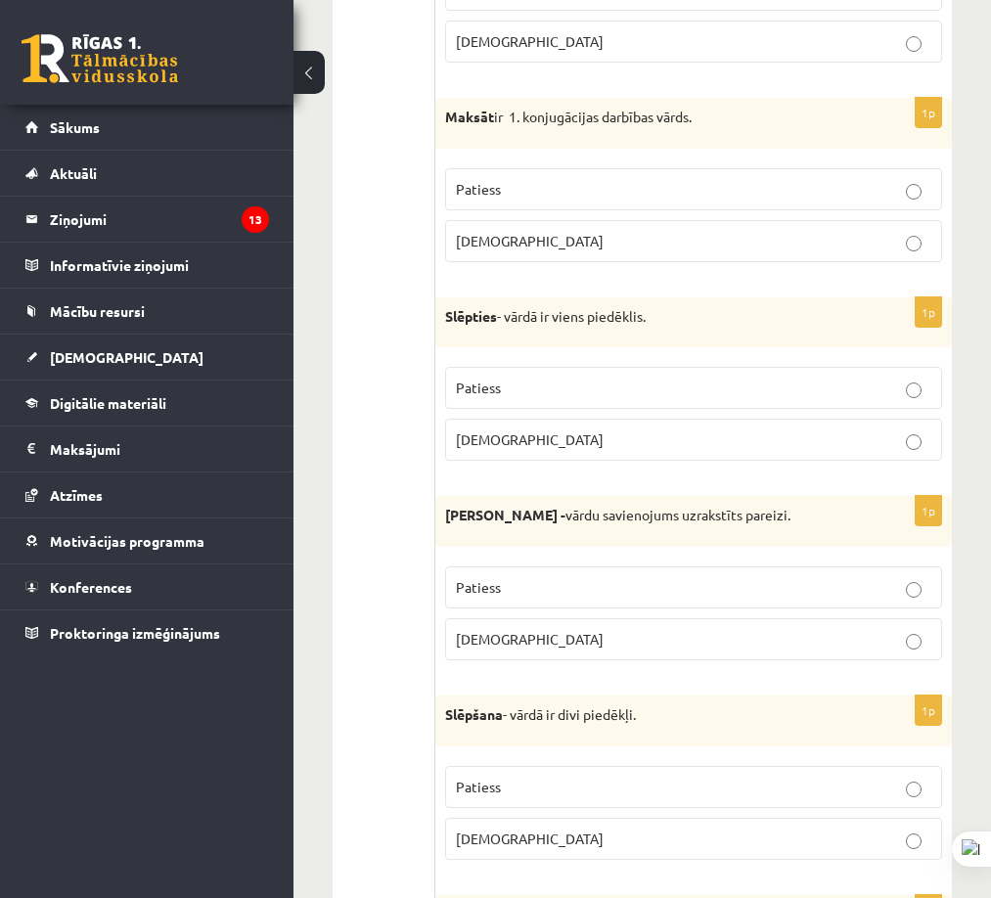
click at [712, 650] on p "[DEMOGRAPHIC_DATA]" at bounding box center [694, 639] width 476 height 21
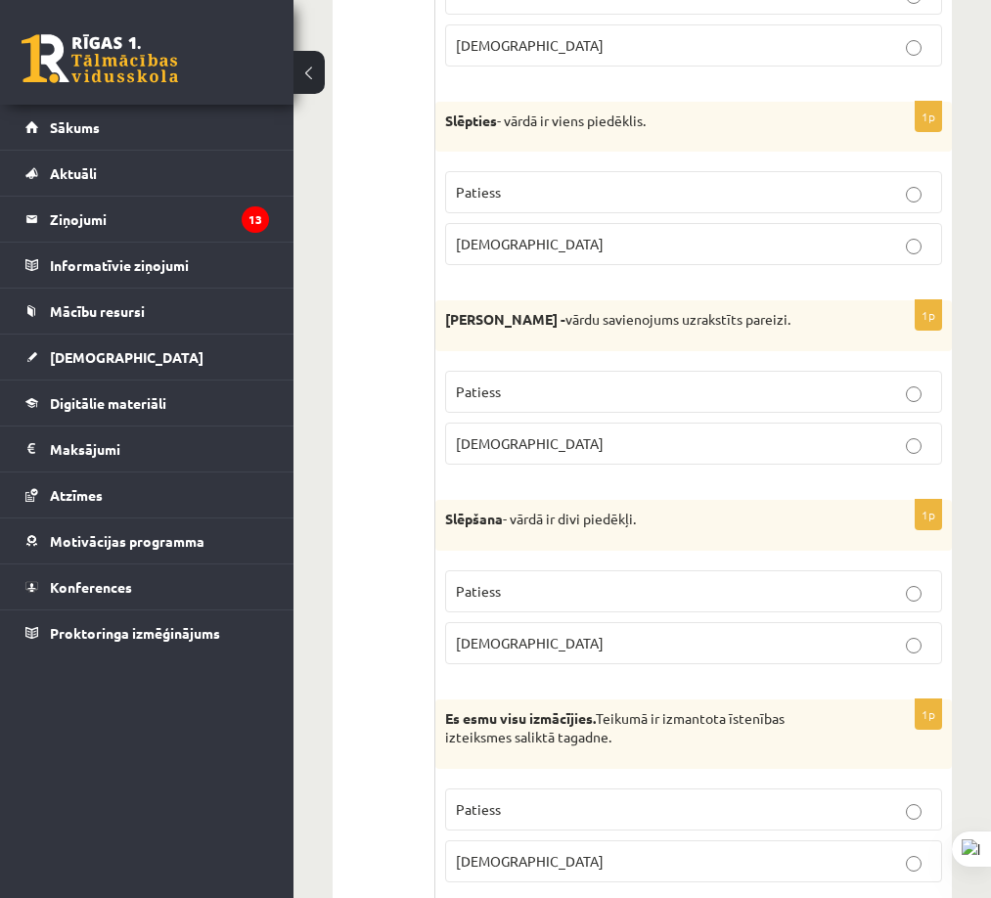
click at [720, 646] on p "[DEMOGRAPHIC_DATA]" at bounding box center [694, 643] width 476 height 21
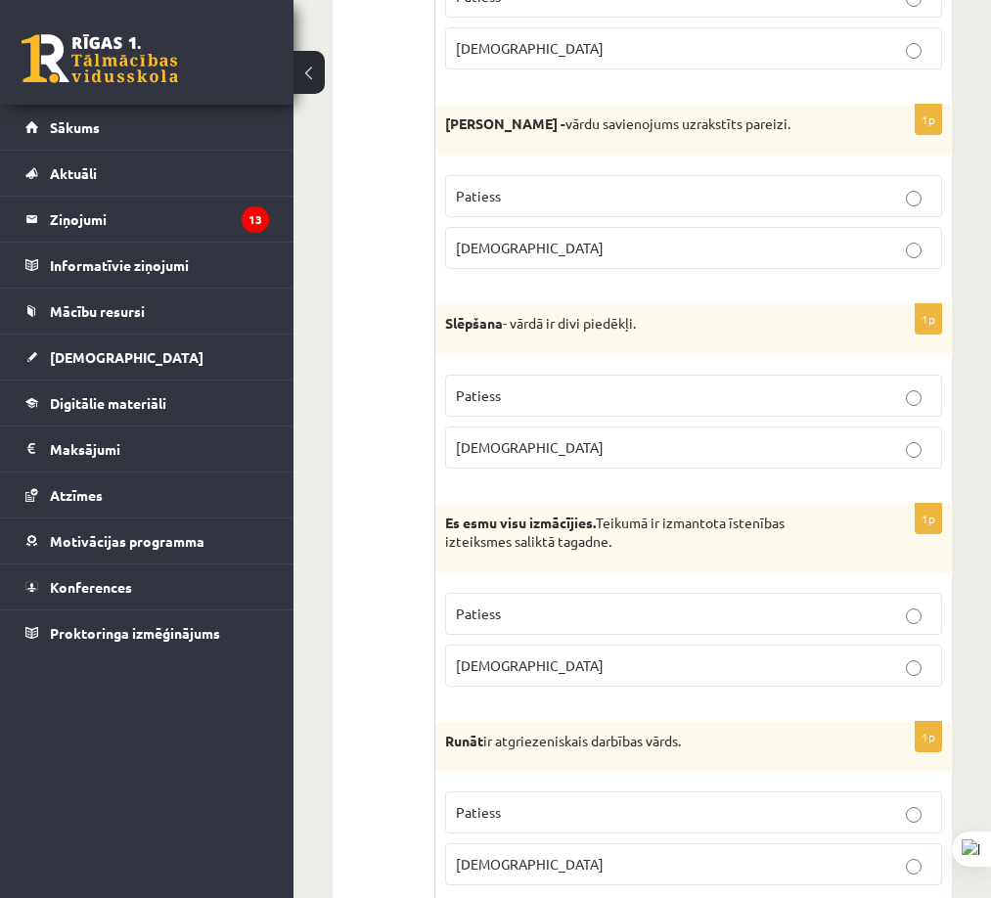
click at [736, 614] on p "Patiess" at bounding box center [694, 614] width 476 height 21
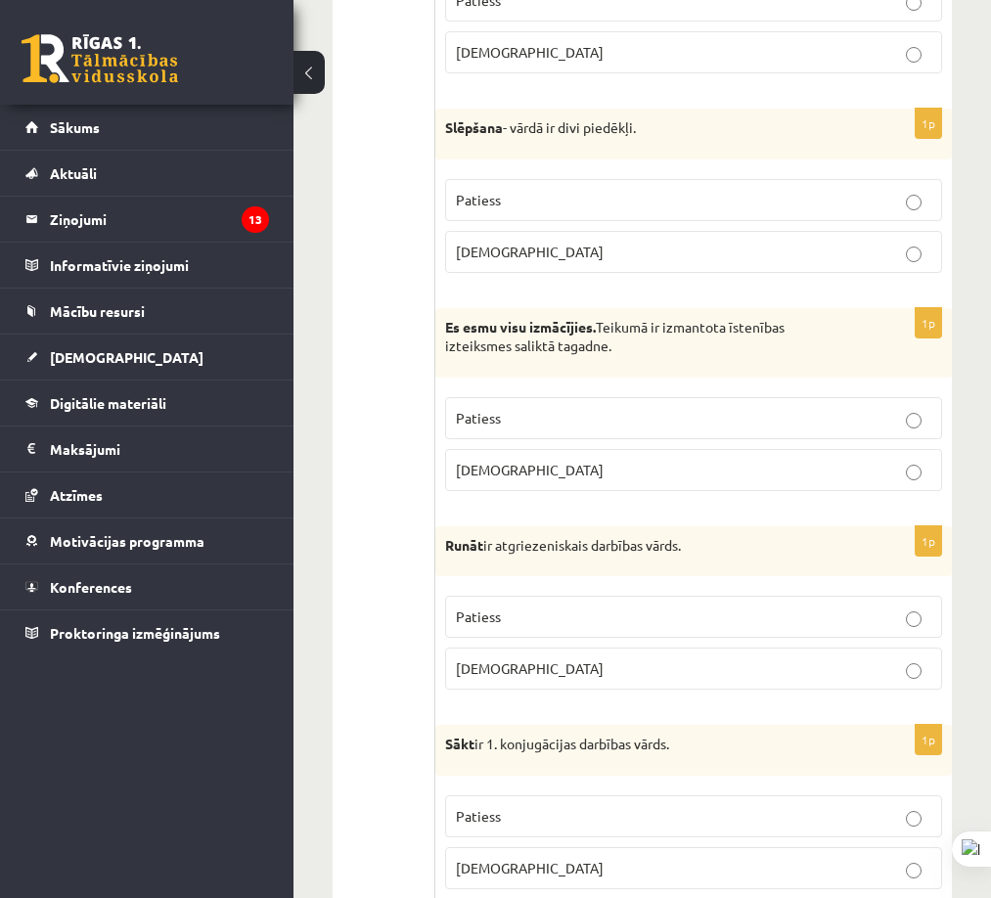
click at [729, 672] on p "[DEMOGRAPHIC_DATA]" at bounding box center [694, 669] width 476 height 21
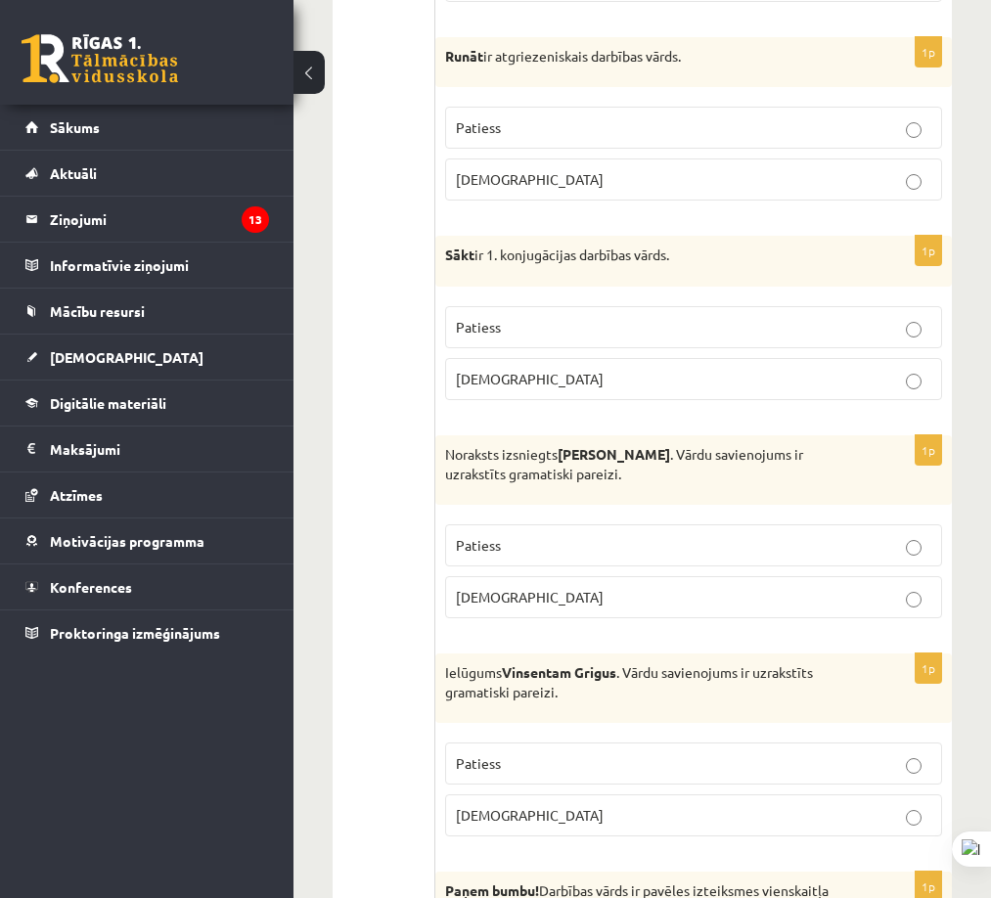
drag, startPoint x: 742, startPoint y: 335, endPoint x: 752, endPoint y: 332, distance: 11.2
click at [741, 334] on p "Patiess" at bounding box center [694, 327] width 476 height 21
click at [727, 621] on fieldset "Patiess [DEMOGRAPHIC_DATA]" at bounding box center [693, 570] width 497 height 110
click at [722, 600] on p "[DEMOGRAPHIC_DATA]" at bounding box center [694, 597] width 476 height 21
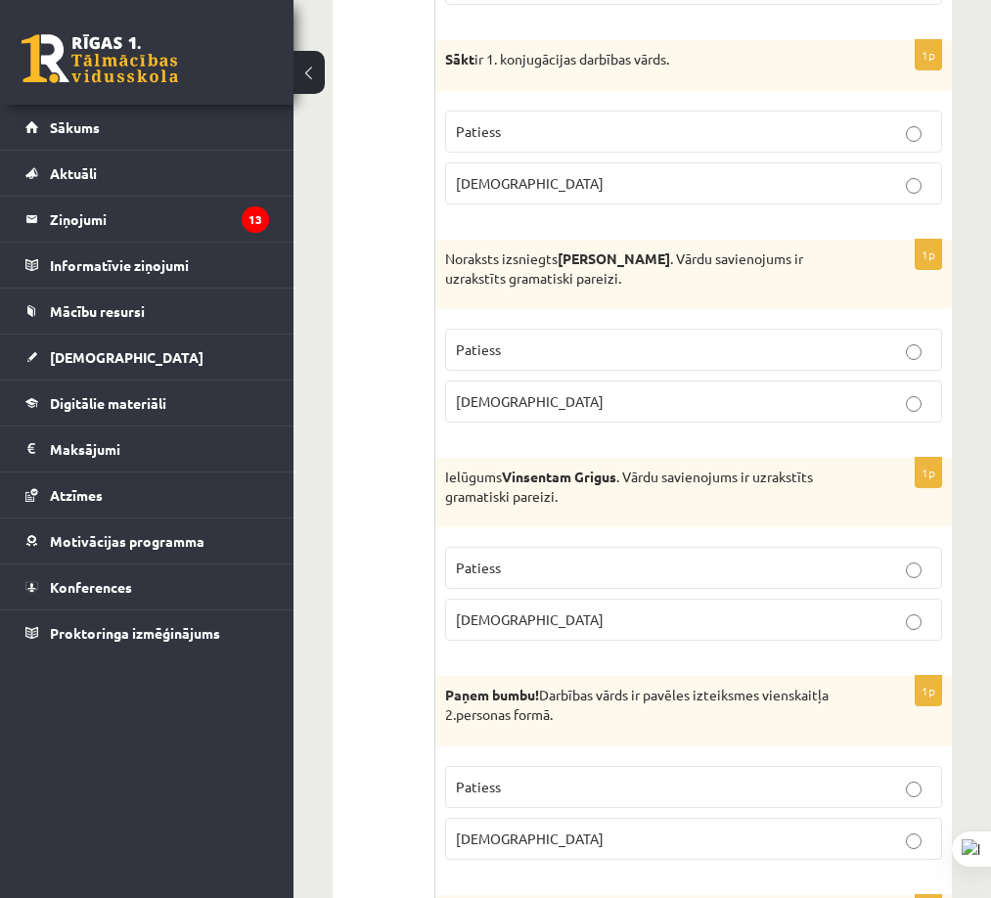
click at [680, 626] on p "[DEMOGRAPHIC_DATA]" at bounding box center [694, 620] width 476 height 21
click at [714, 763] on fieldset "Patiess [DEMOGRAPHIC_DATA]" at bounding box center [693, 811] width 497 height 110
click at [710, 764] on fieldset "Patiess [DEMOGRAPHIC_DATA]" at bounding box center [693, 811] width 497 height 110
click at [702, 777] on p "Patiess" at bounding box center [694, 787] width 476 height 21
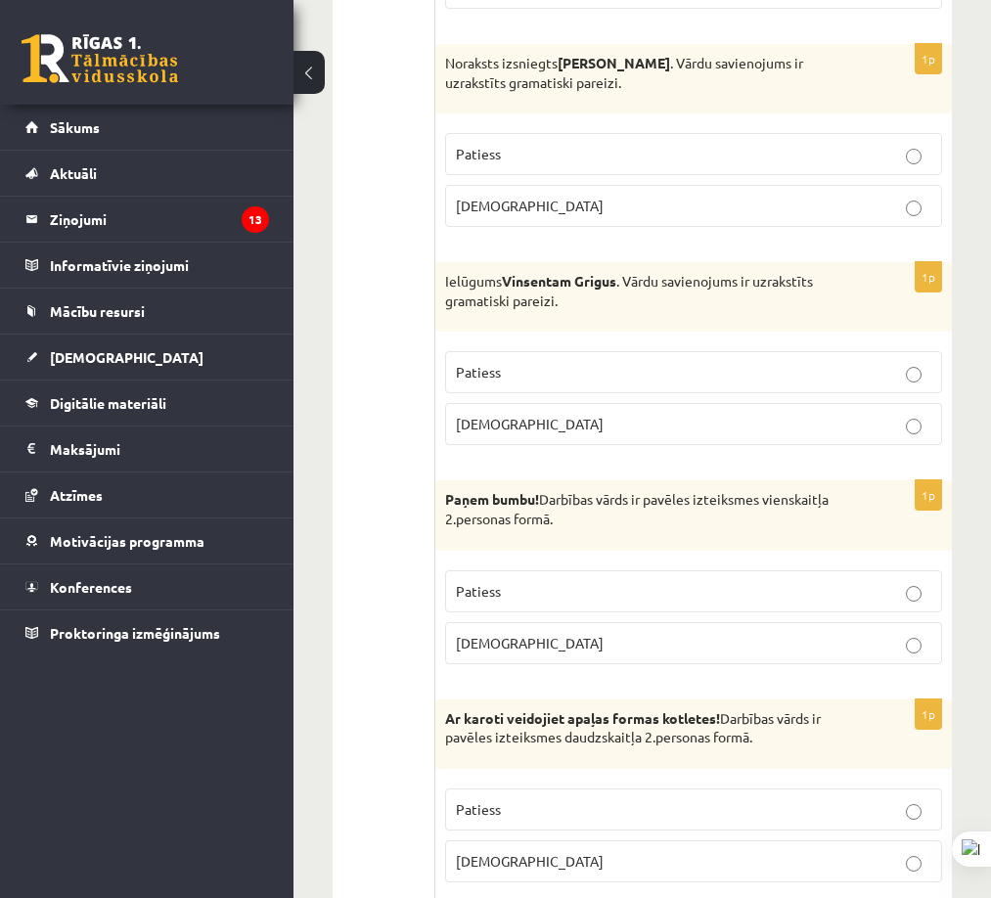
click at [705, 815] on p "Patiess" at bounding box center [694, 809] width 476 height 21
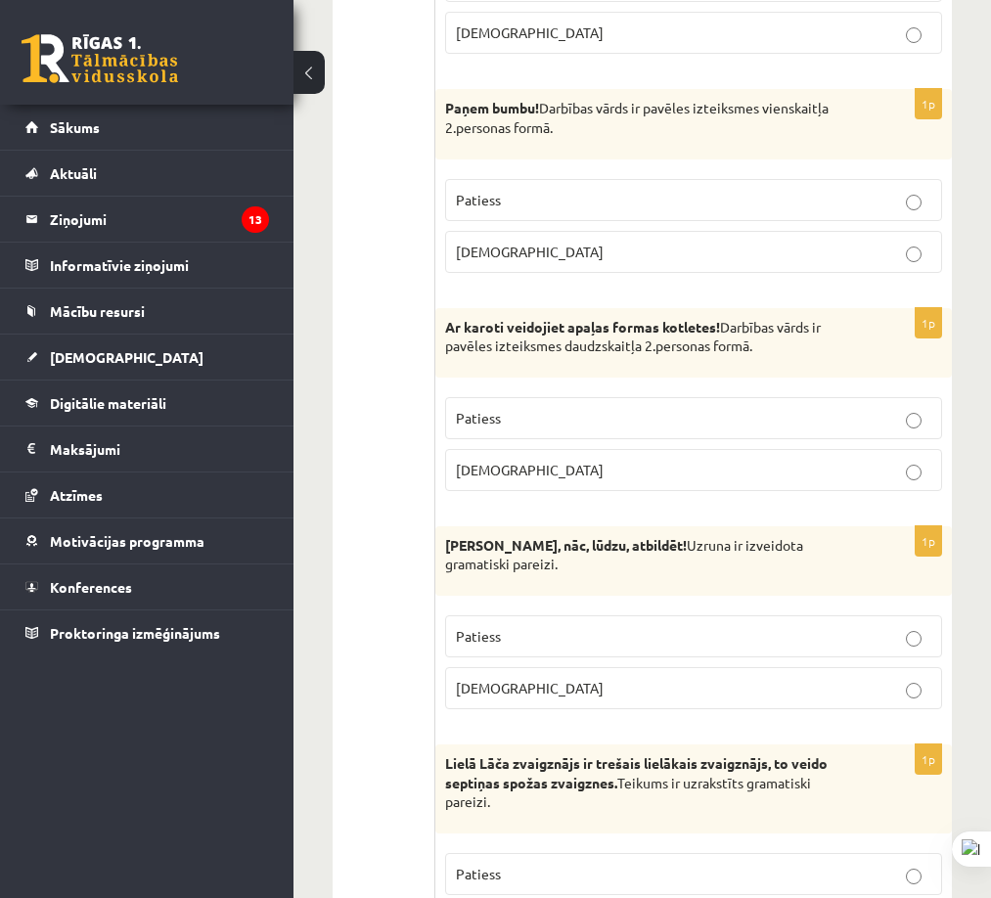
click at [740, 690] on p "[DEMOGRAPHIC_DATA]" at bounding box center [694, 688] width 476 height 21
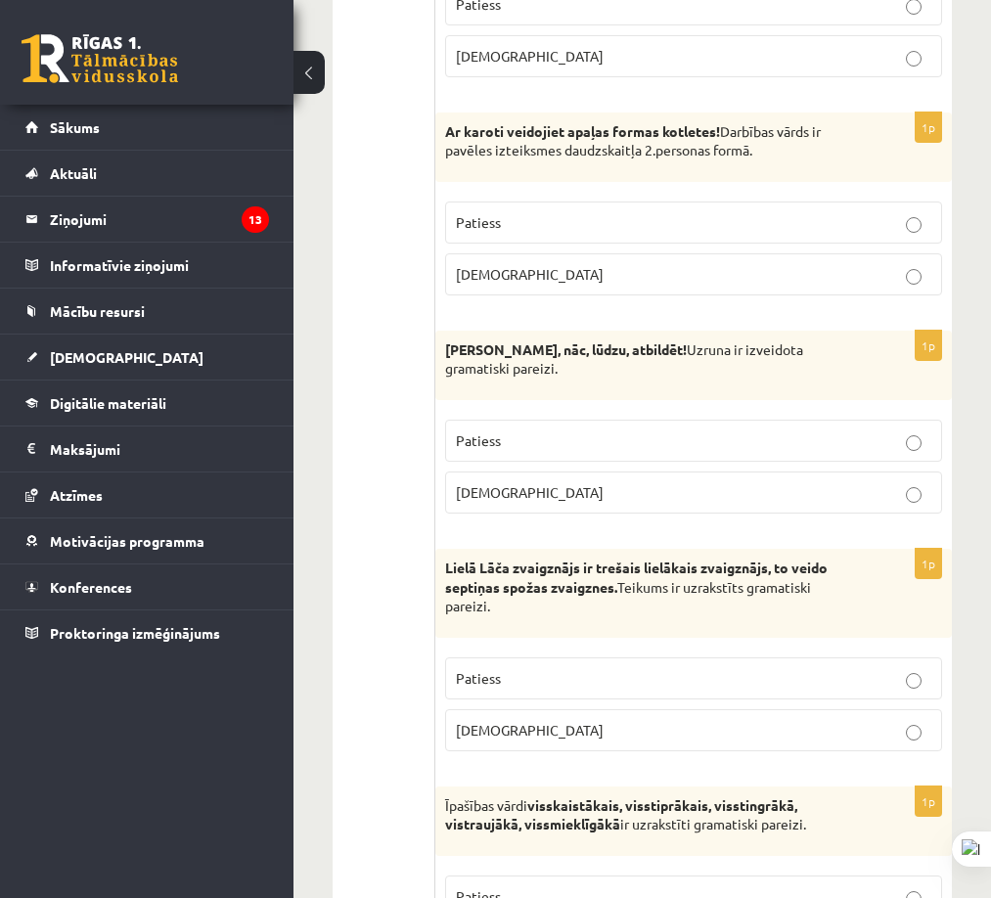
scroll to position [4697, 0]
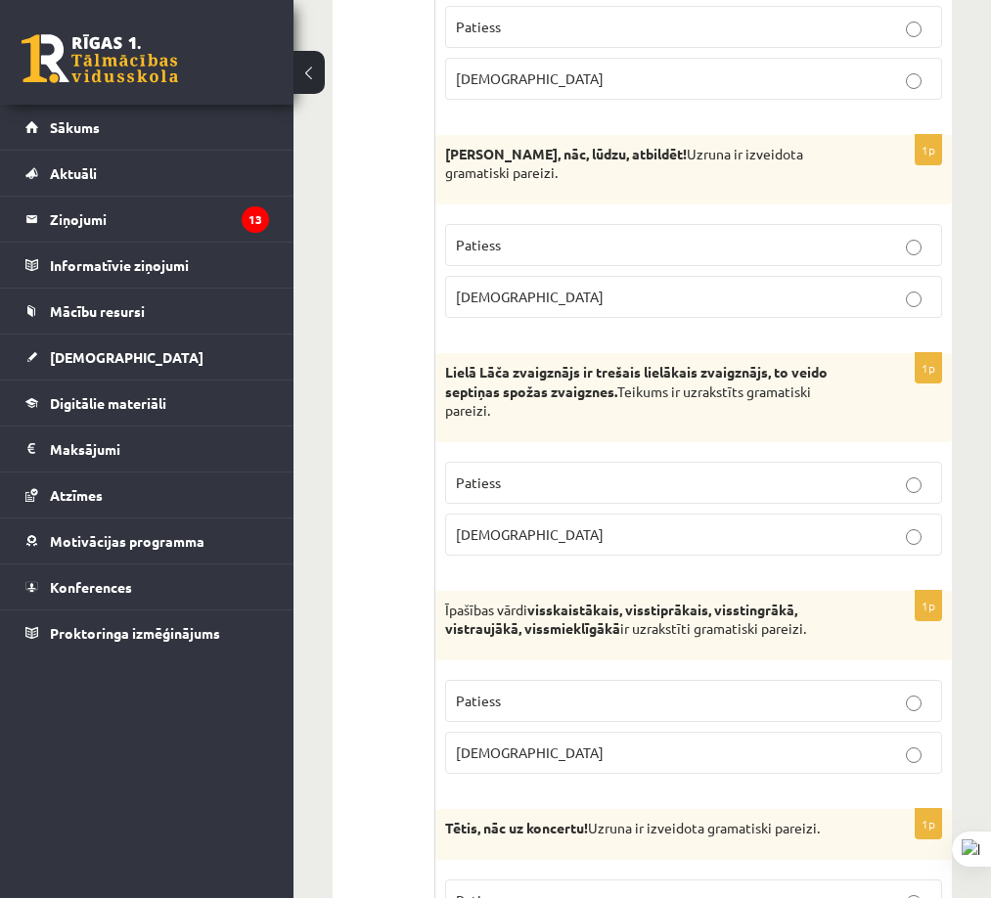
click at [799, 488] on p "Patiess" at bounding box center [694, 483] width 476 height 21
click at [782, 689] on fieldset "Patiess [DEMOGRAPHIC_DATA]" at bounding box center [693, 725] width 497 height 110
click at [764, 688] on label "Patiess" at bounding box center [693, 701] width 497 height 42
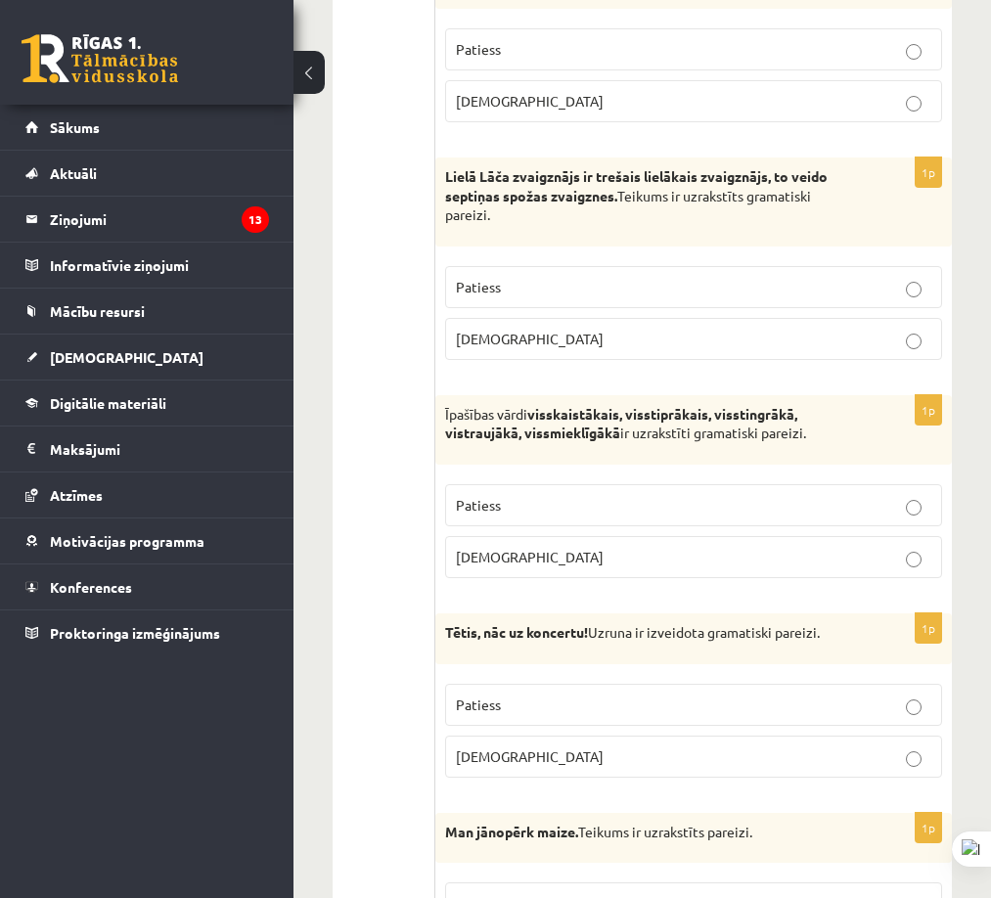
scroll to position [4990, 0]
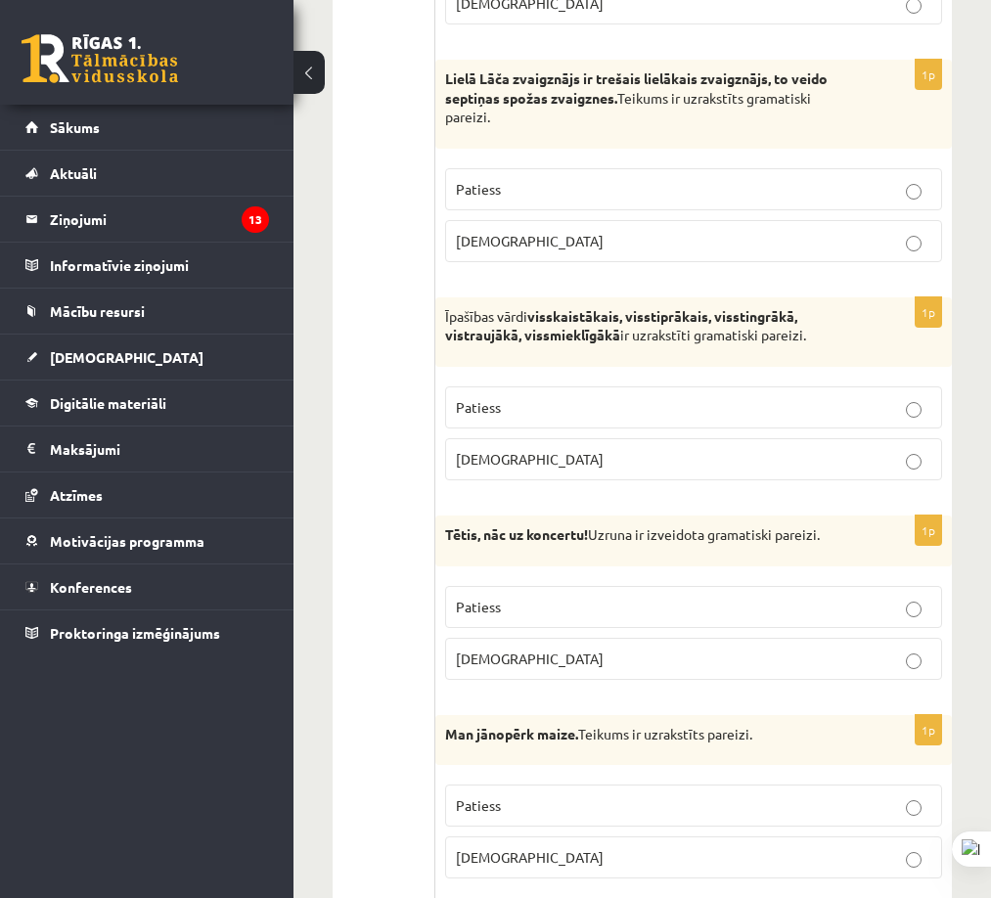
click at [801, 599] on p "Patiess" at bounding box center [694, 607] width 476 height 21
click at [824, 799] on p "Patiess" at bounding box center [694, 806] width 476 height 21
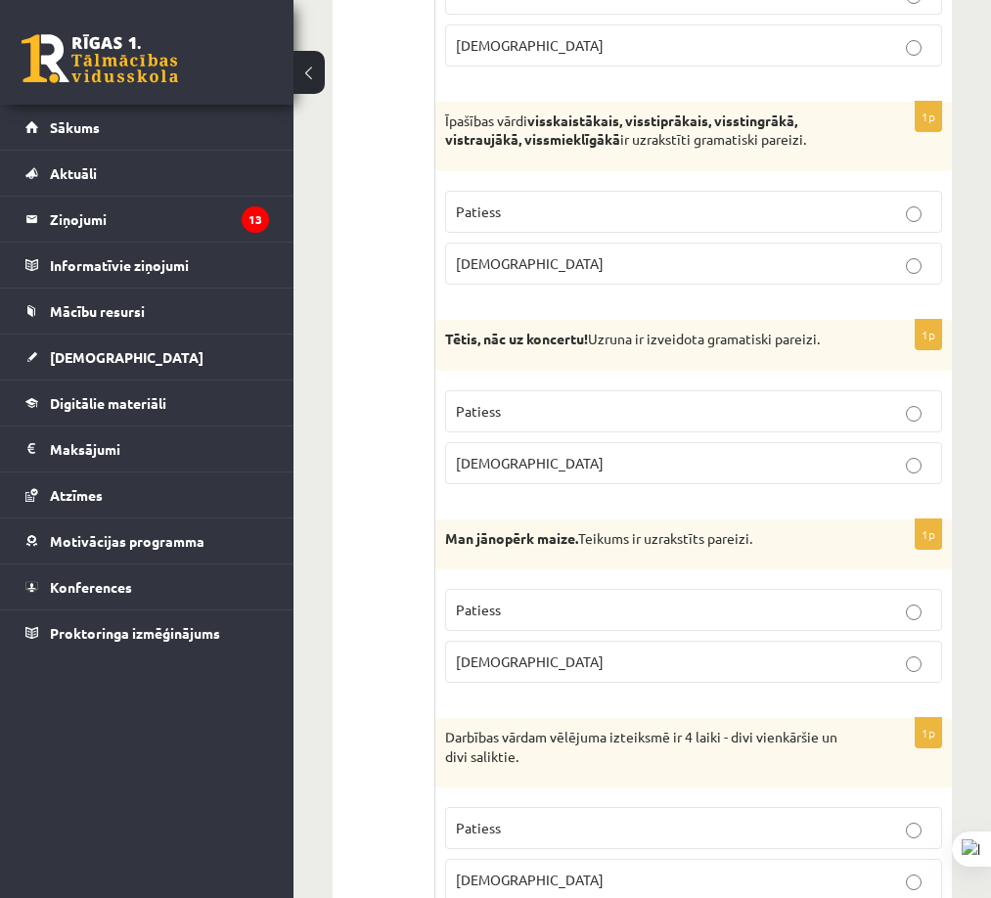
scroll to position [5382, 0]
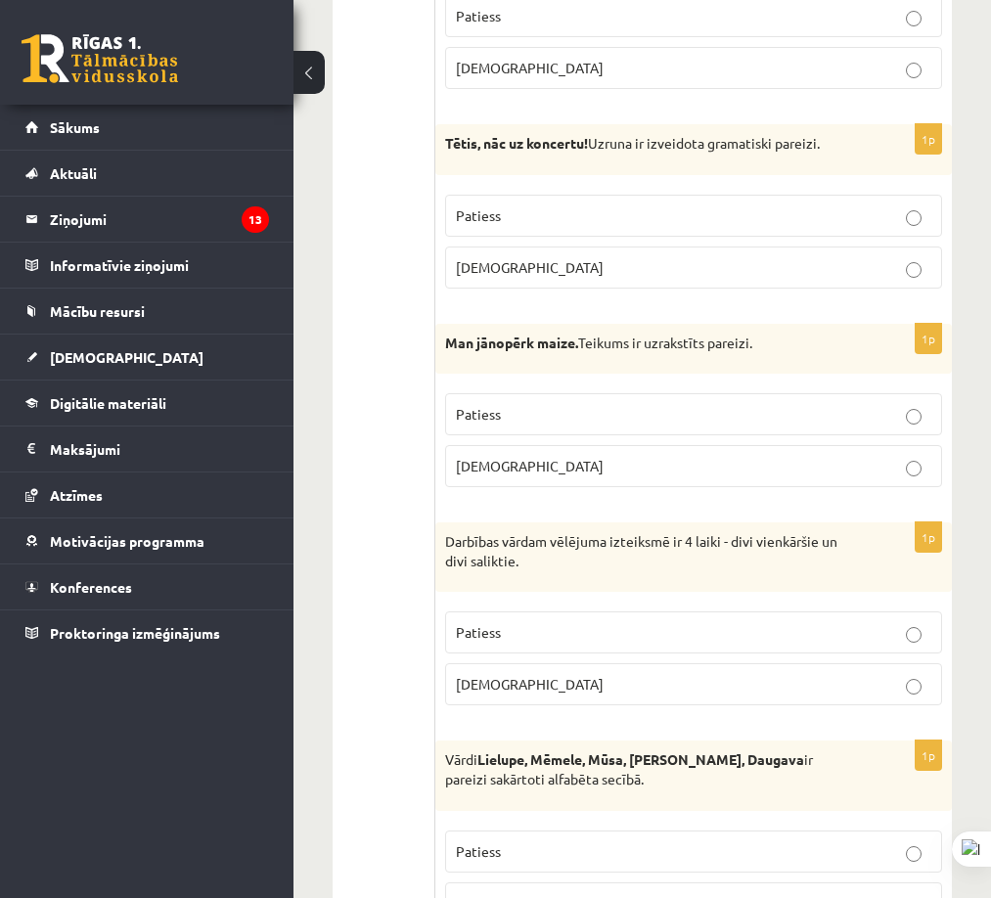
click at [873, 692] on p "[DEMOGRAPHIC_DATA]" at bounding box center [694, 684] width 476 height 21
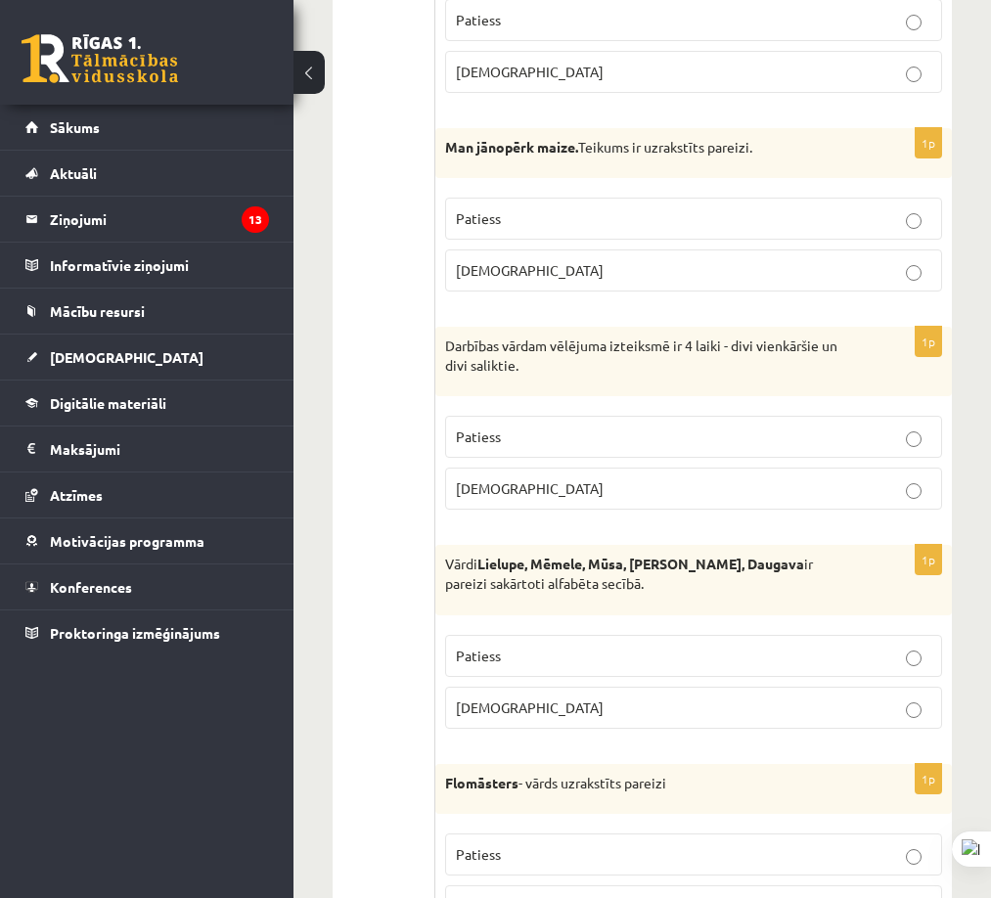
click at [862, 704] on p "[DEMOGRAPHIC_DATA]" at bounding box center [694, 708] width 476 height 21
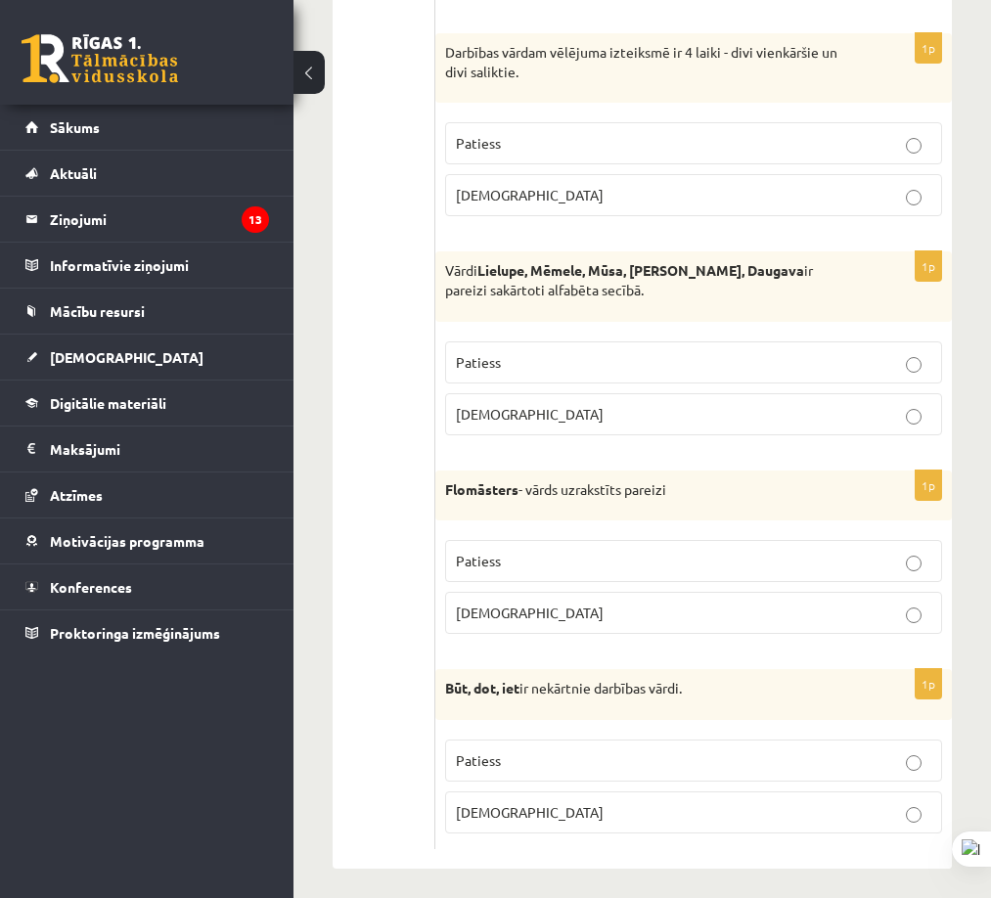
click at [859, 559] on p "Patiess" at bounding box center [694, 561] width 476 height 21
click at [835, 751] on p "Patiess" at bounding box center [694, 761] width 476 height 21
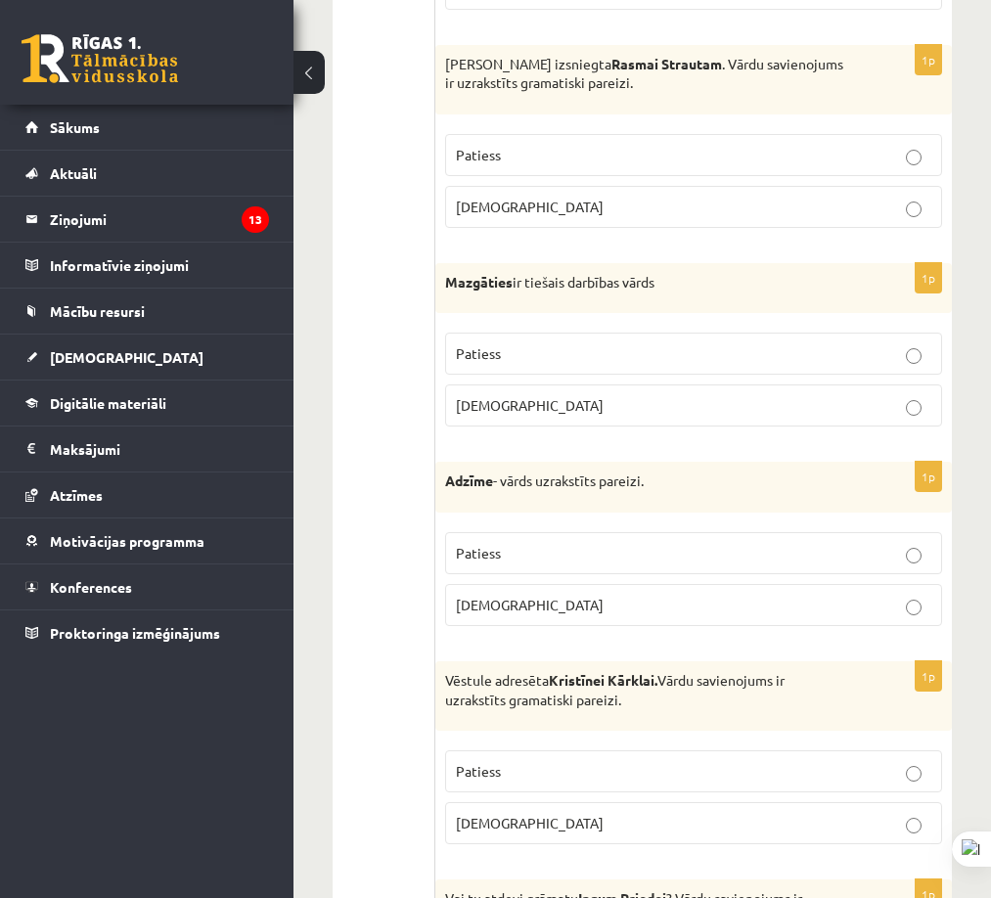
scroll to position [0, 0]
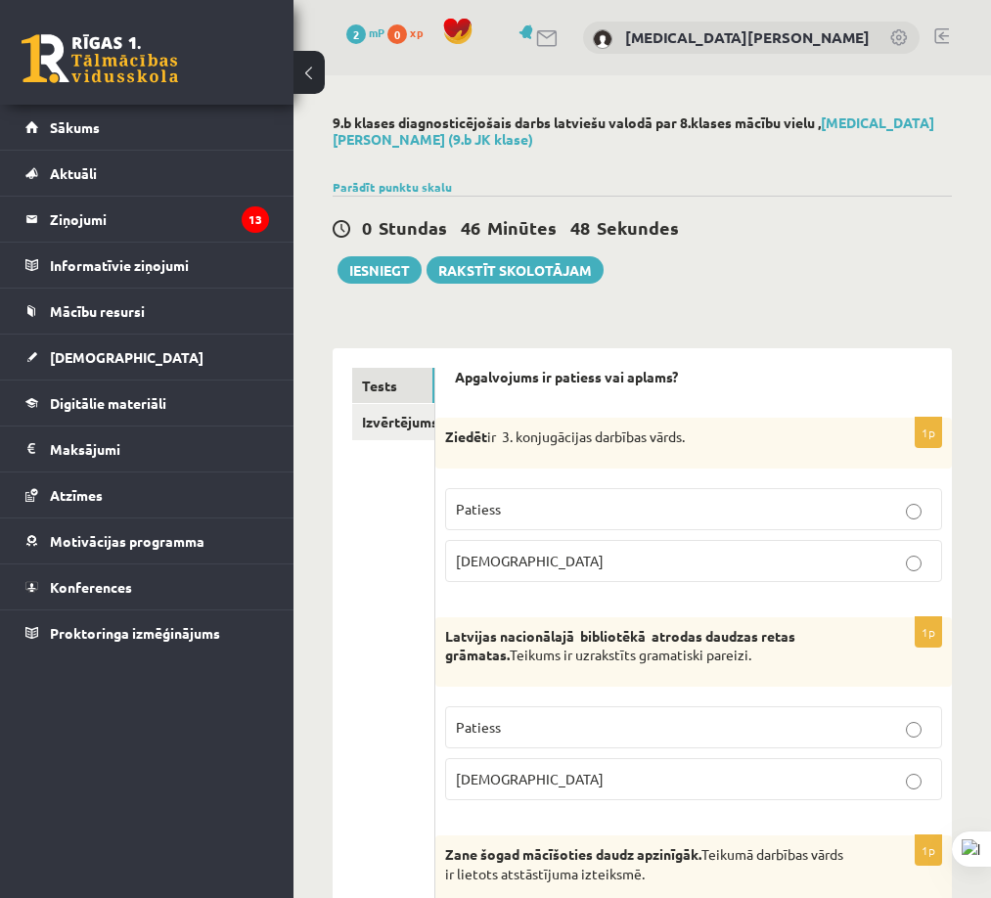
drag, startPoint x: 319, startPoint y: 569, endPoint x: 364, endPoint y: 107, distance: 465.0
click at [382, 269] on button "Iesniegt" at bounding box center [380, 269] width 84 height 27
